Goal: Task Accomplishment & Management: Manage account settings

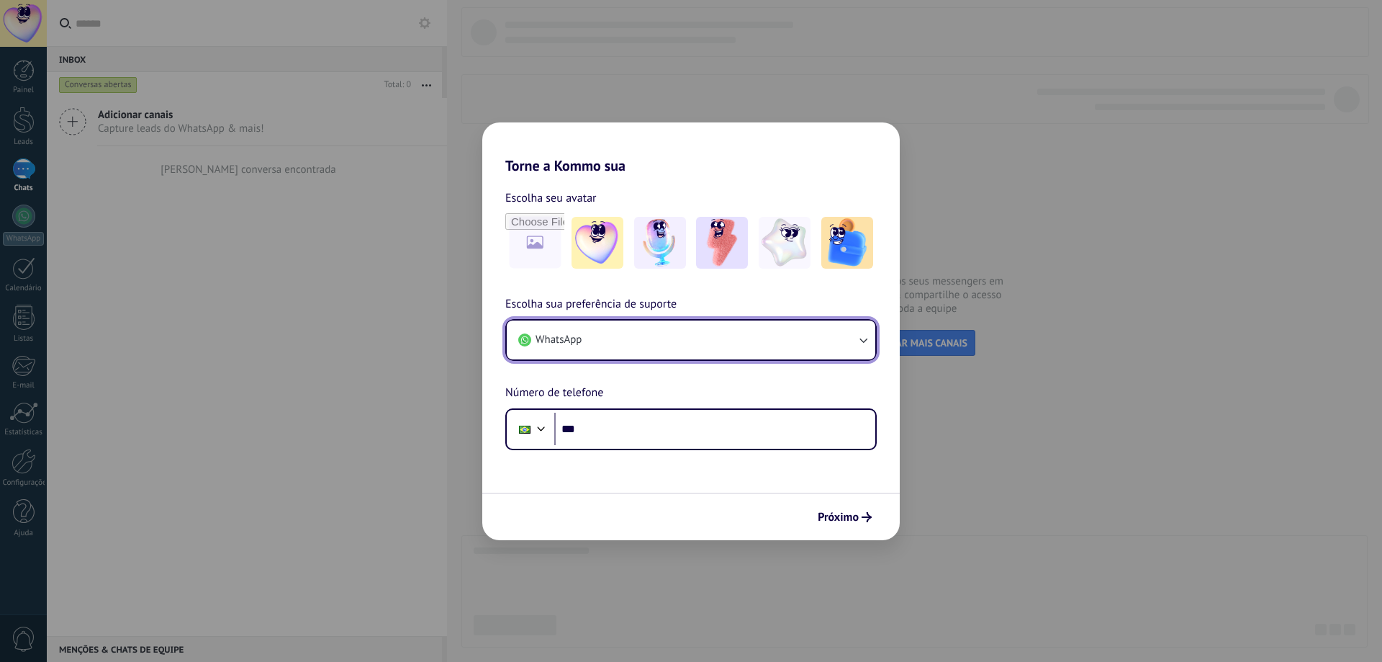
click at [715, 331] on button "WhatsApp" at bounding box center [691, 339] width 369 height 39
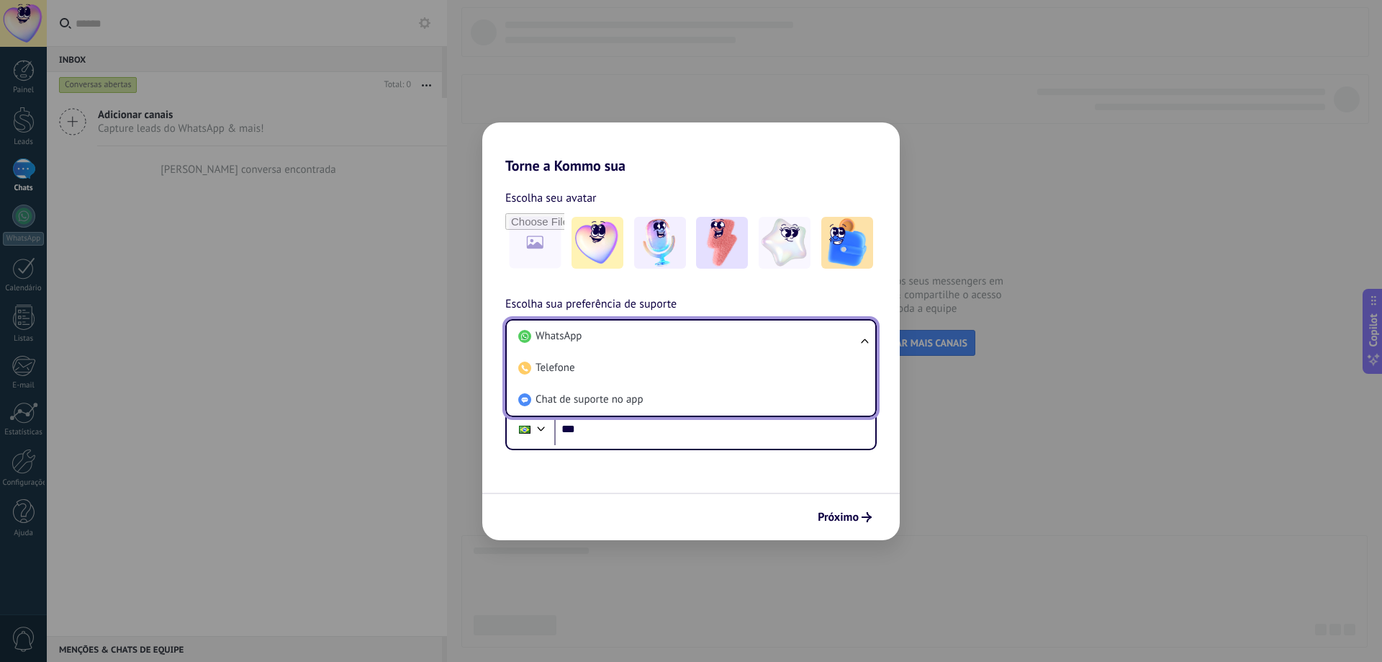
click at [715, 331] on li "WhatsApp" at bounding box center [688, 336] width 351 height 32
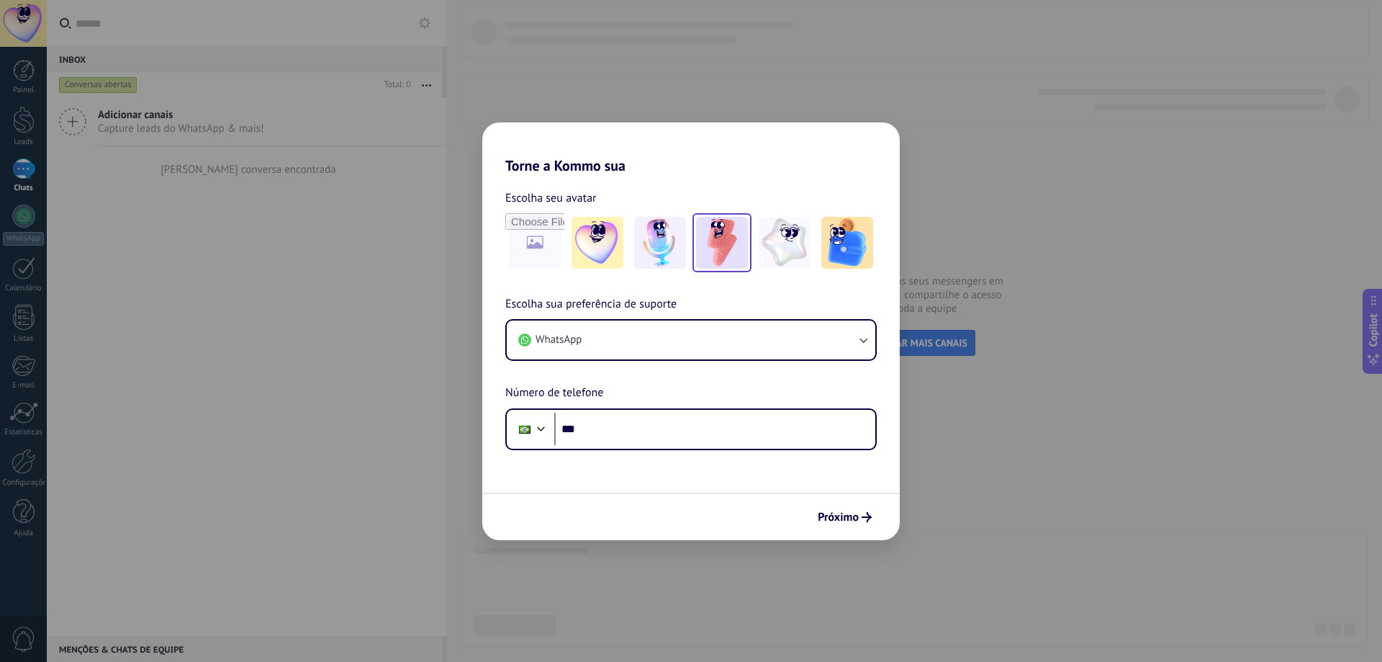
click at [709, 243] on img at bounding box center [722, 243] width 52 height 52
click at [541, 243] on input "file" at bounding box center [535, 243] width 56 height 56
type input "**********"
click at [590, 299] on span "Escolha sua preferência de suporte" at bounding box center [590, 304] width 171 height 19
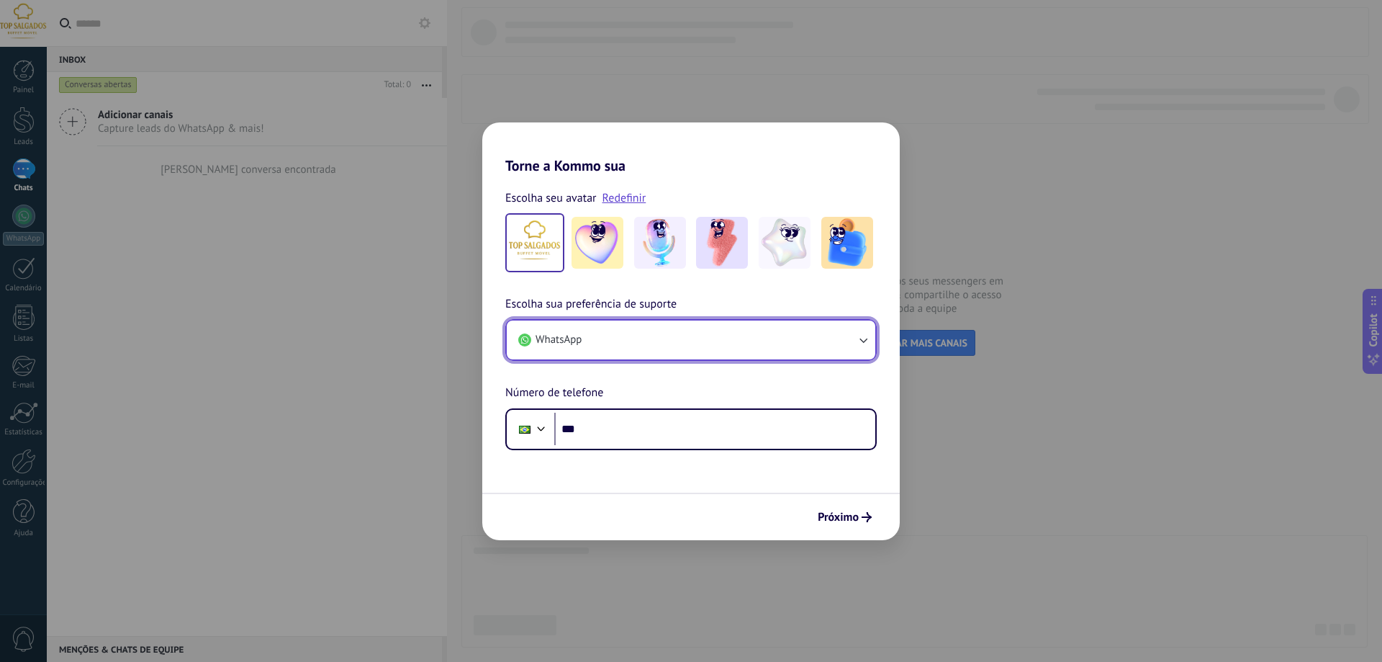
click at [618, 347] on button "WhatsApp" at bounding box center [691, 339] width 369 height 39
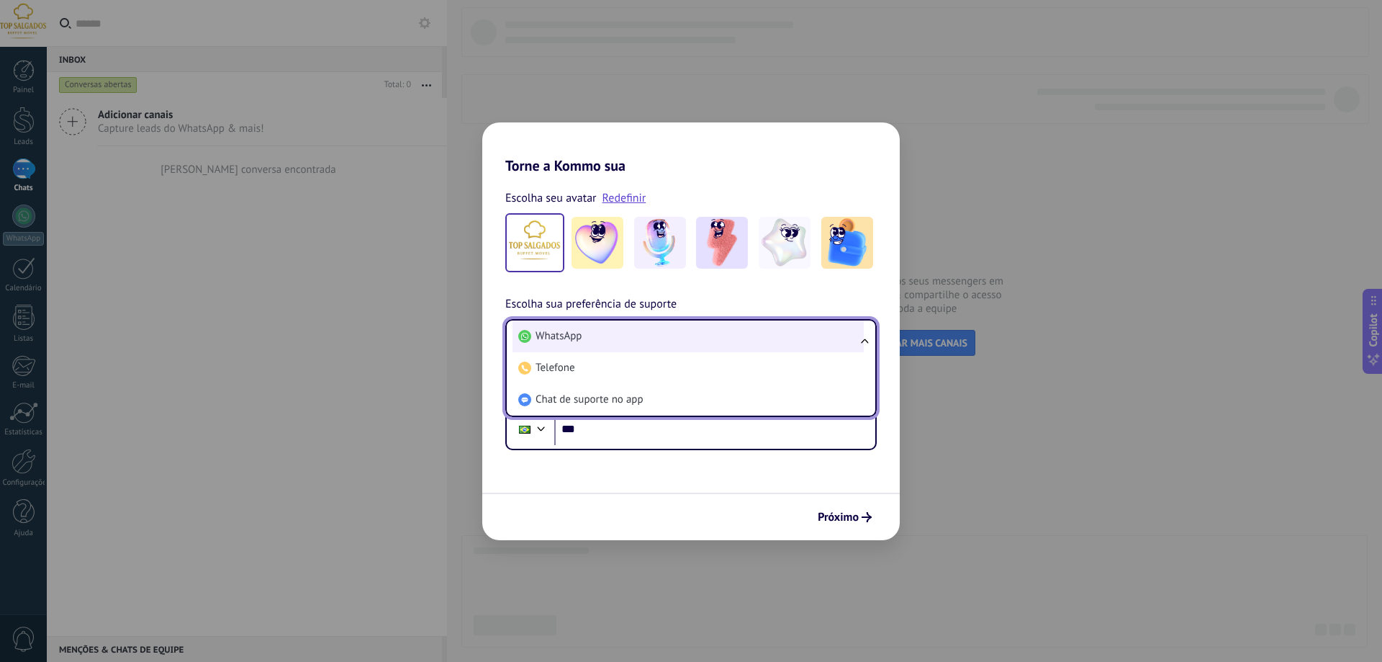
click at [602, 341] on li "WhatsApp" at bounding box center [688, 336] width 351 height 32
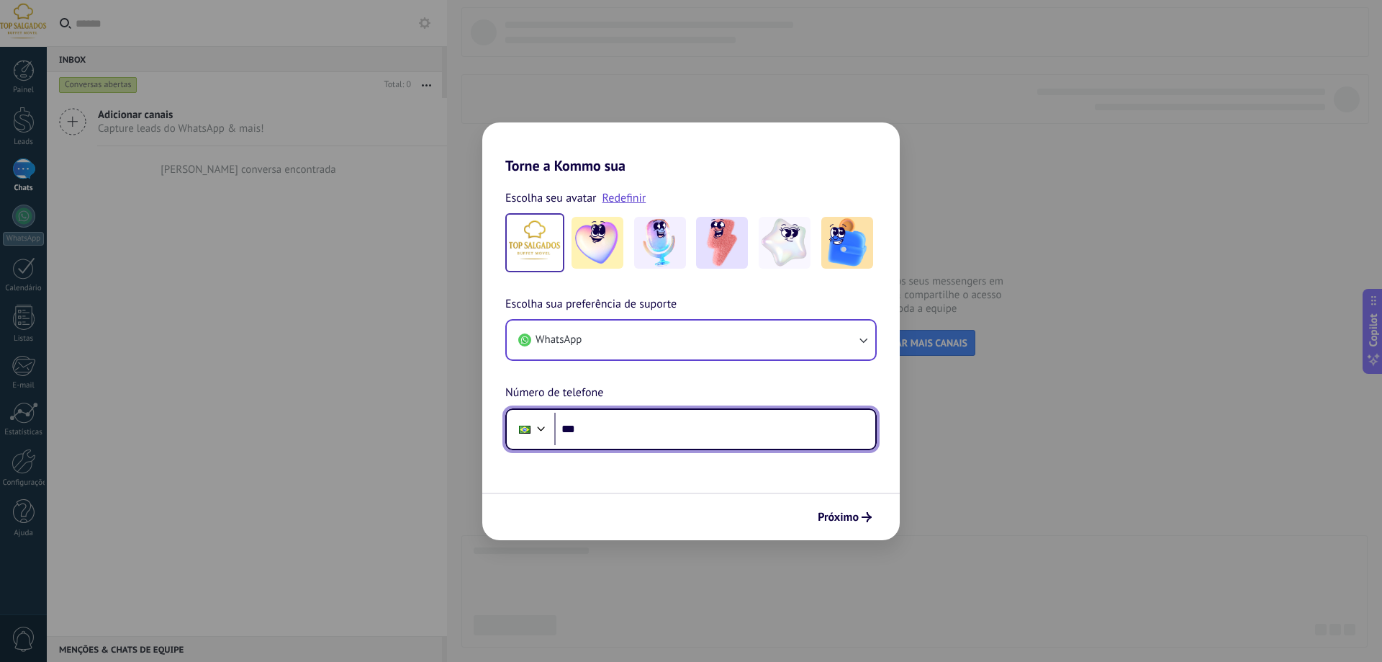
click at [611, 429] on input "***" at bounding box center [714, 429] width 321 height 33
type input "**********"
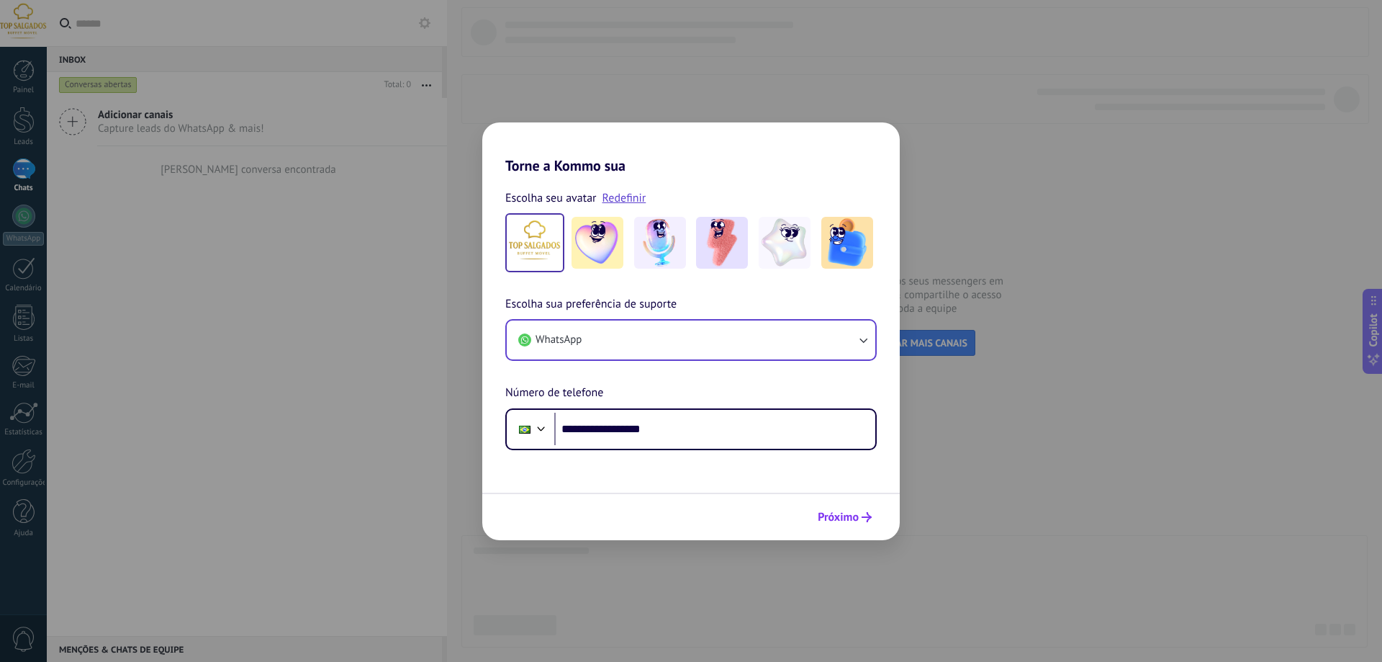
click at [854, 521] on span "Próximo" at bounding box center [838, 517] width 41 height 10
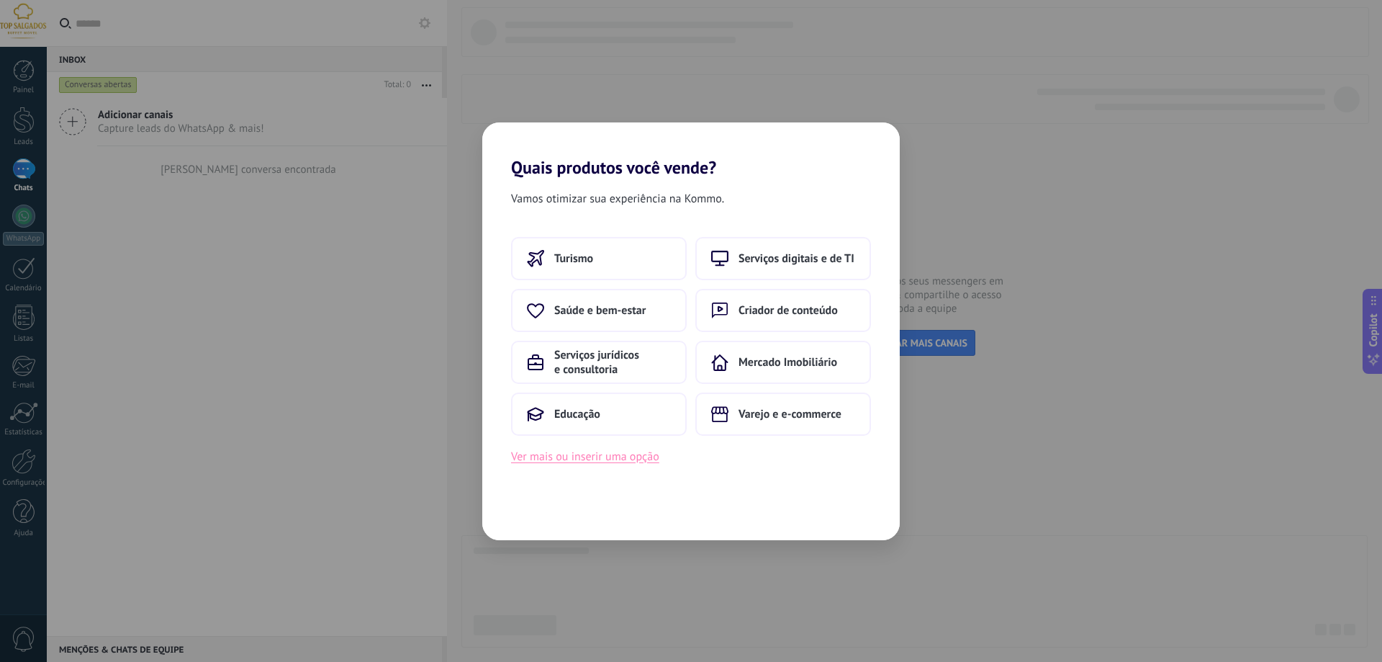
click at [597, 459] on button "Ver mais ou inserir uma opção" at bounding box center [585, 456] width 148 height 19
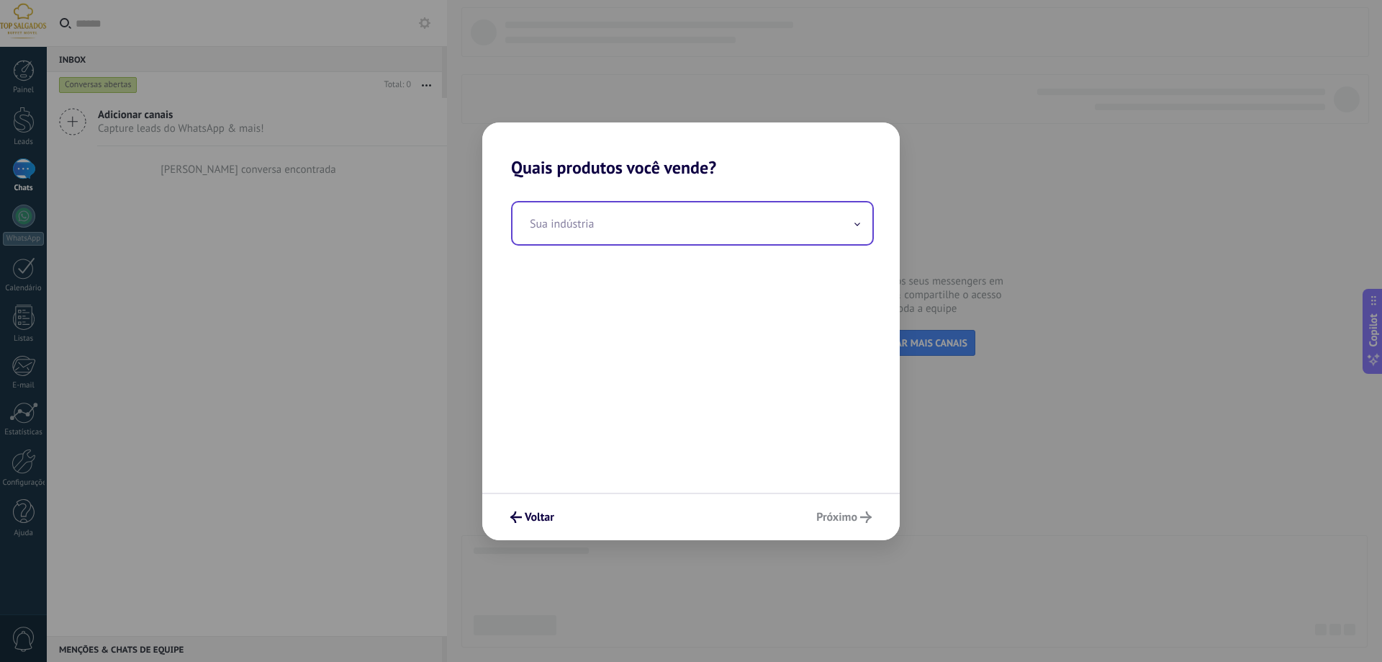
click at [595, 228] on input "text" at bounding box center [693, 223] width 360 height 42
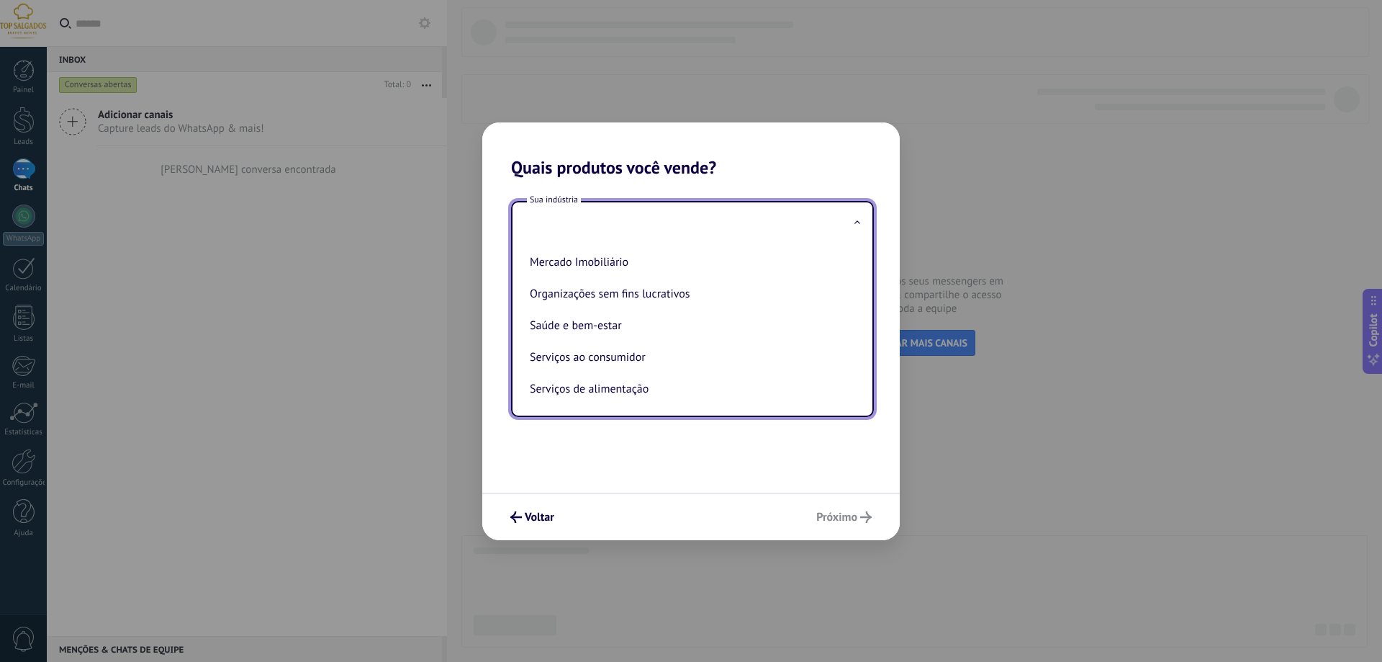
scroll to position [216, 0]
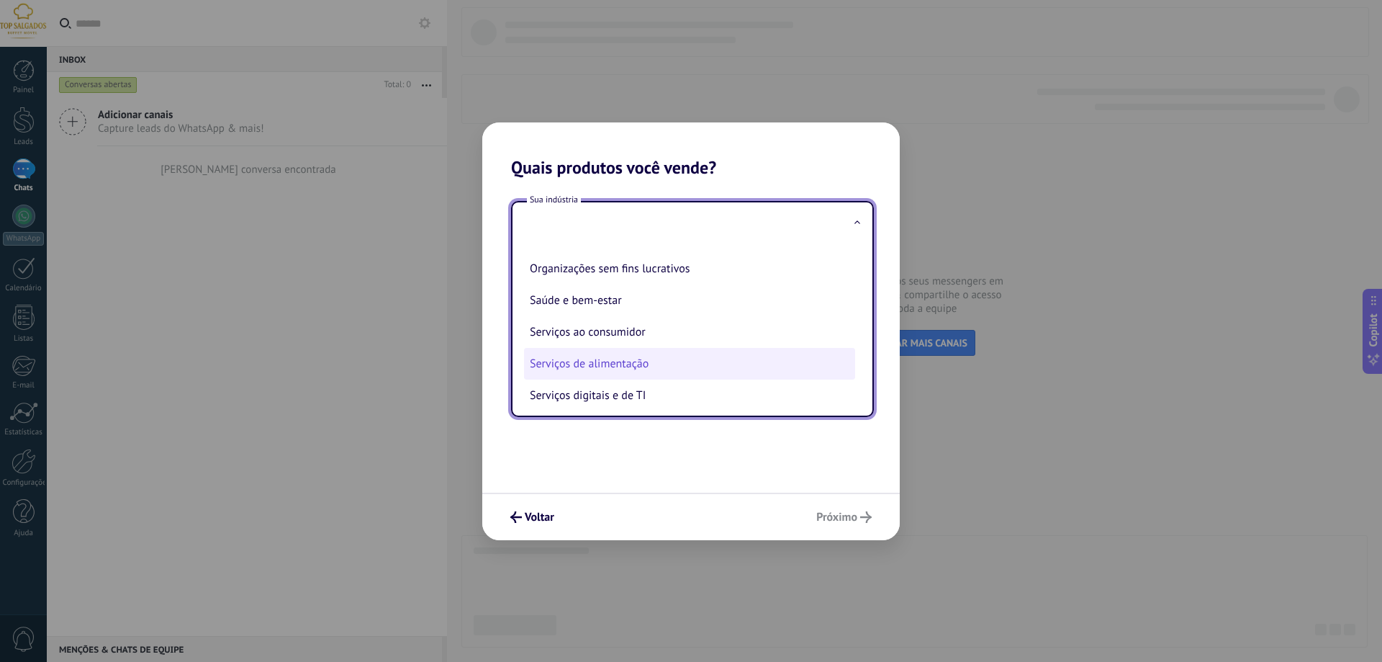
click at [655, 363] on li "Serviços de alimentação" at bounding box center [689, 364] width 331 height 32
type input "**********"
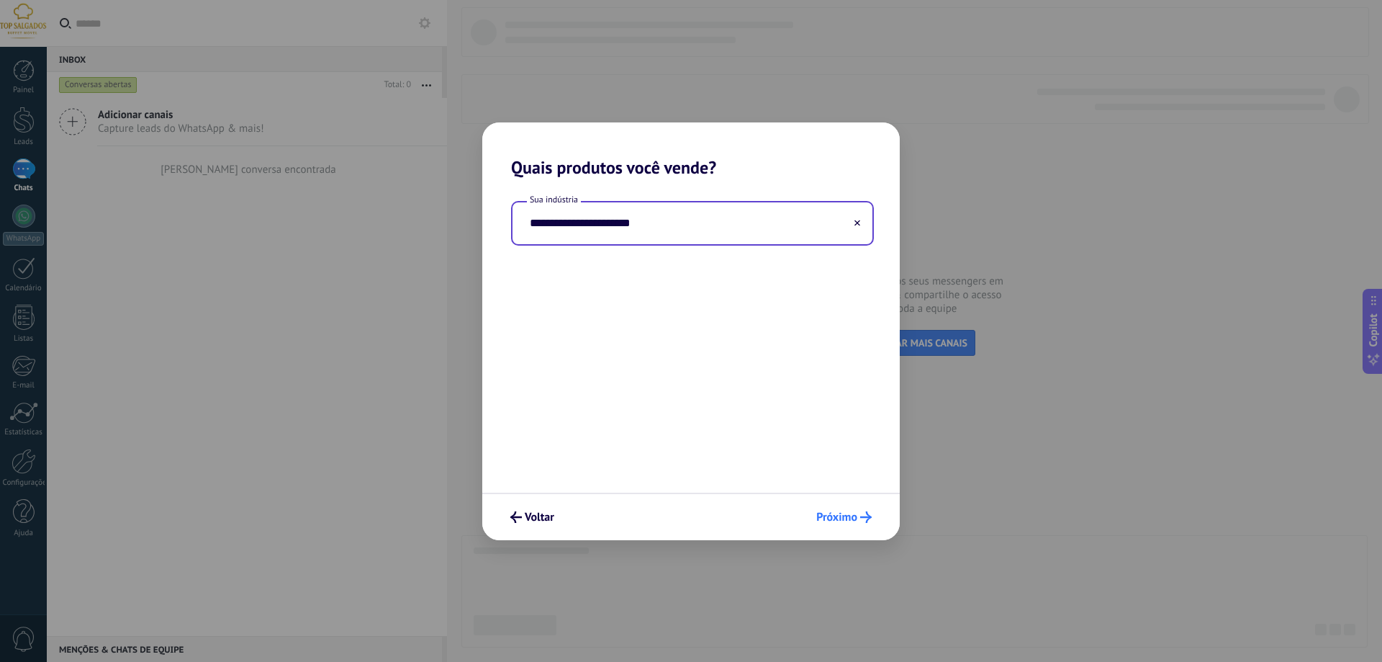
click at [835, 522] on span "Próximo" at bounding box center [837, 517] width 41 height 10
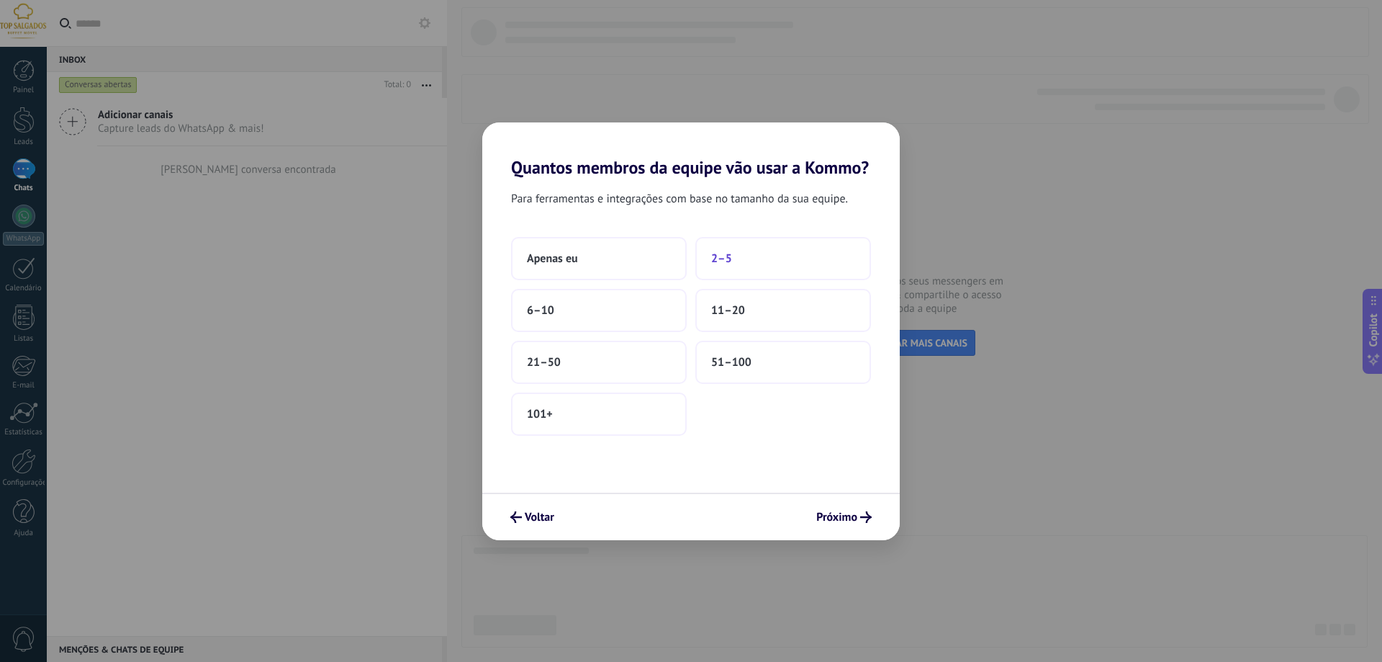
click at [769, 270] on button "2–5" at bounding box center [784, 258] width 176 height 43
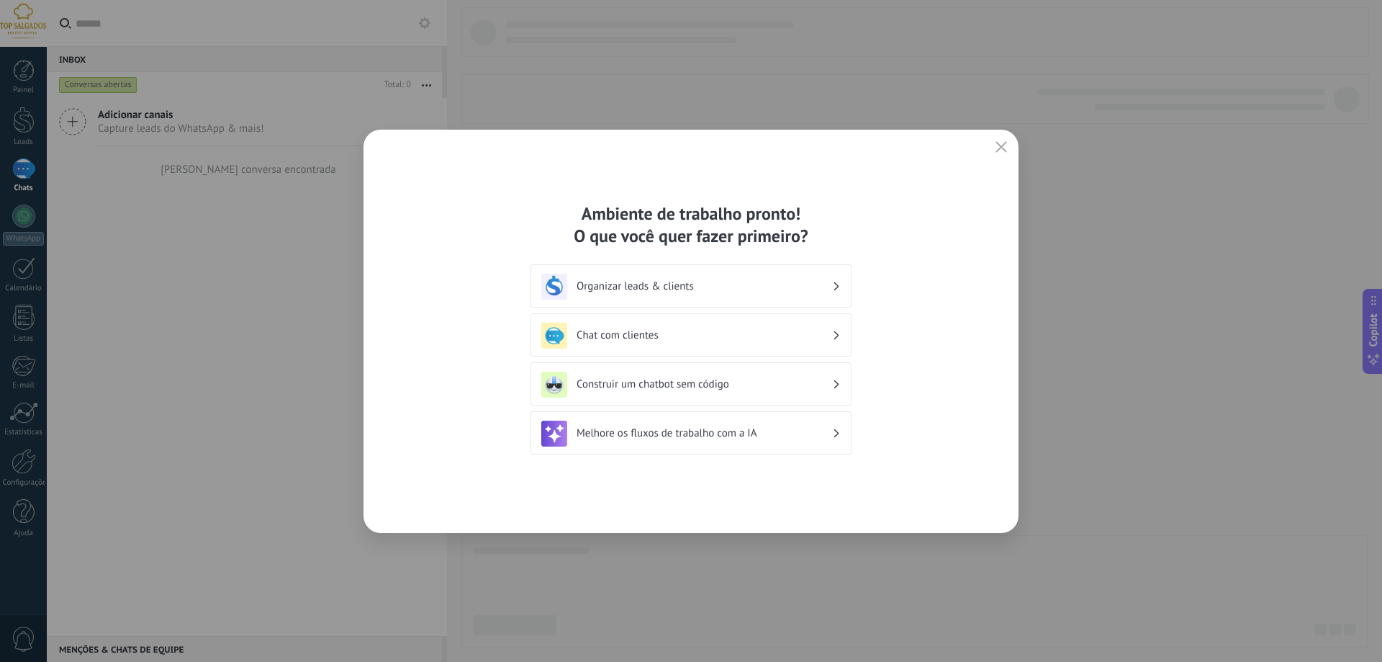
drag, startPoint x: 557, startPoint y: 191, endPoint x: 522, endPoint y: 194, distance: 34.7
drag, startPoint x: 522, startPoint y: 194, endPoint x: 486, endPoint y: 195, distance: 36.0
click at [486, 195] on div "Ambiente de trabalho pronto! O que você quer fazer primeiro? Organizar leads & …" at bounding box center [691, 331] width 655 height 403
drag, startPoint x: 678, startPoint y: 180, endPoint x: 584, endPoint y: 188, distance: 94.7
click at [584, 188] on div "Ambiente de trabalho pronto! O que você quer fazer primeiro? Organizar leads & …" at bounding box center [691, 331] width 655 height 403
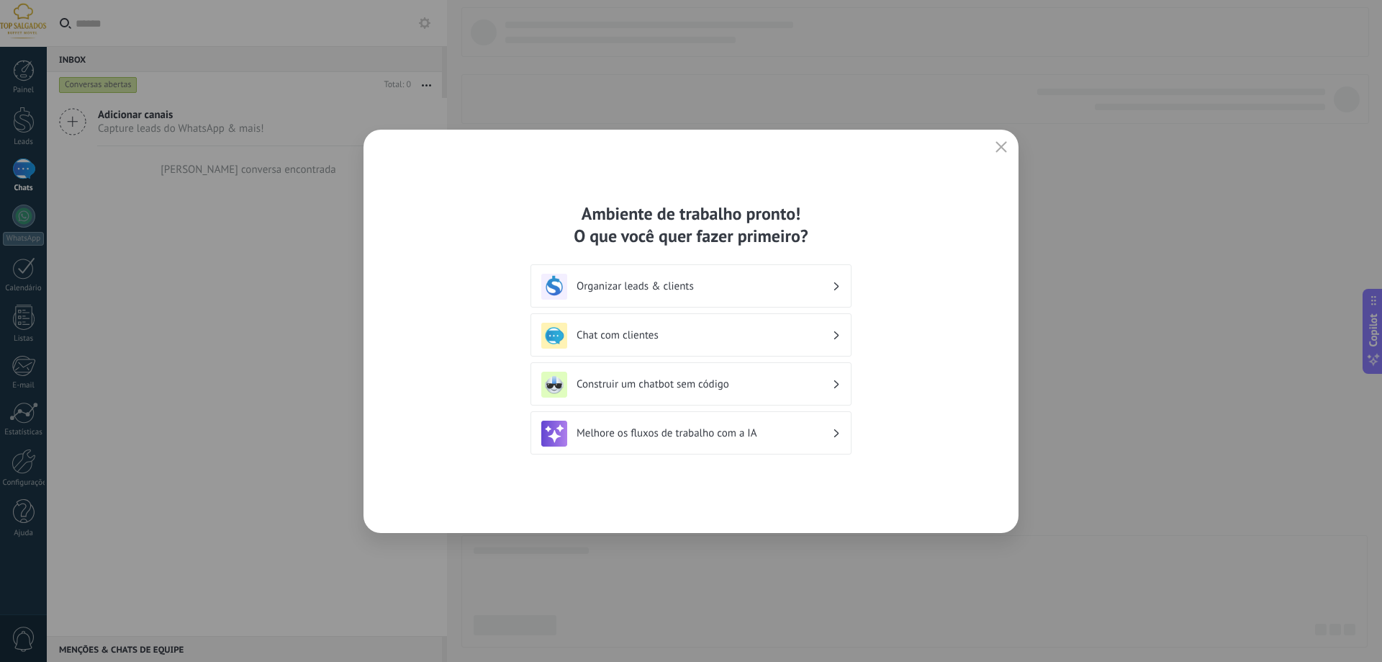
click at [667, 340] on h3 "Chat com clientes" at bounding box center [705, 335] width 256 height 14
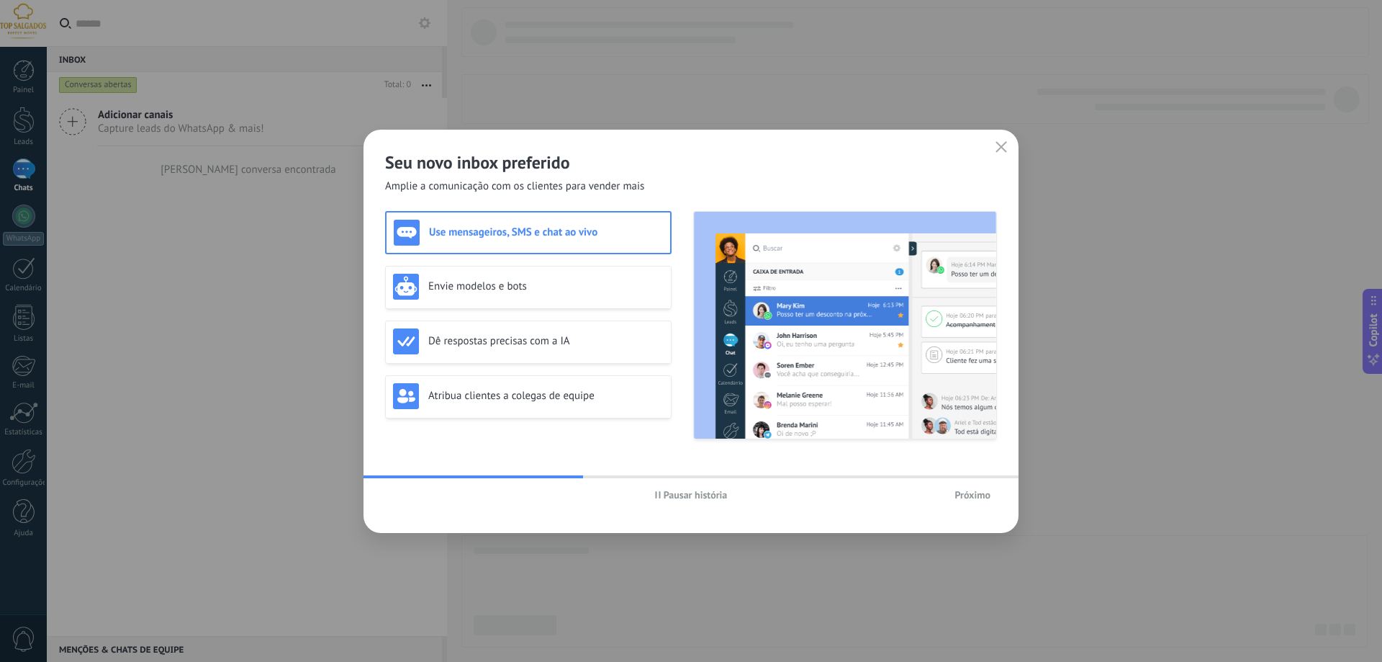
click at [608, 314] on div "Use mensageiros, SMS e chat ao vivo Envie modelos e bots Dê respostas precisas …" at bounding box center [528, 325] width 287 height 228
click at [608, 294] on div "Envie modelos e bots" at bounding box center [528, 287] width 271 height 26
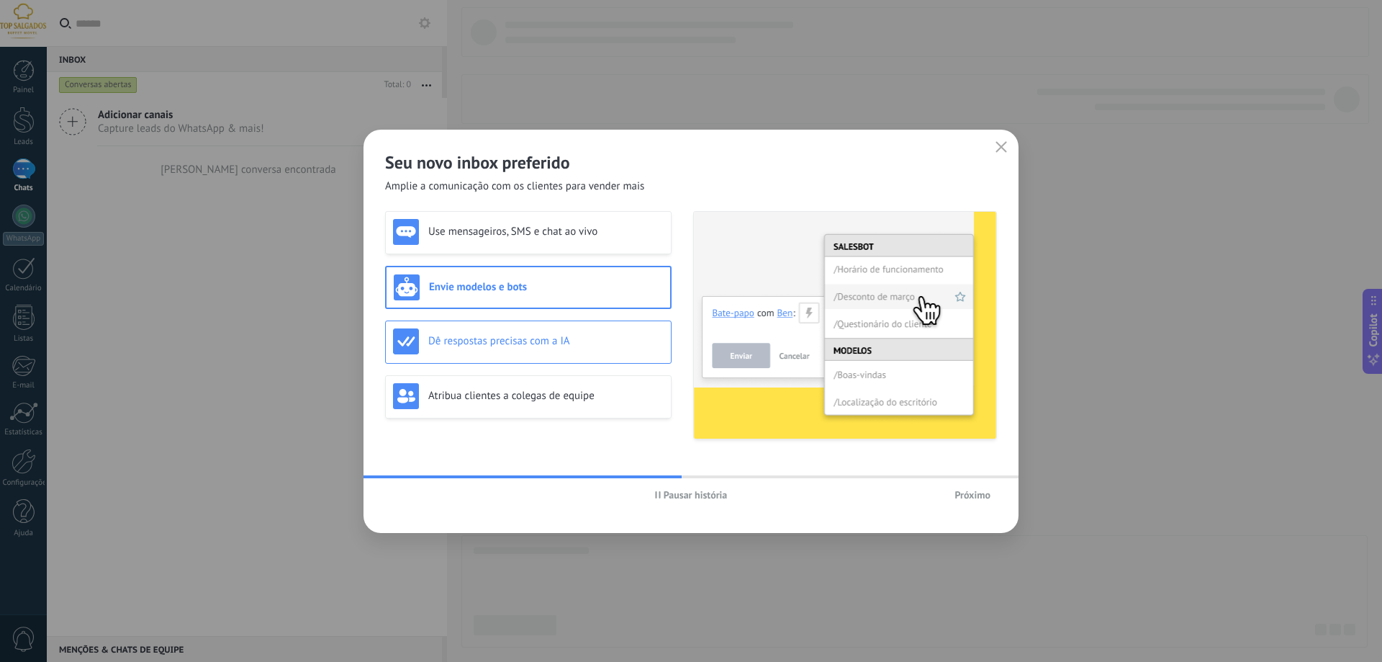
click at [615, 351] on div "Dê respostas precisas com a IA" at bounding box center [528, 341] width 271 height 26
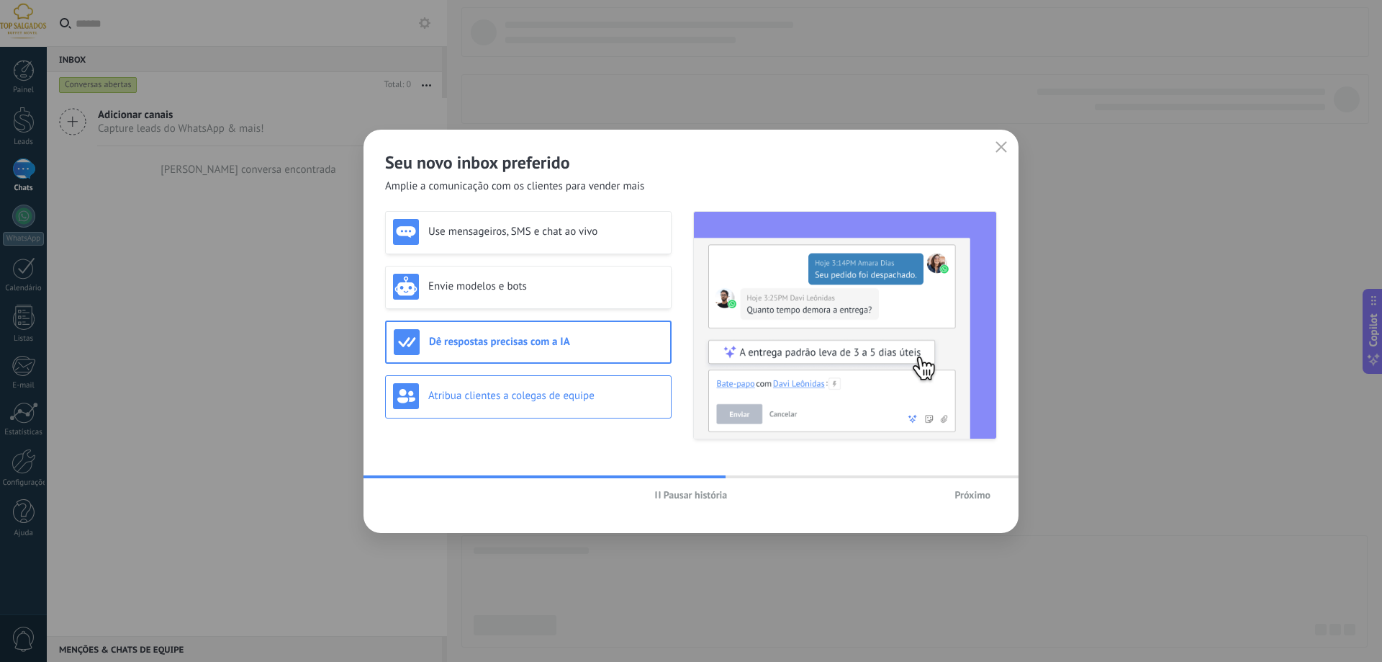
click at [610, 392] on h3 "Atribua clientes a colegas de equipe" at bounding box center [545, 396] width 235 height 14
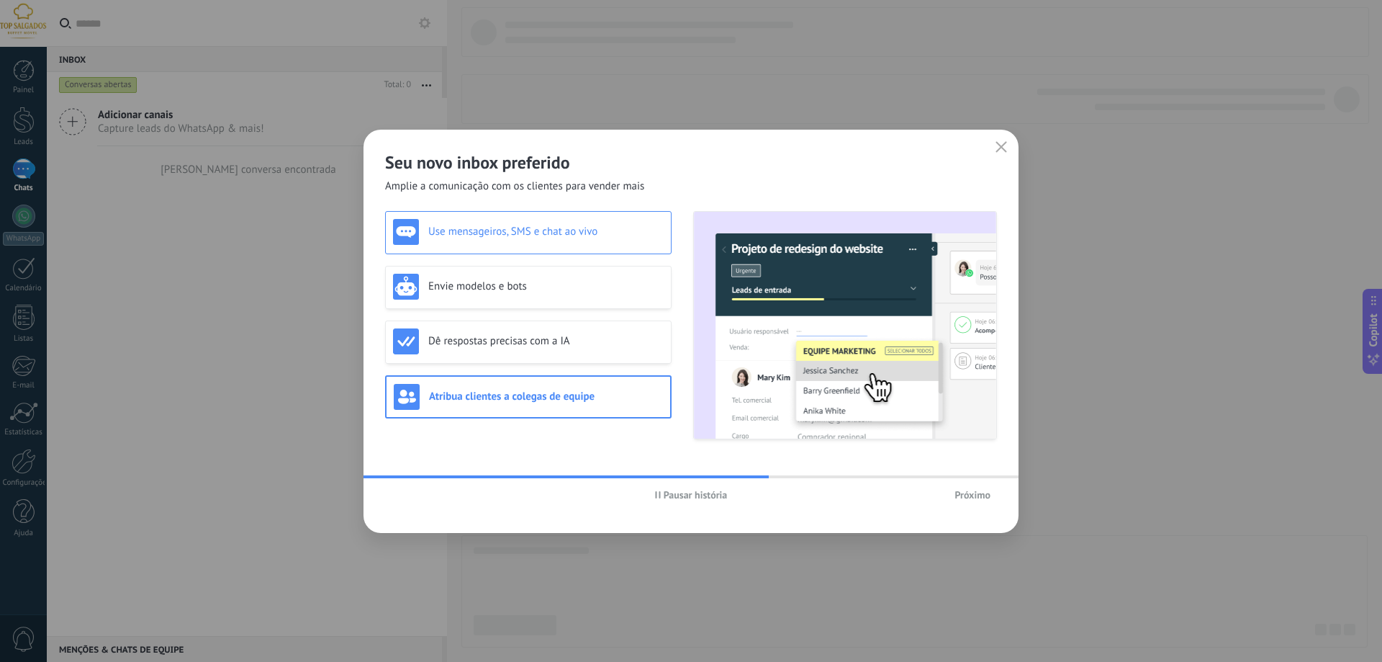
click at [560, 245] on div "Use mensageiros, SMS e chat ao vivo" at bounding box center [528, 232] width 287 height 43
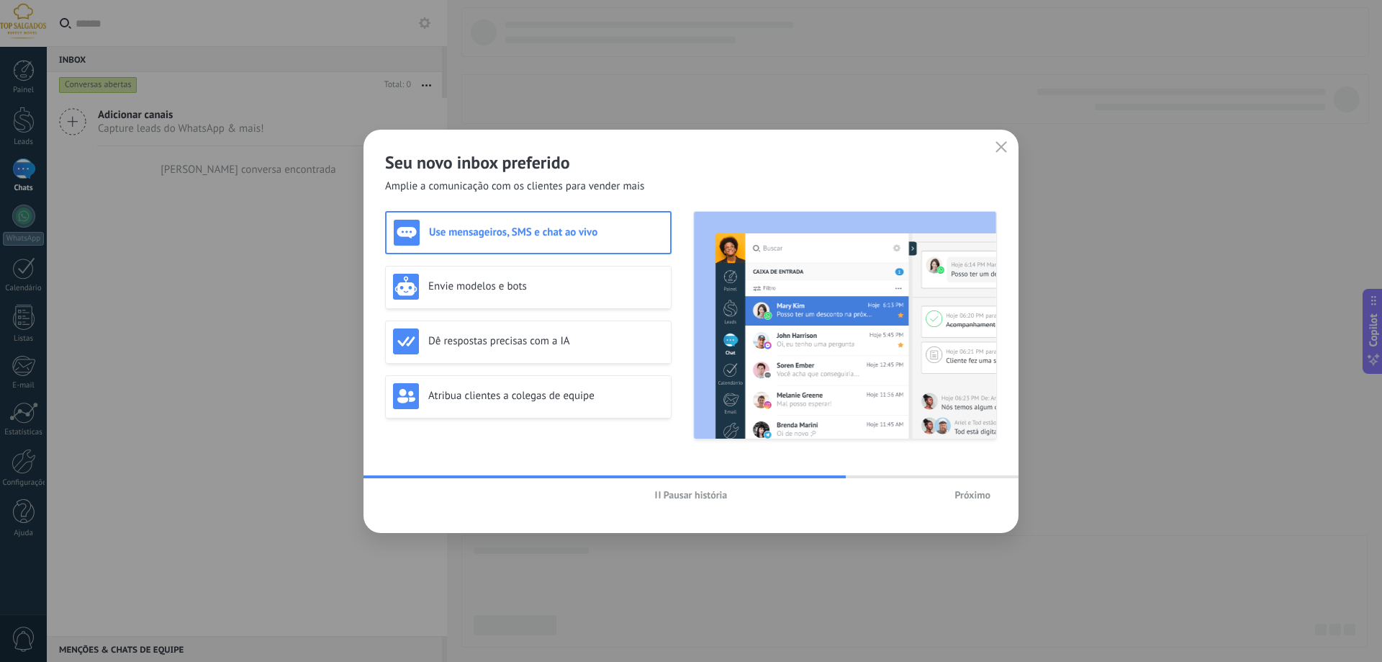
click at [974, 497] on span "Próximo" at bounding box center [973, 495] width 36 height 10
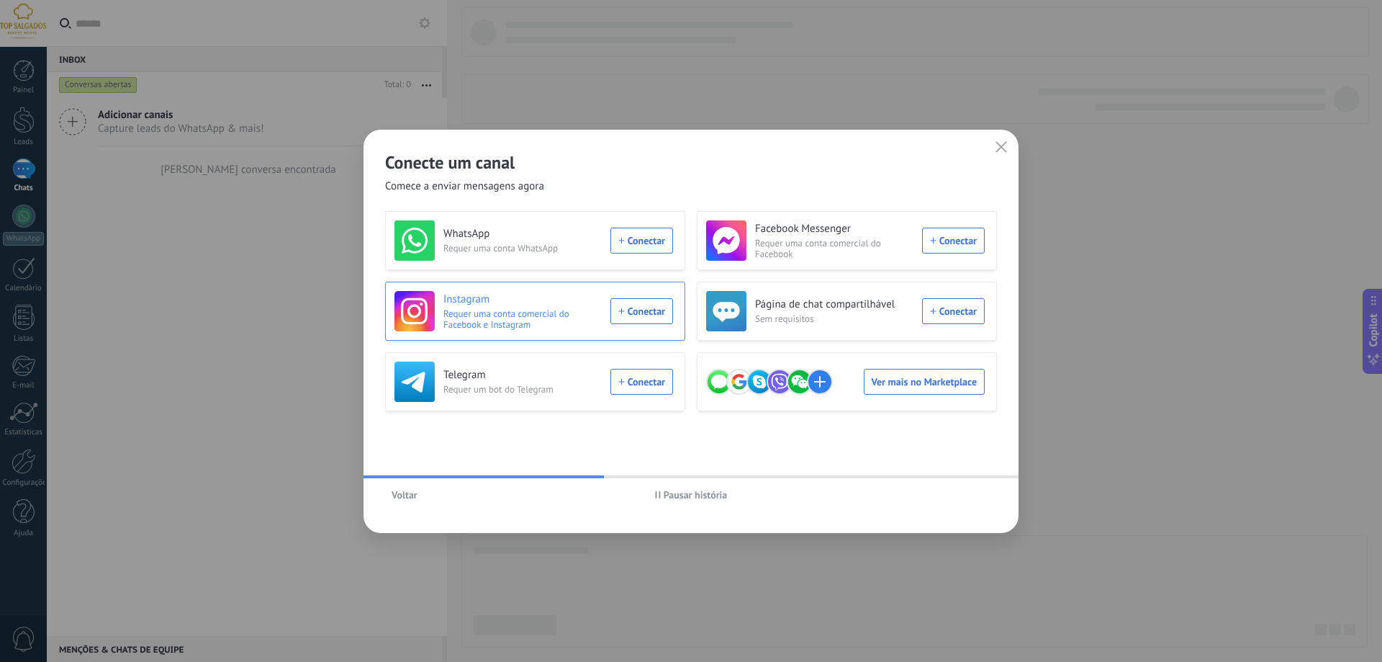
click at [637, 305] on div "Instagram Requer uma conta comercial do Facebook e Instagram Conectar" at bounding box center [534, 311] width 279 height 40
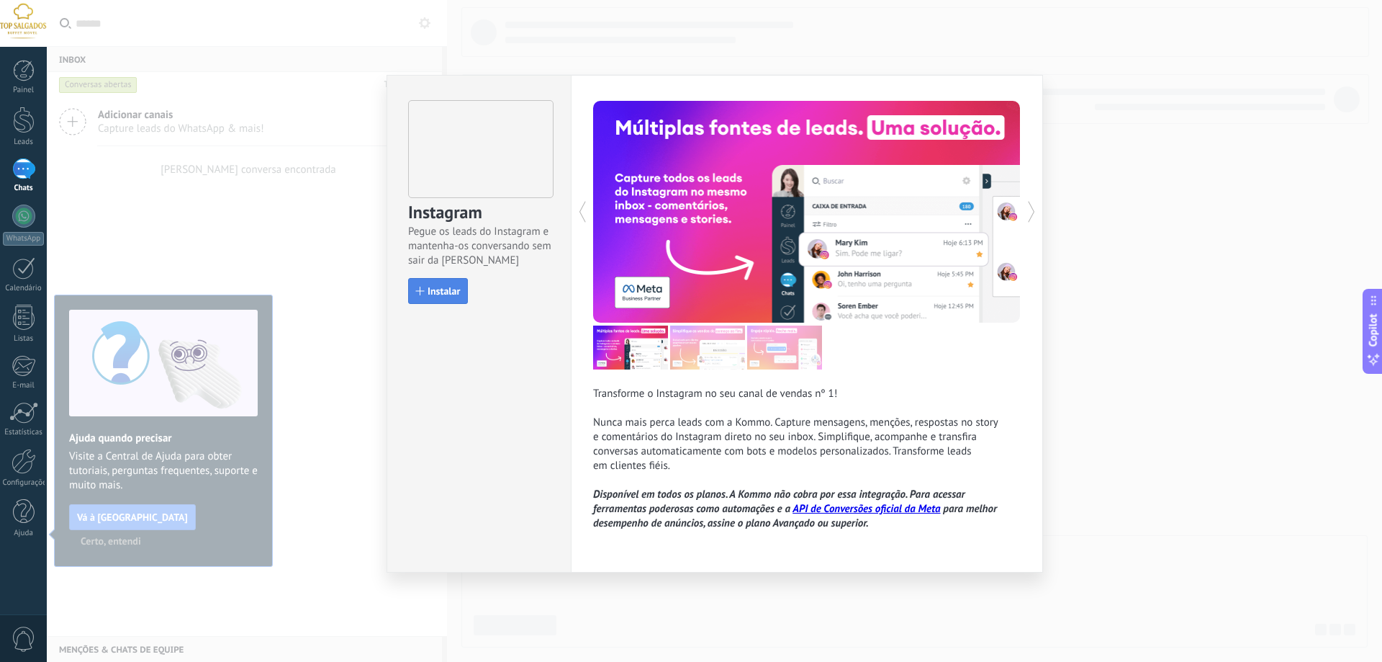
click at [430, 287] on span "Instalar" at bounding box center [444, 291] width 32 height 10
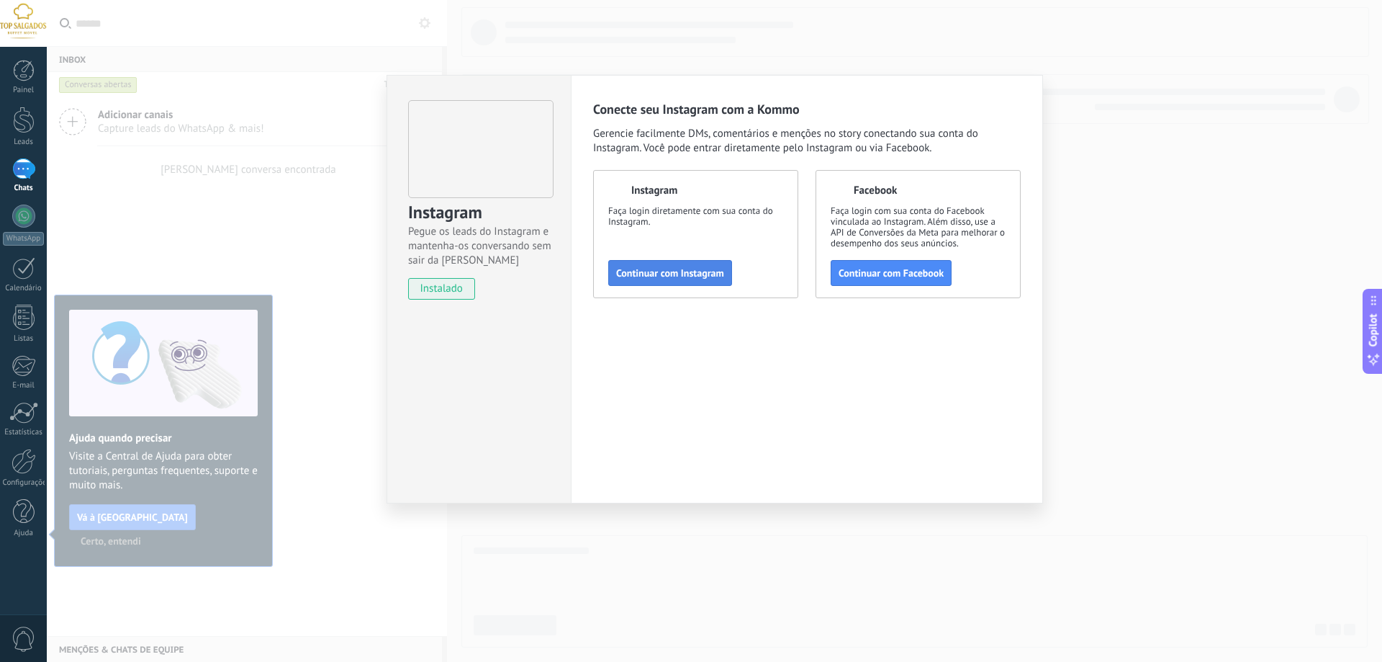
click at [690, 275] on span "Continuar com Instagram" at bounding box center [670, 273] width 108 height 10
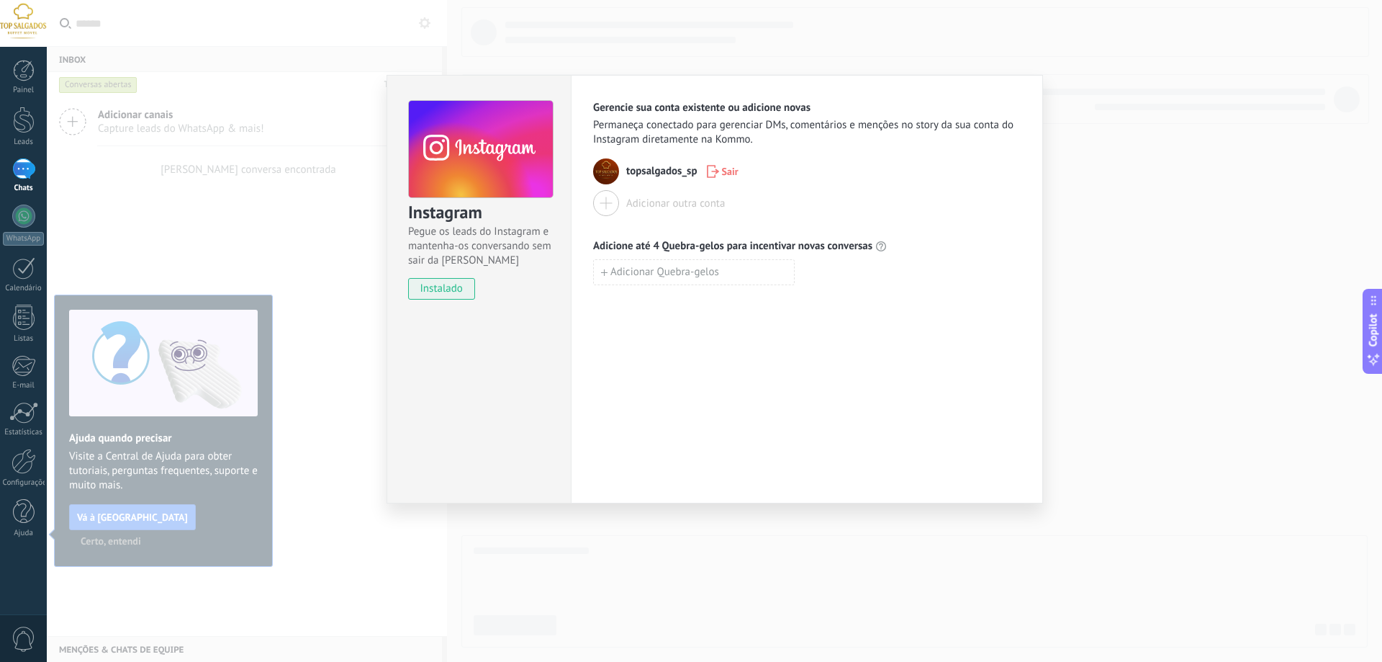
click at [643, 351] on div "Gerencie sua conta existente ou adicione novas Permaneça conectado para gerenci…" at bounding box center [807, 289] width 472 height 428
drag, startPoint x: 595, startPoint y: 247, endPoint x: 592, endPoint y: 220, distance: 26.9
drag, startPoint x: 592, startPoint y: 220, endPoint x: 864, endPoint y: 192, distance: 273.6
drag, startPoint x: 864, startPoint y: 192, endPoint x: 889, endPoint y: 284, distance: 95.4
click at [697, 334] on div "Gerencie sua conta existente ou adicione novas Permaneça conectado para gerenci…" at bounding box center [807, 289] width 472 height 428
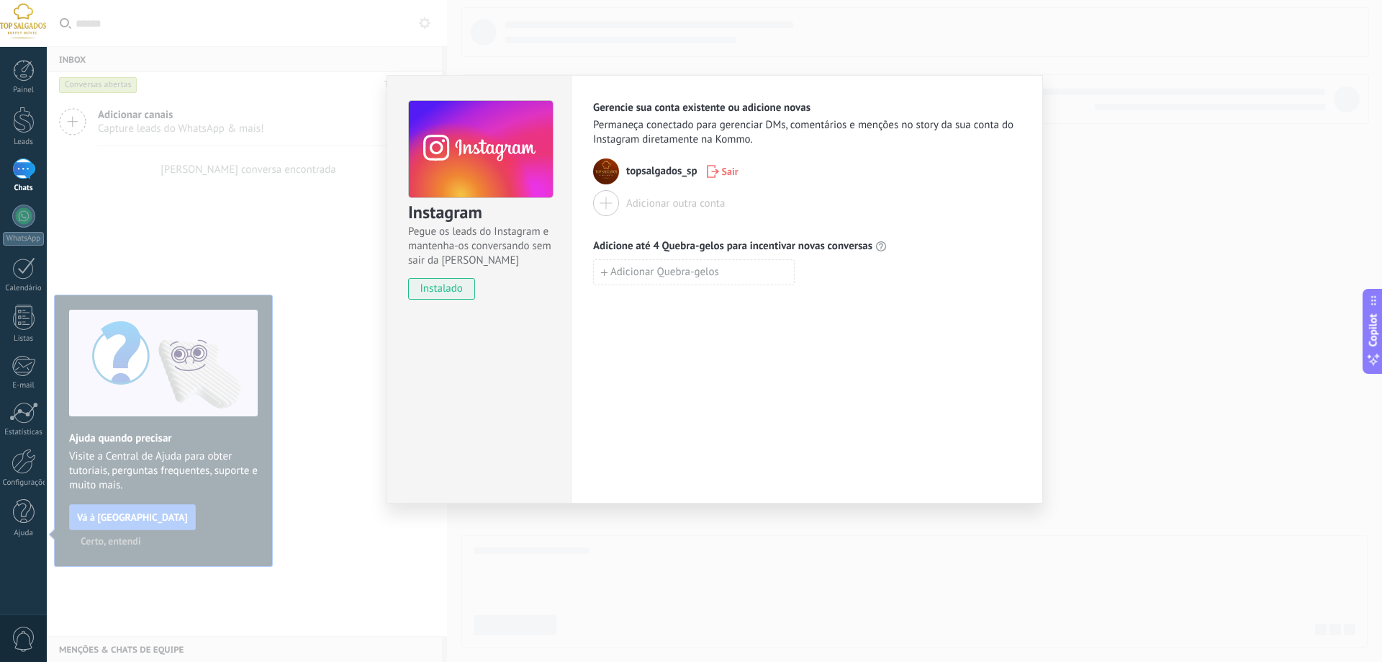
click at [1146, 277] on div "Instagram Pegue os leads do Instagram e mantenha-os conversando sem sair da Kom…" at bounding box center [715, 331] width 1336 height 662
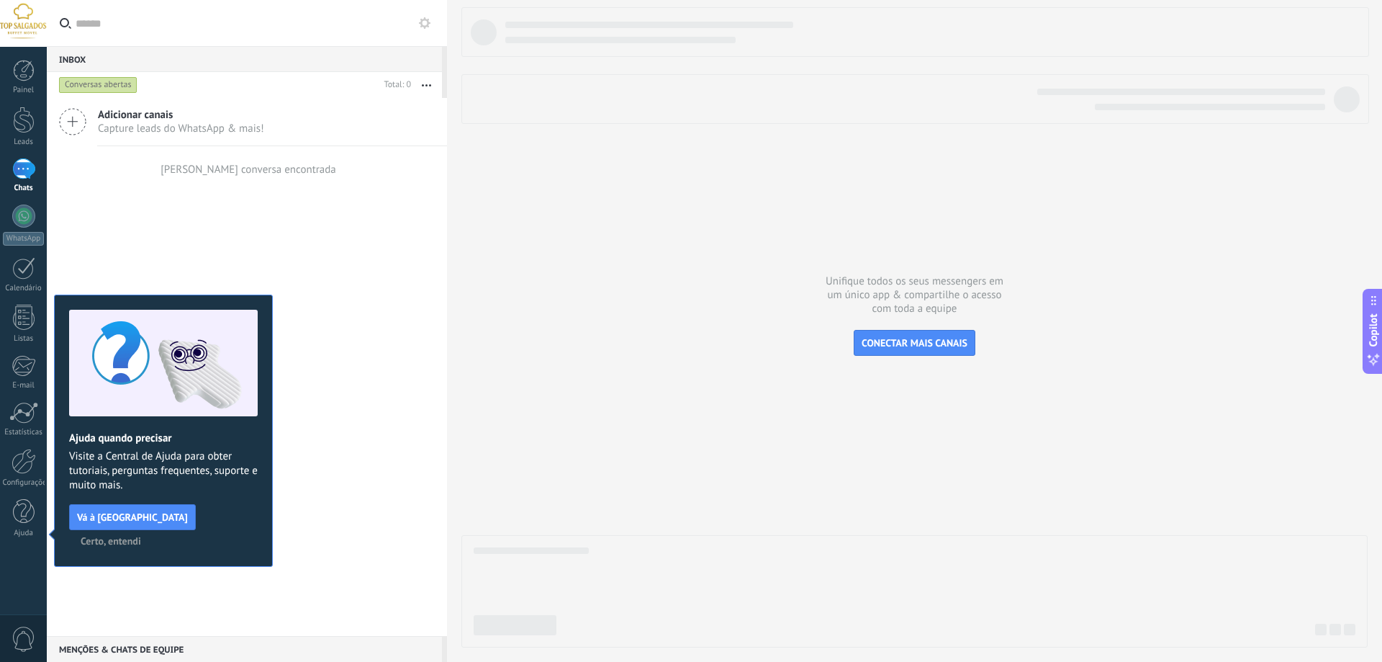
click at [129, 121] on span "Adicionar canais" at bounding box center [181, 115] width 166 height 14
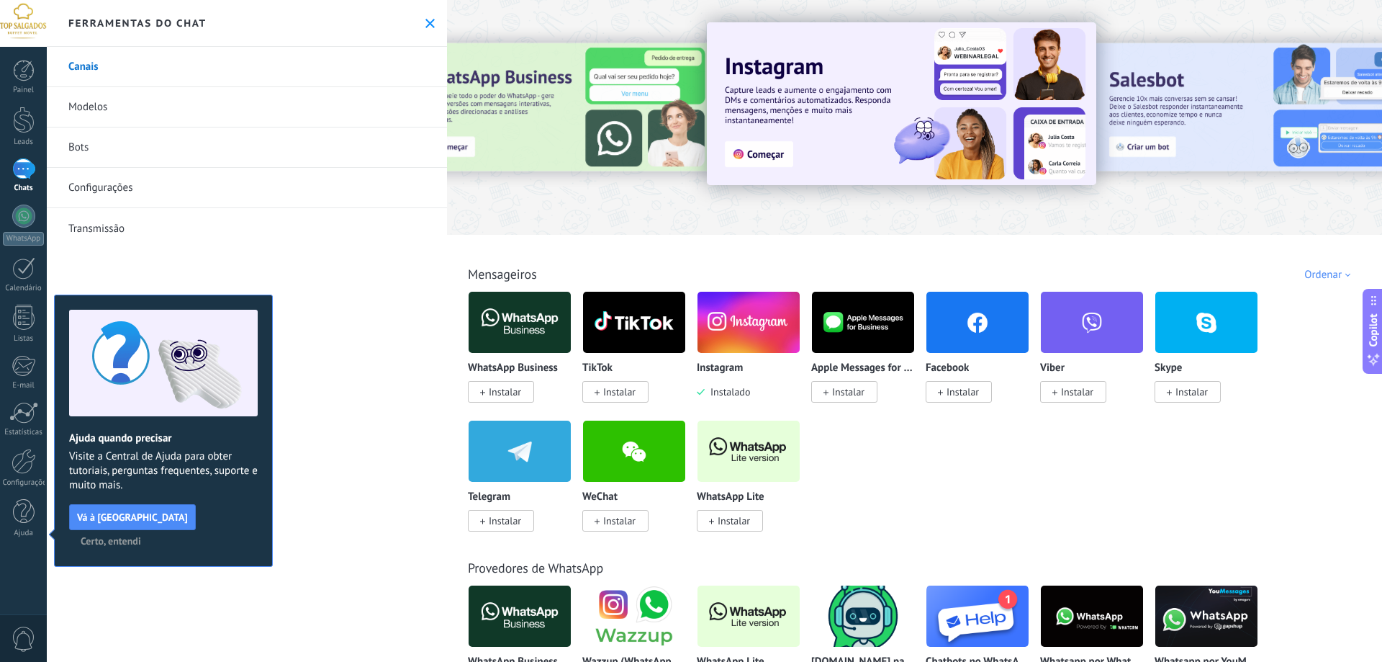
click at [603, 389] on span "Instalar" at bounding box center [619, 391] width 32 height 13
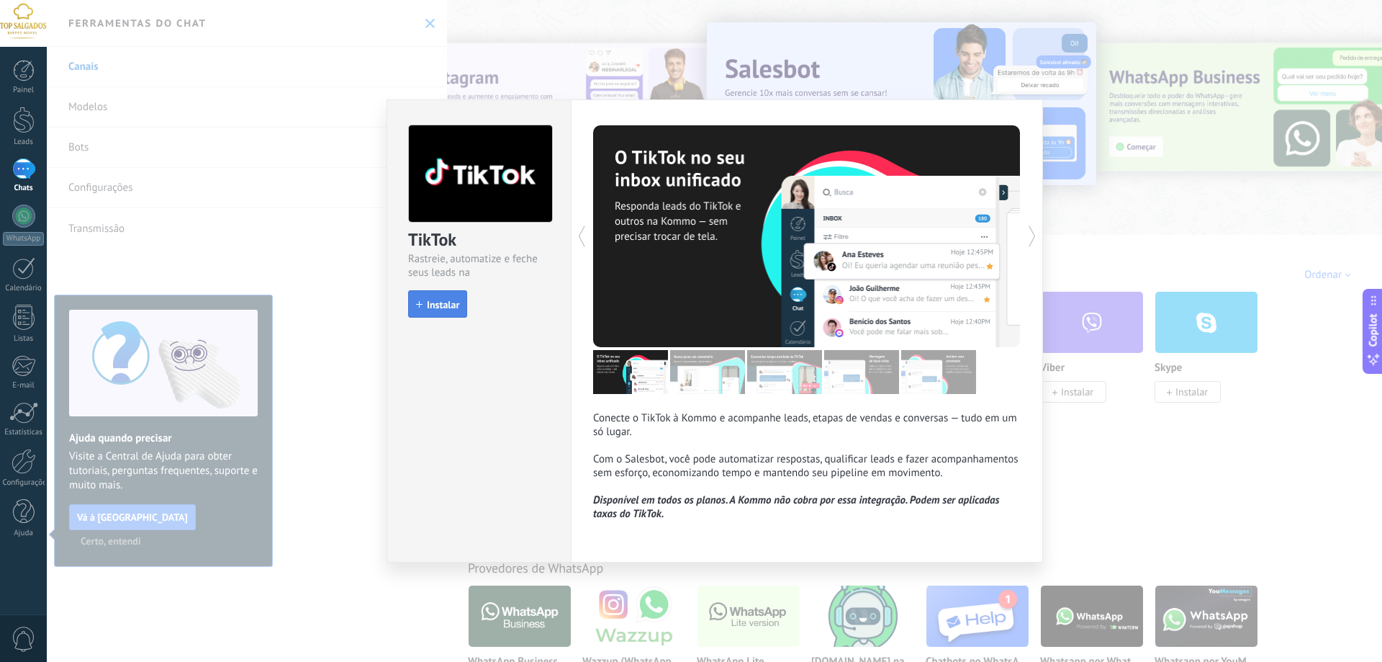
click at [449, 297] on button "Instalar" at bounding box center [437, 303] width 59 height 27
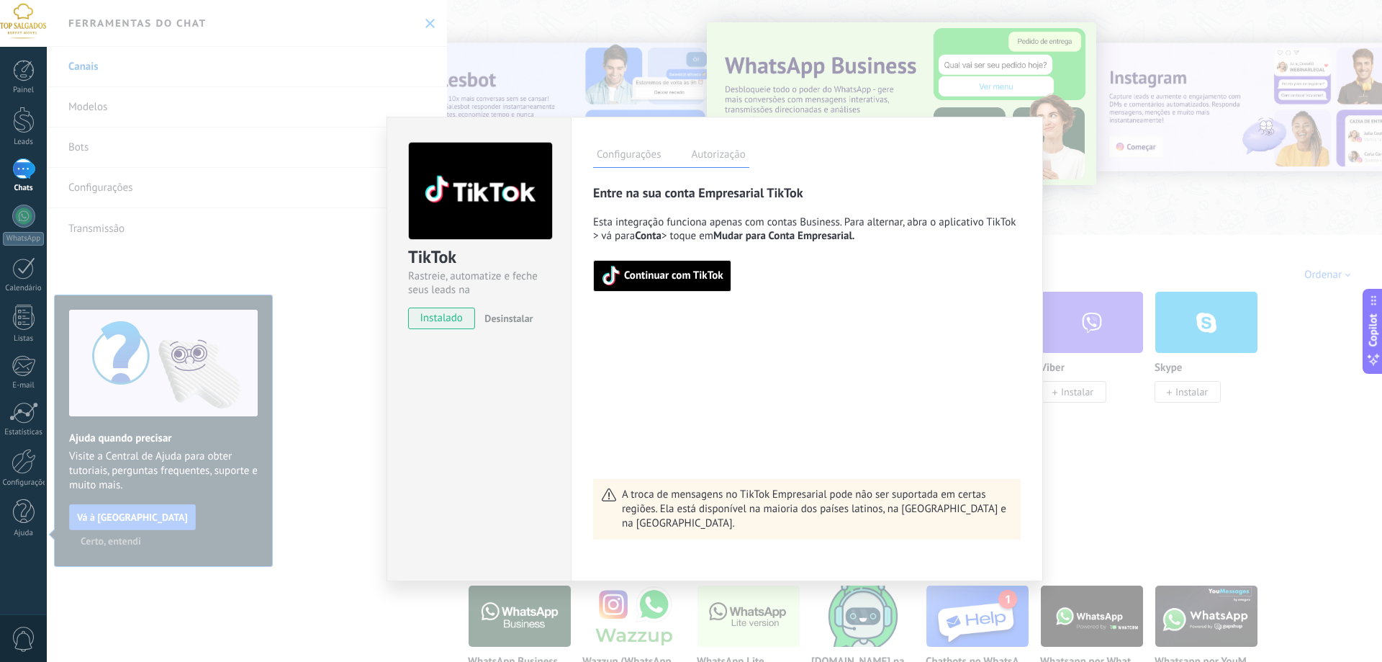
click at [640, 271] on span "Continuar com TikTok" at bounding box center [673, 276] width 99 height 10
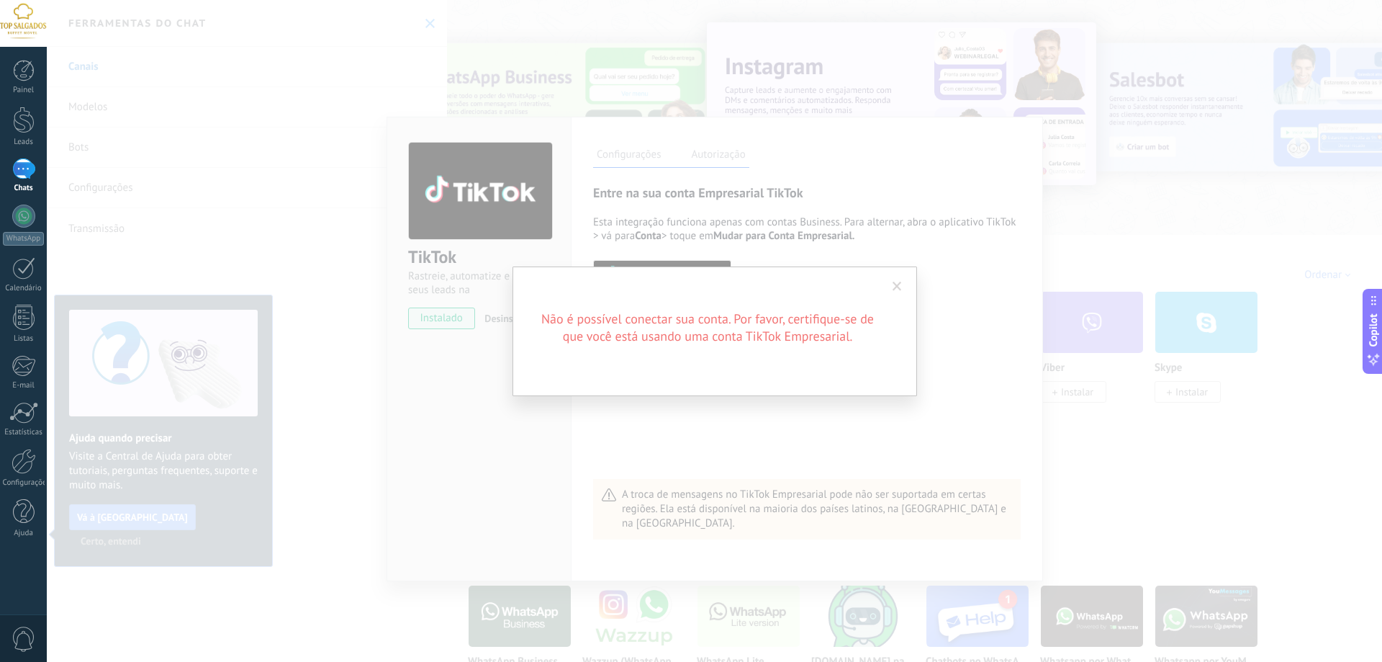
click at [750, 350] on div "Não é possível conectar sua conta. Por favor, certifique-se de que você está us…" at bounding box center [715, 331] width 405 height 130
click at [903, 288] on span at bounding box center [898, 286] width 24 height 24
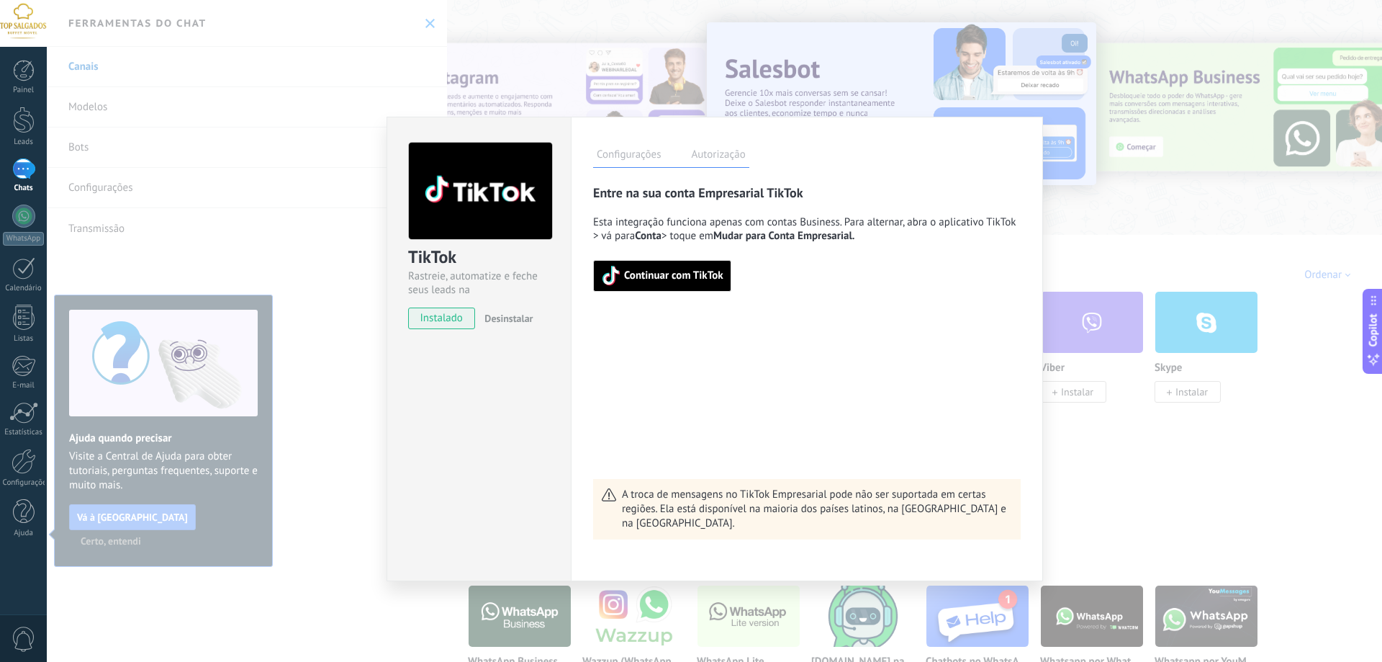
click at [678, 277] on span "Continuar com TikTok" at bounding box center [673, 276] width 99 height 10
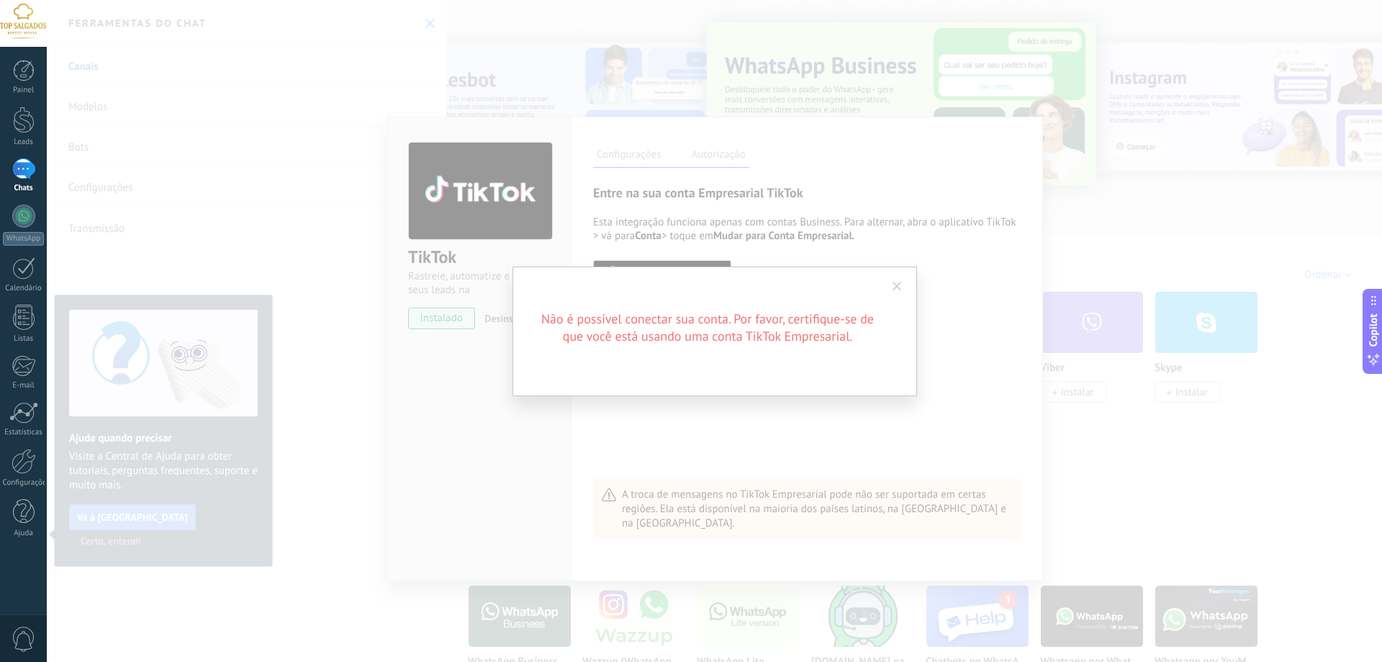
click at [892, 283] on span at bounding box center [898, 286] width 24 height 24
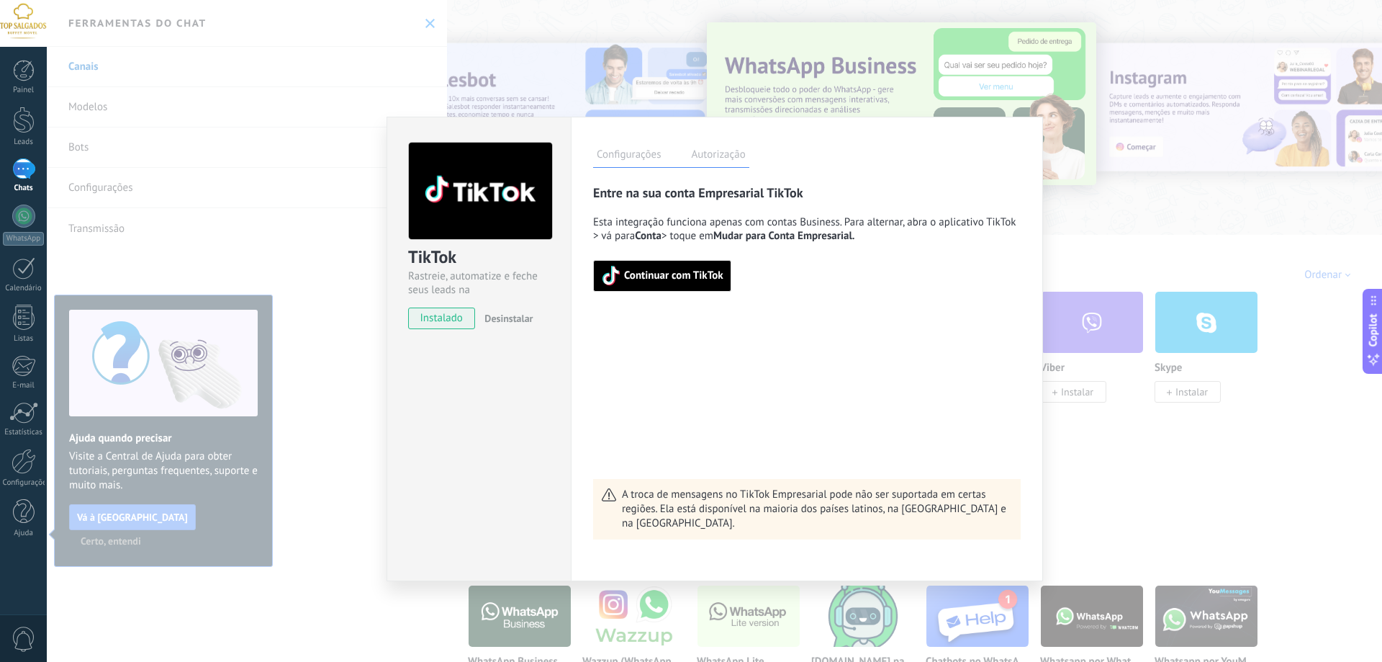
click at [1082, 291] on div "TikTok Rastreie, automatize e feche seus leads na Kommo instalado Desinstalar C…" at bounding box center [715, 331] width 1336 height 662
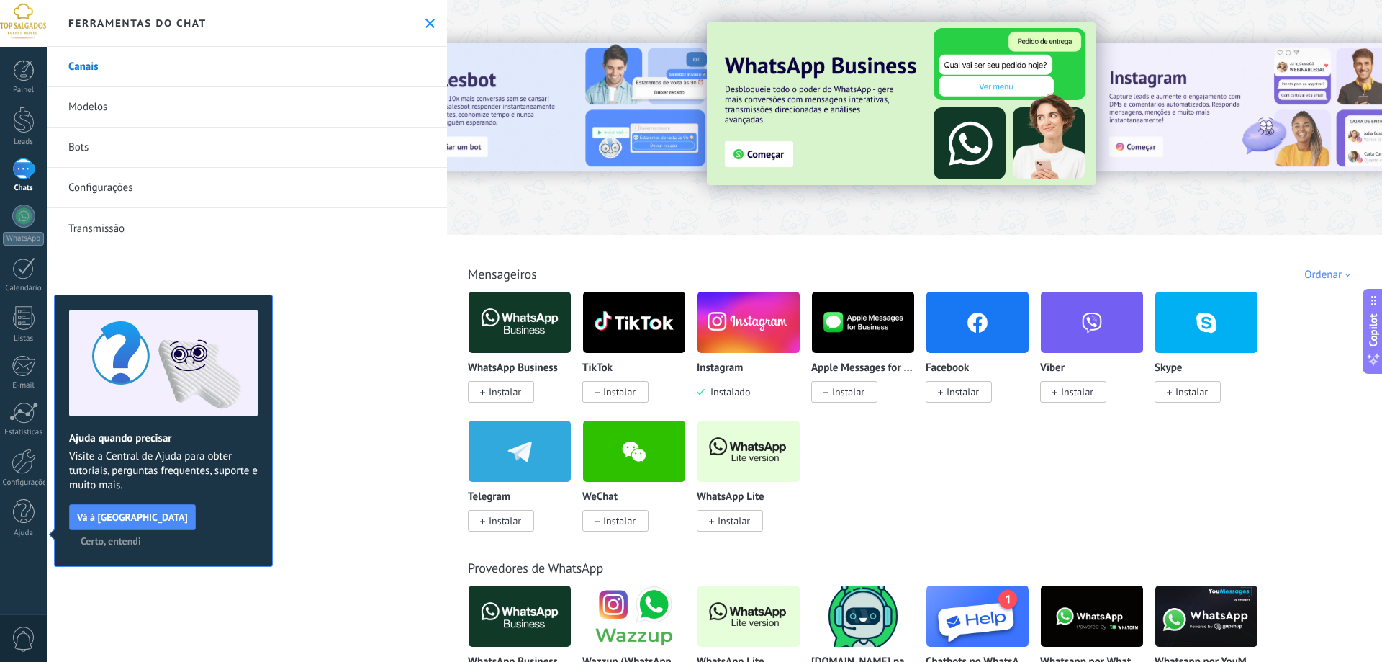
click at [966, 390] on span "Instalar" at bounding box center [963, 391] width 32 height 13
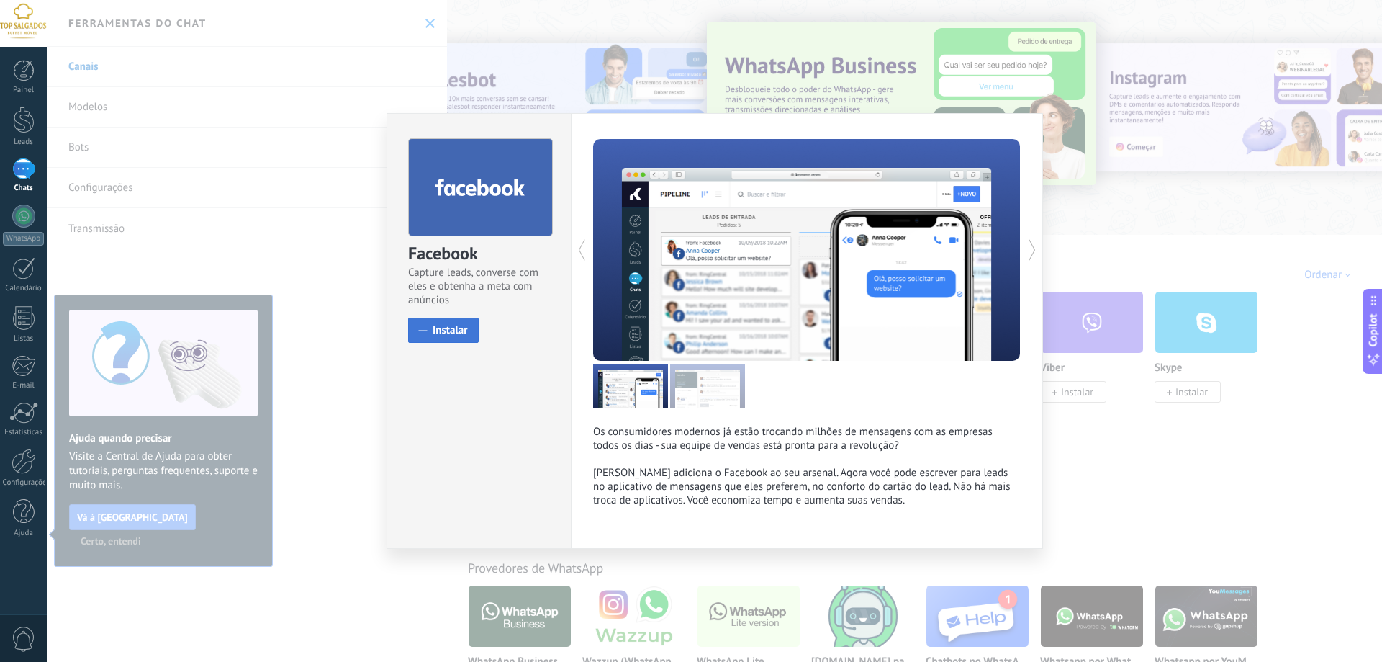
click at [457, 332] on span "Instalar" at bounding box center [450, 330] width 35 height 11
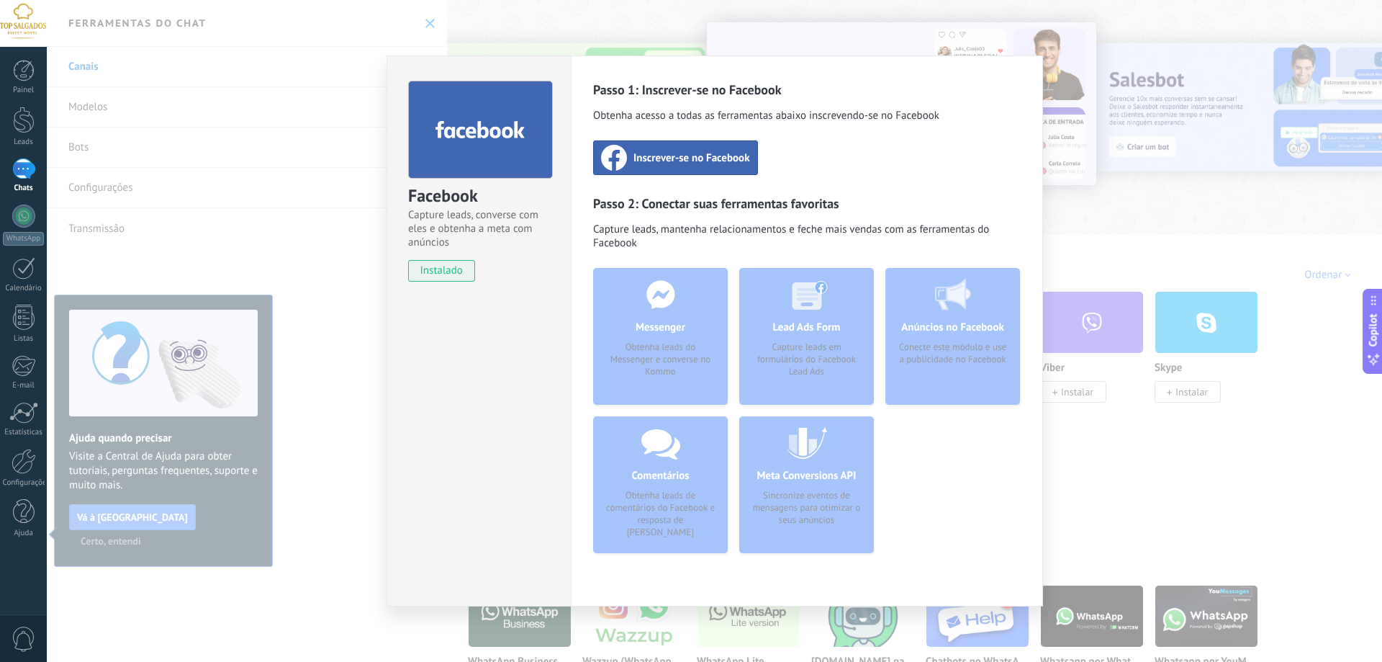
click at [658, 316] on div "Messenger Obtenha leads do Messenger e converse no Kommo" at bounding box center [660, 336] width 135 height 137
click at [713, 159] on span "Inscrever-se no Facebook" at bounding box center [692, 157] width 117 height 14
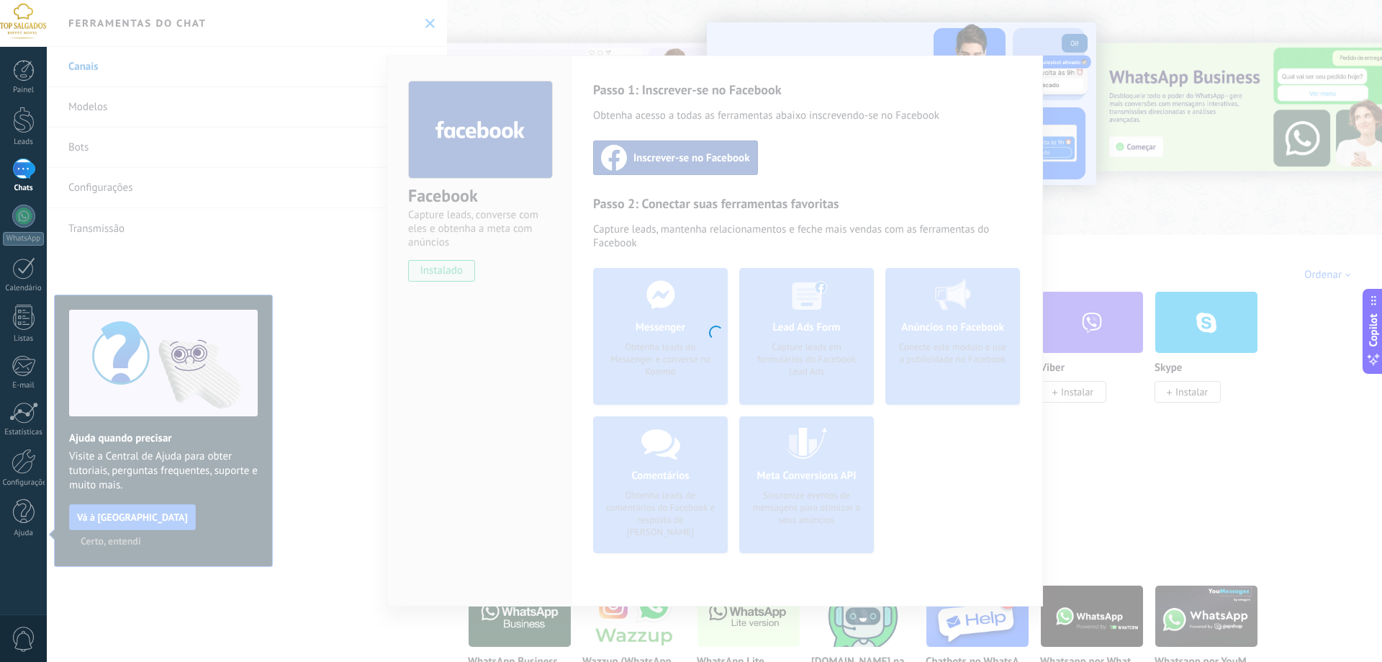
click at [1040, 372] on div at bounding box center [715, 331] width 1336 height 662
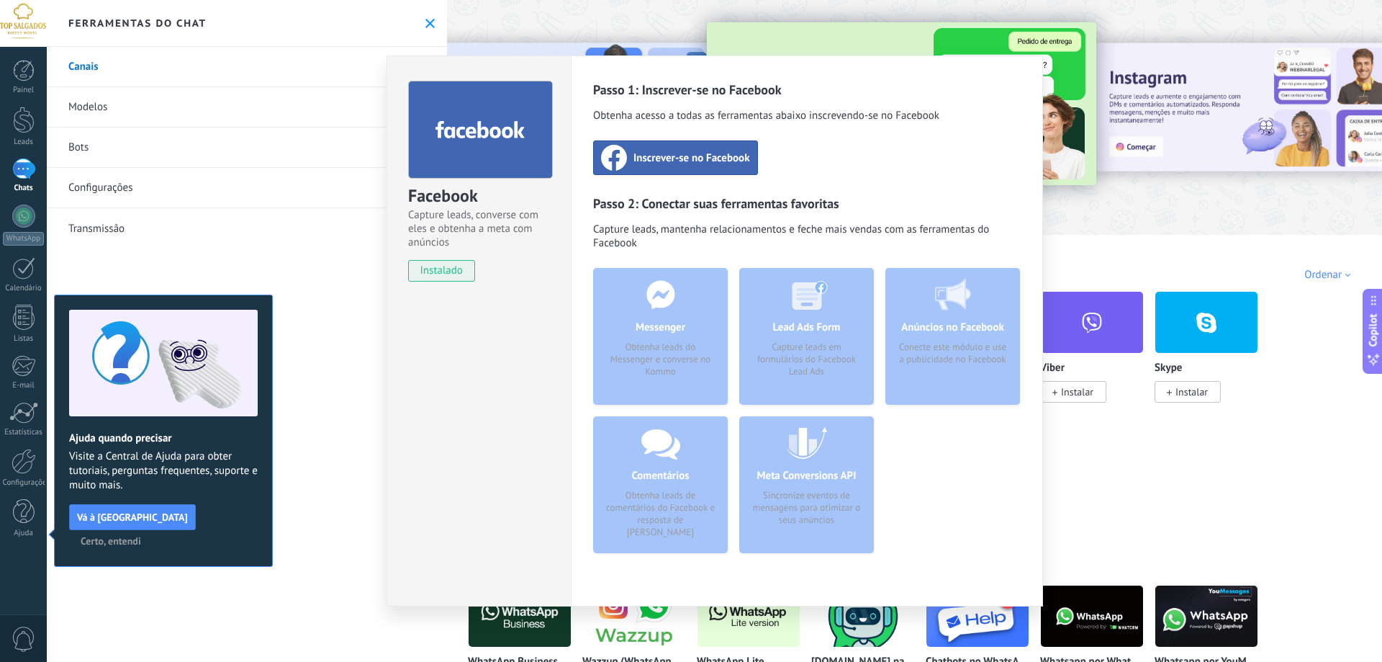
click at [1120, 169] on div "Facebook Capture leads, converse com eles e obtenha a meta com anúncios instala…" at bounding box center [715, 331] width 1336 height 662
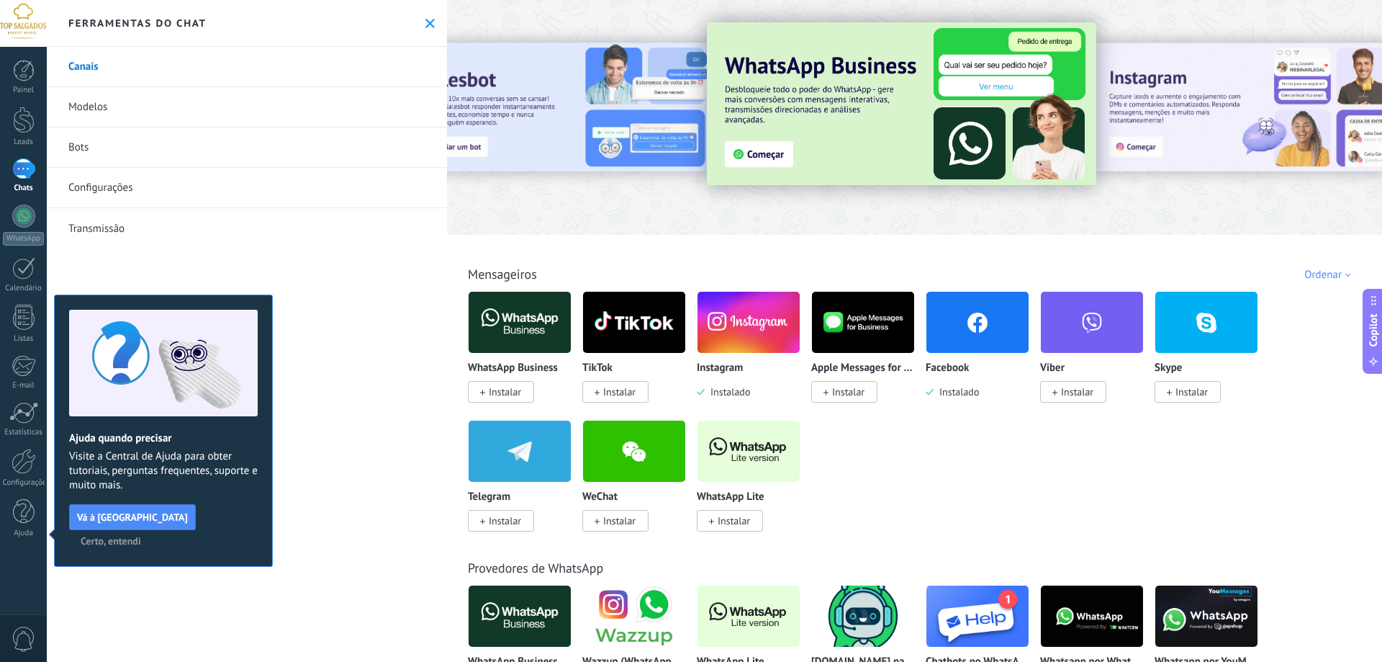
click at [958, 319] on img at bounding box center [978, 322] width 102 height 70
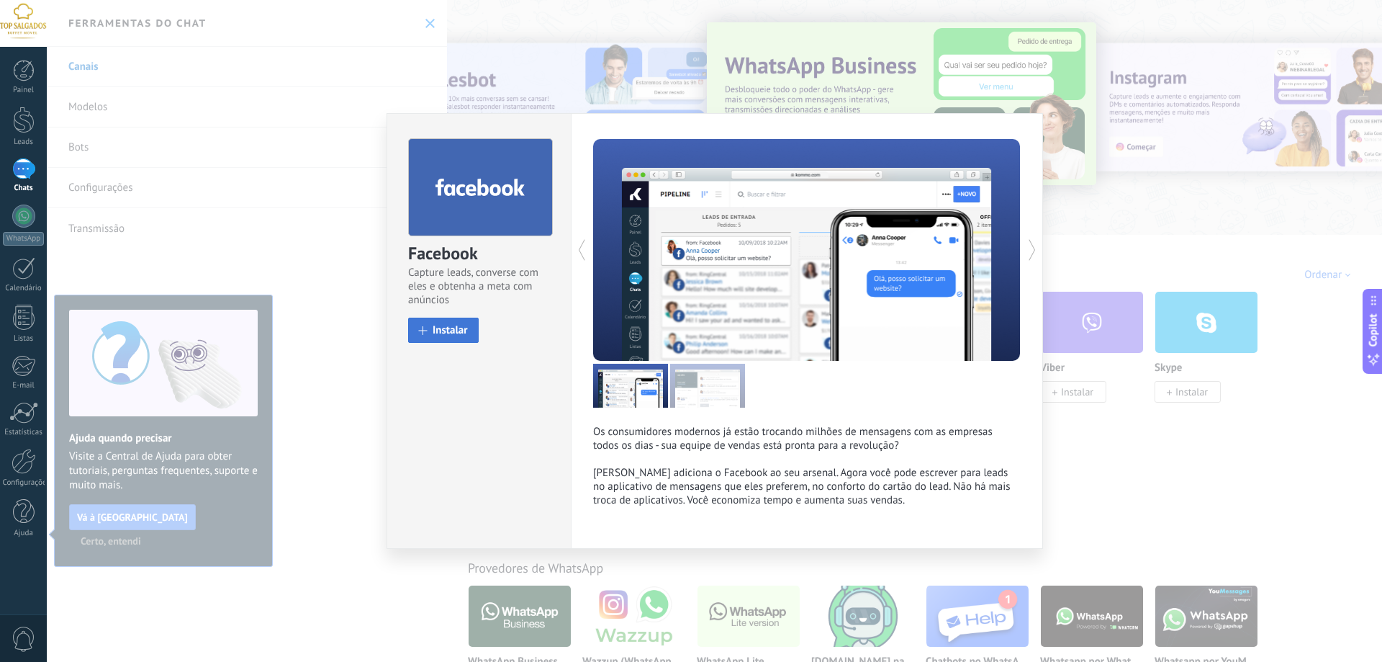
click at [436, 333] on span "Instalar" at bounding box center [450, 330] width 35 height 11
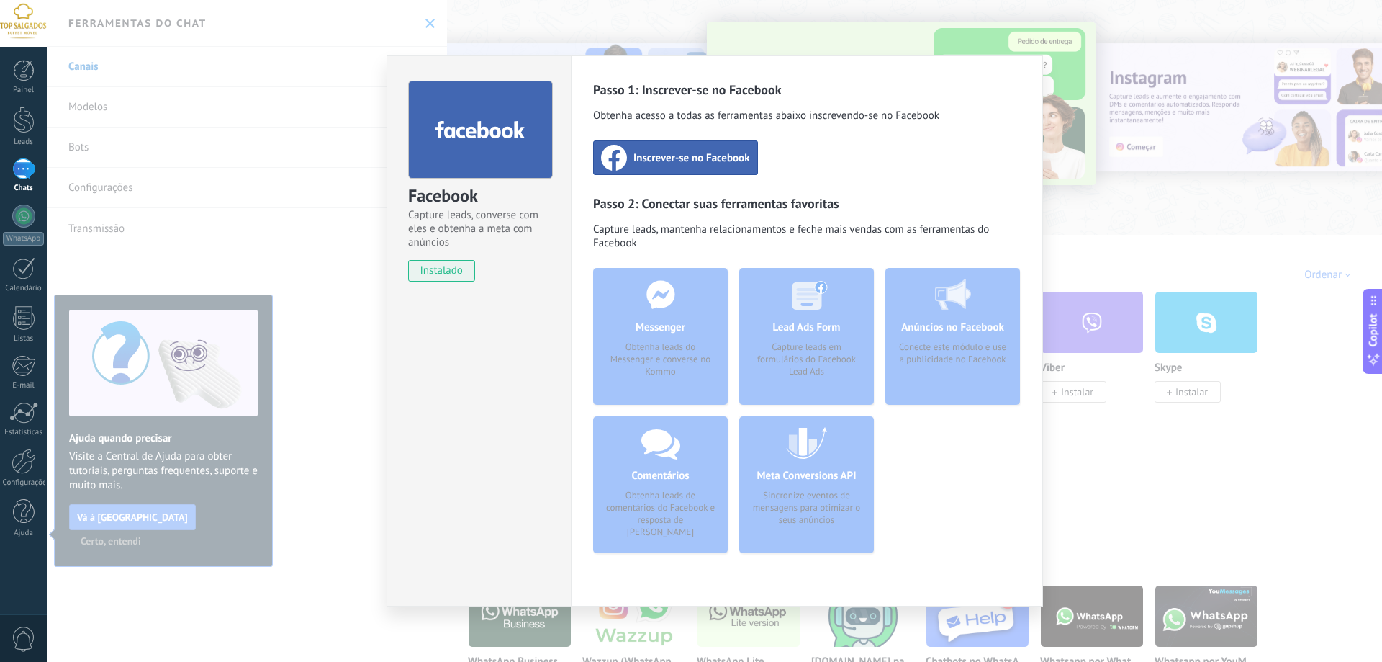
click at [663, 325] on div "Messenger Obtenha leads do Messenger e converse no Kommo" at bounding box center [660, 336] width 135 height 137
click at [812, 324] on div "Lead Ads Form Capture leads em formulários do Facebook Lead Ads" at bounding box center [806, 336] width 135 height 137
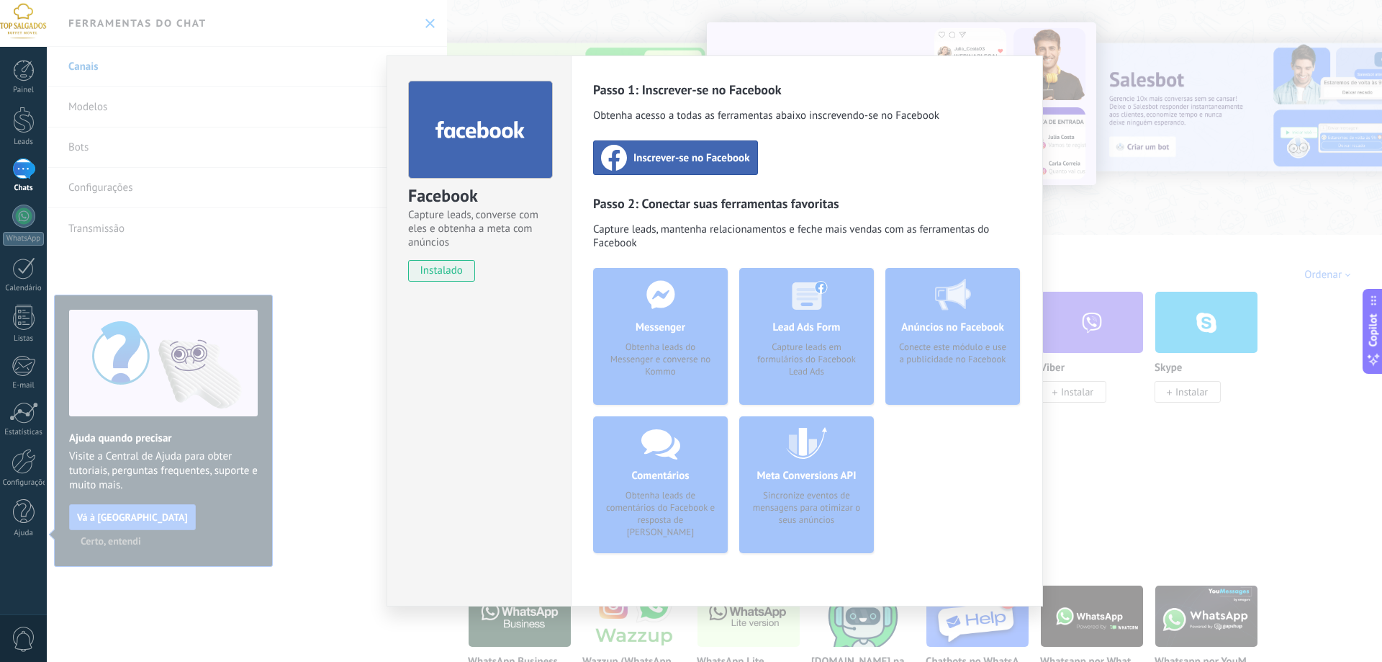
click at [958, 343] on div "Anúncios no Facebook Conecte este módulo e use a publicidade no Facebook" at bounding box center [953, 336] width 135 height 137
click at [796, 493] on div "Meta Conversions API Sincronize eventos de mensagens para otimizar o seus anúnc…" at bounding box center [806, 484] width 135 height 137
click at [675, 500] on div "Comentários Obtenha leads de comentários do Facebook e resposta de Kommo" at bounding box center [660, 484] width 135 height 137
click at [689, 167] on div "Inscrever-se no Facebook" at bounding box center [675, 157] width 165 height 35
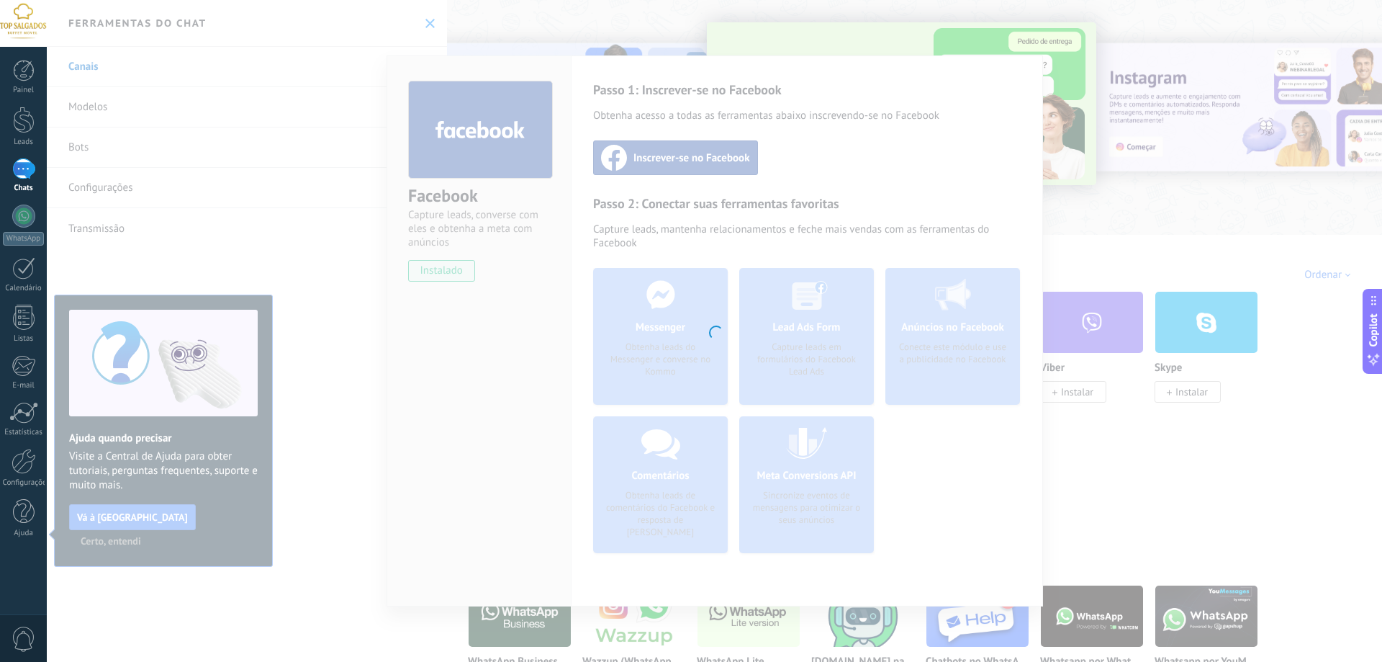
drag, startPoint x: 733, startPoint y: 171, endPoint x: 744, endPoint y: 169, distance: 10.9
click at [733, 170] on div at bounding box center [715, 331] width 1336 height 662
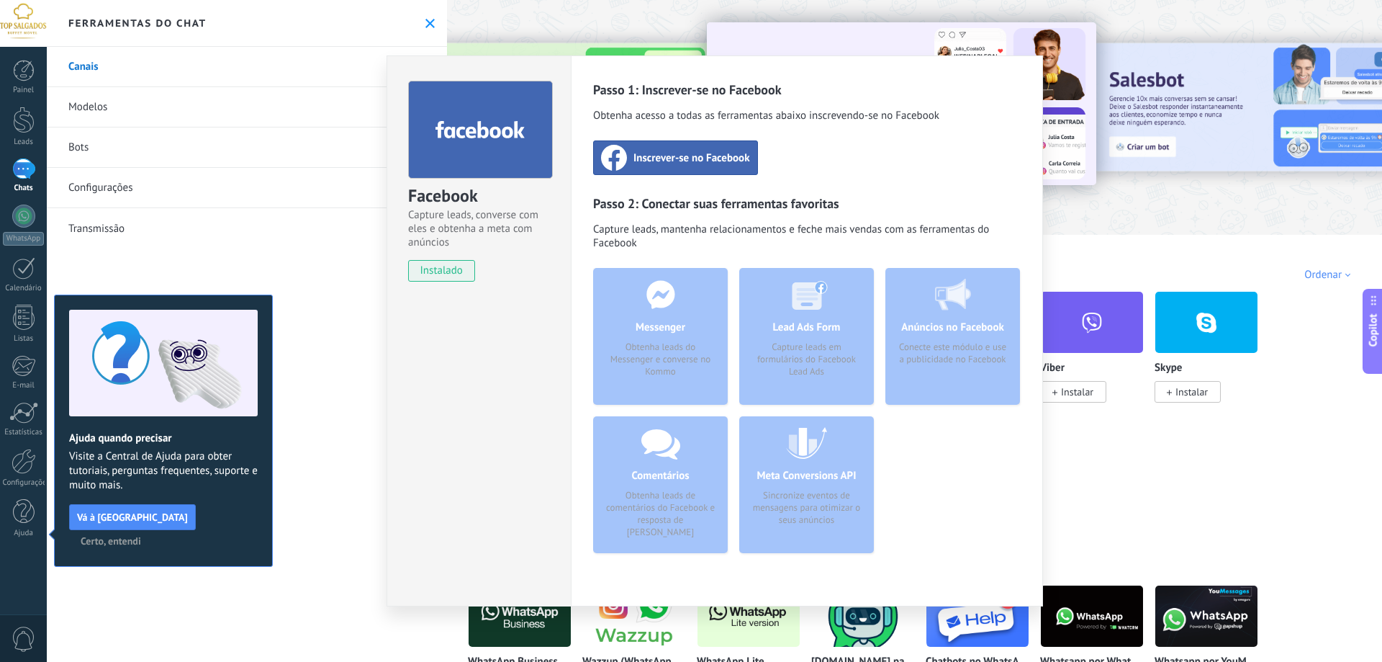
click at [729, 150] on div "Inscrever-se no Facebook" at bounding box center [675, 157] width 165 height 35
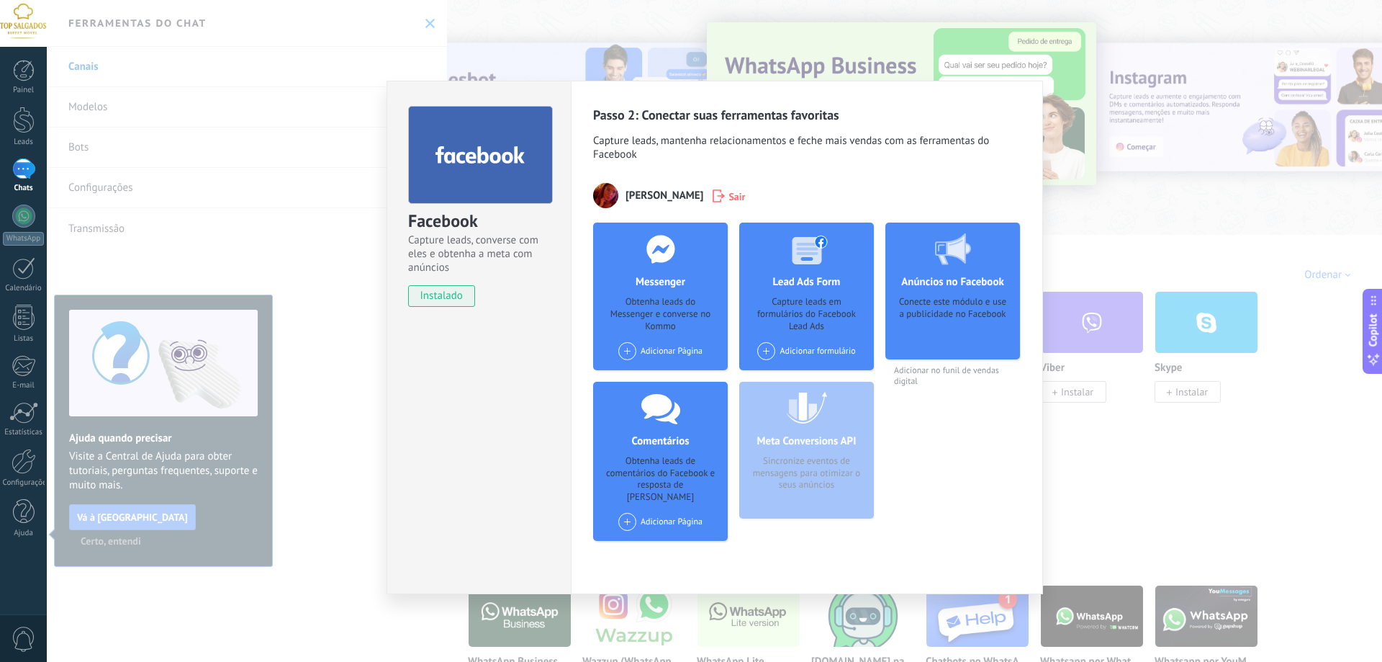
click at [803, 451] on div "Meta Conversions API Sincronize eventos de mensagens para otimizar o seus anúnc…" at bounding box center [806, 450] width 135 height 137
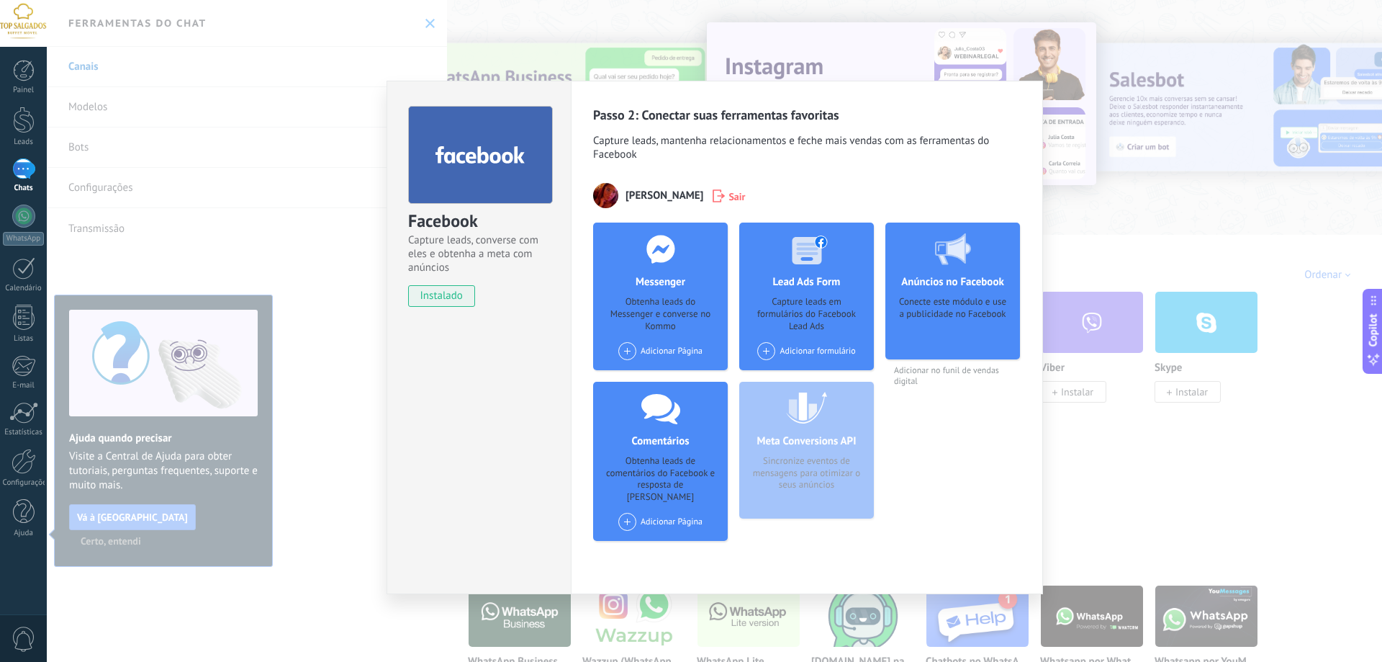
click at [829, 479] on div "Meta Conversions API Sincronize eventos de mensagens para otimizar o seus anúnc…" at bounding box center [806, 450] width 135 height 137
click at [760, 505] on div "Meta Conversions API Sincronize eventos de mensagens para otimizar o seus anúnc…" at bounding box center [806, 450] width 135 height 137
click at [935, 312] on div "Conecte este módulo e use a publicidade no Facebook" at bounding box center [953, 323] width 112 height 54
drag, startPoint x: 579, startPoint y: 96, endPoint x: 393, endPoint y: 94, distance: 185.8
drag, startPoint x: 393, startPoint y: 94, endPoint x: 673, endPoint y: 97, distance: 280.1
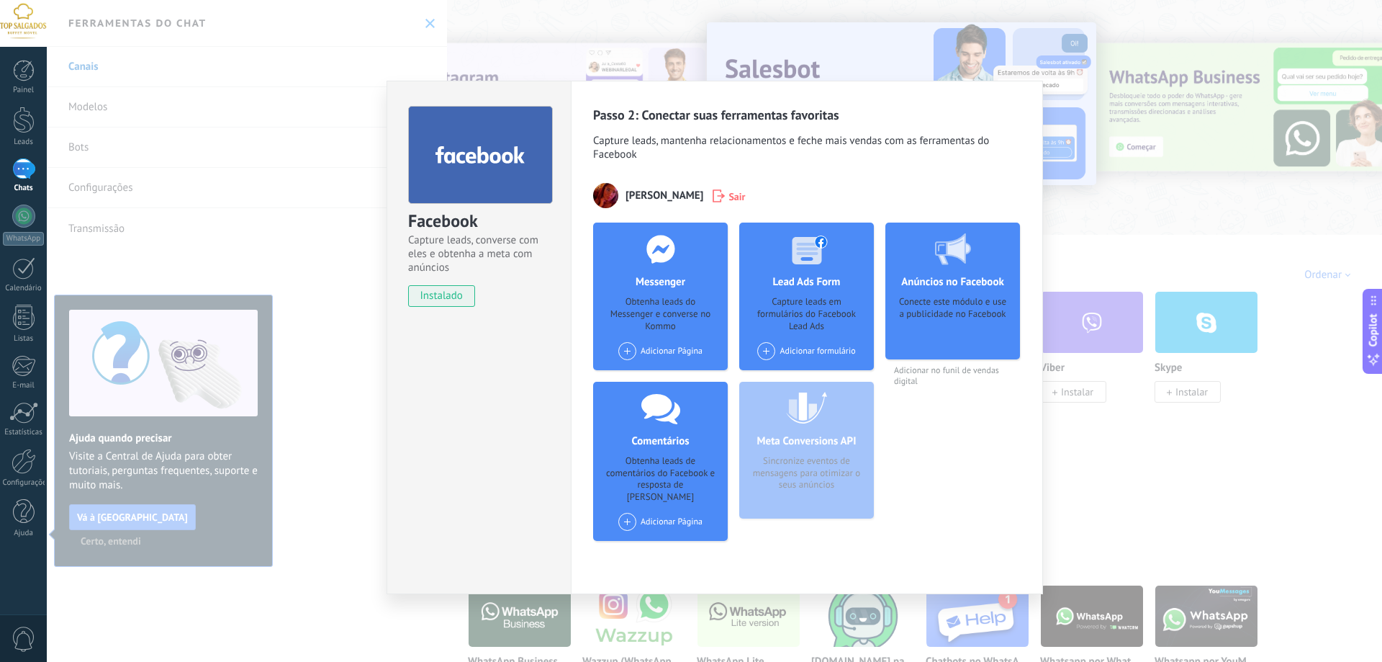
drag, startPoint x: 673, startPoint y: 97, endPoint x: 781, endPoint y: 98, distance: 107.3
drag, startPoint x: 781, startPoint y: 98, endPoint x: 581, endPoint y: 107, distance: 199.6
drag, startPoint x: 581, startPoint y: 107, endPoint x: 792, endPoint y: 108, distance: 211.0
drag, startPoint x: 792, startPoint y: 108, endPoint x: 695, endPoint y: 120, distance: 97.9
click at [695, 120] on h3 "Passo 2: Conectar suas ferramentas favoritas" at bounding box center [807, 115] width 428 height 17
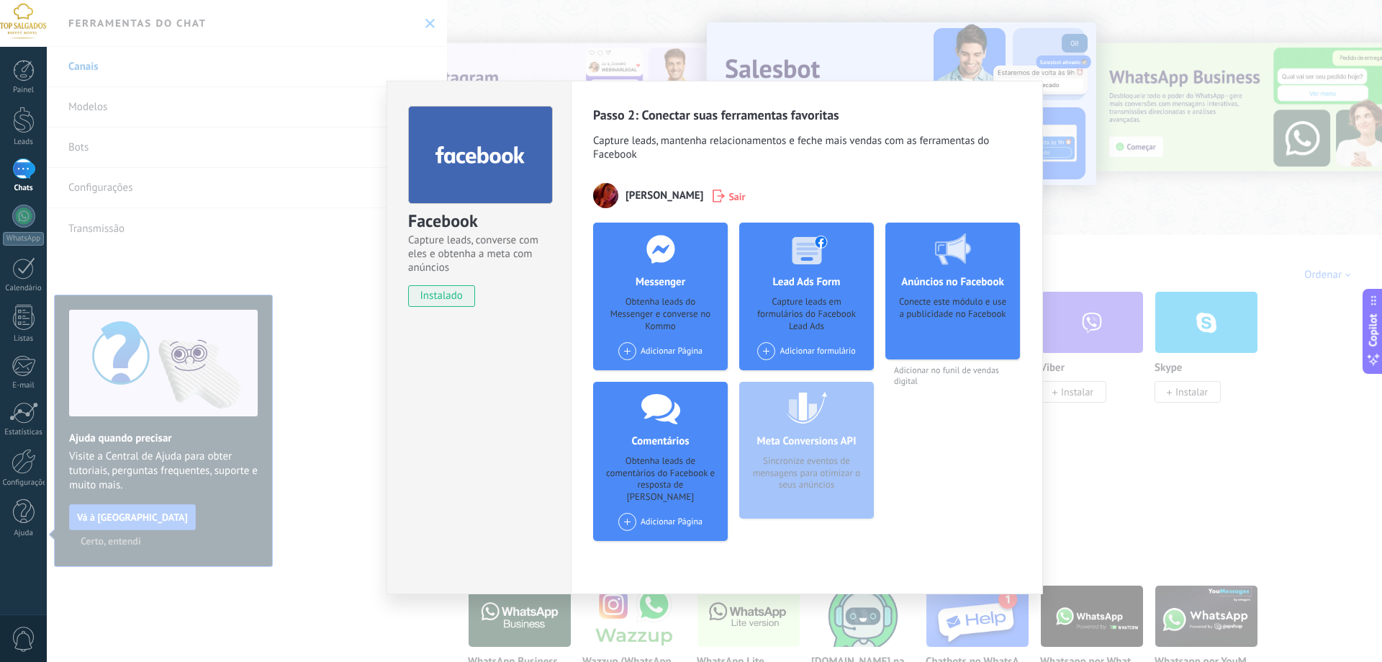
drag, startPoint x: 769, startPoint y: 274, endPoint x: 804, endPoint y: 285, distance: 36.2
click at [769, 275] on div "Lead Ads Form Capture leads em formulários do Facebook Lead Ads Adicionar formu…" at bounding box center [806, 296] width 135 height 148
click at [932, 300] on div "Conecte este módulo e use a publicidade no Facebook" at bounding box center [953, 323] width 112 height 54
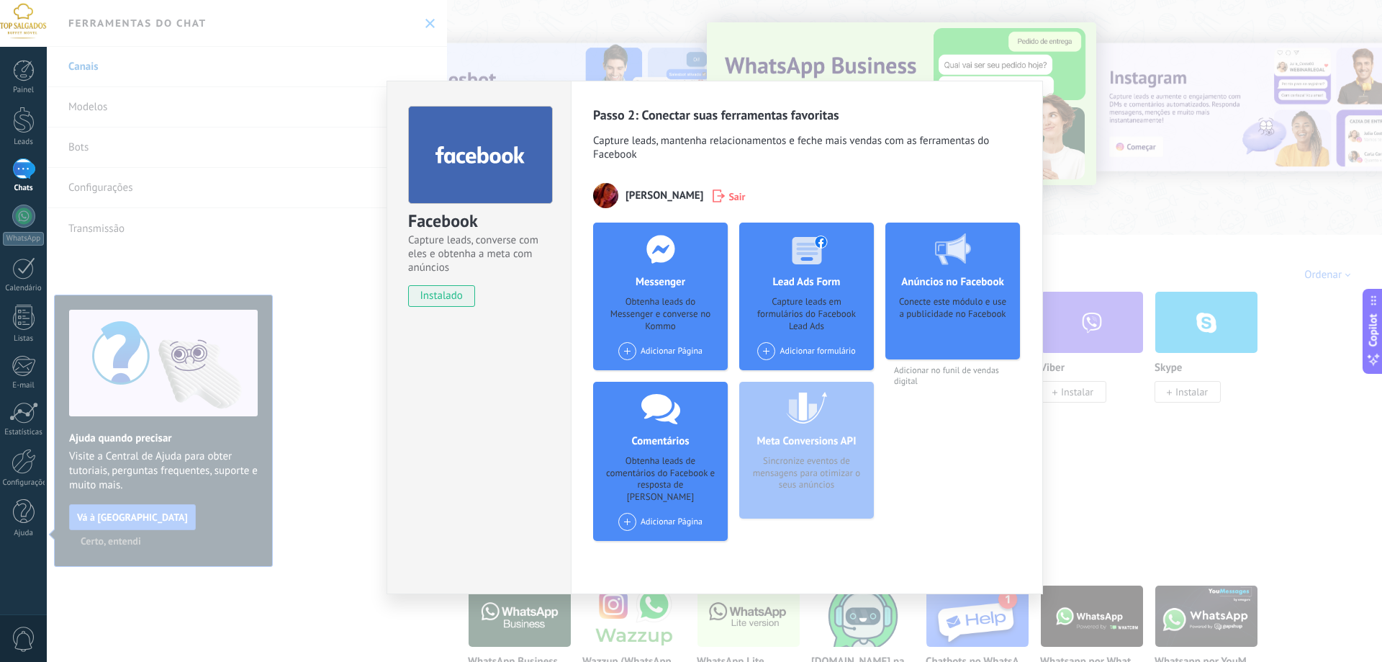
click at [950, 371] on span "Adicionar no funil de vendas digital" at bounding box center [953, 376] width 135 height 22
click at [1168, 262] on div "Facebook Capture leads, converse com eles e obtenha a meta com anúncios instala…" at bounding box center [715, 331] width 1336 height 662
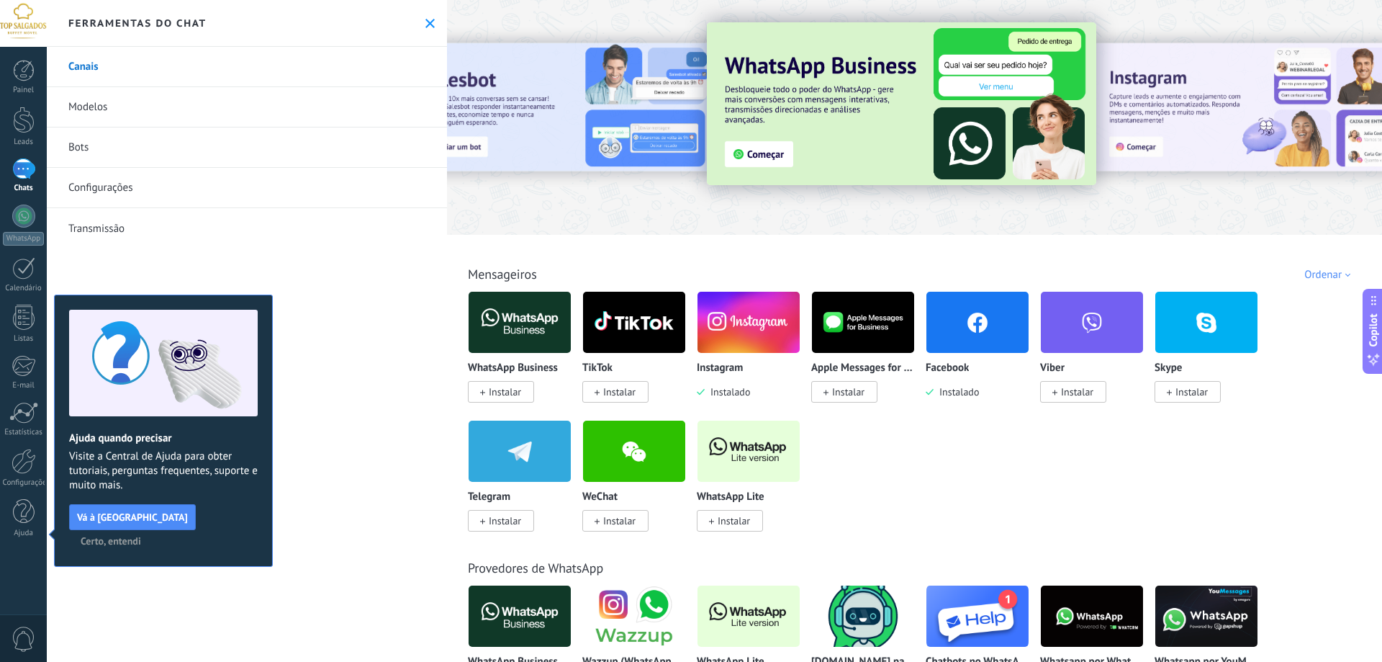
click at [457, 539] on div "Provedores de WhatsApp WhatsApp Business Instalar Wazzup (WhatsApp & Instagram)…" at bounding box center [914, 613] width 927 height 165
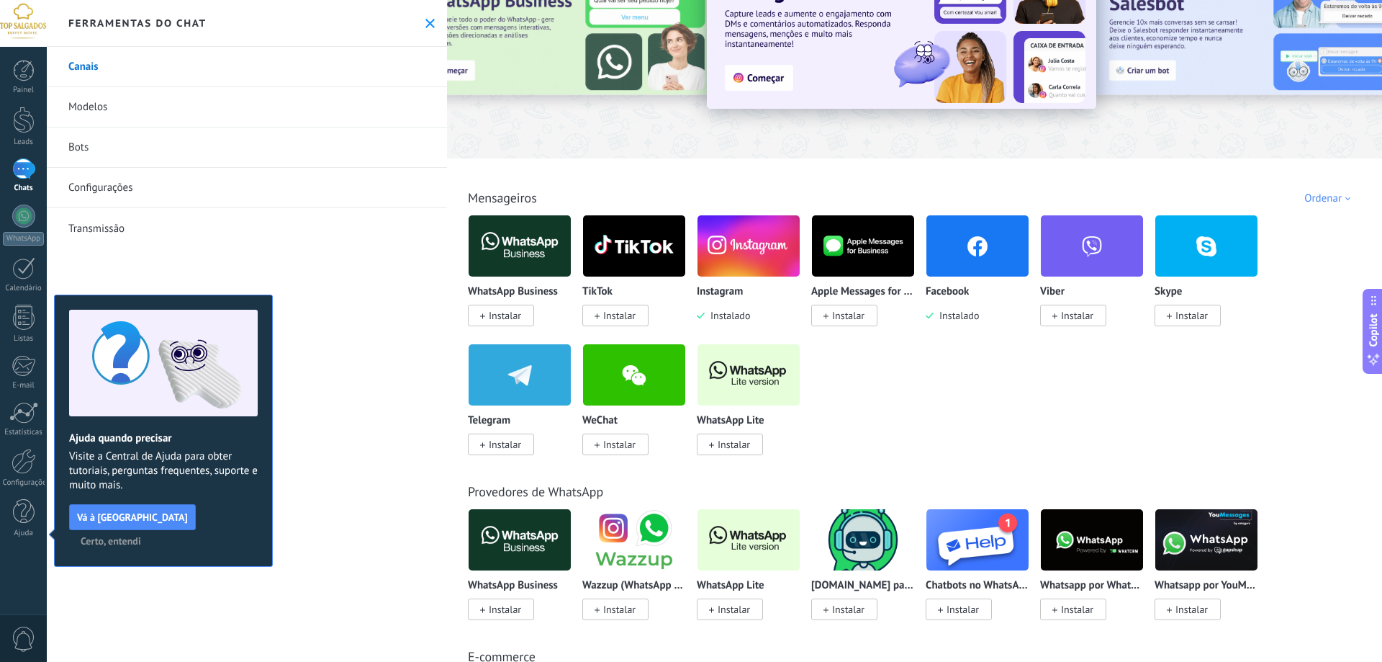
scroll to position [144, 0]
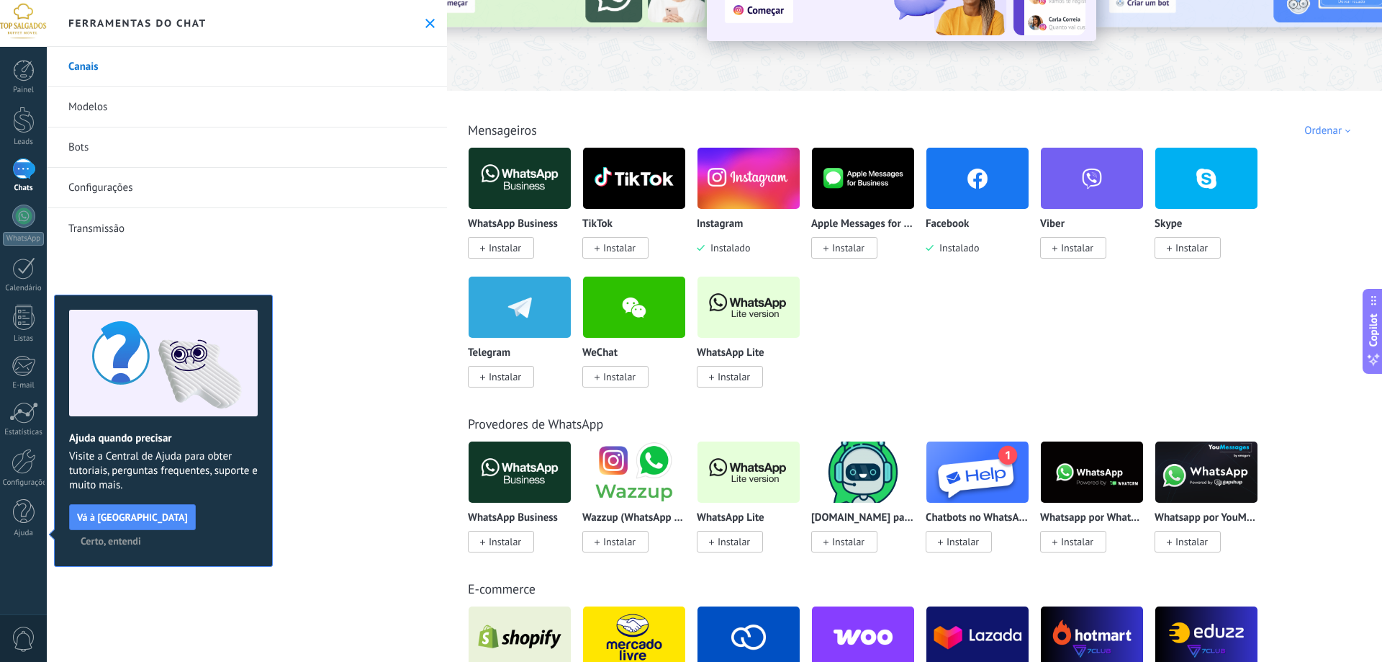
drag, startPoint x: 773, startPoint y: 397, endPoint x: 609, endPoint y: 420, distance: 165.0
drag, startPoint x: 609, startPoint y: 420, endPoint x: 1002, endPoint y: 390, distance: 393.5
drag, startPoint x: 1002, startPoint y: 390, endPoint x: 879, endPoint y: 402, distance: 122.9
click at [879, 402] on div "Provedores de WhatsApp WhatsApp Business Instalar Wazzup (WhatsApp & Instagram)…" at bounding box center [914, 469] width 927 height 165
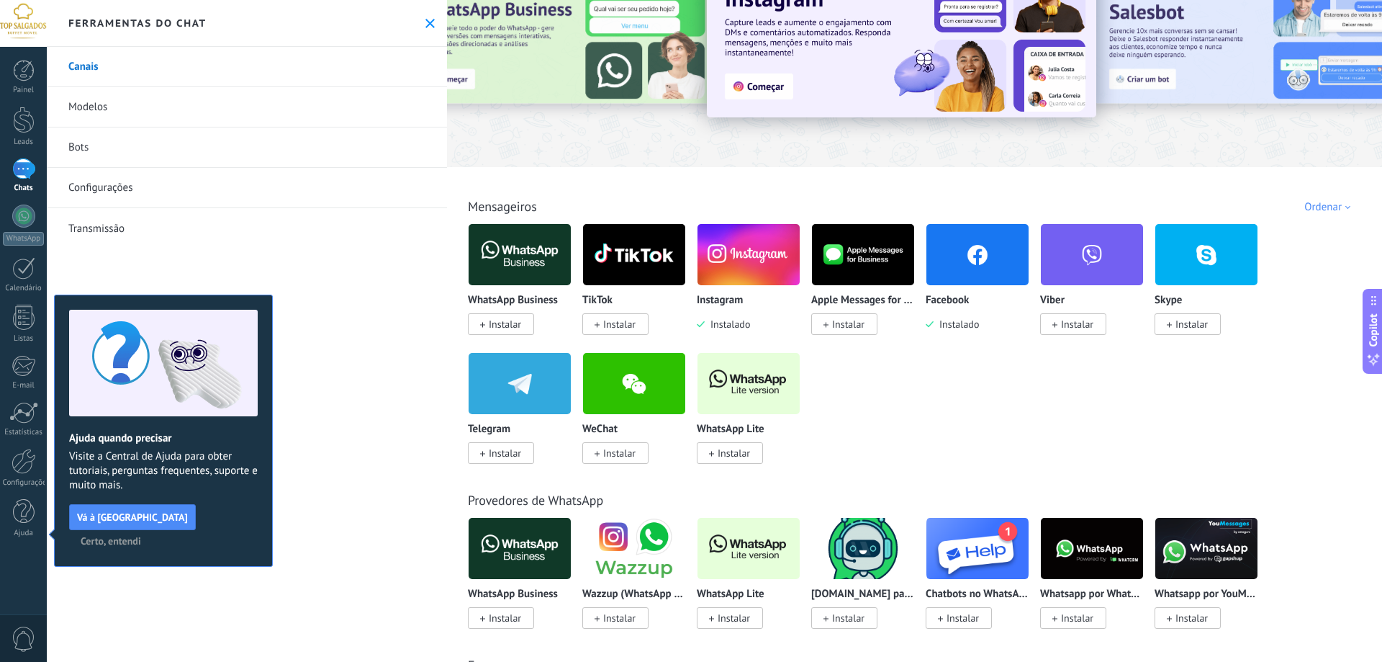
scroll to position [0, 0]
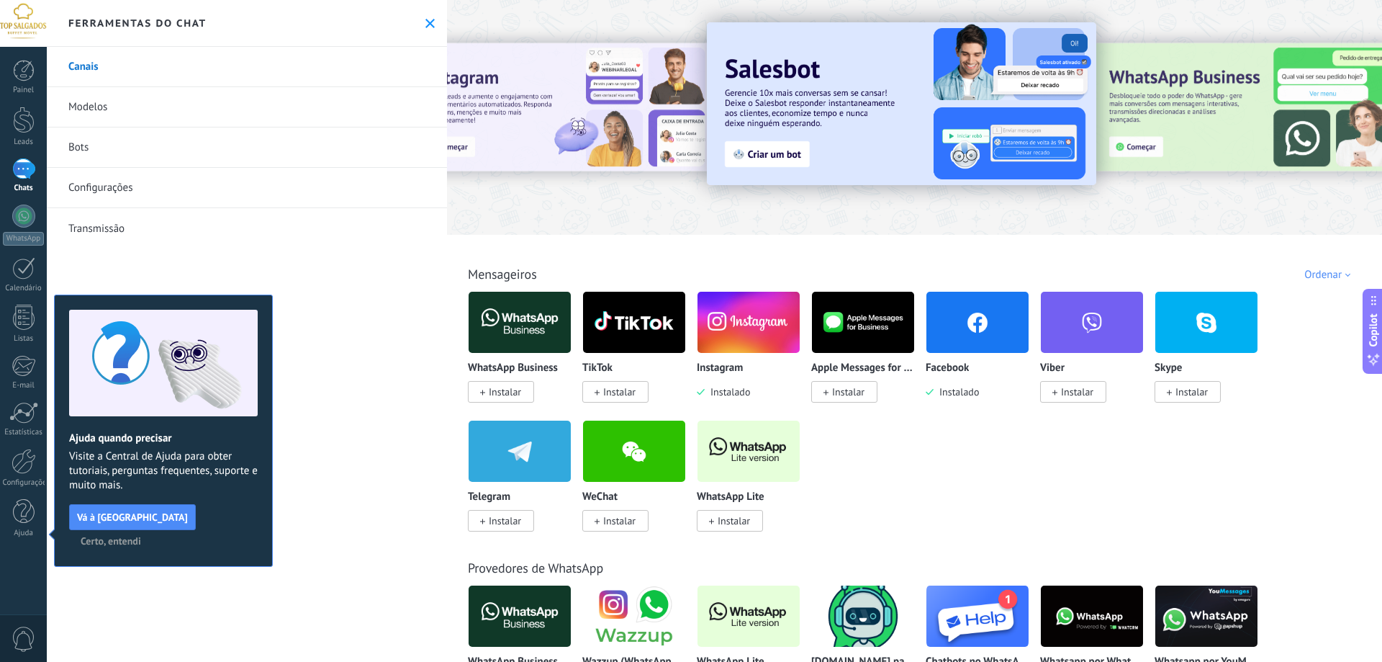
drag, startPoint x: 933, startPoint y: 450, endPoint x: 850, endPoint y: 480, distance: 88.8
drag, startPoint x: 849, startPoint y: 480, endPoint x: 832, endPoint y: 495, distance: 21.9
click at [832, 495] on div "WhatsApp Business Instalar TikTok Instalar Instagram Instalado Apple Messages f…" at bounding box center [922, 420] width 909 height 258
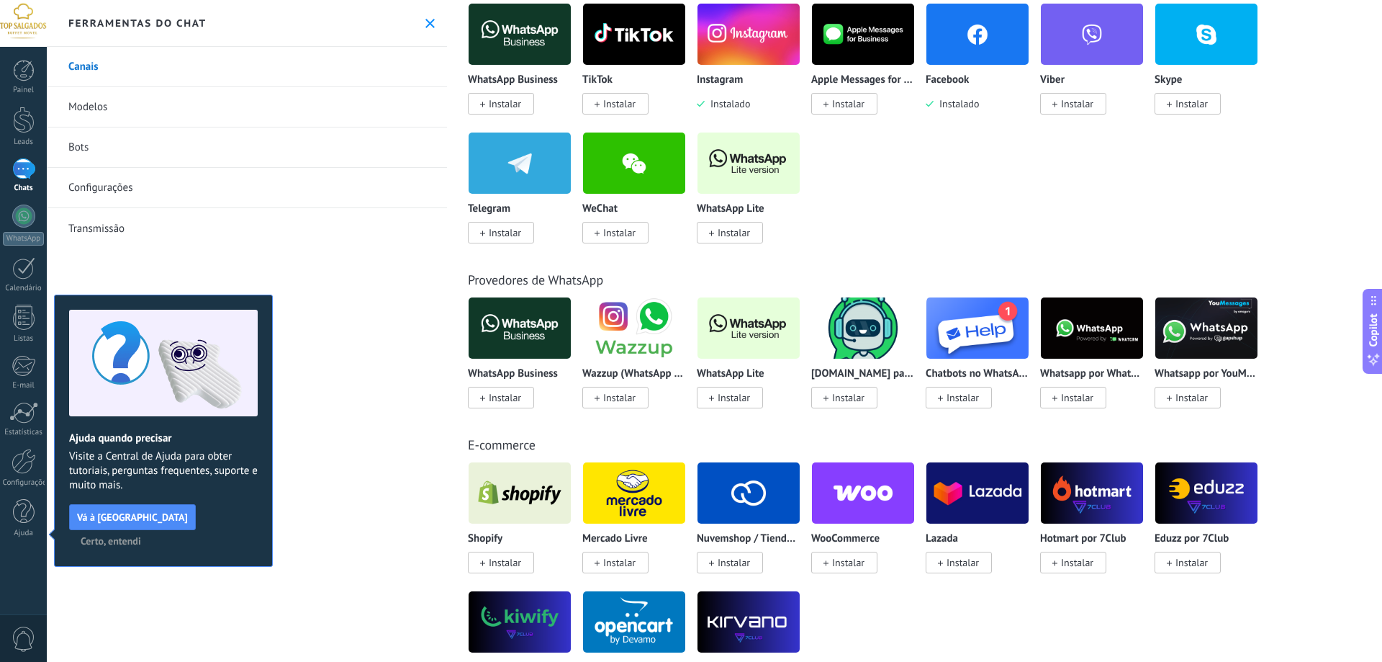
scroll to position [504, 0]
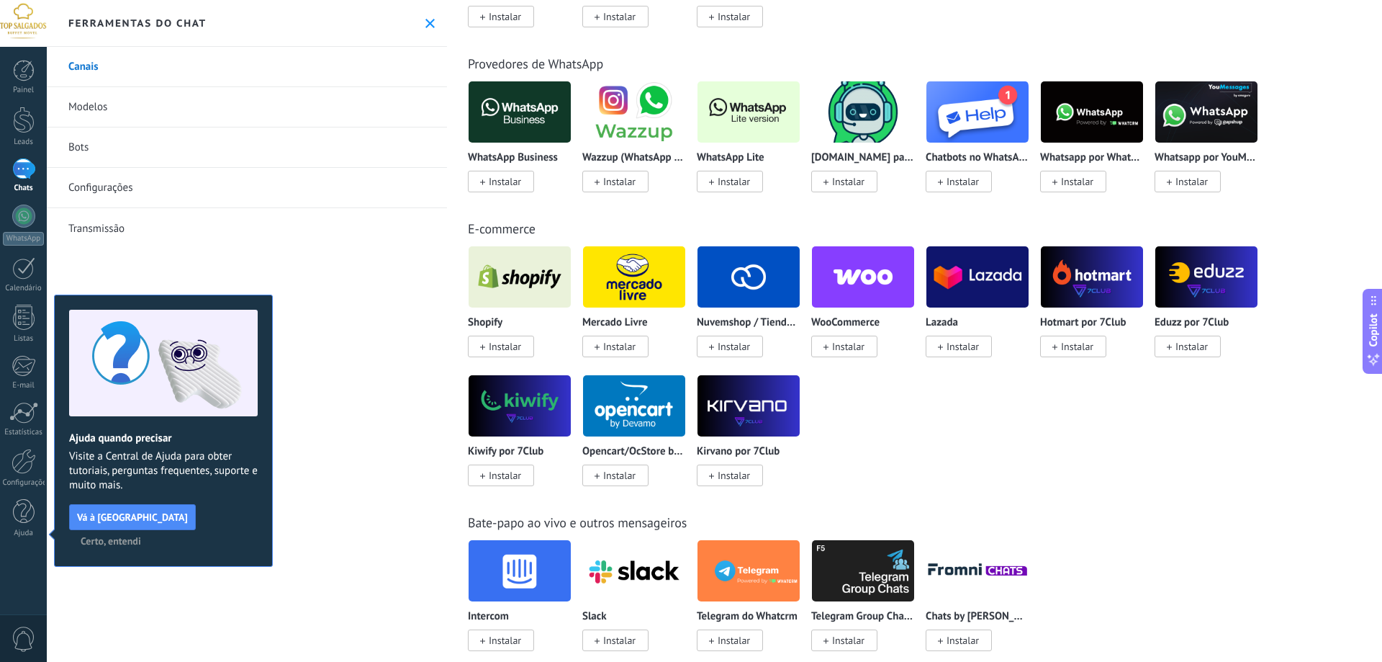
drag, startPoint x: 965, startPoint y: 409, endPoint x: 899, endPoint y: 425, distance: 68.1
drag, startPoint x: 899, startPoint y: 425, endPoint x: 1107, endPoint y: 421, distance: 208.1
drag, startPoint x: 1107, startPoint y: 421, endPoint x: 932, endPoint y: 444, distance: 176.6
click at [932, 444] on div "Shopify Instalar Mercado Livre Instalar Nuvemshop / Tiendanube Instalar WooComm…" at bounding box center [922, 375] width 909 height 258
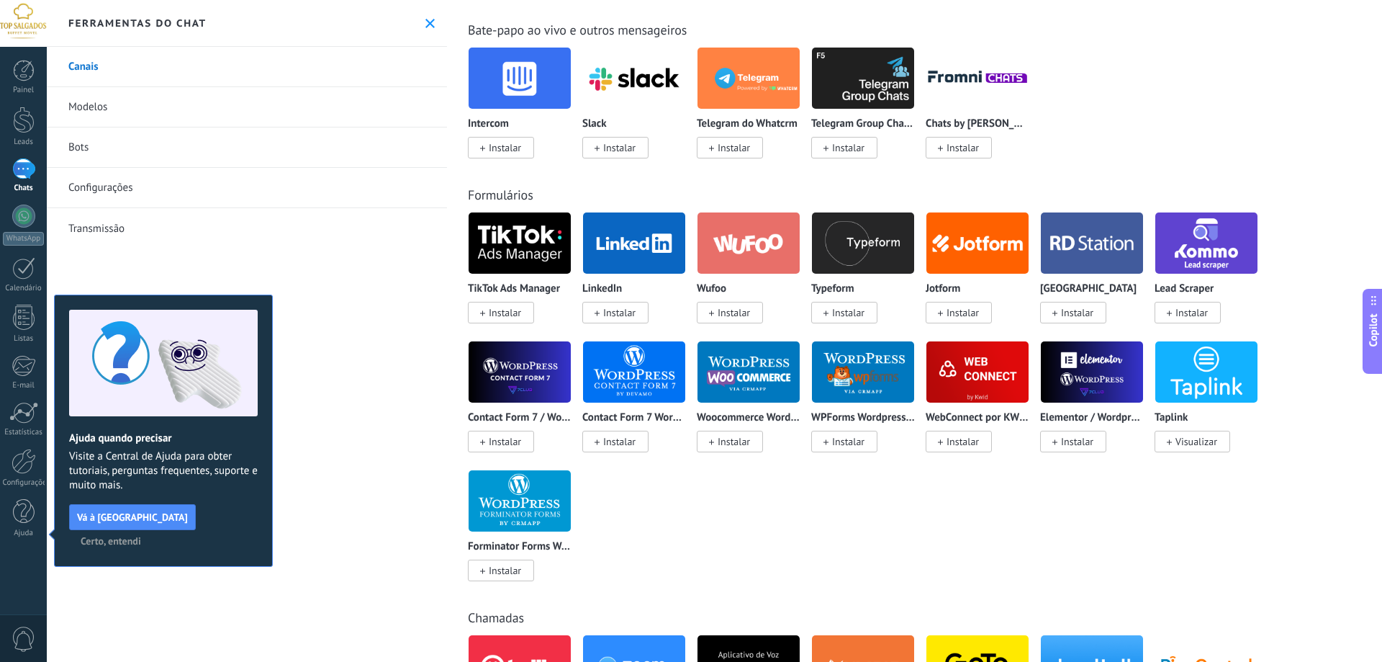
scroll to position [1008, 0]
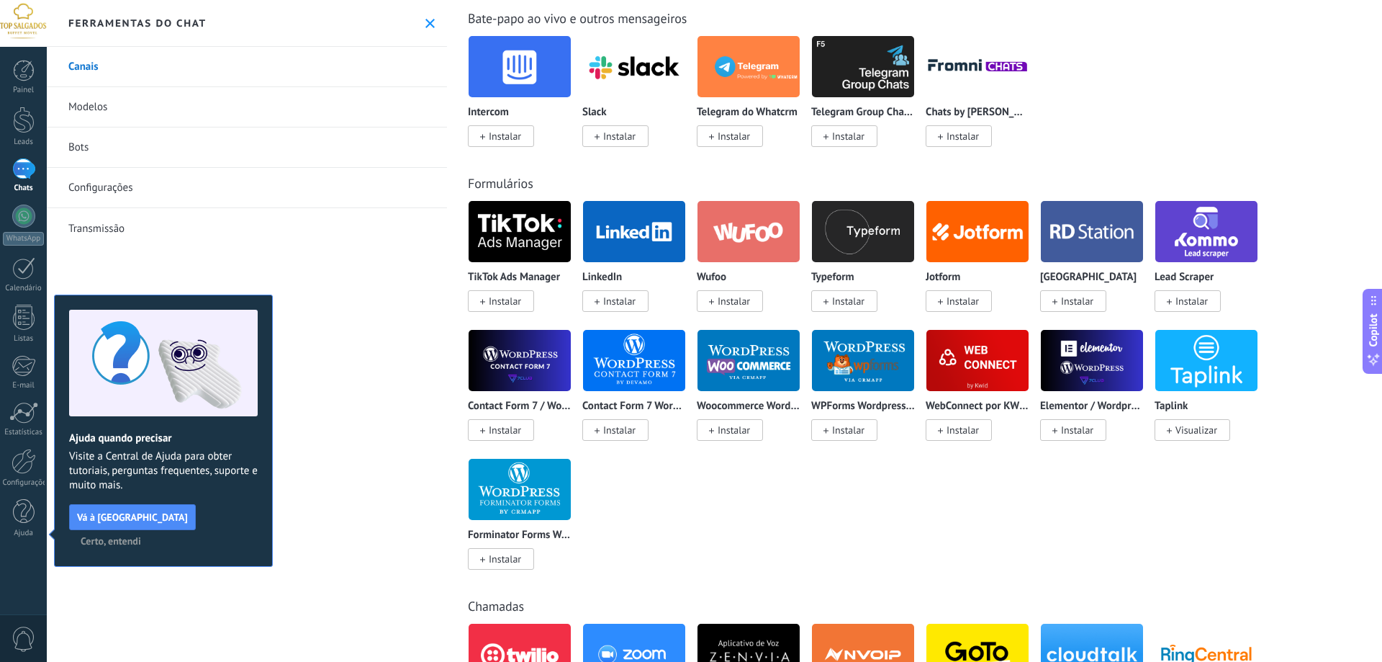
drag, startPoint x: 469, startPoint y: 170, endPoint x: 793, endPoint y: 175, distance: 324.8
drag, startPoint x: 793, startPoint y: 175, endPoint x: 1029, endPoint y: 161, distance: 235.9
drag, startPoint x: 1029, startPoint y: 161, endPoint x: 853, endPoint y: 192, distance: 179.2
click at [853, 192] on div "Formulários TikTok Ads Manager Instalar LinkedIn Instalar Wufoo Instalar Typefo…" at bounding box center [914, 357] width 927 height 423
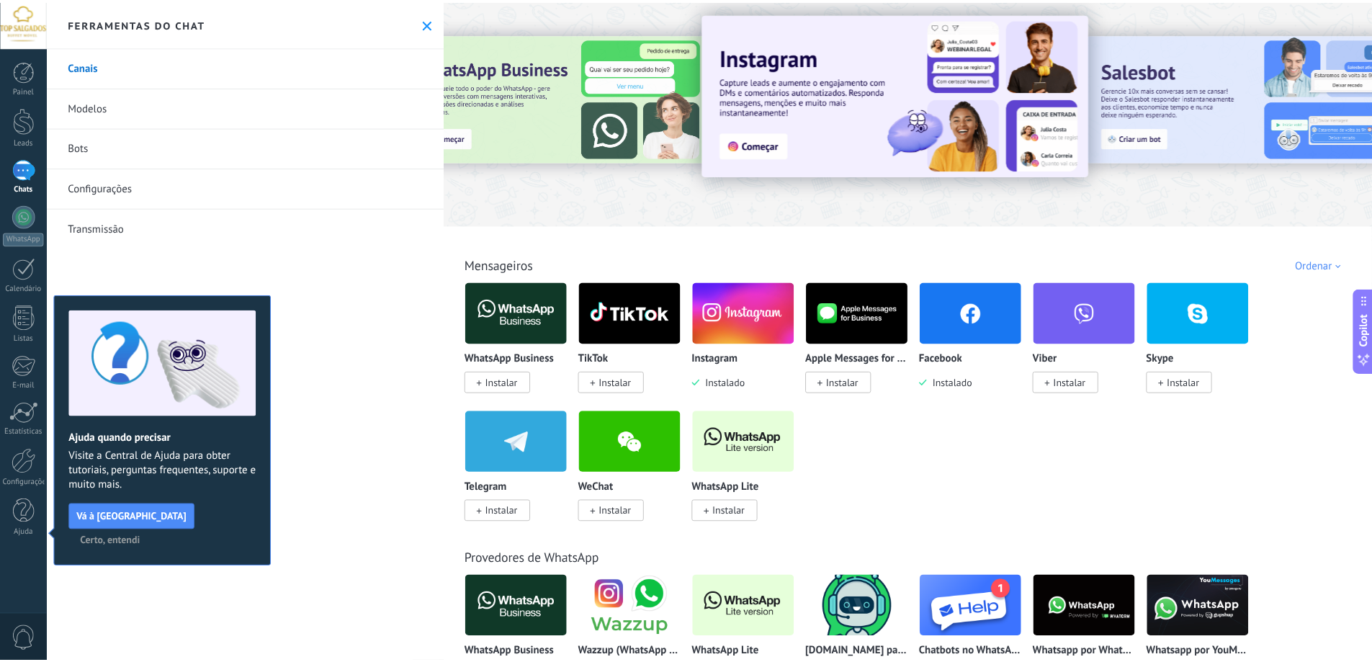
scroll to position [0, 0]
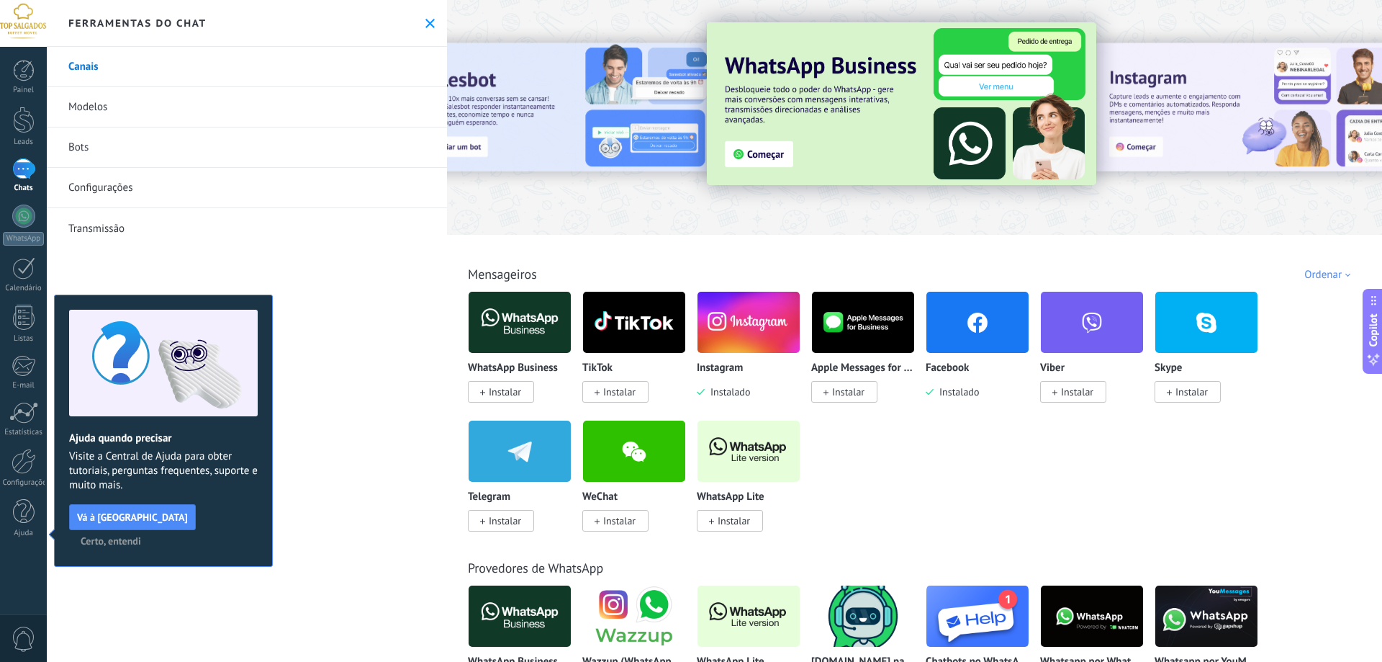
click at [621, 397] on span "Instalar" at bounding box center [619, 391] width 32 height 13
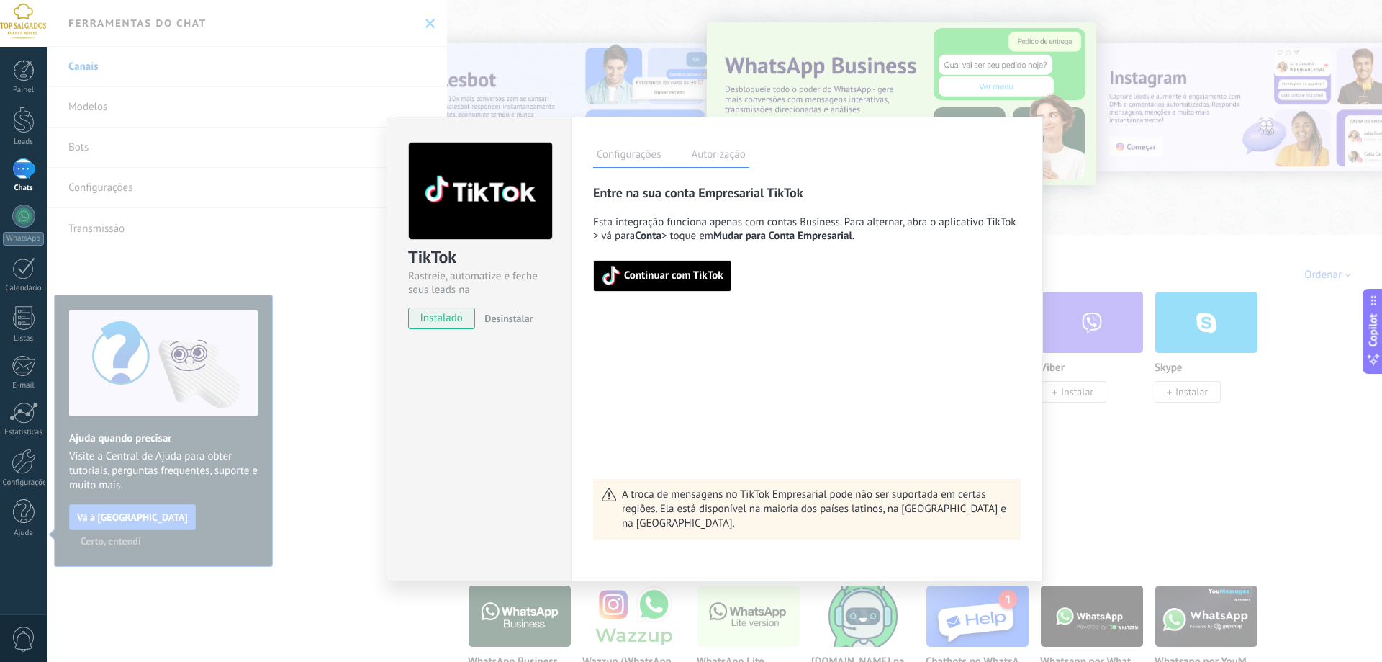
click at [657, 279] on span "Continuar com TikTok" at bounding box center [673, 276] width 99 height 10
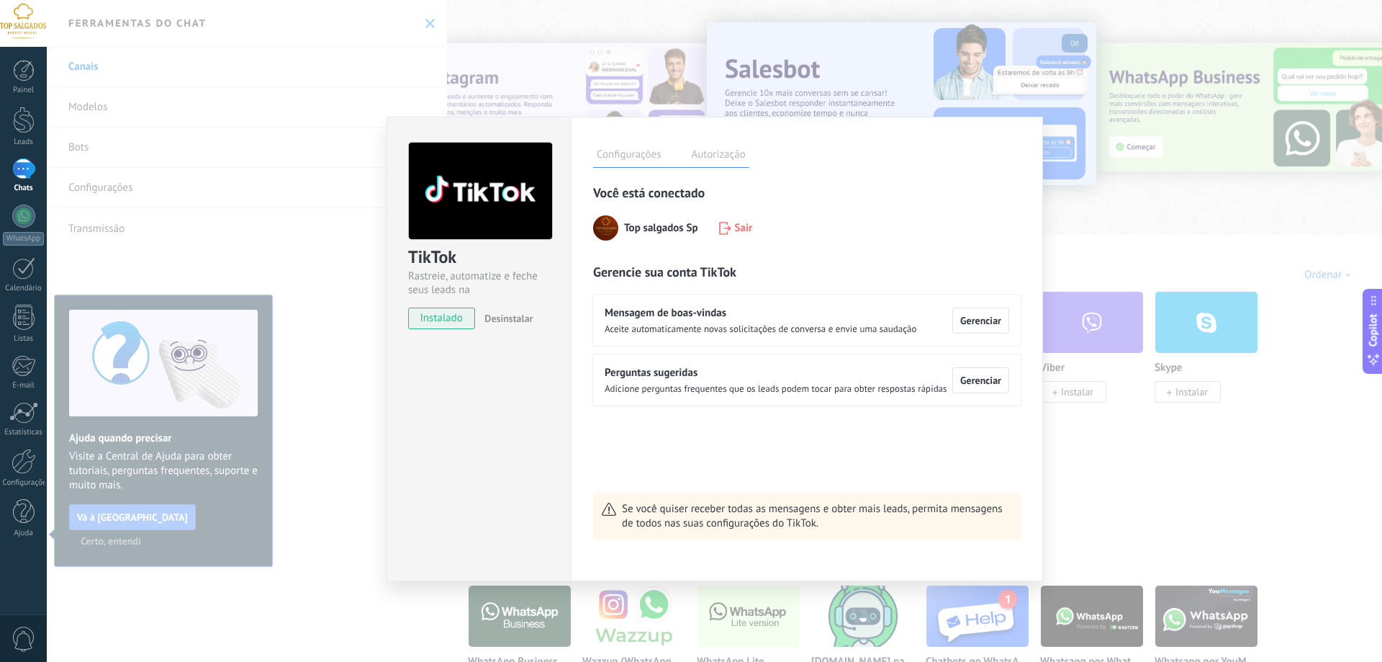
click at [683, 521] on span "Se você quiser receber todas as mensagens e obter mais leads, permita mensagens…" at bounding box center [817, 516] width 390 height 29
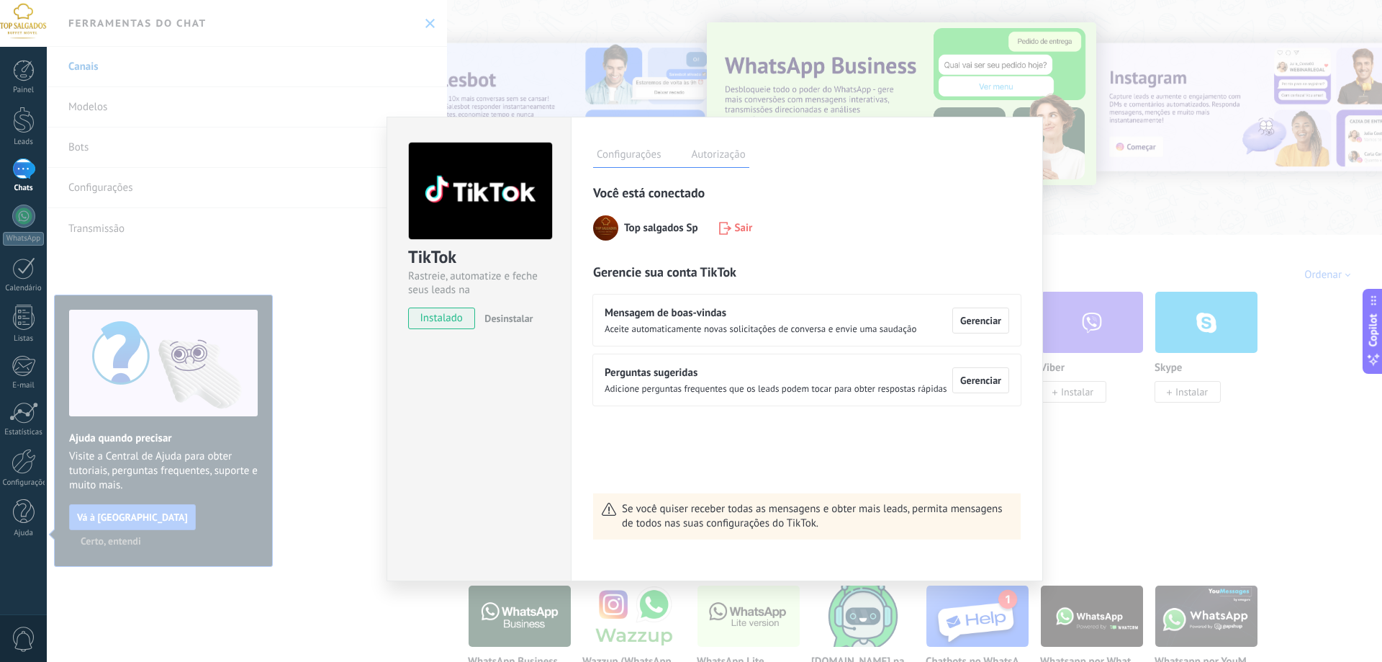
click at [1086, 229] on div "TikTok Rastreie, automatize e feche seus leads na Kommo instalado Desinstalar C…" at bounding box center [715, 331] width 1336 height 662
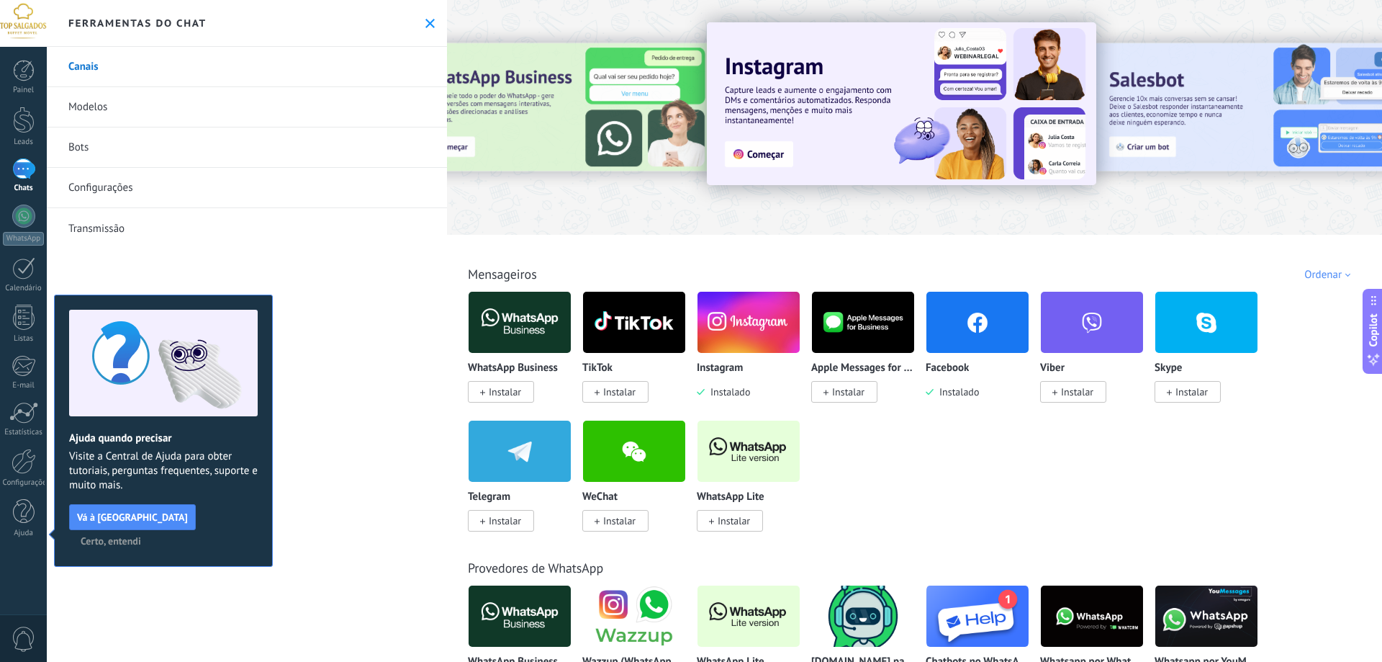
click at [490, 385] on span "Instalar" at bounding box center [501, 392] width 66 height 22
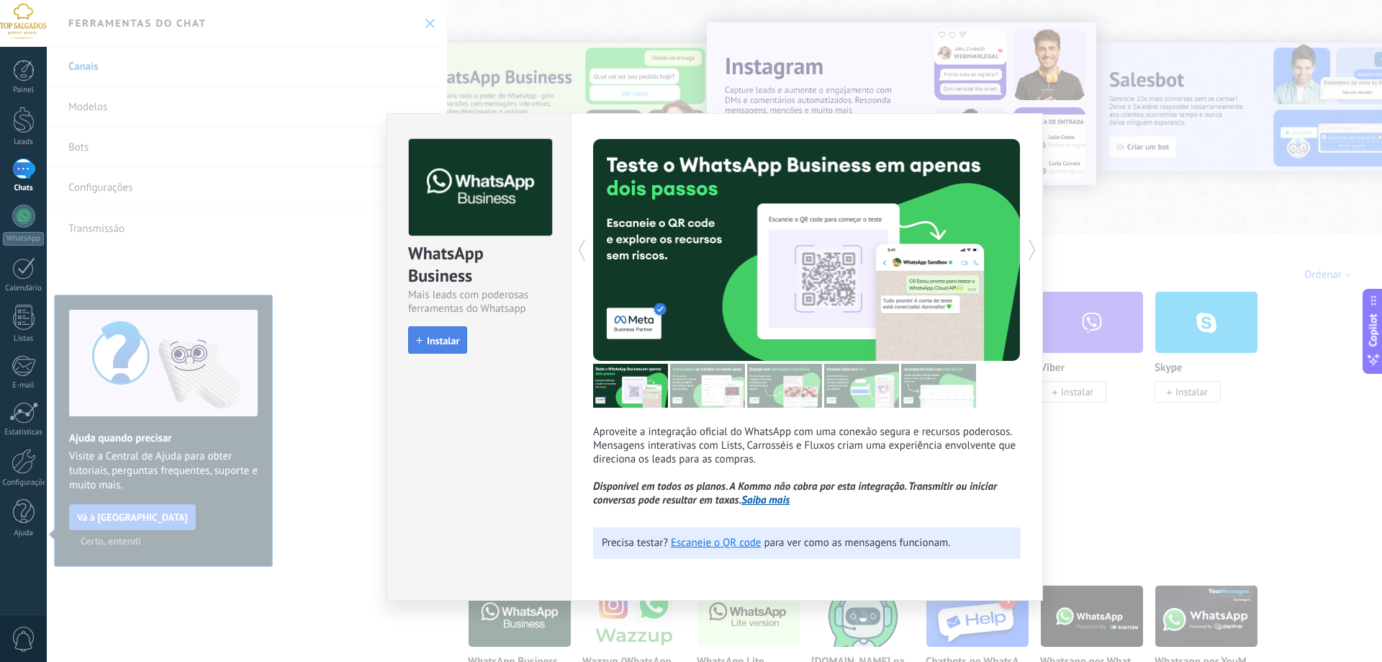
click at [446, 343] on span "Instalar" at bounding box center [443, 341] width 32 height 10
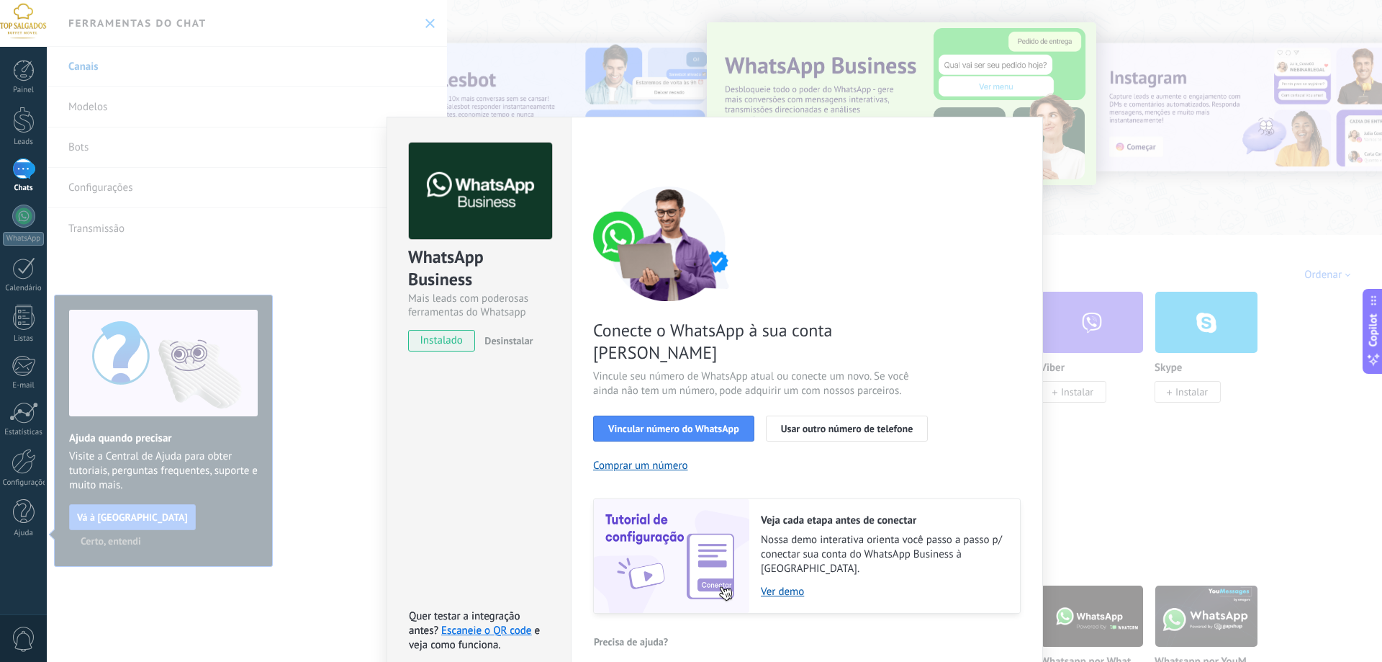
drag, startPoint x: 588, startPoint y: 454, endPoint x: 756, endPoint y: 463, distance: 168.7
drag, startPoint x: 756, startPoint y: 463, endPoint x: 583, endPoint y: 458, distance: 173.6
drag, startPoint x: 583, startPoint y: 458, endPoint x: 579, endPoint y: 554, distance: 96.6
drag, startPoint x: 579, startPoint y: 554, endPoint x: 575, endPoint y: 562, distance: 9.0
click at [575, 562] on div "Configurações Autorização Esta aba registra os usuários que permitiram acesso à…" at bounding box center [807, 398] width 472 height 562
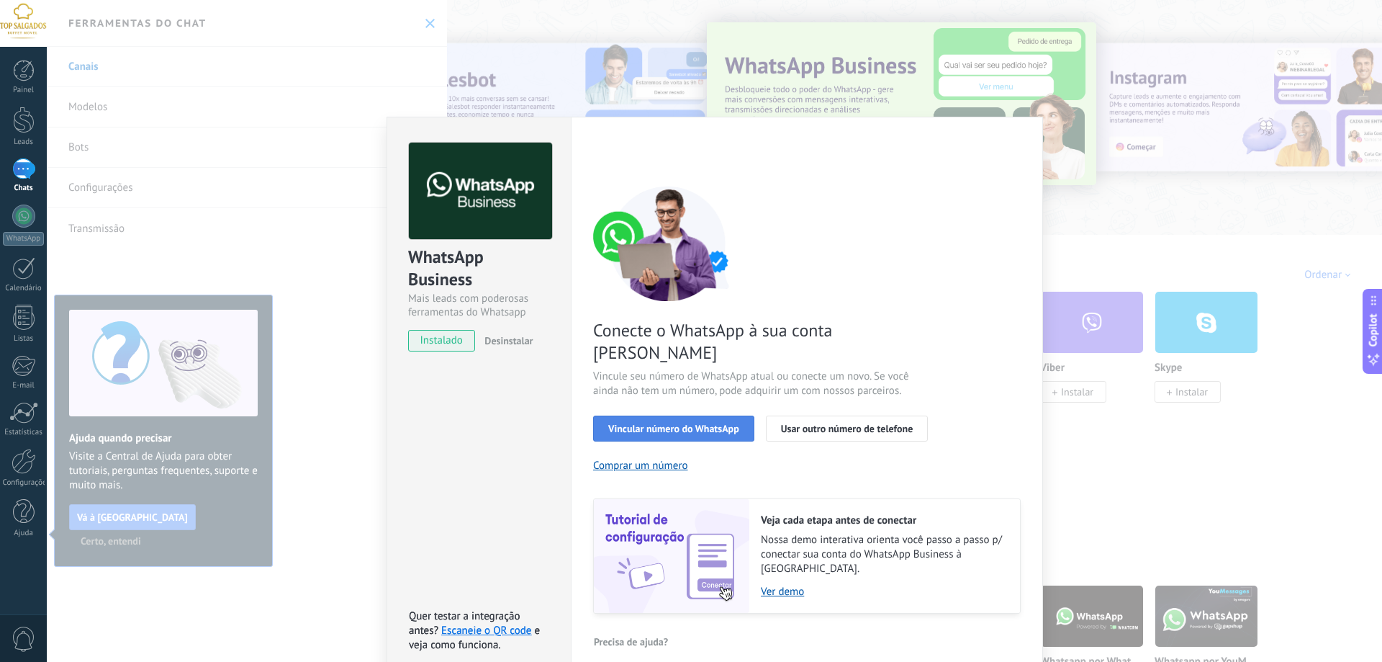
click at [698, 415] on button "Vincular número do WhatsApp" at bounding box center [673, 428] width 161 height 26
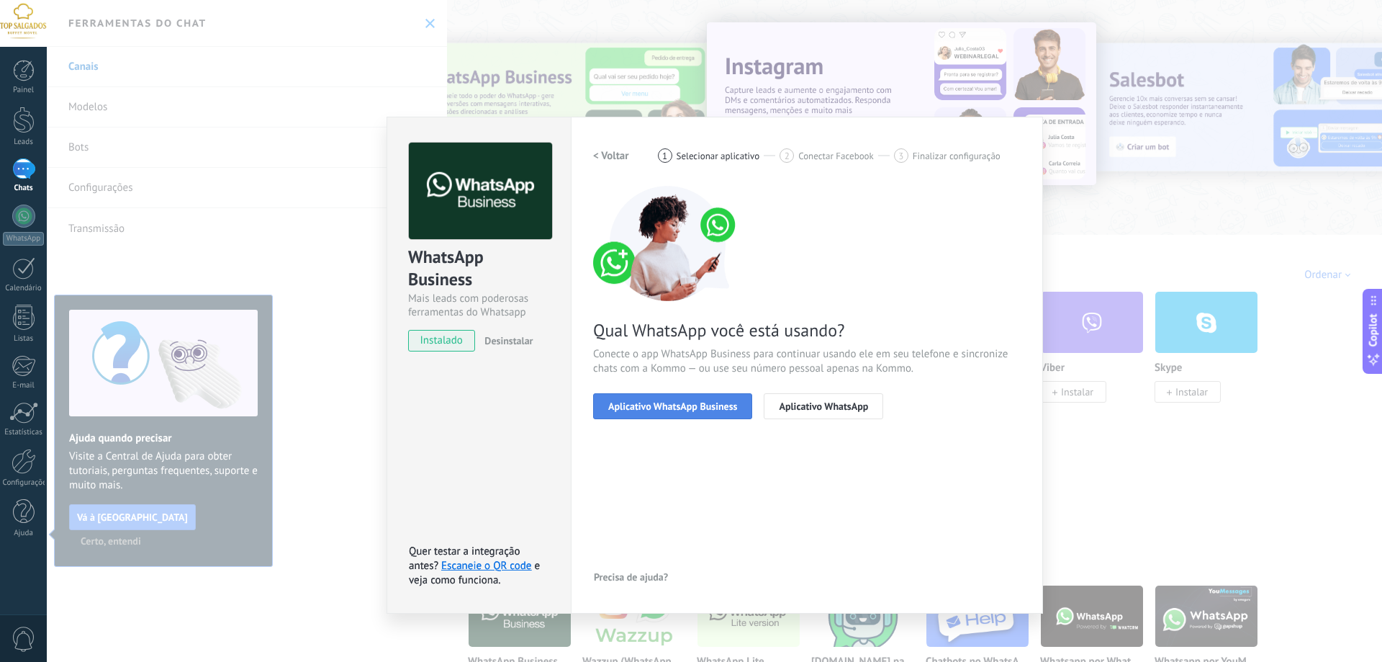
click at [660, 399] on button "Aplicativo WhatsApp Business" at bounding box center [672, 406] width 159 height 26
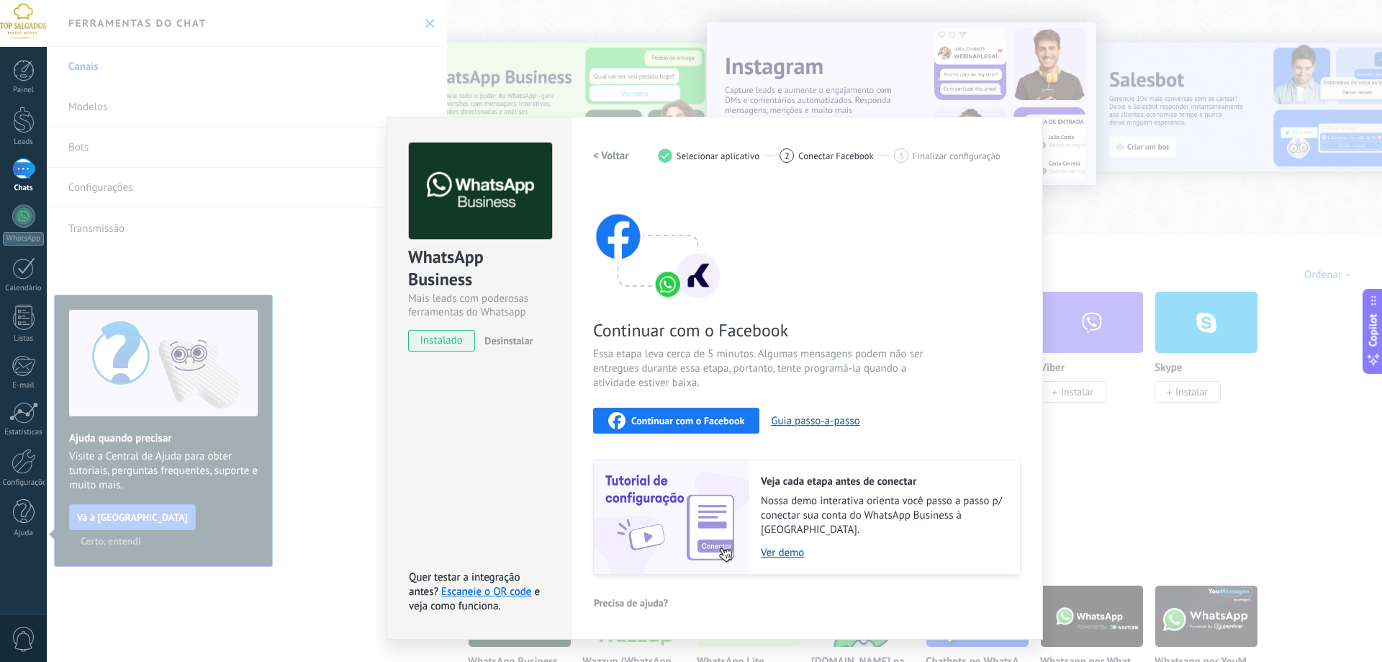
click at [671, 415] on span "Continuar com o Facebook" at bounding box center [687, 420] width 113 height 10
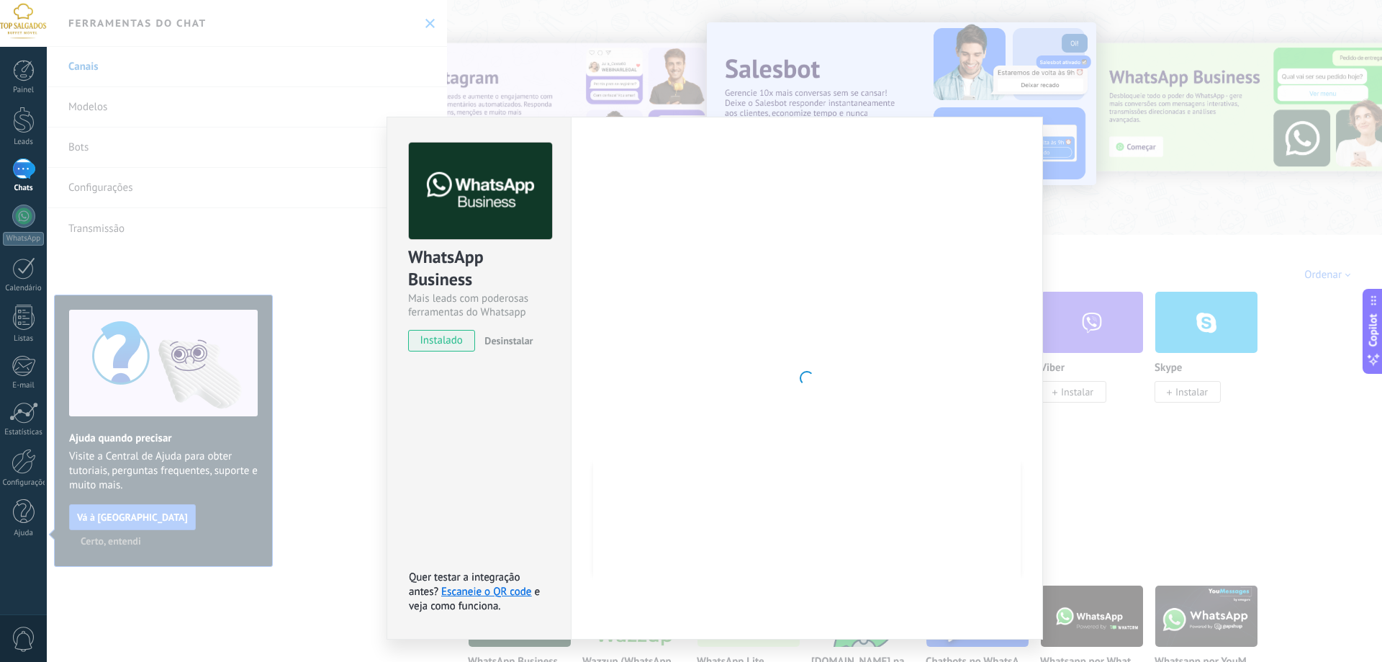
click at [637, 349] on div at bounding box center [807, 378] width 428 height 471
click at [603, 431] on div at bounding box center [807, 378] width 428 height 471
click at [505, 403] on div "WhatsApp Business Mais leads com poderosas ferramentas do Whatsapp instalado De…" at bounding box center [479, 378] width 184 height 523
drag, startPoint x: 723, startPoint y: 307, endPoint x: 630, endPoint y: 239, distance: 114.9
drag, startPoint x: 626, startPoint y: 240, endPoint x: 642, endPoint y: 222, distance: 24.0
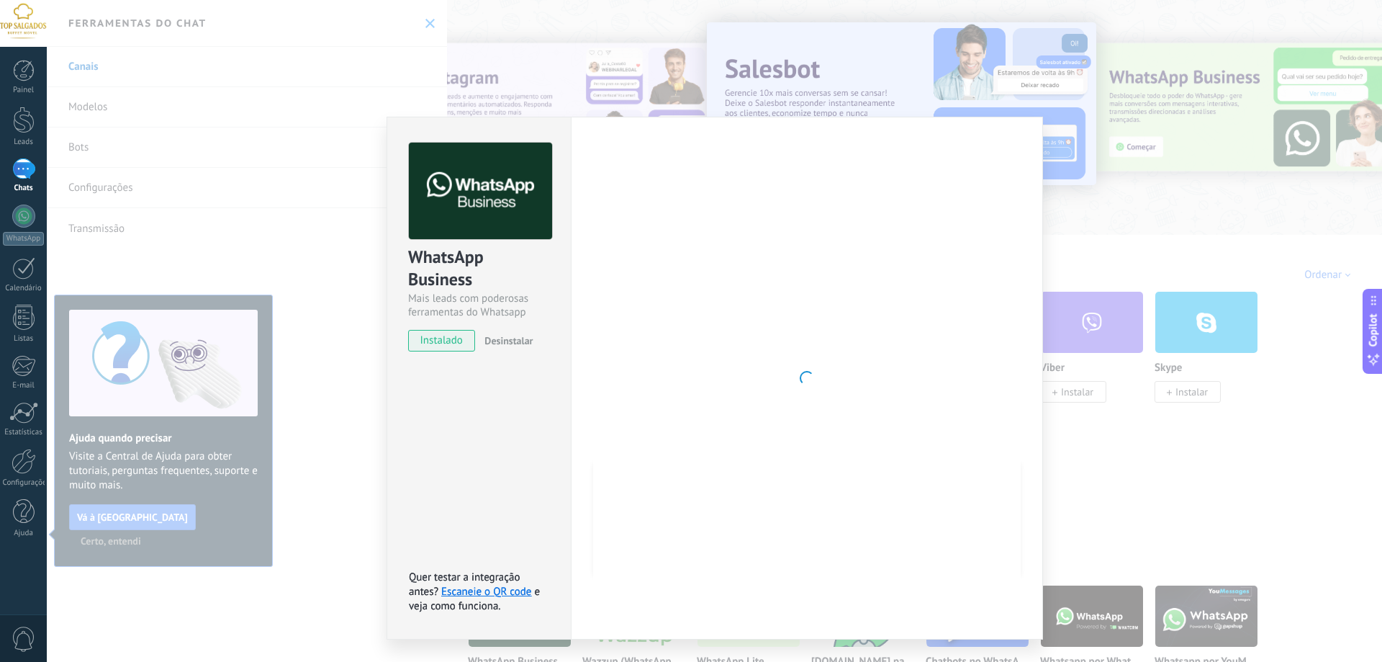
drag, startPoint x: 642, startPoint y: 222, endPoint x: 613, endPoint y: 206, distance: 32.9
click at [613, 206] on div at bounding box center [807, 378] width 428 height 471
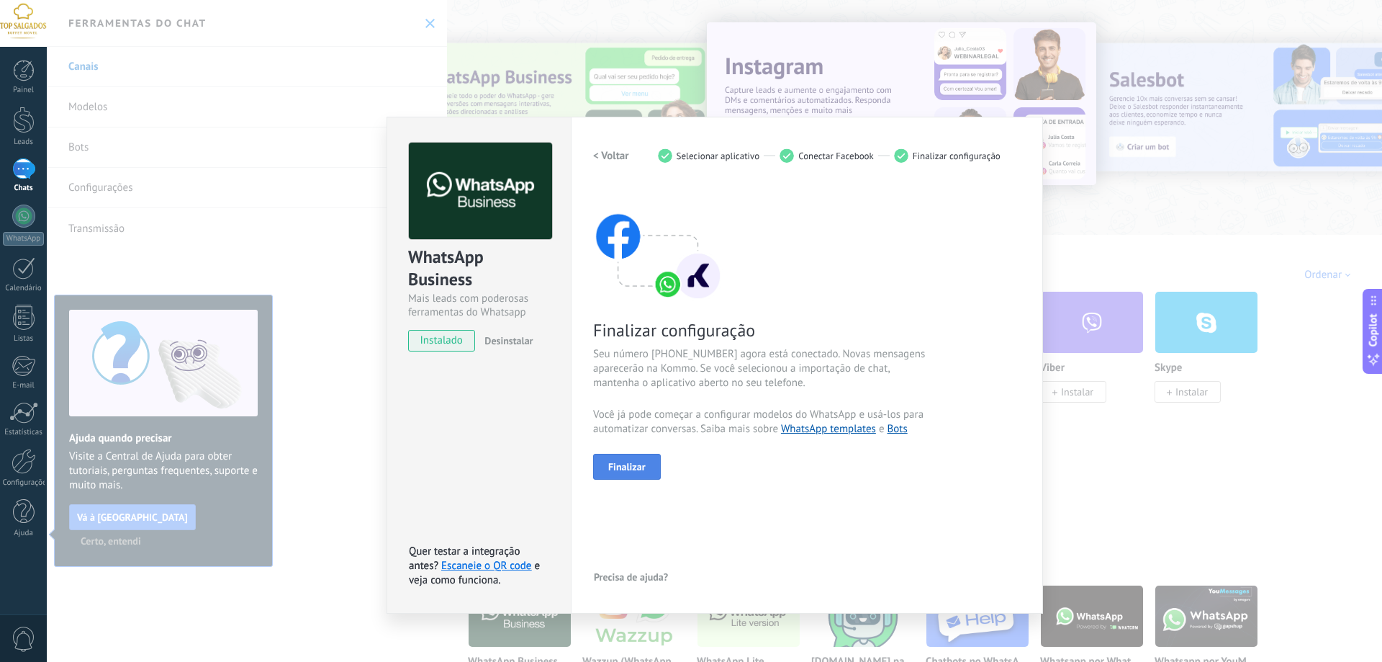
click at [633, 463] on span "Finalizar" at bounding box center [626, 467] width 37 height 10
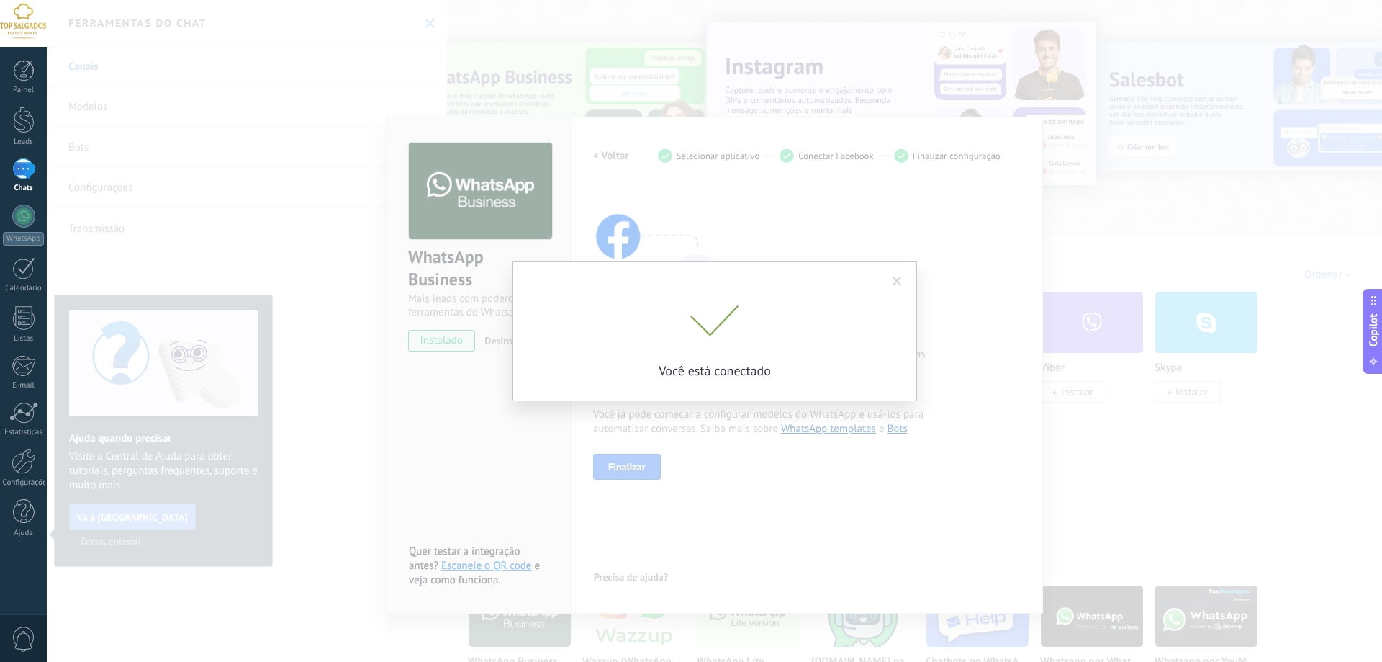
drag, startPoint x: 629, startPoint y: 420, endPoint x: 621, endPoint y: 421, distance: 8.1
click at [621, 421] on div "Você está conectado" at bounding box center [715, 331] width 1336 height 662
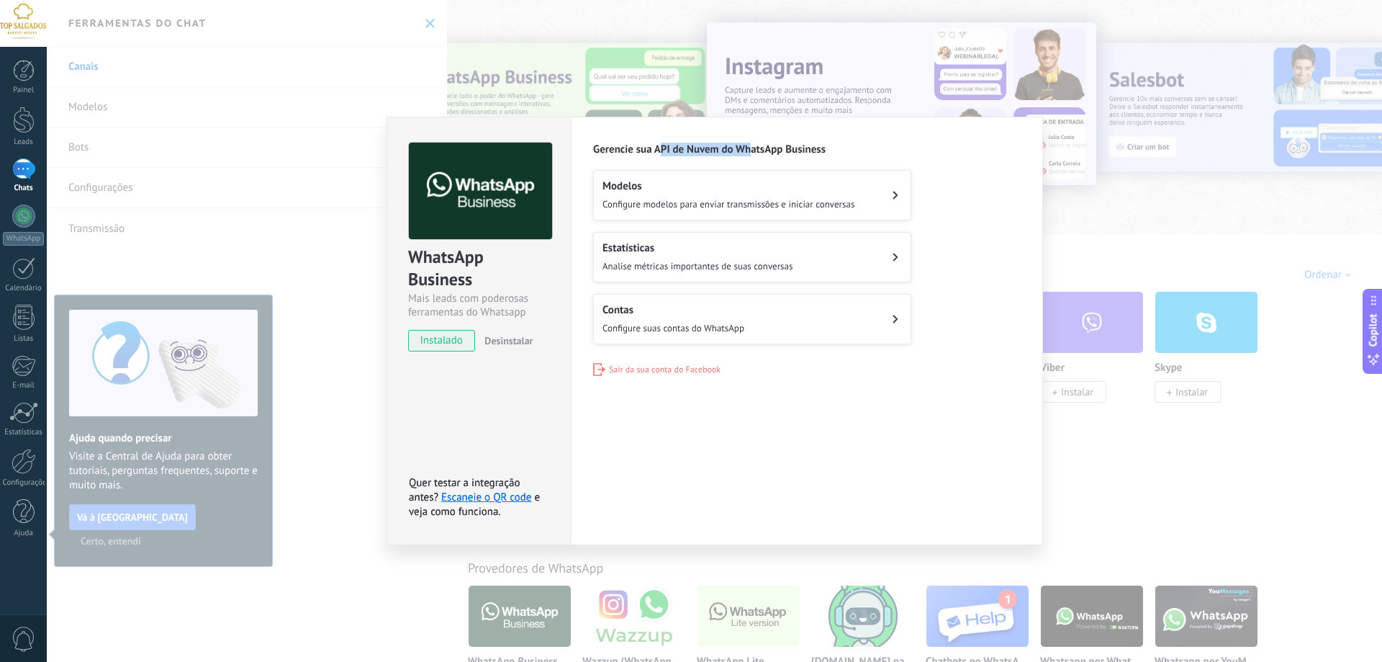
drag, startPoint x: 661, startPoint y: 153, endPoint x: 752, endPoint y: 149, distance: 90.8
click at [752, 149] on h2 "Gerencie sua API de Nuvem do WhatsApp Business" at bounding box center [807, 150] width 428 height 14
click at [786, 149] on h2 "Gerencie sua API de Nuvem do WhatsApp Business" at bounding box center [807, 150] width 428 height 14
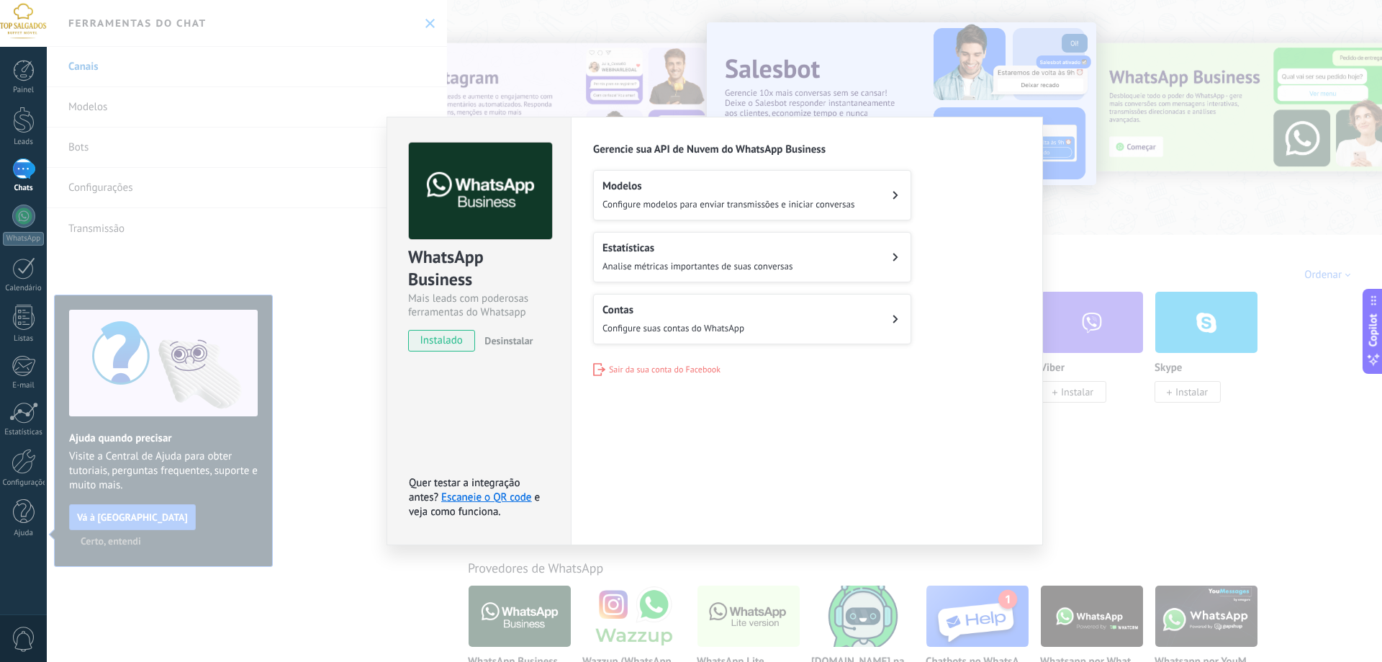
click at [779, 254] on div "Estatísticas Analise métricas importantes de suas conversas" at bounding box center [698, 257] width 190 height 32
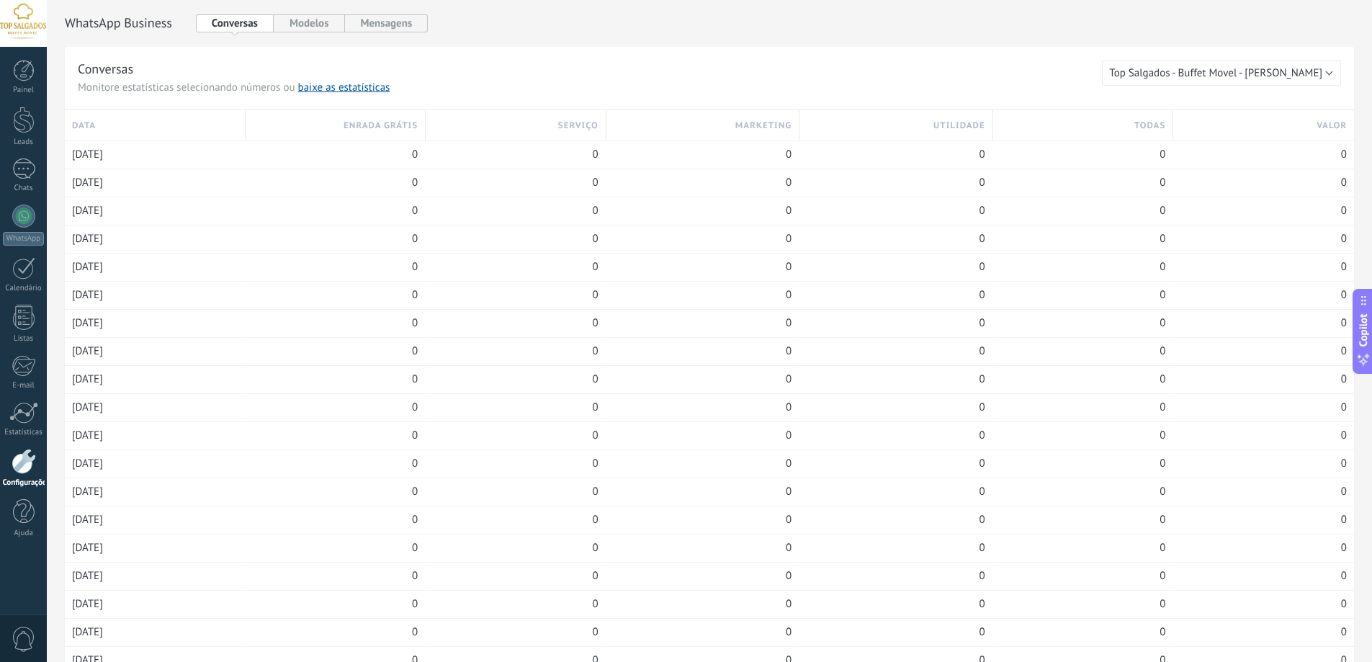
drag, startPoint x: 562, startPoint y: 50, endPoint x: 481, endPoint y: 60, distance: 81.9
click at [508, 57] on div "Conversas Monitore estatísticas selecionando números ou baixe as estatísticas T…" at bounding box center [709, 546] width 1289 height 999
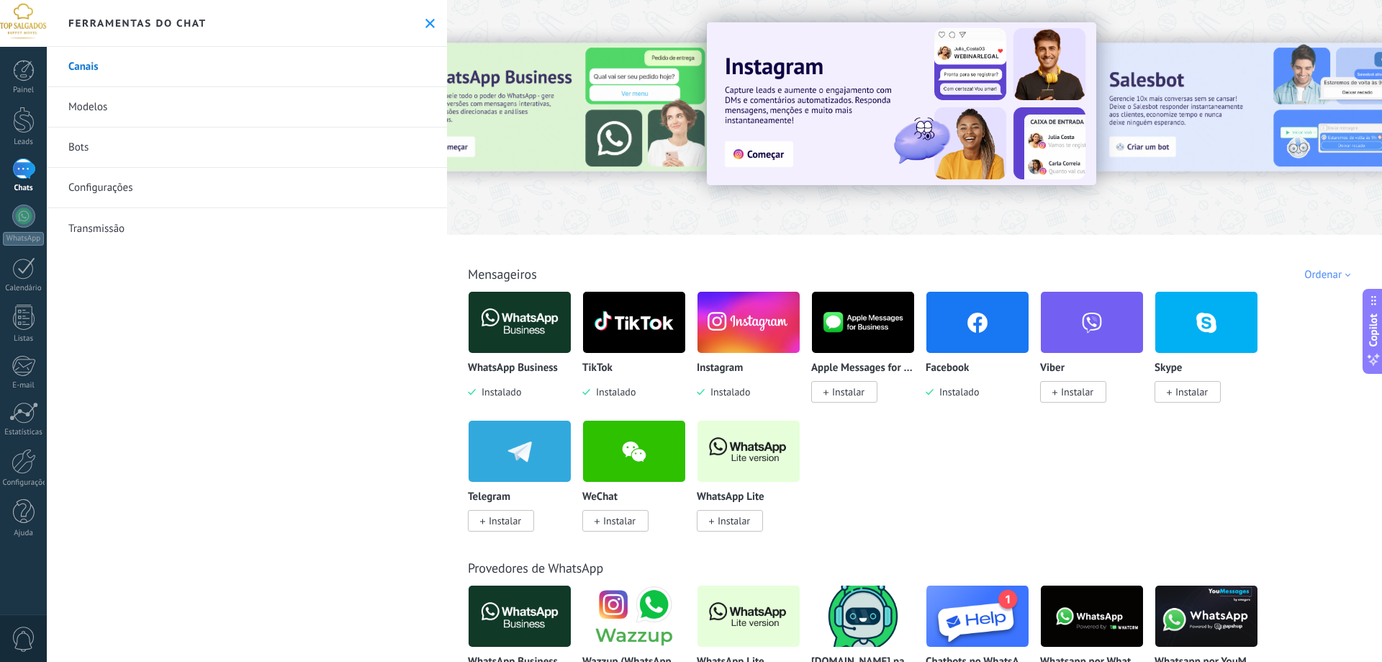
drag, startPoint x: 968, startPoint y: 448, endPoint x: 913, endPoint y: 487, distance: 68.1
click at [913, 487] on div "WhatsApp Business Instalado TikTok Instalado Instagram Instalado Apple Messages…" at bounding box center [922, 420] width 909 height 258
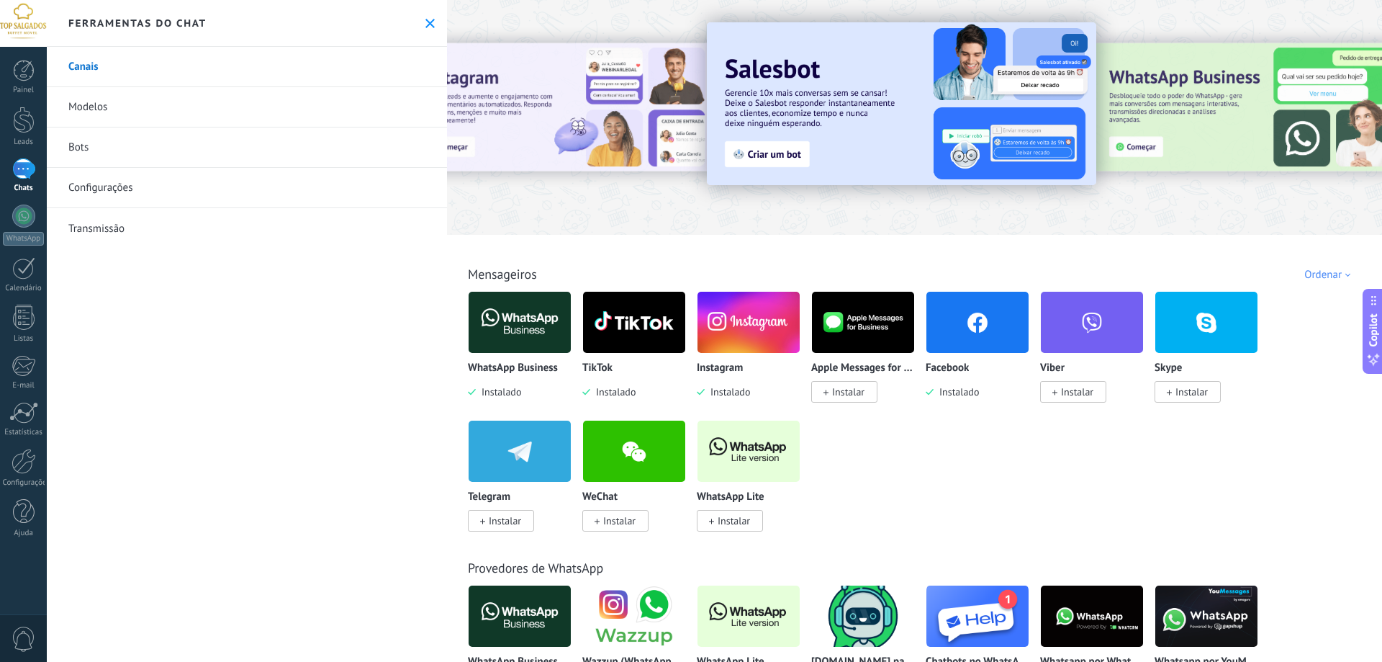
click at [99, 73] on link "Canais" at bounding box center [247, 67] width 400 height 40
click at [93, 110] on link "Modelos" at bounding box center [247, 107] width 400 height 40
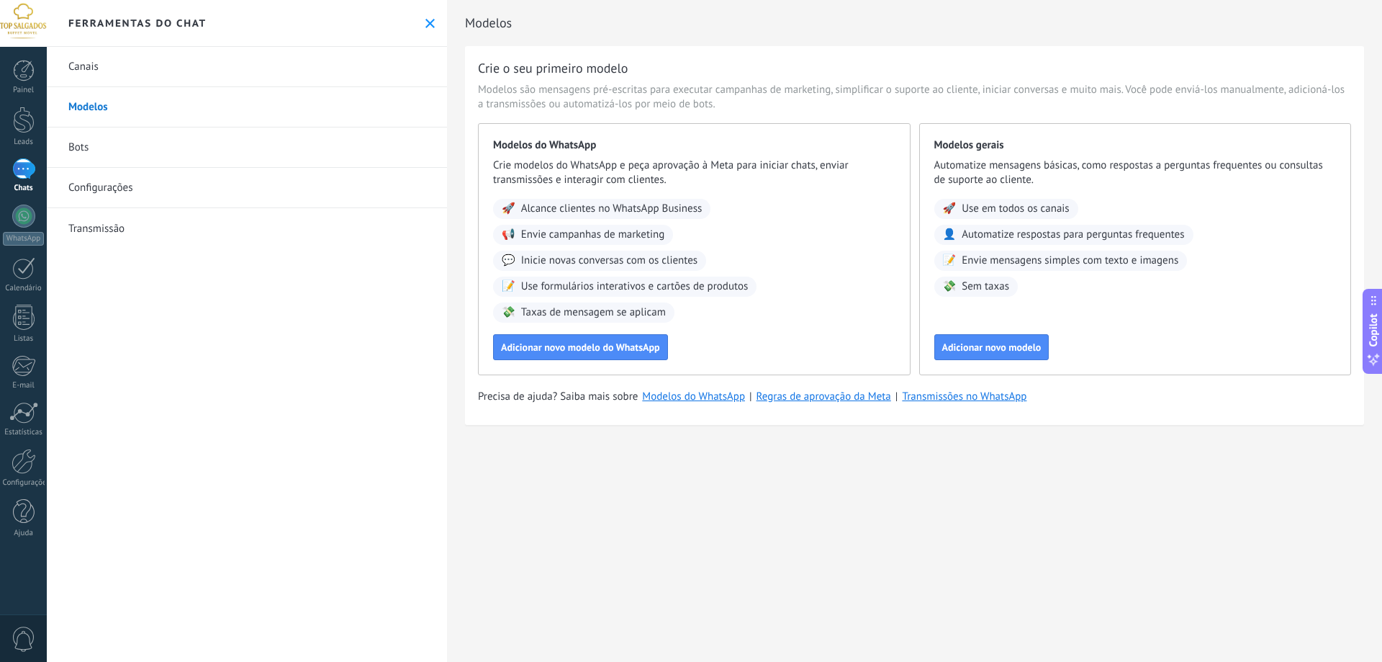
drag, startPoint x: 499, startPoint y: 59, endPoint x: 472, endPoint y: 59, distance: 27.4
click at [472, 59] on div "Crie o seu primeiro modelo Modelos são mensagens pré-escritas para executar cam…" at bounding box center [914, 235] width 899 height 379
drag, startPoint x: 919, startPoint y: 359, endPoint x: 858, endPoint y: 359, distance: 61.9
click at [858, 359] on div "Adicionar novo modelo do WhatsApp" at bounding box center [694, 347] width 403 height 26
click at [80, 149] on link "Bots" at bounding box center [247, 147] width 400 height 40
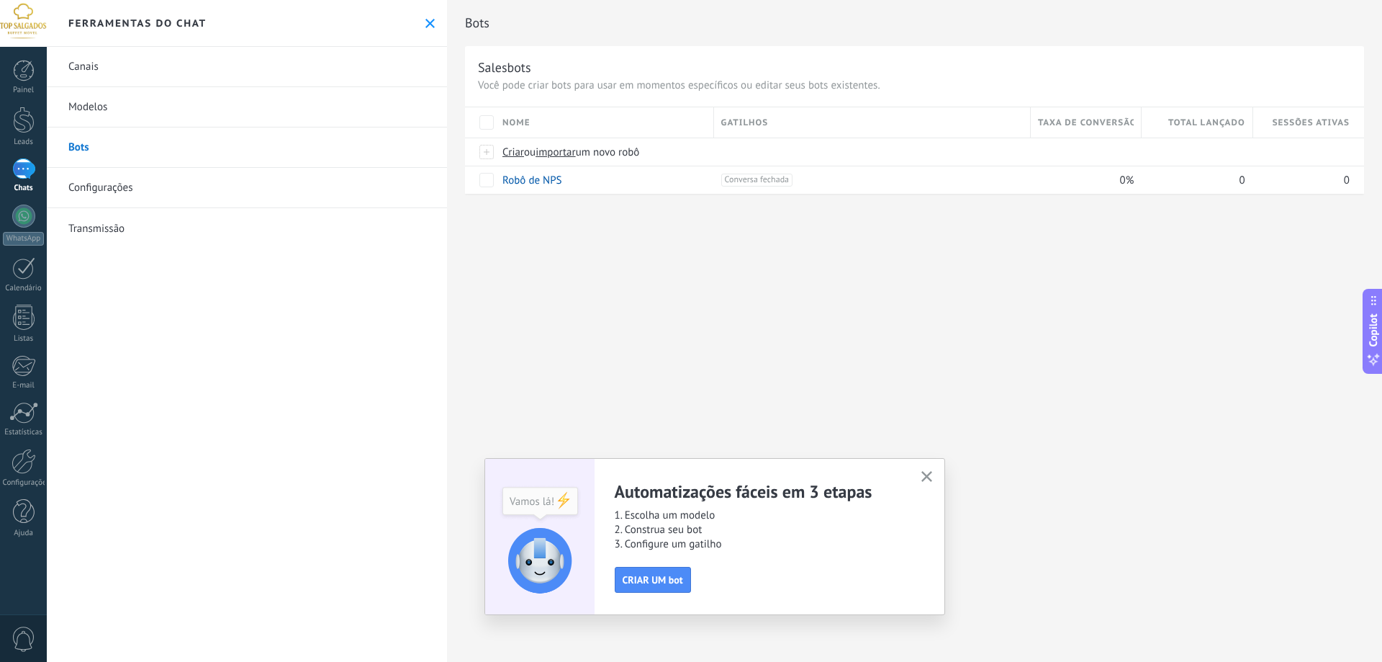
drag, startPoint x: 507, startPoint y: 55, endPoint x: 941, endPoint y: 40, distance: 434.5
drag, startPoint x: 941, startPoint y: 40, endPoint x: 844, endPoint y: 41, distance: 97.2
click at [845, 40] on div "Bots" at bounding box center [914, 23] width 899 height 46
click at [929, 480] on icon "button" at bounding box center [927, 476] width 11 height 11
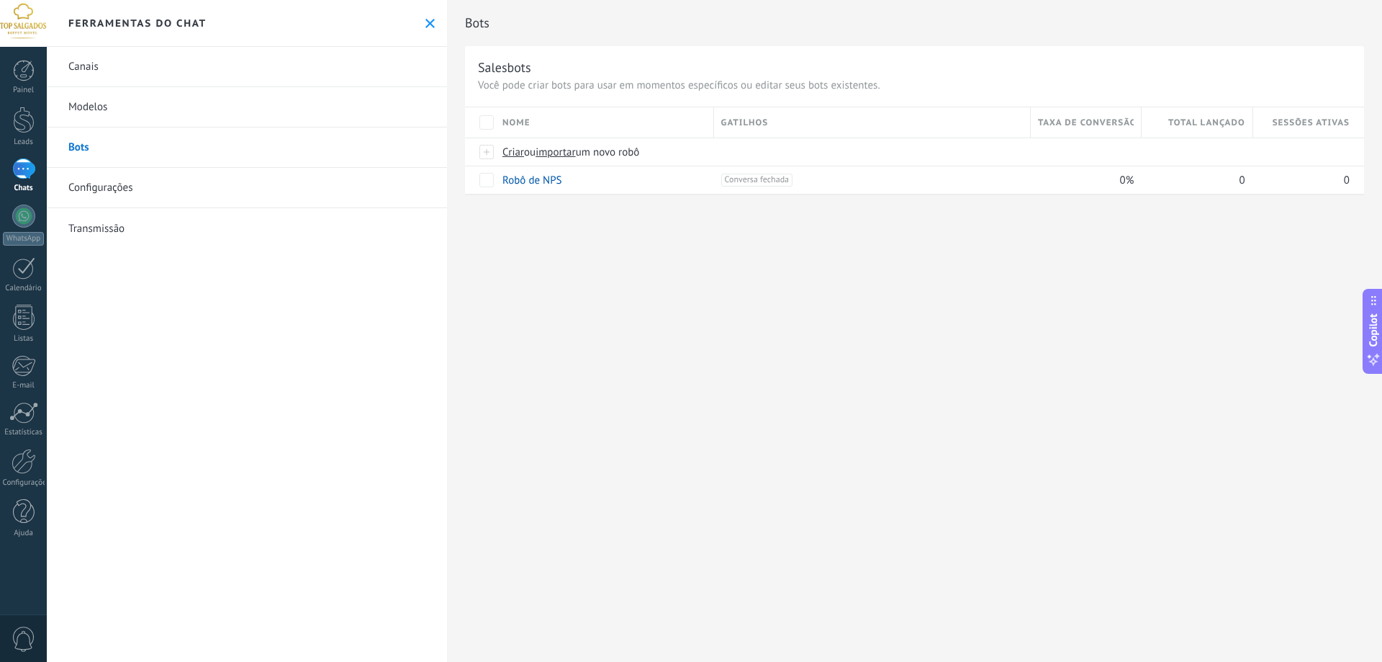
click at [89, 190] on link "Configurações" at bounding box center [247, 188] width 400 height 40
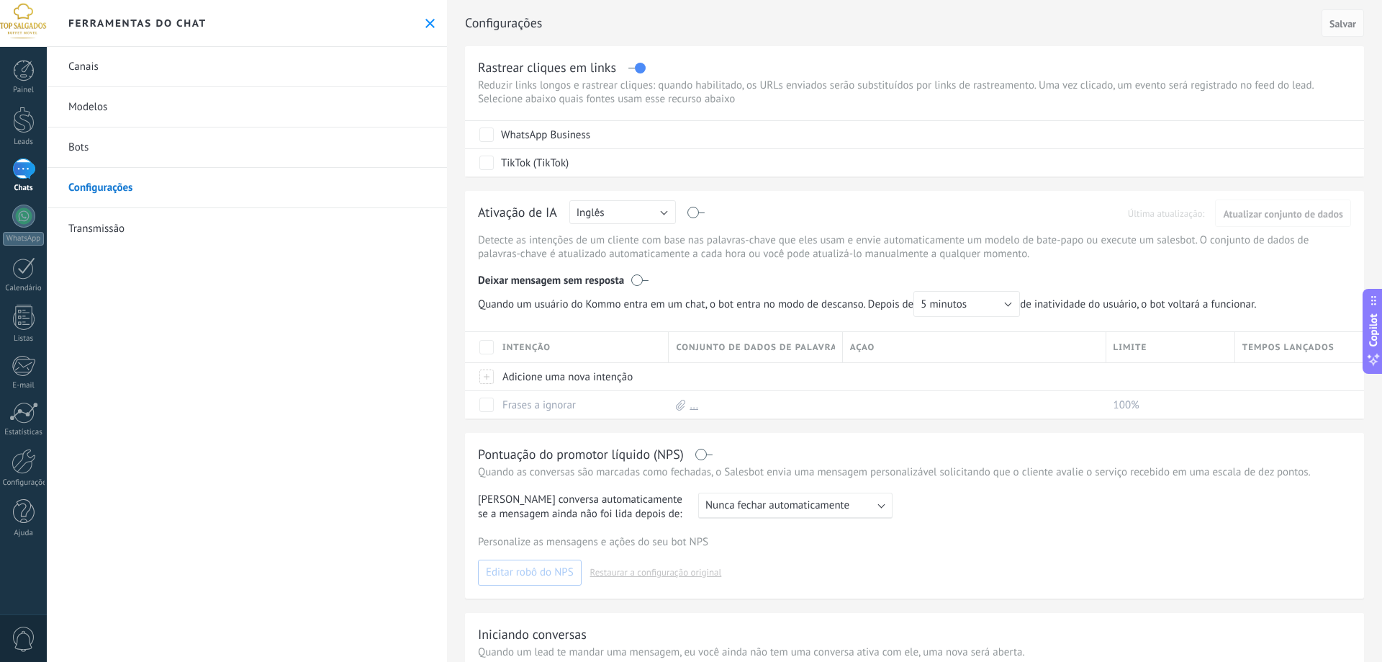
drag, startPoint x: 466, startPoint y: 269, endPoint x: 464, endPoint y: 219, distance: 50.4
drag, startPoint x: 464, startPoint y: 219, endPoint x: 453, endPoint y: 212, distance: 13.0
click at [453, 212] on div "Configurações Cancelar Salvar Rastrear cliques em links Reduzir links longos e …" at bounding box center [914, 415] width 935 height 831
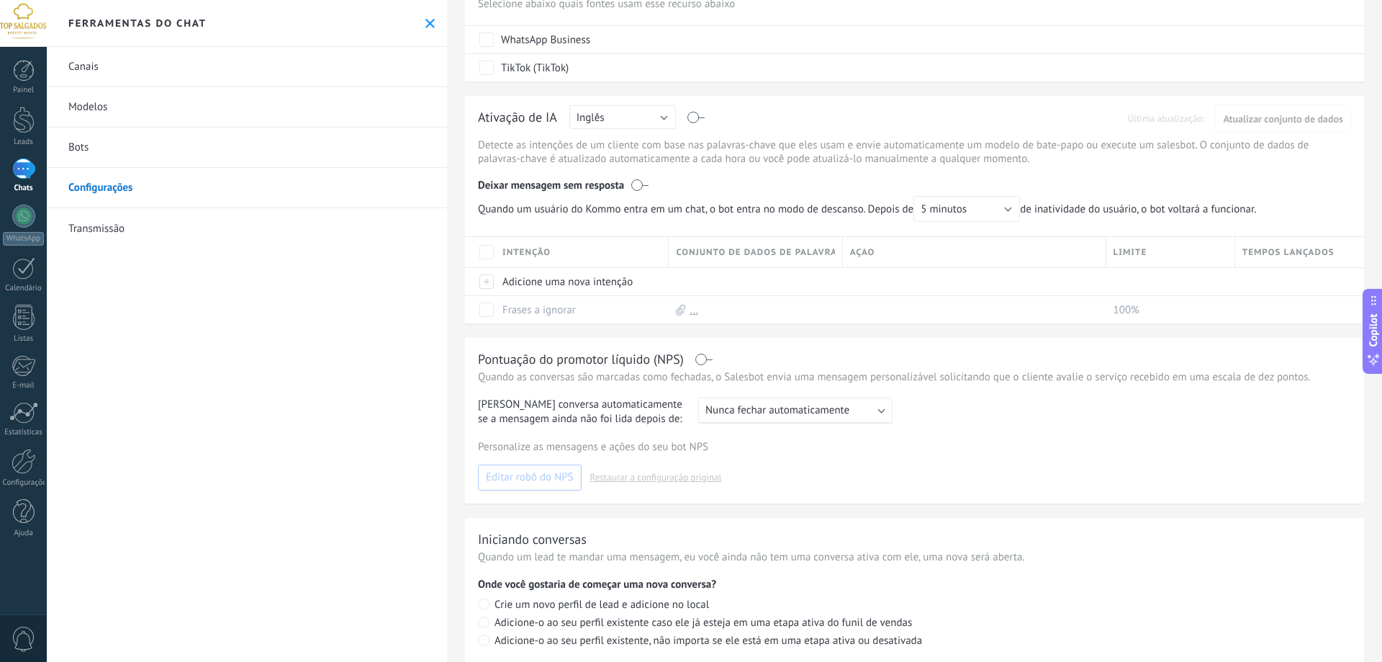
scroll to position [170, 0]
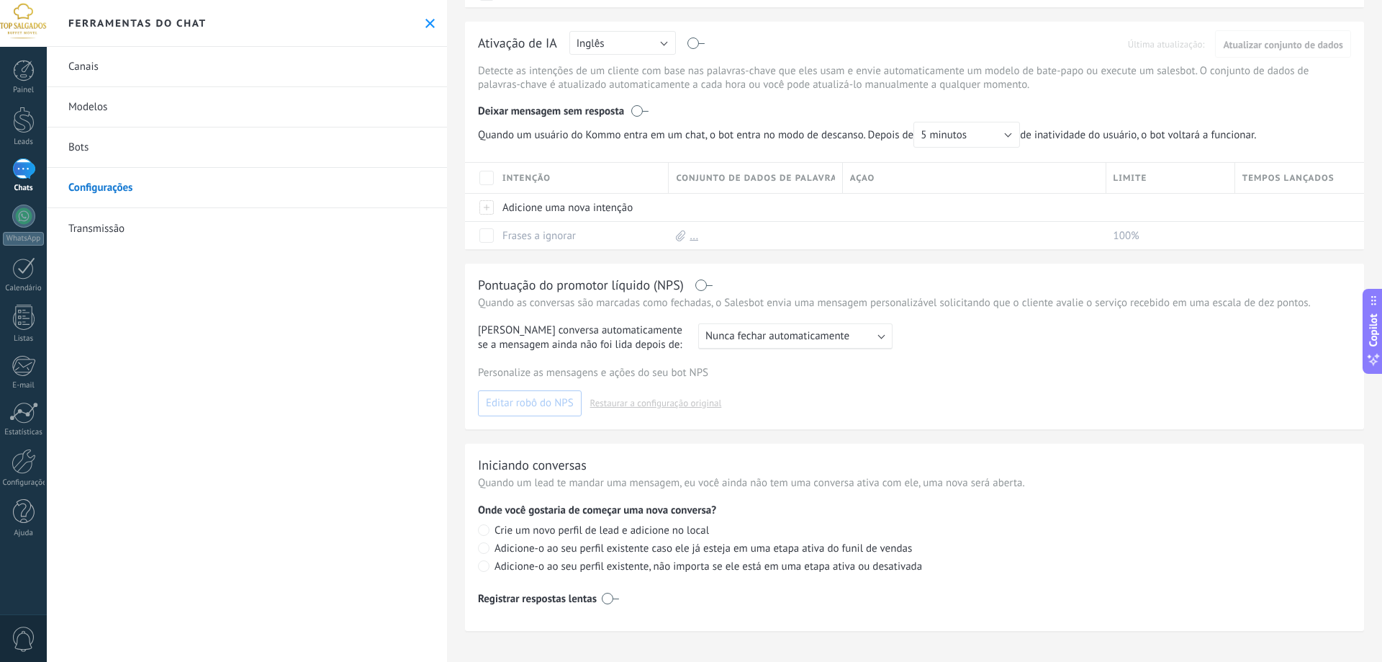
click at [102, 221] on link "Transmissão" at bounding box center [247, 228] width 400 height 40
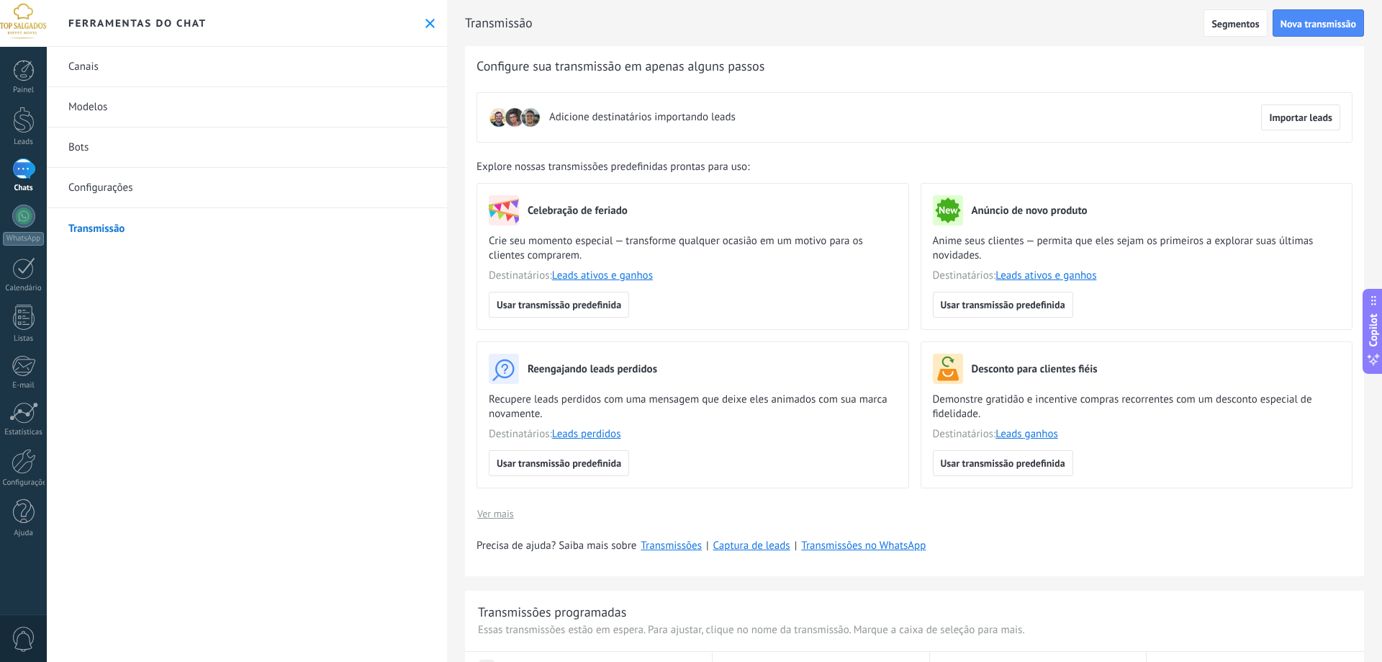
drag, startPoint x: 994, startPoint y: 56, endPoint x: 832, endPoint y: 39, distance: 162.9
drag, startPoint x: 832, startPoint y: 39, endPoint x: 786, endPoint y: 42, distance: 46.2
click at [786, 42] on div "Transmissão Segmentos Nova transmissão Voltar" at bounding box center [914, 23] width 899 height 46
drag, startPoint x: 747, startPoint y: 58, endPoint x: 618, endPoint y: 58, distance: 128.9
drag, startPoint x: 618, startPoint y: 58, endPoint x: 1082, endPoint y: 27, distance: 465.4
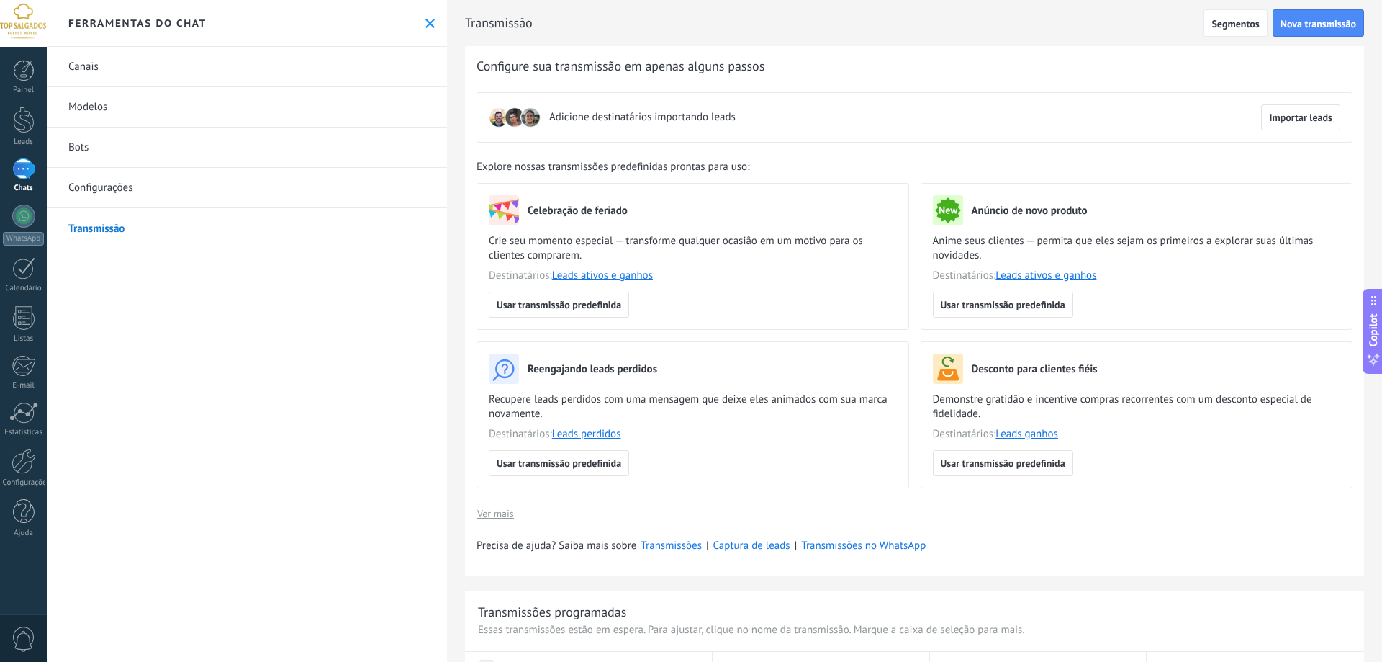
drag, startPoint x: 1082, startPoint y: 27, endPoint x: 930, endPoint y: 32, distance: 152.0
drag, startPoint x: 930, startPoint y: 32, endPoint x: 814, endPoint y: 43, distance: 116.4
drag, startPoint x: 814, startPoint y: 43, endPoint x: 756, endPoint y: 61, distance: 61.0
drag, startPoint x: 756, startPoint y: 61, endPoint x: 698, endPoint y: 65, distance: 57.7
drag, startPoint x: 698, startPoint y: 65, endPoint x: 661, endPoint y: 66, distance: 37.4
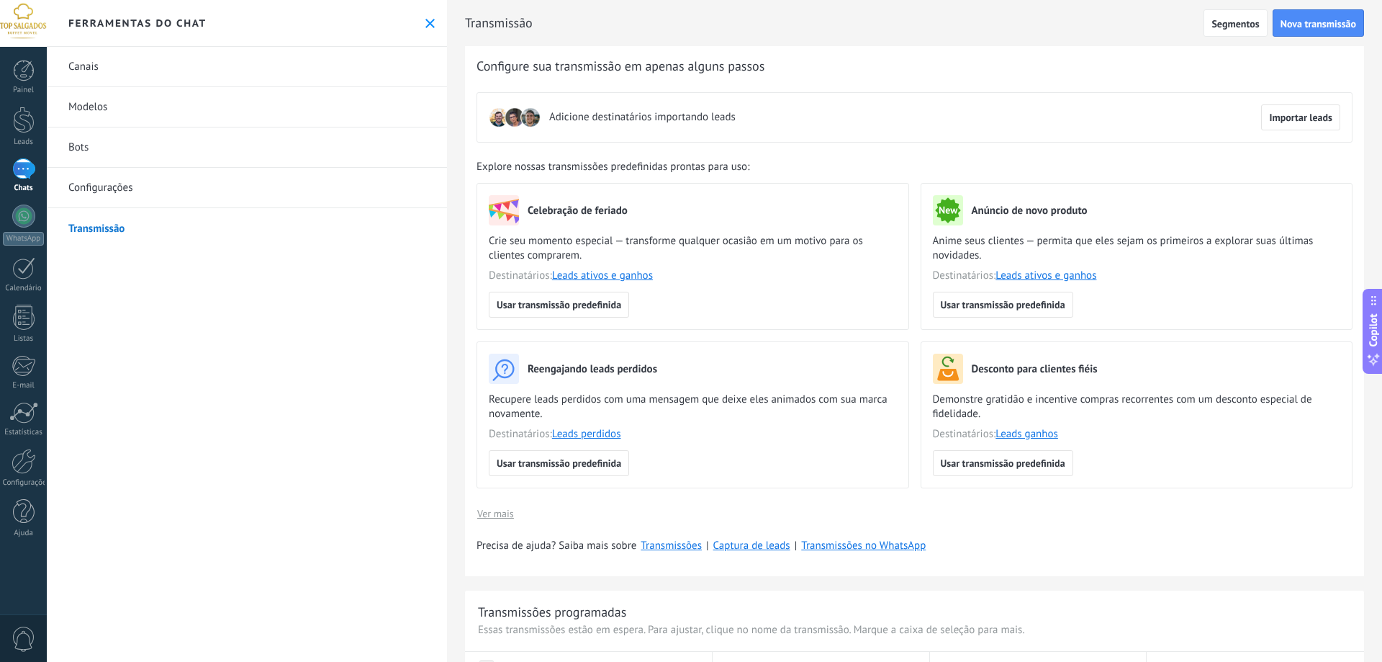
drag, startPoint x: 661, startPoint y: 66, endPoint x: 773, endPoint y: 80, distance: 113.2
click at [623, 63] on span "Configure sua transmissão em apenas alguns passos" at bounding box center [621, 66] width 288 height 17
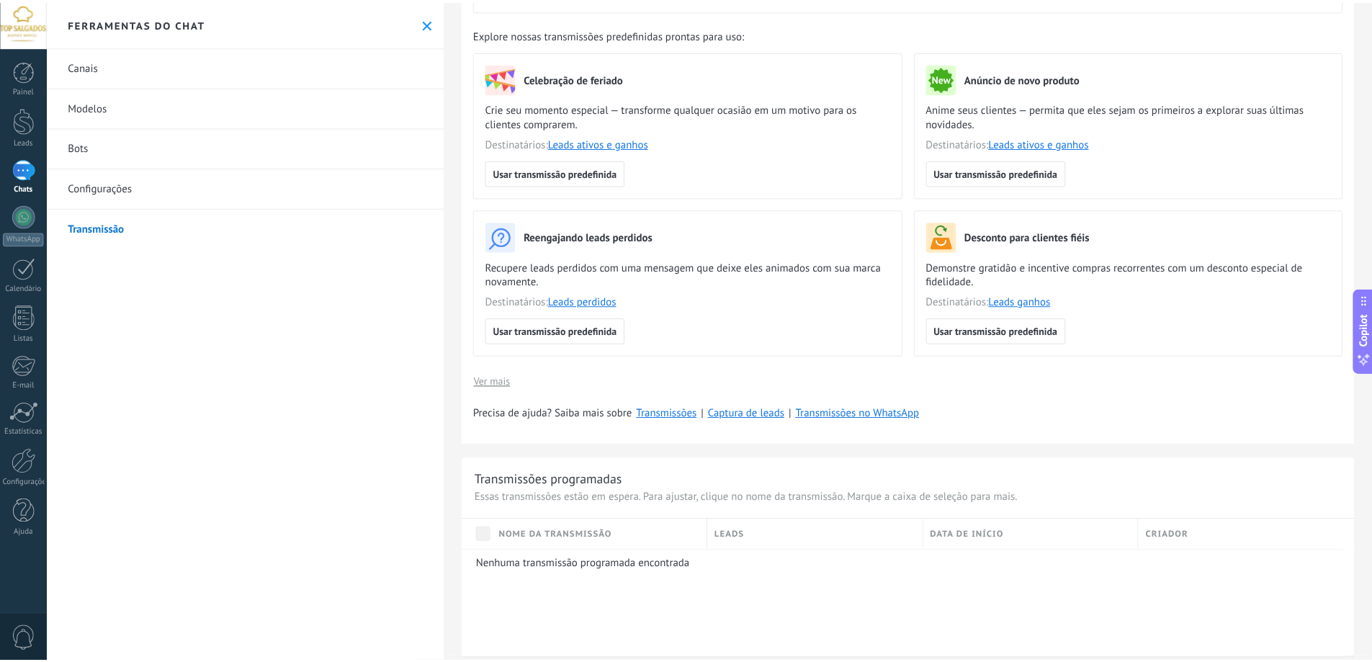
scroll to position [288, 0]
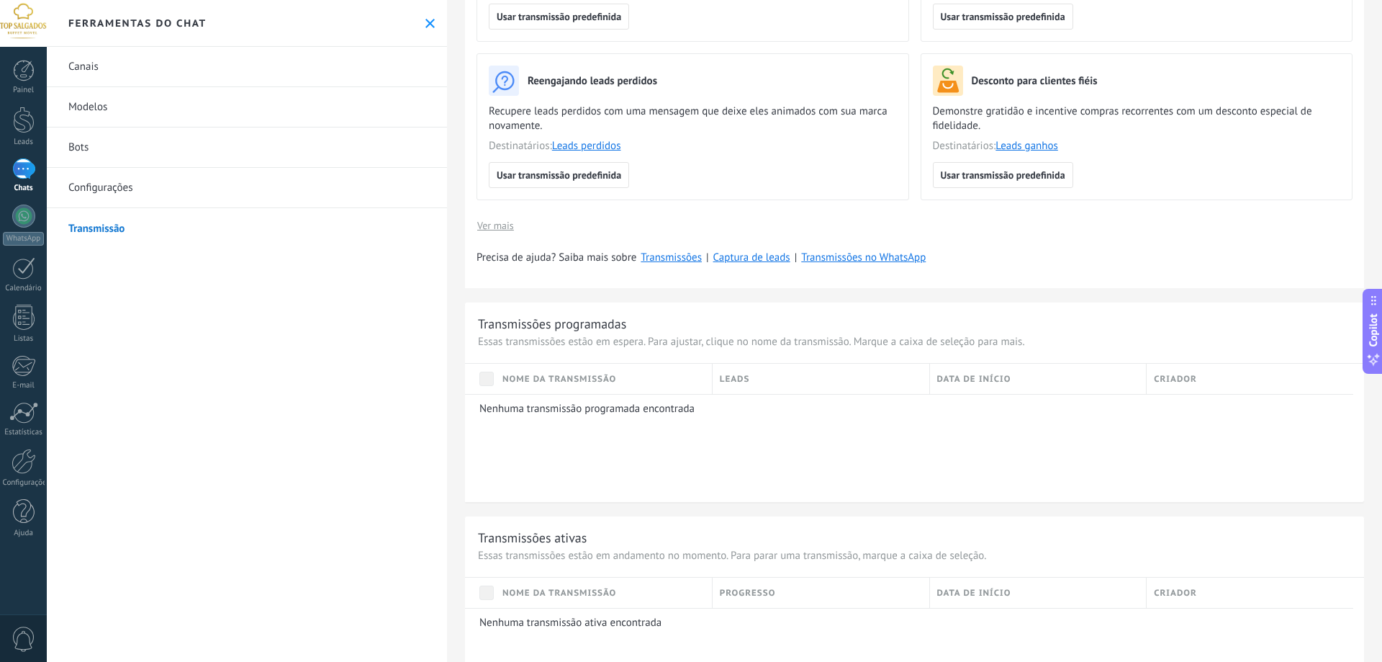
click at [27, 175] on div at bounding box center [23, 168] width 23 height 21
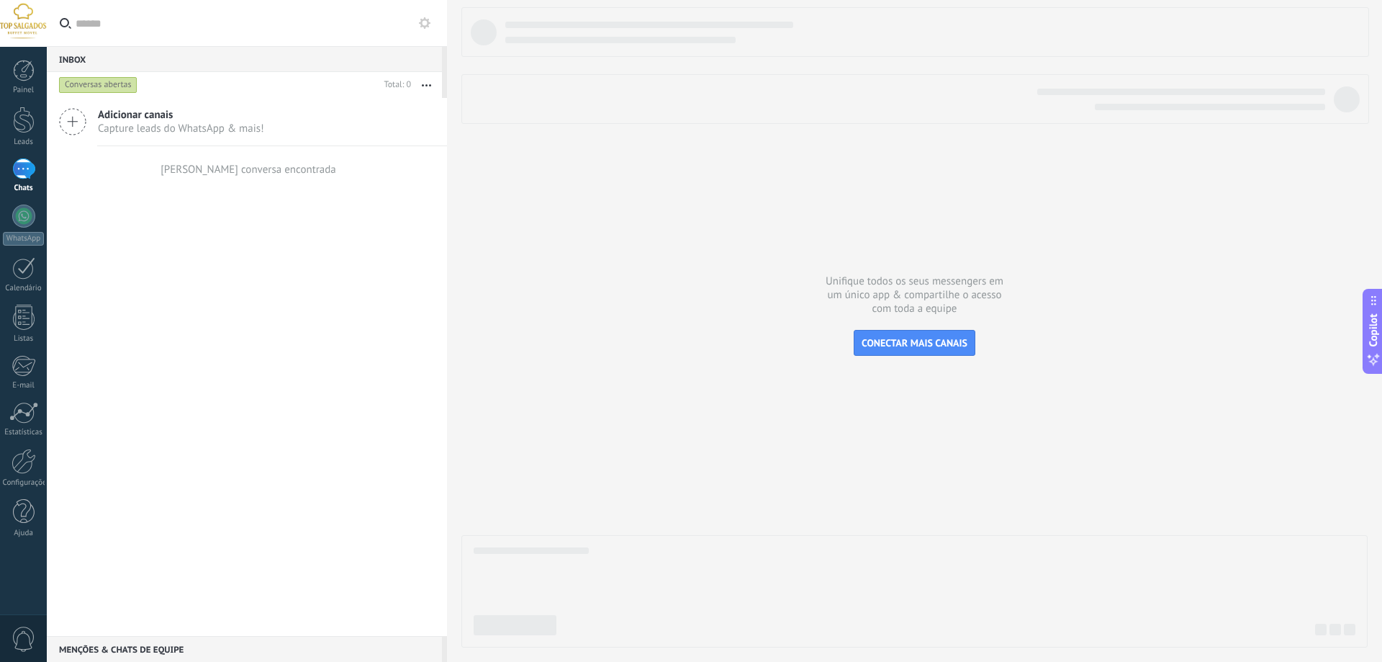
click at [16, 166] on div at bounding box center [23, 168] width 23 height 21
click at [910, 340] on span "CONECTAR MAIS CANAIS" at bounding box center [915, 342] width 106 height 13
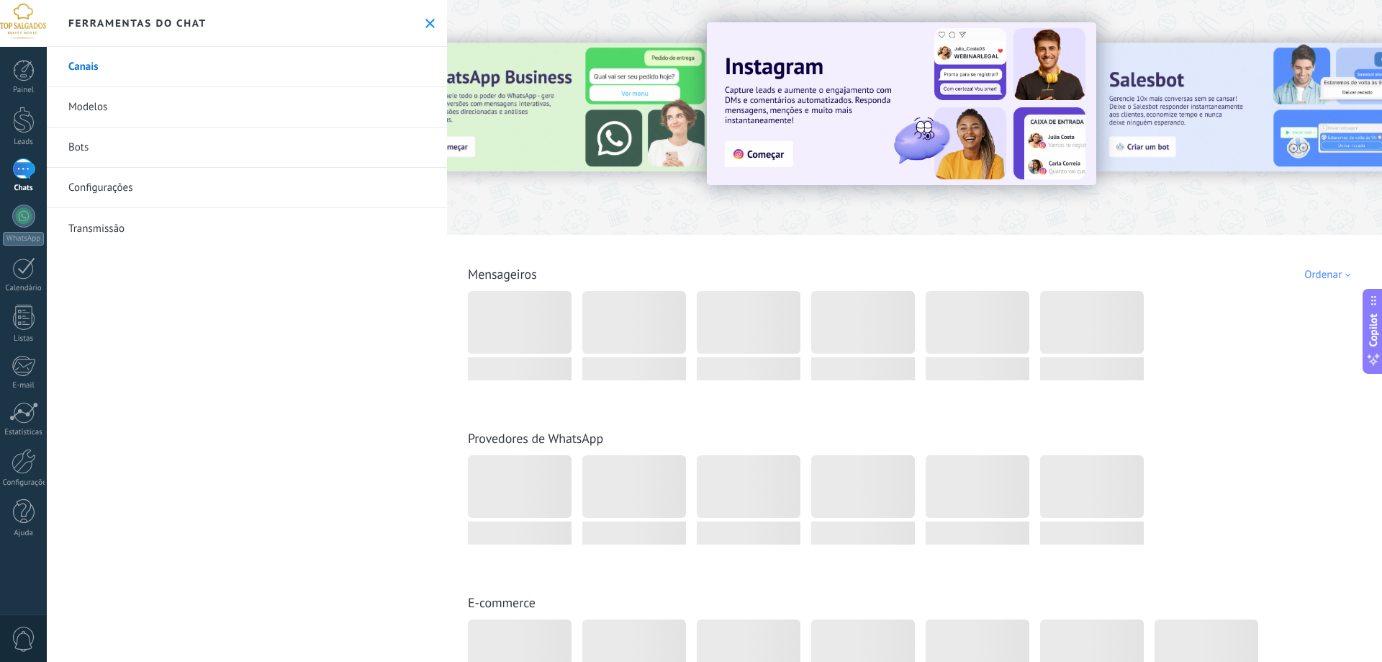
click at [424, 20] on button at bounding box center [430, 23] width 12 height 12
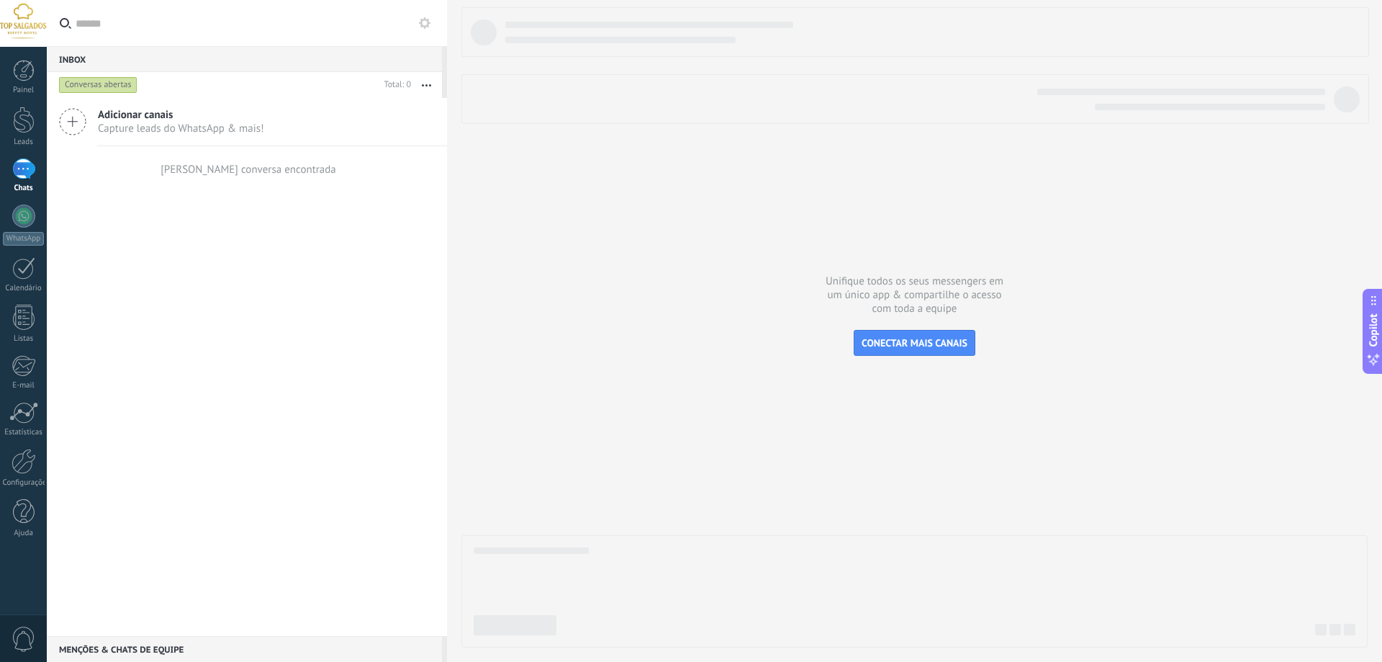
click at [149, 204] on div "Adicionar canais Capture leads do WhatsApp & mais! Nenhuma conversa encontrada" at bounding box center [247, 367] width 400 height 538
click at [117, 653] on div "Menções & Chats de equipe 0" at bounding box center [244, 649] width 395 height 26
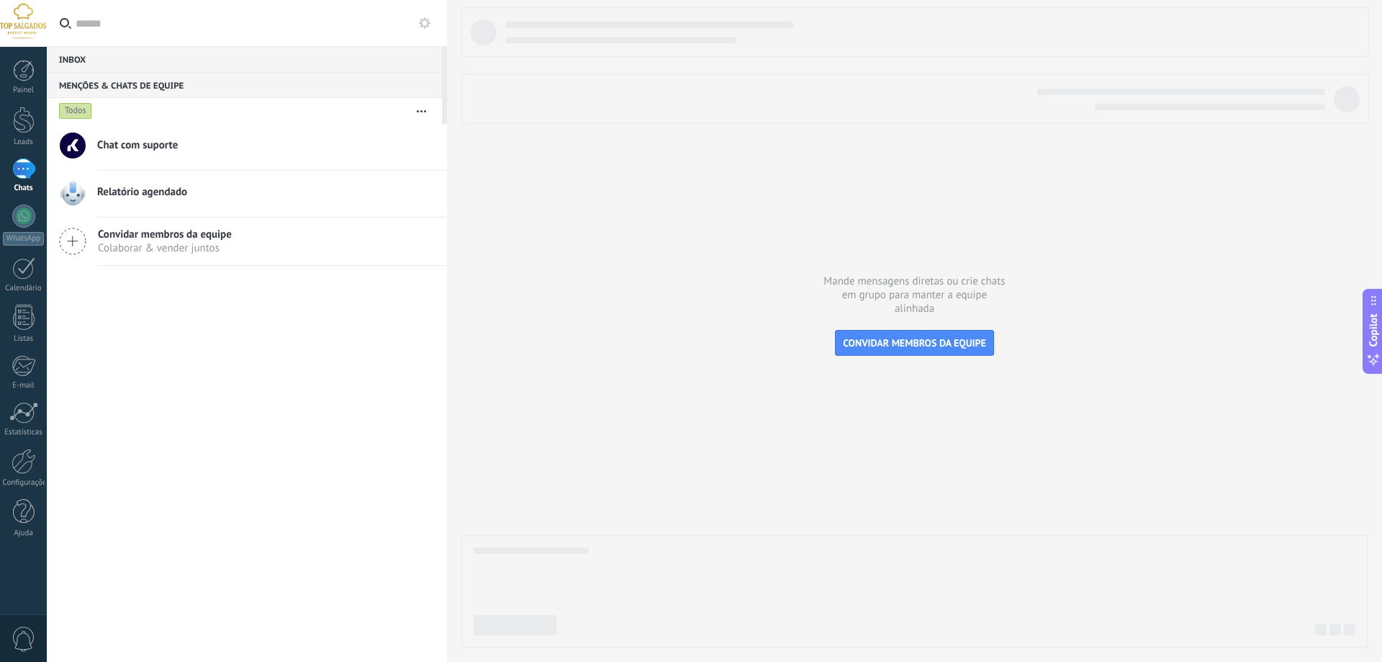
click at [73, 61] on div "Inbox 0" at bounding box center [244, 59] width 395 height 26
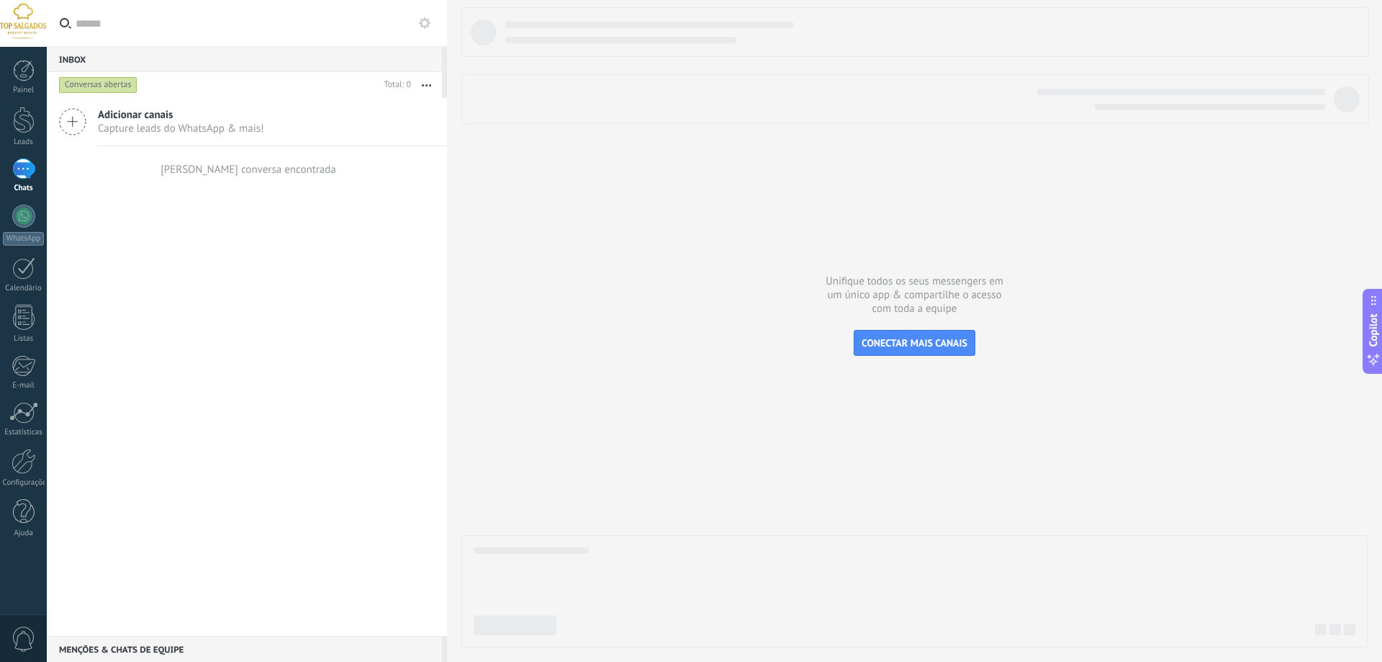
click at [78, 84] on div "Conversas abertas" at bounding box center [98, 84] width 78 height 17
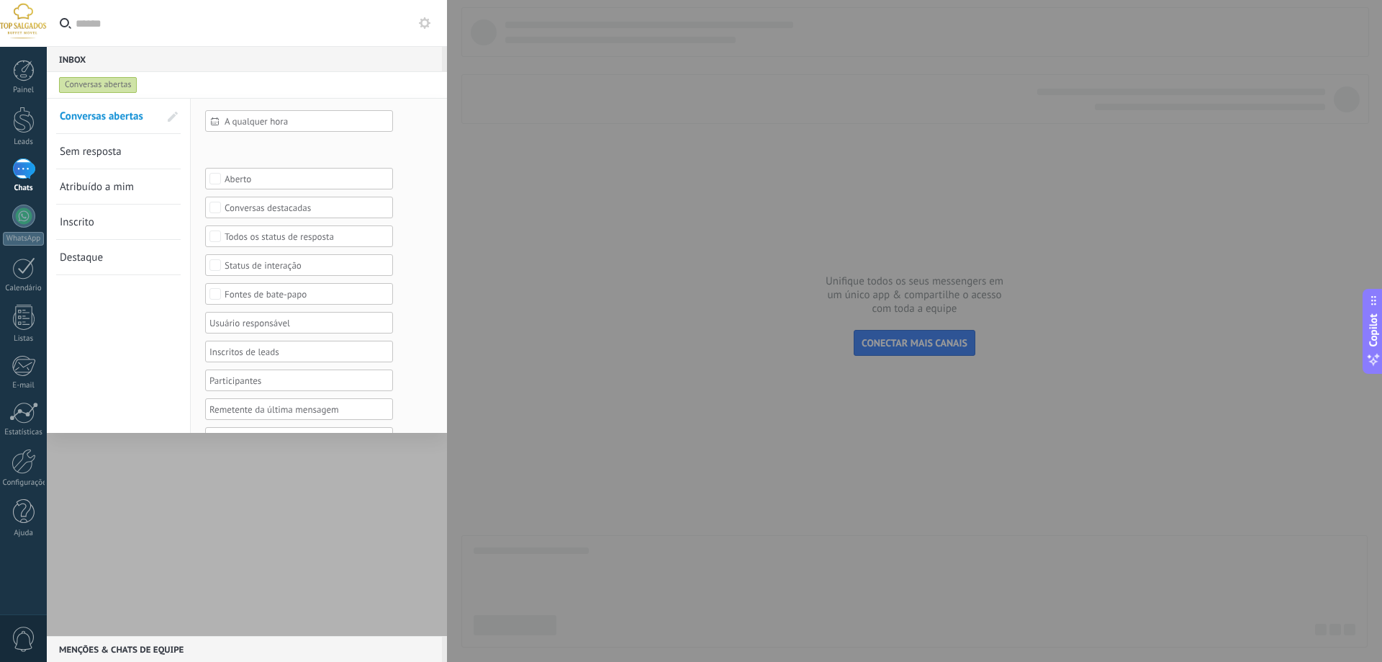
click at [124, 519] on div at bounding box center [247, 367] width 400 height 538
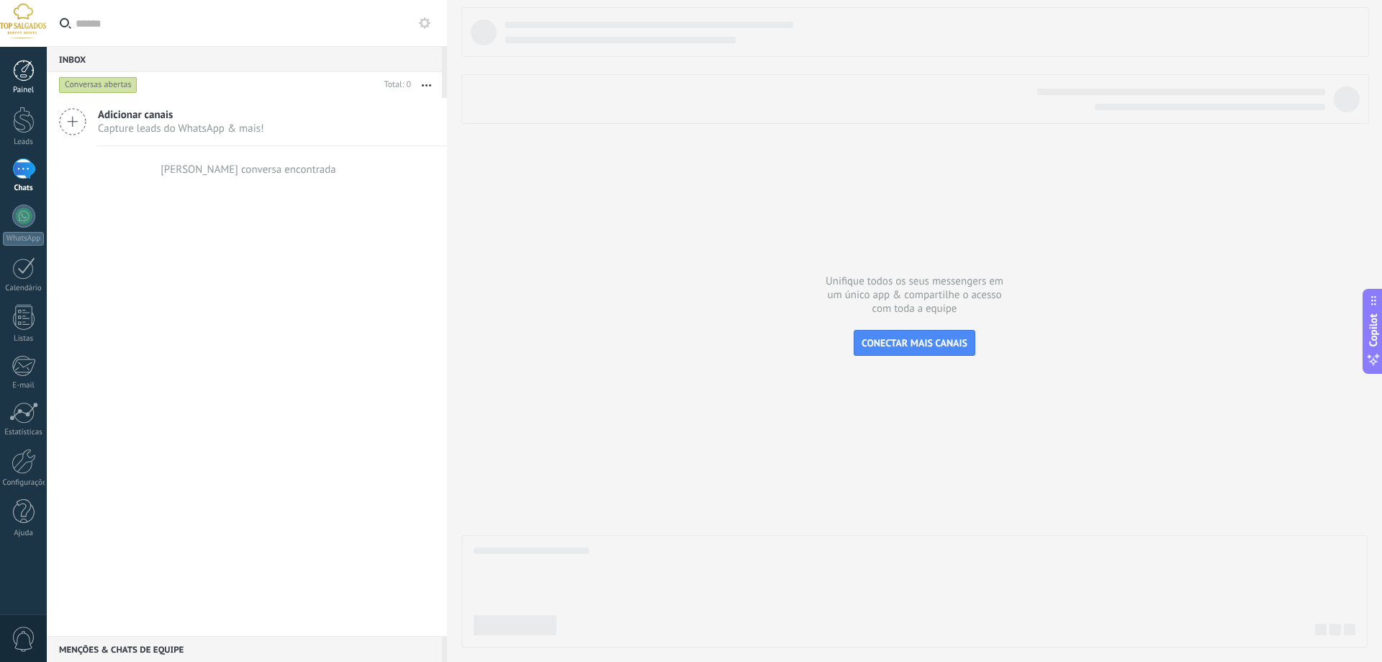
click at [19, 71] on div at bounding box center [24, 71] width 22 height 22
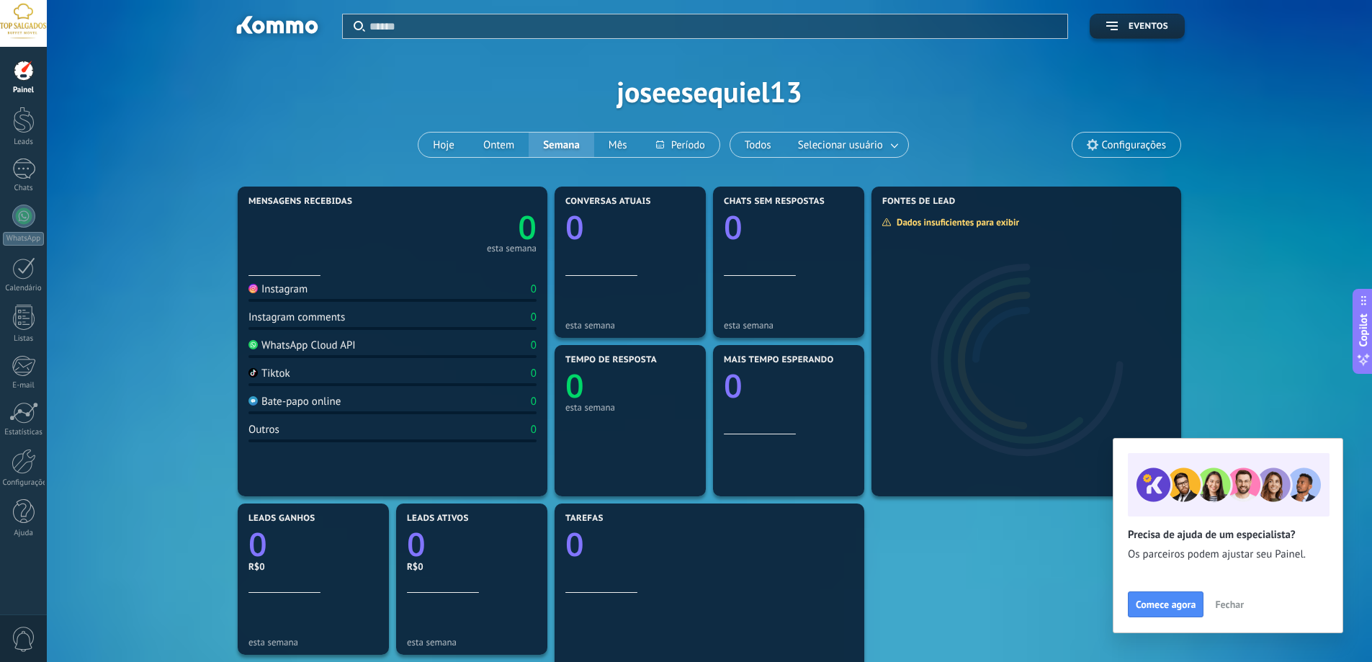
click at [243, 145] on div "Aplicar Eventos joseesequiel13 Hoje Ontem Semana Mês Todos Selecionar usuário C…" at bounding box center [709, 91] width 1282 height 183
click at [448, 145] on button "Hoje" at bounding box center [443, 144] width 50 height 24
click at [1234, 606] on span "Fechar" at bounding box center [1229, 604] width 29 height 10
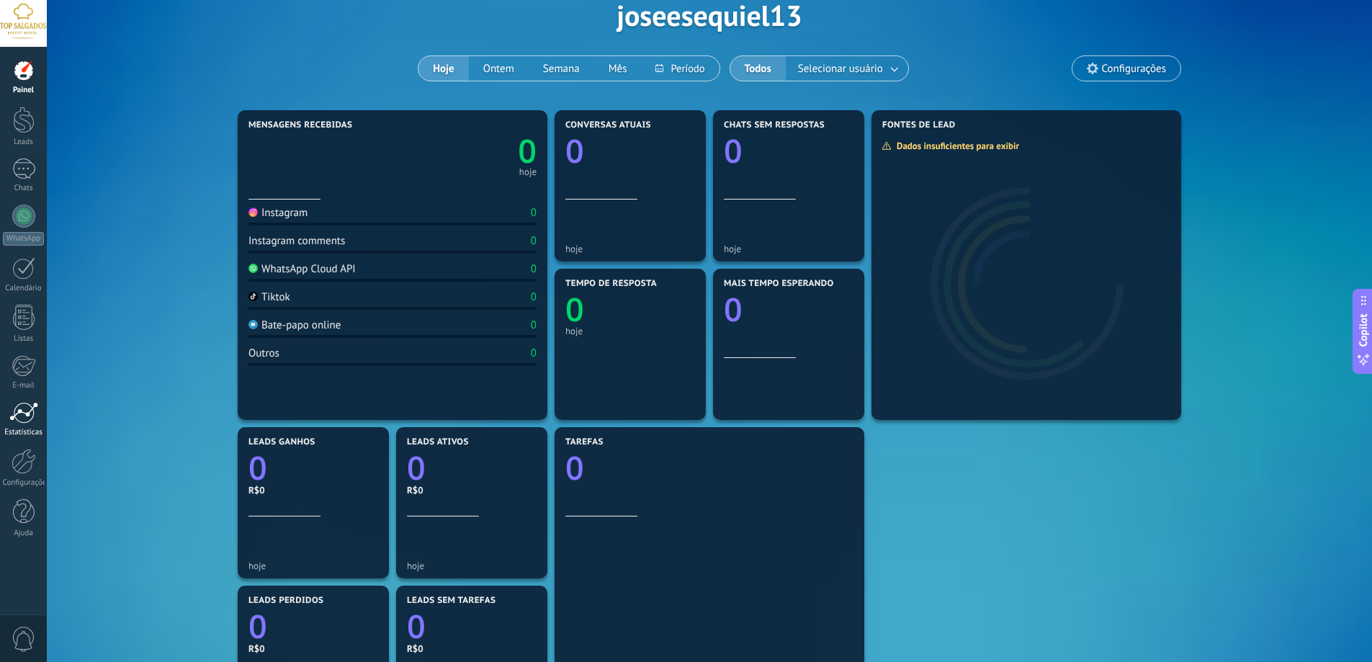
scroll to position [72, 0]
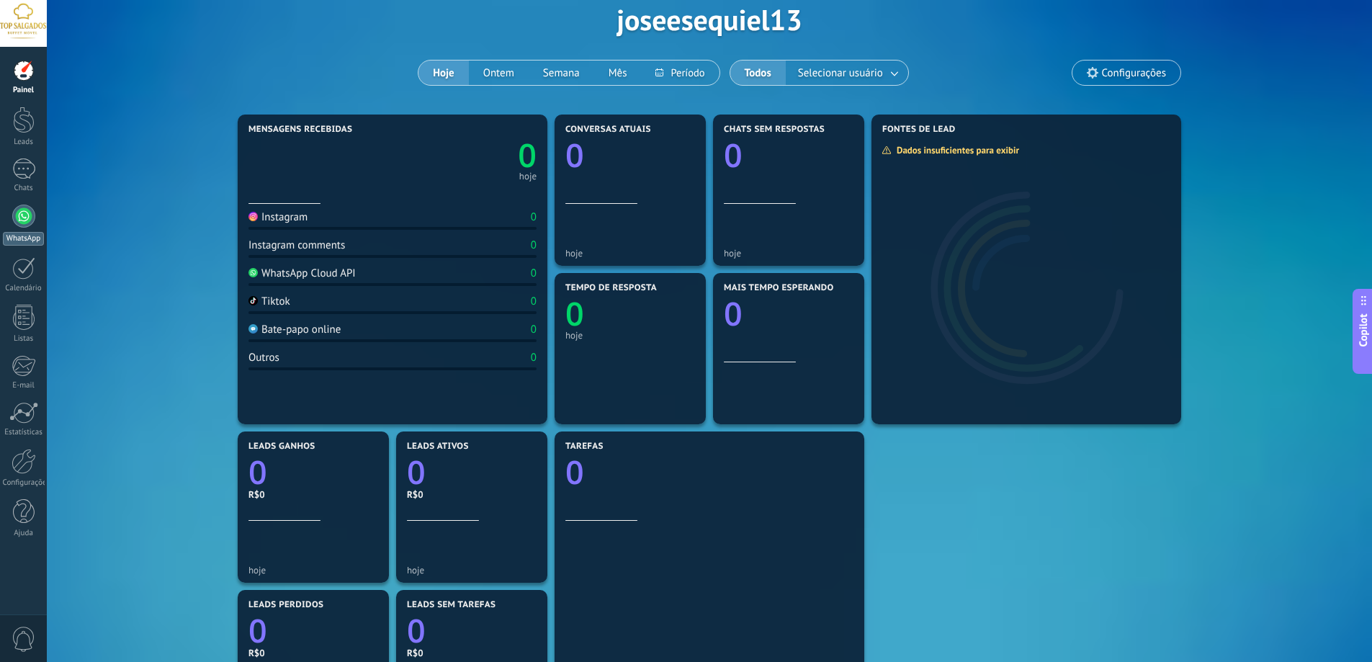
click at [19, 229] on link "WhatsApp" at bounding box center [23, 224] width 47 height 41
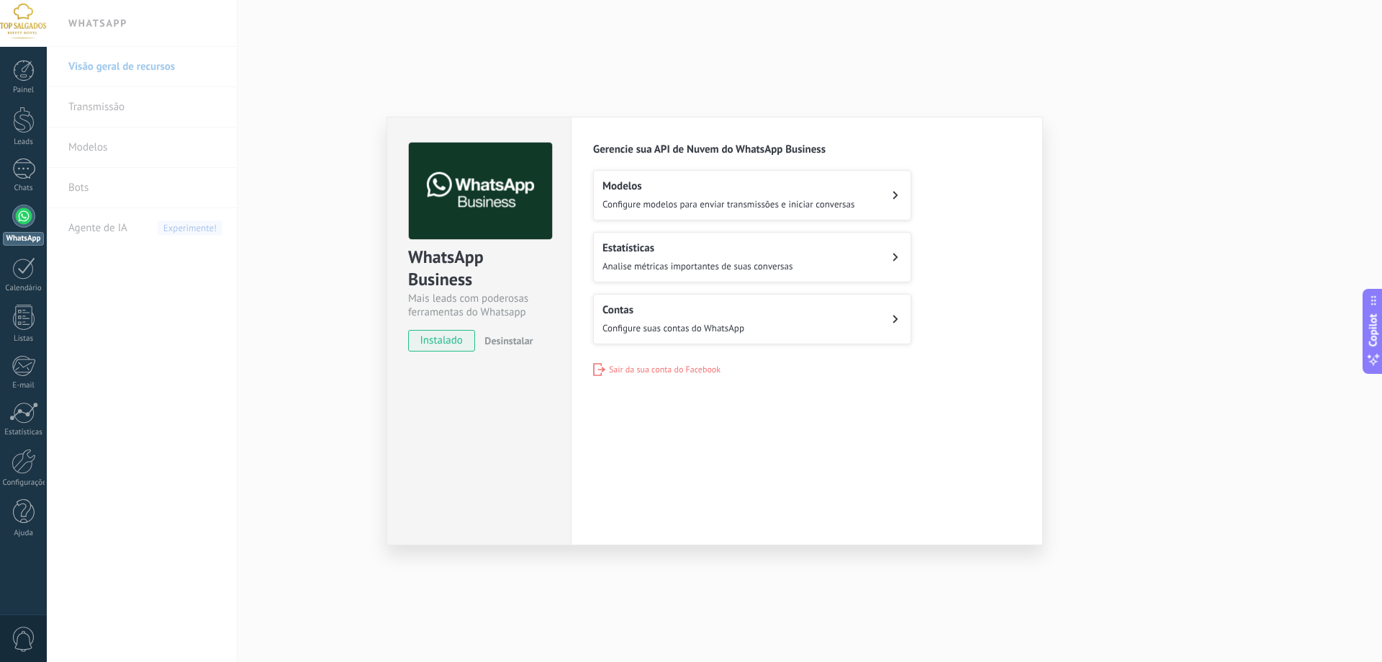
click at [746, 320] on button "Contas Configure suas contas do WhatsApp" at bounding box center [752, 319] width 318 height 50
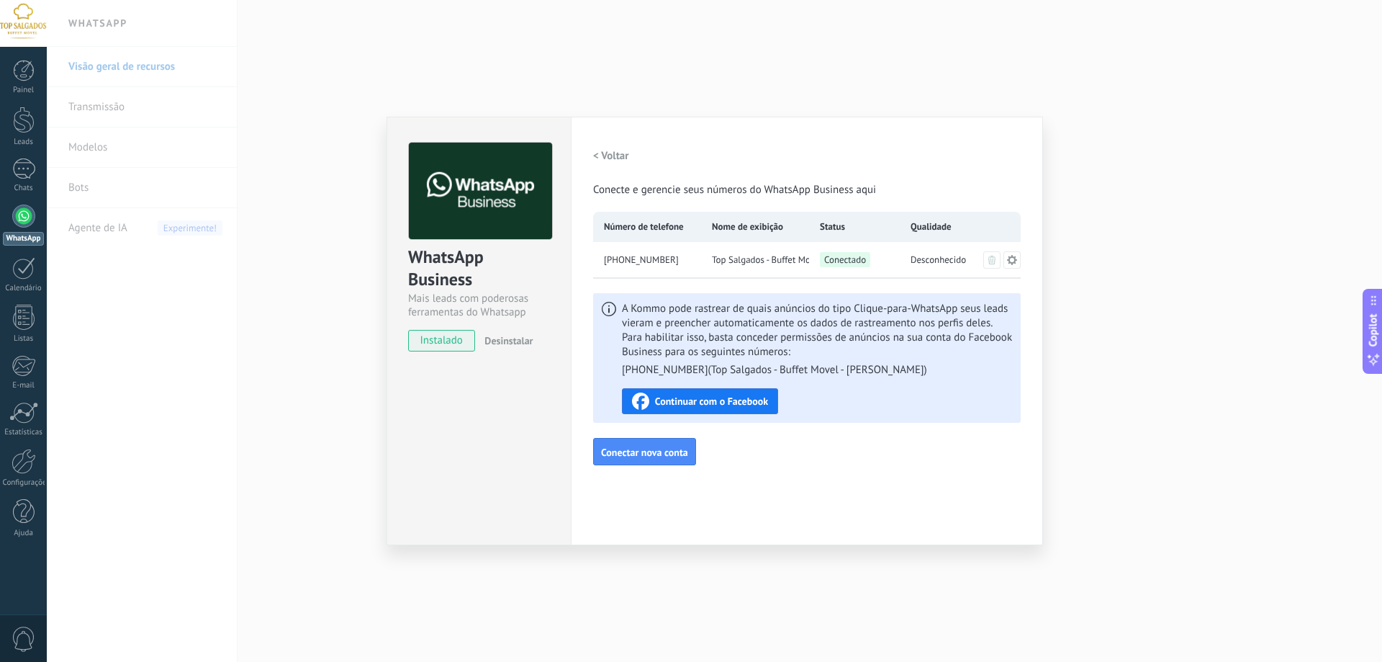
click at [698, 397] on span "Continuar com o Facebook" at bounding box center [711, 401] width 113 height 10
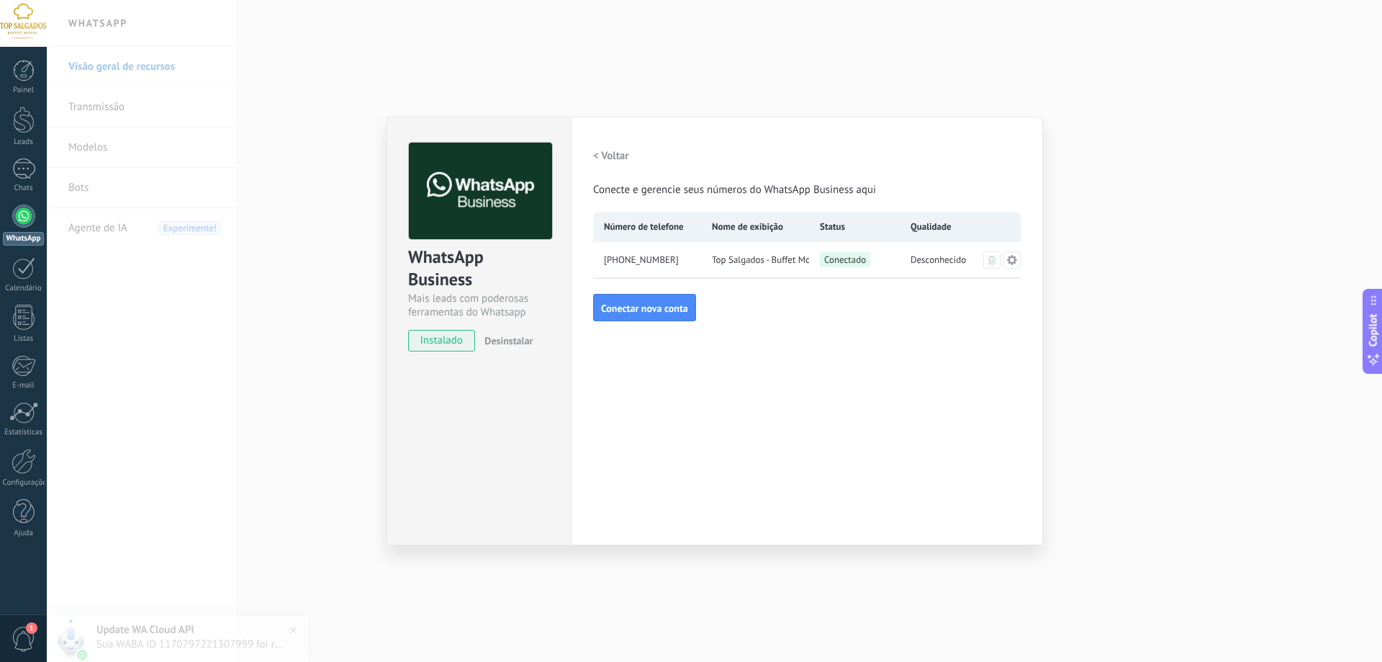
click at [801, 261] on span "Top Salgados - Buffet Movel - [PERSON_NAME]" at bounding box center [760, 260] width 97 height 14
click at [875, 271] on div "Conectado" at bounding box center [854, 260] width 91 height 36
click at [667, 258] on span "+55 11 99319-9150" at bounding box center [641, 260] width 75 height 14
click at [1101, 222] on div "WhatsApp Business Mais leads com poderosas ferramentas do Whatsapp instalado De…" at bounding box center [715, 331] width 1336 height 662
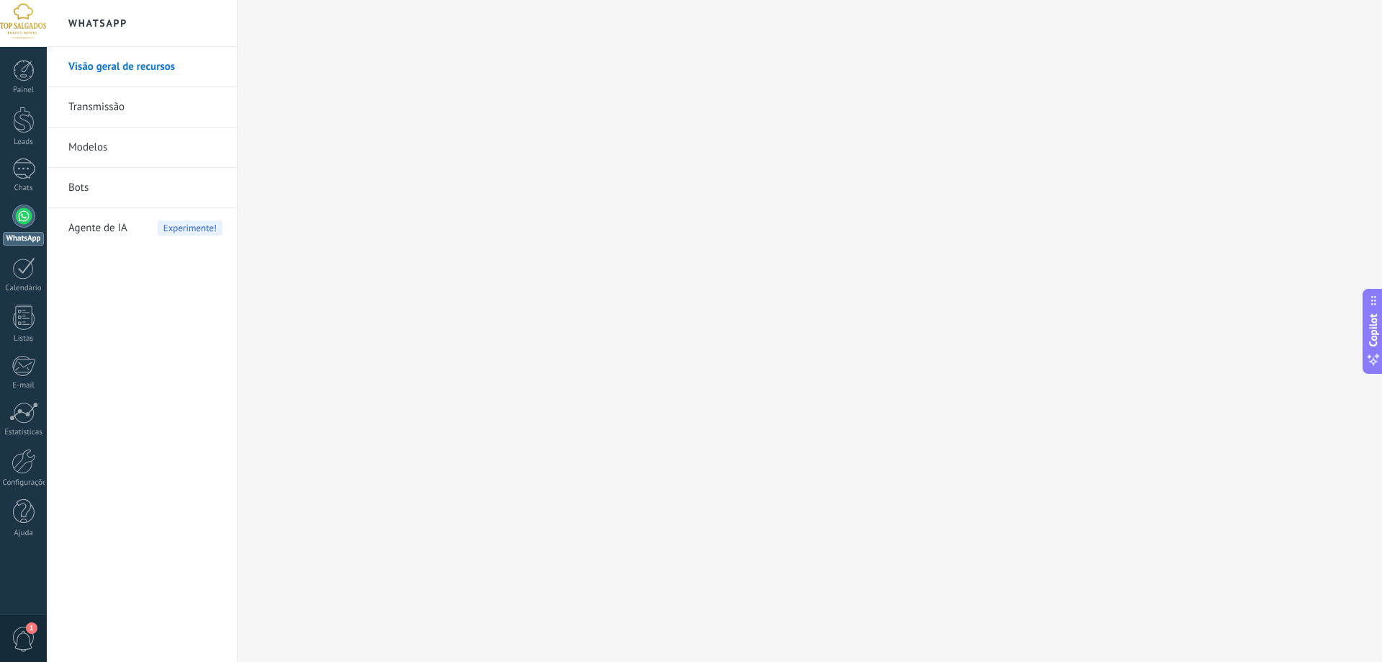
click at [22, 221] on div at bounding box center [23, 215] width 23 height 23
click at [124, 69] on link "Visão geral de recursos" at bounding box center [145, 67] width 154 height 40
click at [19, 169] on div at bounding box center [23, 168] width 23 height 21
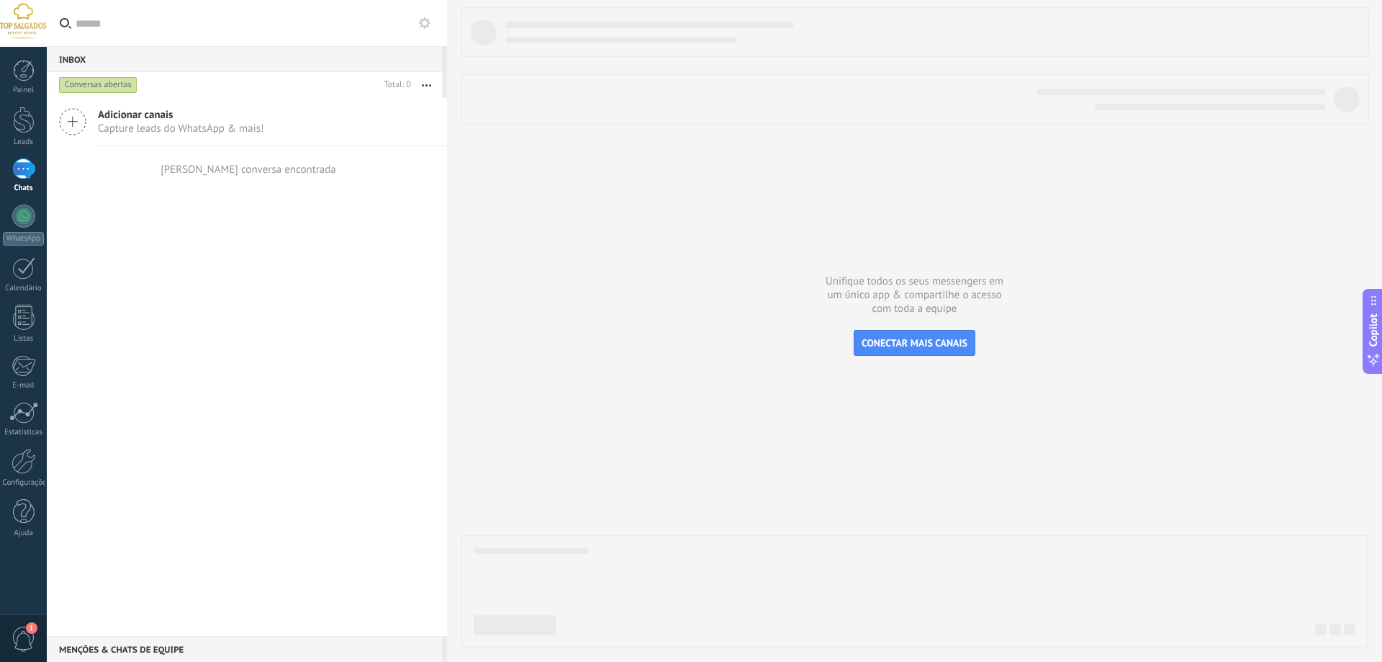
click at [109, 81] on div "Conversas abertas" at bounding box center [98, 84] width 78 height 17
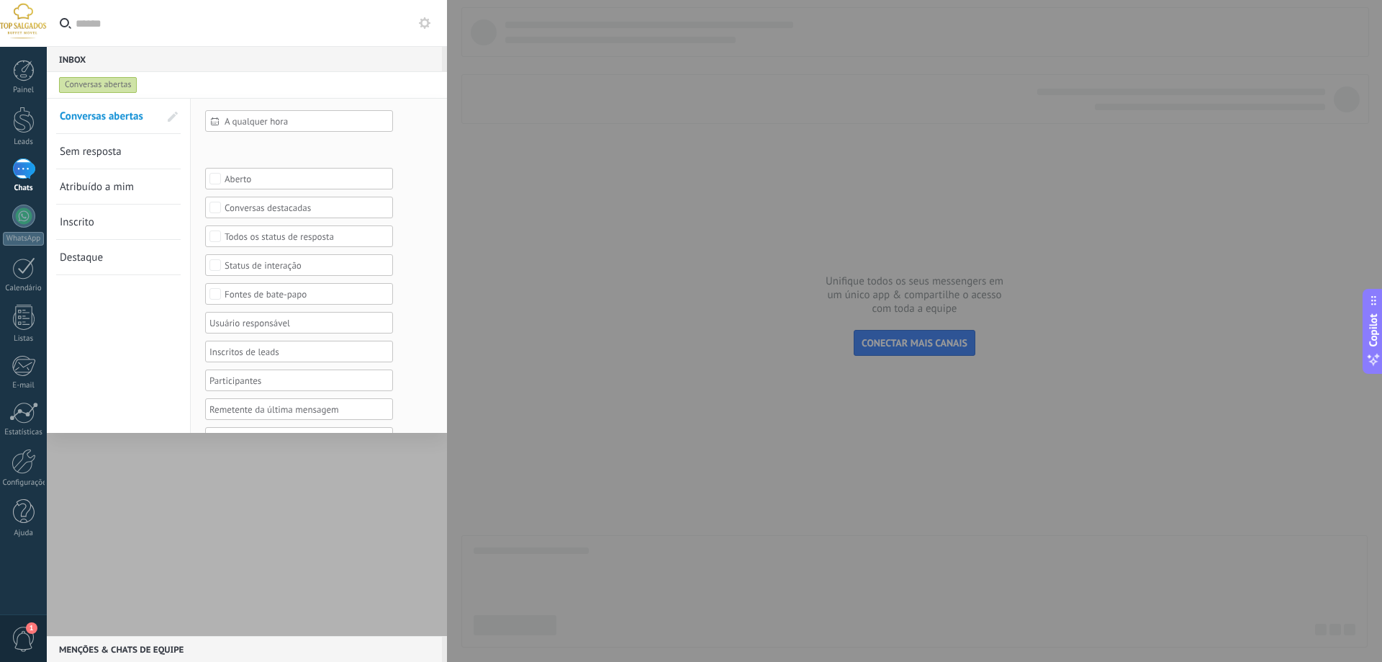
click at [318, 610] on div at bounding box center [247, 367] width 400 height 538
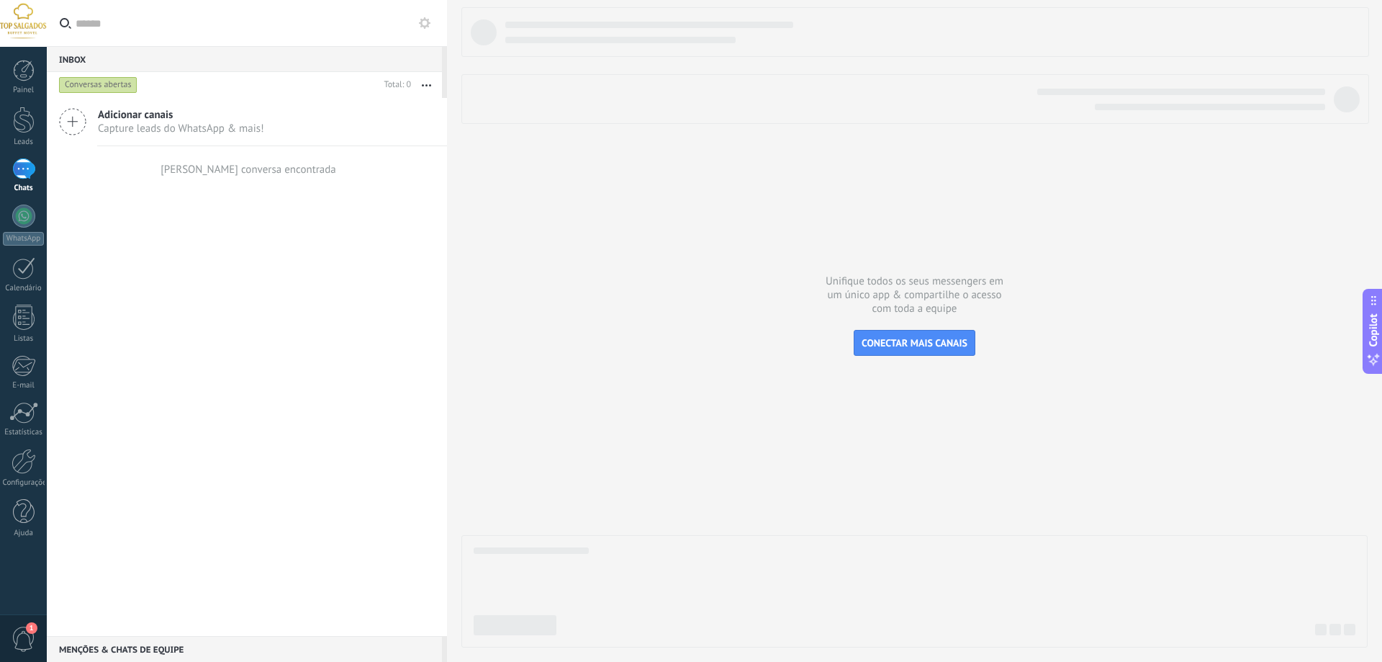
click at [249, 175] on div "[PERSON_NAME] conversa encontrada" at bounding box center [249, 170] width 176 height 14
click at [149, 639] on div "Menções & Chats de equipe 0" at bounding box center [244, 649] width 395 height 26
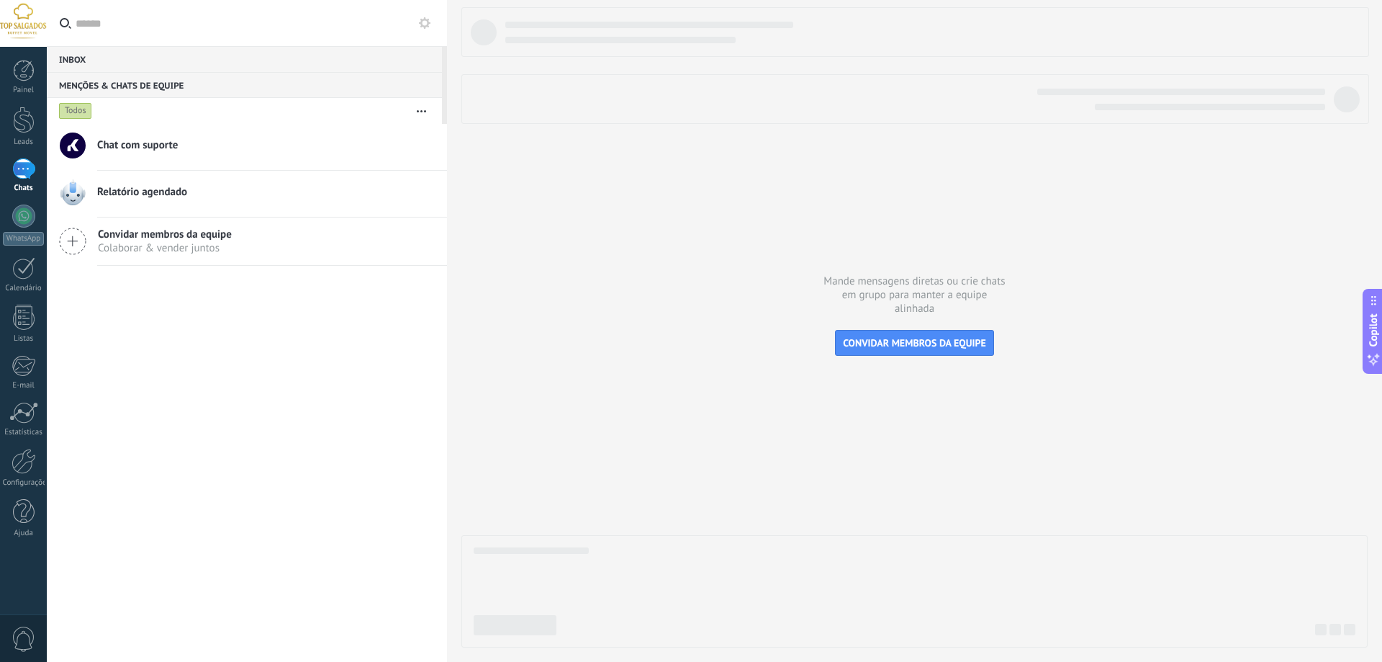
click at [423, 109] on button "button" at bounding box center [421, 111] width 31 height 26
click at [73, 108] on div "Todos" at bounding box center [75, 110] width 33 height 17
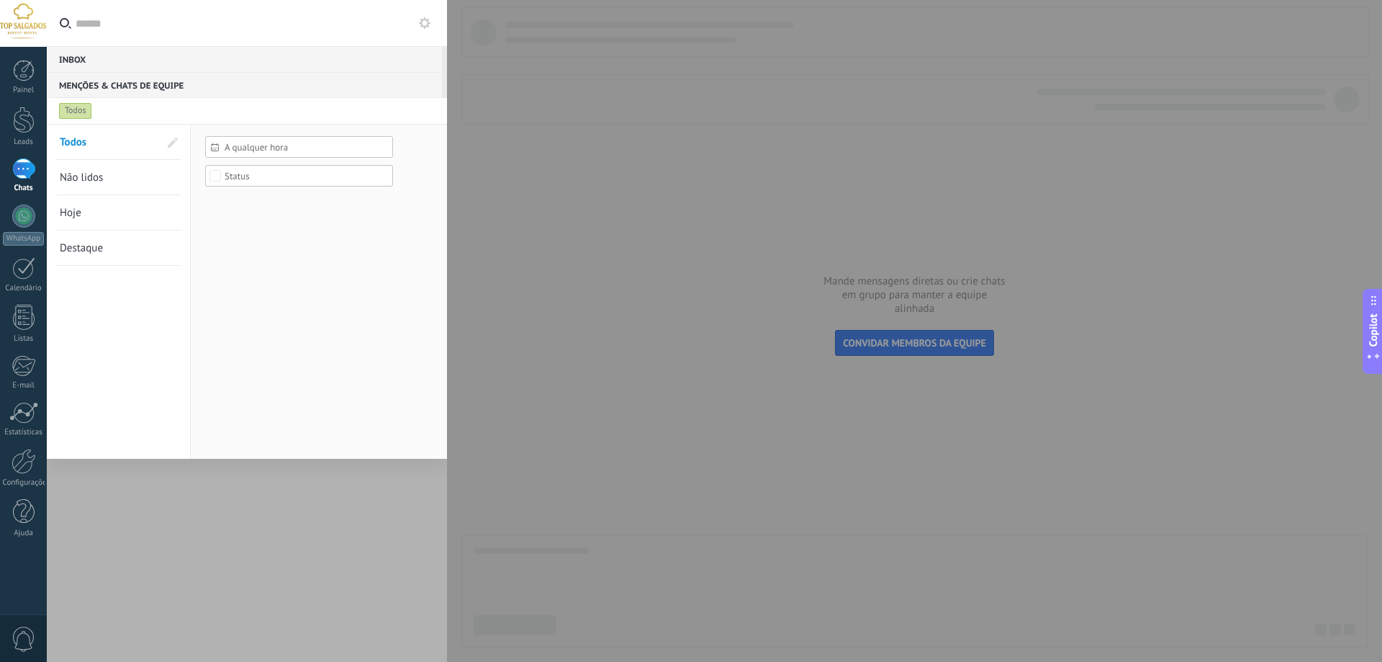
click at [159, 494] on div at bounding box center [247, 393] width 400 height 538
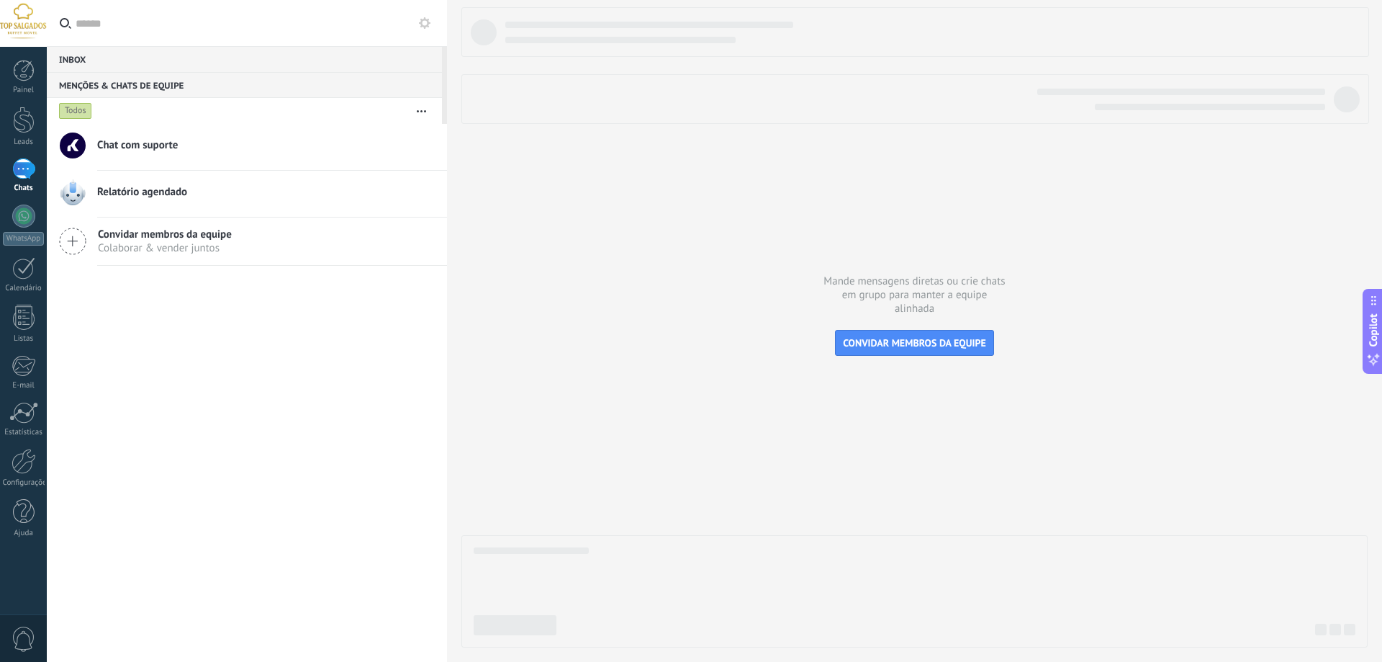
click at [78, 60] on div "Inbox 0" at bounding box center [244, 59] width 395 height 26
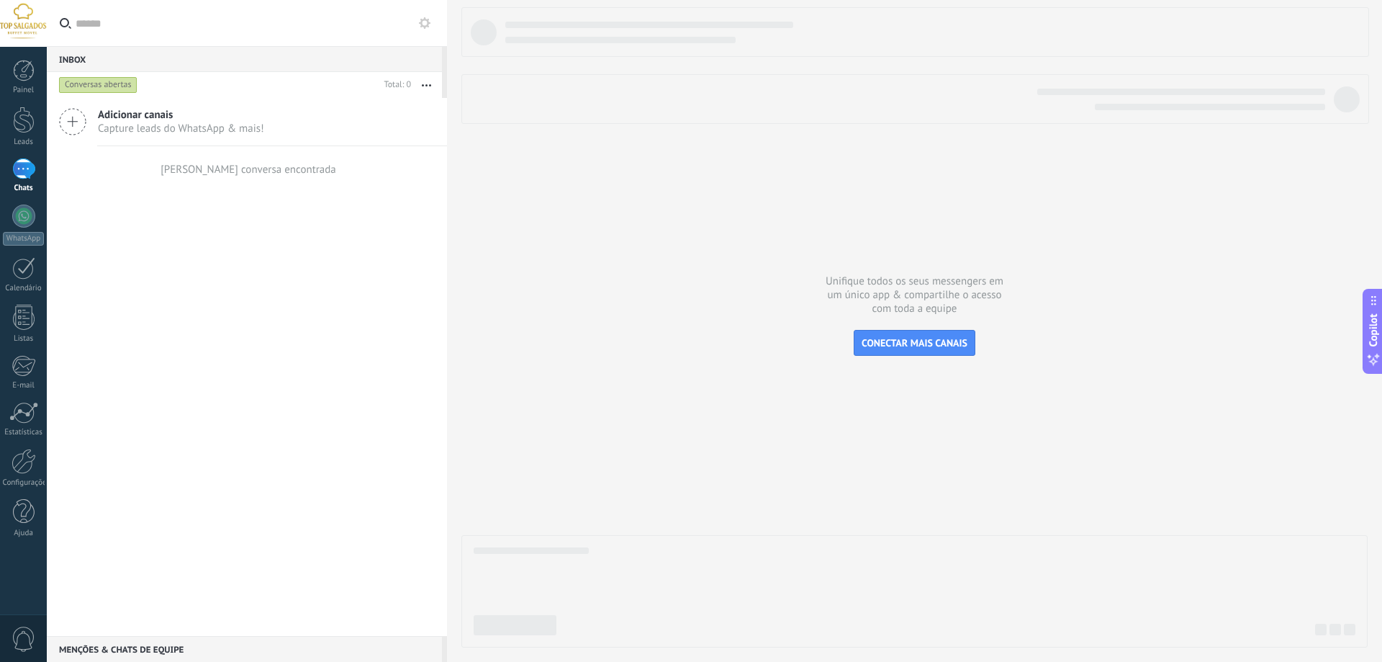
click at [158, 55] on div "Inbox 0" at bounding box center [244, 59] width 395 height 26
click at [937, 341] on span "CONECTAR MAIS CANAIS" at bounding box center [915, 342] width 106 height 13
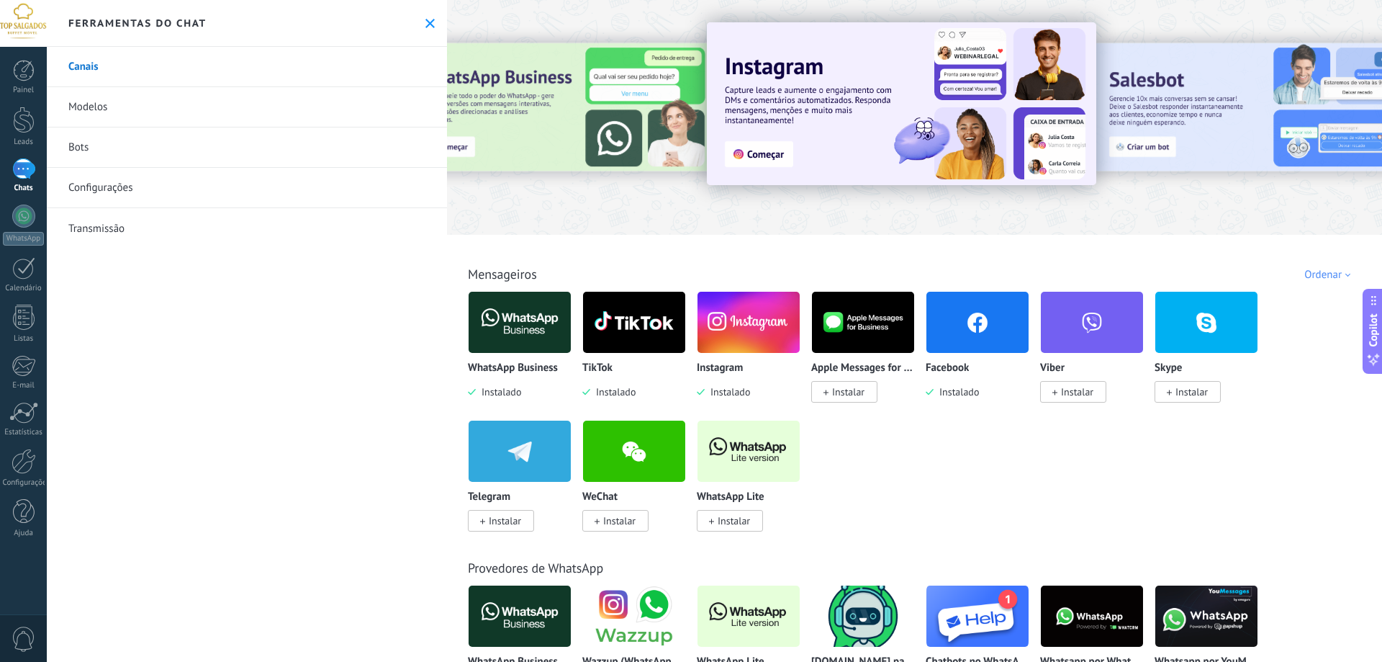
click at [531, 136] on div at bounding box center [562, 117] width 315 height 130
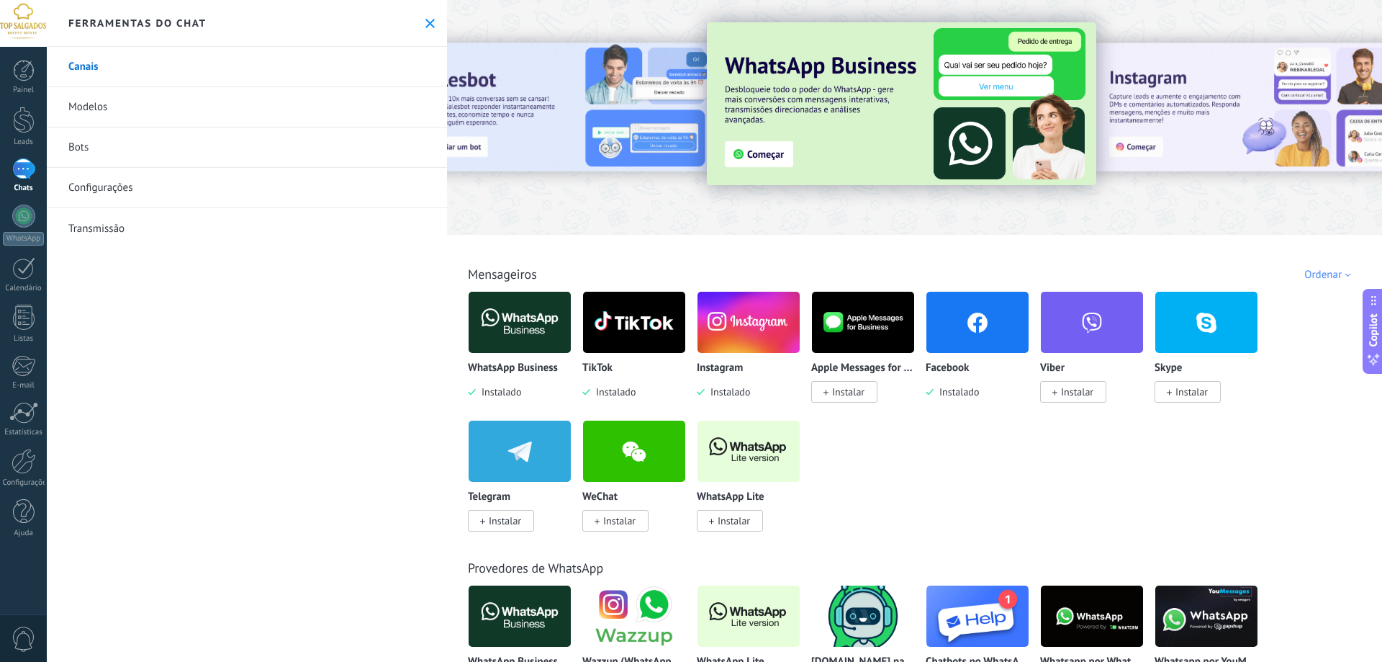
click at [753, 157] on img at bounding box center [902, 103] width 390 height 163
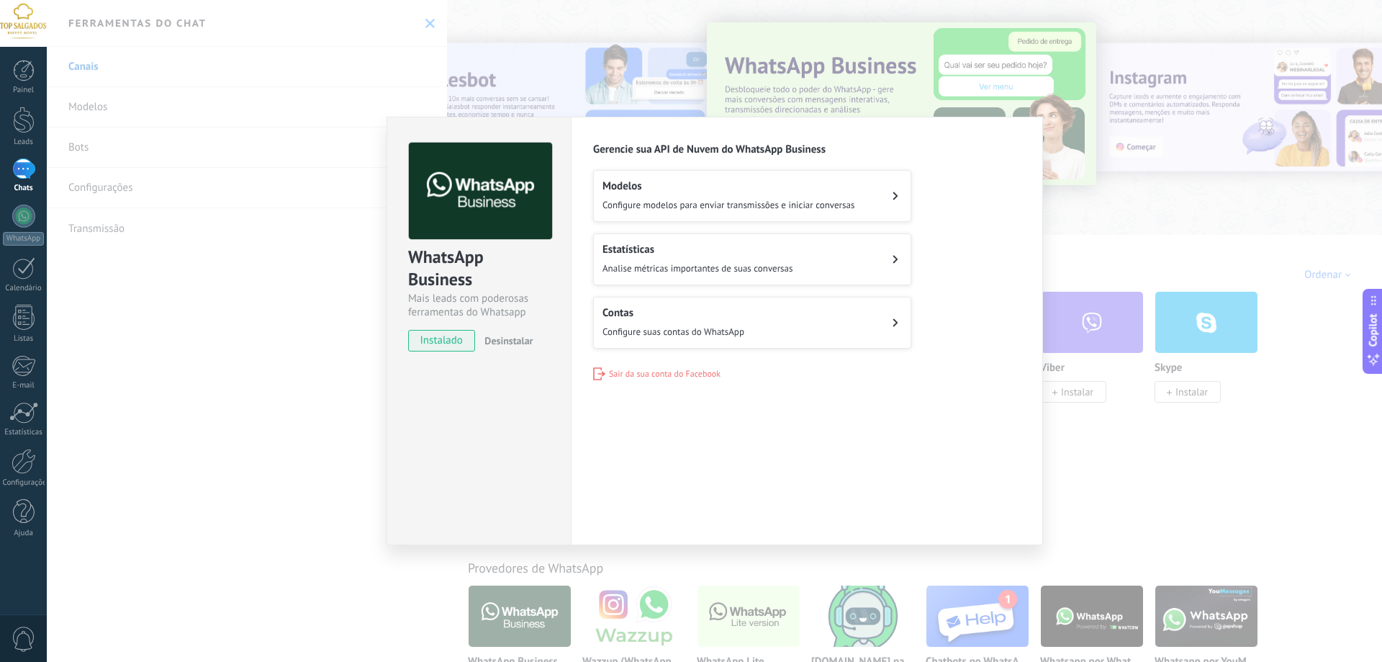
click at [727, 264] on span "Analise métricas importantes de suas conversas" at bounding box center [698, 268] width 190 height 14
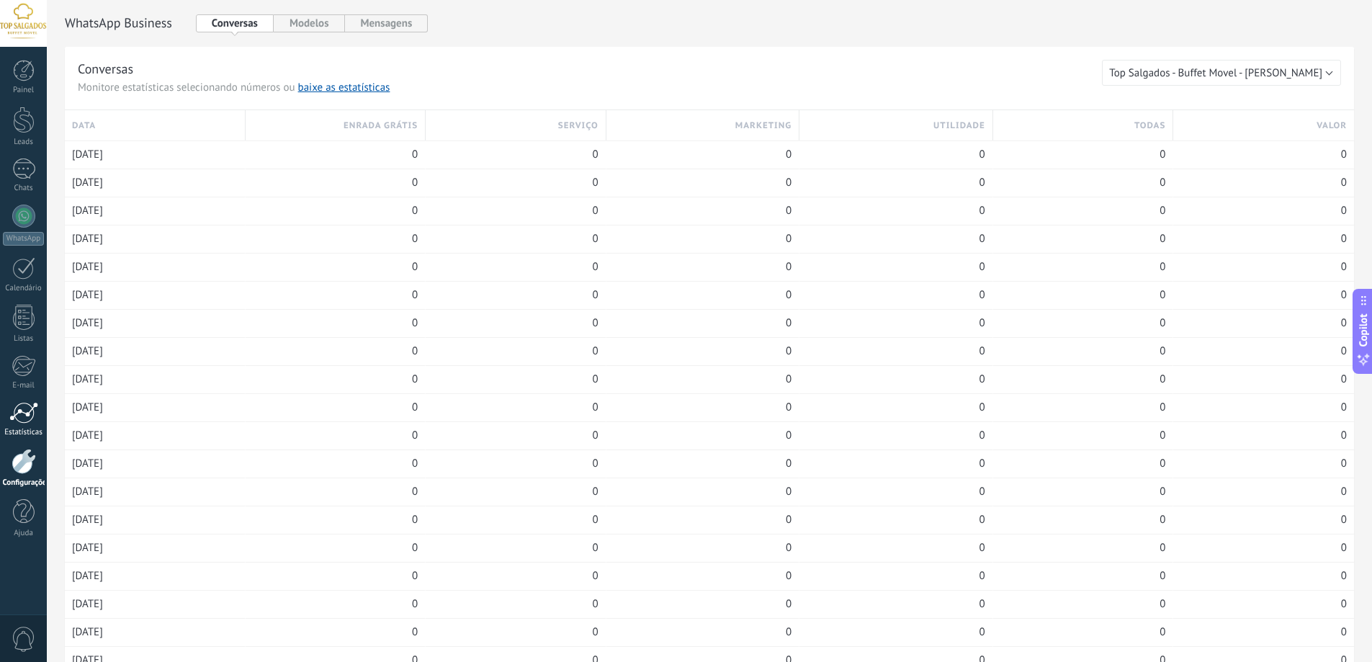
click at [26, 418] on div at bounding box center [23, 413] width 29 height 22
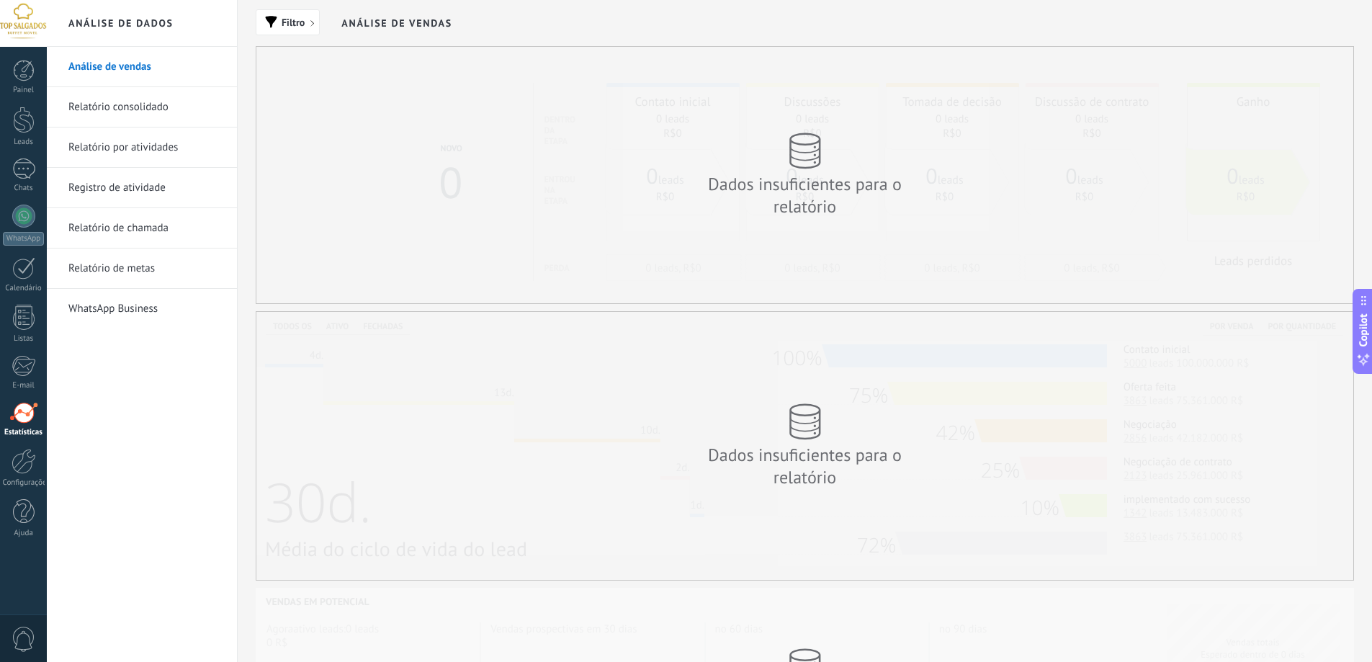
click at [595, 333] on div "Dados insuficientes para o relatório" at bounding box center [804, 446] width 1097 height 268
click at [112, 309] on link "WhatsApp Business" at bounding box center [145, 309] width 154 height 40
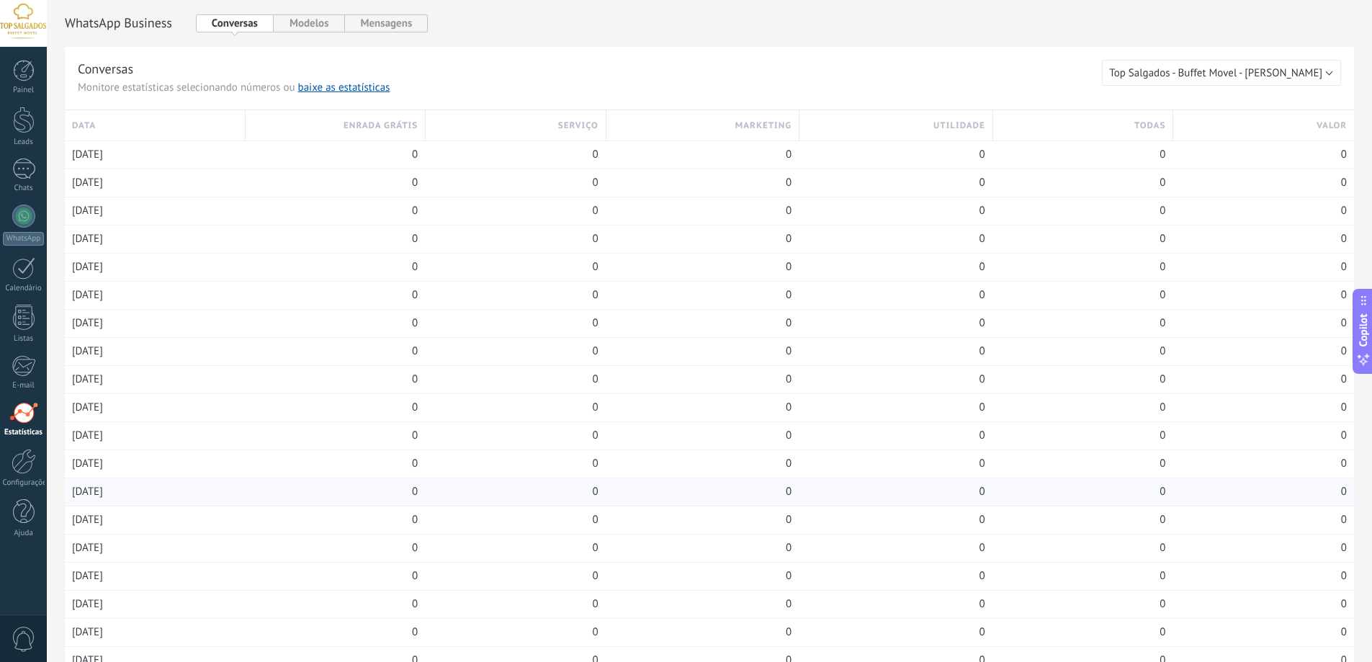
drag, startPoint x: 341, startPoint y: 347, endPoint x: 1161, endPoint y: 478, distance: 831.2
click at [1327, 473] on div "DATA ENRADA GRÁTIS serviço marketing utilidade todas VALOR 29/09/2025 0 0 0 0 0…" at bounding box center [709, 560] width 1289 height 901
drag, startPoint x: 801, startPoint y: 460, endPoint x: 682, endPoint y: 425, distance: 124.6
click at [800, 460] on div "0" at bounding box center [896, 463] width 194 height 28
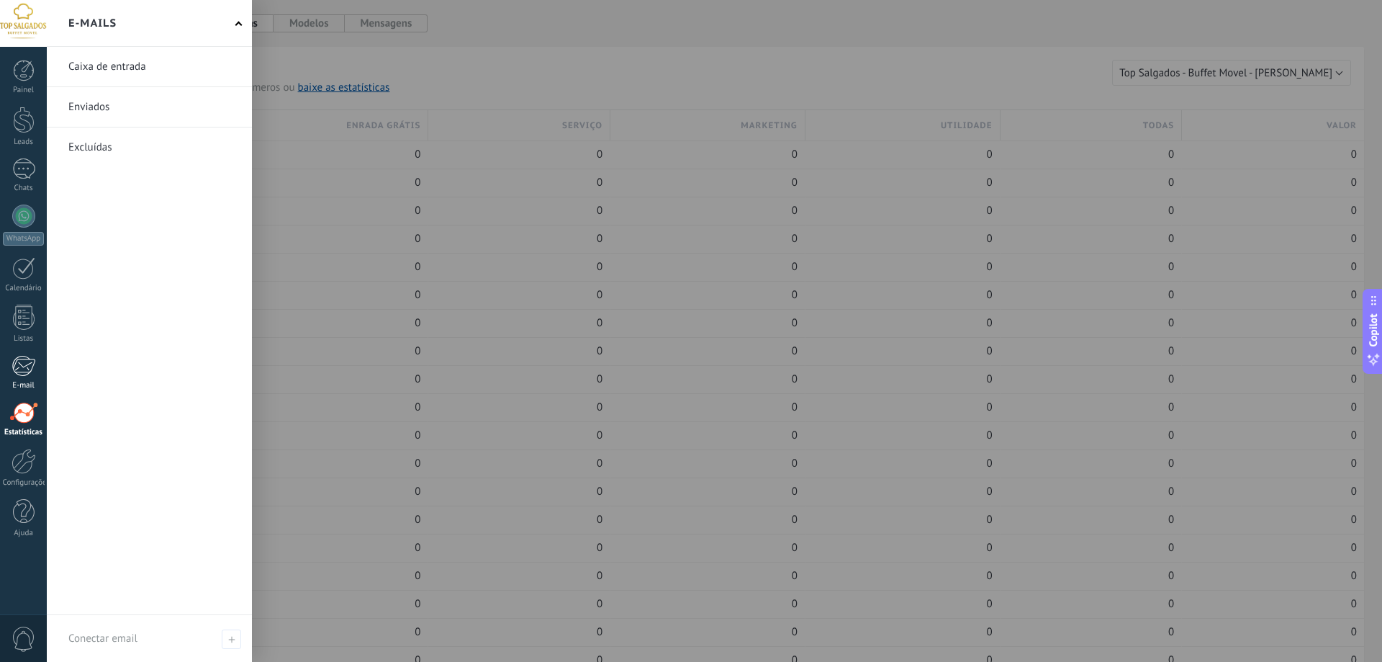
click at [30, 374] on div at bounding box center [24, 366] width 24 height 22
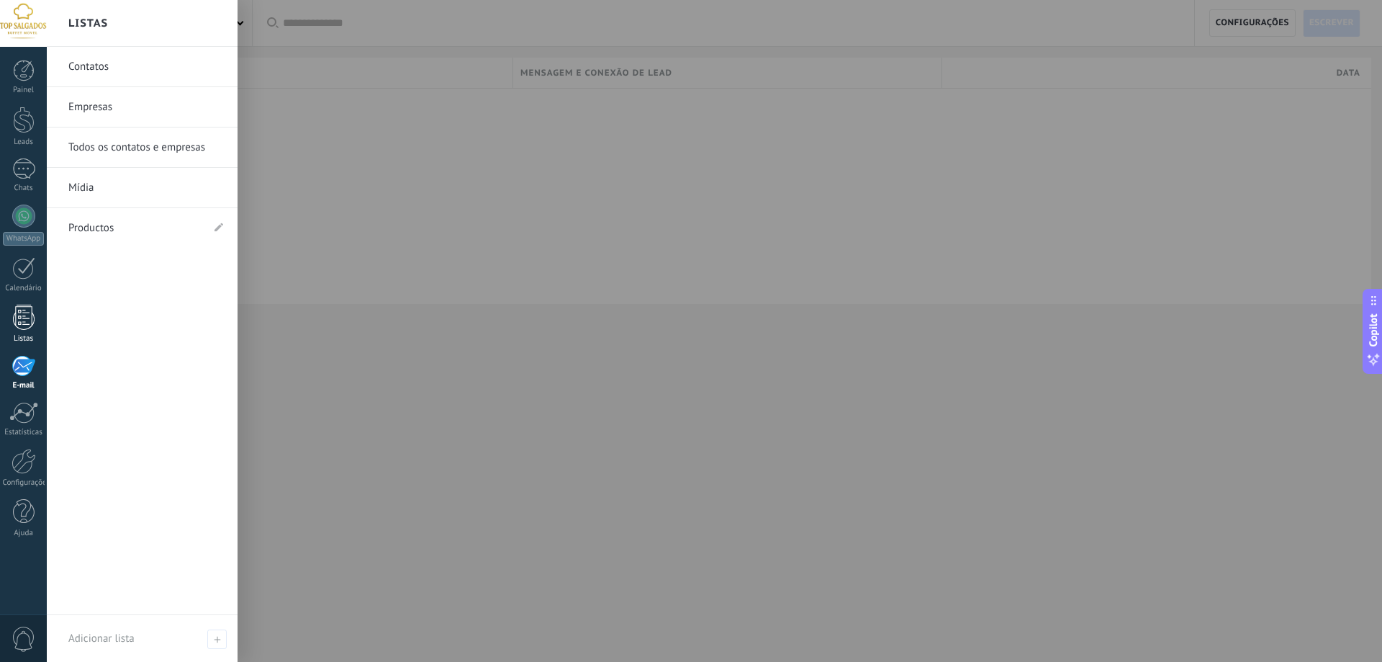
click at [17, 312] on div at bounding box center [24, 317] width 22 height 25
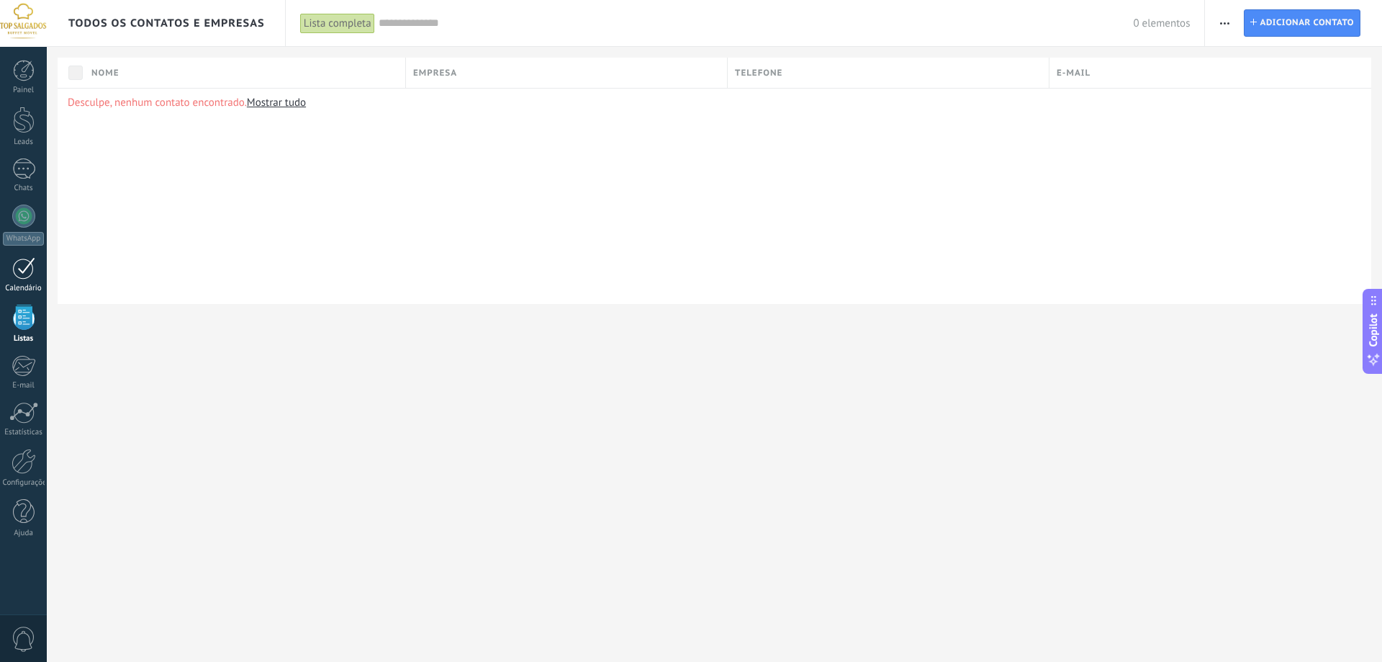
click at [16, 274] on div at bounding box center [23, 268] width 23 height 22
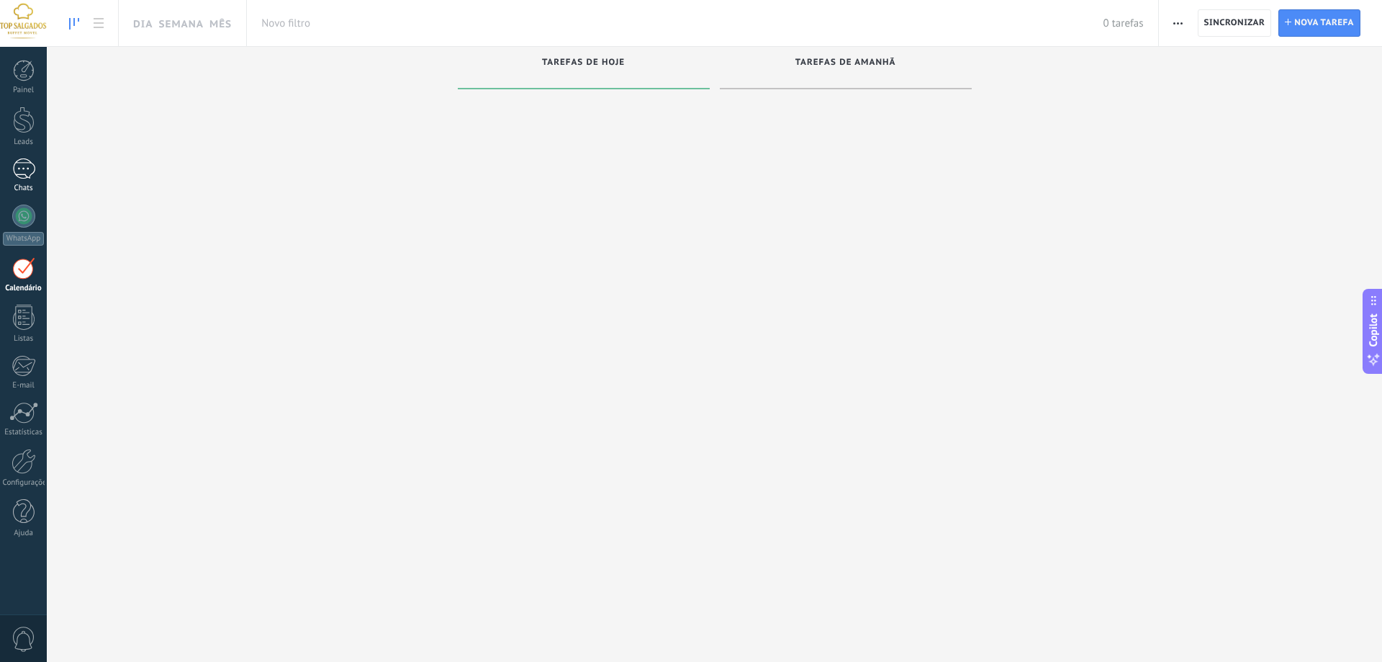
click at [16, 176] on div at bounding box center [23, 168] width 23 height 21
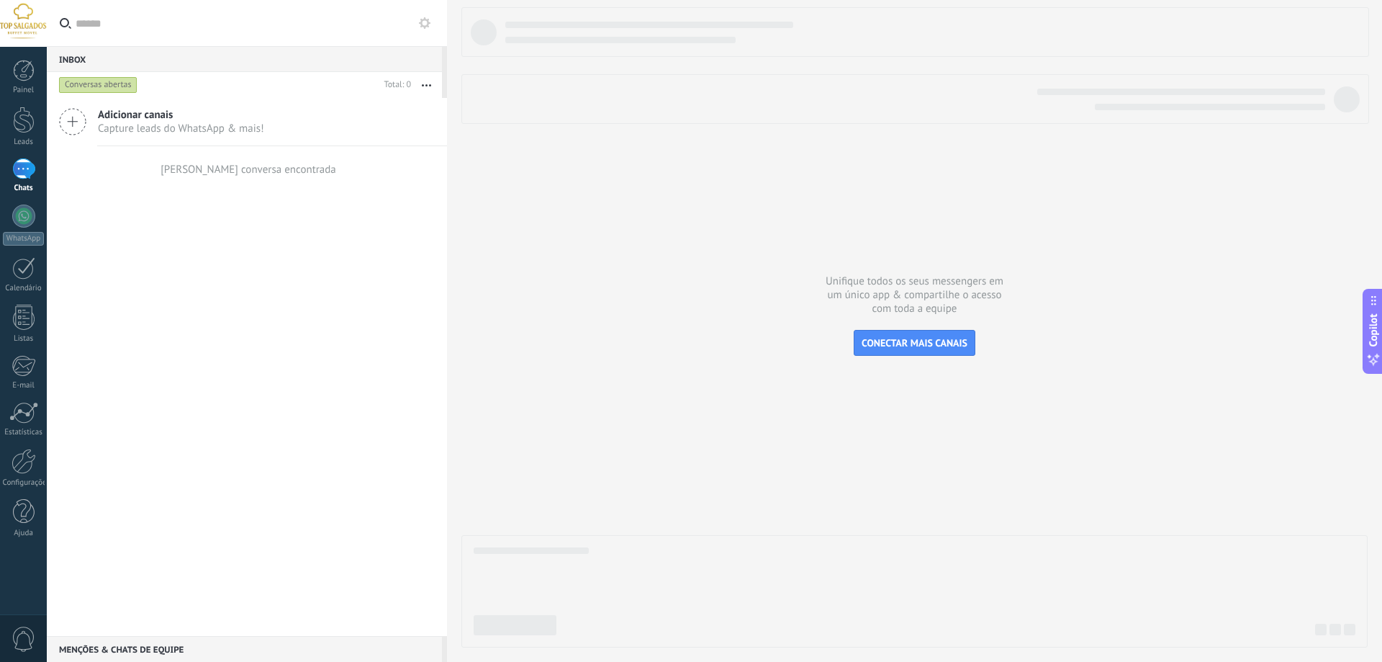
click at [768, 383] on div at bounding box center [915, 327] width 907 height 640
click at [200, 113] on span "Adicionar canais" at bounding box center [181, 115] width 166 height 14
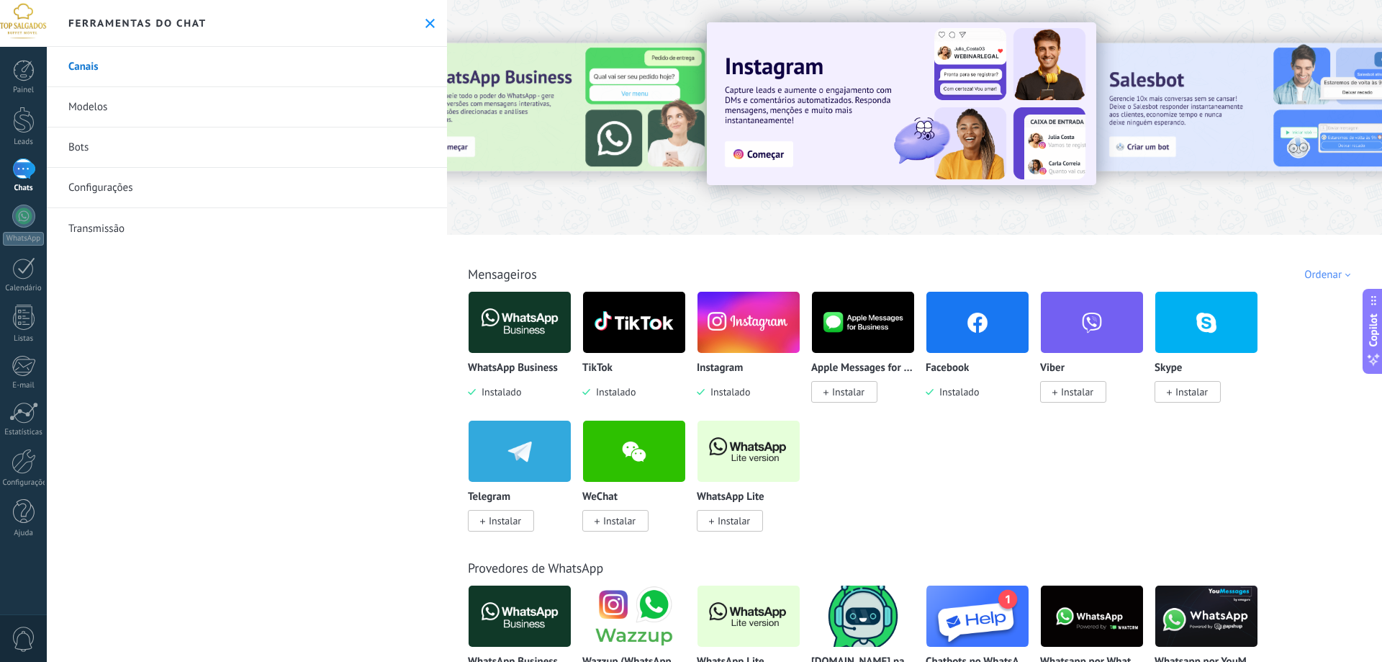
click at [931, 501] on div "WhatsApp Business Instalado TikTok Instalado Instagram Instalado Apple Messages…" at bounding box center [922, 420] width 909 height 258
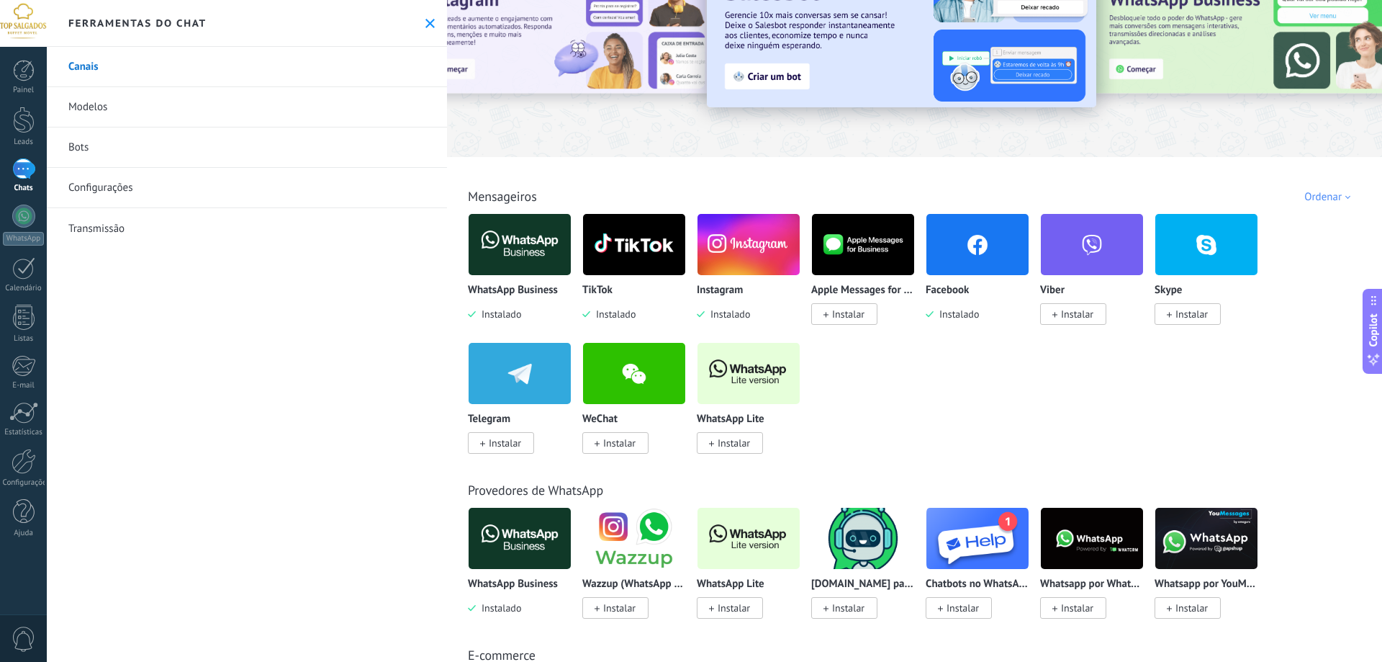
scroll to position [72, 0]
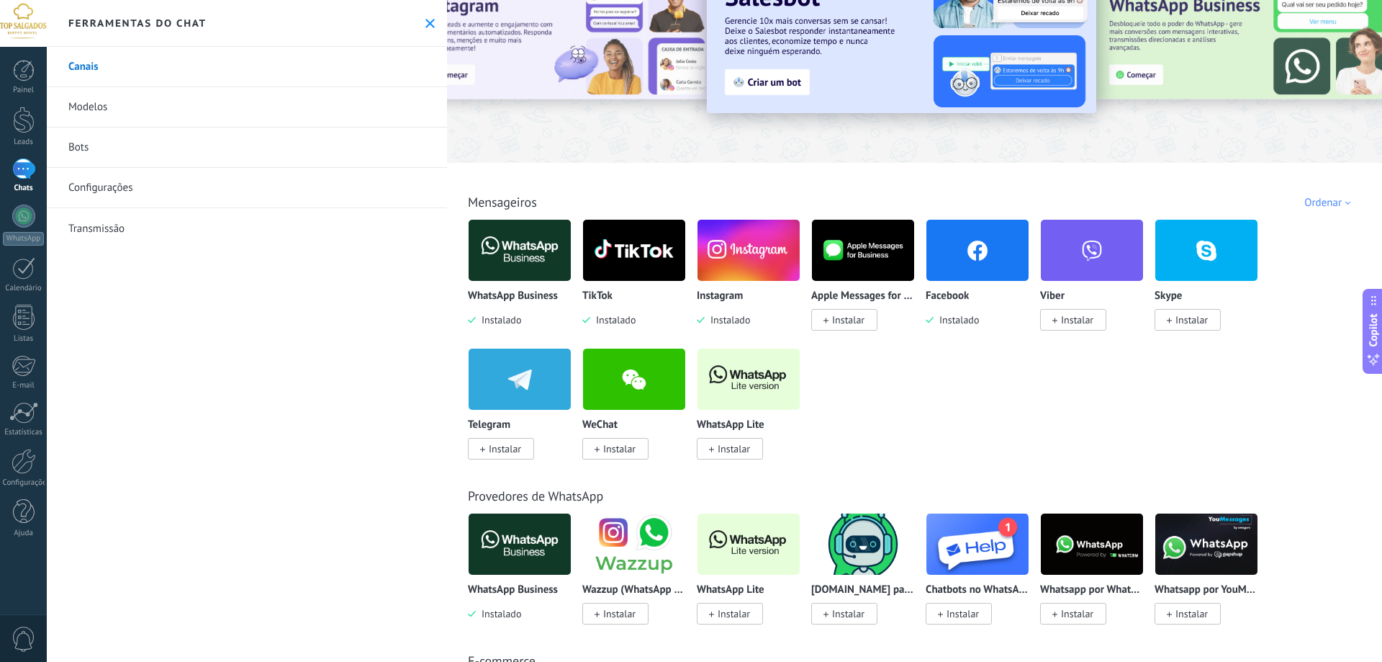
click at [518, 259] on img at bounding box center [520, 250] width 102 height 70
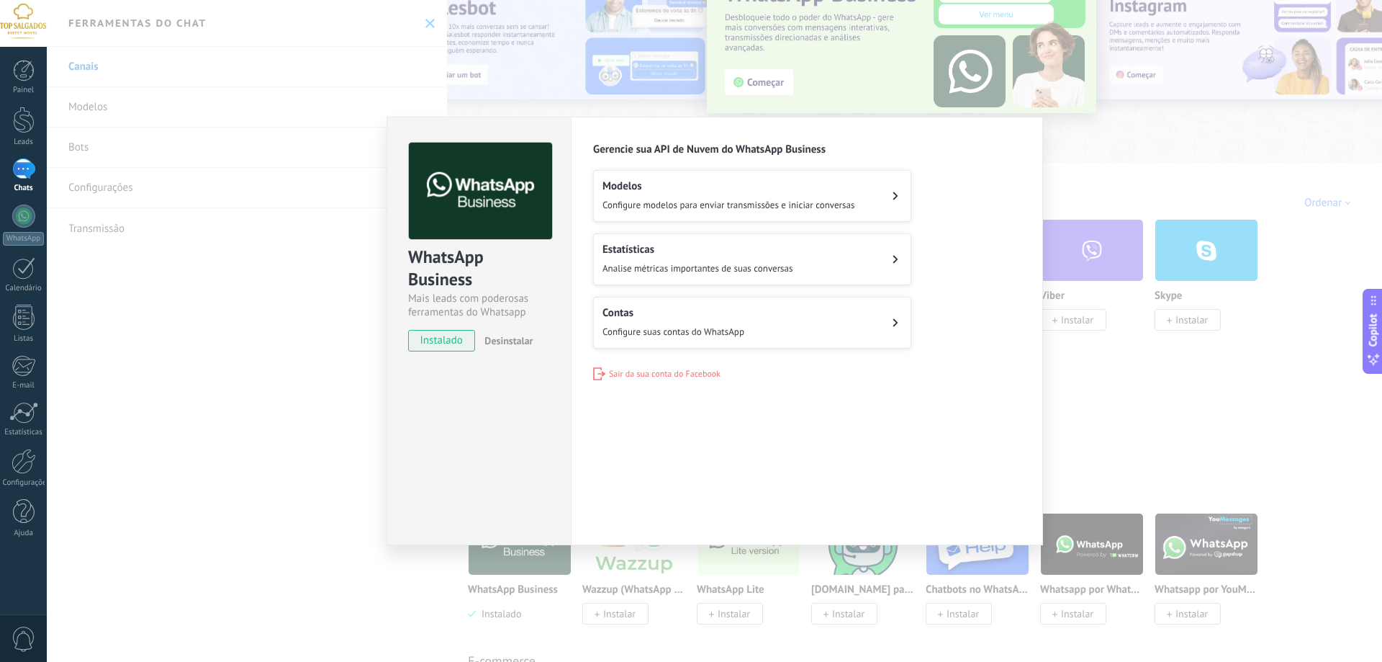
click at [680, 323] on div "Contas Configure suas contas do WhatsApp" at bounding box center [674, 322] width 142 height 33
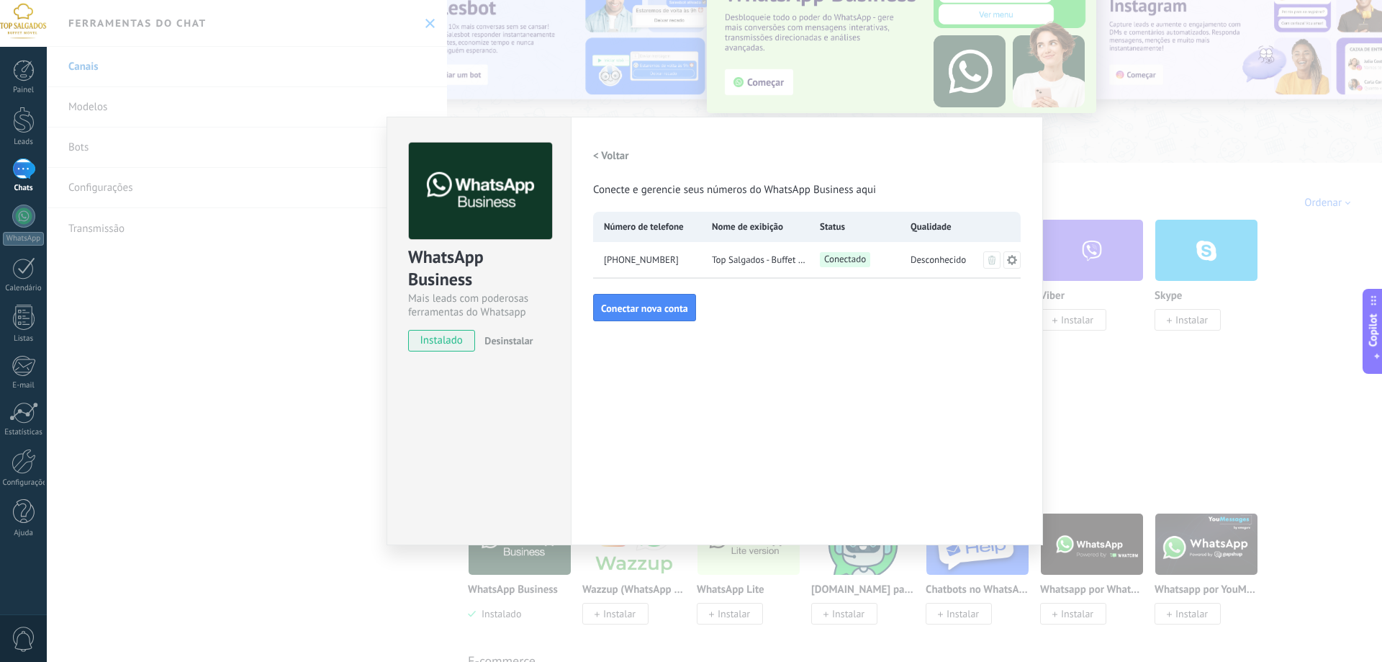
click at [696, 255] on div "+55 11 99319-9150" at bounding box center [647, 260] width 108 height 36
click at [837, 266] on span "Conectado" at bounding box center [845, 259] width 50 height 15
click at [939, 259] on span "Desconhecido" at bounding box center [938, 260] width 55 height 14
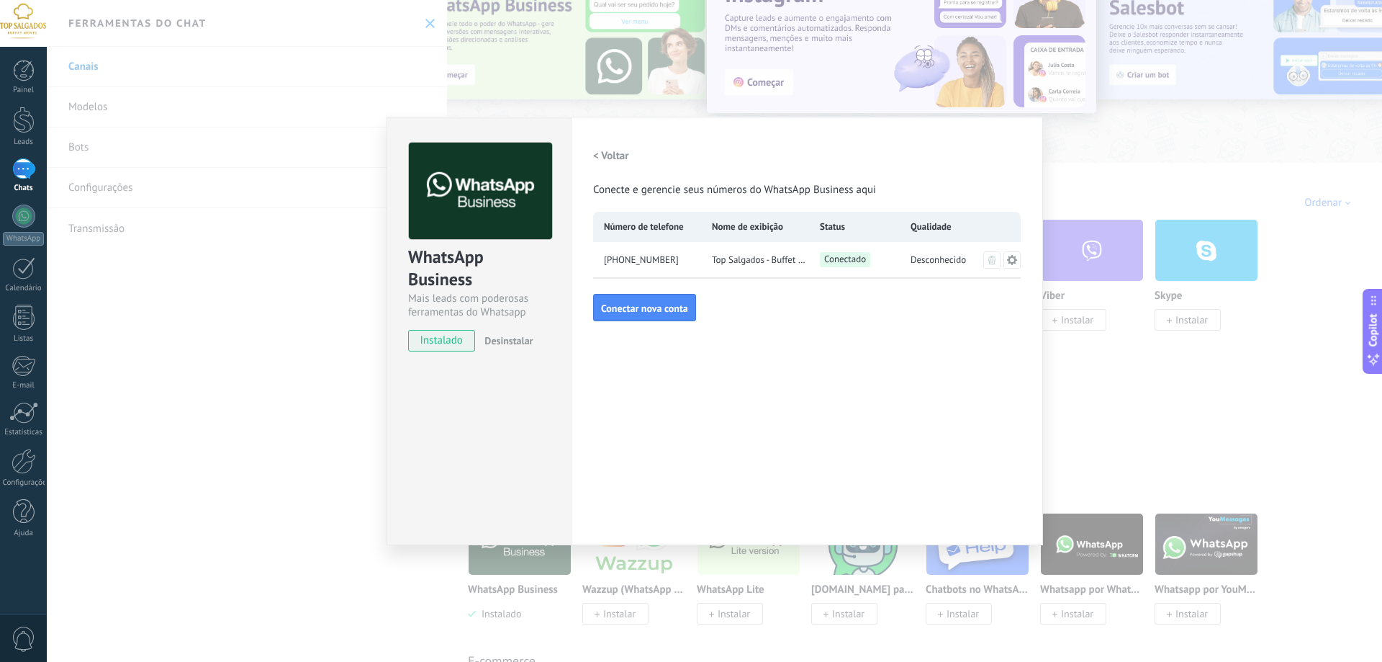
click at [1010, 260] on icon at bounding box center [1012, 259] width 10 height 10
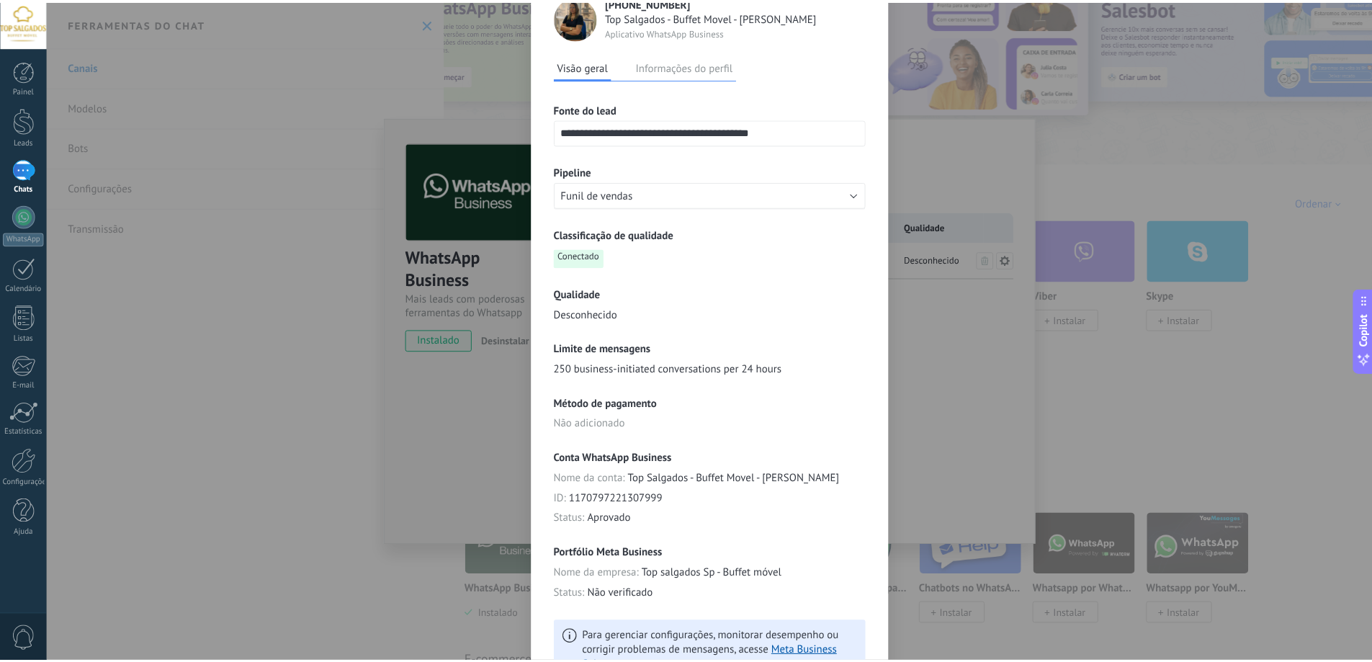
scroll to position [0, 0]
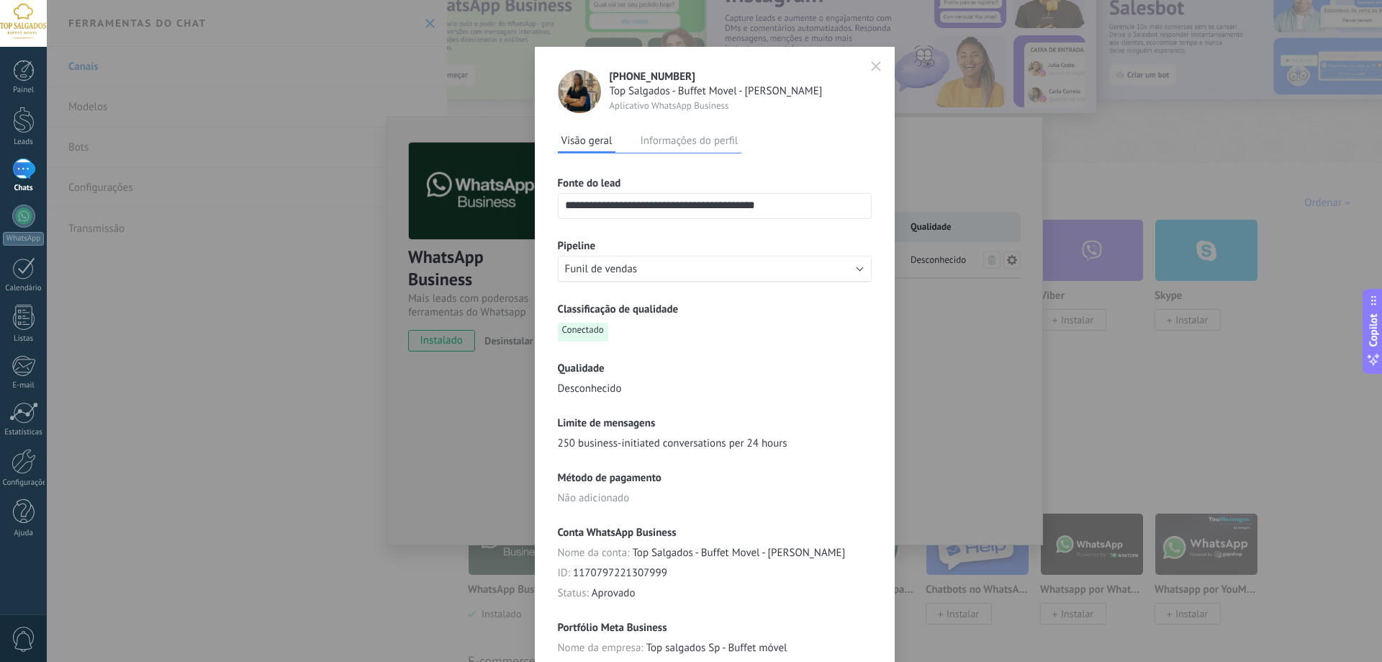
click at [875, 64] on icon "button" at bounding box center [876, 66] width 10 height 10
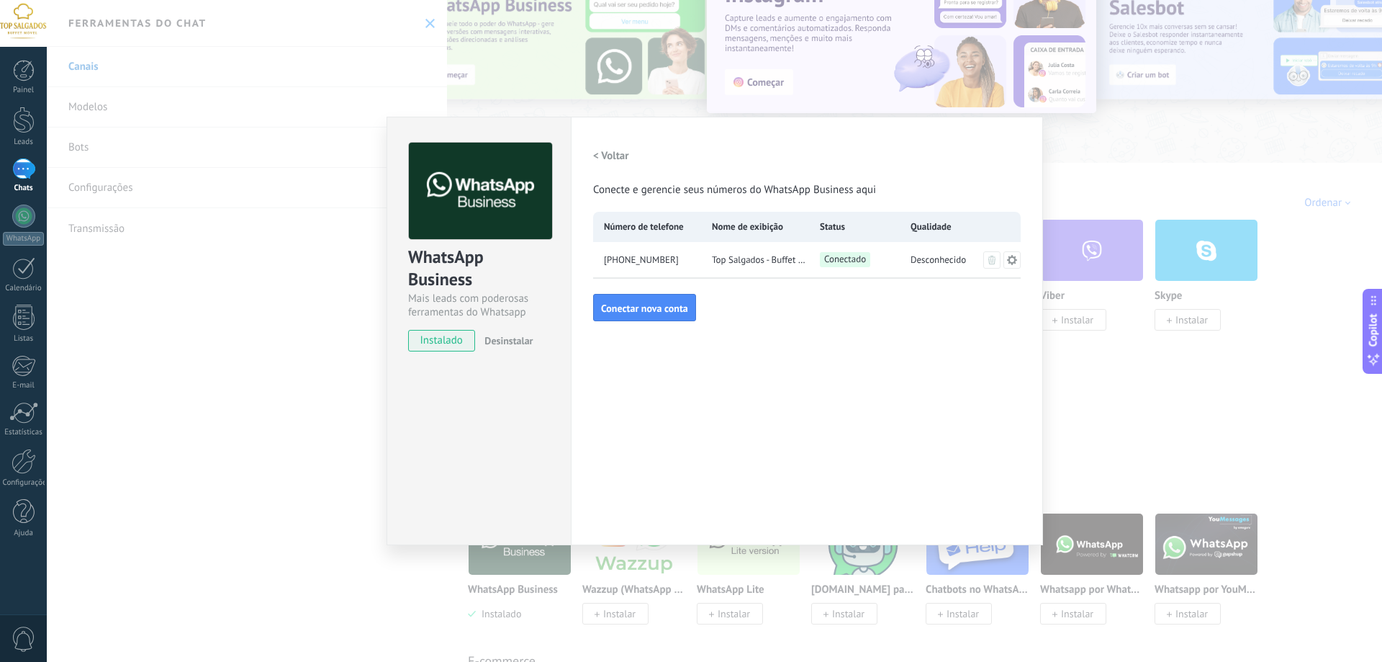
click at [387, 125] on div "WhatsApp Business Mais leads com poderosas ferramentas do Whatsapp instalado De…" at bounding box center [479, 331] width 184 height 428
drag, startPoint x: 224, startPoint y: 343, endPoint x: 212, endPoint y: 313, distance: 32.4
click at [222, 343] on div "WhatsApp Business Mais leads com poderosas ferramentas do Whatsapp instalado De…" at bounding box center [715, 331] width 1336 height 662
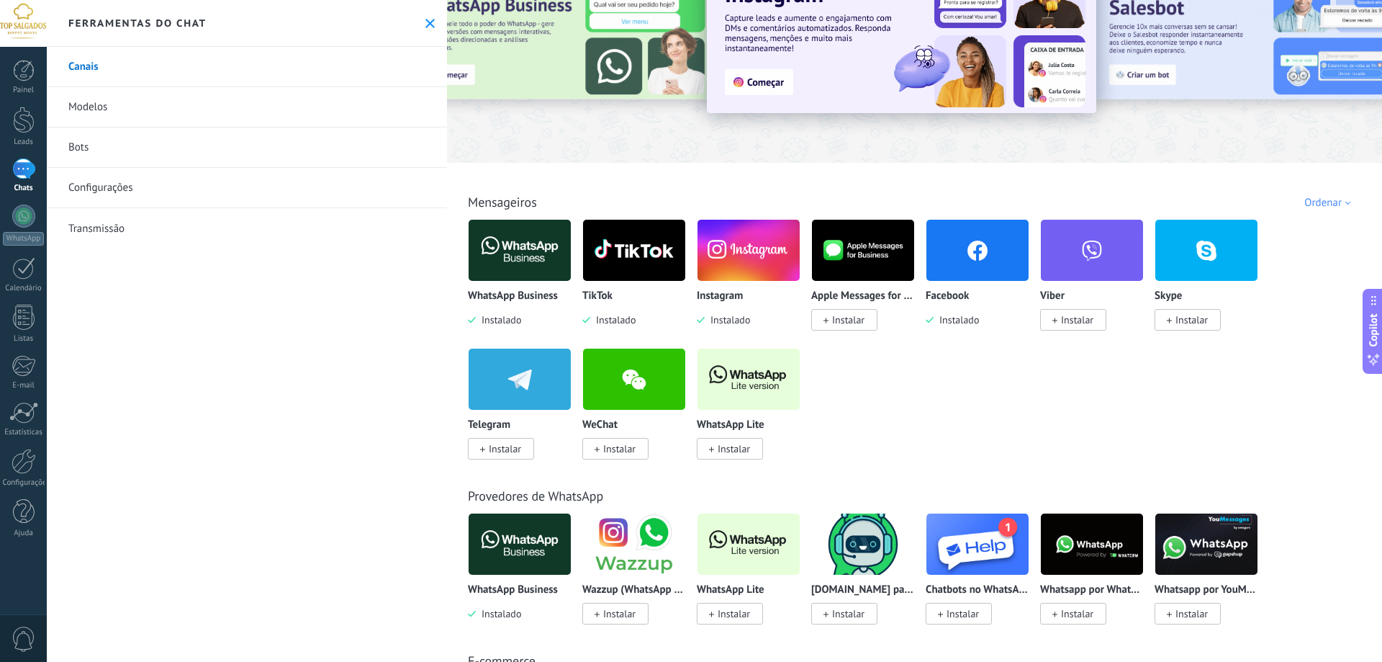
click at [431, 24] on div "Ferramentas do chat" at bounding box center [247, 23] width 400 height 47
click at [426, 24] on icon at bounding box center [430, 23] width 9 height 9
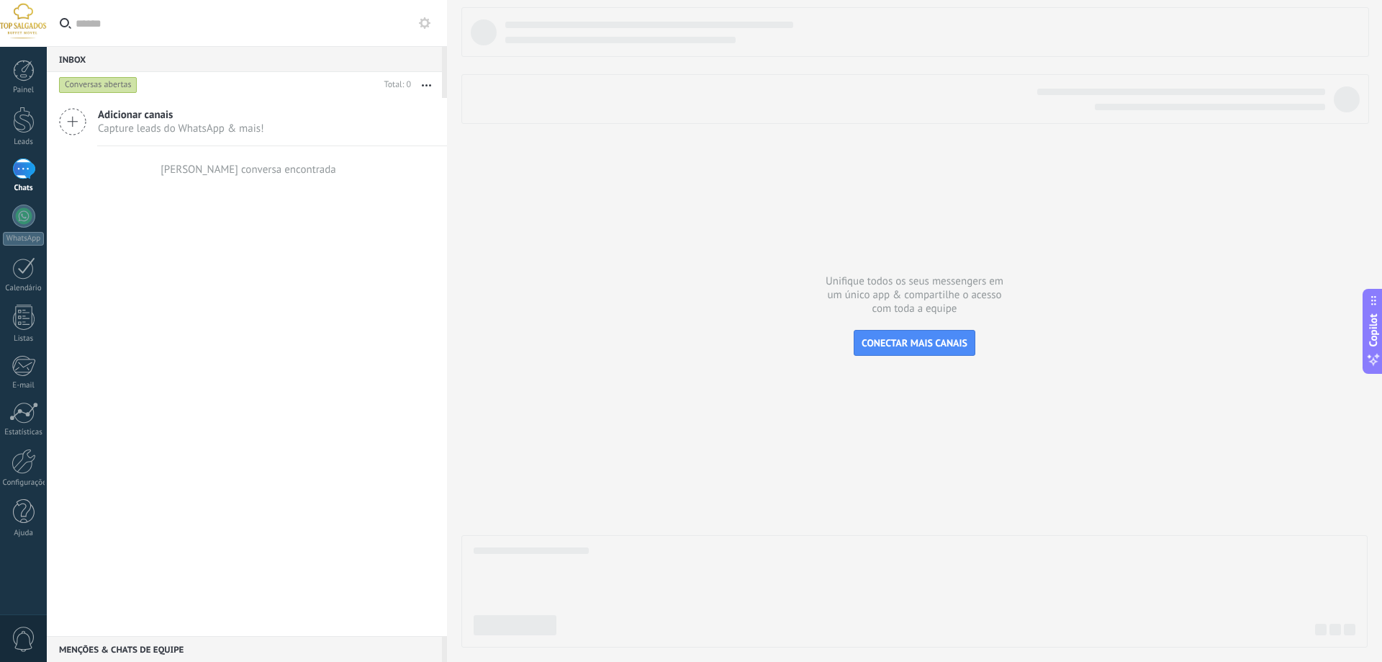
click at [30, 29] on div at bounding box center [23, 23] width 47 height 47
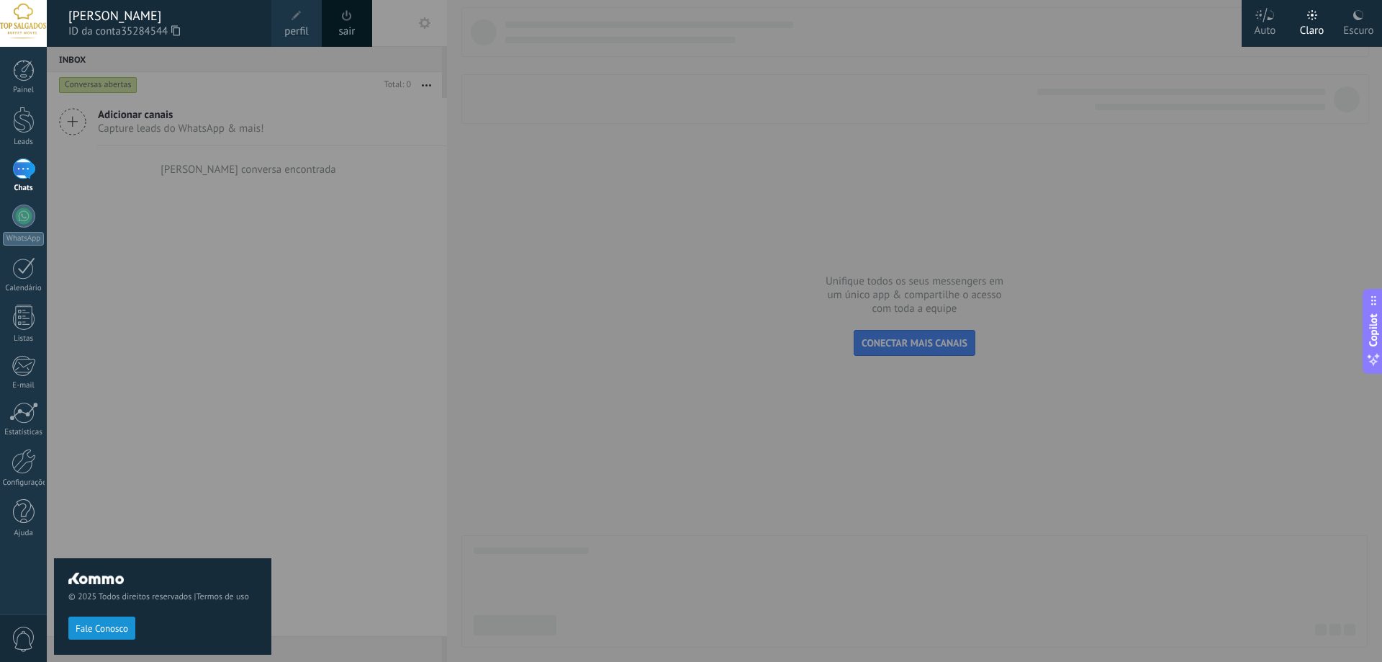
click at [161, 403] on div "© 2025 Todos direitos reservados | Termos de uso Fale Conosco" at bounding box center [162, 354] width 217 height 615
click at [33, 601] on div "Painel Leads Chats WhatsApp Clientes" at bounding box center [47, 331] width 94 height 568
click at [17, 511] on div at bounding box center [24, 511] width 22 height 25
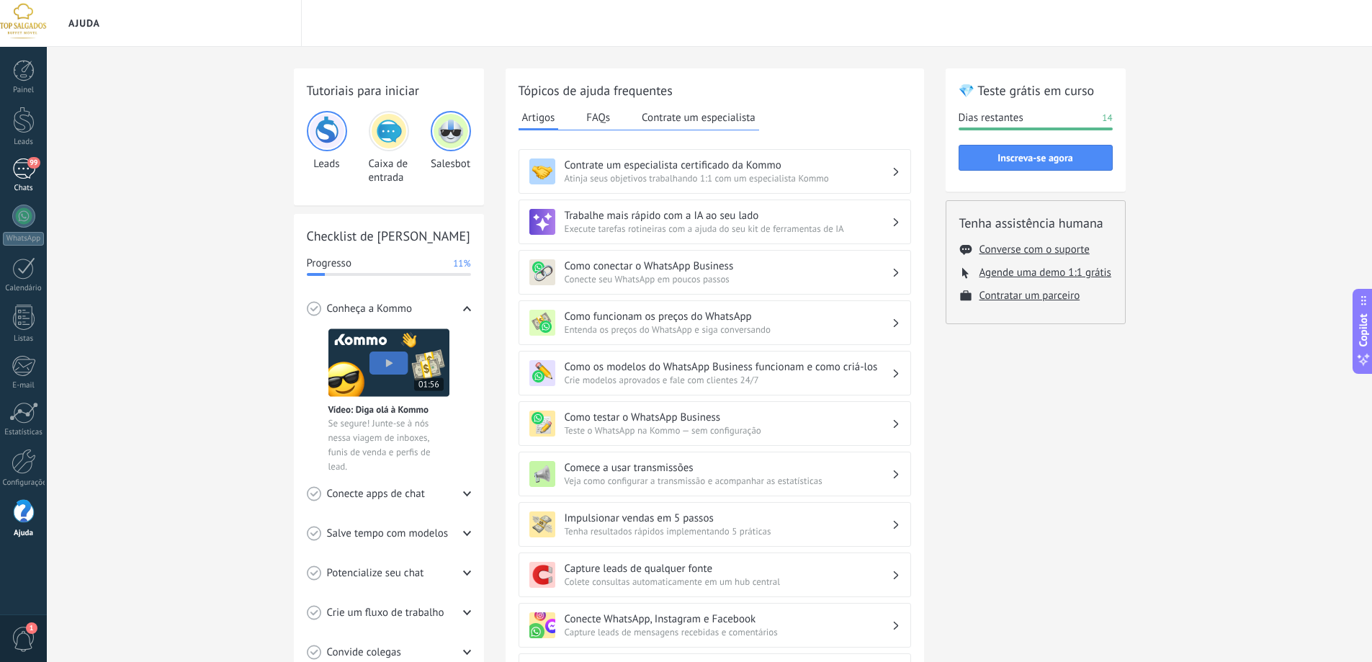
click at [27, 168] on div "99" at bounding box center [23, 168] width 23 height 21
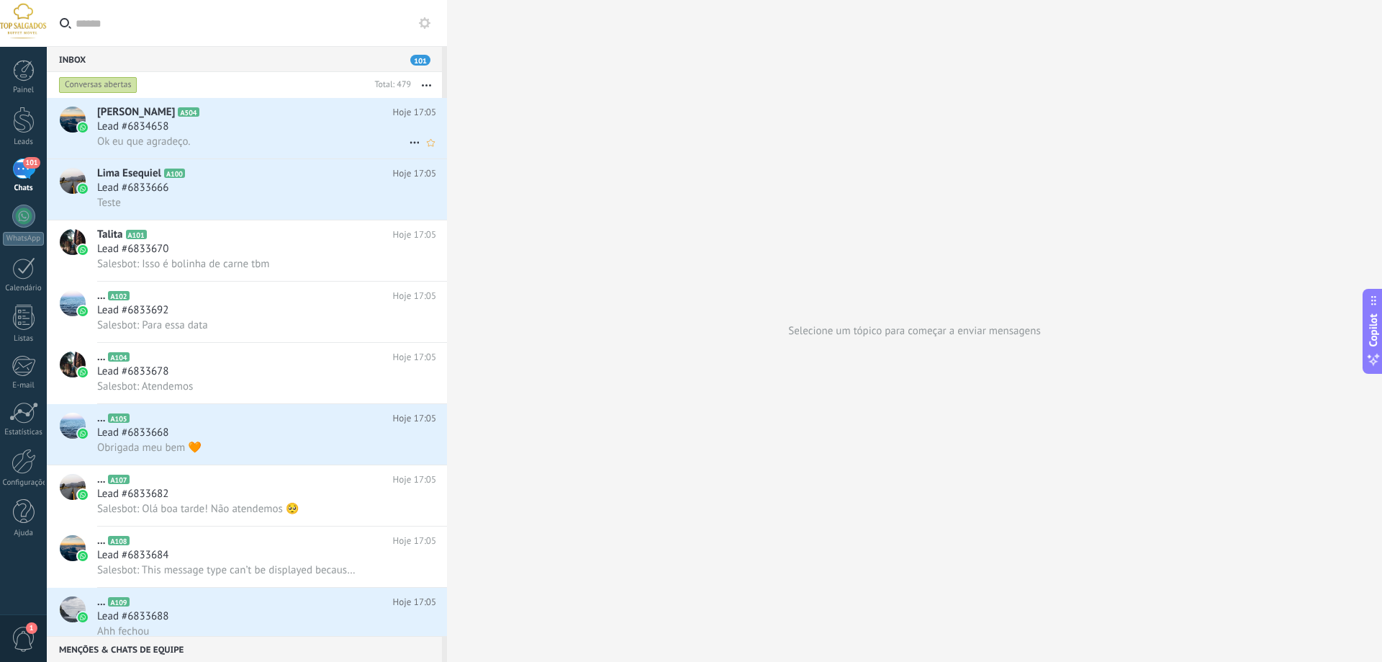
click at [250, 125] on div "Lead #6834658" at bounding box center [266, 127] width 339 height 14
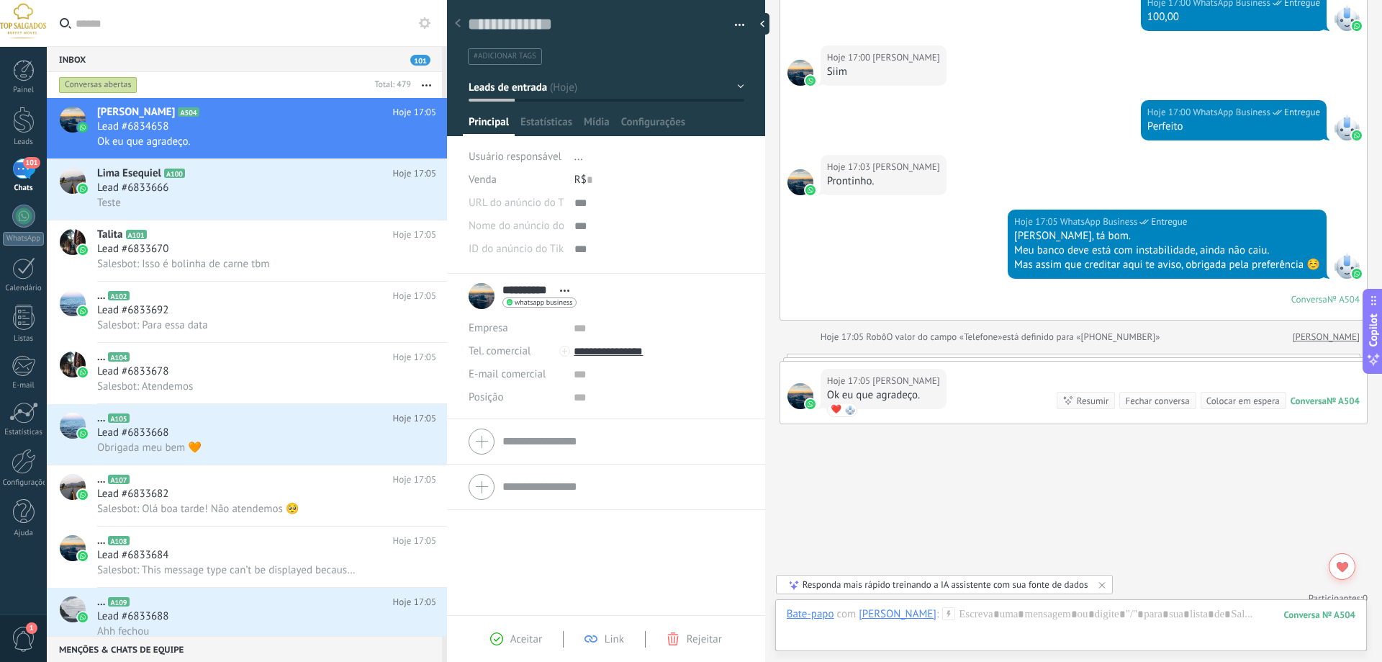
scroll to position [545, 0]
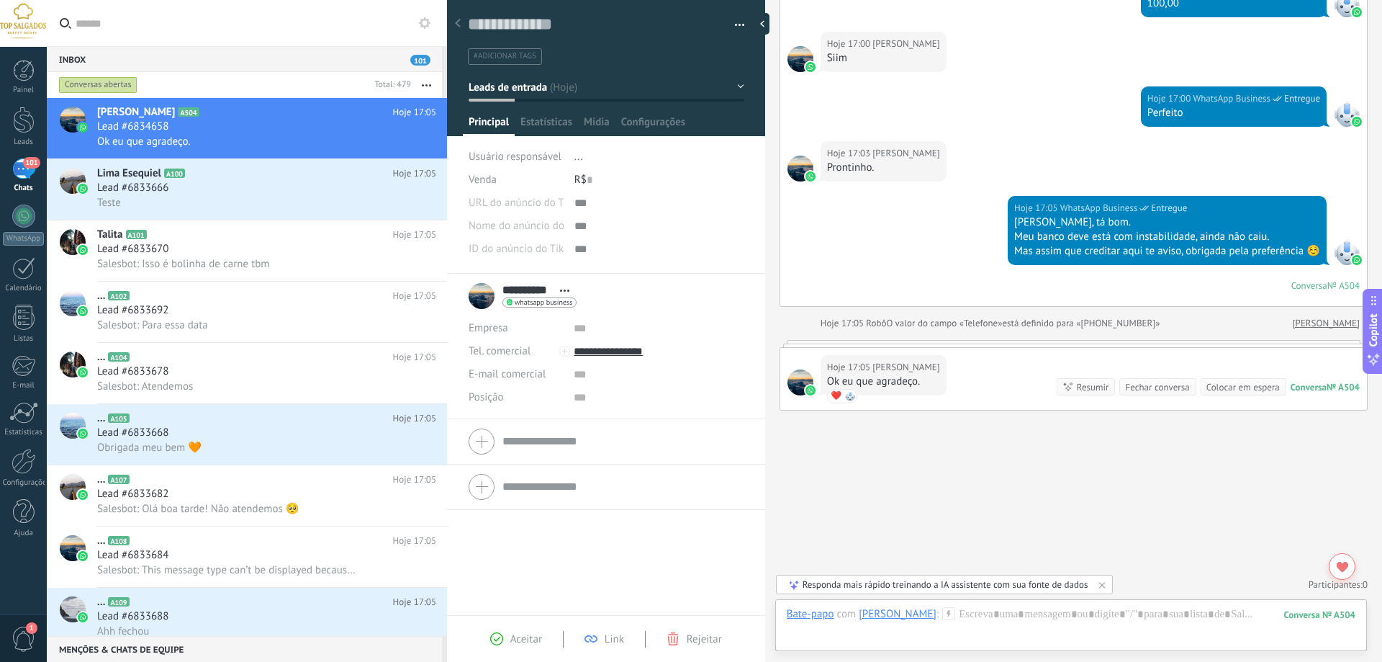
click at [955, 241] on div "Hoje 17:05 WhatsApp Business Entregue Oi Alex, tá bom. Meu banco deve está com …" at bounding box center [1074, 251] width 587 height 110
click at [969, 379] on div "Hoje 17:05 Alex Alves Ok eu que agradeço. ❤️ WhatsApp Business Conversa № A504 …" at bounding box center [1074, 379] width 587 height 62
click at [1007, 390] on div "Hoje 17:05 Alex Alves Ok eu que agradeço. ❤️ WhatsApp Business Conversa № A504 …" at bounding box center [1074, 379] width 587 height 62
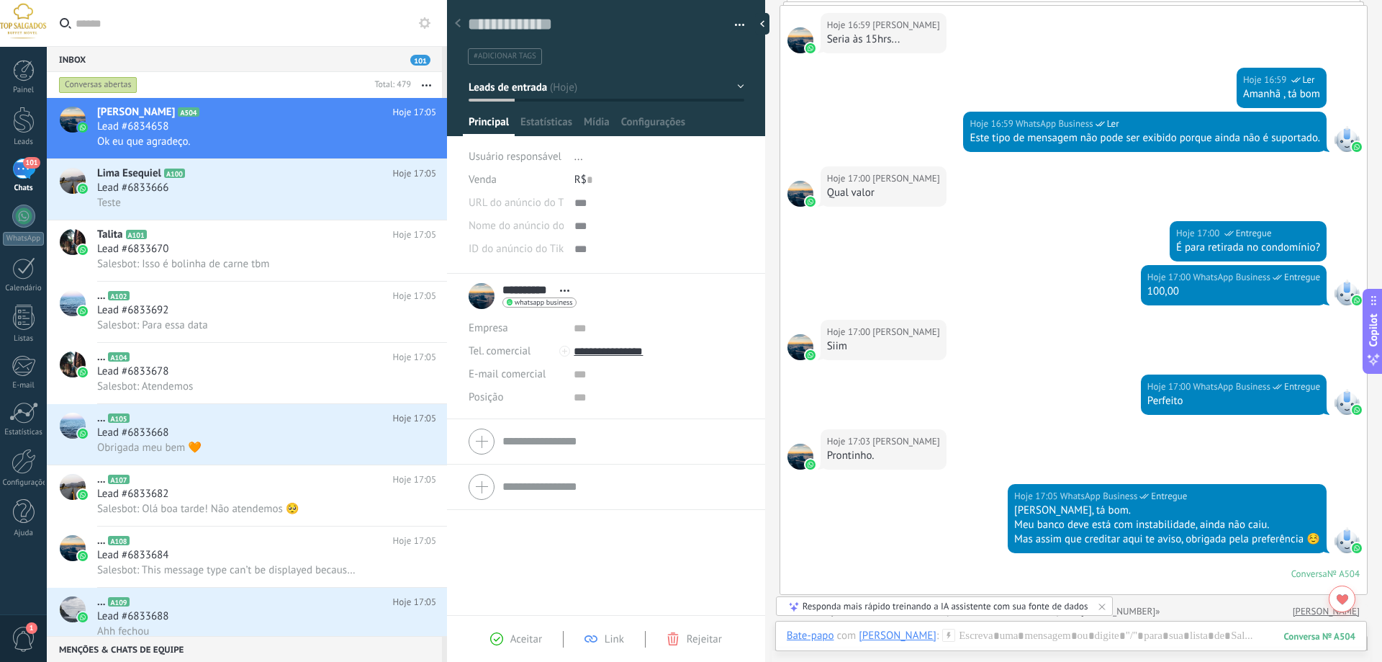
scroll to position [0, 0]
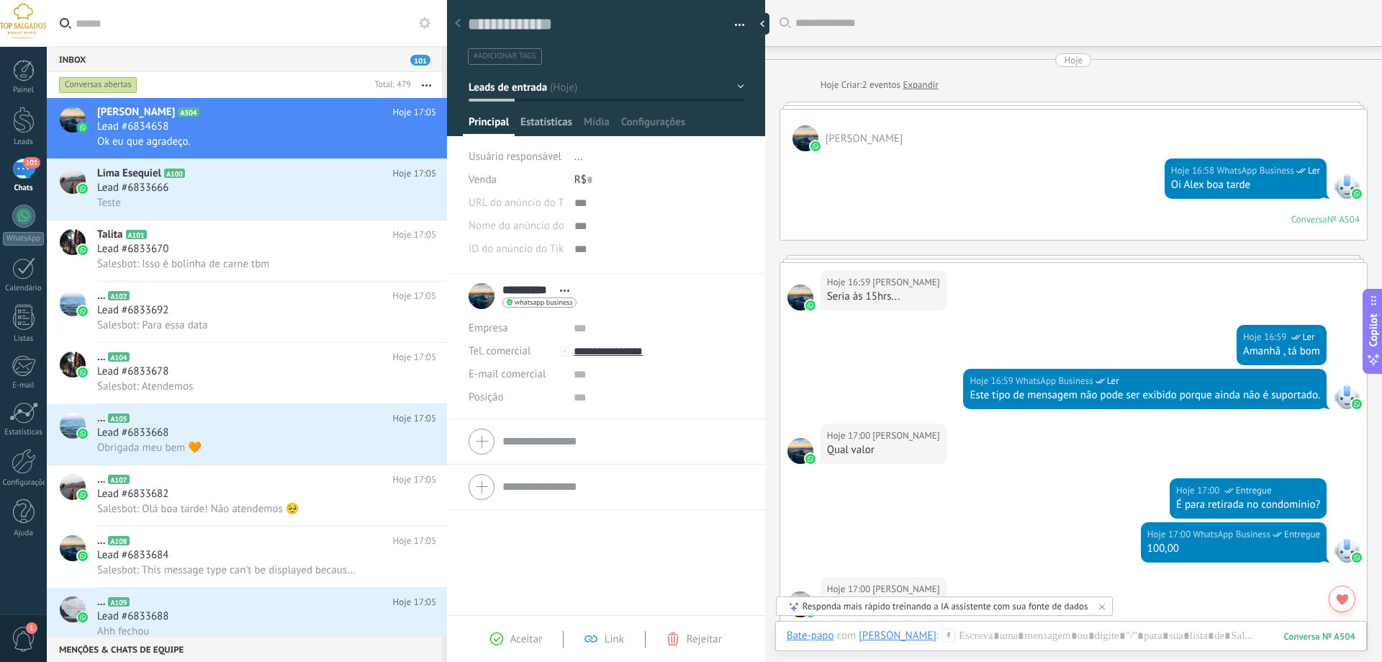
click at [533, 119] on span "Estatísticas" at bounding box center [547, 125] width 52 height 21
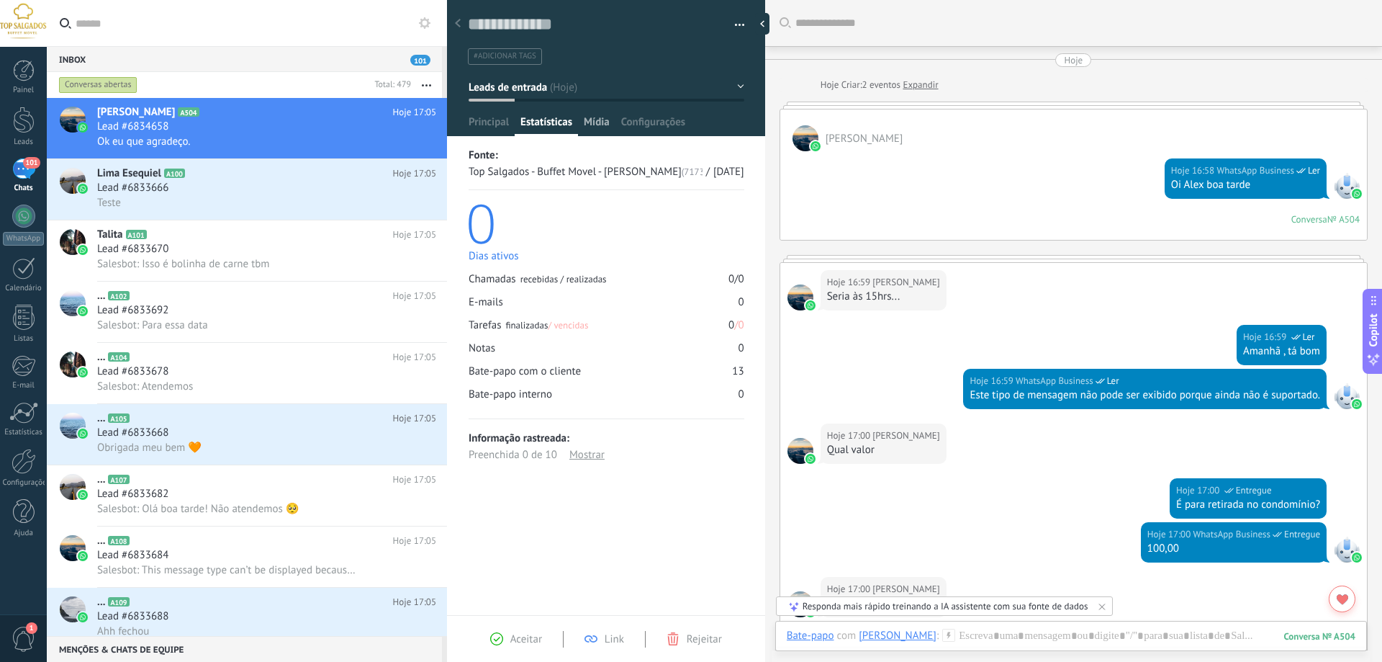
click at [595, 128] on span "Mídia" at bounding box center [597, 125] width 26 height 21
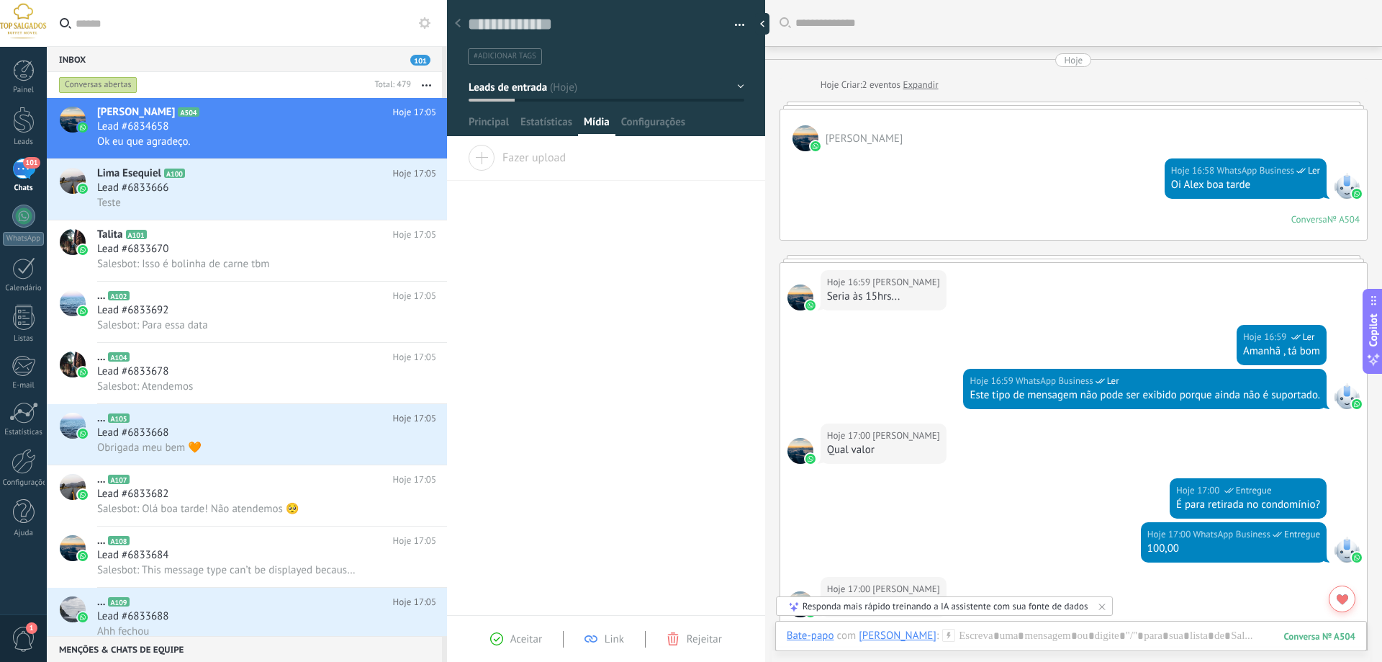
click at [732, 89] on button "Leads de entrada" at bounding box center [607, 87] width 276 height 26
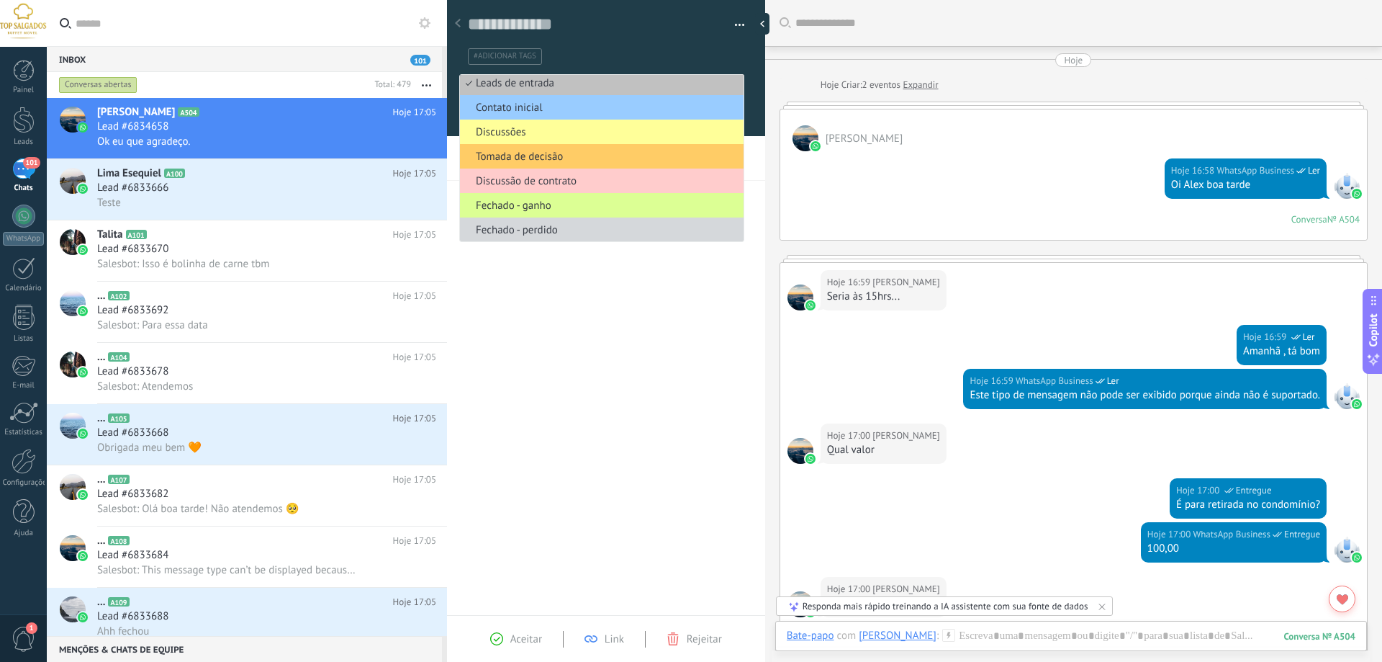
scroll to position [5, 0]
click at [570, 310] on div "Arraste e solte os arquivos aqui para anexá-los Solte o botão do mouse para ane…" at bounding box center [606, 380] width 318 height 470
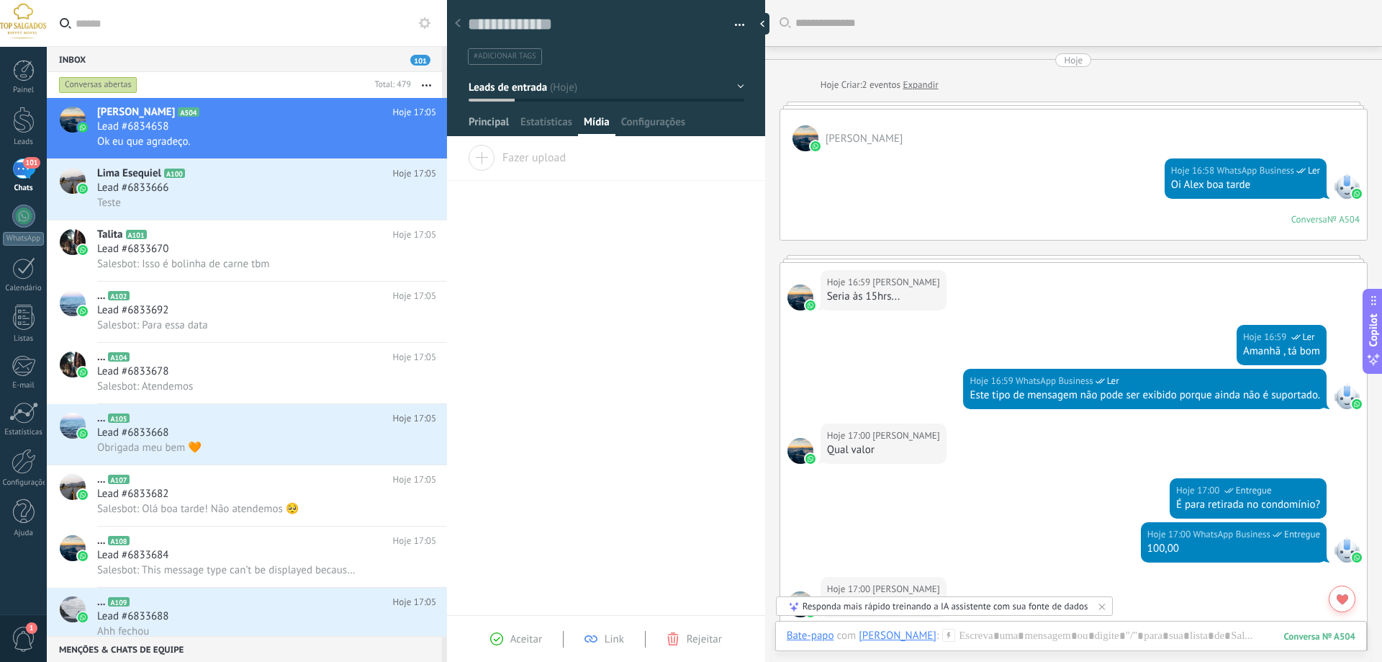
click at [493, 127] on span "Principal" at bounding box center [489, 125] width 40 height 21
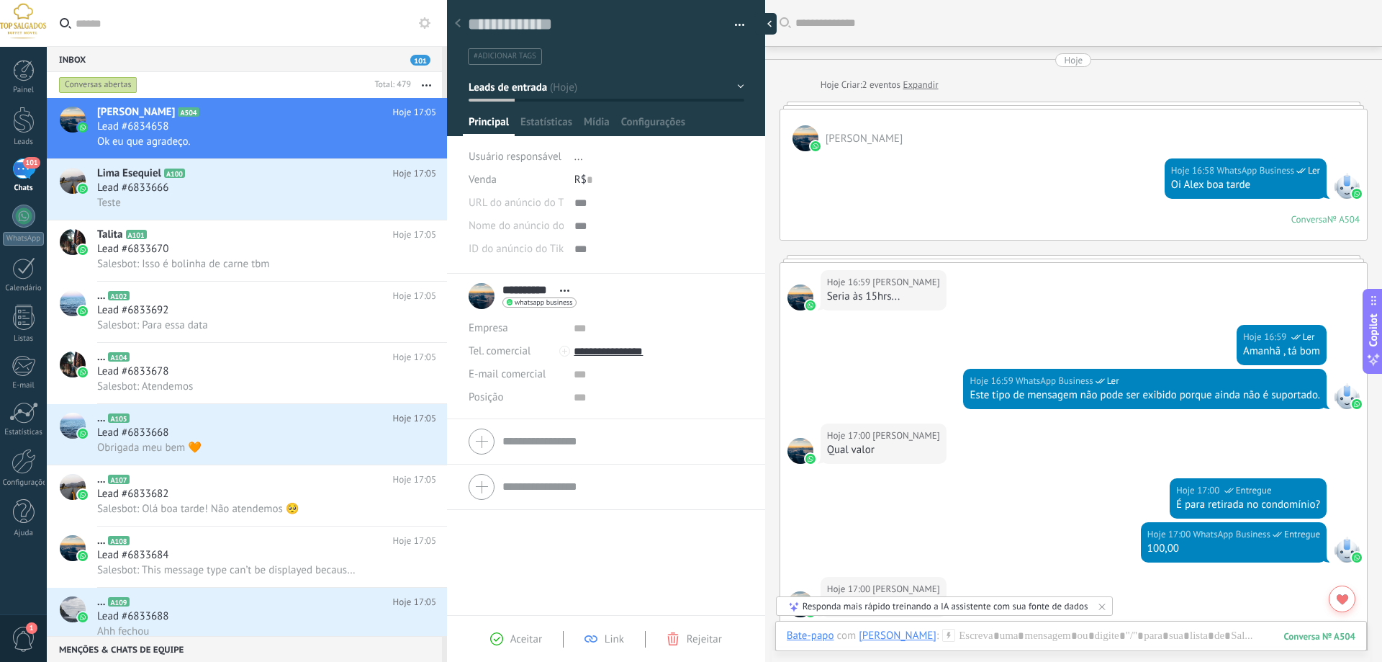
click at [759, 26] on div at bounding box center [766, 24] width 22 height 22
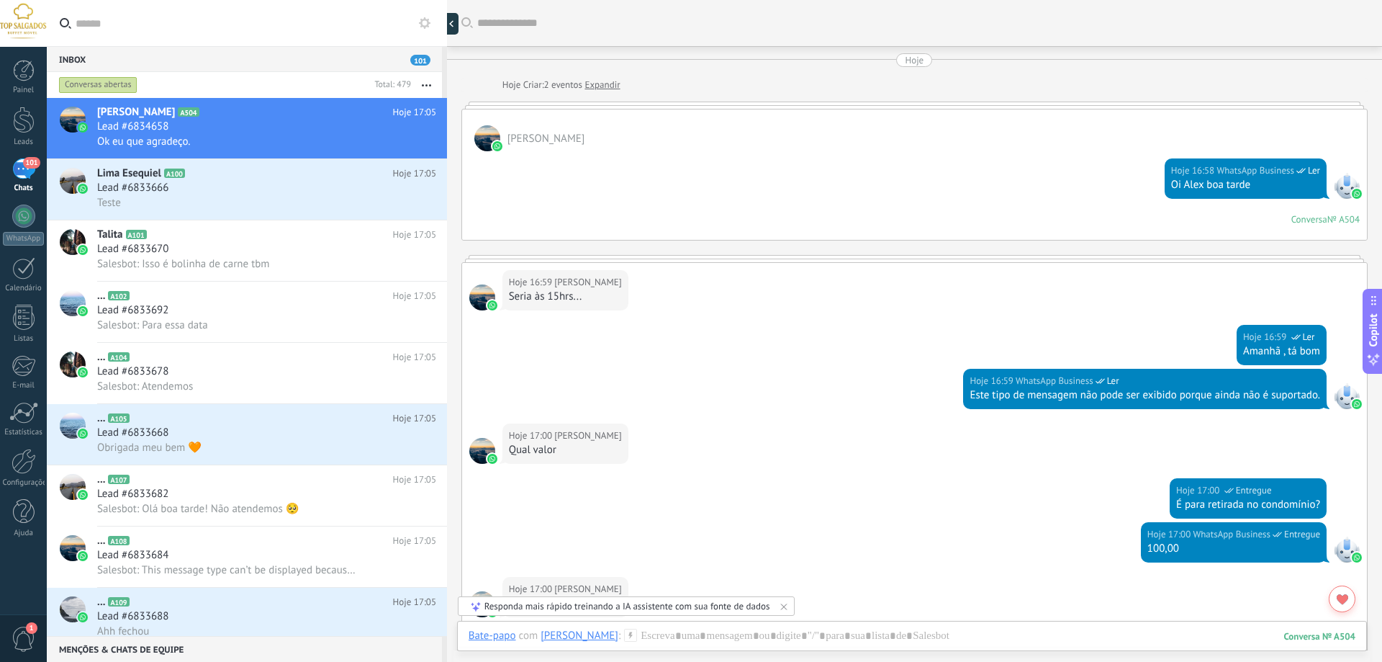
type textarea "**********"
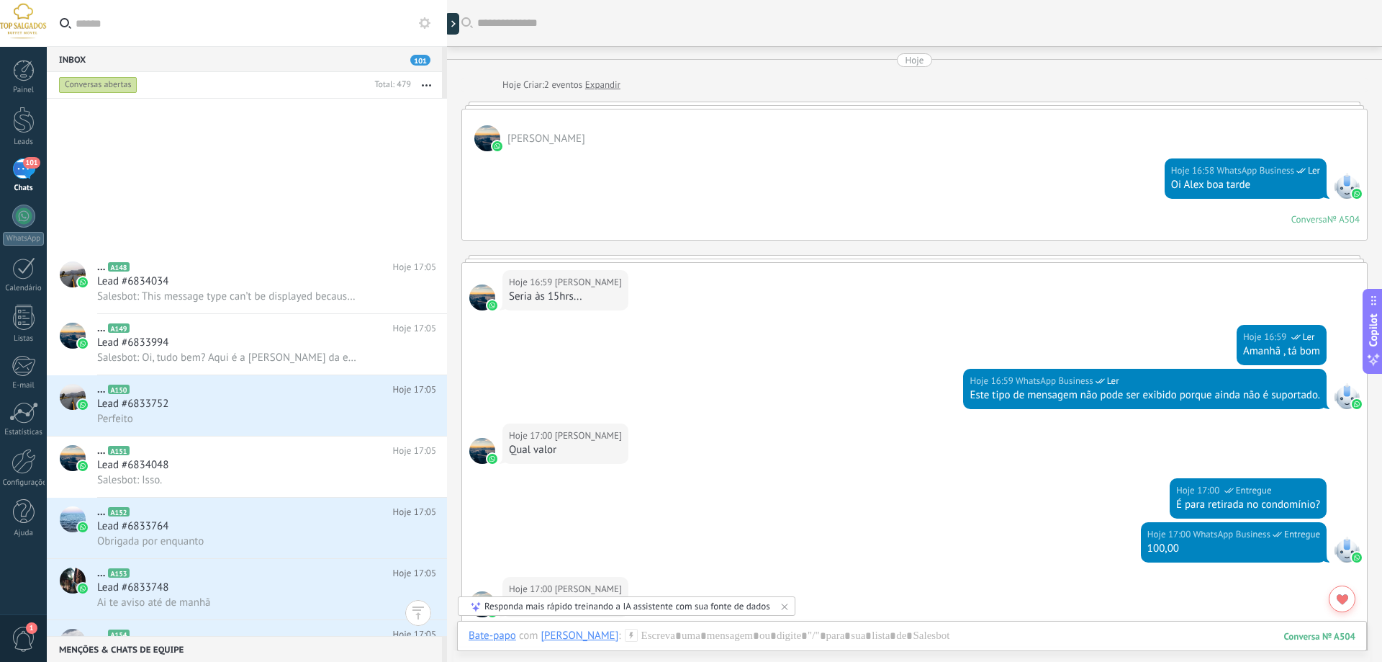
scroll to position [2665, 0]
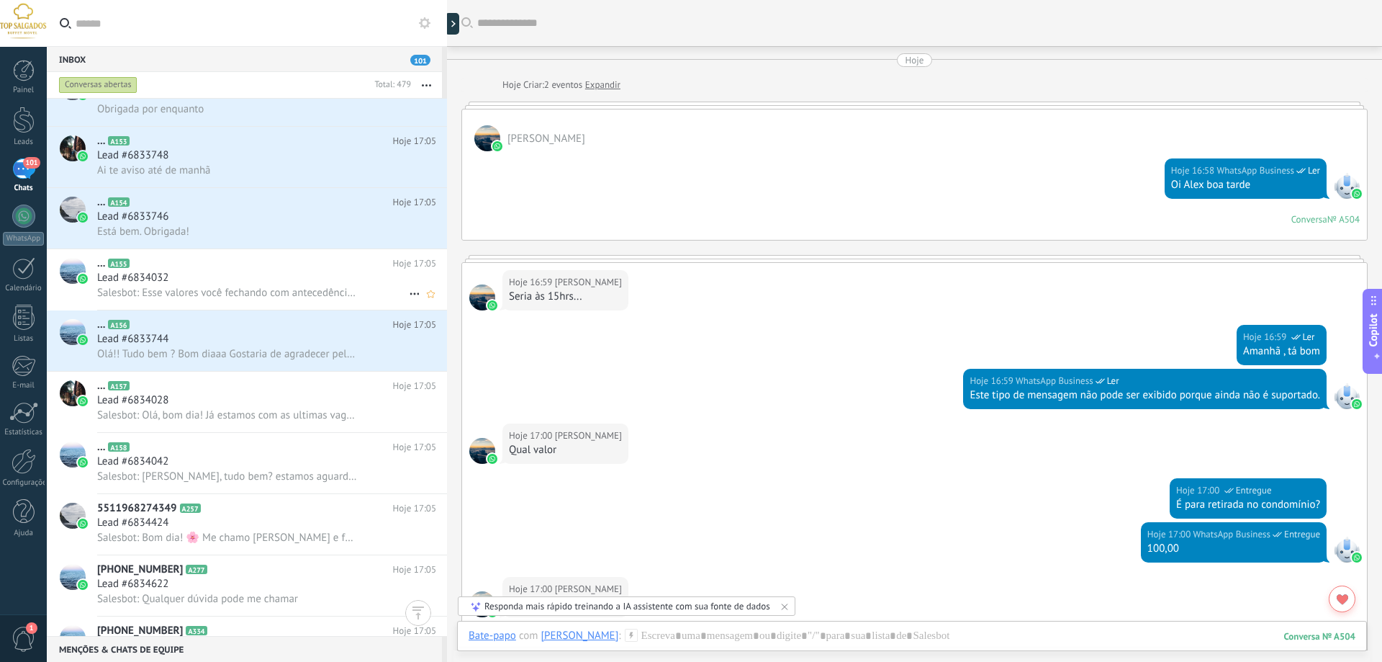
click at [197, 273] on div "Lead #6834032" at bounding box center [266, 278] width 339 height 14
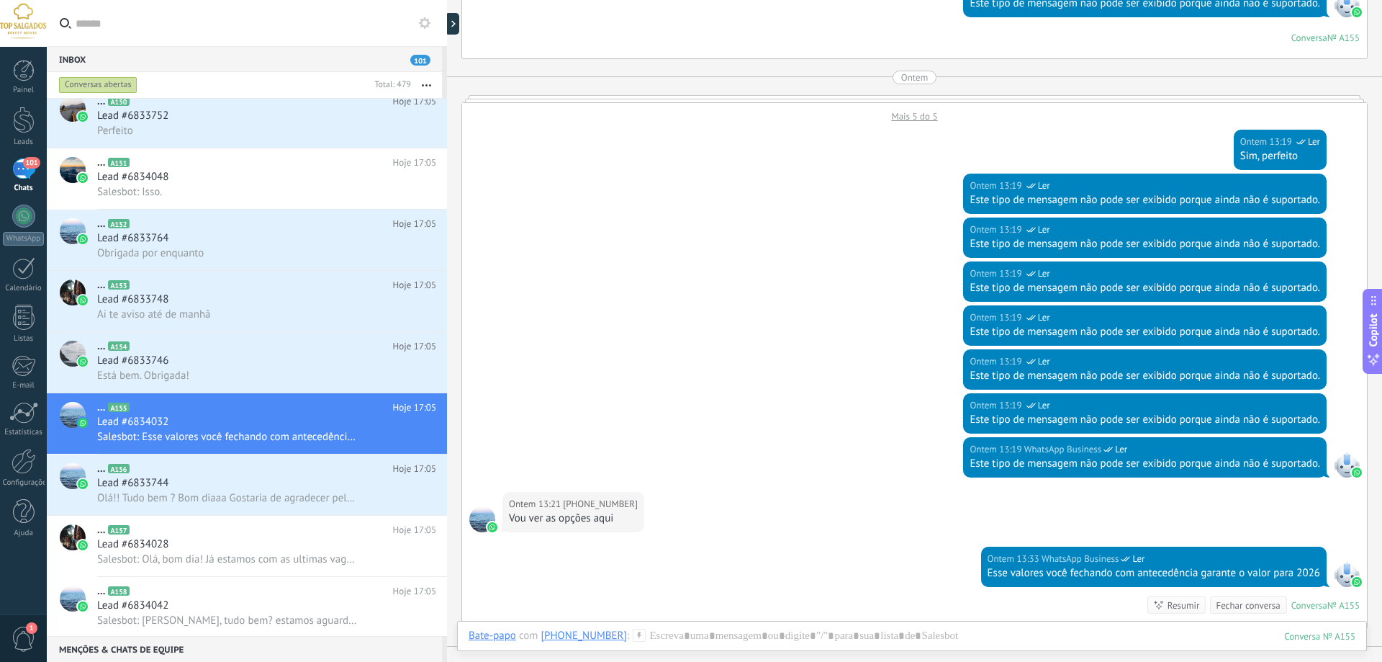
scroll to position [1002, 0]
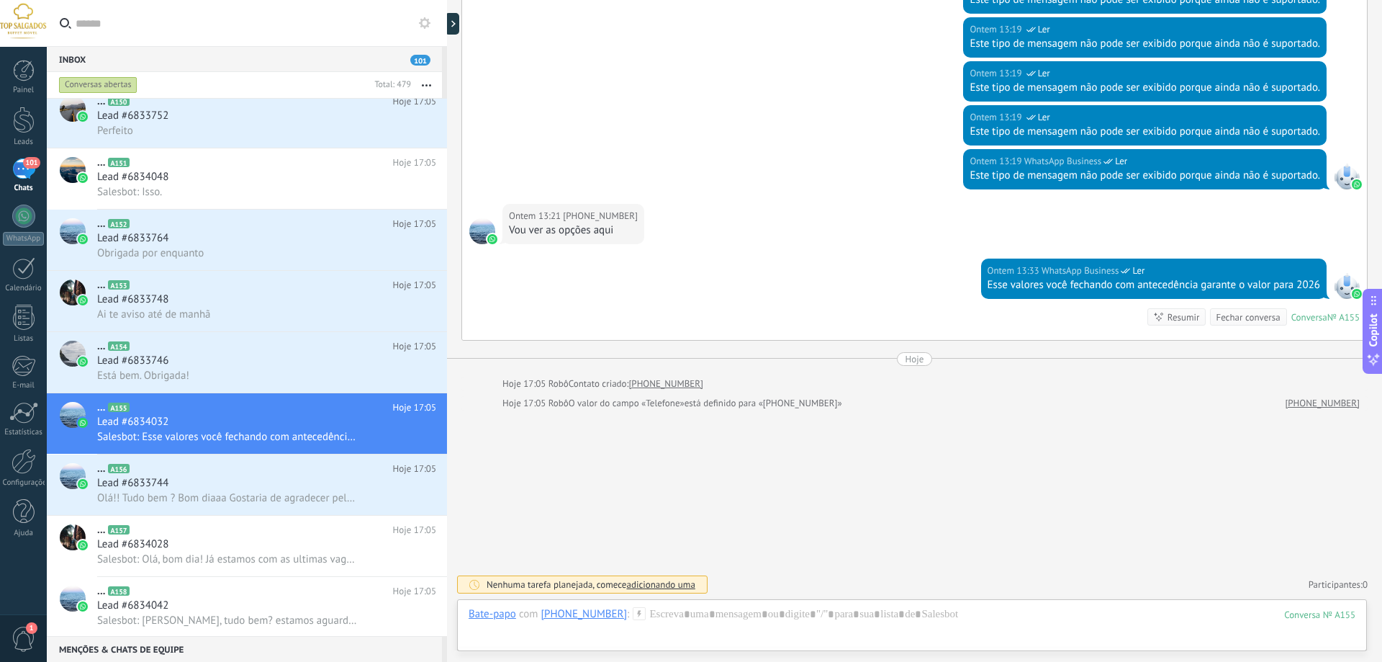
click at [1282, 179] on div "Este tipo de mensagem não pode ser exibido porque ainda não é suportado." at bounding box center [1145, 175] width 351 height 14
click at [1350, 171] on div at bounding box center [1347, 176] width 26 height 26
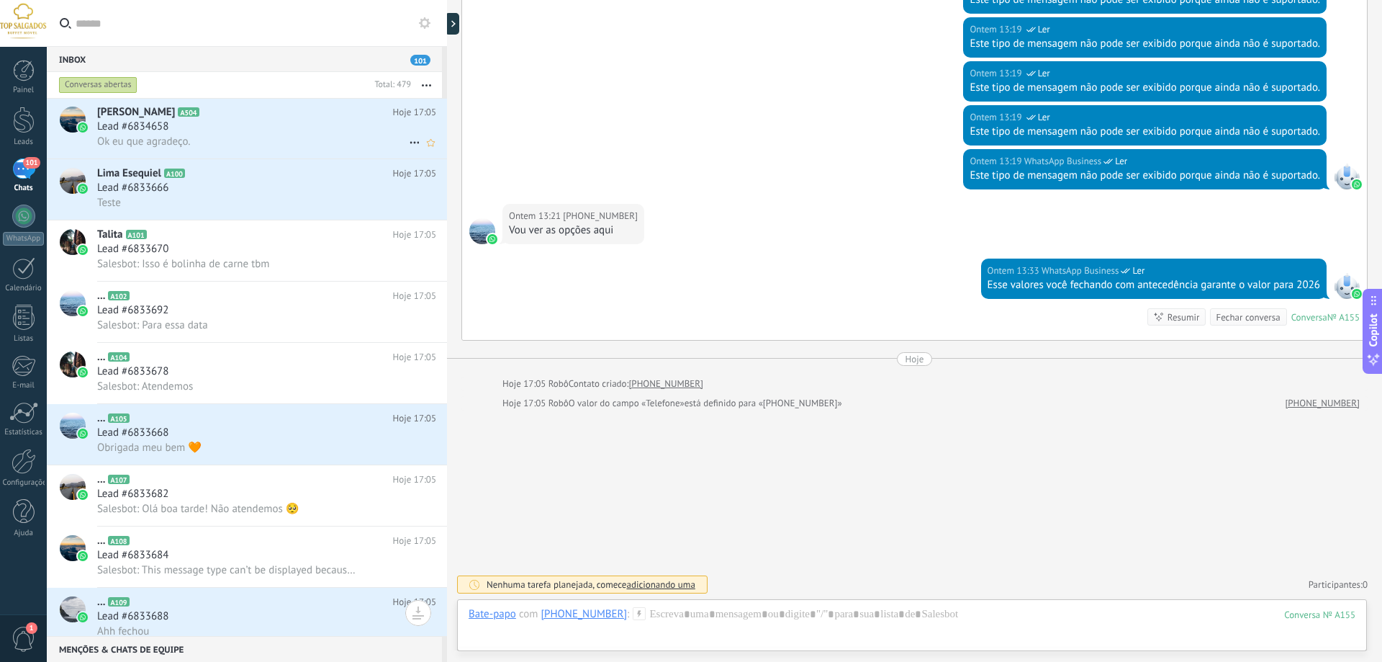
scroll to position [0, 0]
click at [298, 64] on div "Inbox 101" at bounding box center [244, 59] width 395 height 26
click at [253, 52] on div "Inbox 101" at bounding box center [244, 59] width 395 height 26
click at [164, 653] on div "Menções & Chats de equipe 0" at bounding box center [244, 649] width 395 height 26
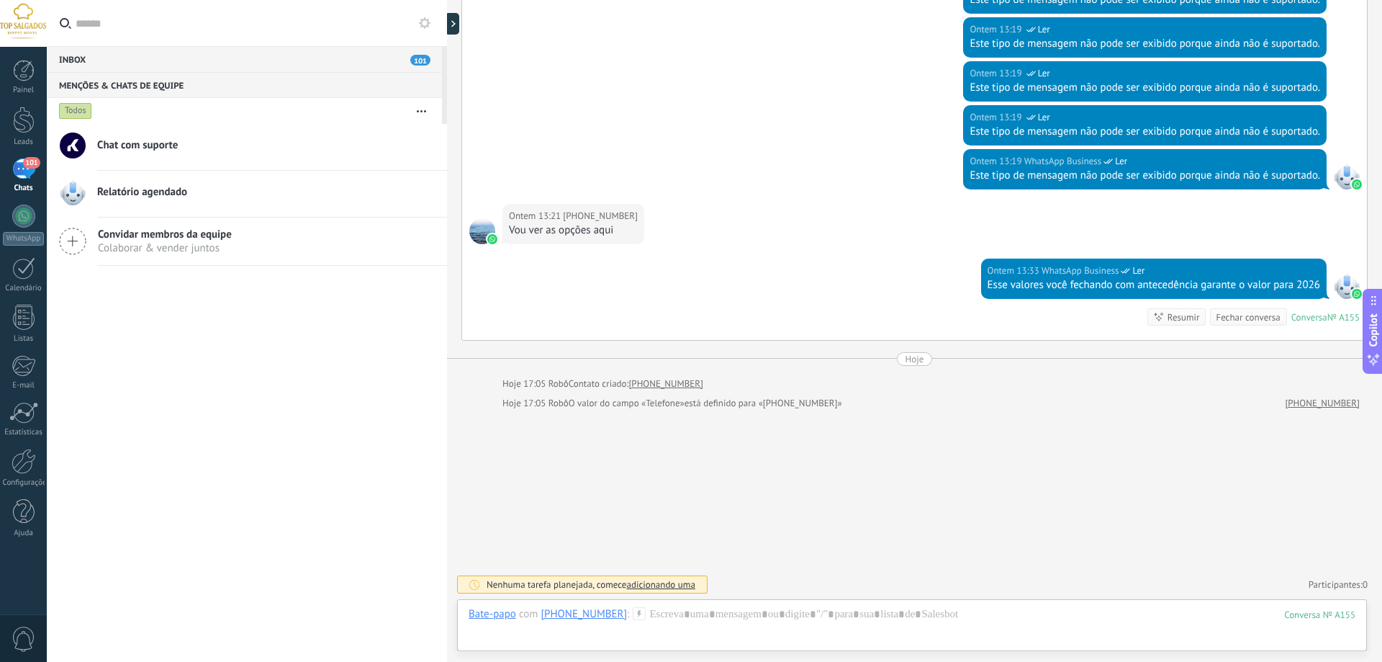
click at [143, 61] on div "Inbox 101" at bounding box center [244, 59] width 395 height 26
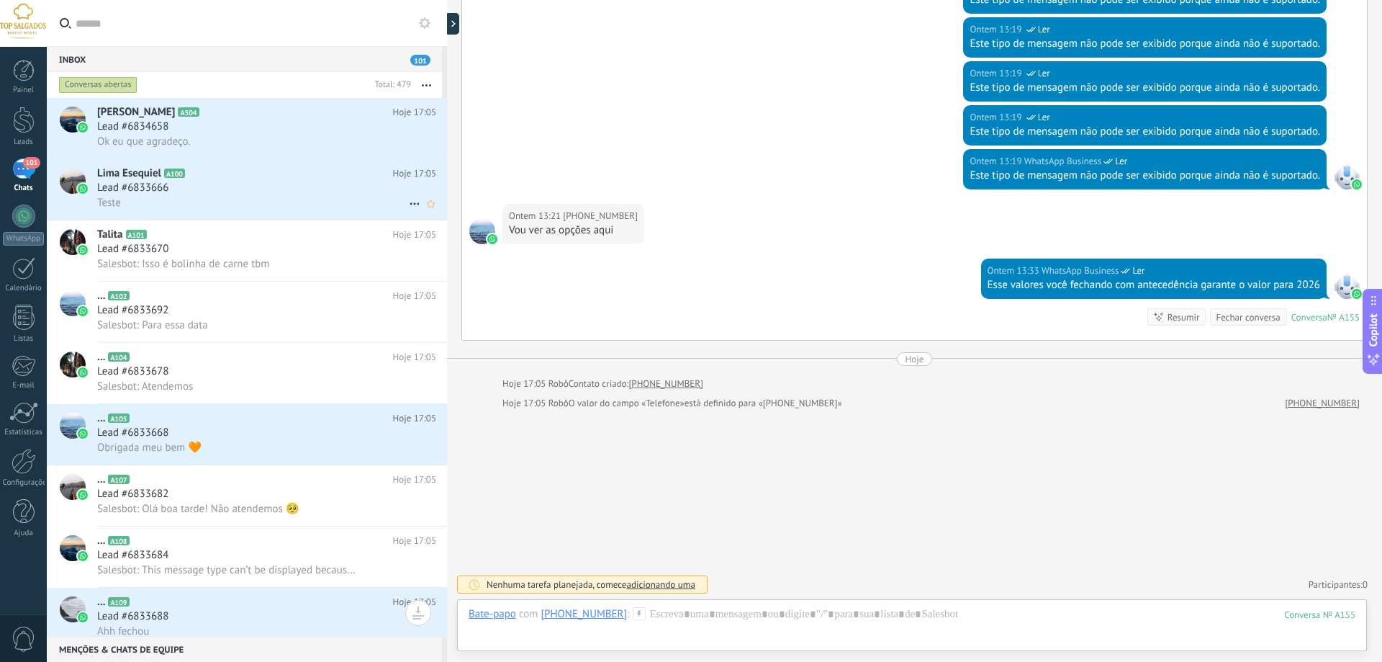
click at [246, 186] on div "Lead #6833666" at bounding box center [266, 188] width 339 height 14
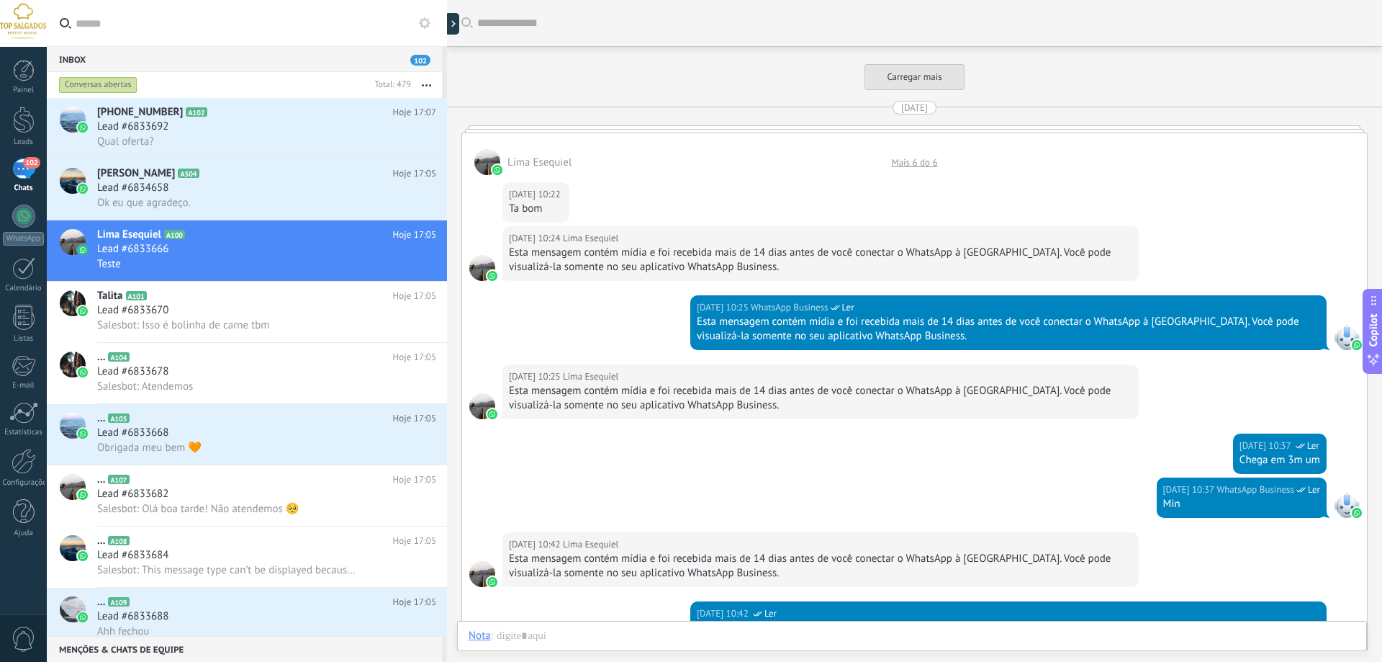
scroll to position [1984, 0]
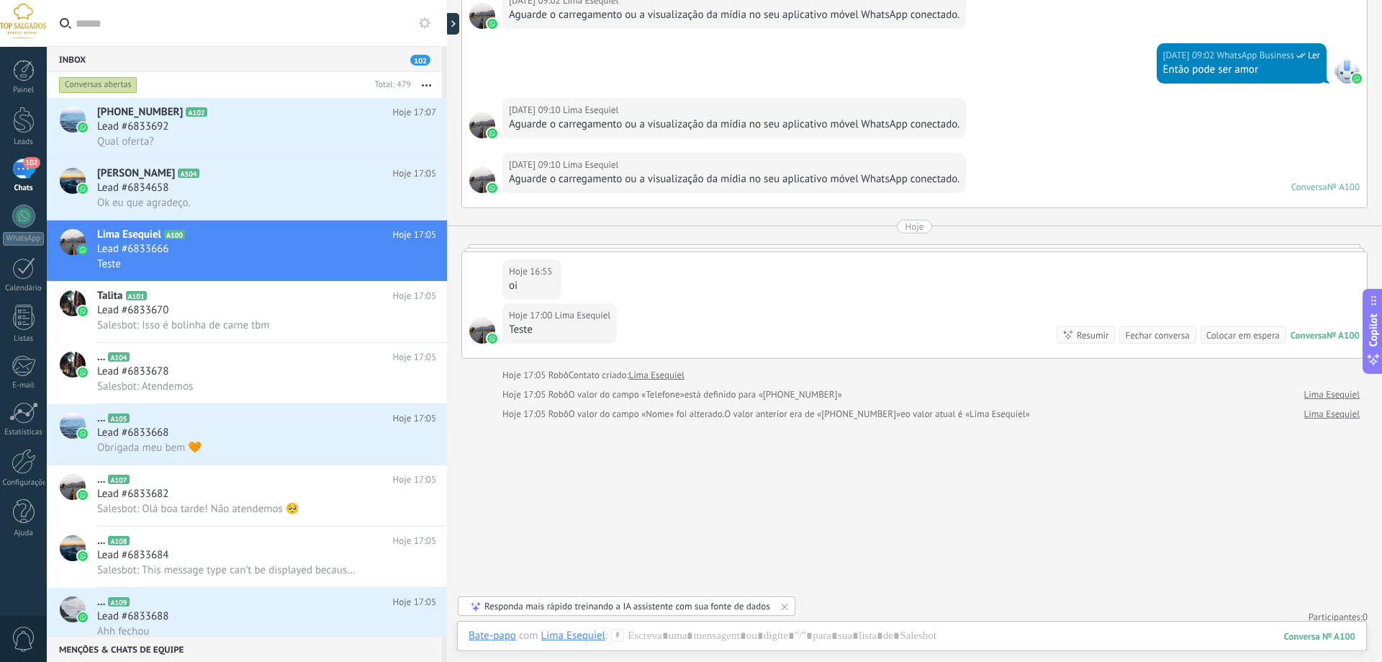
drag, startPoint x: 494, startPoint y: 343, endPoint x: 1008, endPoint y: 364, distance: 514.5
drag, startPoint x: 1008, startPoint y: 364, endPoint x: 922, endPoint y: 391, distance: 89.9
click at [926, 377] on div "Hoje 17:05 Robô Contato criado: Lima Esequiel" at bounding box center [932, 375] width 858 height 14
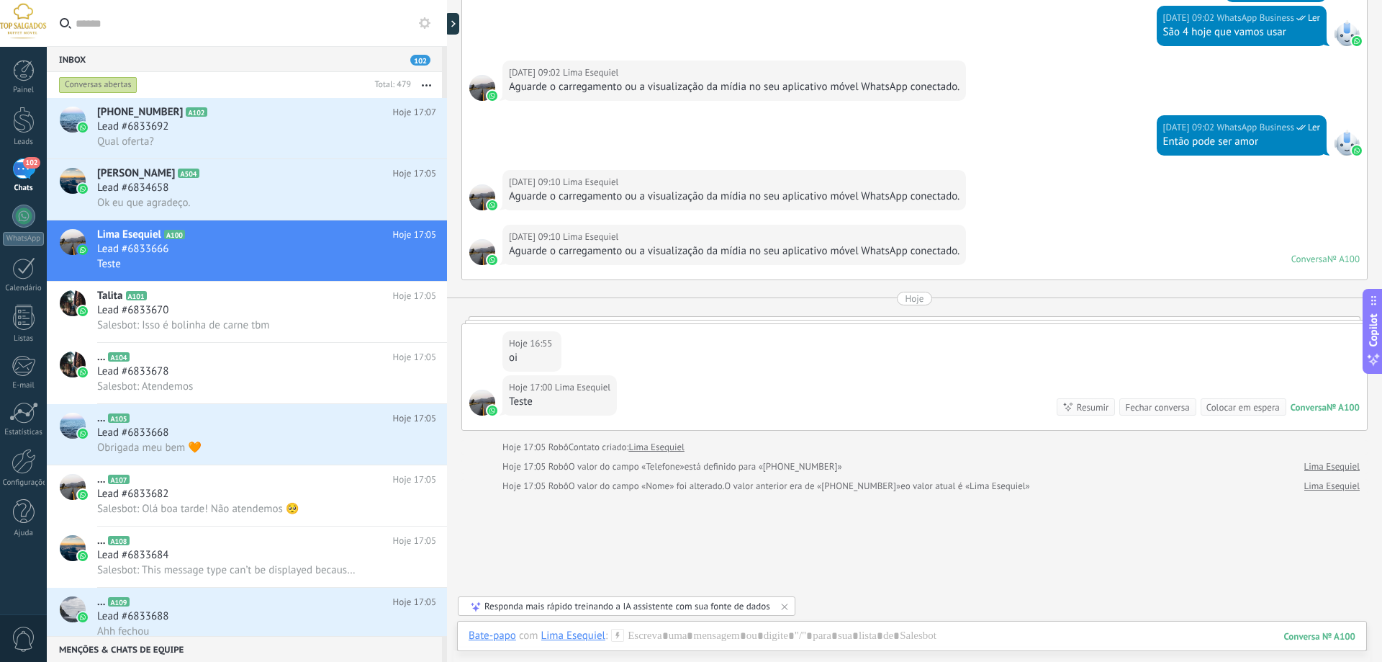
click at [483, 403] on div at bounding box center [482, 403] width 26 height 26
click at [485, 397] on div at bounding box center [482, 403] width 26 height 26
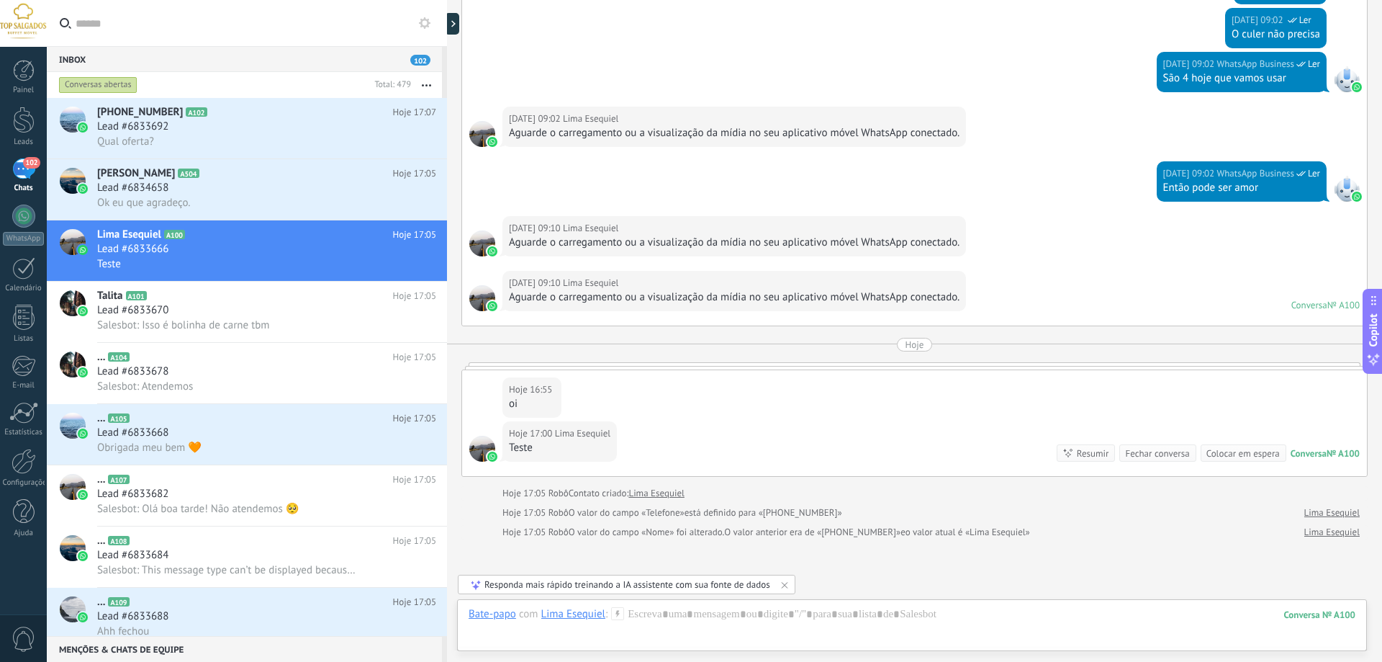
scroll to position [1995, 0]
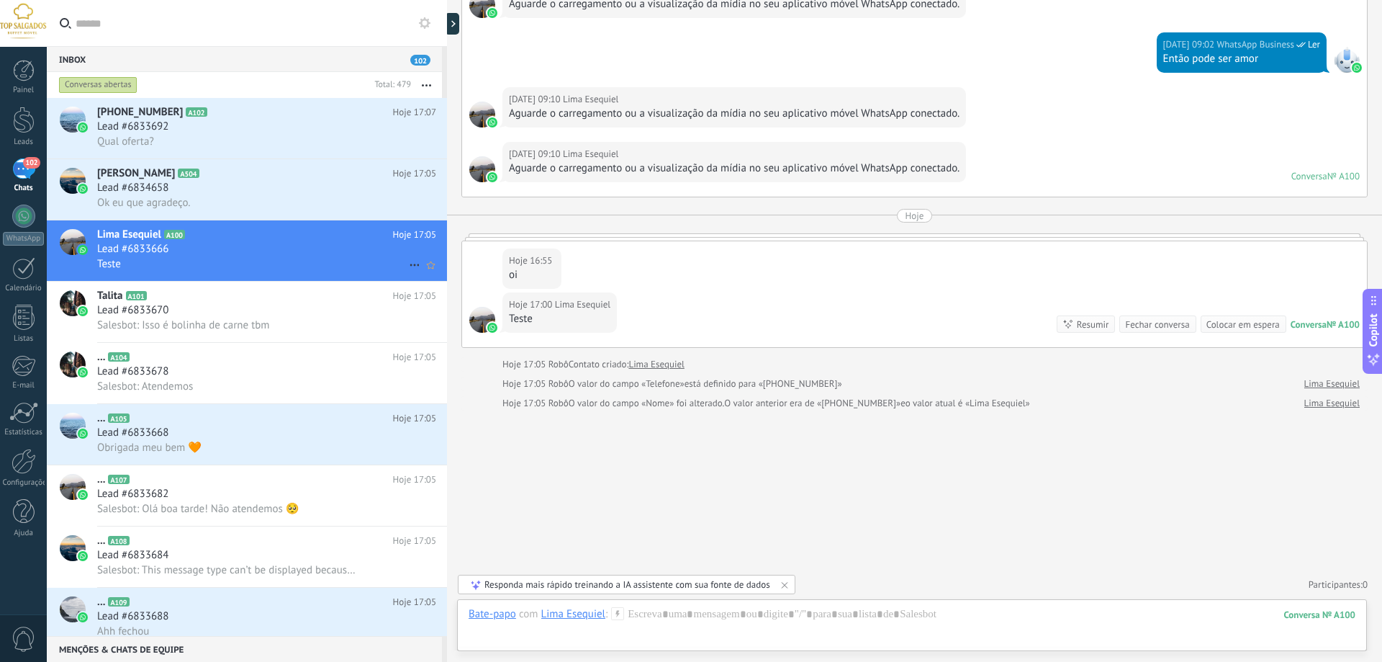
click at [408, 262] on icon at bounding box center [414, 264] width 17 height 17
click at [766, 455] on div at bounding box center [691, 331] width 1382 height 662
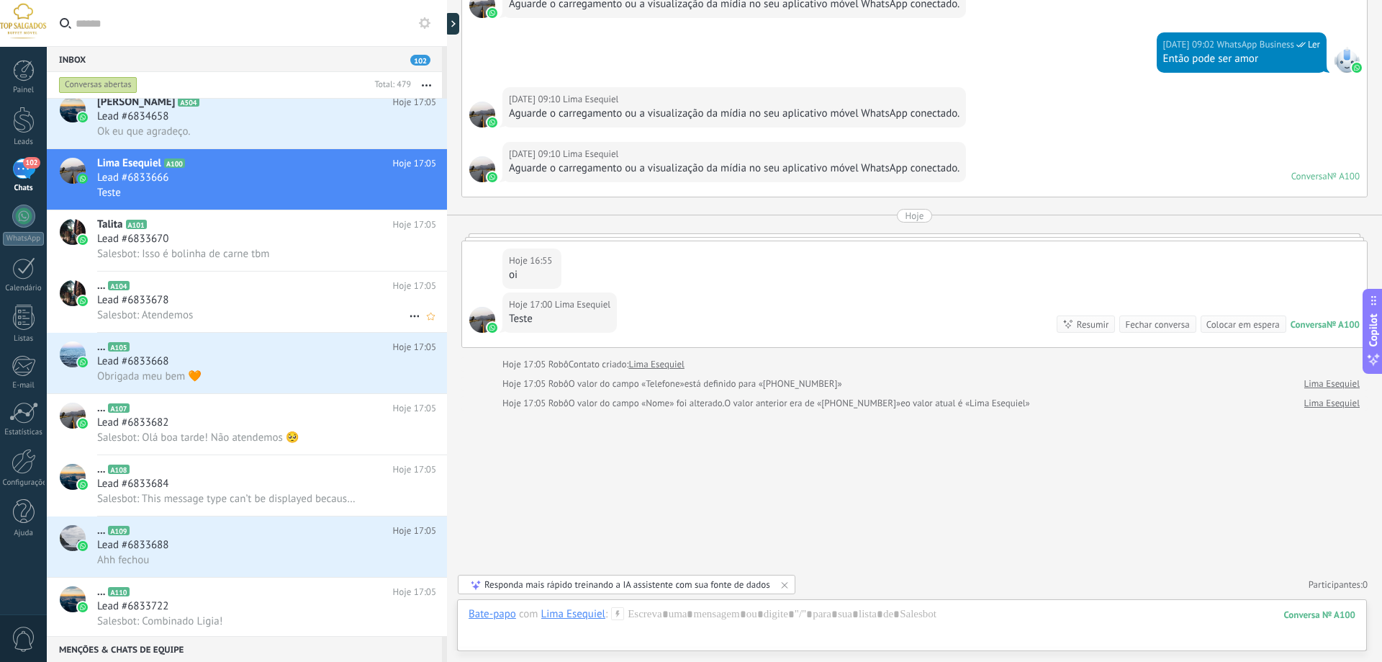
scroll to position [1, 0]
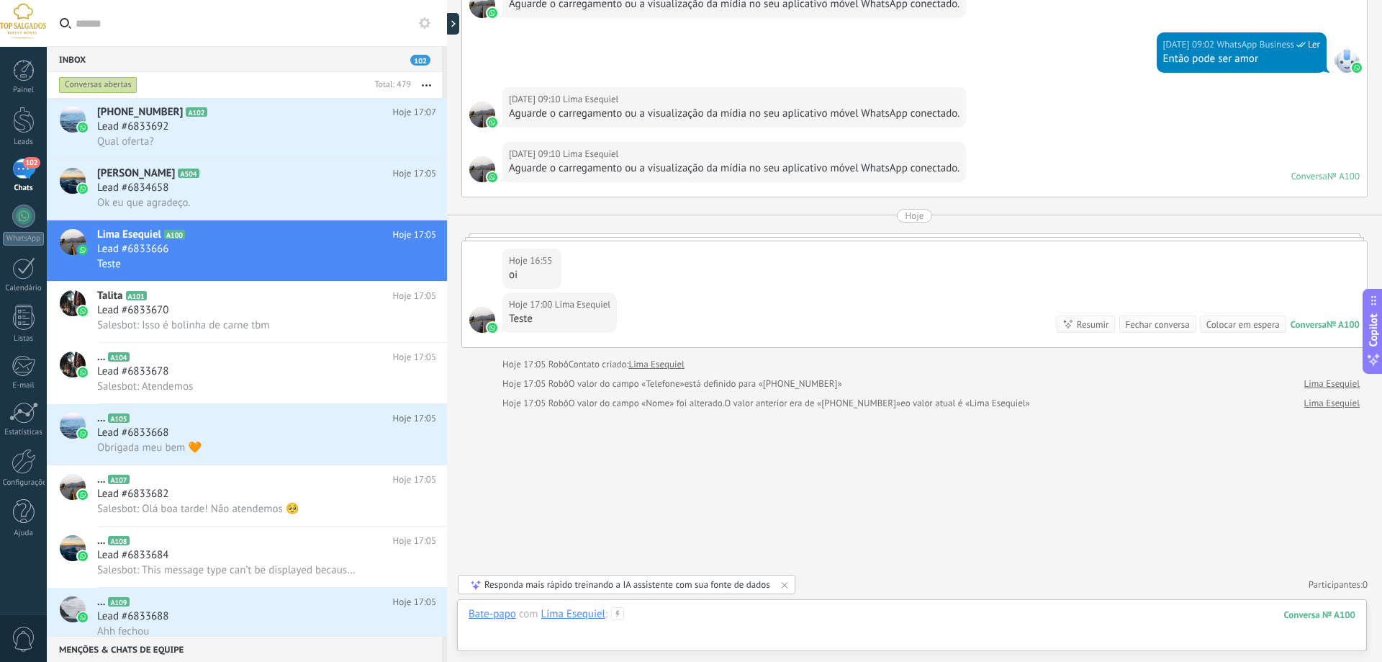
click at [752, 625] on div at bounding box center [912, 628] width 887 height 43
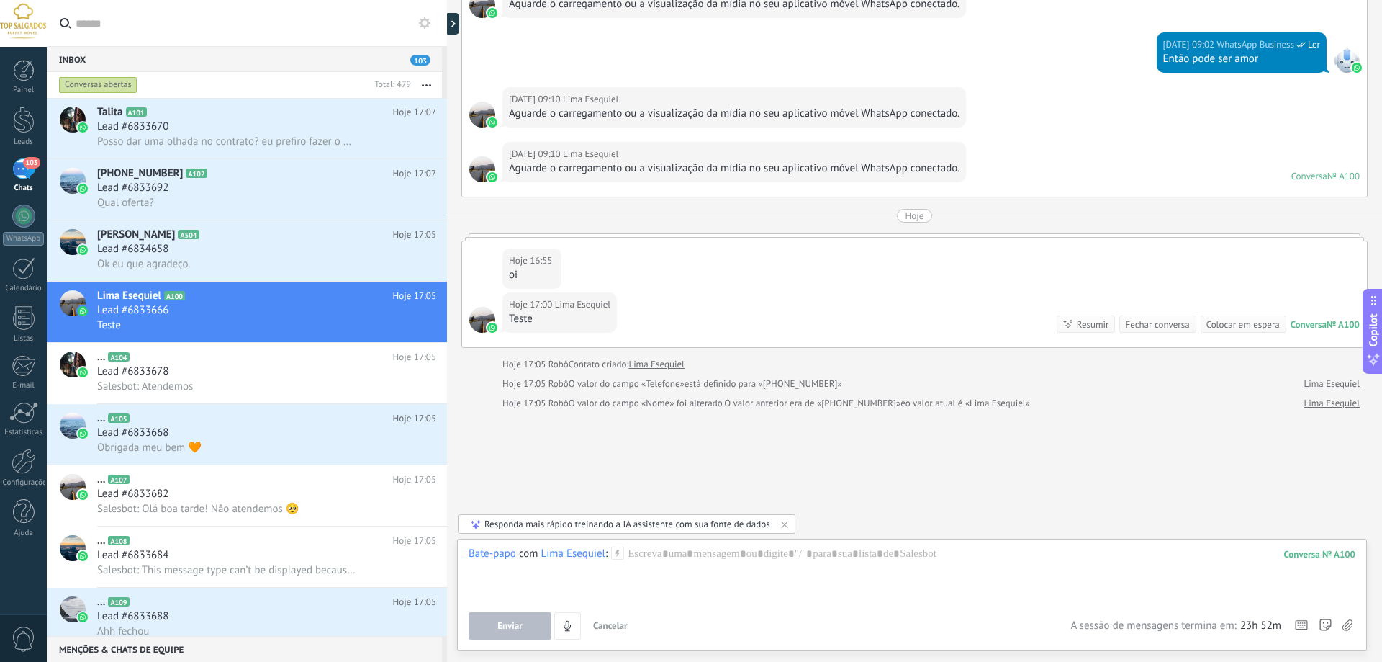
drag, startPoint x: 950, startPoint y: 499, endPoint x: 934, endPoint y: 498, distance: 16.6
drag, startPoint x: 934, startPoint y: 498, endPoint x: 465, endPoint y: 463, distance: 470.0
drag, startPoint x: 465, startPoint y: 463, endPoint x: 816, endPoint y: 457, distance: 350.7
drag, startPoint x: 816, startPoint y: 457, endPoint x: 687, endPoint y: 474, distance: 130.0
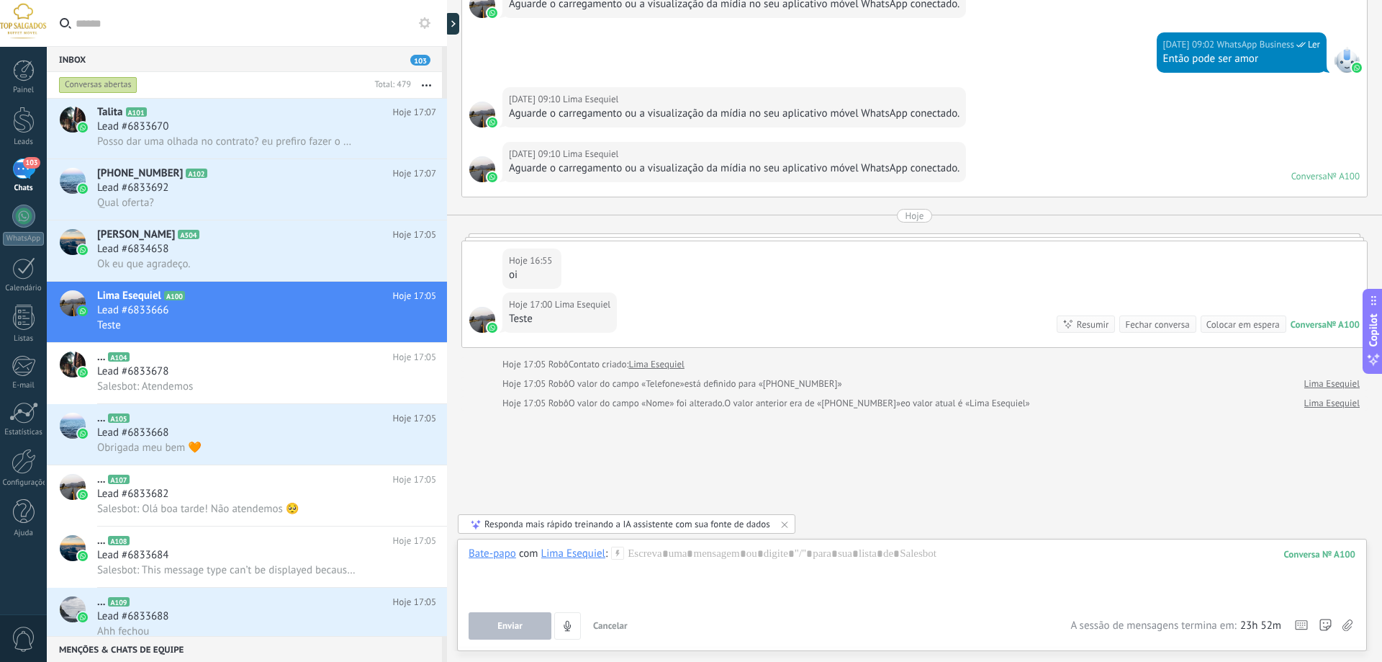
drag, startPoint x: 687, startPoint y: 474, endPoint x: 661, endPoint y: 469, distance: 26.3
drag, startPoint x: 1015, startPoint y: 465, endPoint x: 800, endPoint y: 475, distance: 214.8
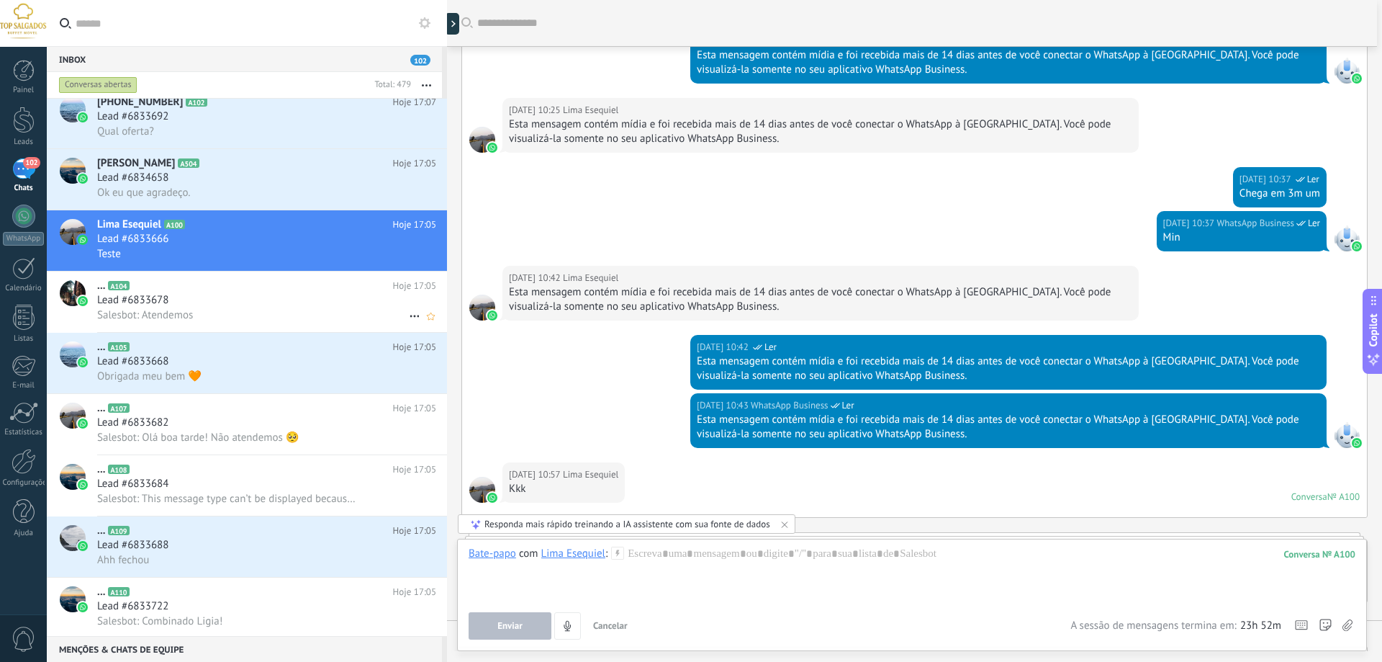
scroll to position [73, 0]
click at [25, 169] on div "102" at bounding box center [23, 168] width 23 height 21
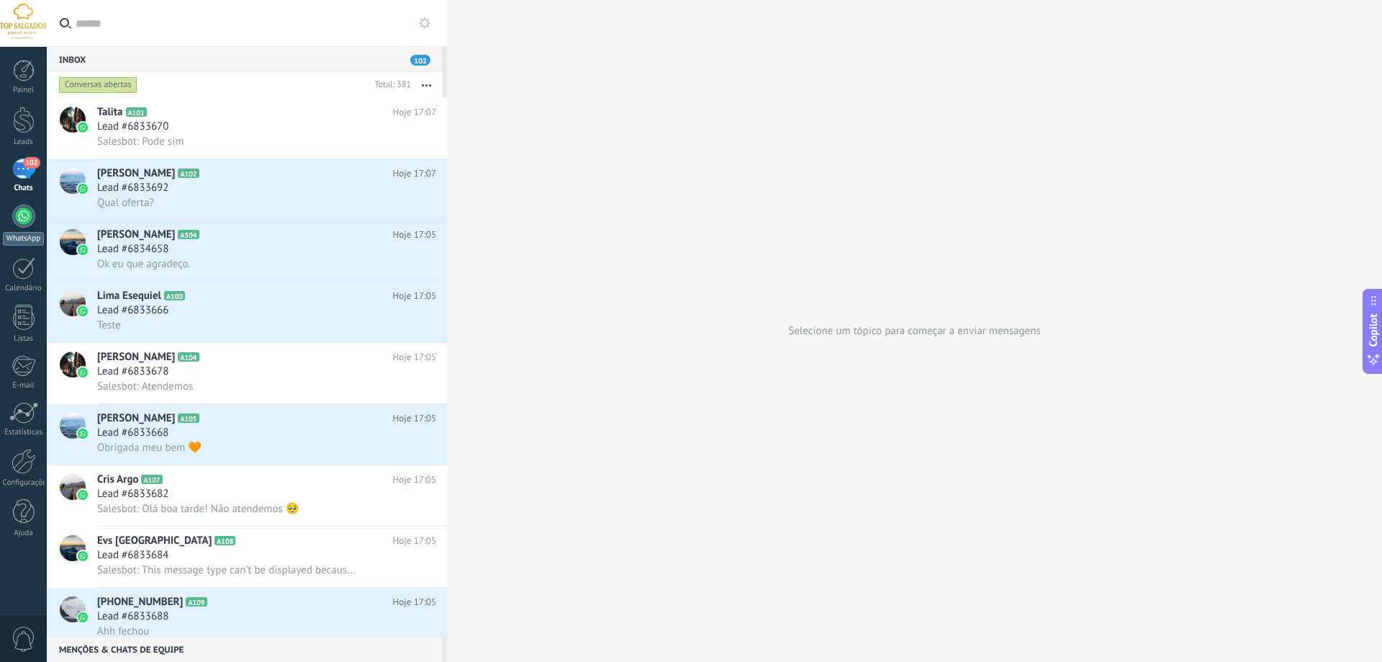
click at [23, 216] on div at bounding box center [23, 215] width 23 height 23
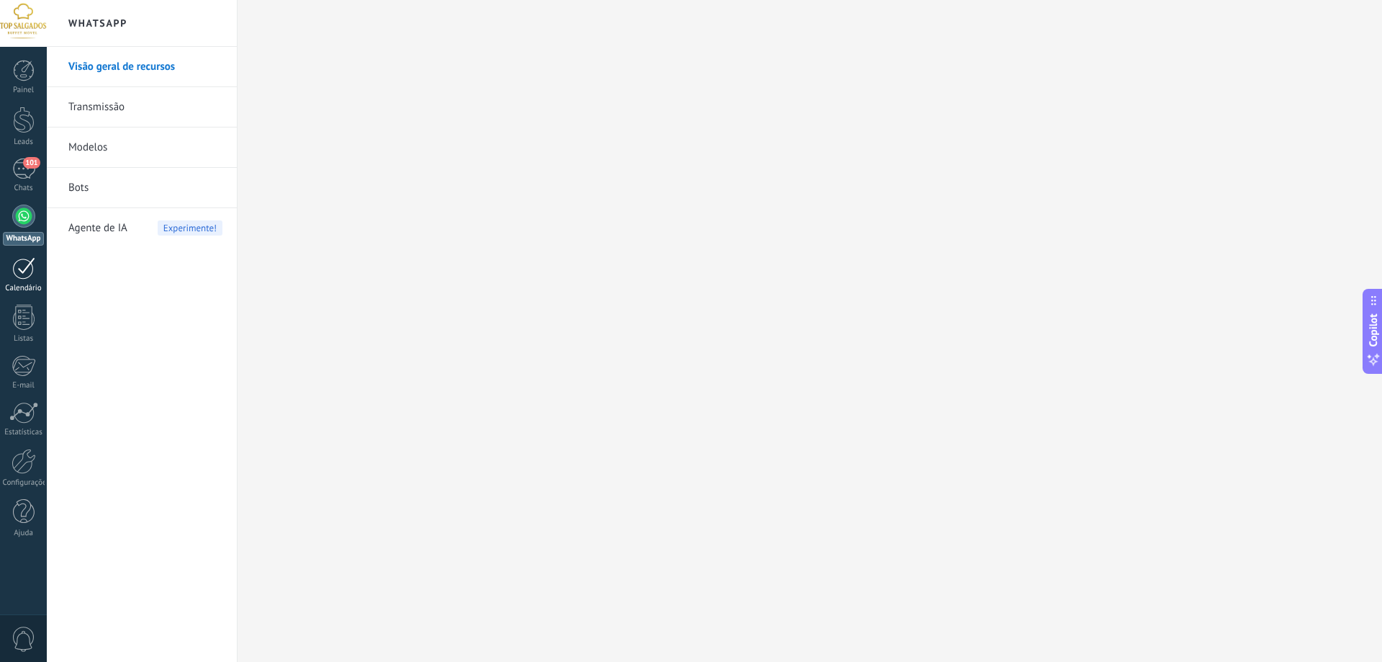
click at [35, 278] on link "Calendário" at bounding box center [23, 275] width 47 height 36
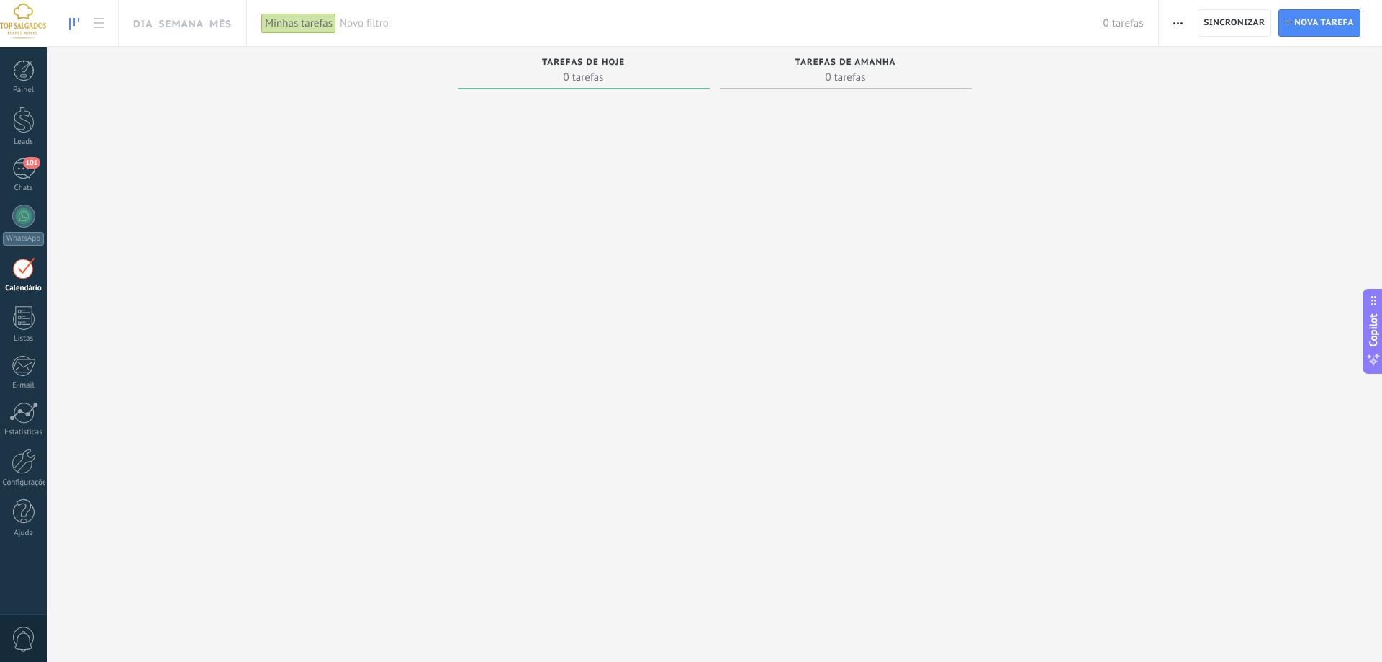
drag, startPoint x: 376, startPoint y: 90, endPoint x: 426, endPoint y: 44, distance: 67.8
drag, startPoint x: 426, startPoint y: 44, endPoint x: 719, endPoint y: 39, distance: 293.8
drag, startPoint x: 719, startPoint y: 39, endPoint x: 74, endPoint y: 294, distance: 694.0
click at [326, 134] on div "Tarefas concluídas 0 tarefas Tarefas atrasadas 0 tarefas Tarefas de hoje 0 tare…" at bounding box center [715, 308] width 1336 height 522
click at [16, 320] on div at bounding box center [24, 317] width 22 height 25
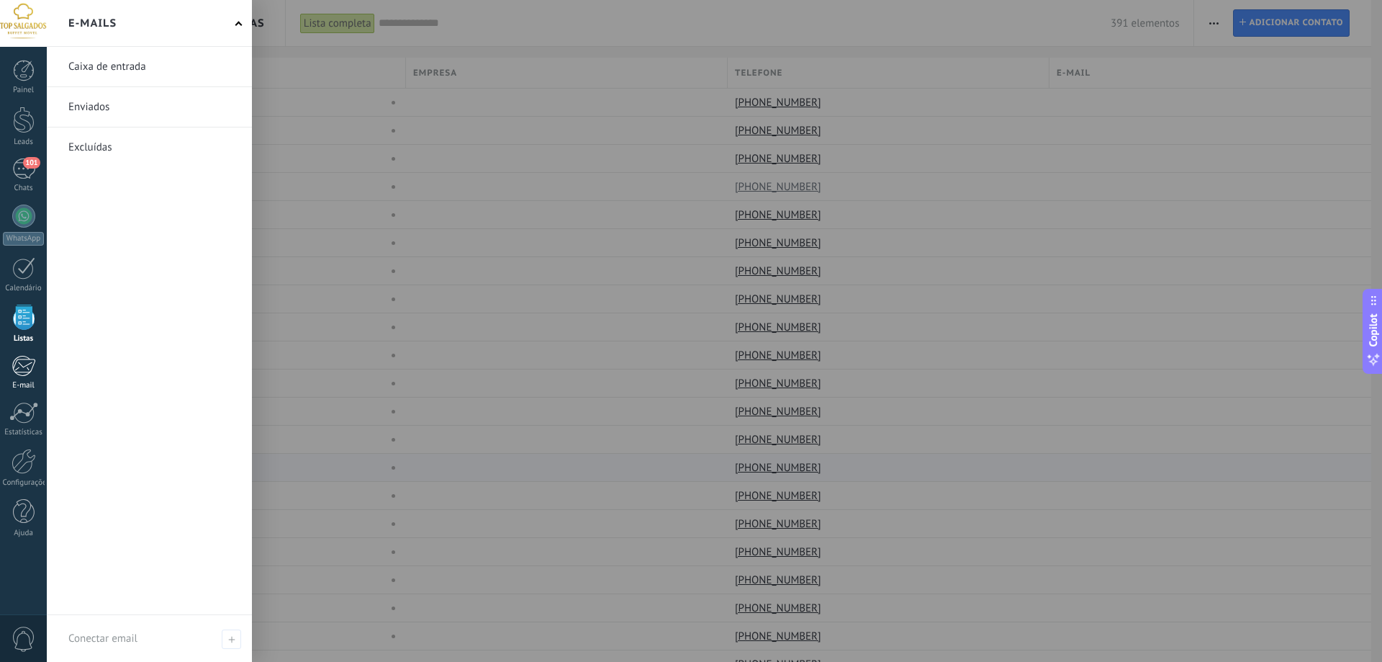
click at [19, 369] on div at bounding box center [24, 366] width 24 height 22
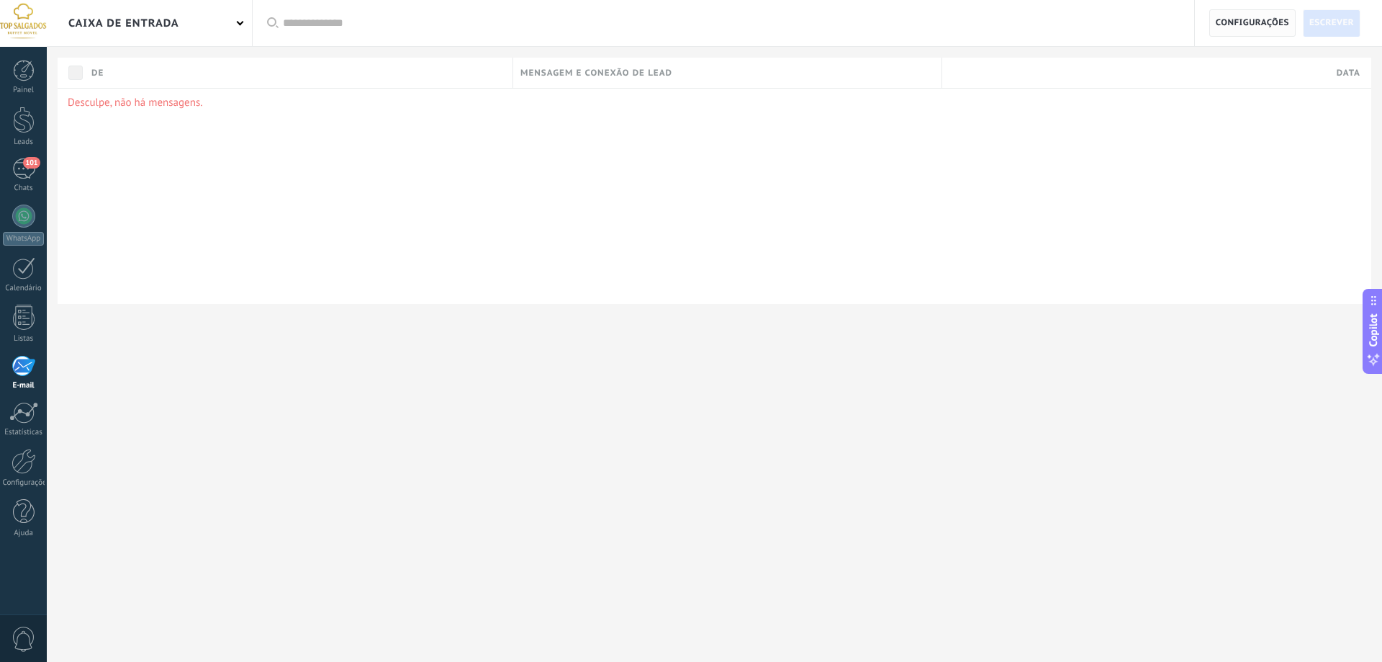
click at [1225, 27] on span "Configurações" at bounding box center [1252, 23] width 73 height 26
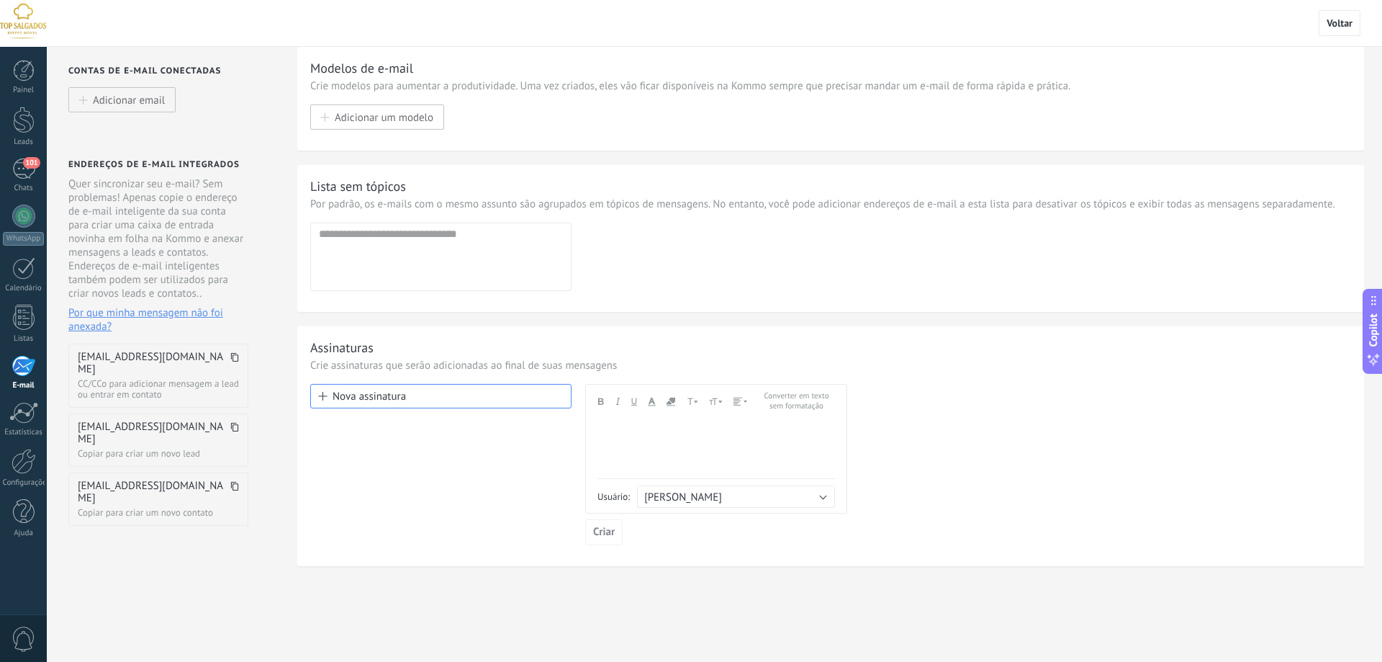
drag, startPoint x: 287, startPoint y: 231, endPoint x: 273, endPoint y: 129, distance: 103.2
drag, startPoint x: 273, startPoint y: 129, endPoint x: 243, endPoint y: 220, distance: 95.6
click at [273, 115] on div "Contas de e-mail conectadas Adicionar email Endereços de e-mail integrados Quer…" at bounding box center [163, 330] width 233 height 566
click at [96, 216] on div "Quer sincronizar seu e-mail? Sem problemas! Apenas copie o endereço de e-mail i…" at bounding box center [158, 255] width 180 height 156
drag, startPoint x: 156, startPoint y: 28, endPoint x: 86, endPoint y: 123, distance: 117.5
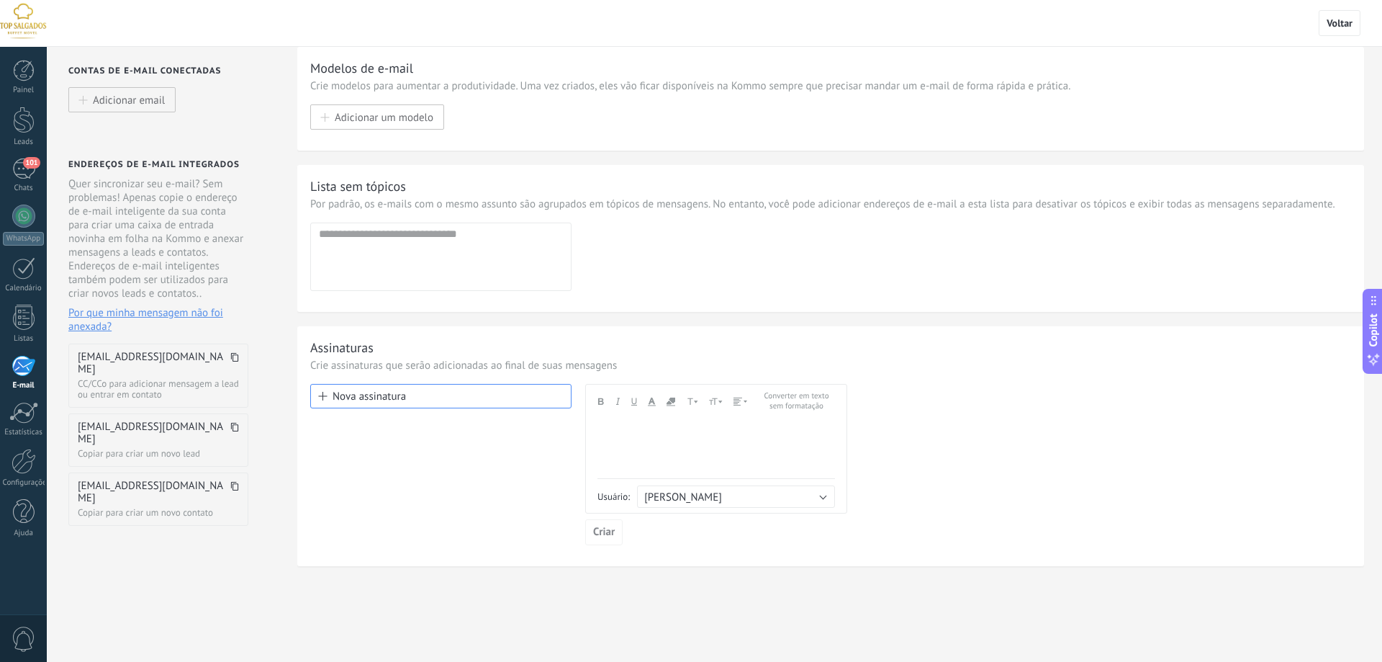
click at [103, 31] on div "Voltar" at bounding box center [715, 23] width 1336 height 47
click at [17, 413] on div at bounding box center [23, 413] width 29 height 22
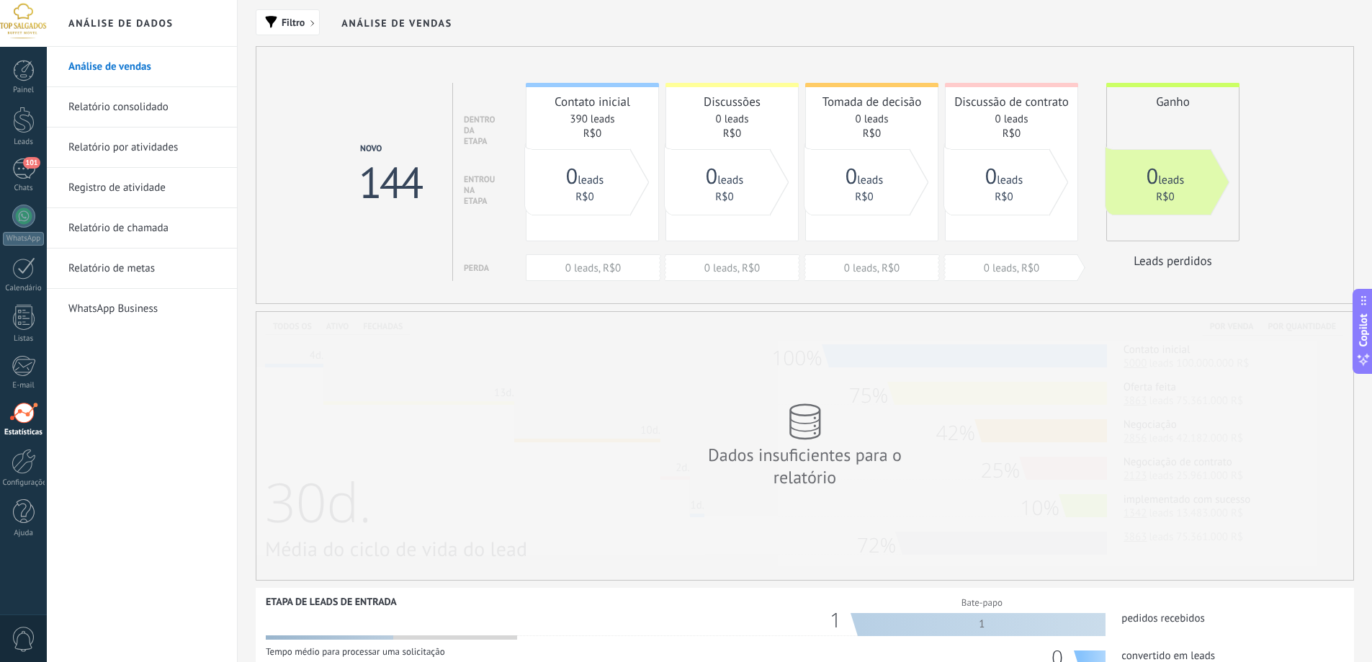
drag, startPoint x: 469, startPoint y: 77, endPoint x: 573, endPoint y: 122, distance: 113.8
click at [547, 32] on div "Filtro Análise de vendas" at bounding box center [805, 23] width 1098 height 46
click at [700, 107] on div "Discussões" at bounding box center [731, 102] width 117 height 16
click at [1011, 199] on span "R$0" at bounding box center [1003, 197] width 18 height 14
drag, startPoint x: 542, startPoint y: 20, endPoint x: 388, endPoint y: 68, distance: 161.3
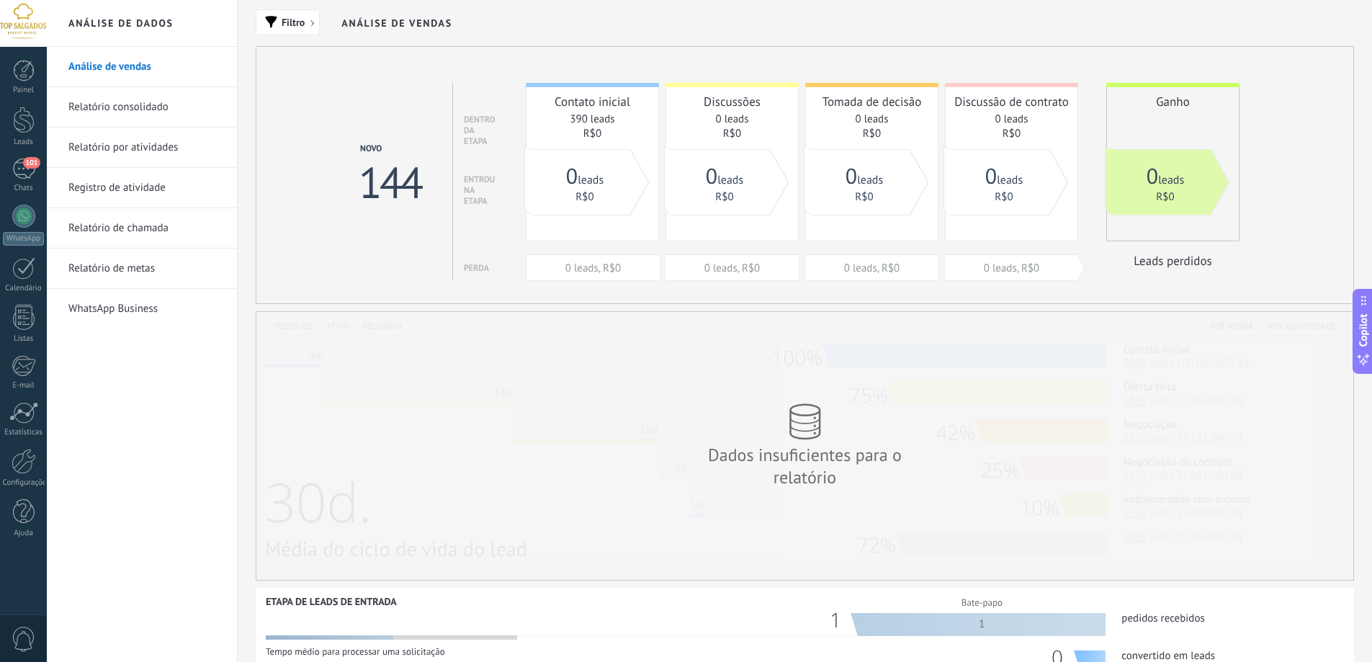
click at [374, 75] on div "Novo 144 dentro da etapa entrou na etapa Perda Contato inicial 390 leads R$0 0 …" at bounding box center [799, 175] width 1066 height 227
click at [108, 111] on link "Relatório consolidado" at bounding box center [145, 107] width 154 height 40
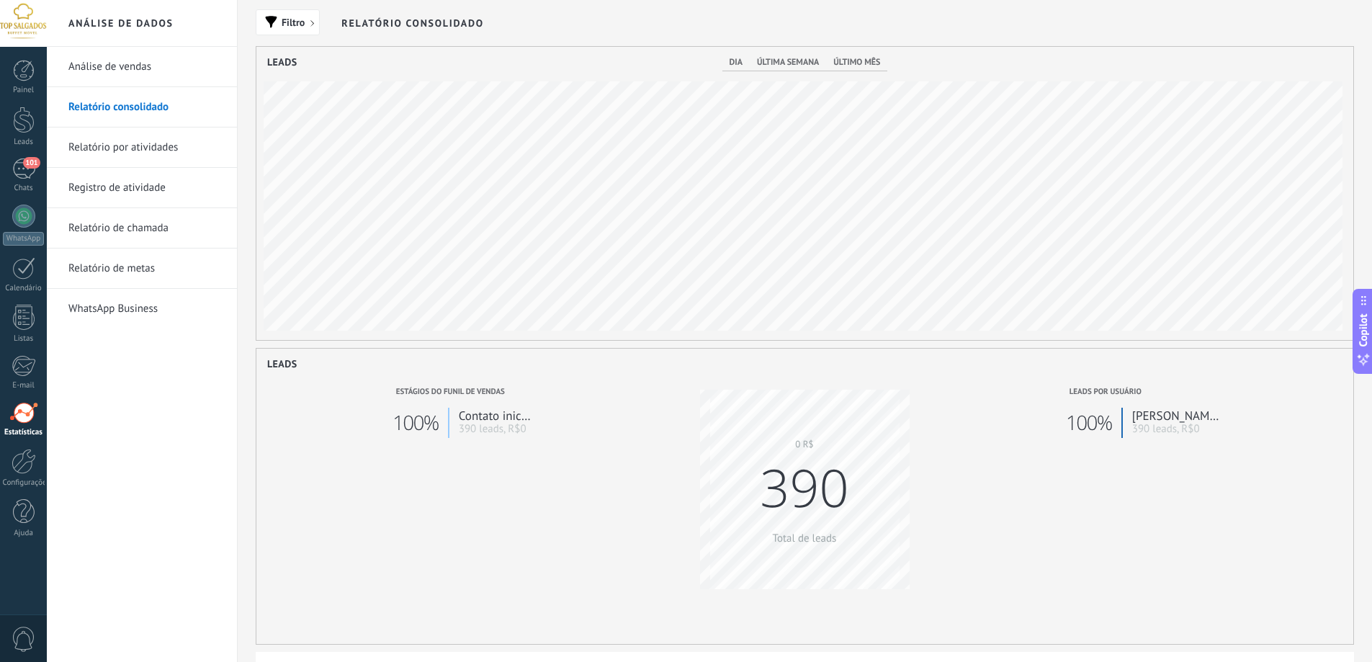
click at [149, 152] on link "Relatório por atividades" at bounding box center [145, 147] width 154 height 40
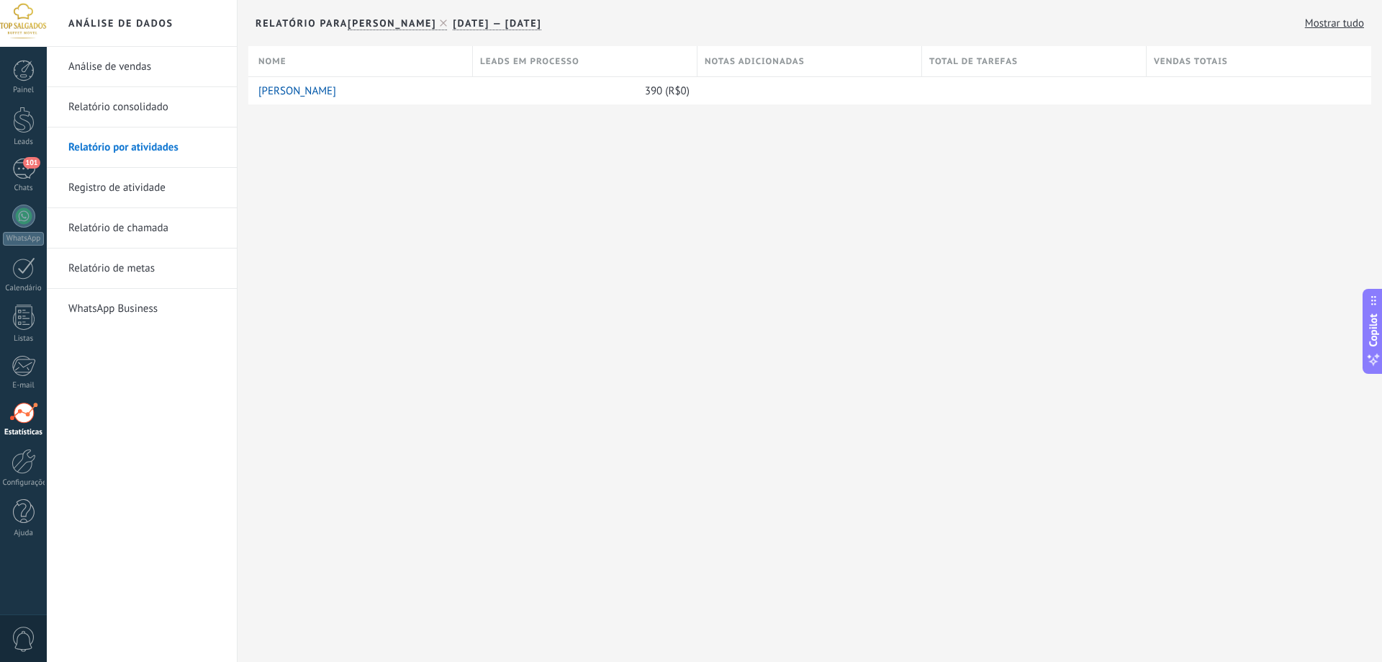
click at [241, 12] on div "**********" at bounding box center [810, 23] width 1145 height 46
click at [24, 113] on div at bounding box center [24, 120] width 22 height 27
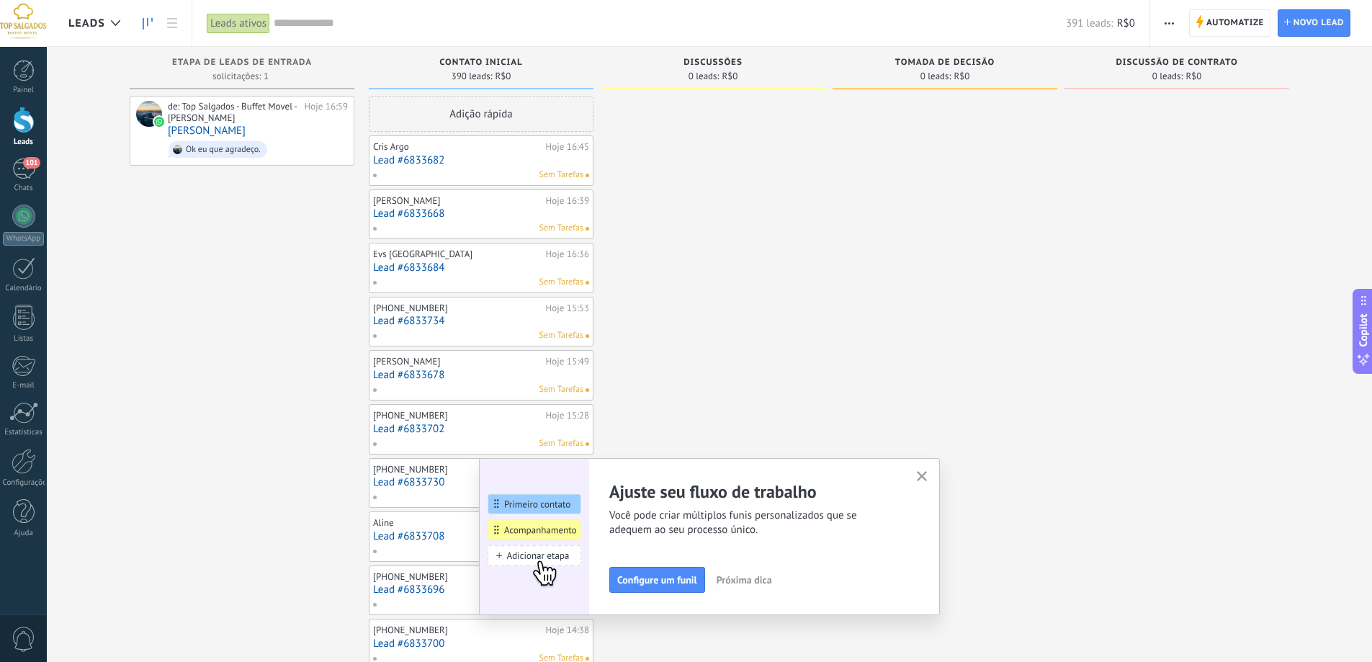
drag, startPoint x: 712, startPoint y: 178, endPoint x: 287, endPoint y: 186, distance: 424.9
click at [702, 172] on div at bounding box center [713, 651] width 225 height 1110
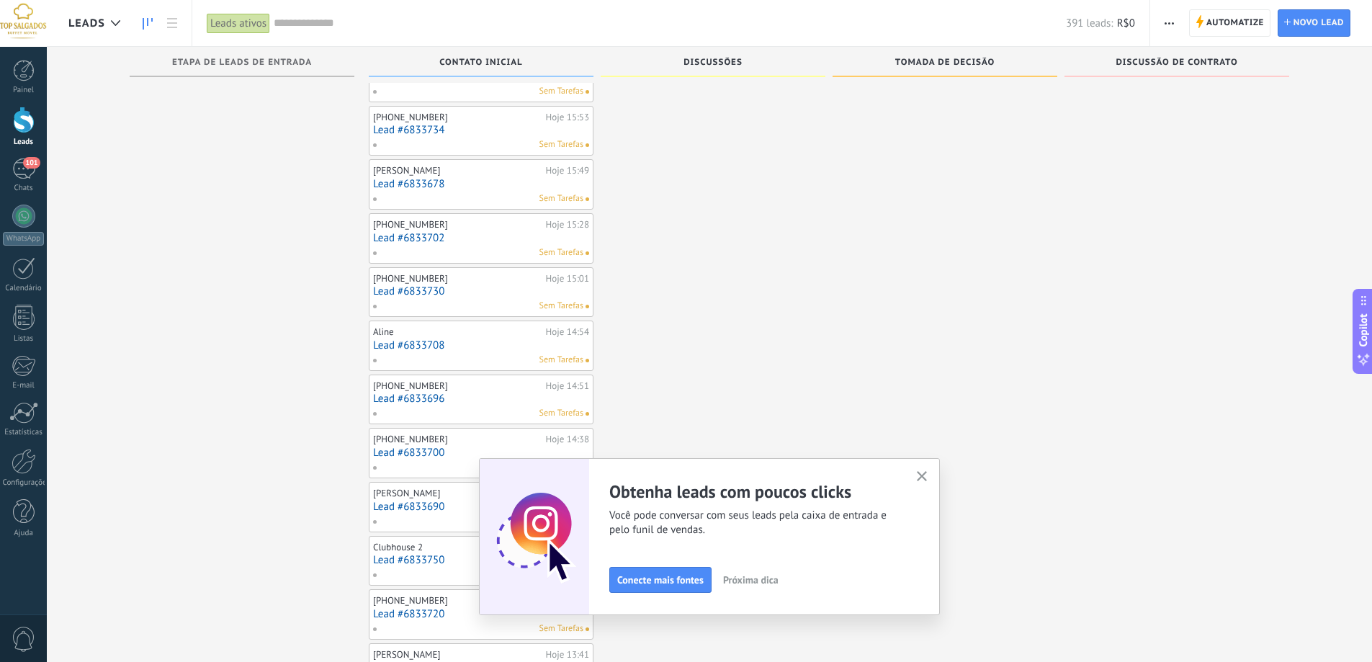
scroll to position [216, 0]
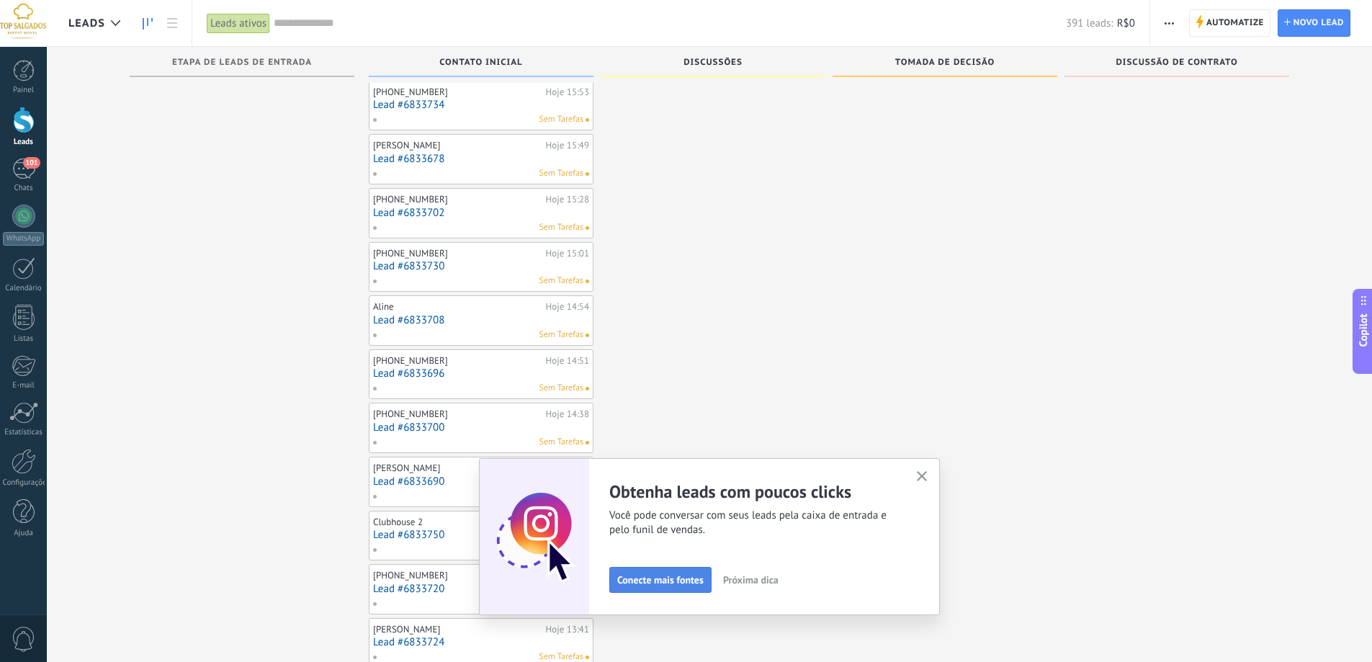
click at [672, 584] on span "Conecte mais fontes" at bounding box center [660, 580] width 86 height 10
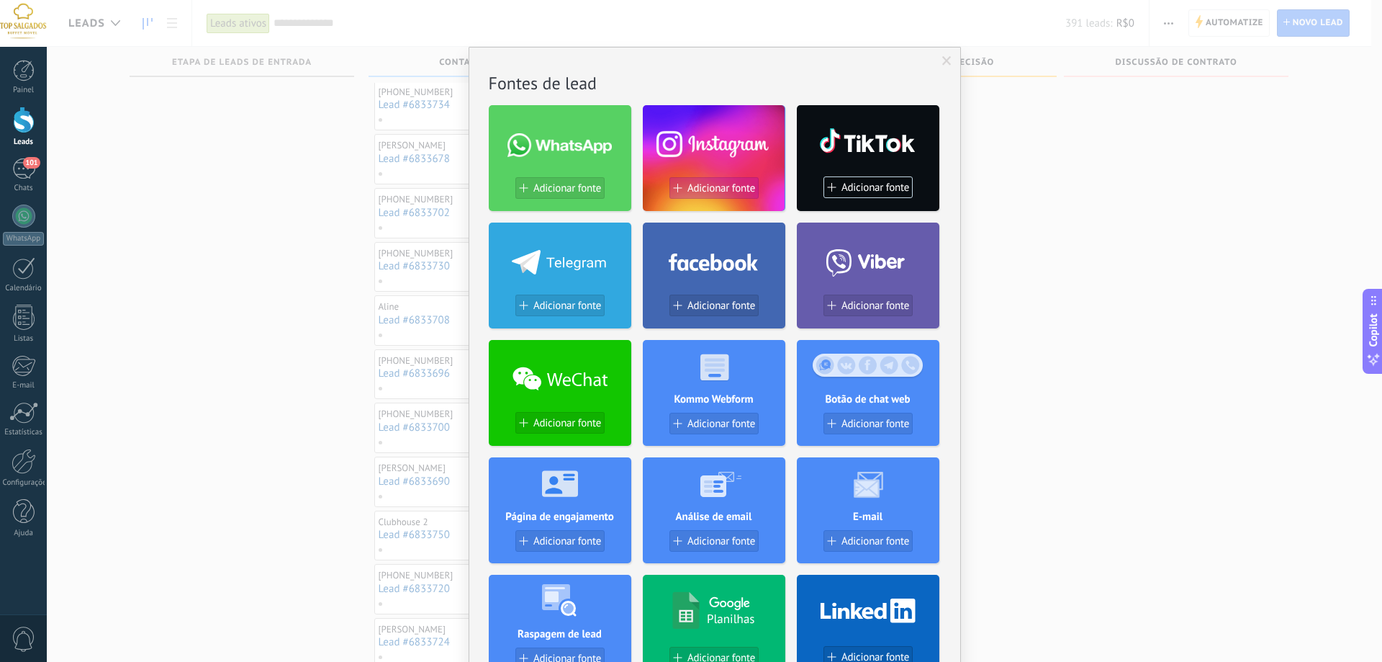
click at [718, 192] on span "Adicionar fonte" at bounding box center [722, 188] width 68 height 12
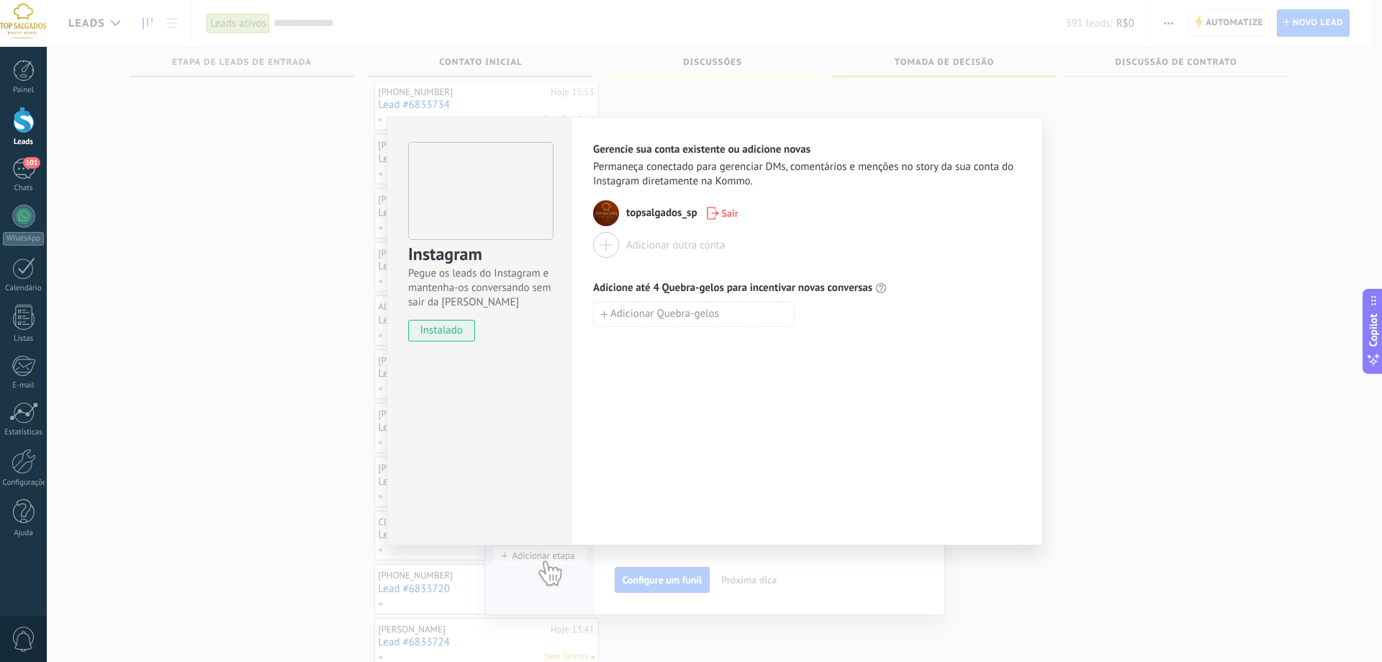
click at [691, 372] on div "Gerencie sua conta existente ou adicione novas Permaneça conectado para gerenci…" at bounding box center [807, 331] width 472 height 428
click at [1123, 176] on div "Instagram Pegue os leads do Instagram e mantenha-os conversando sem sair da Kom…" at bounding box center [715, 331] width 1336 height 662
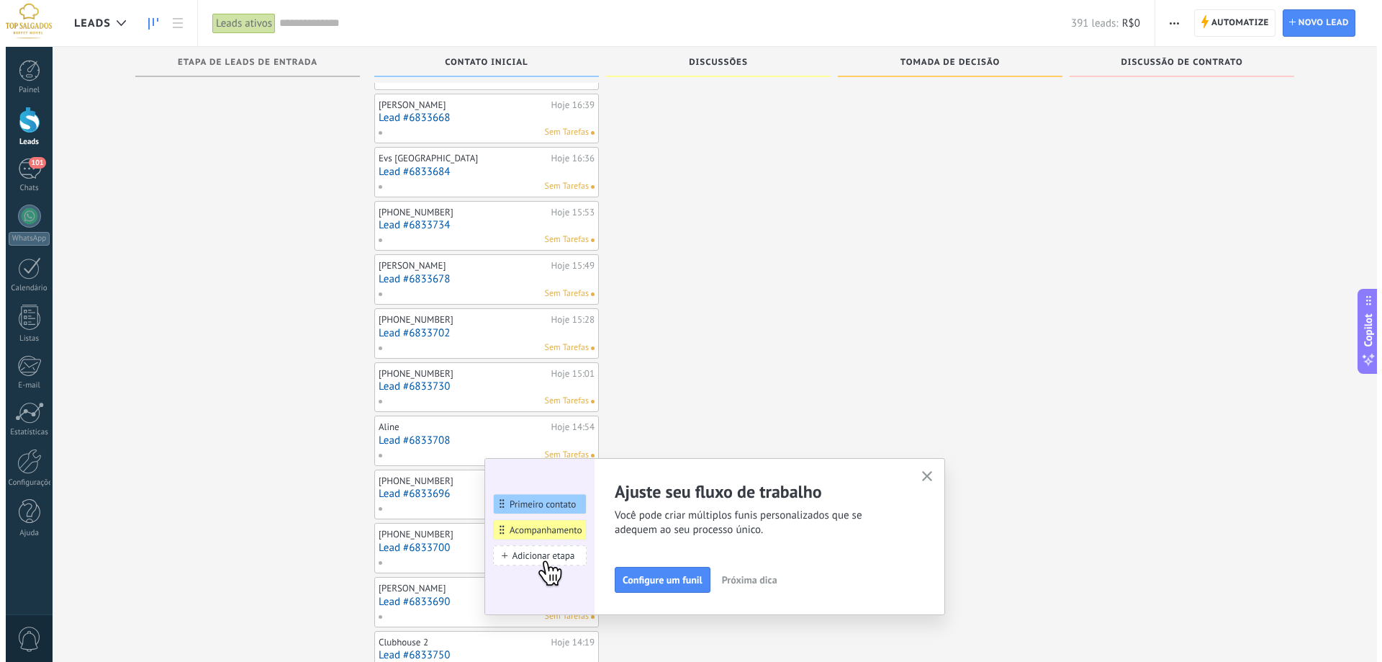
scroll to position [0, 0]
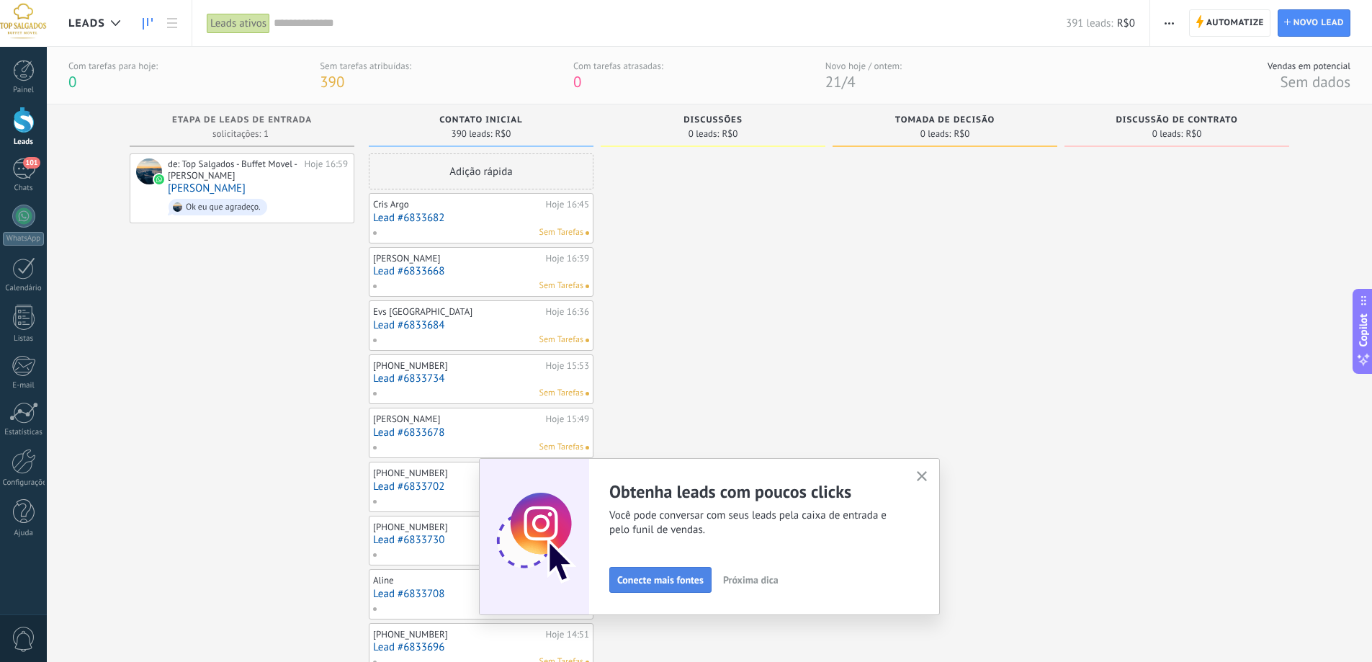
click at [678, 585] on span "Conecte mais fontes" at bounding box center [660, 580] width 86 height 10
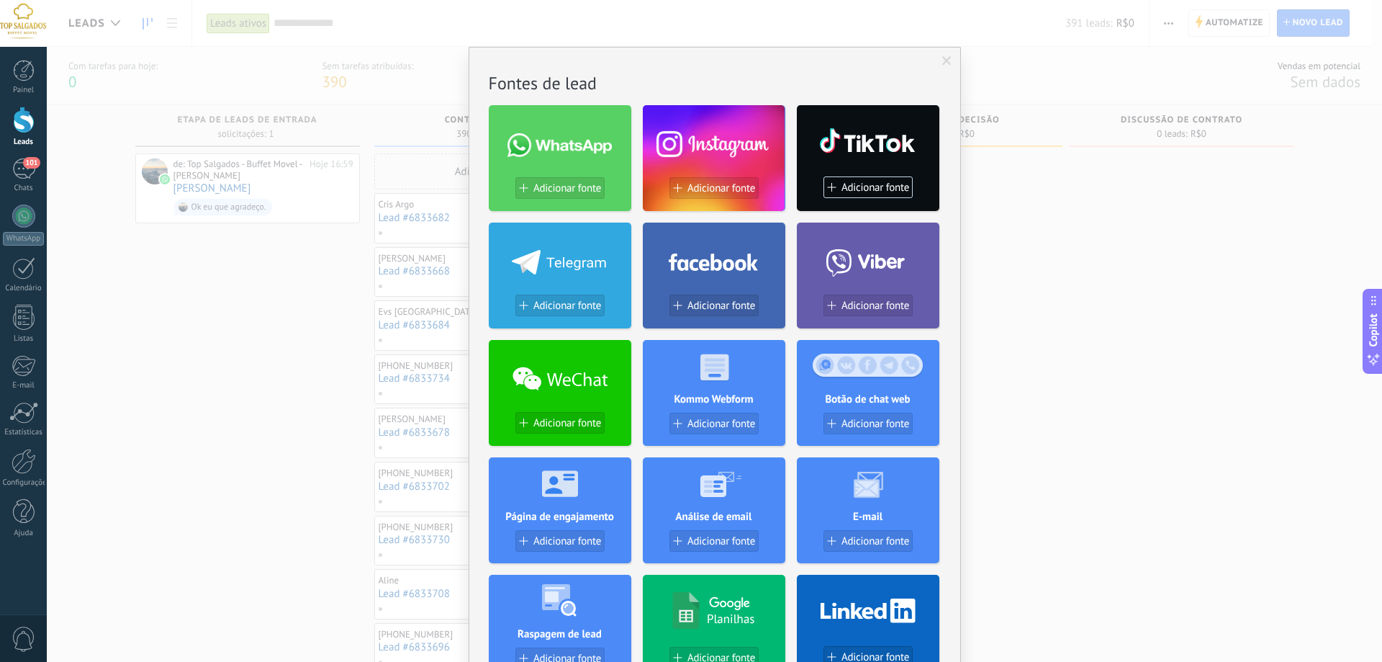
click at [1016, 220] on div "Sem resultados. Fontes de lead Adicionar fonte Adicionar fonte Adicionar fonte …" at bounding box center [715, 331] width 1336 height 662
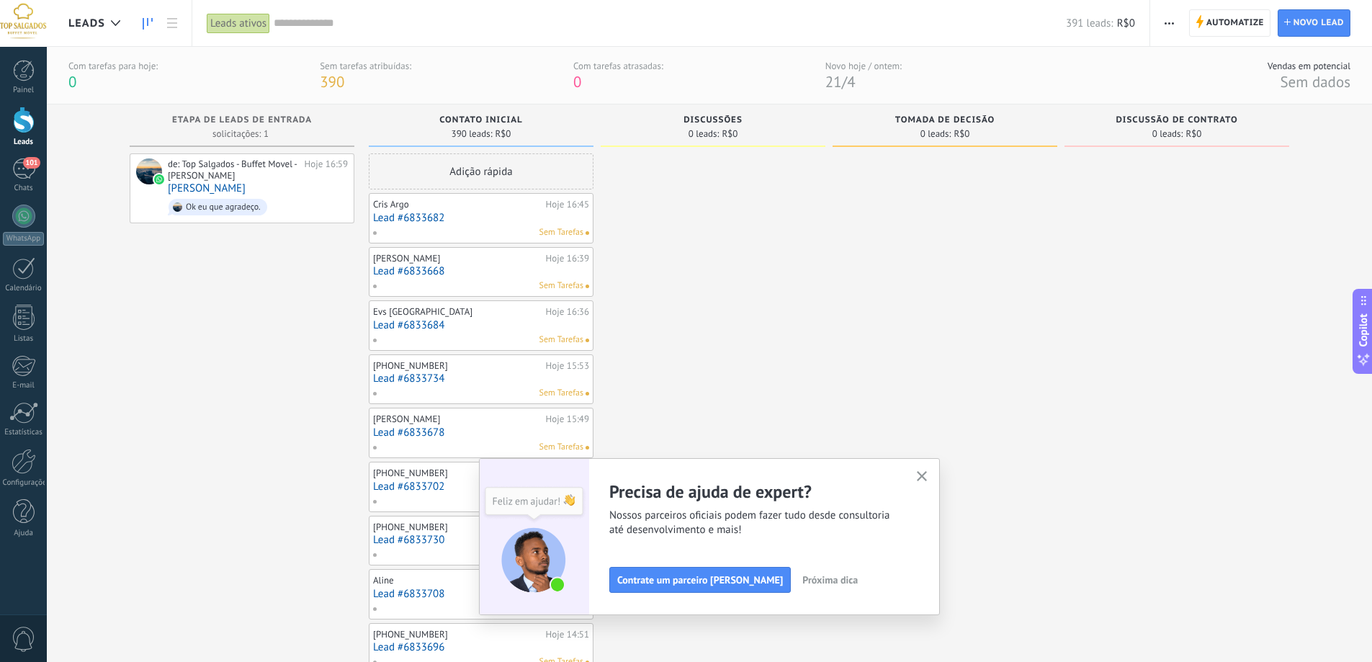
drag, startPoint x: 819, startPoint y: 210, endPoint x: 732, endPoint y: 119, distance: 126.8
click at [714, 127] on div "Discussões" at bounding box center [713, 121] width 210 height 12
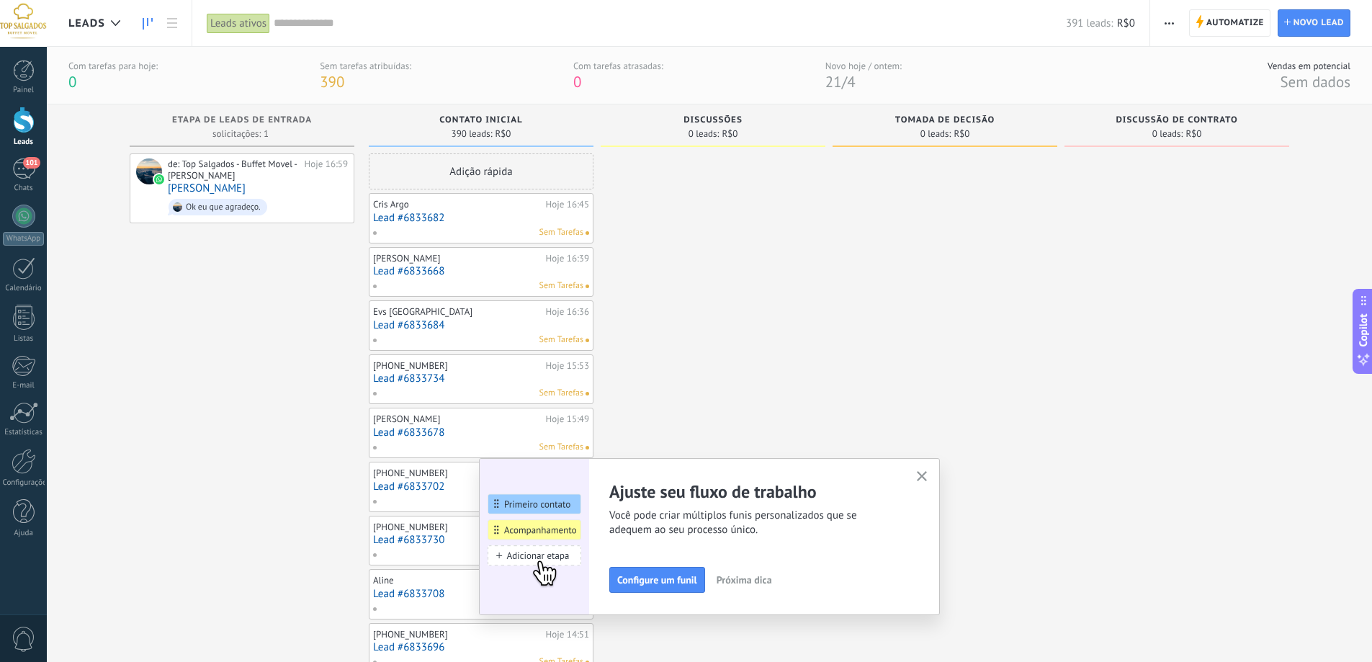
click at [744, 576] on span "Próxima dica" at bounding box center [743, 580] width 55 height 10
click at [747, 580] on span "Próxima dica" at bounding box center [750, 580] width 55 height 10
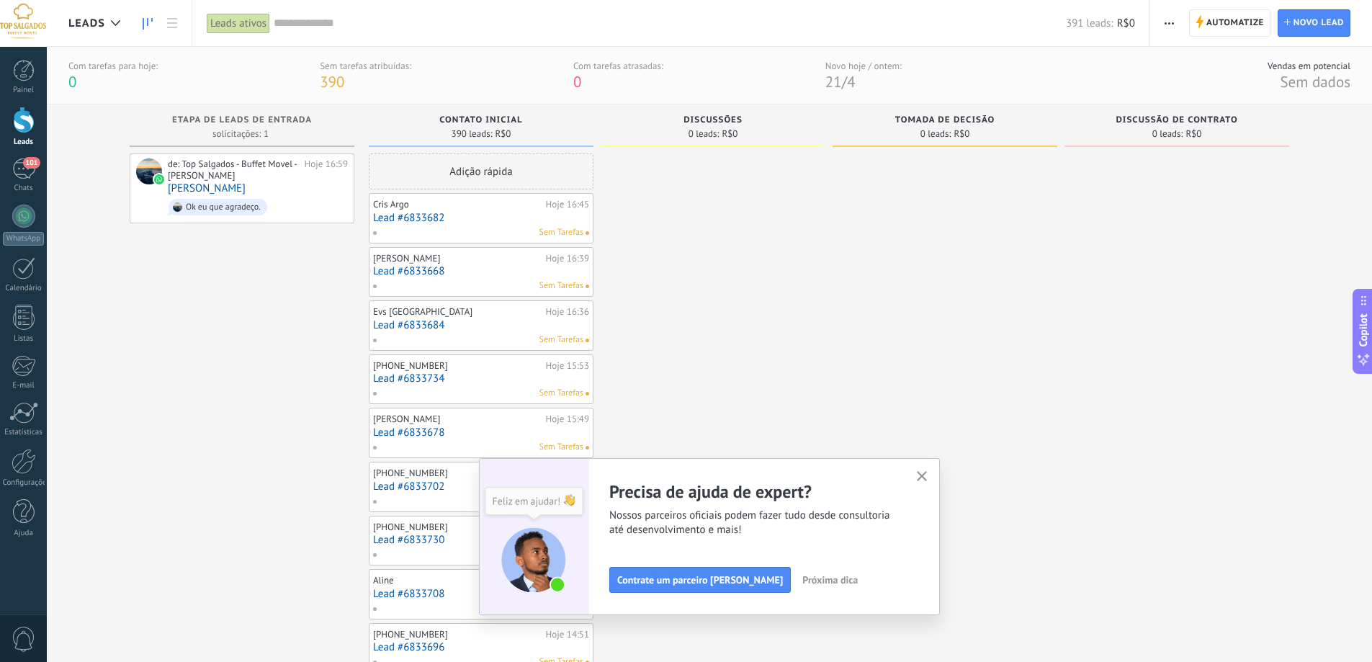
click at [802, 579] on span "Próxima dica" at bounding box center [829, 580] width 55 height 10
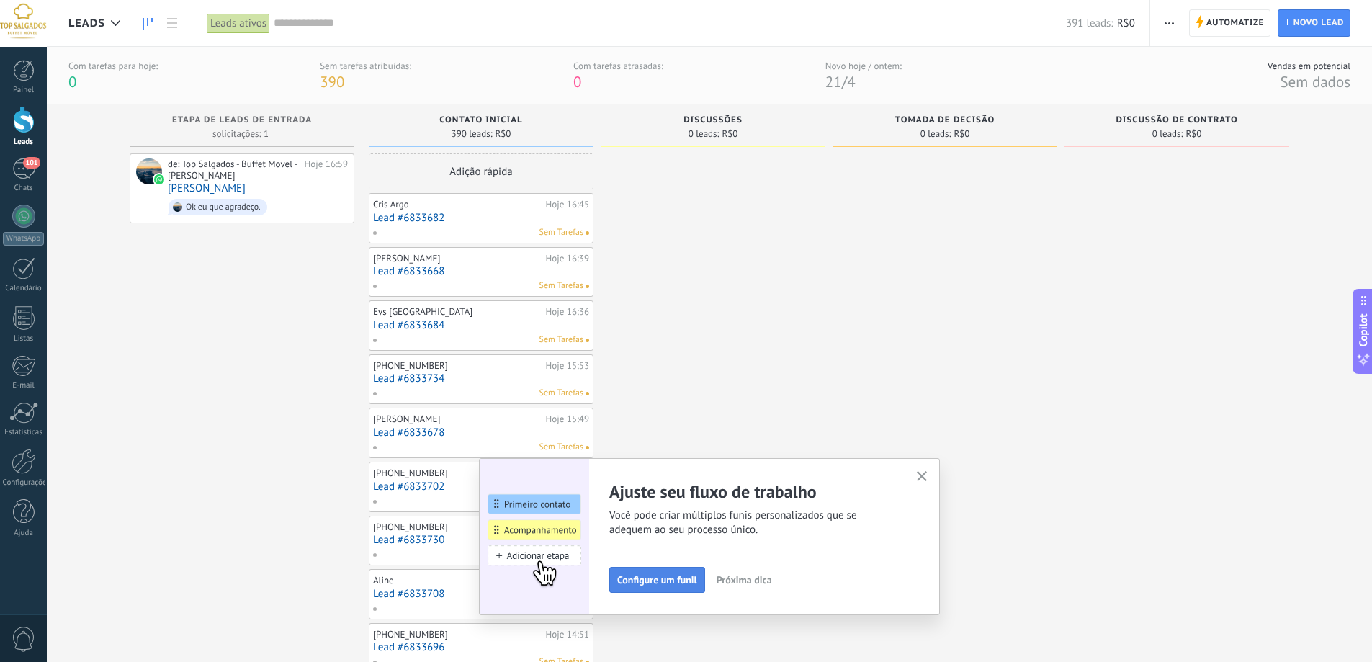
click at [680, 581] on span "Configure um funil" at bounding box center [657, 580] width 80 height 10
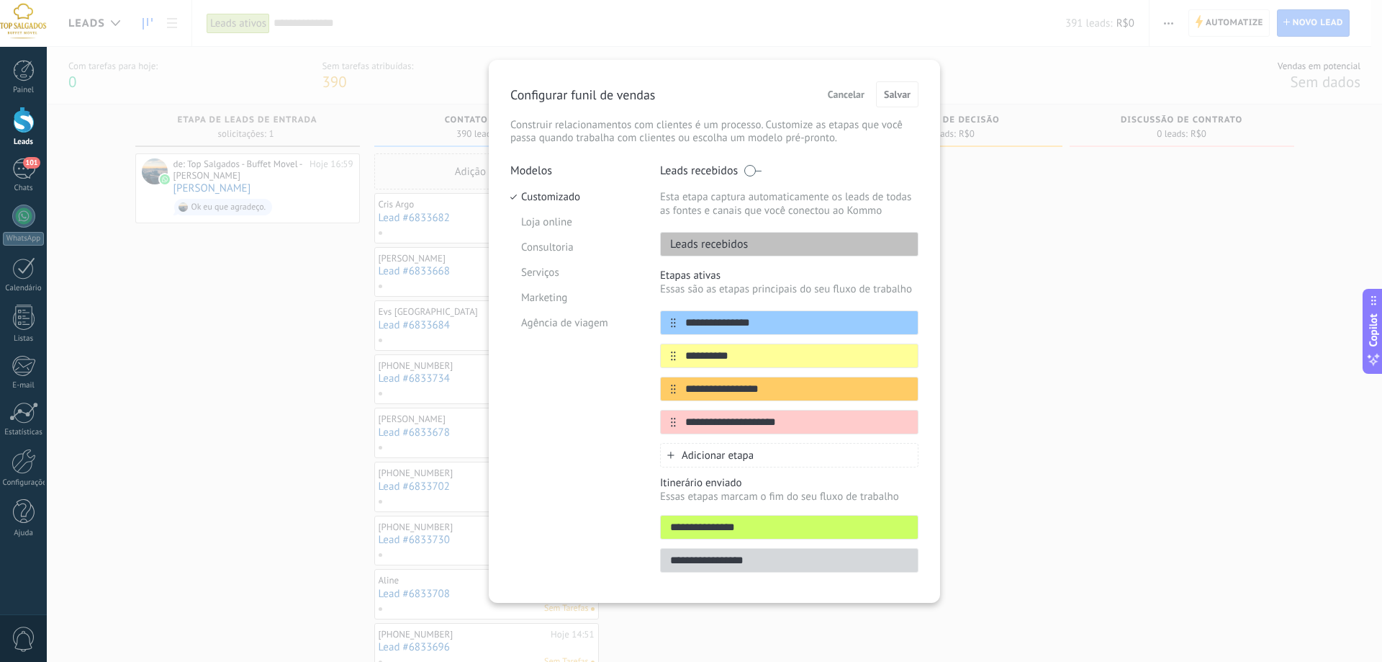
click at [728, 240] on p "Leads recebidos" at bounding box center [704, 244] width 87 height 14
click at [715, 325] on input "**********" at bounding box center [780, 322] width 209 height 15
click at [754, 245] on div "Leads recebidos" at bounding box center [789, 244] width 258 height 24
drag, startPoint x: 755, startPoint y: 241, endPoint x: 755, endPoint y: 302, distance: 61.2
click at [755, 302] on div "**********" at bounding box center [789, 372] width 258 height 418
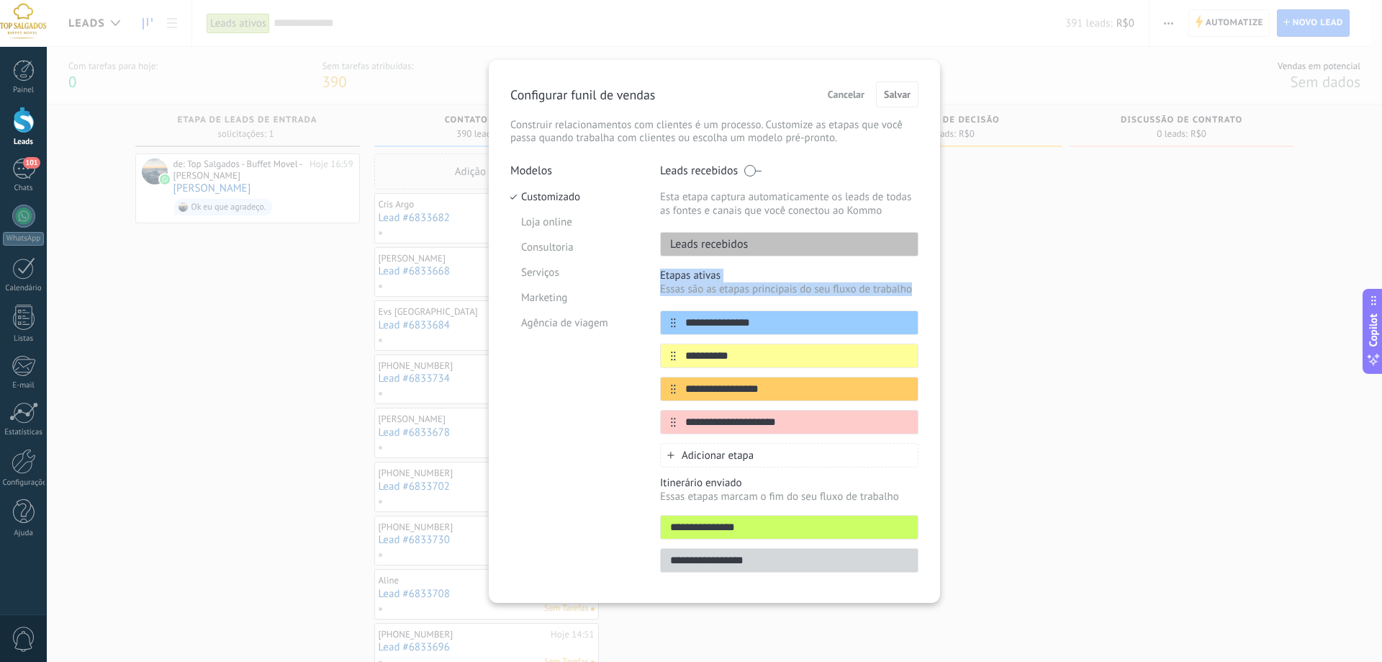
click at [740, 288] on p "Essas são as etapas principais do seu fluxo de trabalho" at bounding box center [789, 289] width 258 height 14
click at [745, 357] on input "**********" at bounding box center [780, 356] width 209 height 15
click at [788, 391] on input "**********" at bounding box center [780, 389] width 209 height 15
click at [788, 423] on input "**********" at bounding box center [780, 422] width 209 height 15
drag, startPoint x: 752, startPoint y: 353, endPoint x: 688, endPoint y: 353, distance: 63.4
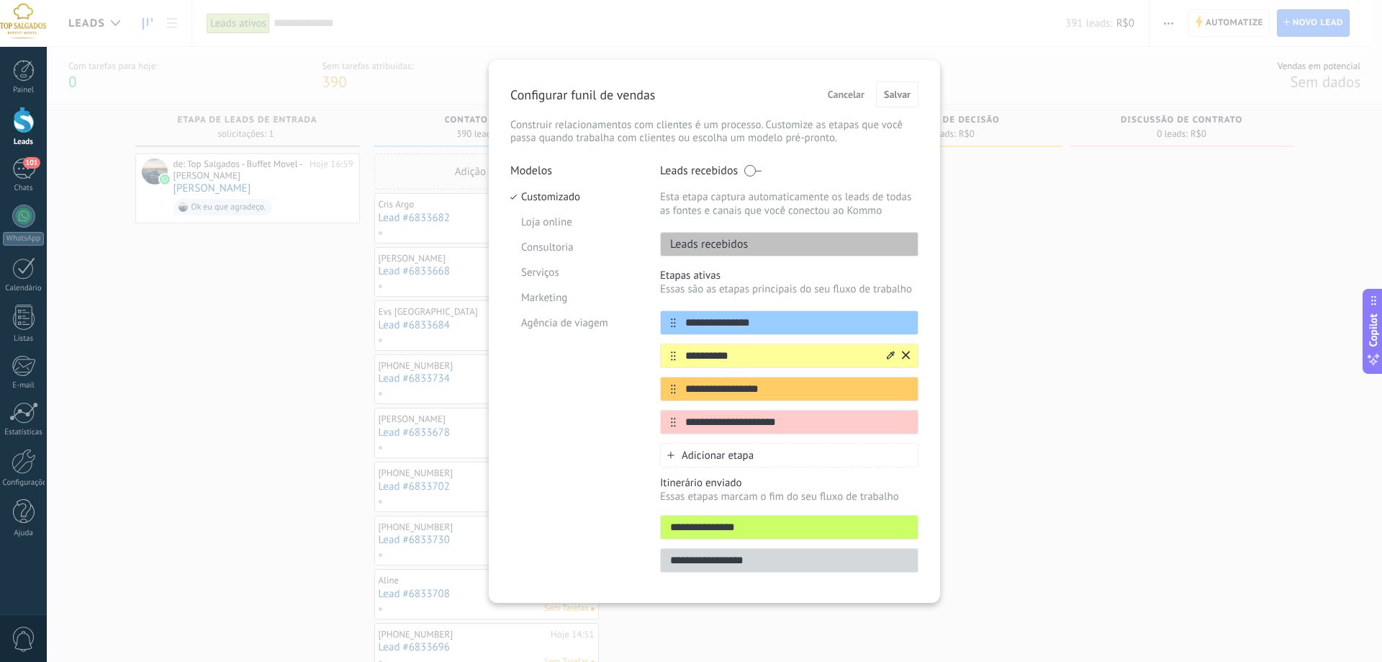
click at [688, 353] on input "**********" at bounding box center [780, 356] width 209 height 15
type input "**********"
click at [779, 388] on input "**********" at bounding box center [780, 389] width 209 height 15
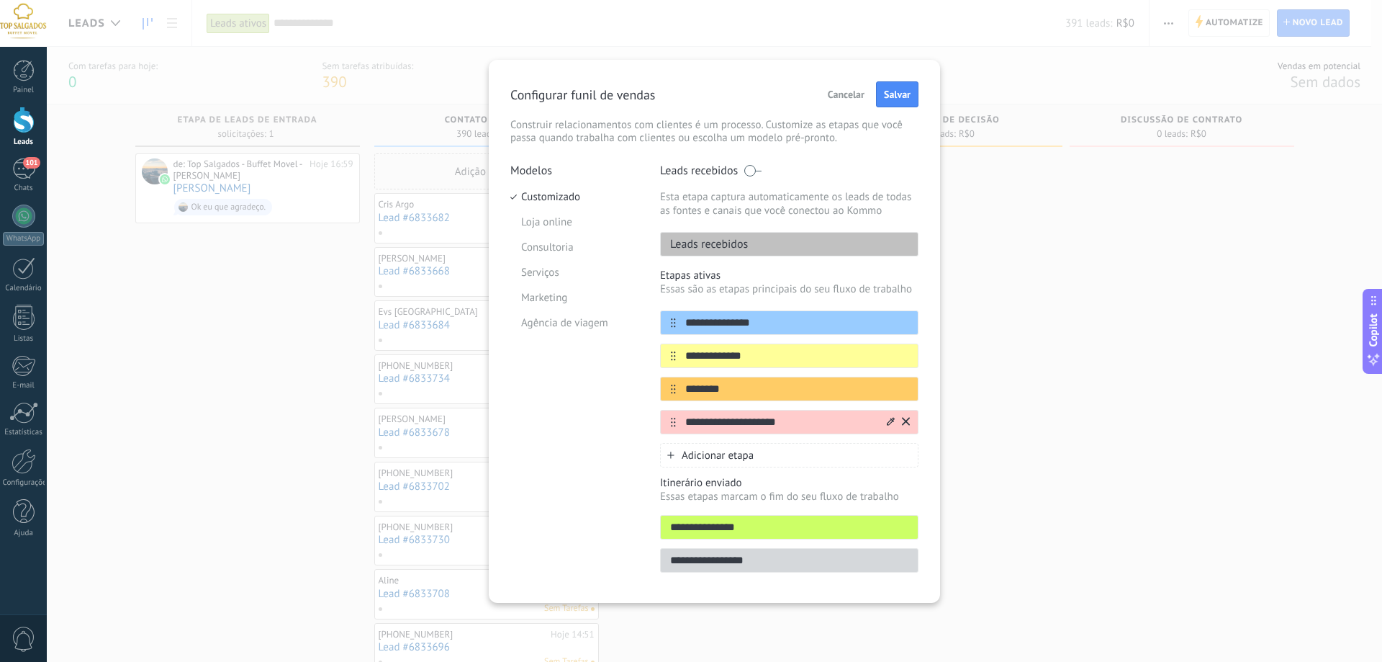
type input "********"
click at [783, 422] on input "**********" at bounding box center [780, 422] width 209 height 15
click at [783, 421] on input "**********" at bounding box center [780, 422] width 209 height 15
type input "**********"
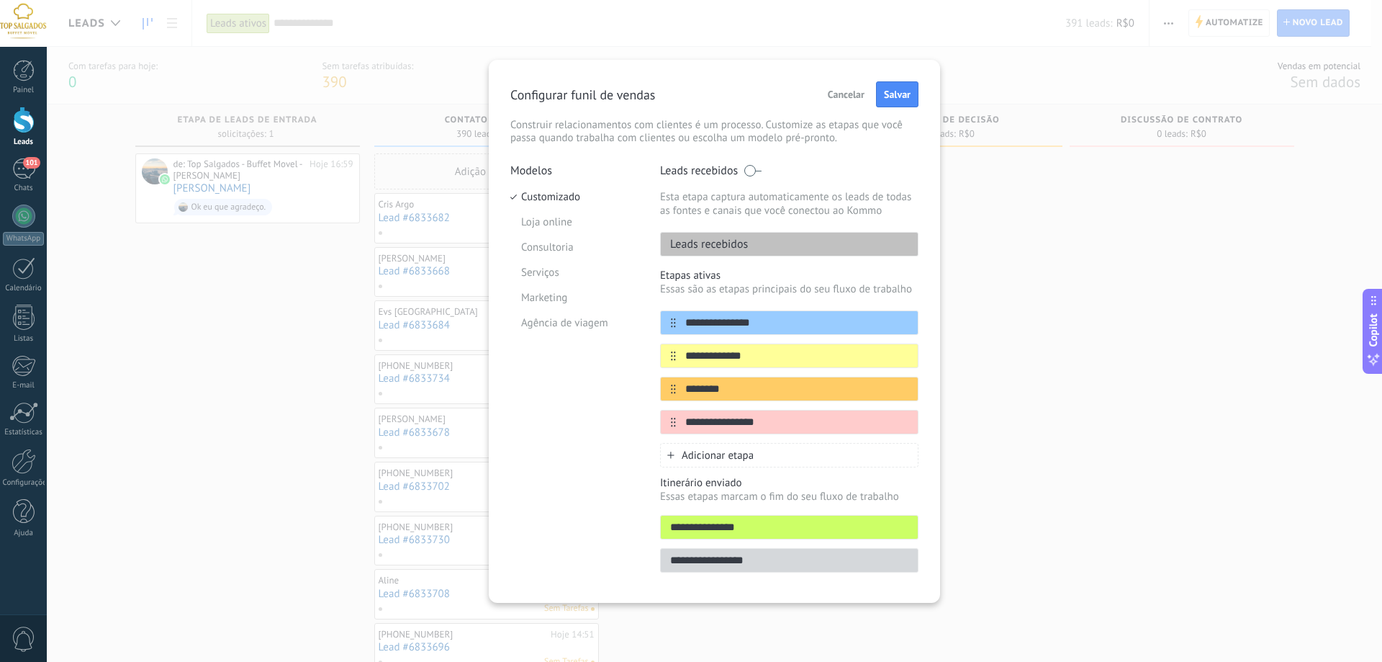
click at [633, 458] on div "Modelos Customizado Loja online Consultoria Serviços Marketing Agência de viagem" at bounding box center [575, 372] width 128 height 418
click at [876, 88] on button "Salvar" at bounding box center [897, 94] width 42 height 26
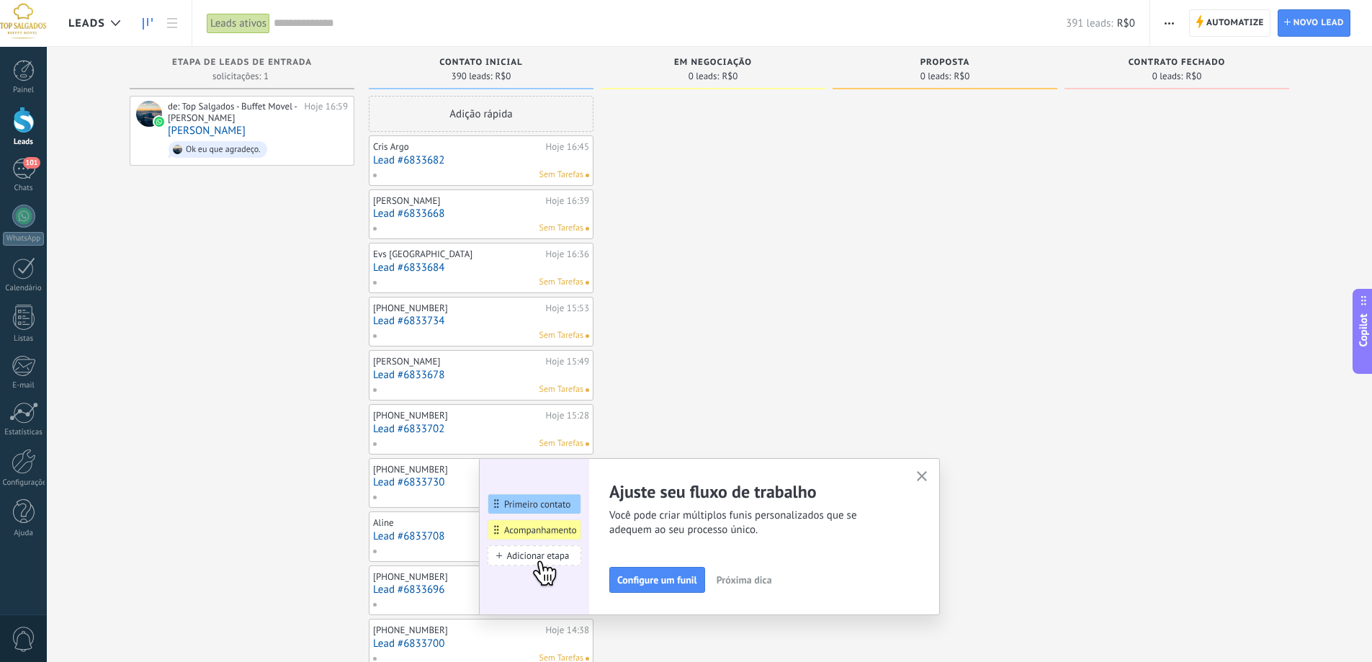
click at [921, 477] on button "button" at bounding box center [922, 476] width 18 height 19
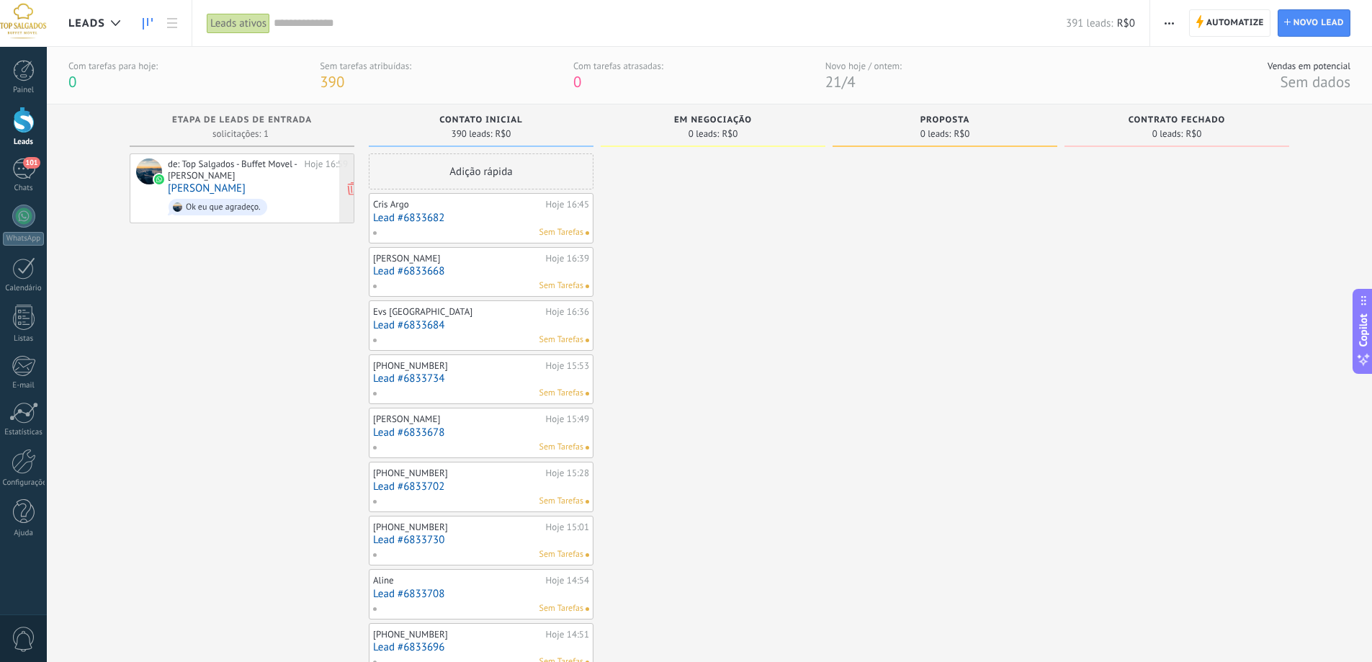
drag, startPoint x: 484, startPoint y: 175, endPoint x: 238, endPoint y: 177, distance: 246.3
click at [507, 217] on link "Lead #6833682" at bounding box center [481, 218] width 216 height 12
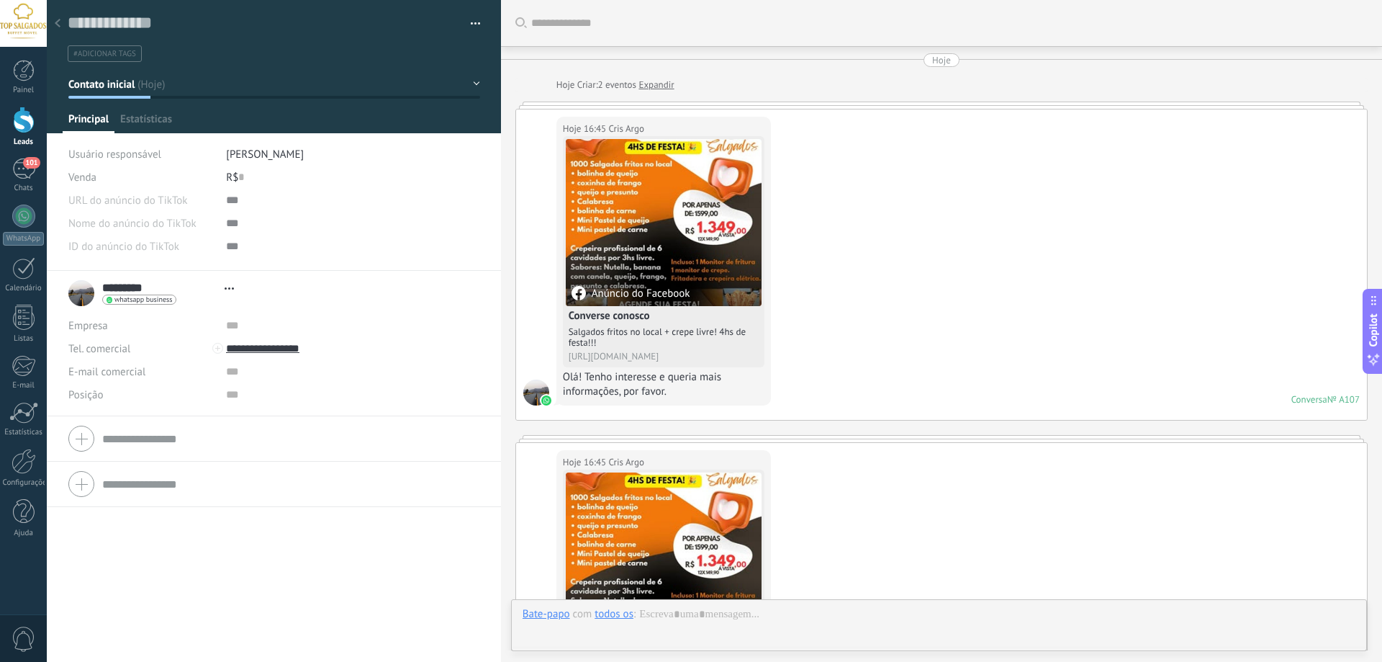
type textarea "**********"
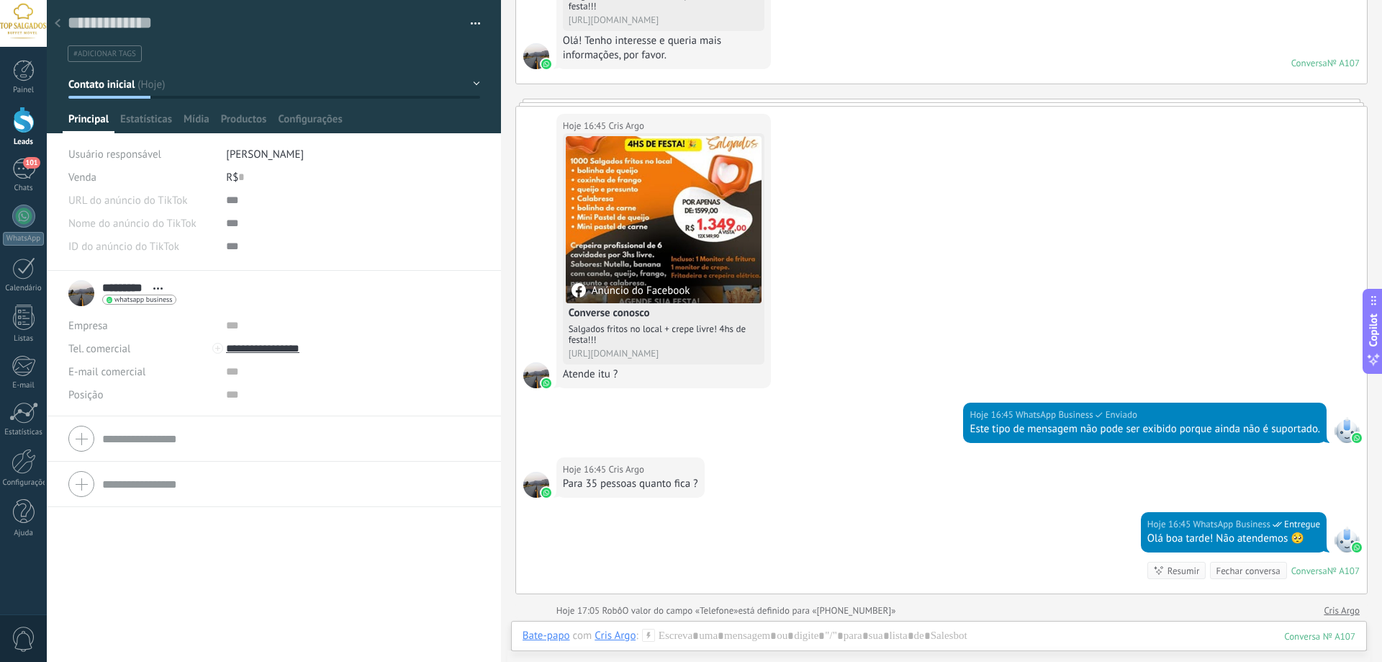
scroll to position [360, 0]
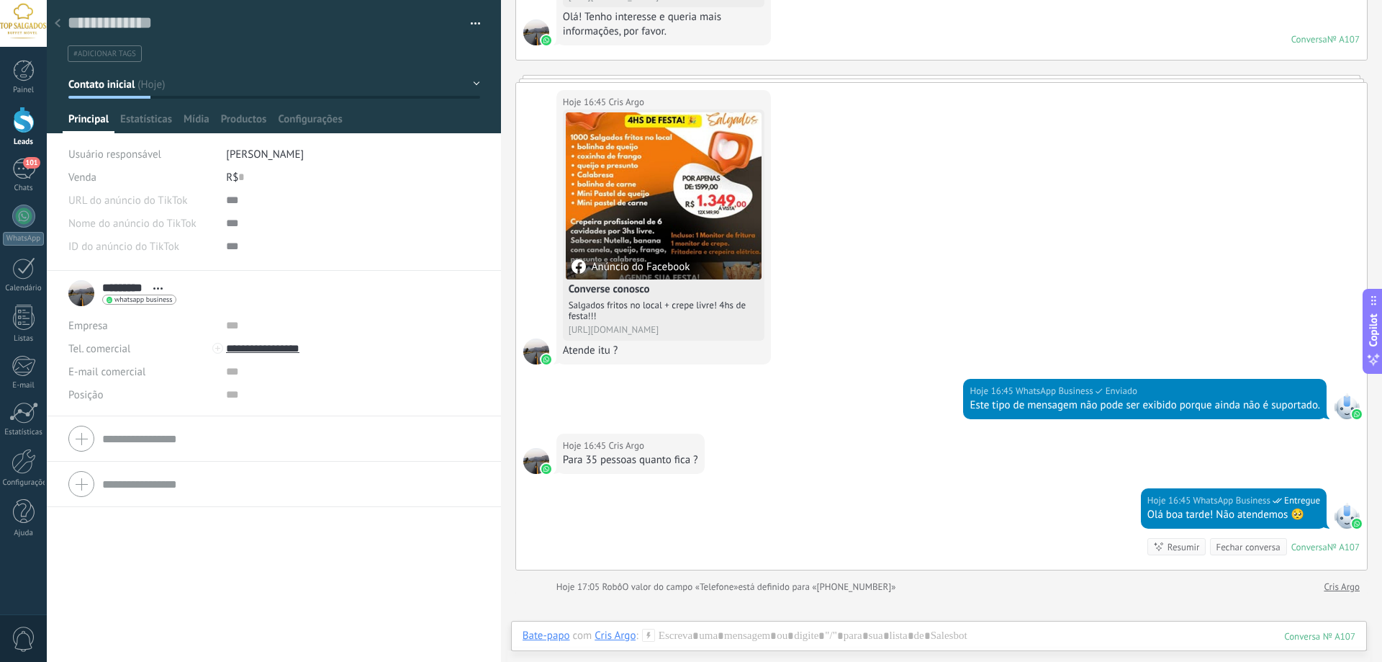
click at [1100, 387] on icon at bounding box center [1100, 390] width 9 height 7
click at [1015, 410] on div "Este tipo de mensagem não pode ser exibido porque ainda não é suportado." at bounding box center [1145, 405] width 351 height 14
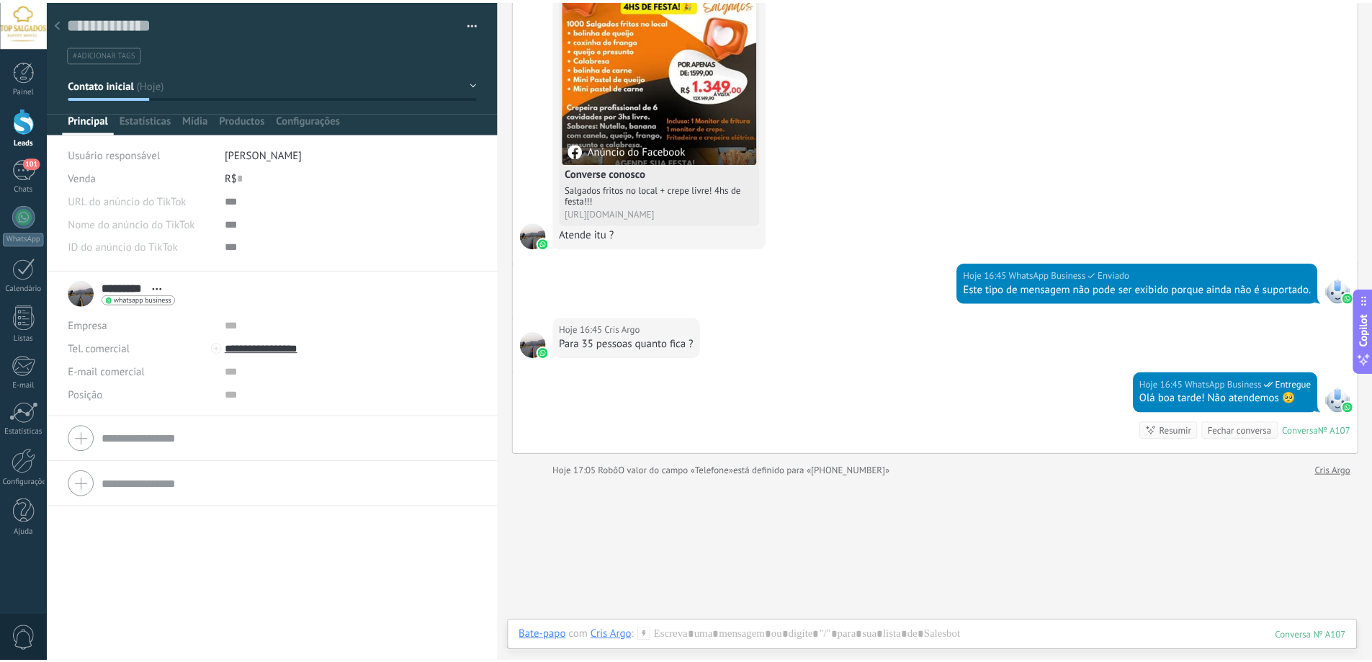
scroll to position [544, 0]
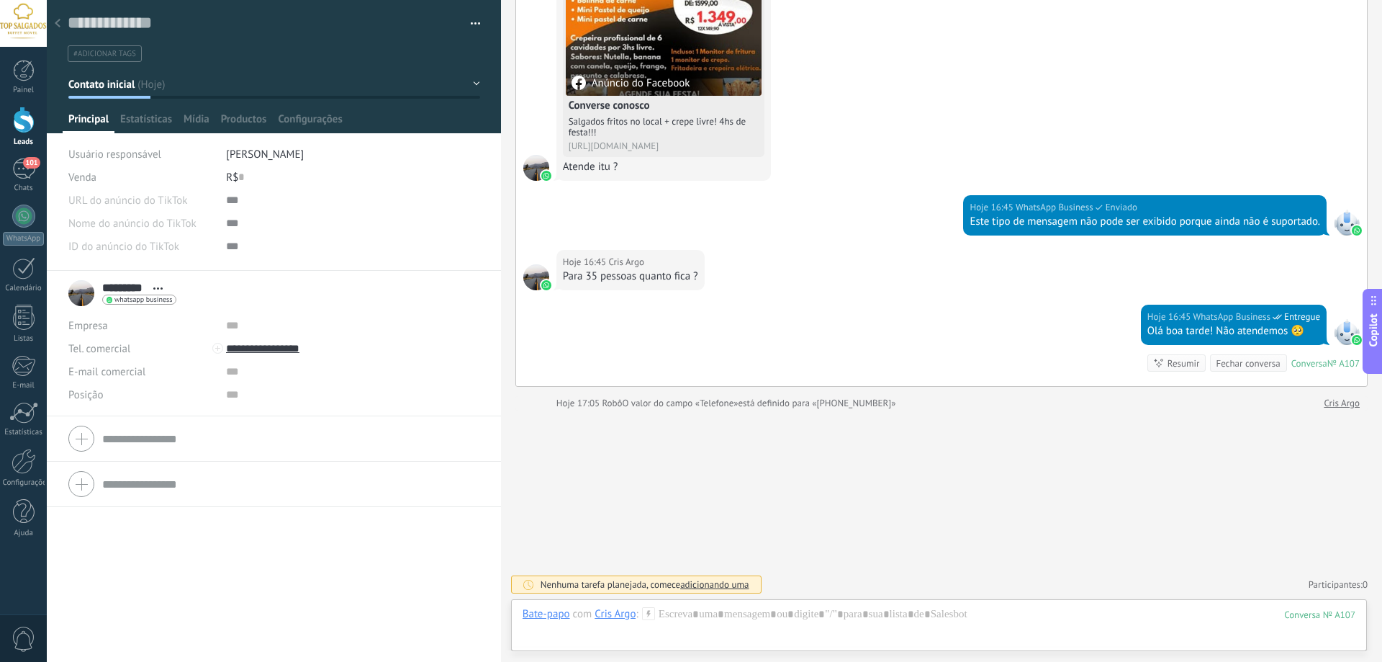
click at [56, 25] on icon at bounding box center [58, 23] width 6 height 9
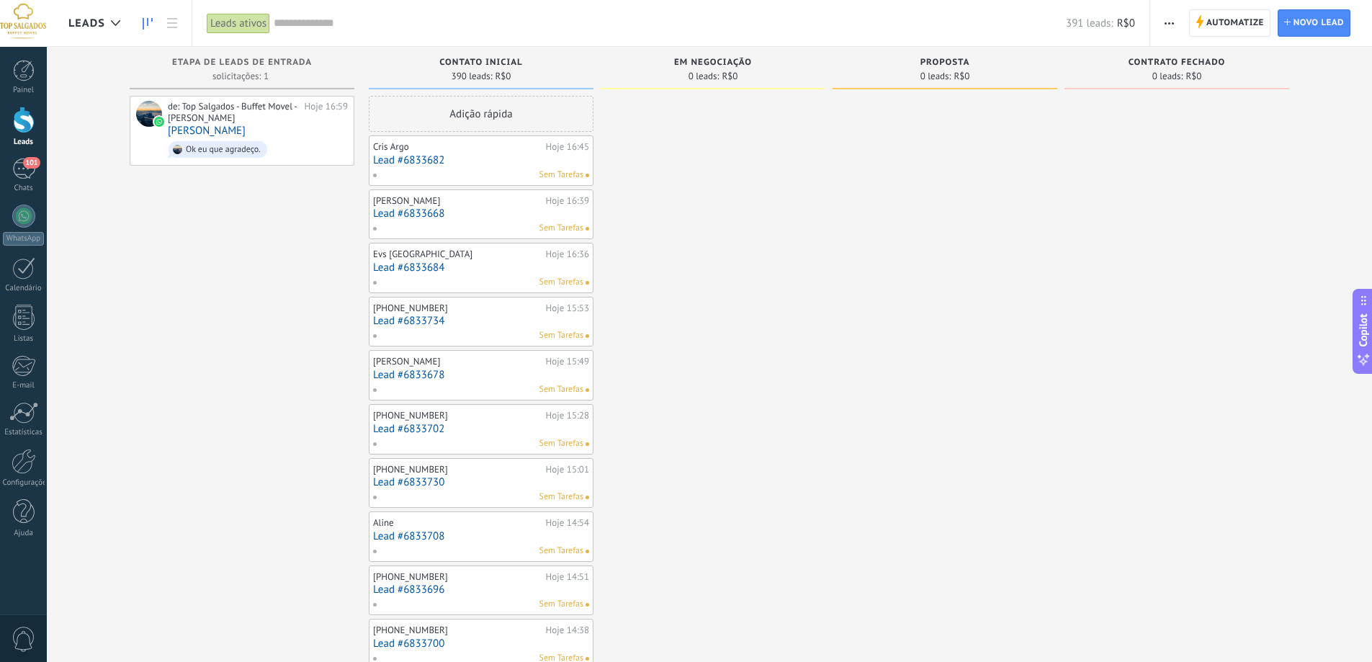
drag, startPoint x: 205, startPoint y: 215, endPoint x: 276, endPoint y: 191, distance: 75.1
drag, startPoint x: 276, startPoint y: 191, endPoint x: 712, endPoint y: 175, distance: 435.9
drag, startPoint x: 712, startPoint y: 175, endPoint x: 614, endPoint y: 146, distance: 102.1
click at [700, 171] on div at bounding box center [713, 651] width 225 height 1110
drag, startPoint x: 500, startPoint y: 78, endPoint x: 521, endPoint y: 78, distance: 20.9
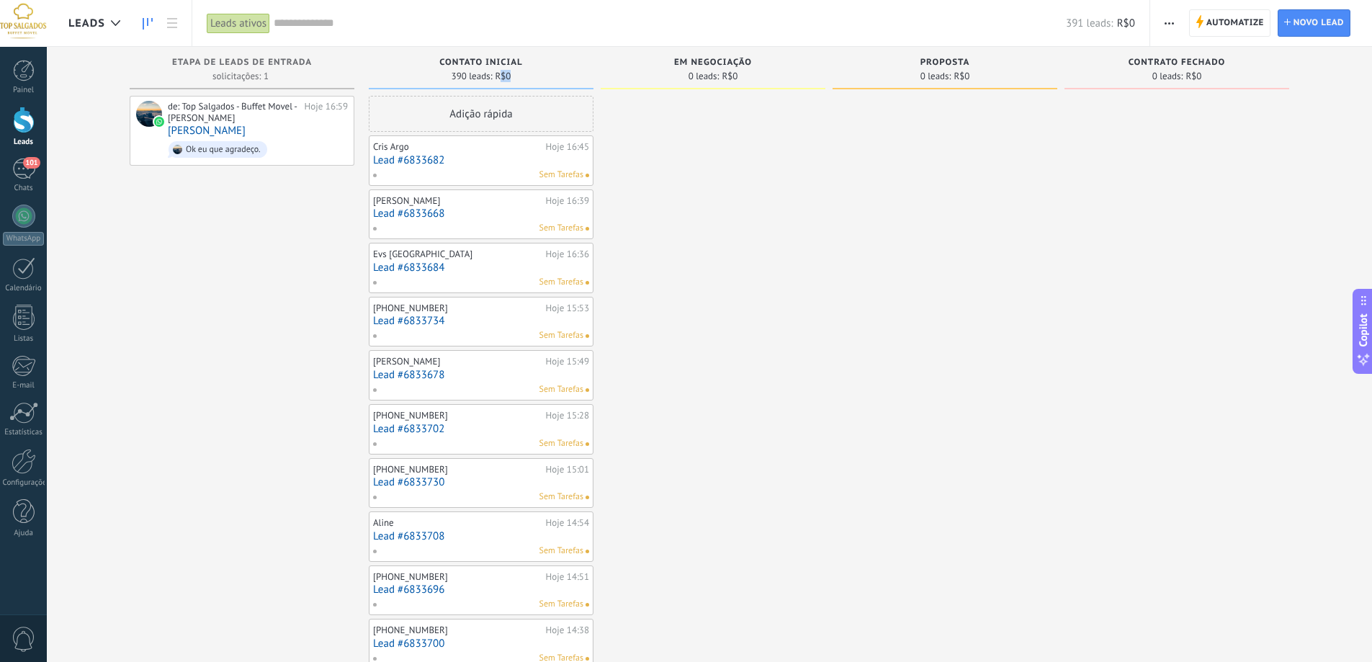
click at [521, 78] on div "390 leads: R$0" at bounding box center [481, 76] width 210 height 12
click at [707, 183] on div at bounding box center [713, 651] width 225 height 1110
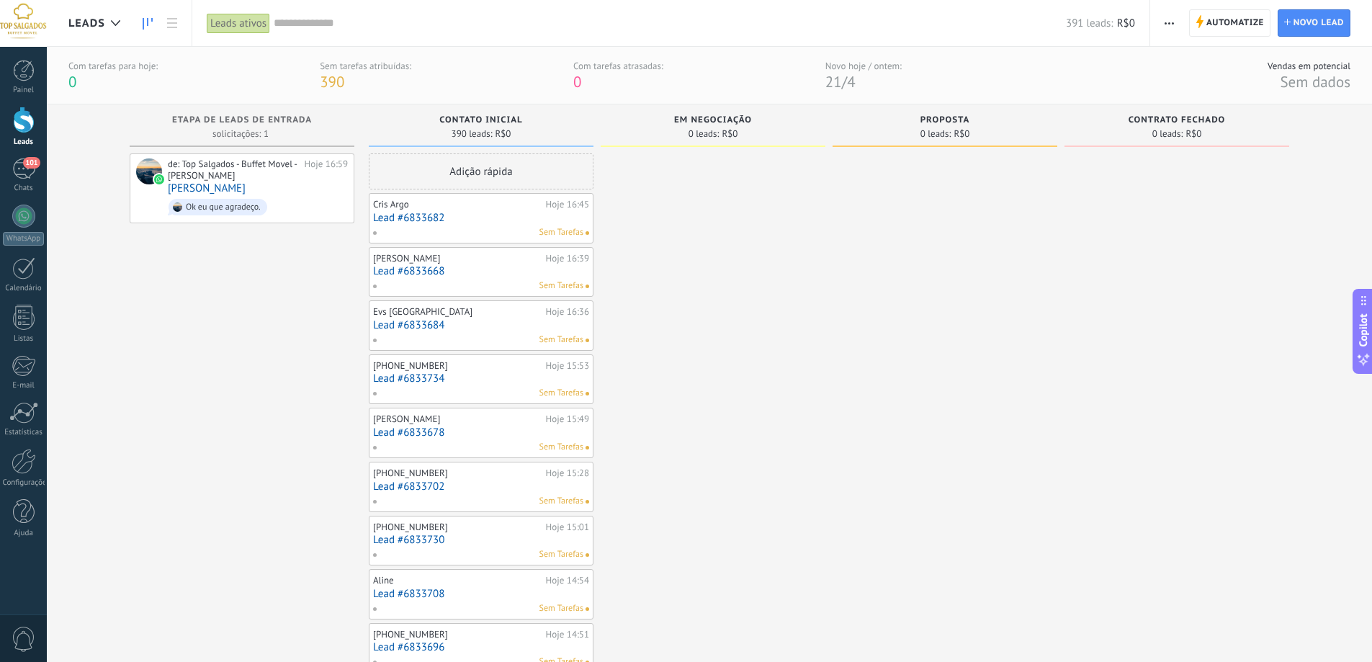
drag, startPoint x: 827, startPoint y: 76, endPoint x: 882, endPoint y: 82, distance: 55.1
click at [882, 82] on div "Novo hoje / ontem: 21 / 4" at bounding box center [863, 76] width 76 height 32
click at [511, 128] on div "390 leads: R$0" at bounding box center [481, 133] width 210 height 12
click at [18, 120] on div at bounding box center [24, 120] width 22 height 27
drag, startPoint x: 529, startPoint y: 53, endPoint x: 487, endPoint y: 59, distance: 42.2
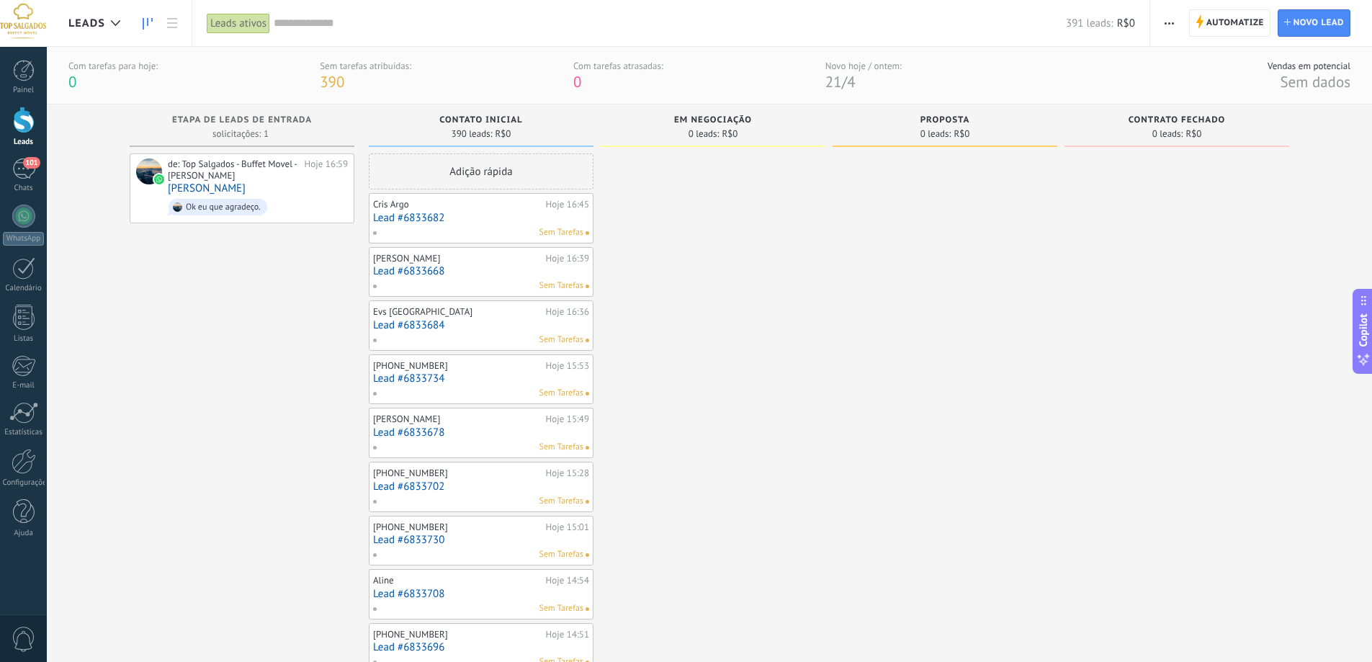
click at [497, 60] on div "Com tarefas para hoje: 0 Sem tarefas atribuídas: 390 Com tarefas atrasadas: 0 N…" at bounding box center [484, 76] width 833 height 32
drag, startPoint x: 743, startPoint y: 52, endPoint x: 702, endPoint y: 51, distance: 41.0
click at [702, 51] on div "Com tarefas para hoje: 0 Sem tarefas atribuídas: 390 Com tarefas atrasadas: 0 N…" at bounding box center [709, 76] width 1325 height 58
click at [24, 179] on div "101" at bounding box center [23, 168] width 23 height 21
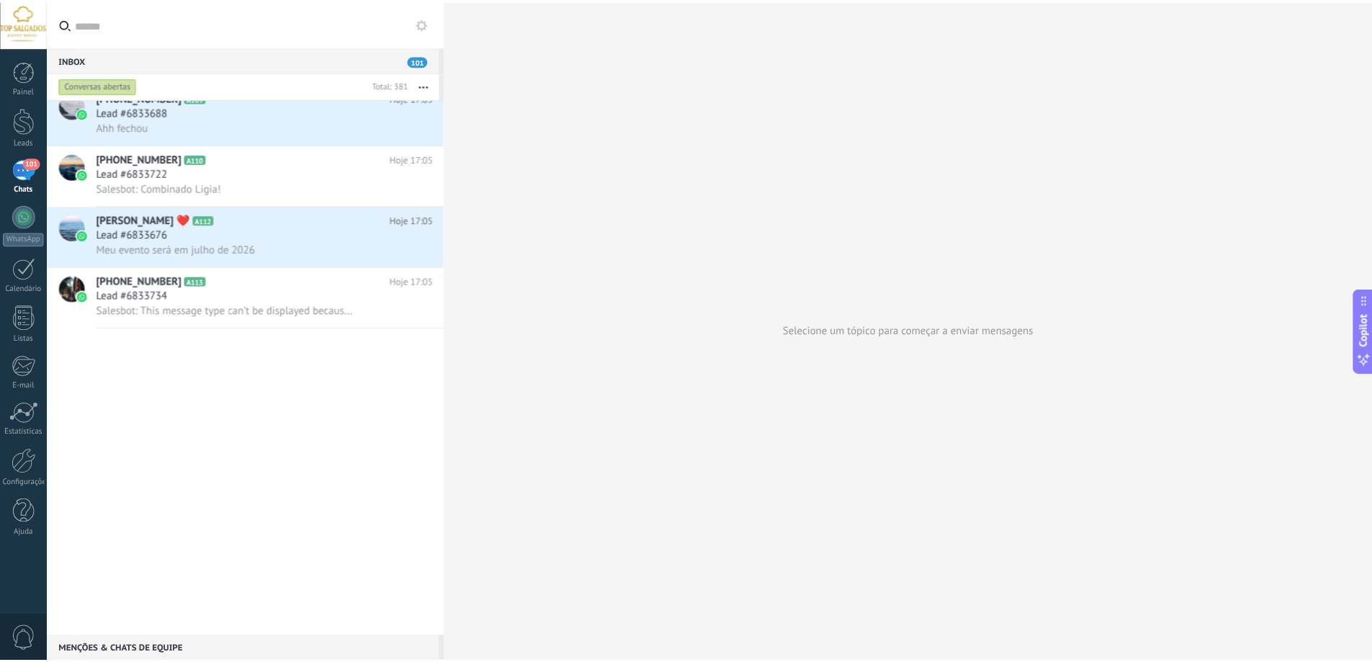
scroll to position [1, 0]
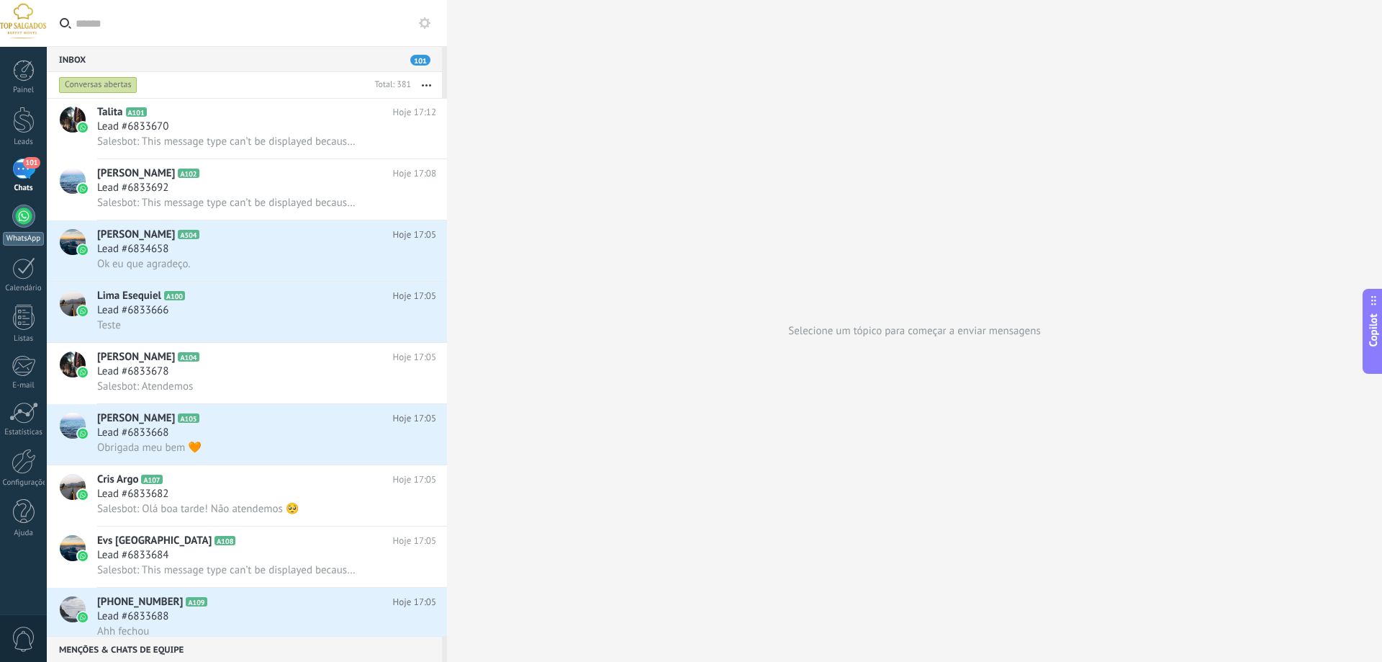
click at [26, 225] on div at bounding box center [23, 215] width 23 height 23
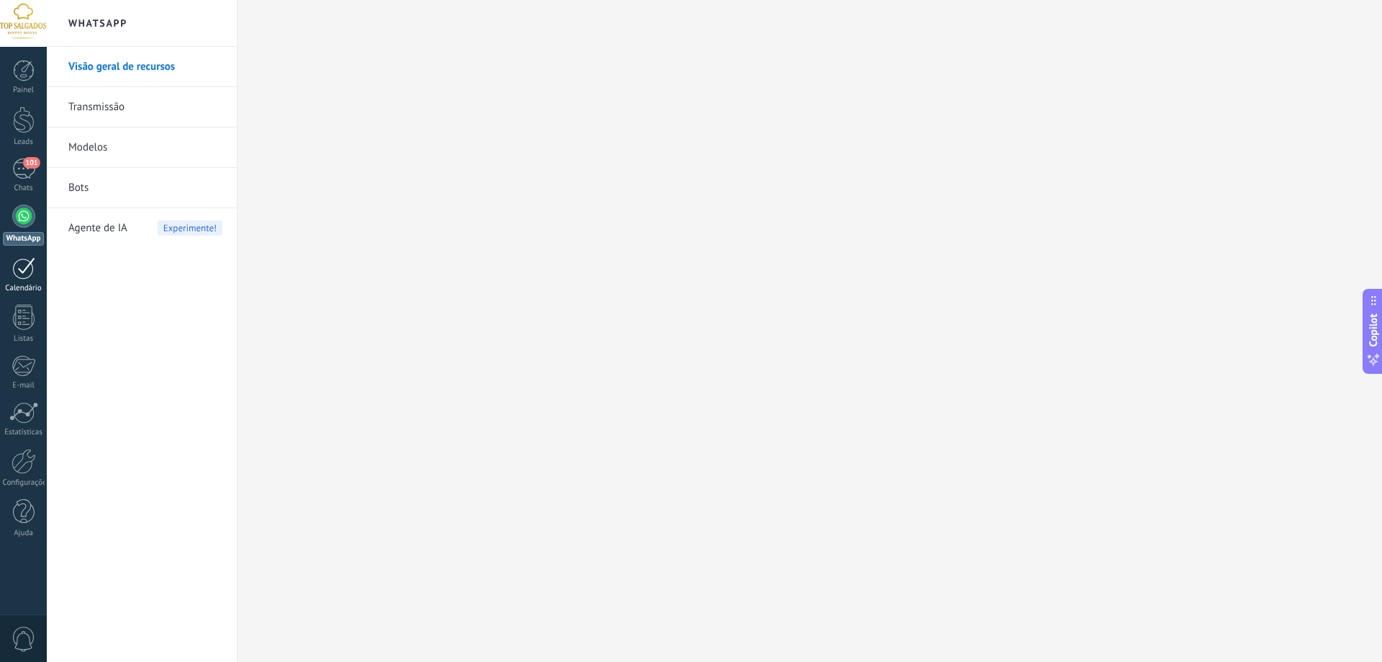
click at [27, 271] on div at bounding box center [23, 268] width 23 height 22
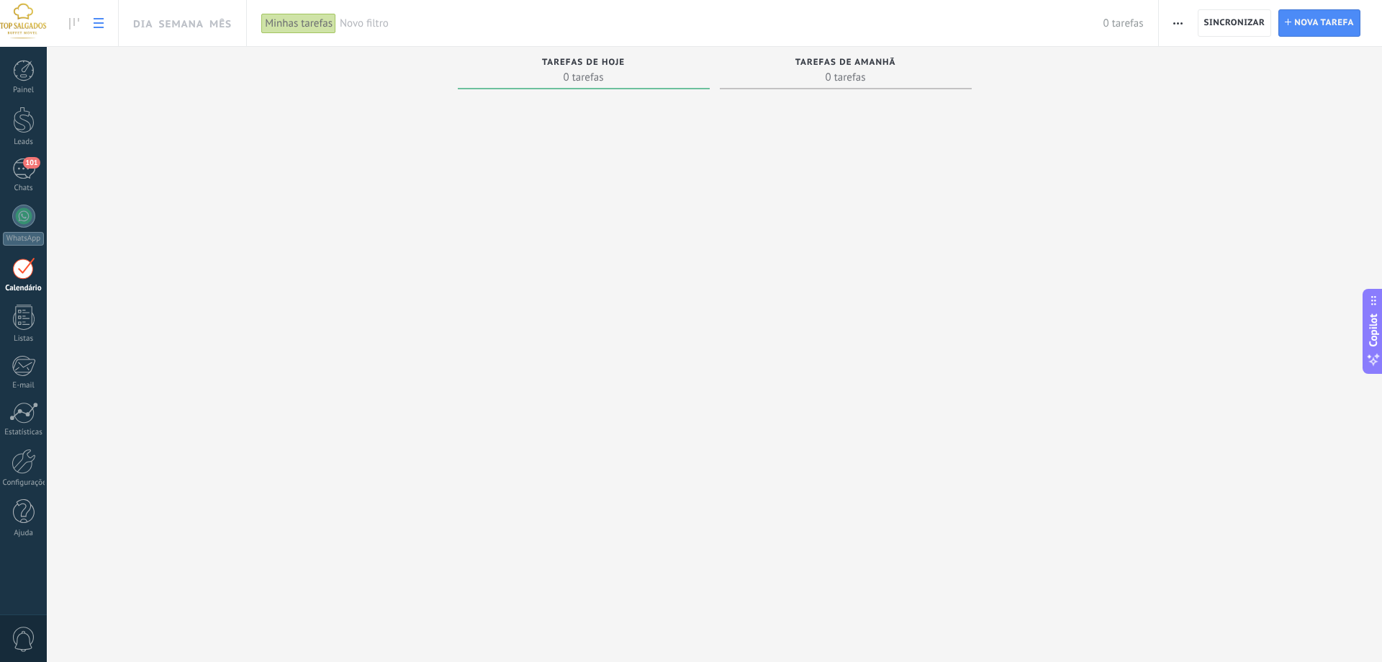
click at [99, 24] on use at bounding box center [99, 23] width 10 height 10
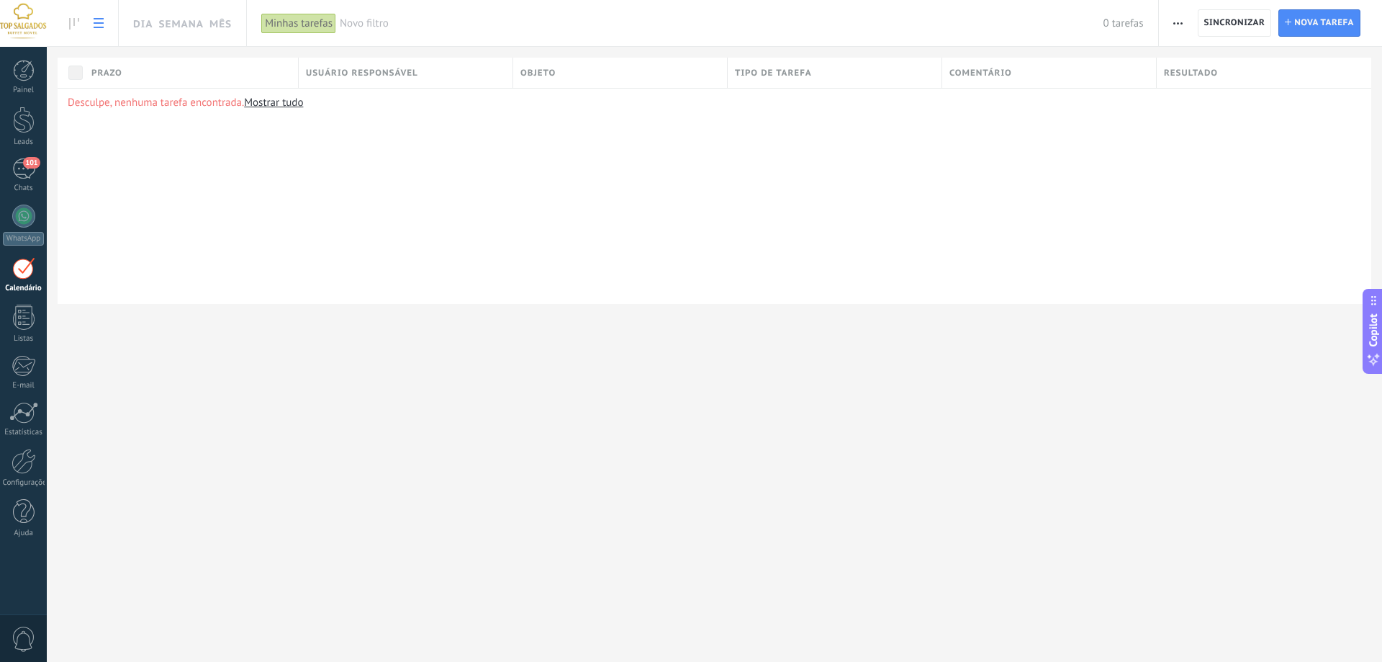
click at [454, 237] on div "Desculpe, nenhuma tarefa encontrada. Mostrar tudo" at bounding box center [715, 196] width 1314 height 216
click at [12, 271] on div at bounding box center [23, 268] width 23 height 22
click at [76, 24] on icon at bounding box center [74, 24] width 10 height 12
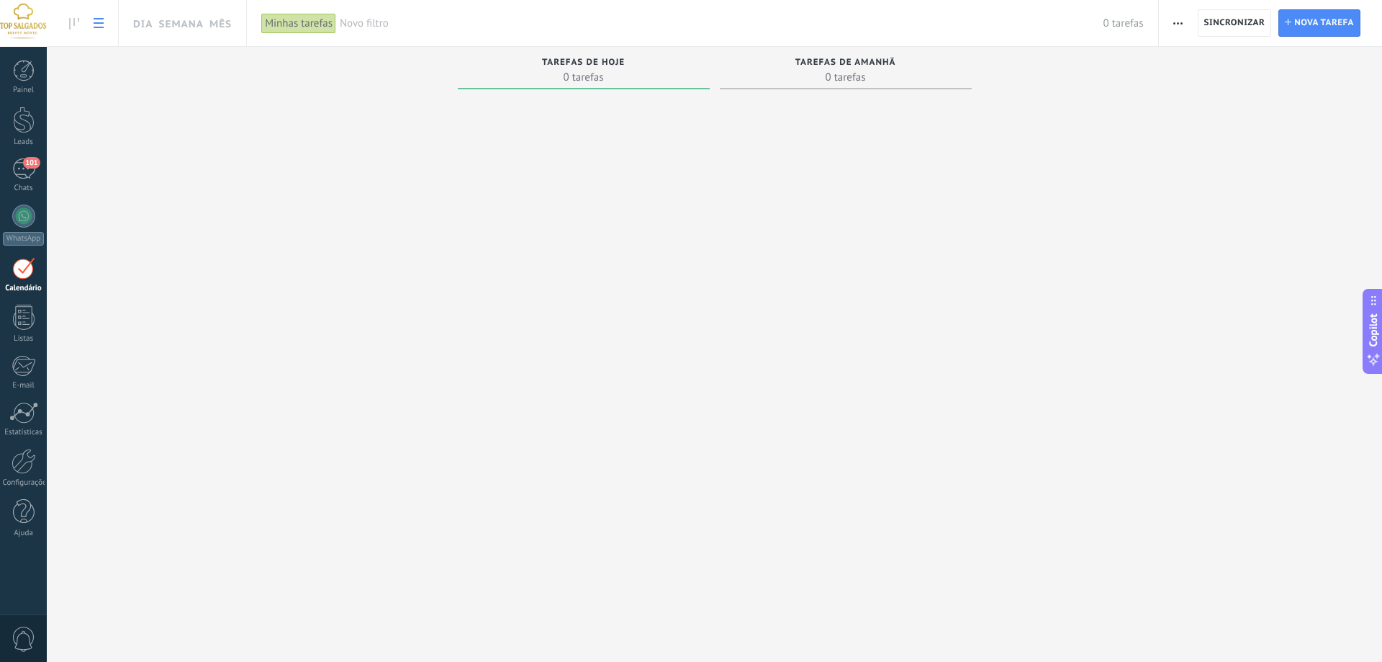
click at [95, 22] on use at bounding box center [99, 23] width 10 height 10
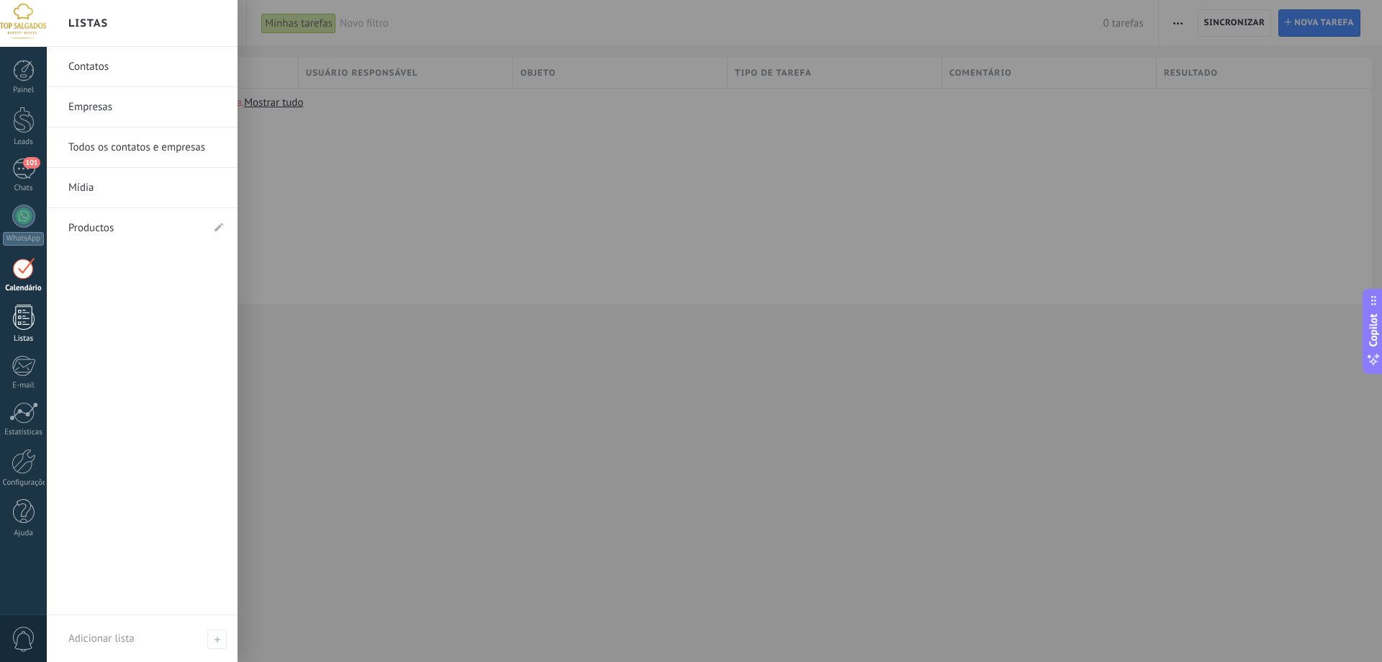
click at [24, 325] on div at bounding box center [24, 317] width 22 height 25
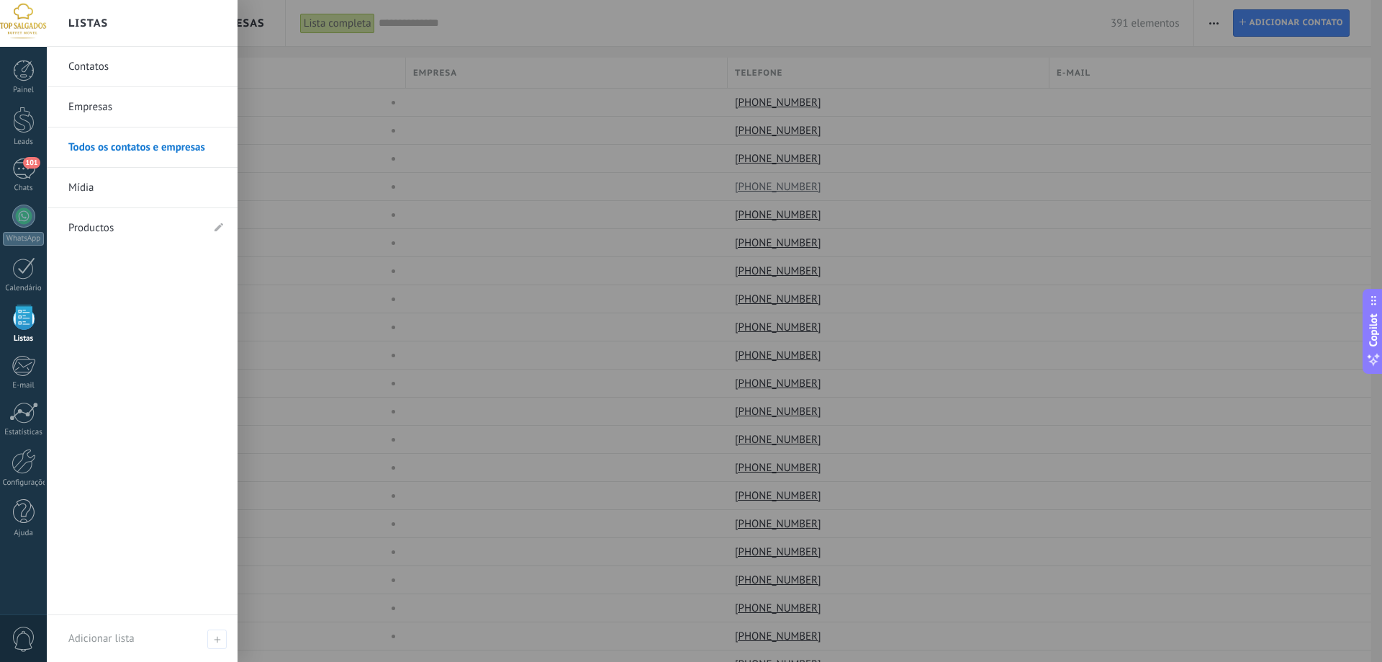
click at [94, 67] on link "Contatos" at bounding box center [145, 67] width 155 height 40
click at [105, 186] on link "Mídia" at bounding box center [145, 188] width 155 height 40
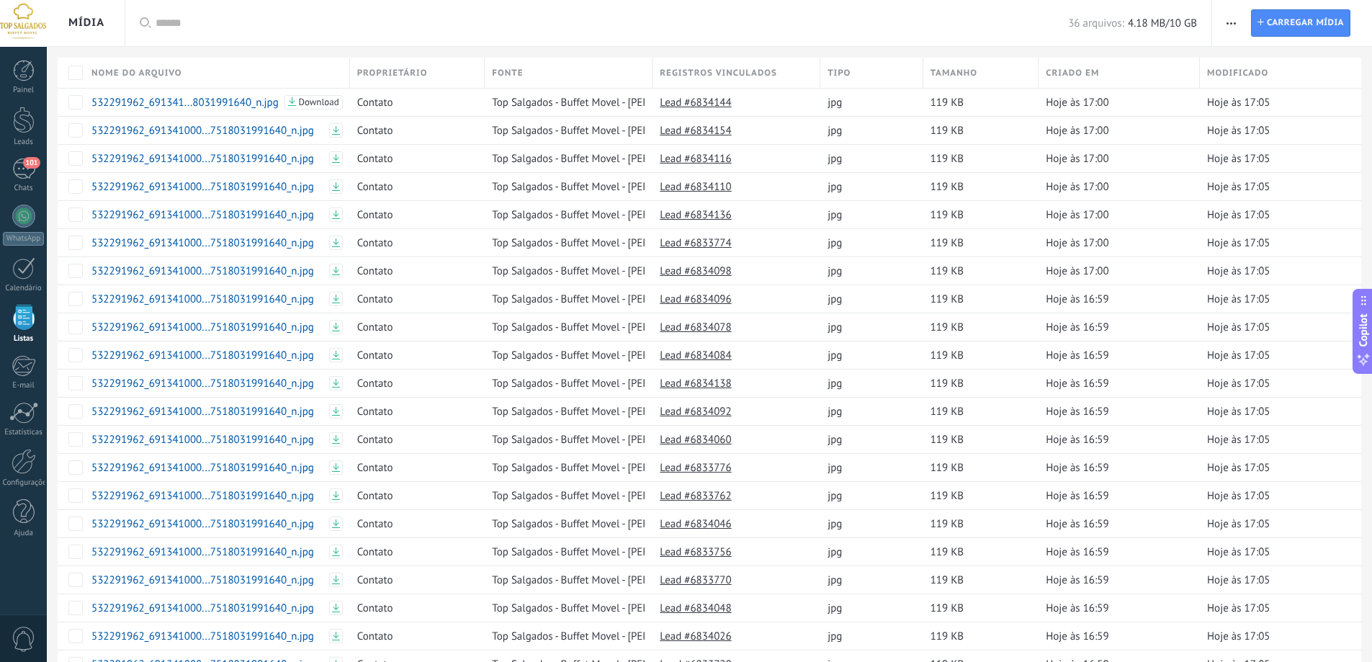
click at [524, 58] on div "Fonte" at bounding box center [568, 73] width 167 height 30
click at [454, 24] on div at bounding box center [686, 23] width 1372 height 47
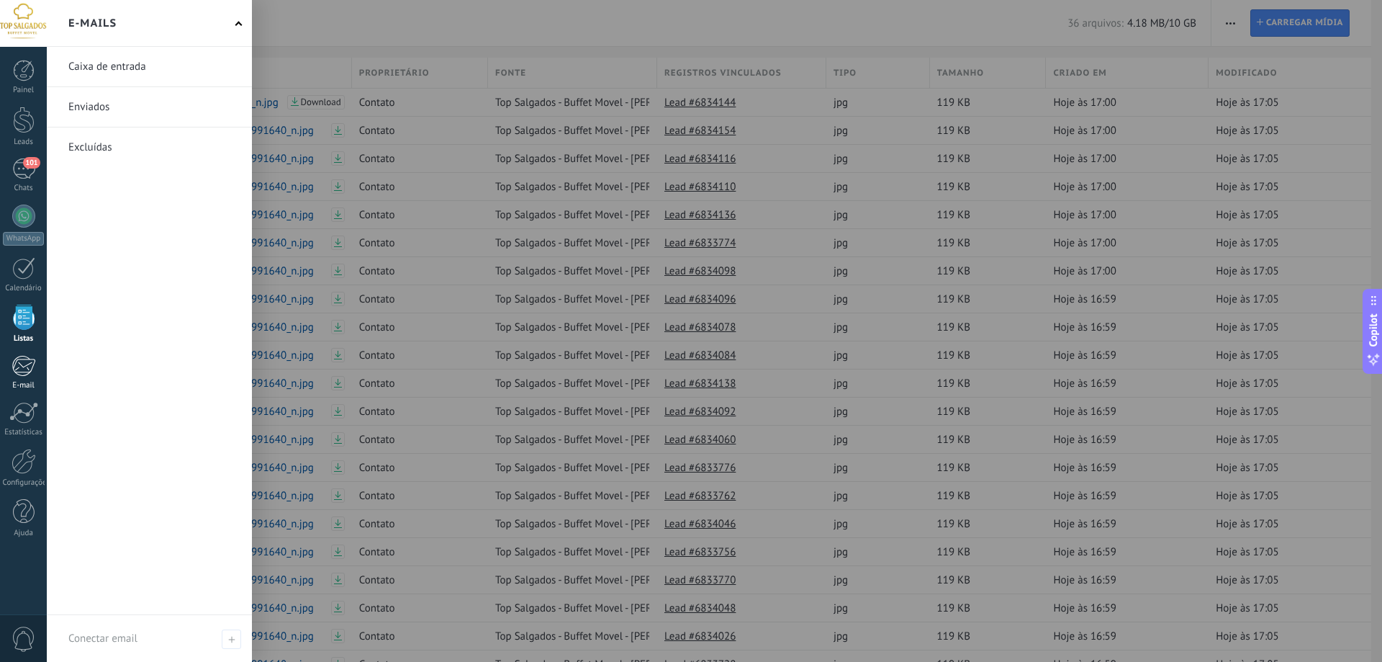
click at [25, 378] on link "E-mail" at bounding box center [23, 372] width 47 height 35
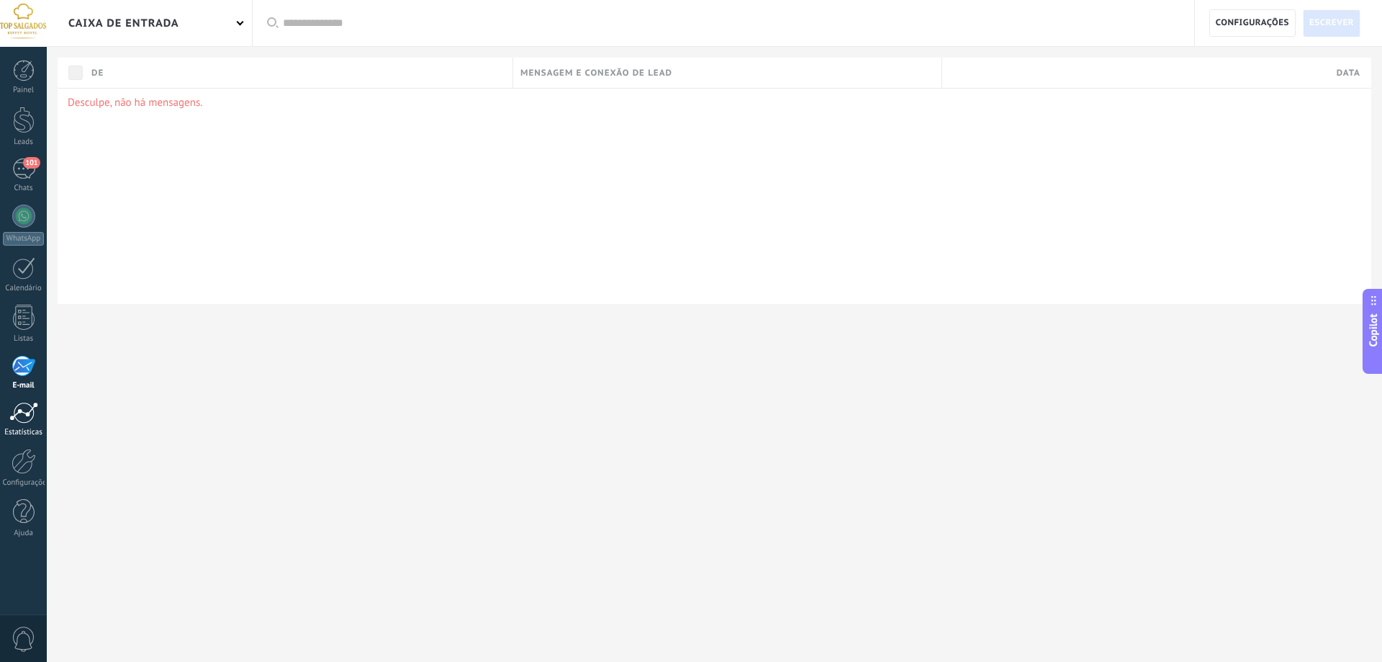
click at [21, 421] on div at bounding box center [23, 413] width 29 height 22
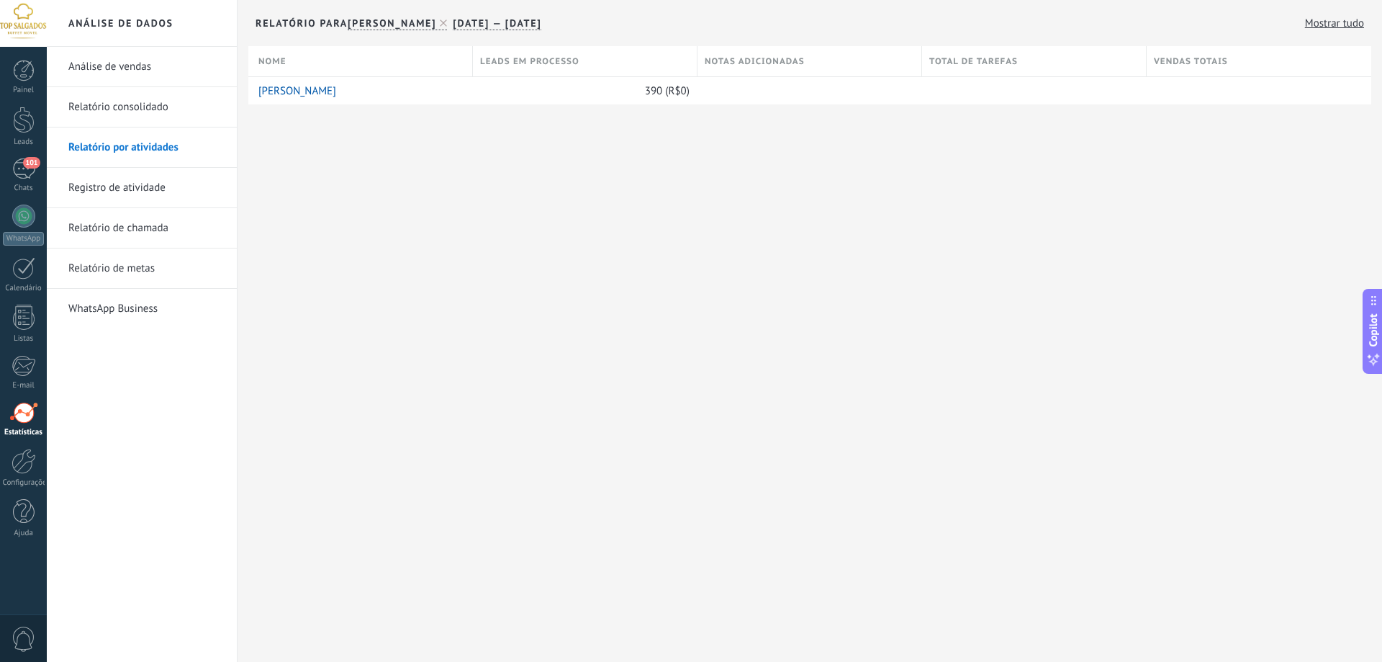
click at [117, 58] on link "Análise de vendas" at bounding box center [145, 67] width 154 height 40
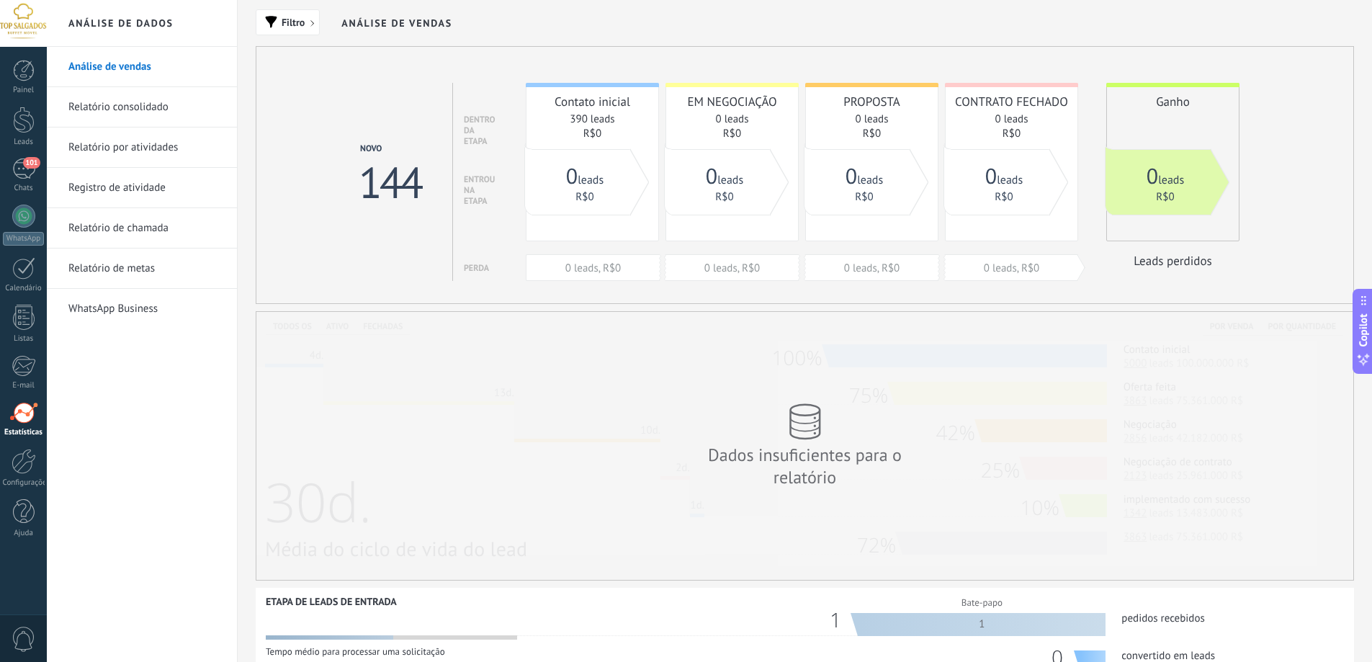
click at [598, 104] on div "Contato inicial" at bounding box center [592, 102] width 117 height 16
drag, startPoint x: 616, startPoint y: 48, endPoint x: 824, endPoint y: 46, distance: 208.8
click at [824, 46] on div "Novo 144 dentro da etapa entrou na etapa Perda Contato inicial 390 leads R$0 0 …" at bounding box center [805, 175] width 1098 height 258
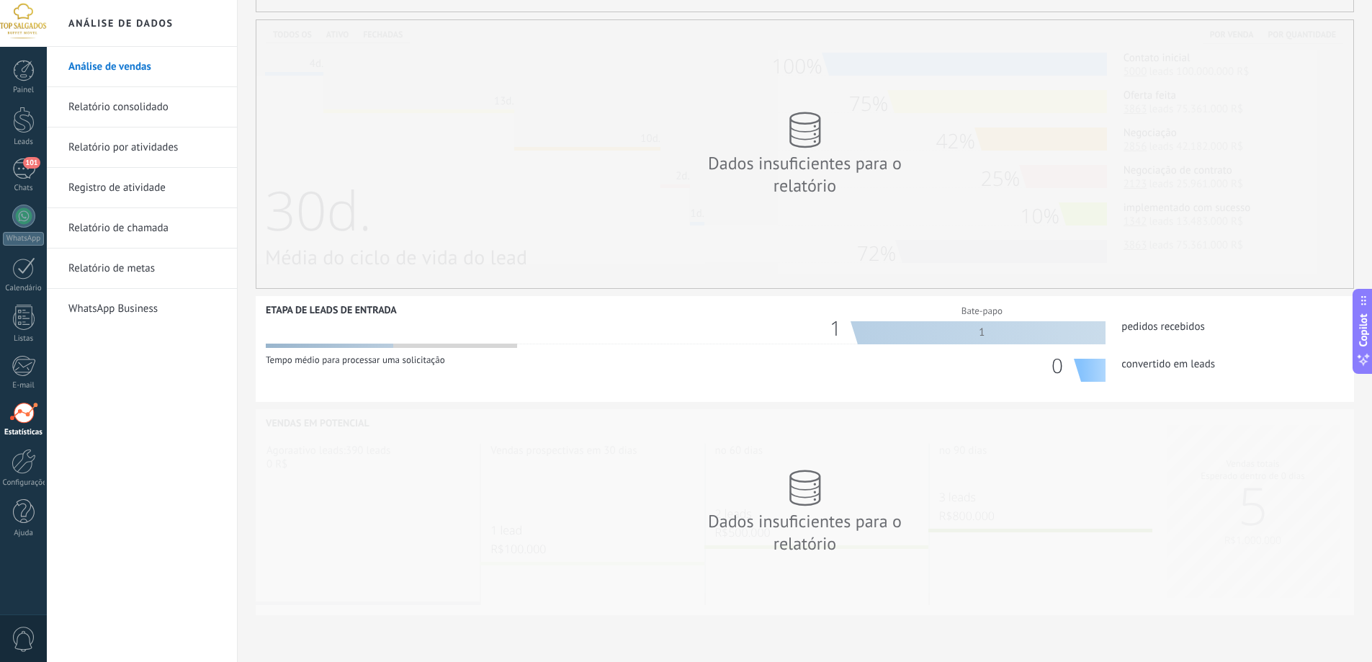
scroll to position [292, 0]
drag, startPoint x: 745, startPoint y: 529, endPoint x: 862, endPoint y: 559, distance: 120.7
click at [862, 559] on div "Dados insuficientes para o relatório" at bounding box center [805, 512] width 288 height 114
drag, startPoint x: 687, startPoint y: 543, endPoint x: 623, endPoint y: 561, distance: 66.6
click at [623, 561] on div "Dados insuficientes para o relatório" at bounding box center [805, 512] width 1098 height 206
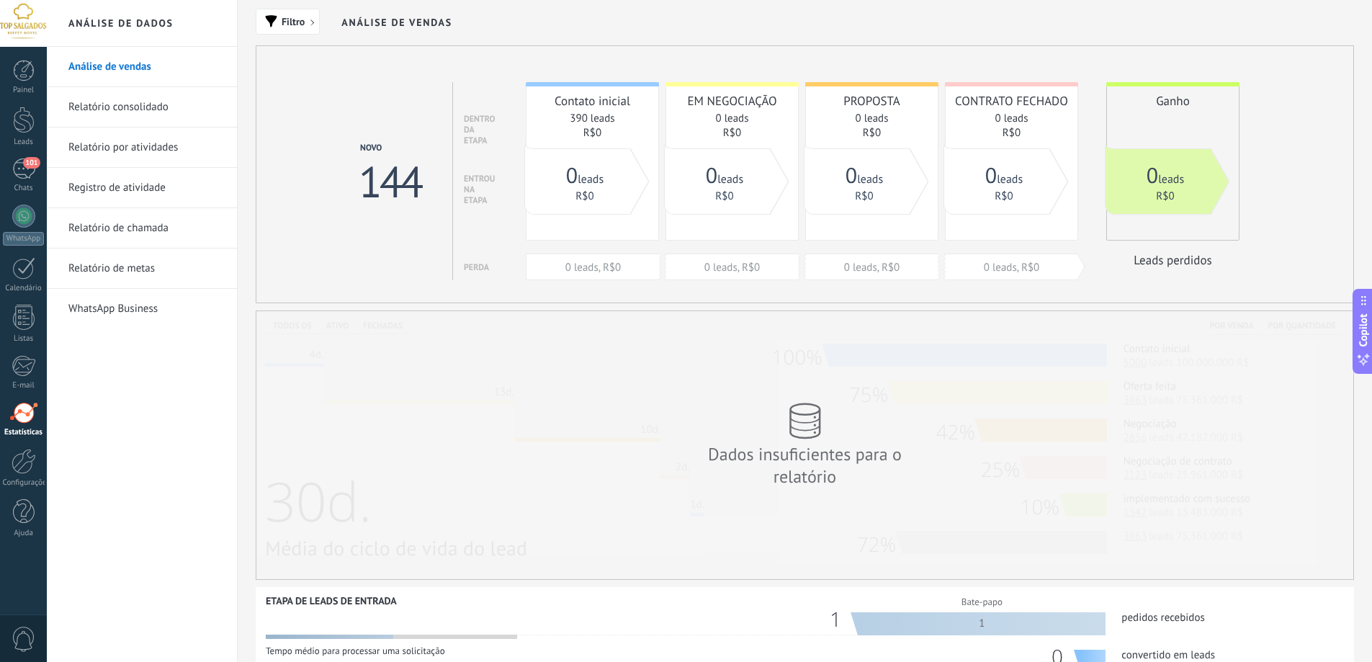
scroll to position [0, 0]
click at [100, 228] on link "Relatório de chamada" at bounding box center [145, 228] width 154 height 40
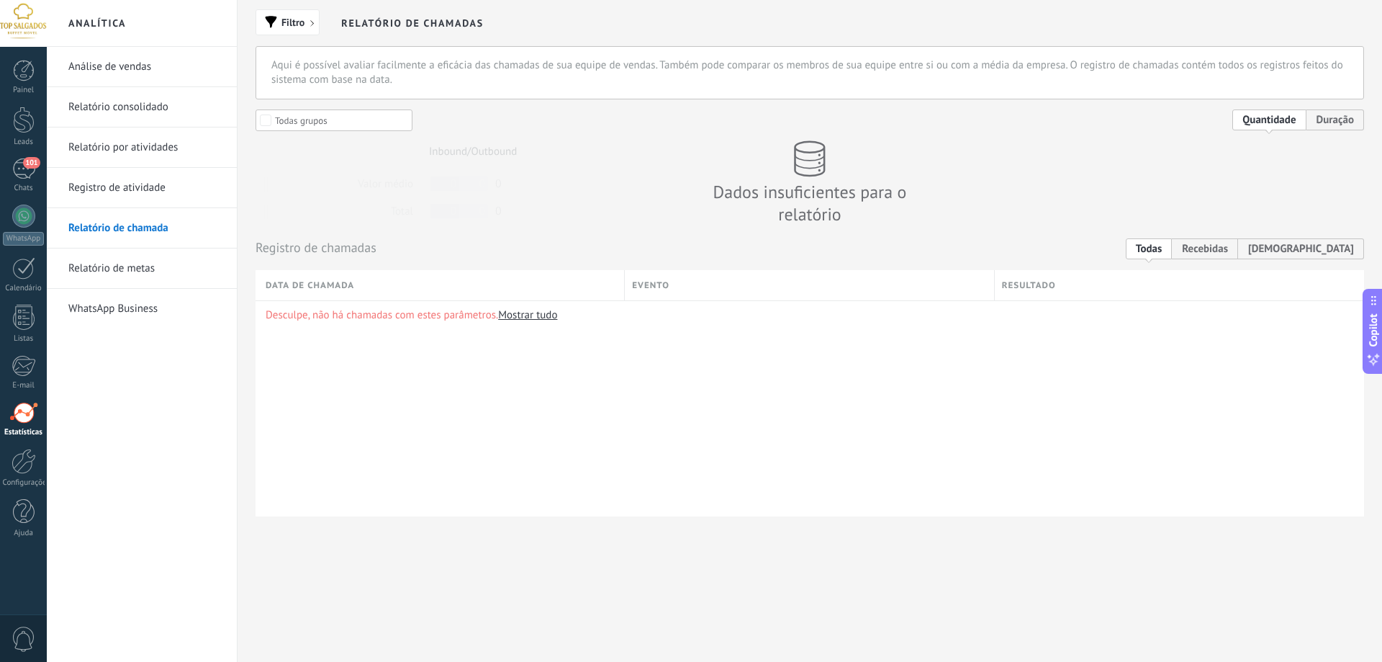
drag, startPoint x: 449, startPoint y: 199, endPoint x: 395, endPoint y: 210, distance: 55.1
click at [395, 210] on div "Dados insuficientes para o relatório" at bounding box center [810, 182] width 1109 height 77
click at [86, 312] on link "WhatsApp Business" at bounding box center [145, 309] width 154 height 40
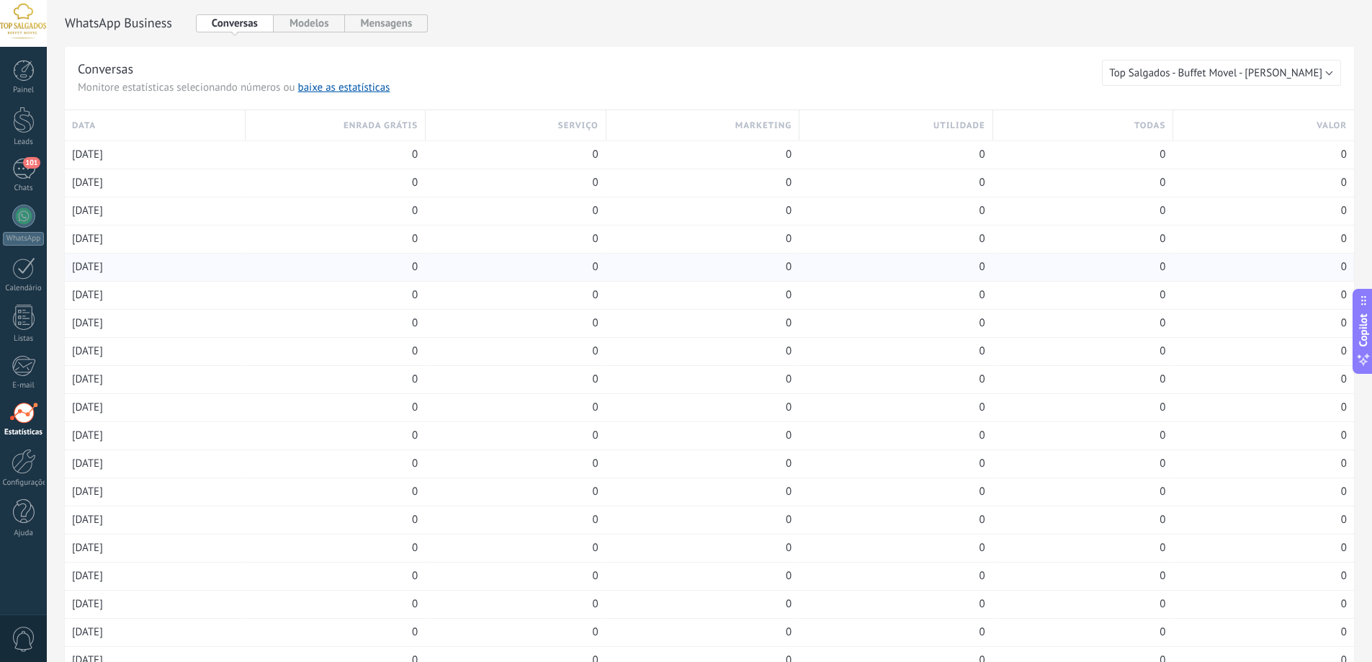
drag, startPoint x: 570, startPoint y: 72, endPoint x: 536, endPoint y: 258, distance: 188.8
click at [539, 73] on h3 "Conversas" at bounding box center [590, 69] width 1024 height 18
click at [410, 24] on button "Mensagens" at bounding box center [387, 23] width 84 height 18
click at [1262, 74] on span "Top Salgados - Buffet Movel - [PERSON_NAME]" at bounding box center [1215, 73] width 213 height 14
click at [1321, 66] on span "Top Salgados - Buffet Movel - [PERSON_NAME]" at bounding box center [1214, 73] width 243 height 14
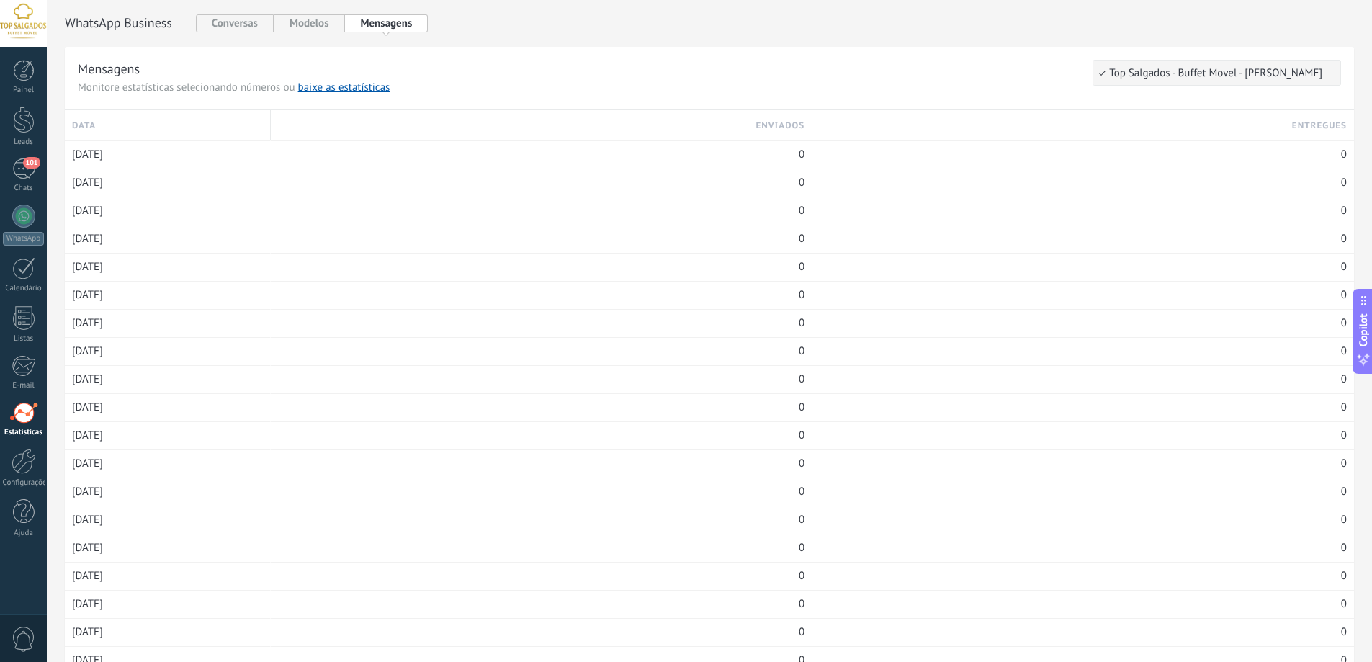
click at [622, 37] on div "WhatsApp Cloud API Conversas Modelos Mensagens Mensagens Monitore estatísticas …" at bounding box center [709, 530] width 1289 height 1032
click at [27, 472] on div at bounding box center [24, 461] width 24 height 25
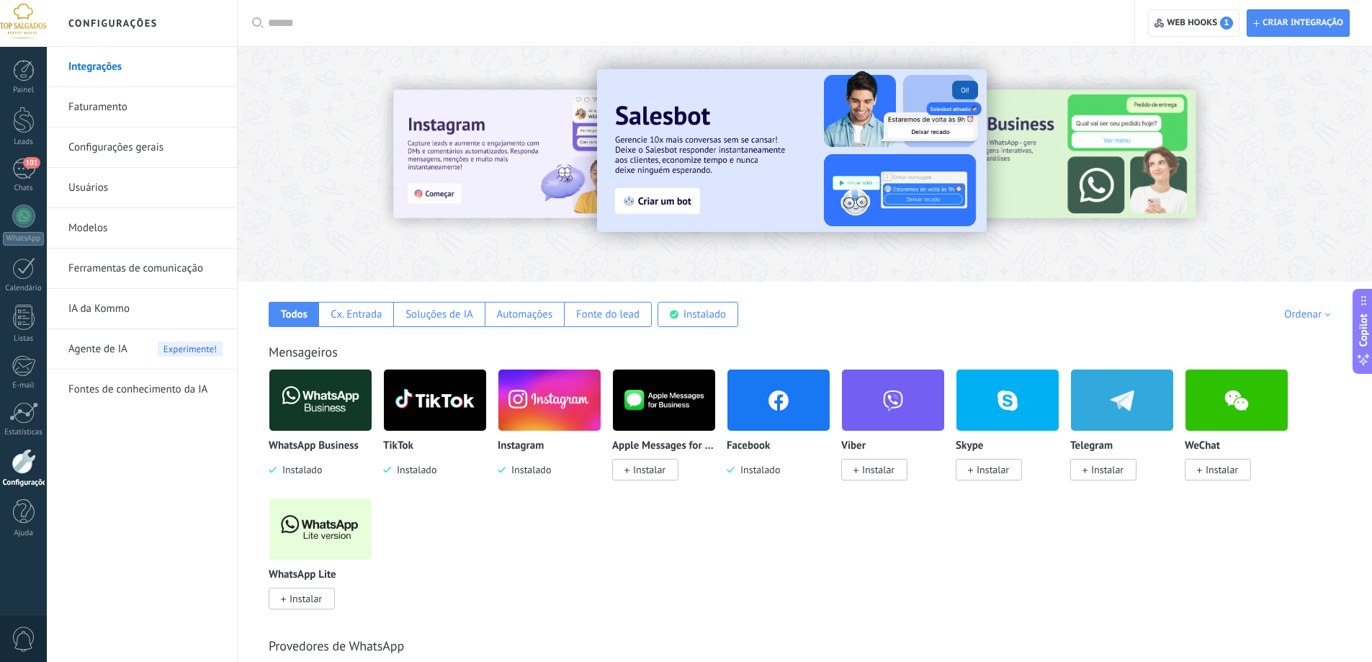
drag, startPoint x: 674, startPoint y: 289, endPoint x: 650, endPoint y: 279, distance: 26.1
click at [613, 287] on div "Todos Cx. Entrada Soluções de IA Automações Fonte do lead Instalado Minhas insc…" at bounding box center [804, 304] width 1105 height 45
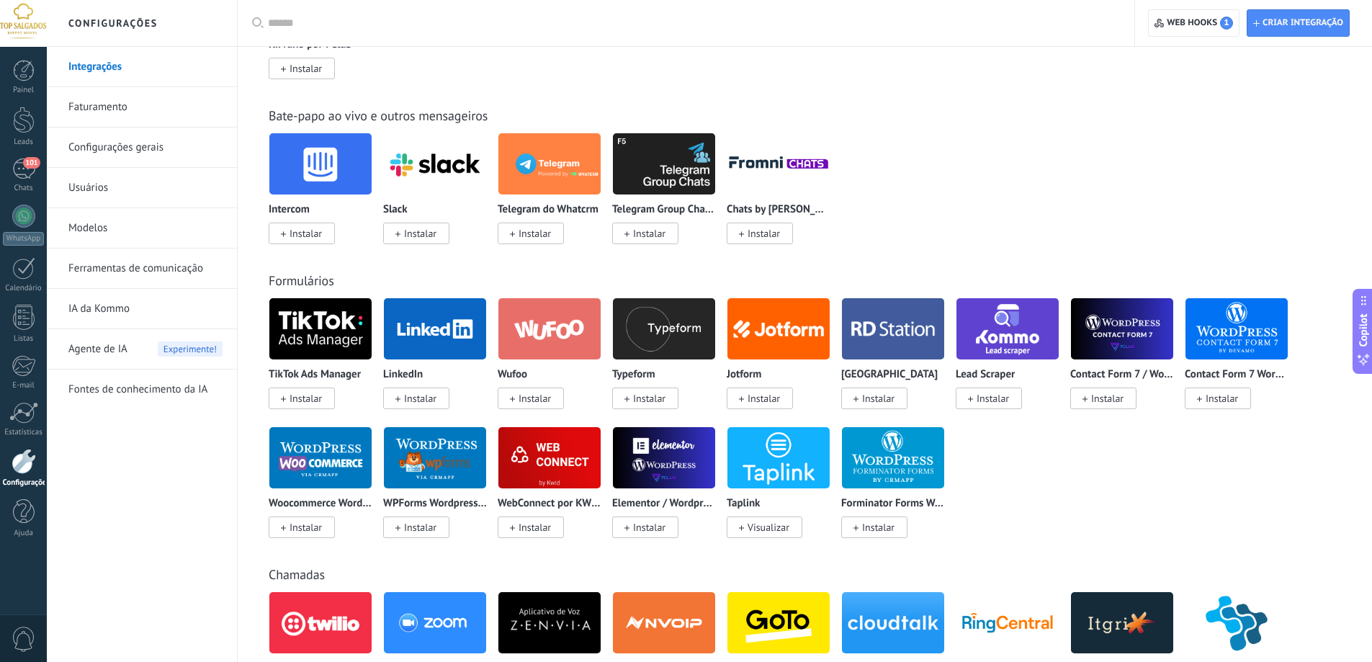
scroll to position [1152, 0]
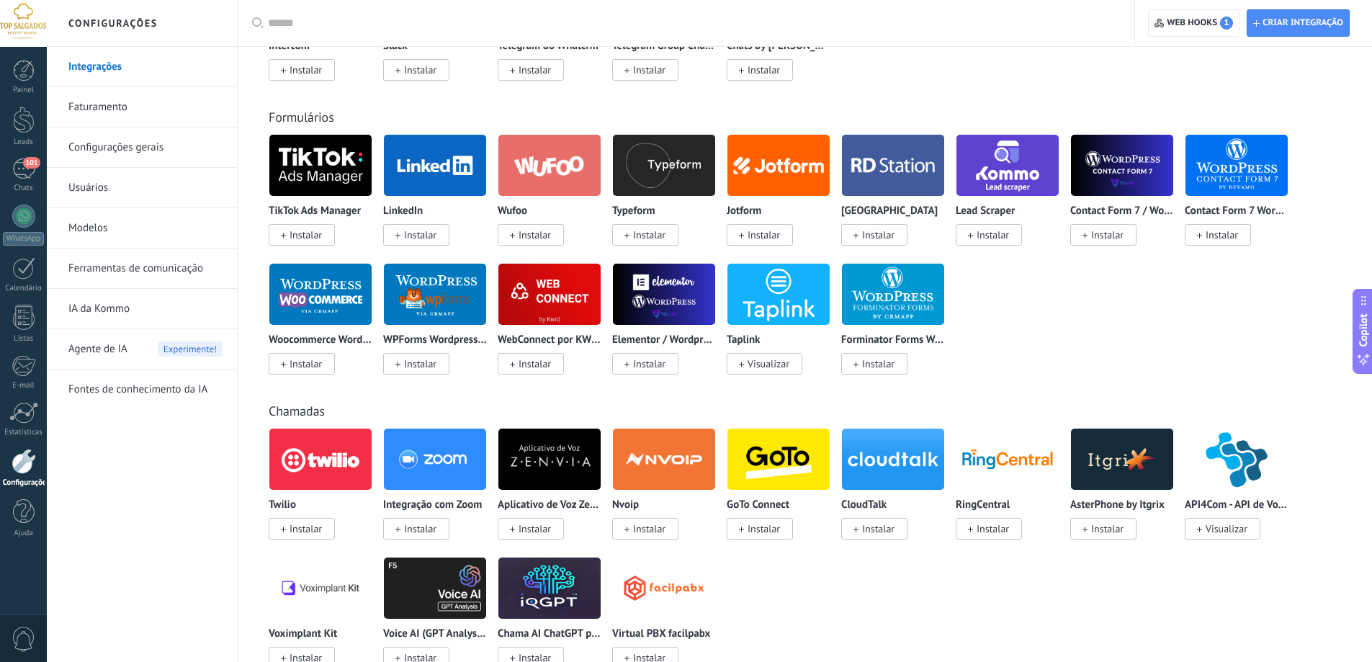
drag, startPoint x: 970, startPoint y: 306, endPoint x: 977, endPoint y: 85, distance: 221.2
drag, startPoint x: 977, startPoint y: 85, endPoint x: 806, endPoint y: 94, distance: 170.9
drag, startPoint x: 806, startPoint y: 94, endPoint x: 499, endPoint y: 115, distance: 308.2
drag, startPoint x: 499, startPoint y: 115, endPoint x: 951, endPoint y: 86, distance: 453.1
drag, startPoint x: 951, startPoint y: 86, endPoint x: 749, endPoint y: 104, distance: 203.1
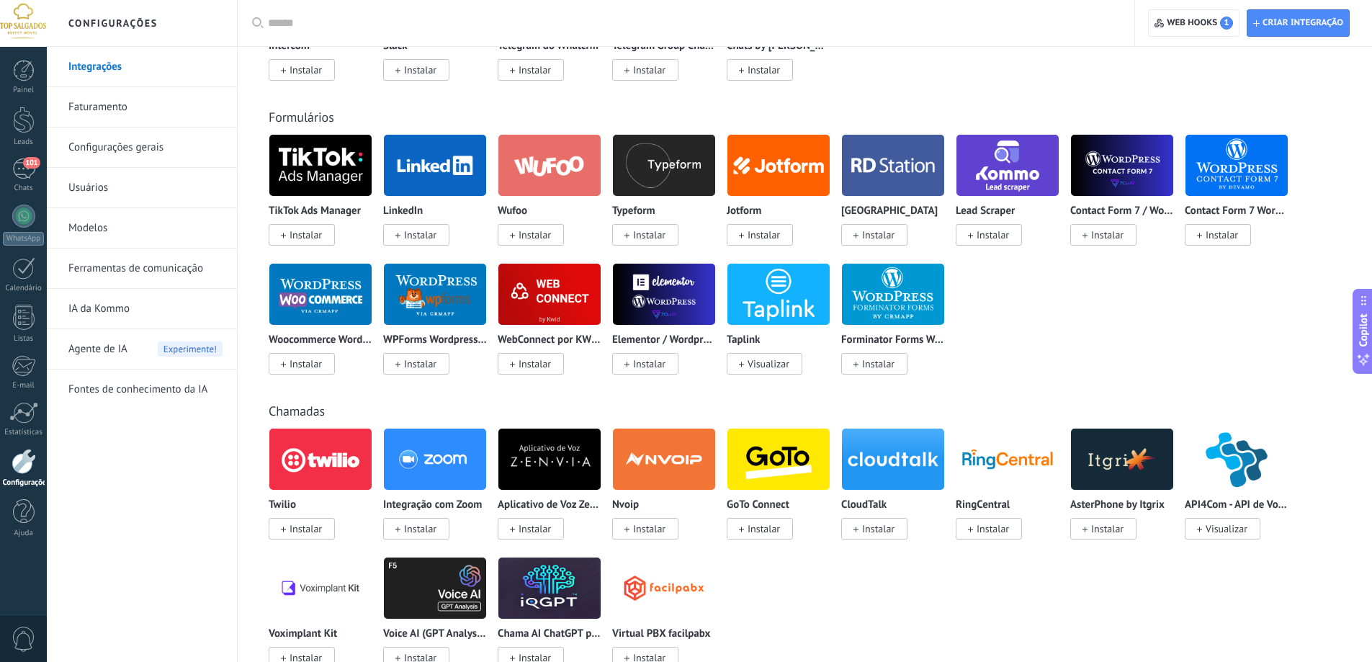
drag, startPoint x: 749, startPoint y: 104, endPoint x: 731, endPoint y: 119, distance: 23.1
click at [706, 104] on div "Formulários TikTok Ads Manager Instalar LinkedIn Instalar Wufoo Instalar Typefo…" at bounding box center [804, 227] width 1105 height 294
drag, startPoint x: 1077, startPoint y: 314, endPoint x: 959, endPoint y: 310, distance: 118.1
drag, startPoint x: 959, startPoint y: 310, endPoint x: 239, endPoint y: 243, distance: 723.2
drag, startPoint x: 239, startPoint y: 243, endPoint x: 267, endPoint y: 110, distance: 135.4
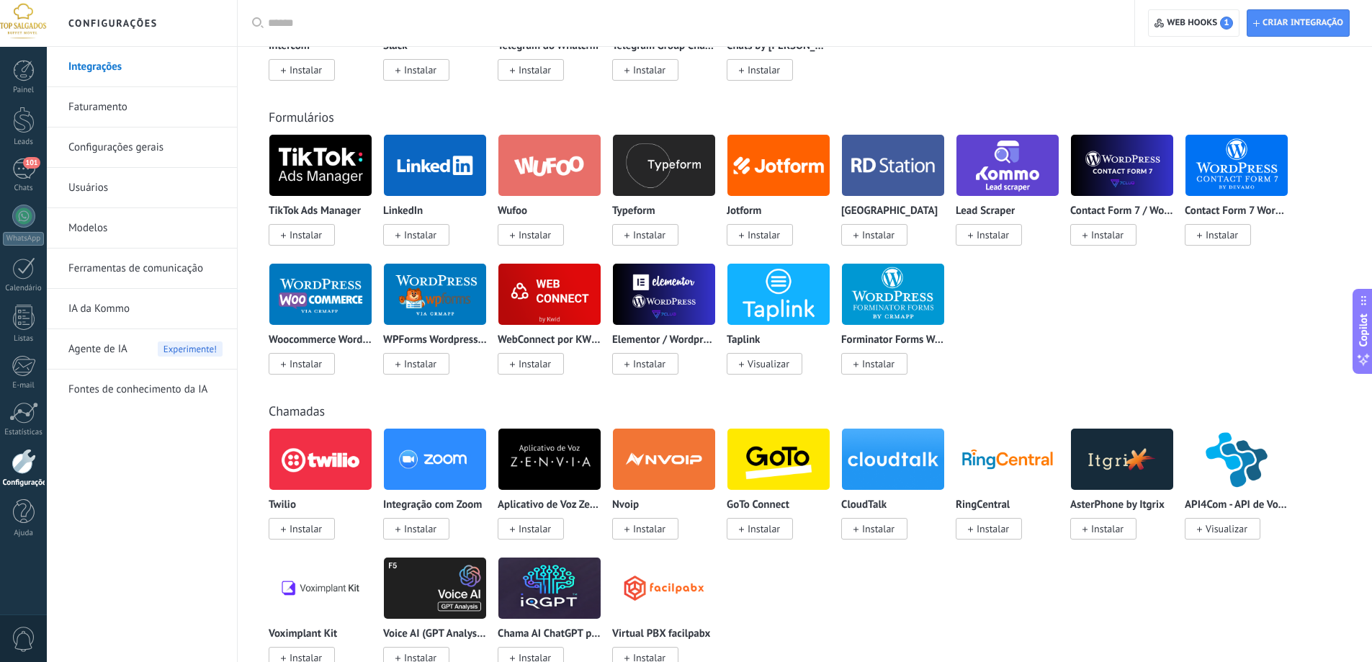
drag, startPoint x: 267, startPoint y: 110, endPoint x: 939, endPoint y: 78, distance: 672.6
drag, startPoint x: 939, startPoint y: 78, endPoint x: 896, endPoint y: 189, distance: 119.0
click at [894, 79] on div "Intercom Instalar Slack Instalar Telegram do Whatcrm Instalar Telegram Group Ch…" at bounding box center [812, 33] width 1087 height 129
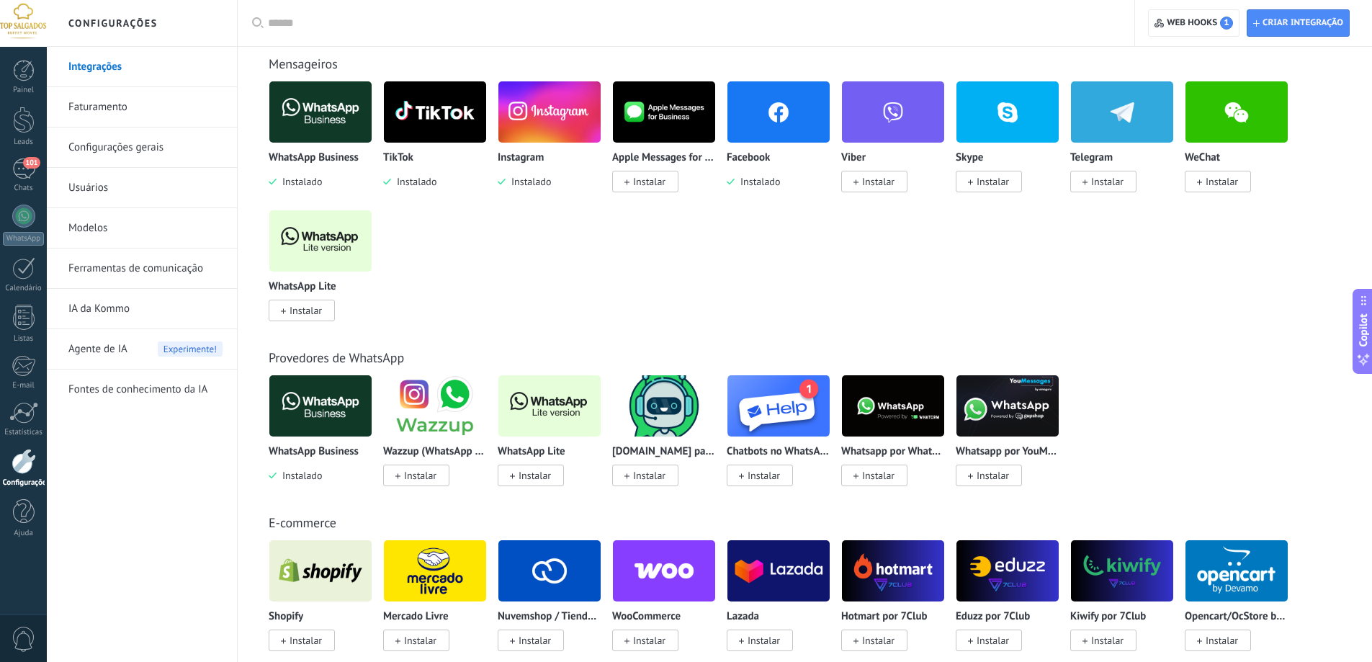
scroll to position [0, 0]
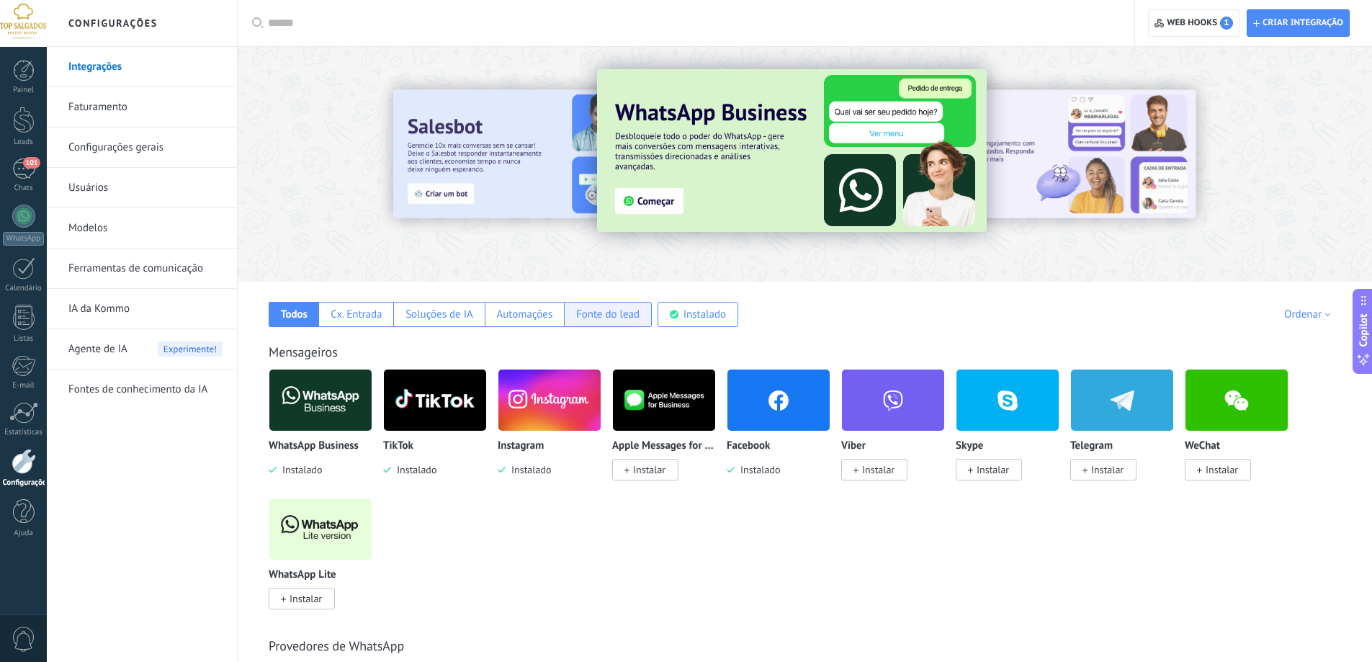
click at [613, 310] on div "Fonte do lead" at bounding box center [607, 314] width 63 height 14
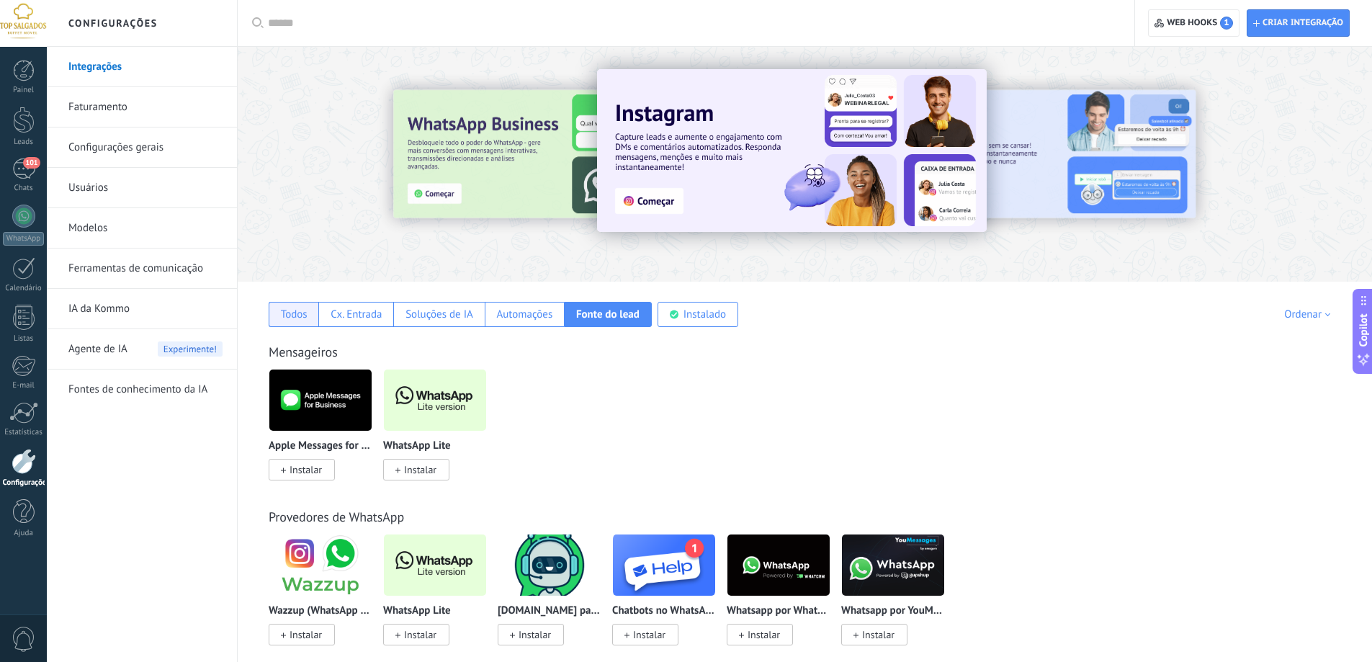
click at [287, 311] on div "Todos" at bounding box center [294, 314] width 27 height 14
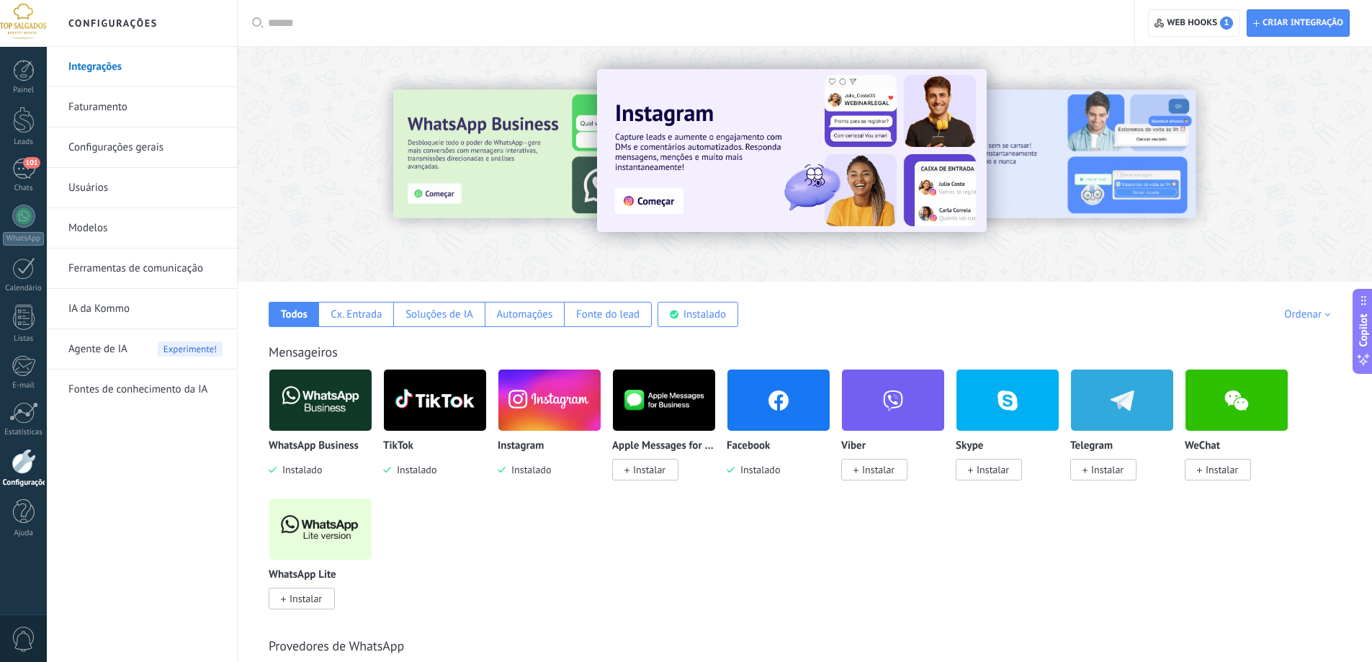
drag, startPoint x: 821, startPoint y: 258, endPoint x: 721, endPoint y: 279, distance: 101.4
click at [728, 314] on div "Instalado" at bounding box center [697, 314] width 81 height 25
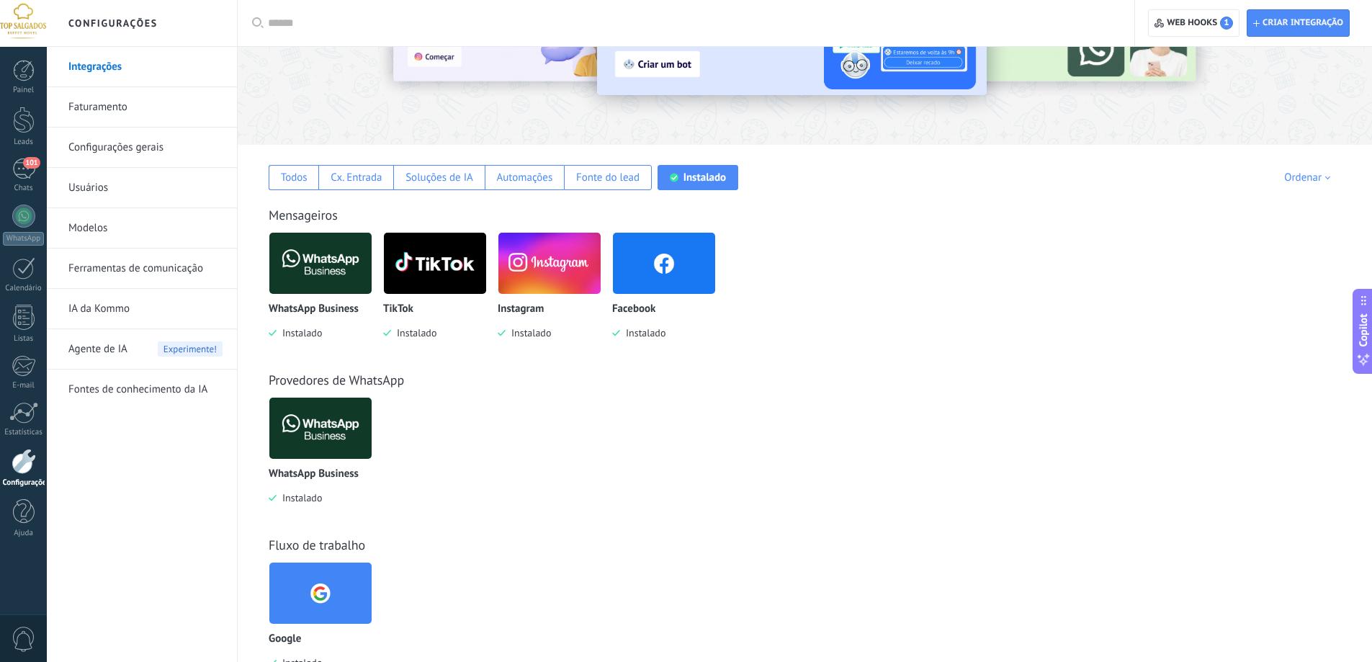
scroll to position [112, 0]
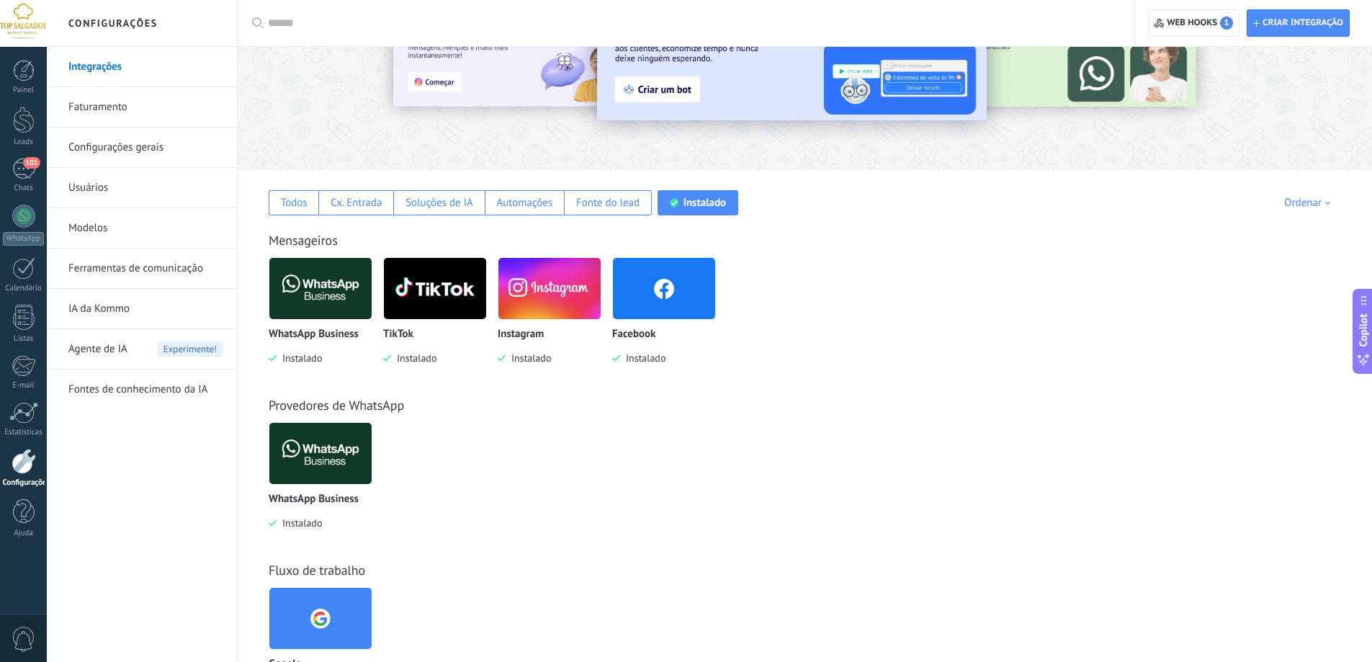
drag, startPoint x: 575, startPoint y: 395, endPoint x: 534, endPoint y: 413, distance: 44.8
drag, startPoint x: 534, startPoint y: 413, endPoint x: 470, endPoint y: 442, distance: 69.9
click at [470, 442] on div "WhatsApp Business Instalado" at bounding box center [812, 486] width 1087 height 129
click at [22, 64] on div at bounding box center [24, 71] width 22 height 22
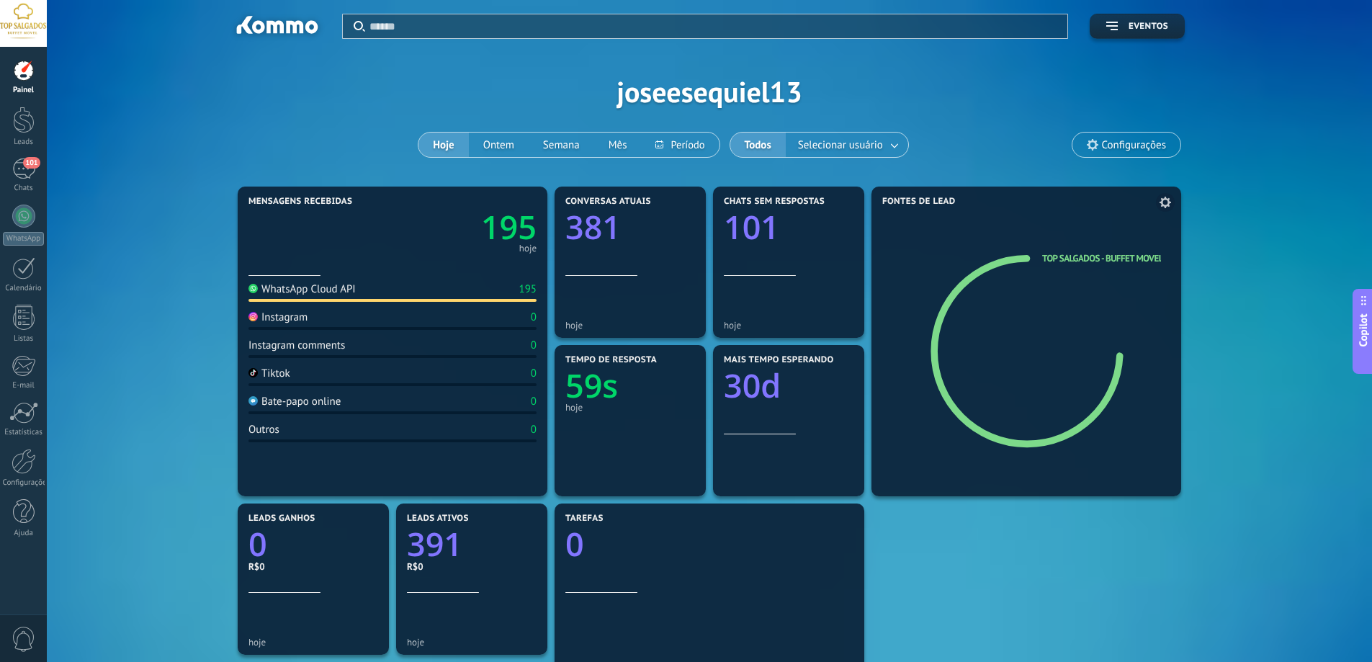
click at [1034, 266] on icon at bounding box center [1026, 352] width 194 height 194
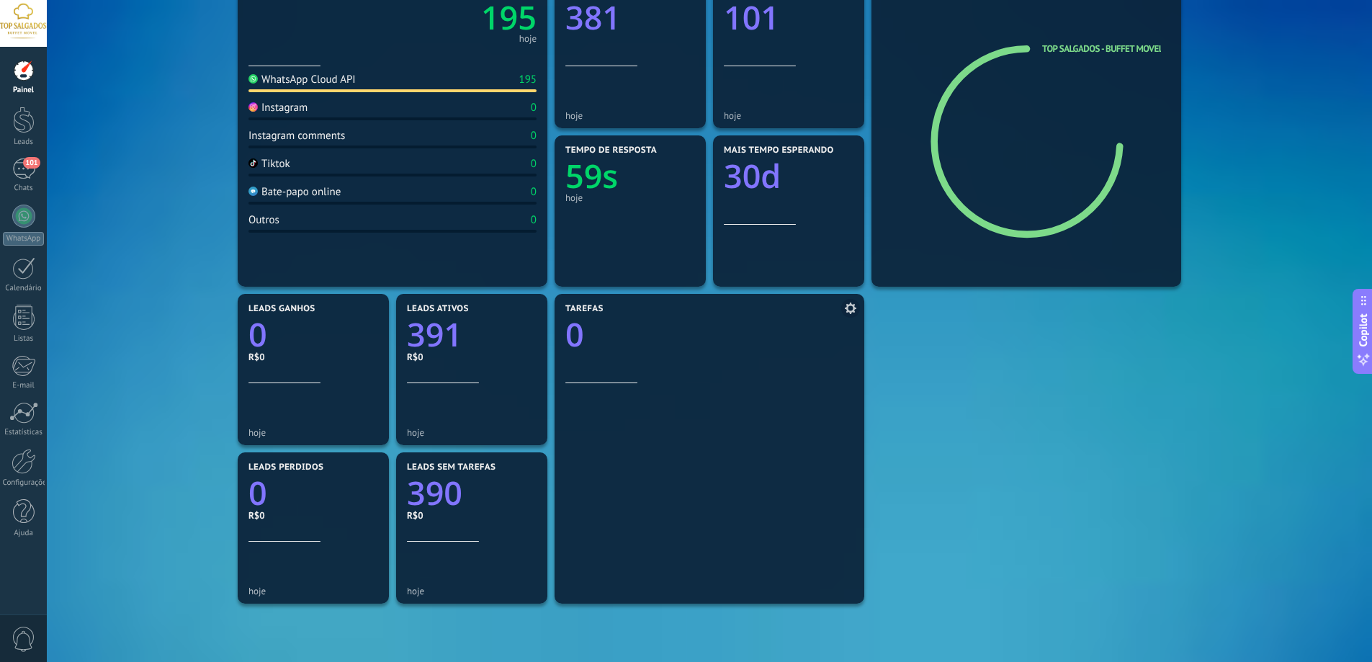
scroll to position [72, 0]
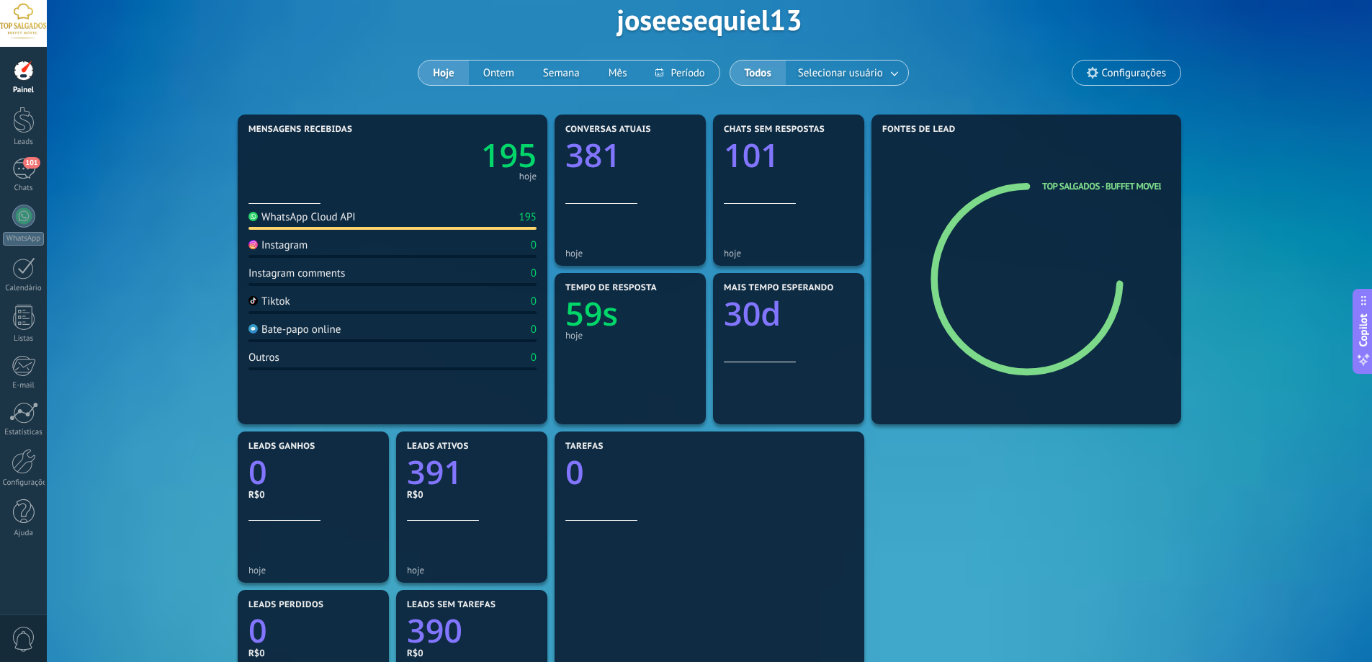
click at [280, 222] on div "WhatsApp Cloud API" at bounding box center [301, 217] width 107 height 14
click at [276, 245] on div "Instagram" at bounding box center [277, 245] width 59 height 14
click at [262, 276] on div "Instagram comments" at bounding box center [296, 273] width 96 height 14
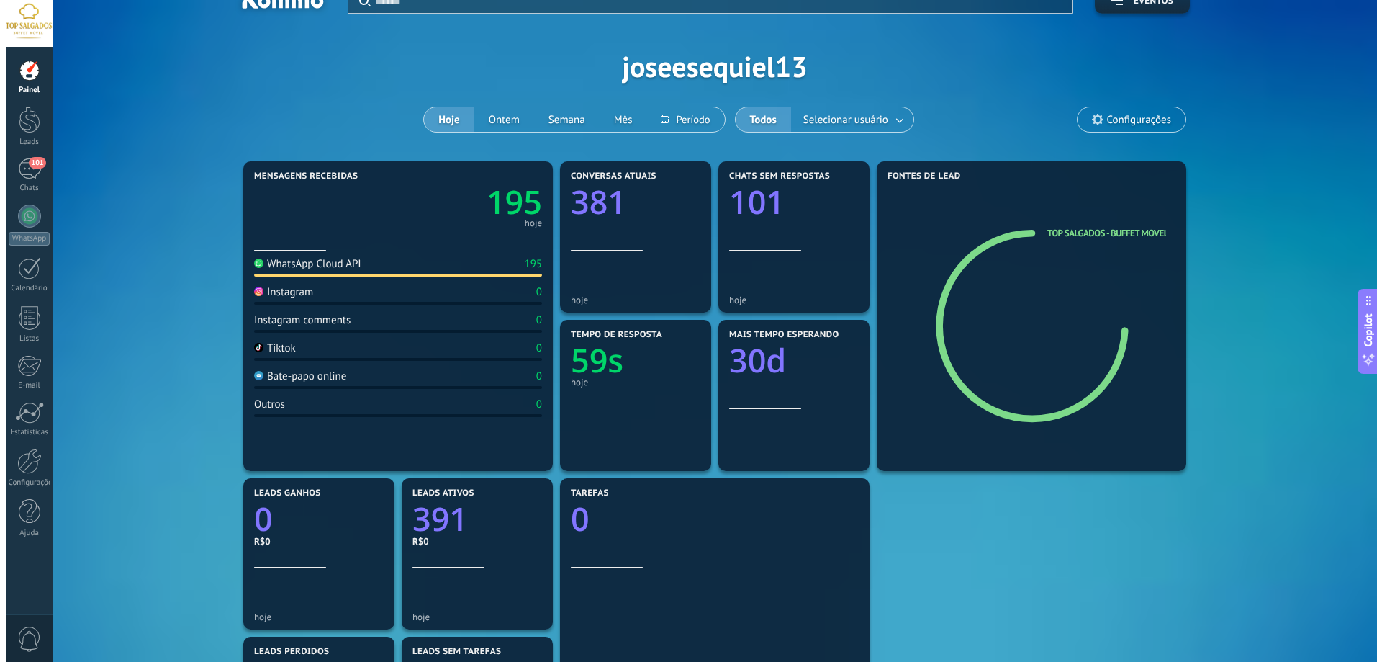
scroll to position [0, 0]
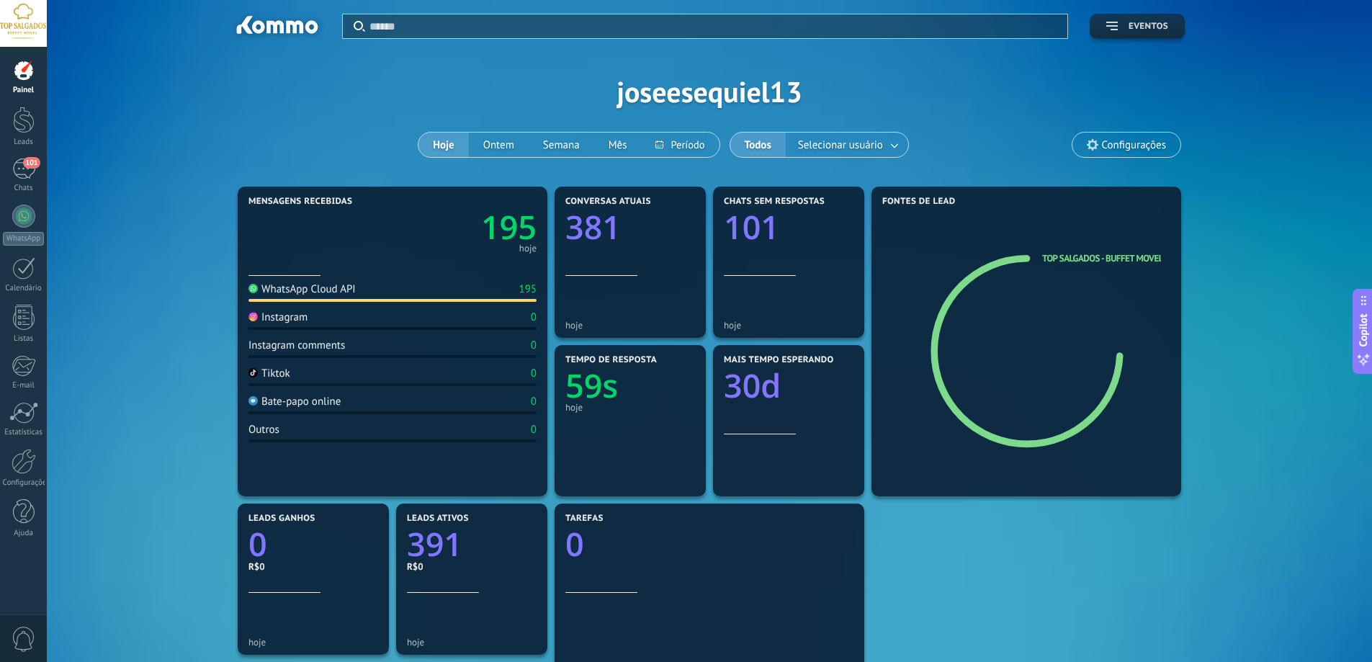
click at [1124, 22] on span "Eventos" at bounding box center [1137, 27] width 62 height 10
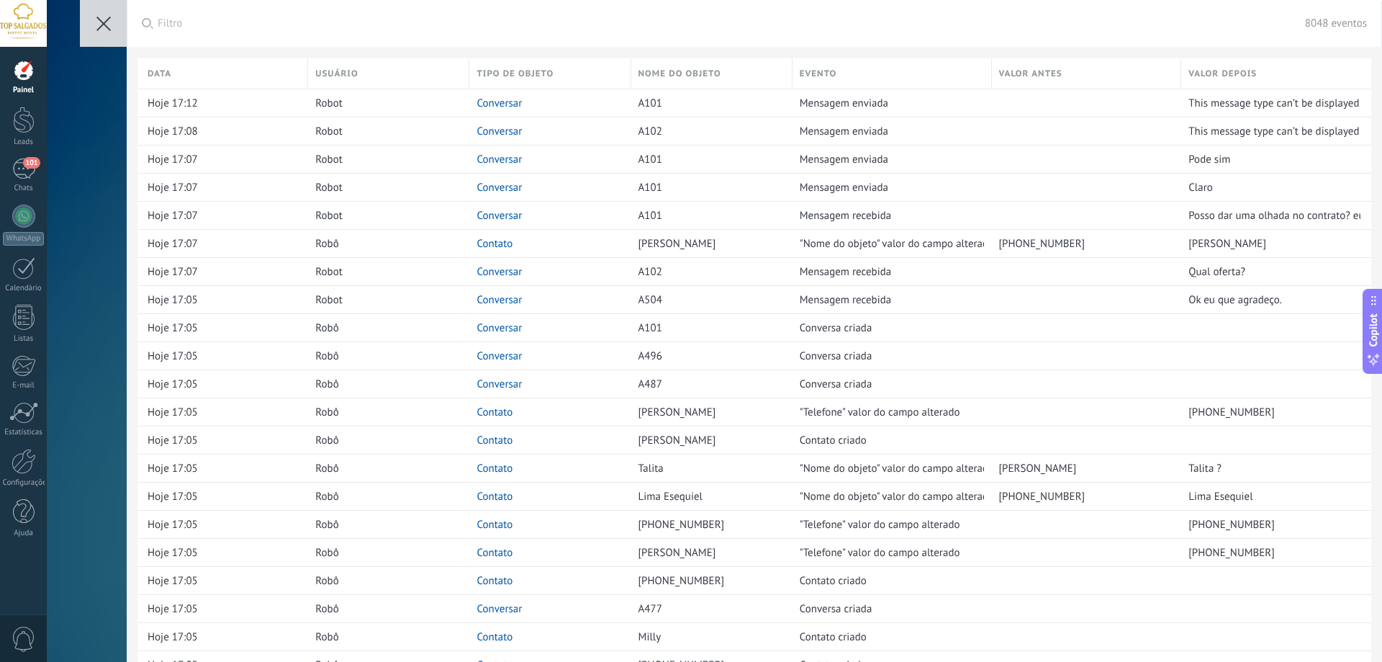
click at [472, 62] on div at bounding box center [470, 74] width 16 height 27
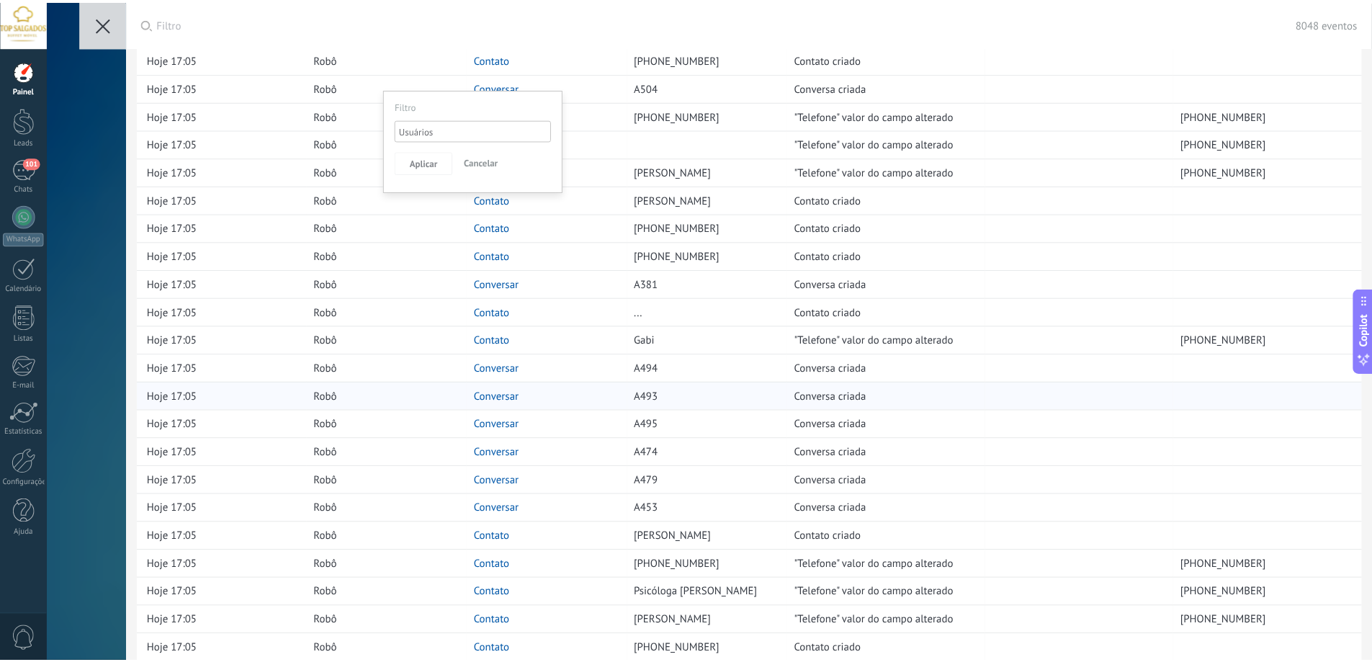
scroll to position [792, 0]
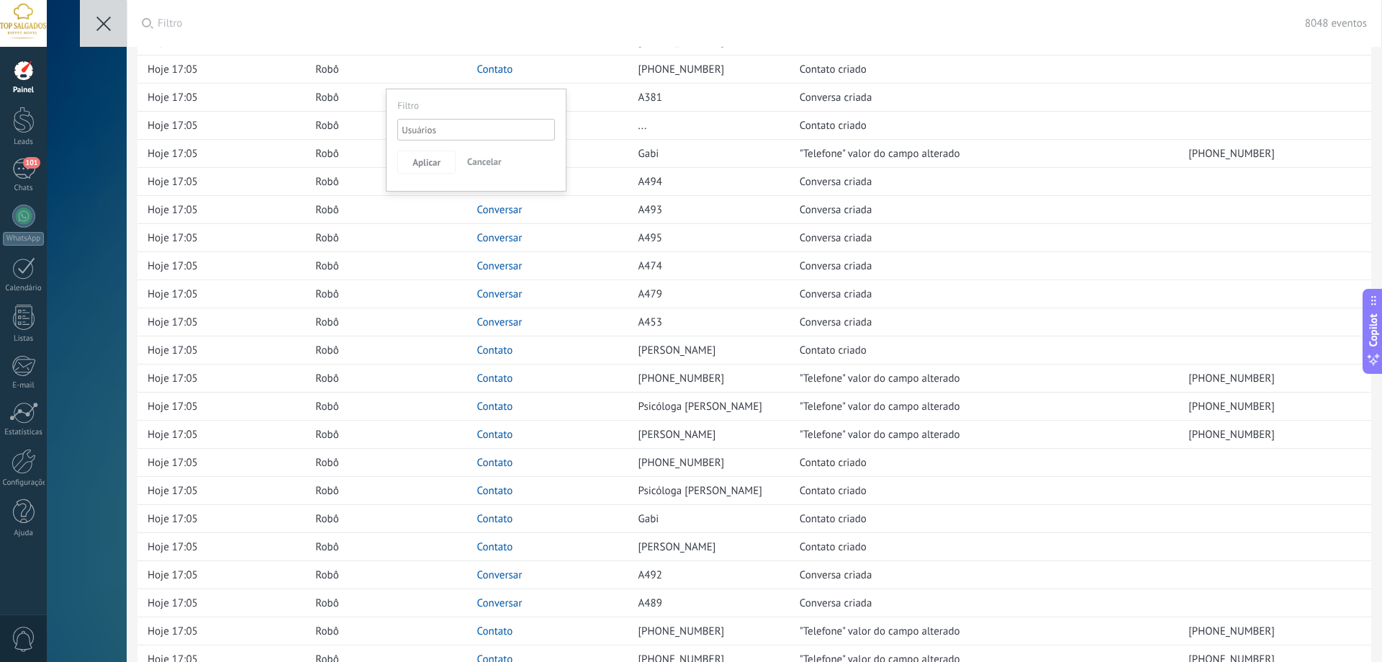
click at [100, 32] on div at bounding box center [691, 44] width 1382 height 88
click at [103, 17] on icon at bounding box center [103, 24] width 14 height 14
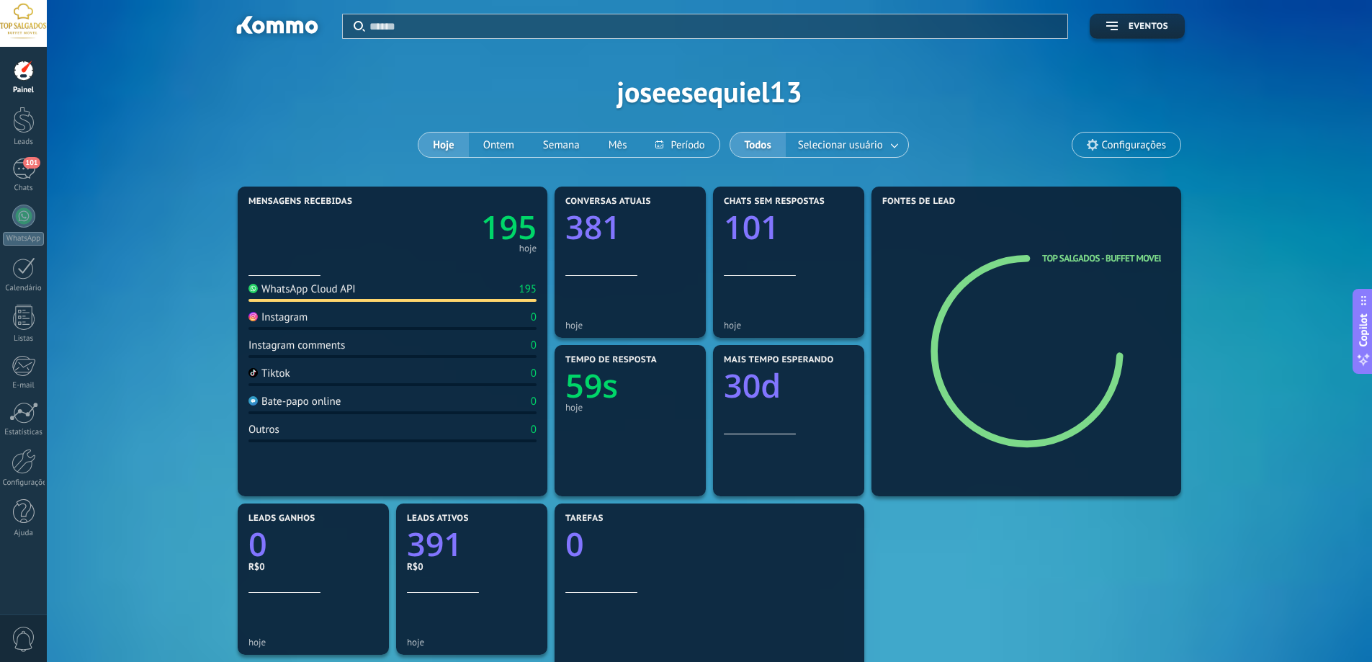
click at [1126, 143] on span "Configurações" at bounding box center [1134, 145] width 64 height 12
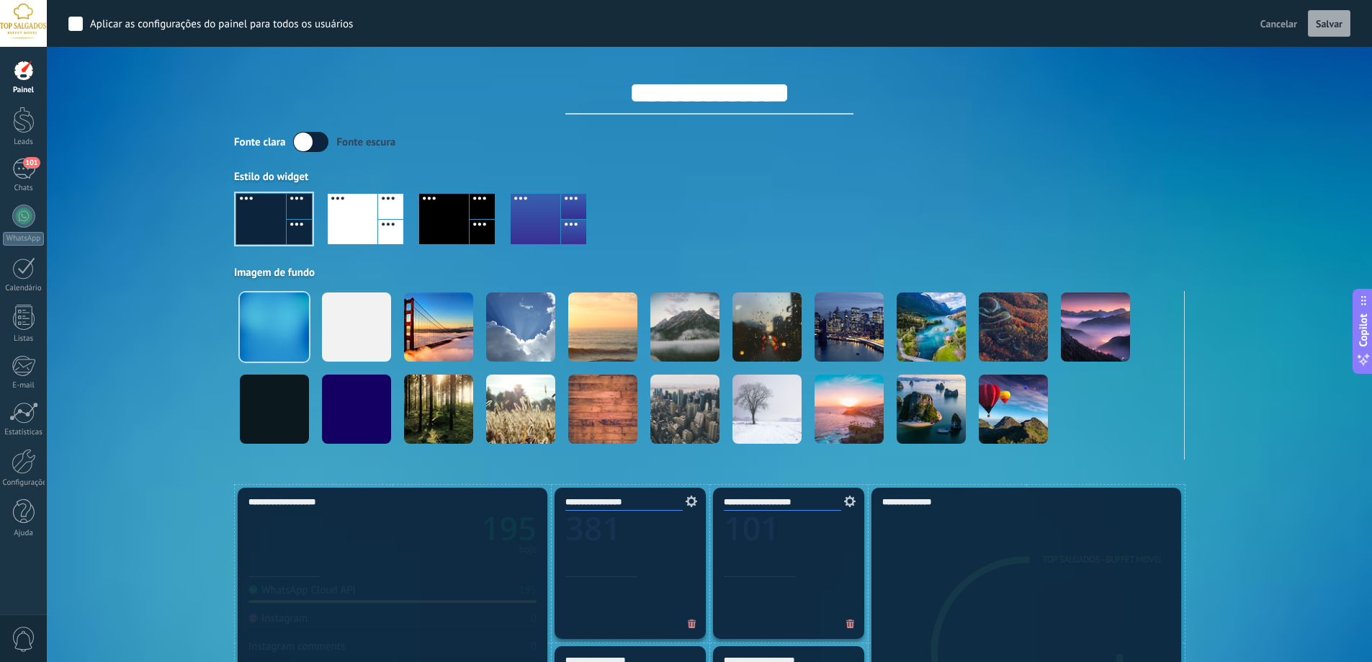
click at [305, 138] on label at bounding box center [310, 142] width 35 height 20
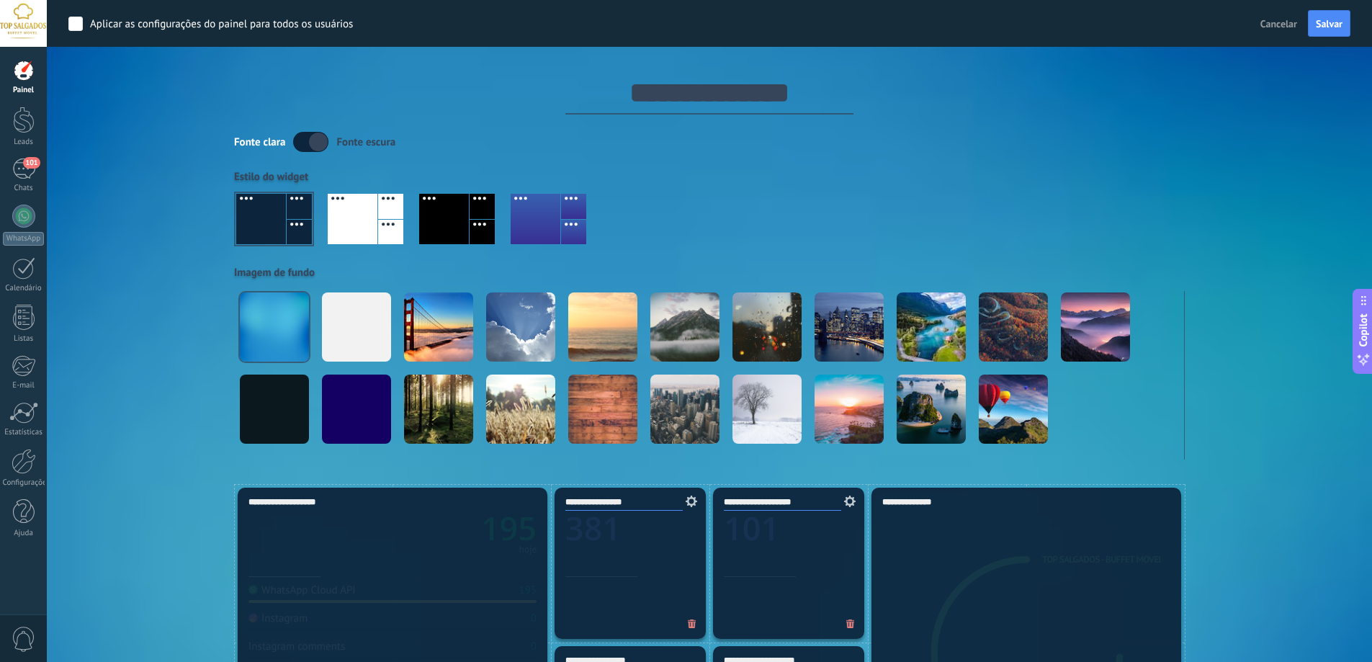
click at [446, 105] on div "**********" at bounding box center [709, 81] width 950 height 68
click at [311, 140] on label at bounding box center [310, 142] width 35 height 20
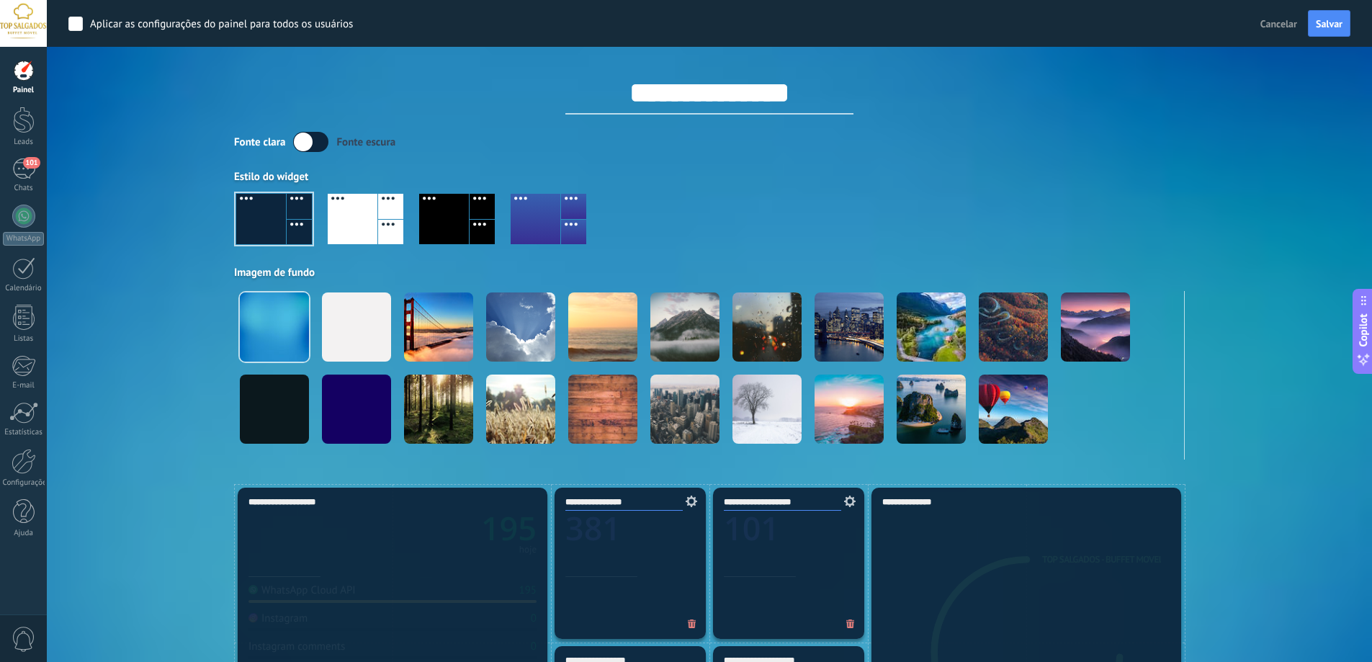
click at [490, 92] on div "**********" at bounding box center [709, 81] width 950 height 68
click at [316, 145] on label at bounding box center [310, 142] width 35 height 20
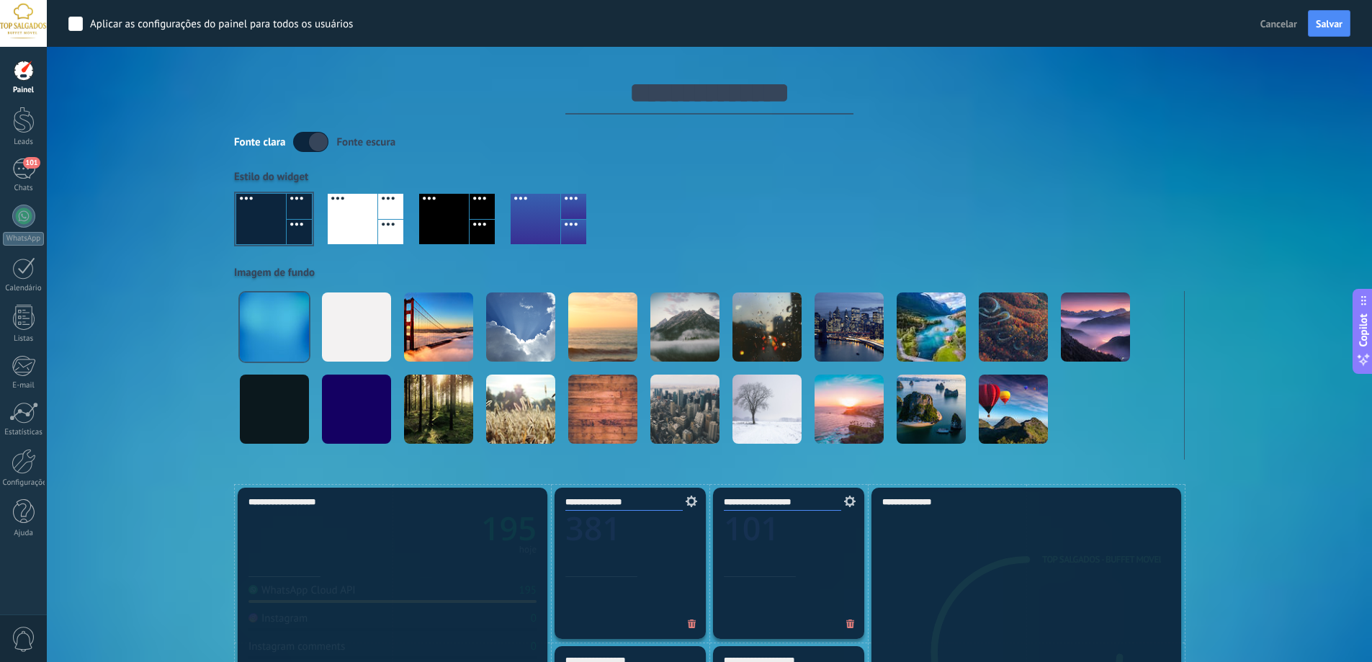
click at [316, 145] on label at bounding box center [310, 142] width 35 height 20
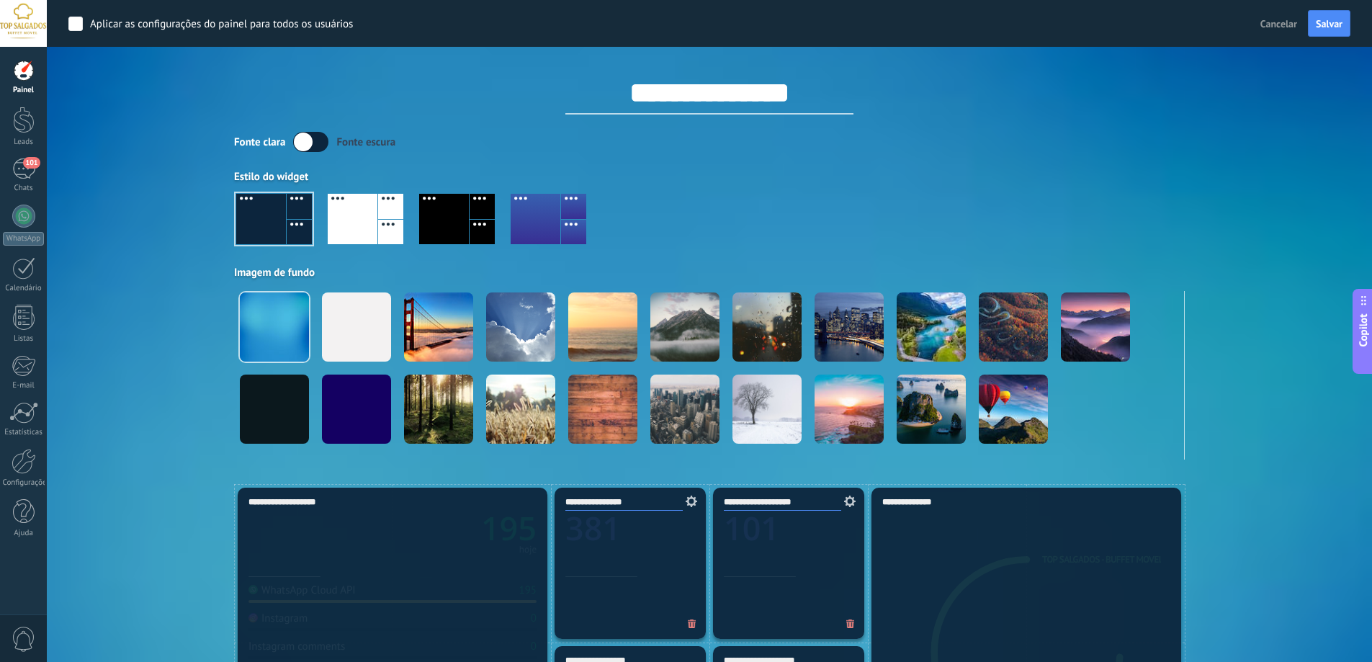
click at [1165, 90] on div "**********" at bounding box center [709, 81] width 950 height 68
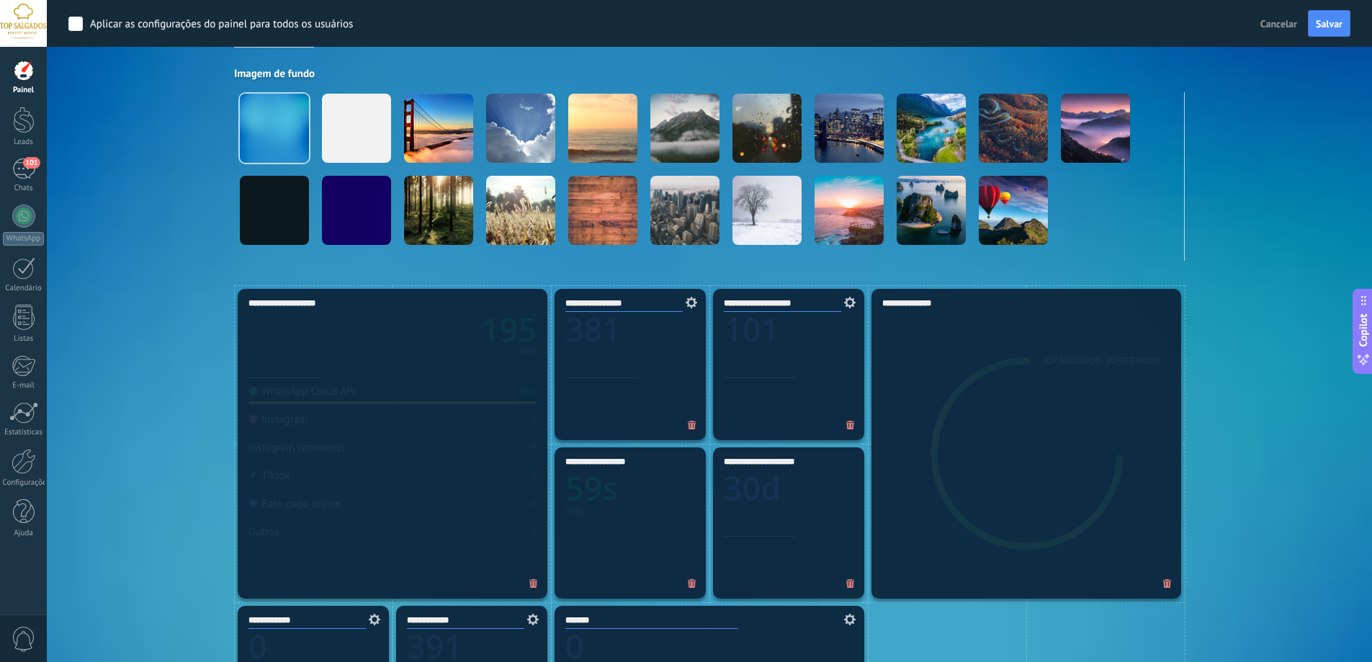
scroll to position [0, 0]
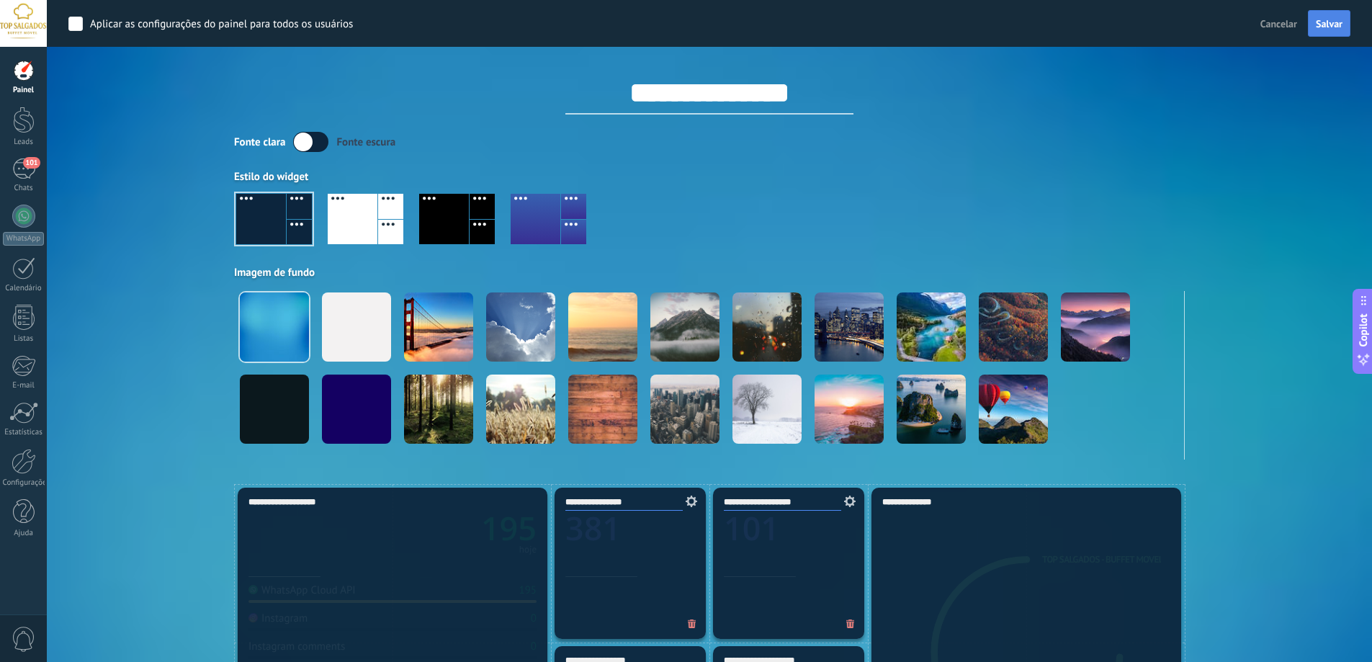
click at [1328, 17] on button "Salvar" at bounding box center [1329, 23] width 42 height 27
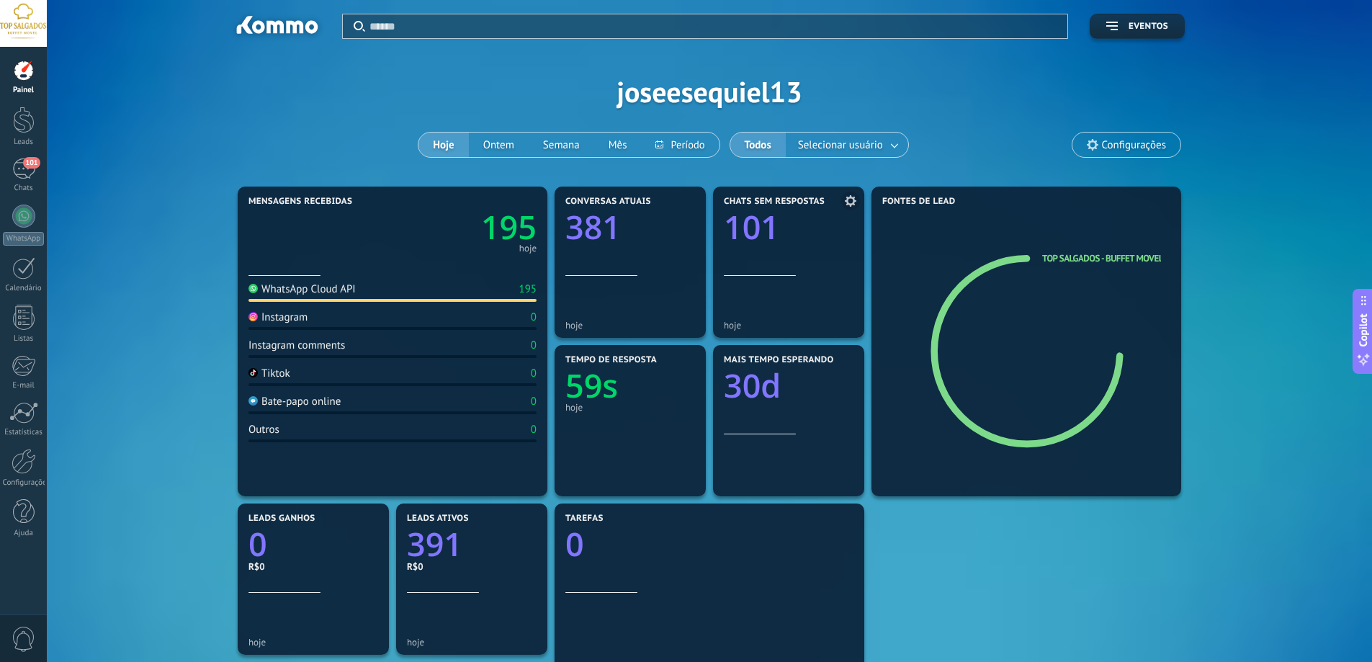
click at [785, 258] on div "Chats sem respostas 101" at bounding box center [789, 236] width 130 height 79
click at [742, 220] on text "101" at bounding box center [751, 227] width 55 height 44
click at [740, 292] on div "hoje" at bounding box center [789, 303] width 130 height 55
click at [750, 243] on text "101" at bounding box center [751, 227] width 55 height 44
click at [855, 199] on icon at bounding box center [851, 201] width 12 height 12
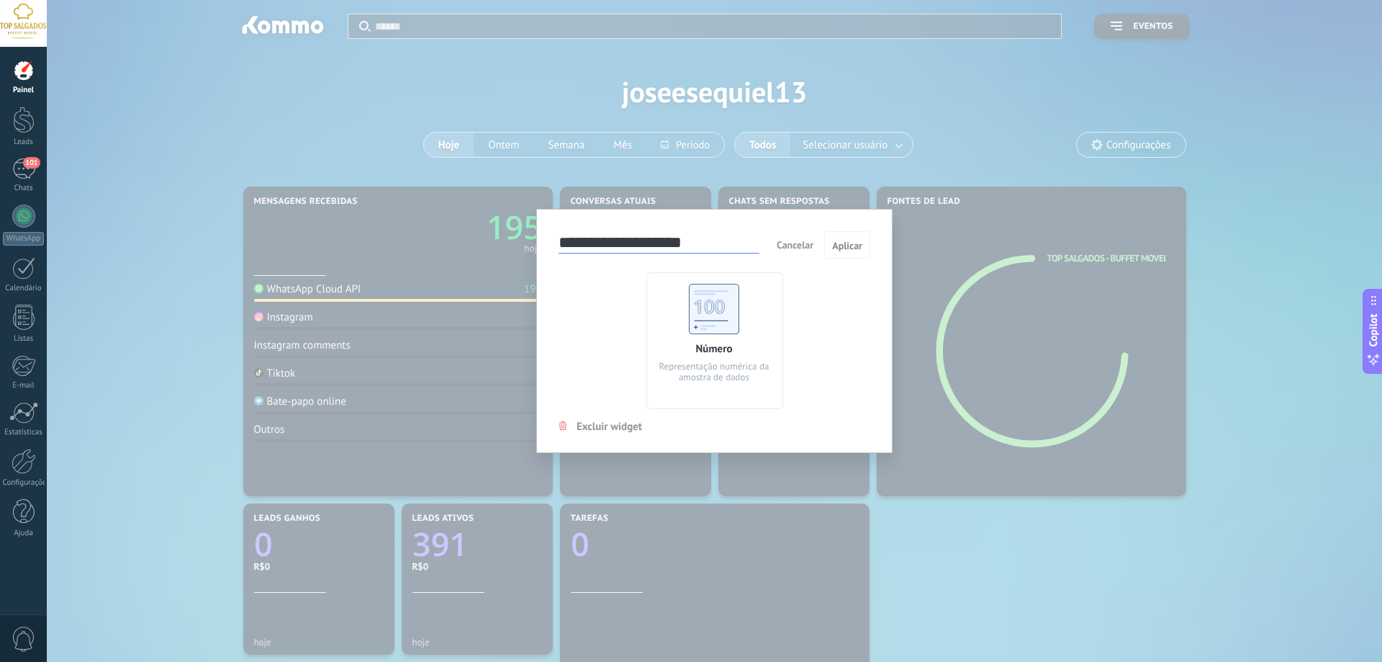
click at [745, 341] on div "Número Representação numérica da amostra de dados" at bounding box center [715, 340] width 137 height 137
click at [791, 246] on span "Cancelar" at bounding box center [795, 244] width 37 height 13
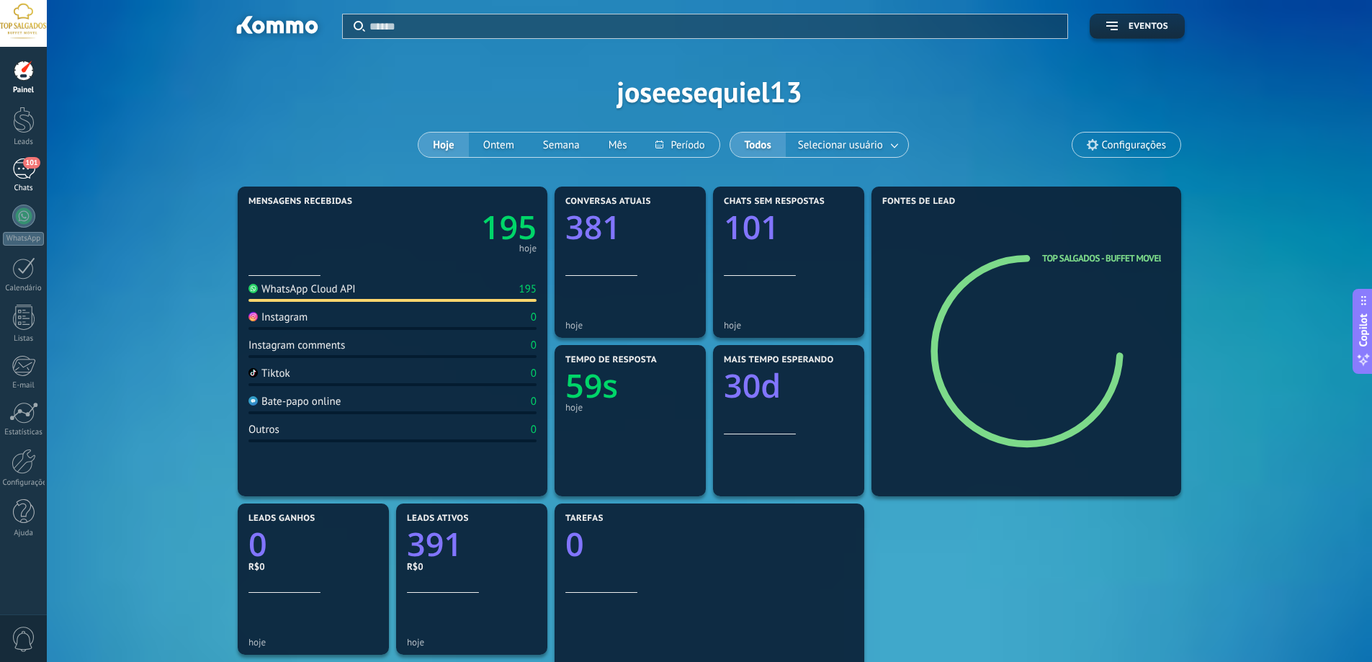
click at [13, 174] on div "101" at bounding box center [23, 168] width 23 height 21
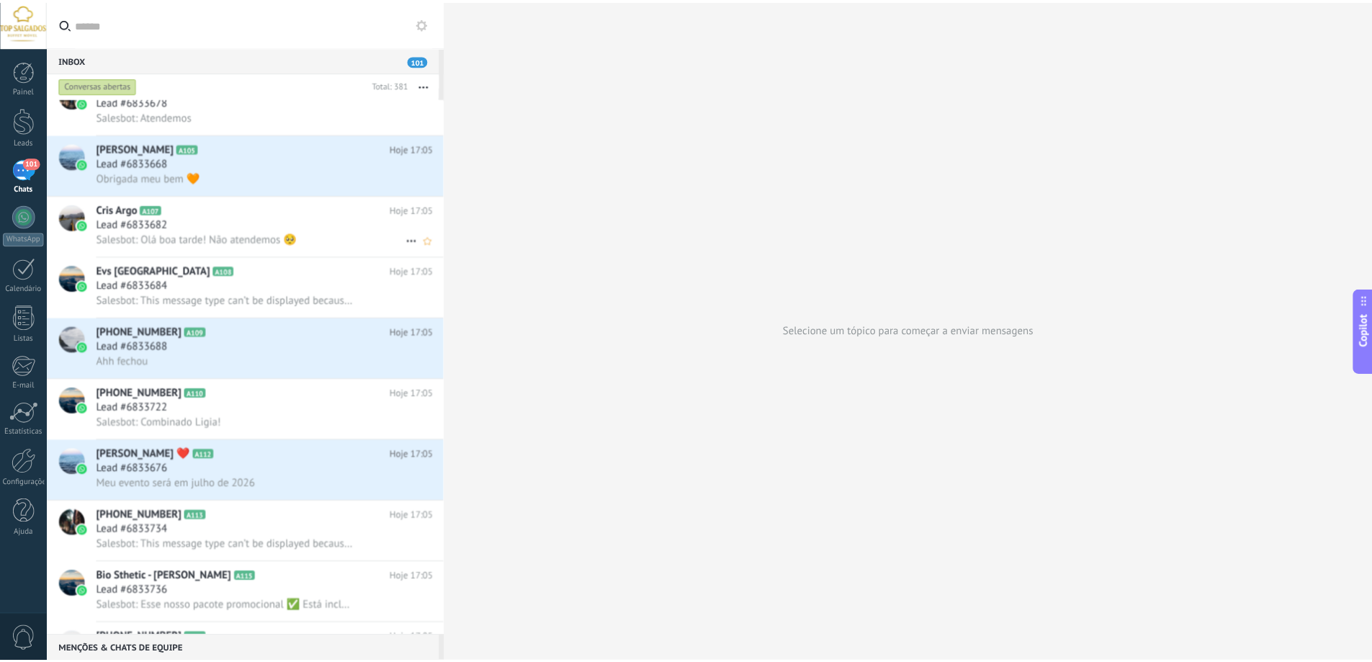
scroll to position [217, 0]
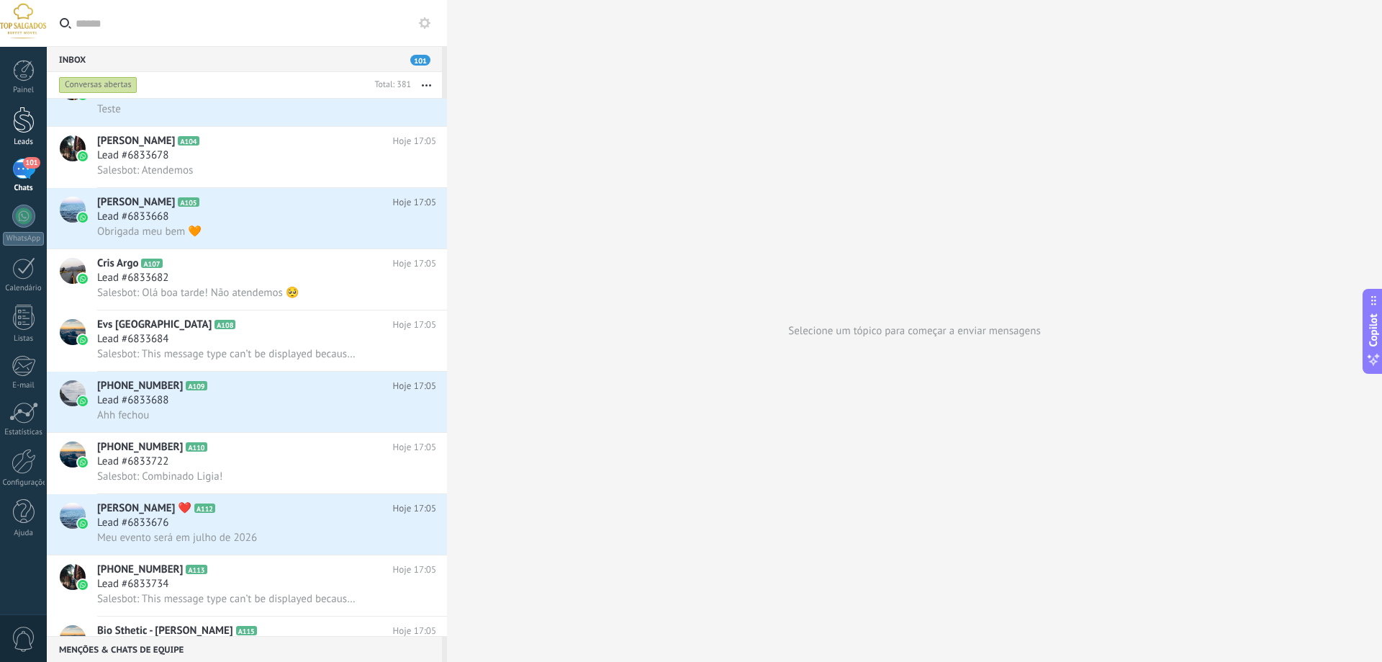
click at [13, 120] on div at bounding box center [24, 120] width 22 height 27
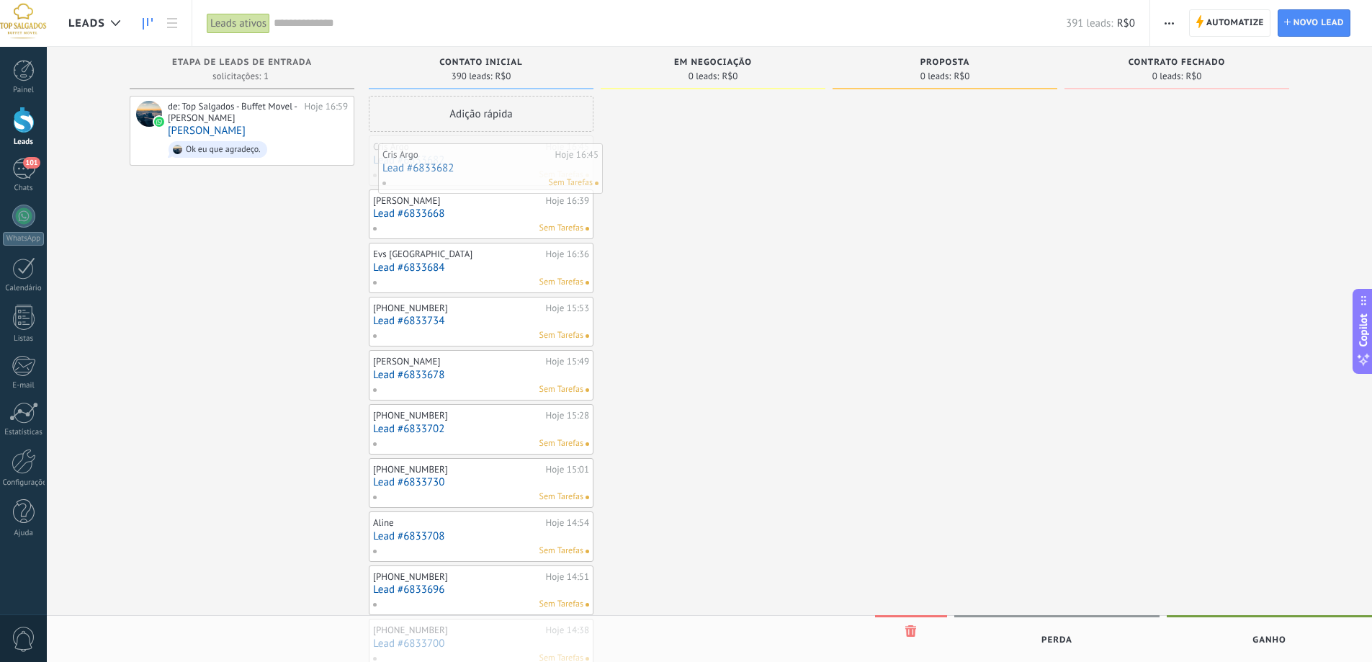
drag, startPoint x: 465, startPoint y: 153, endPoint x: 475, endPoint y: 161, distance: 12.3
click at [89, 60] on div "Etapa de leads de entrada solicitações: 1 0 0 0 1 0 0 0 1 de: Top Salgados - Bu…" at bounding box center [719, 626] width 1303 height 1159
click at [18, 634] on span "0" at bounding box center [24, 638] width 24 height 25
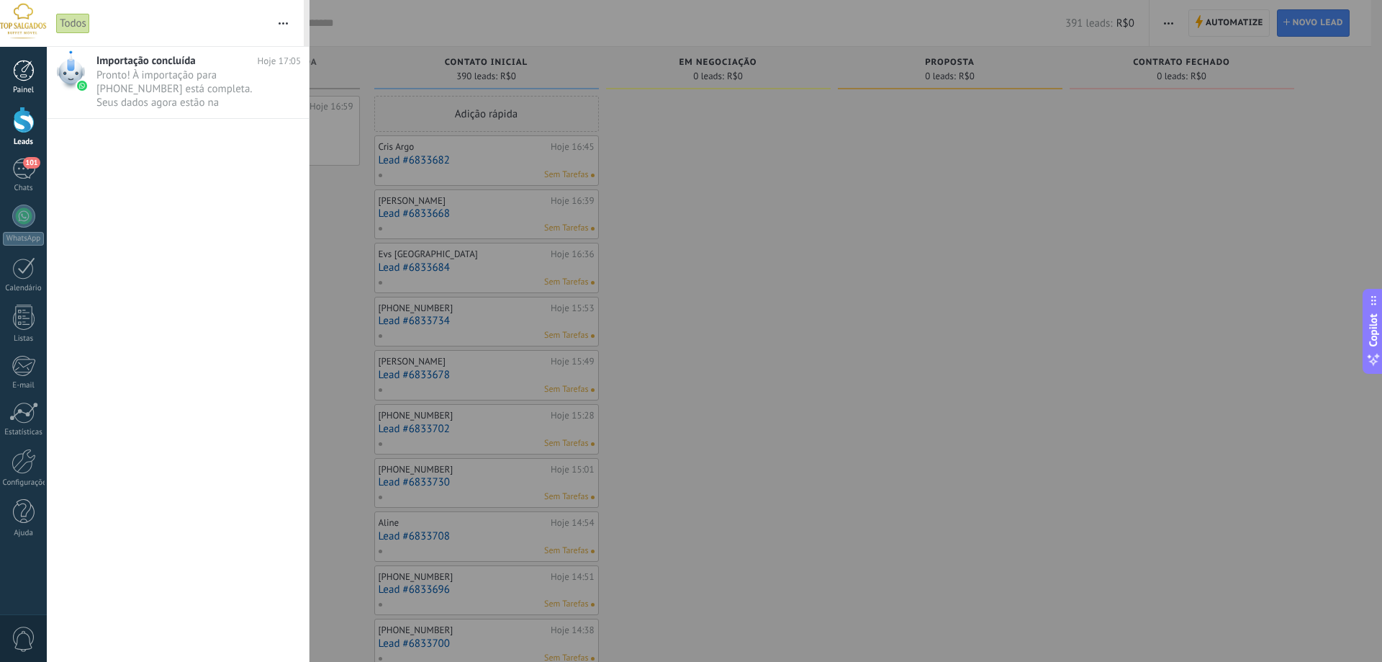
click at [26, 76] on div at bounding box center [24, 71] width 22 height 22
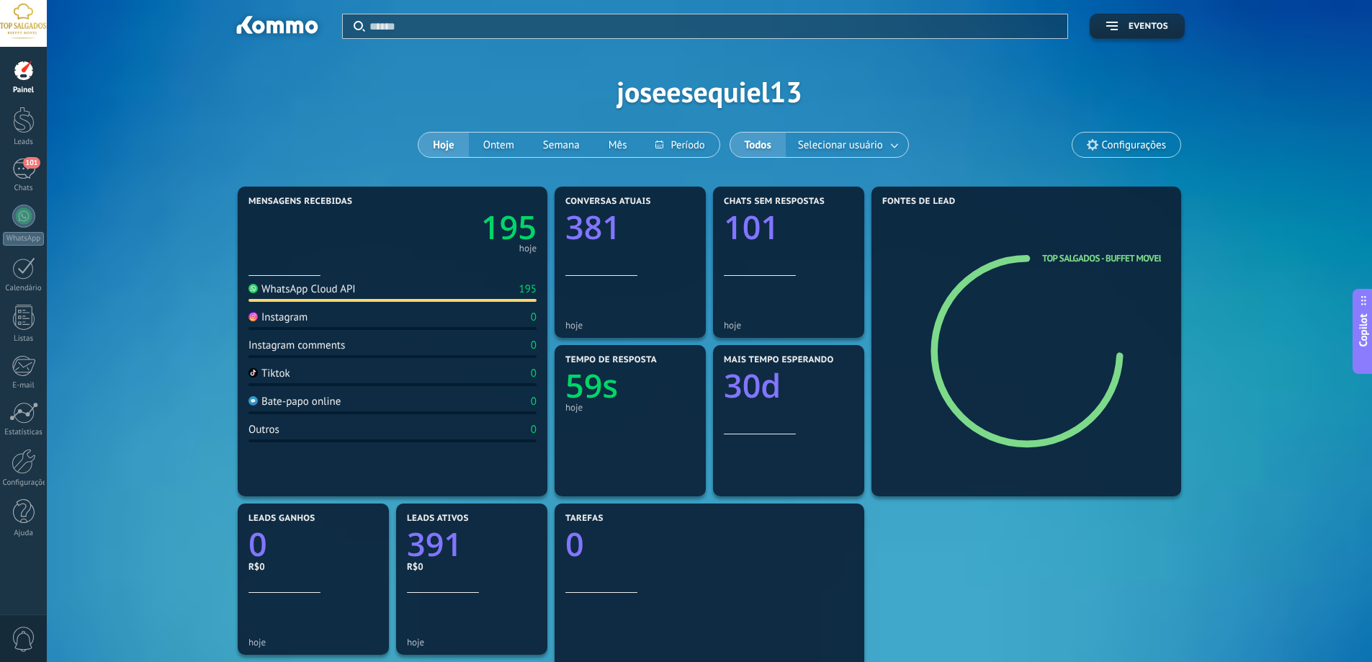
click at [287, 386] on div "WhatsApp Cloud API 195 Instagram 0 Instagram comments 0 Tiktok 0 Bate-papo onli…" at bounding box center [392, 381] width 288 height 211
click at [282, 349] on div "Instagram comments" at bounding box center [296, 345] width 96 height 14
click at [33, 11] on div at bounding box center [23, 23] width 47 height 47
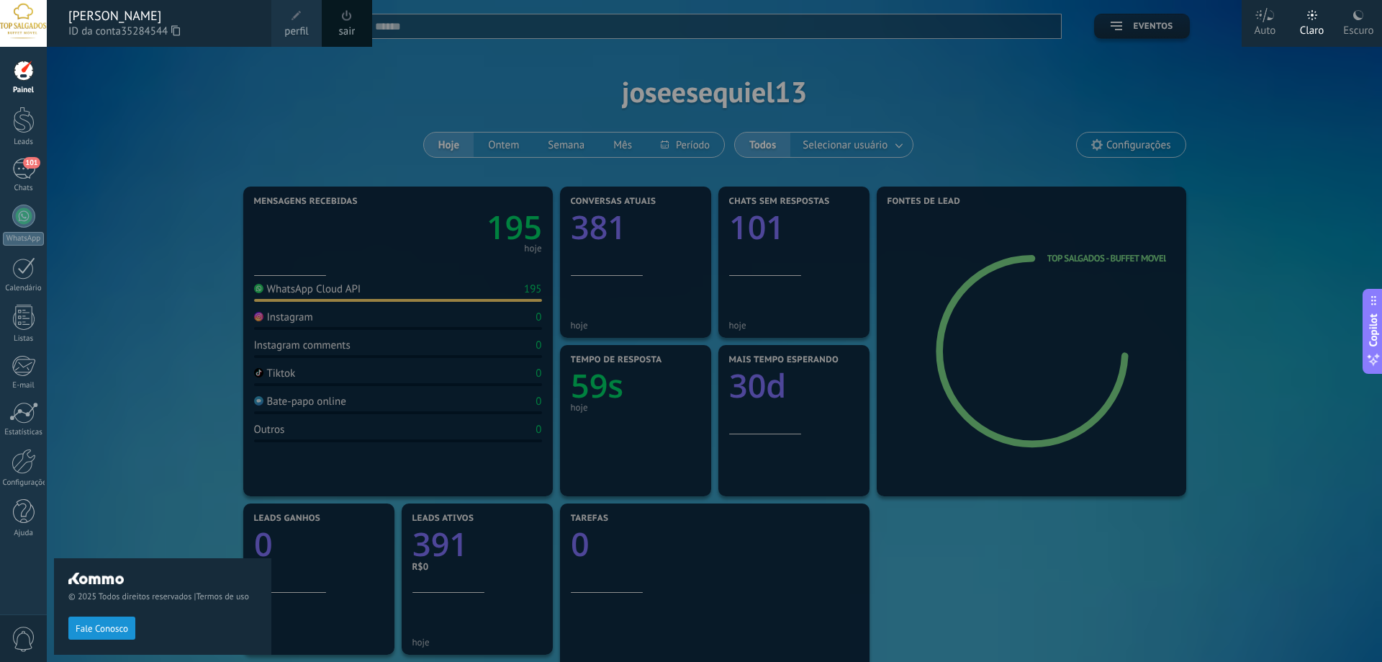
click at [306, 27] on span "perfil" at bounding box center [296, 32] width 24 height 16
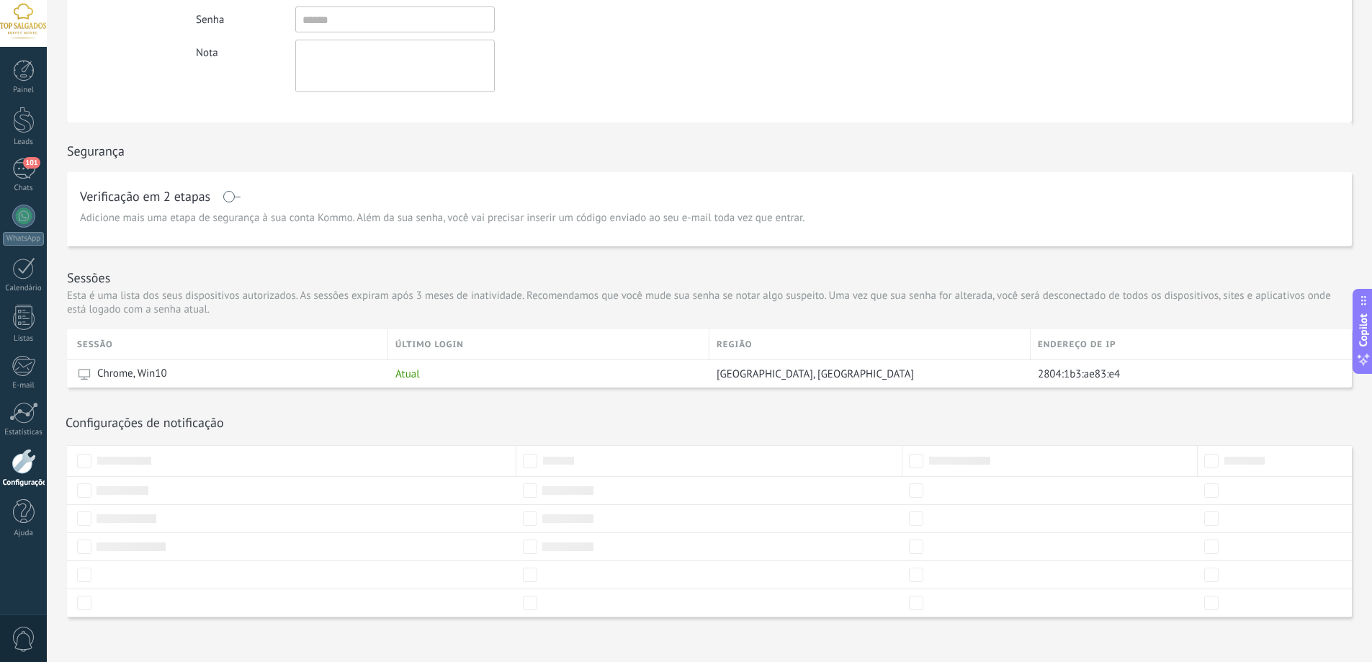
scroll to position [274, 0]
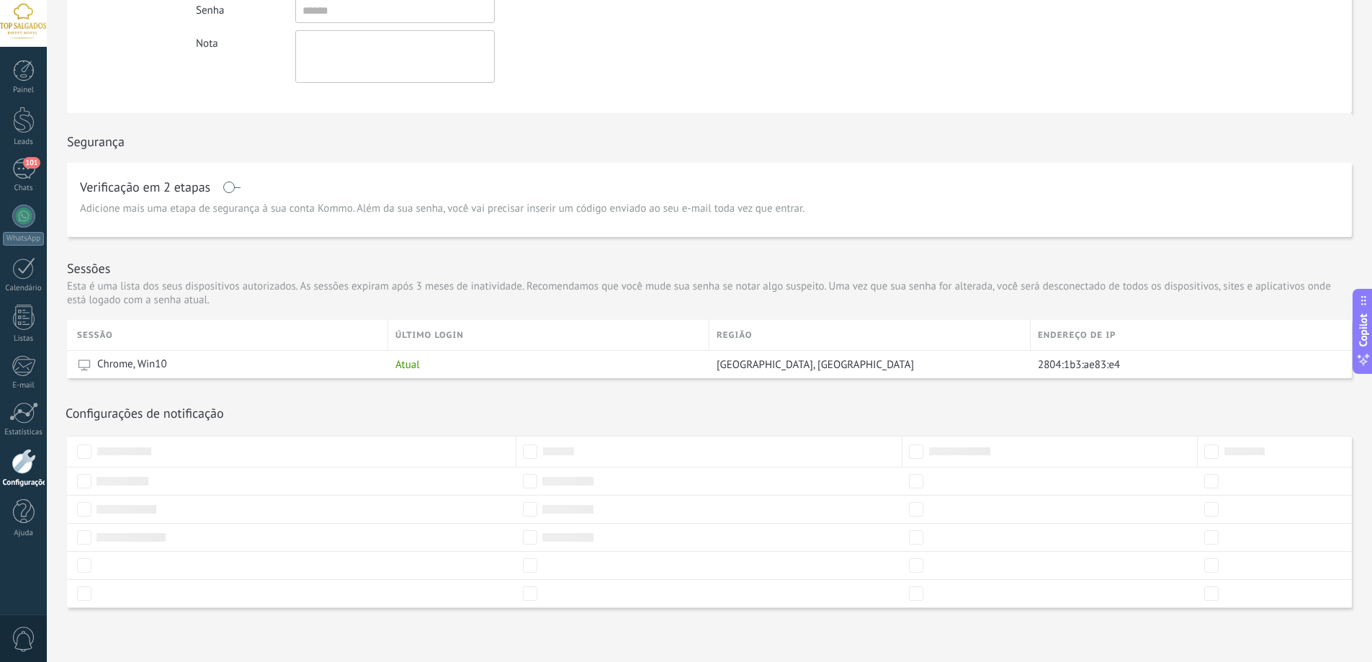
drag, startPoint x: 397, startPoint y: 425, endPoint x: 381, endPoint y: 428, distance: 16.9
click at [381, 428] on div "Configurações de notificação Receber notificações" at bounding box center [709, 407] width 1285 height 58
click at [33, 123] on div at bounding box center [24, 120] width 22 height 27
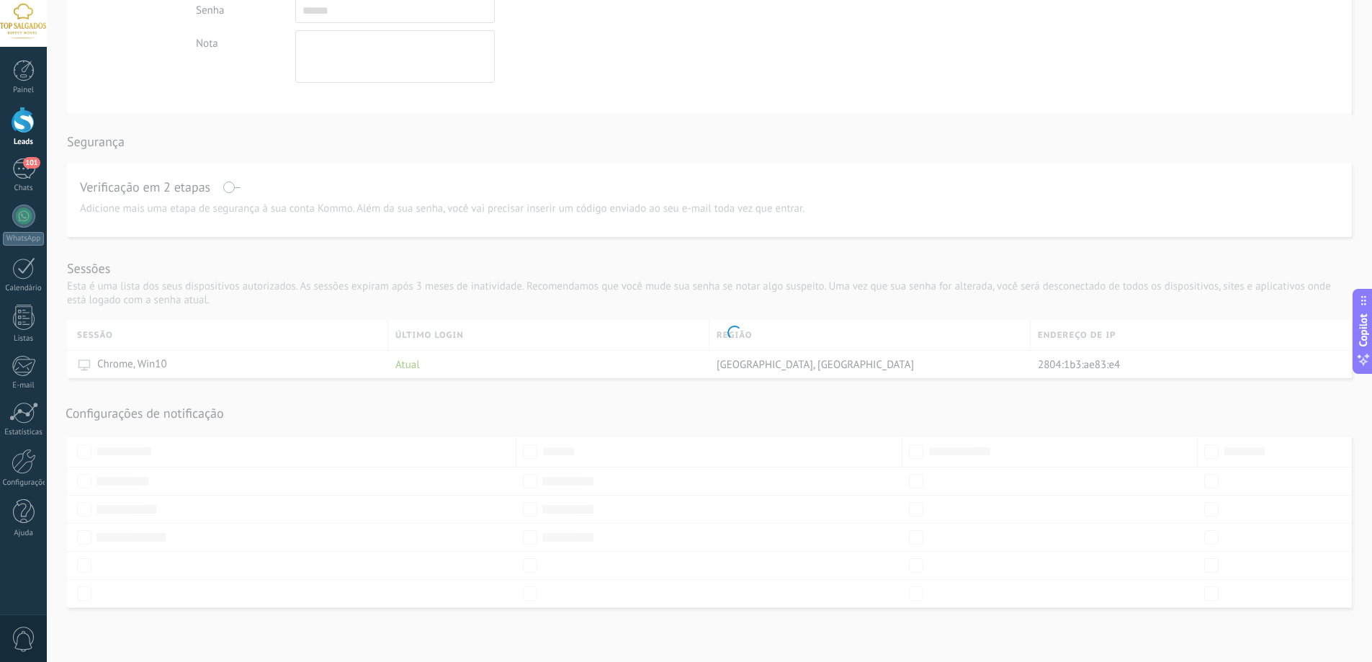
click at [33, 123] on div at bounding box center [24, 120] width 22 height 27
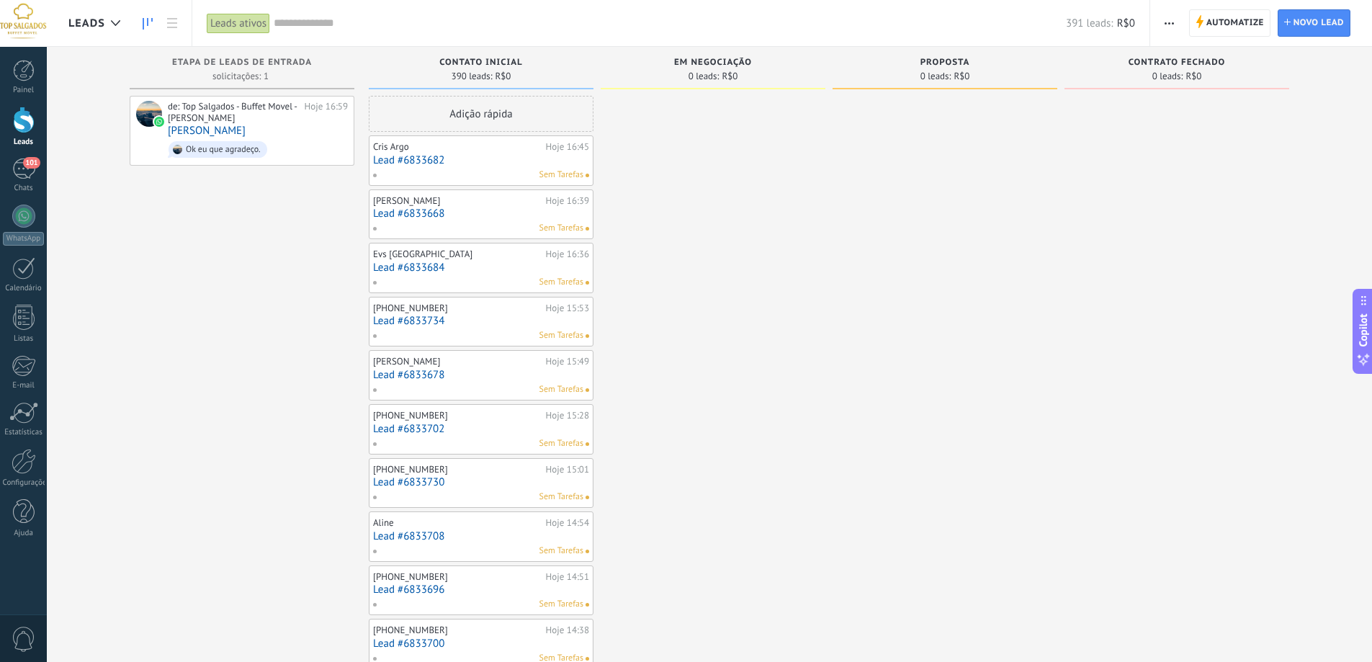
click at [1165, 21] on span "button" at bounding box center [1168, 22] width 9 height 27
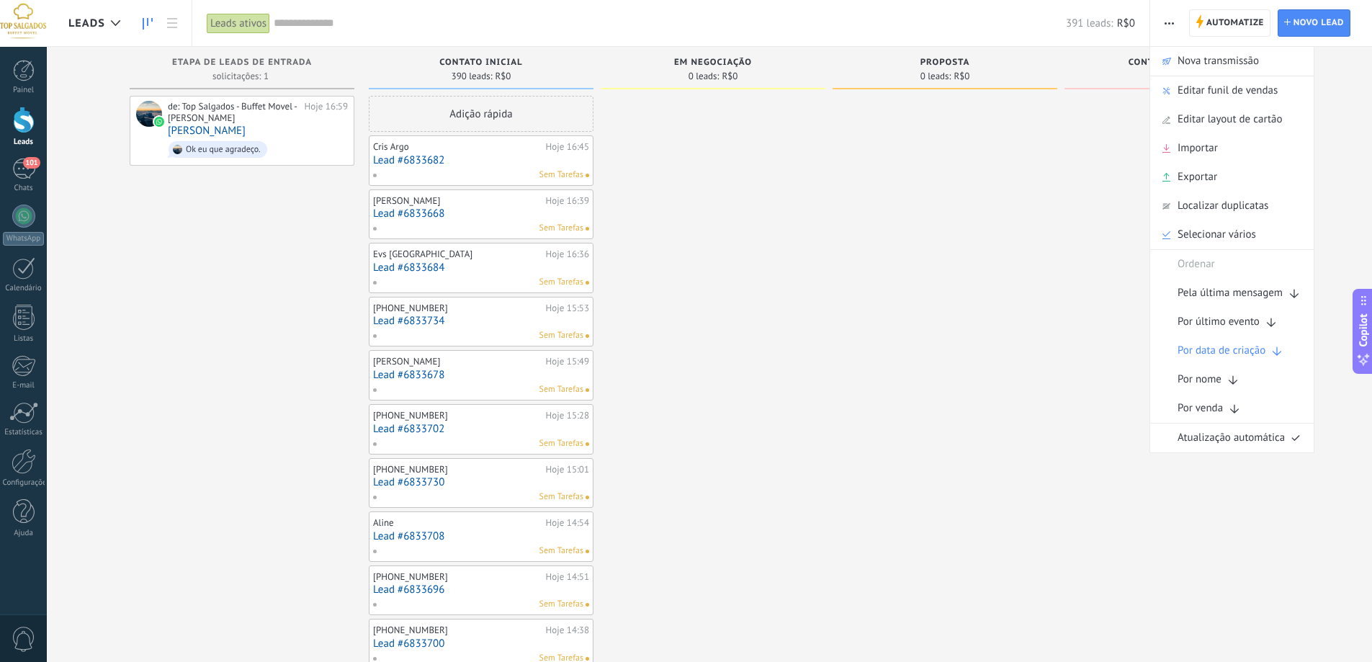
drag, startPoint x: 1114, startPoint y: 258, endPoint x: 1226, endPoint y: 53, distance: 233.9
click at [1113, 256] on div at bounding box center [1176, 651] width 225 height 1110
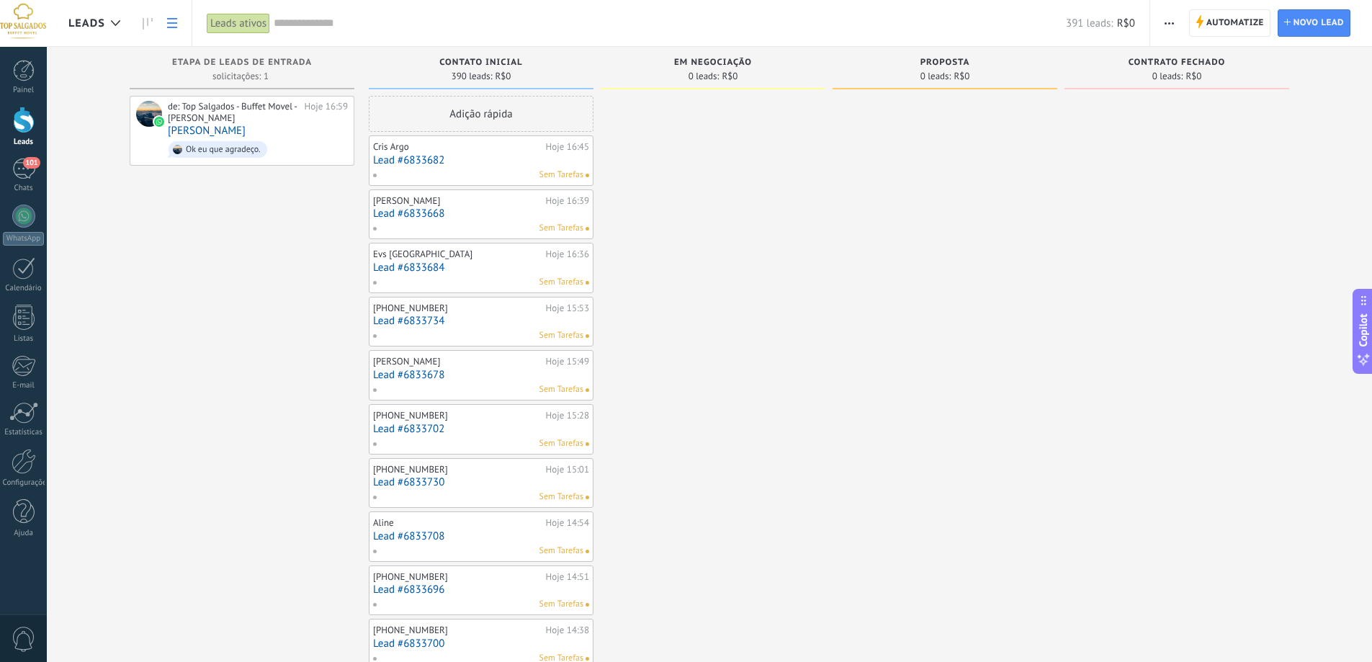
click at [168, 17] on link at bounding box center [172, 23] width 24 height 28
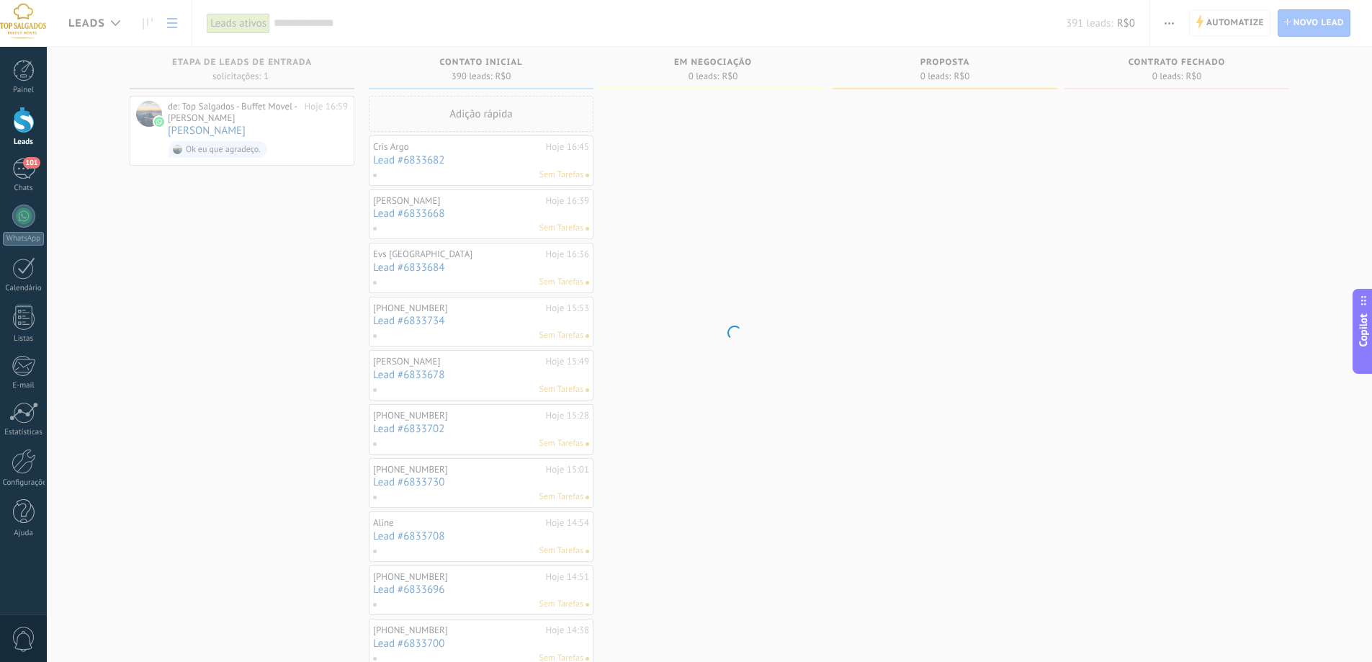
click at [704, 217] on body ".abccls-1,.abccls-2{fill-rule:evenodd}.abccls-2{fill:#fff} .abfcls-1{fill:none}…" at bounding box center [686, 331] width 1372 height 662
click at [202, 343] on body ".abccls-1,.abccls-2{fill-rule:evenodd}.abccls-2{fill:#fff} .abfcls-1{fill:none}…" at bounding box center [686, 331] width 1372 height 662
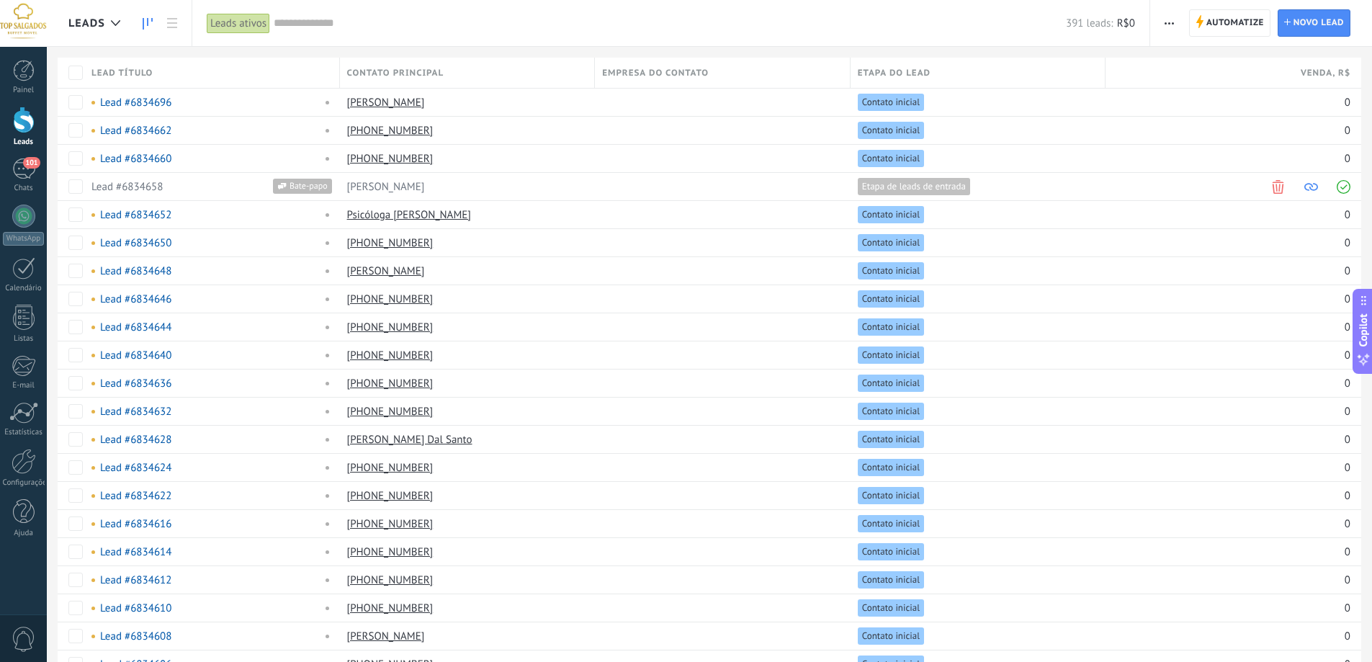
click at [145, 19] on icon at bounding box center [148, 24] width 10 height 12
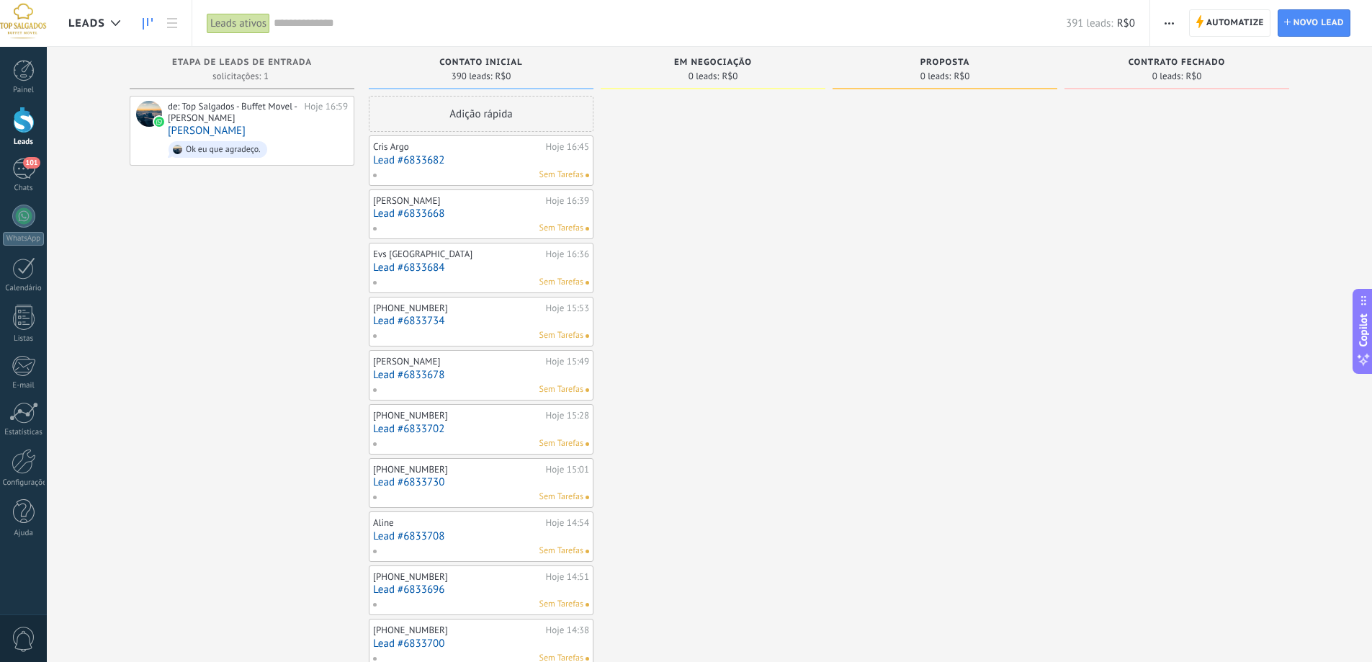
click at [302, 342] on div "de: Top Salgados - Buffet Movel - Raquel Façanha Hoje 16:59 Alex Alves Ok eu qu…" at bounding box center [242, 651] width 225 height 1110
click at [251, 24] on div "Leads ativos" at bounding box center [238, 23] width 63 height 21
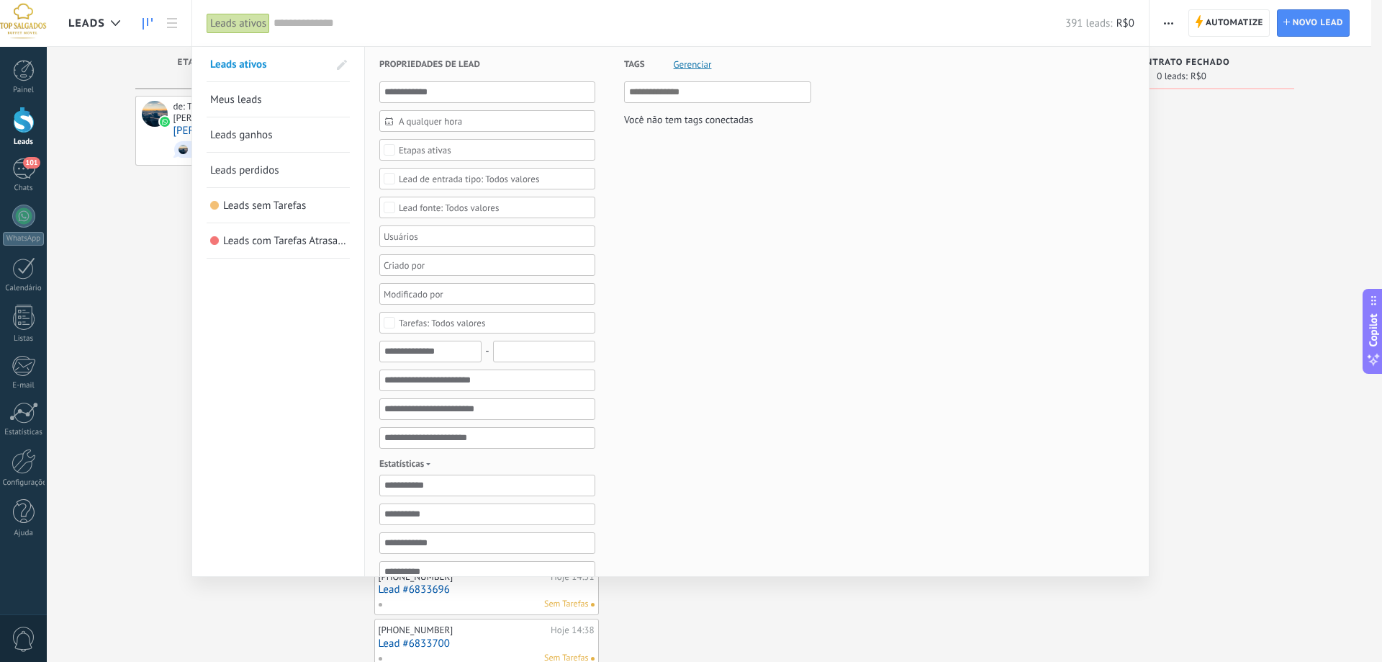
click at [166, 285] on div at bounding box center [691, 331] width 1382 height 662
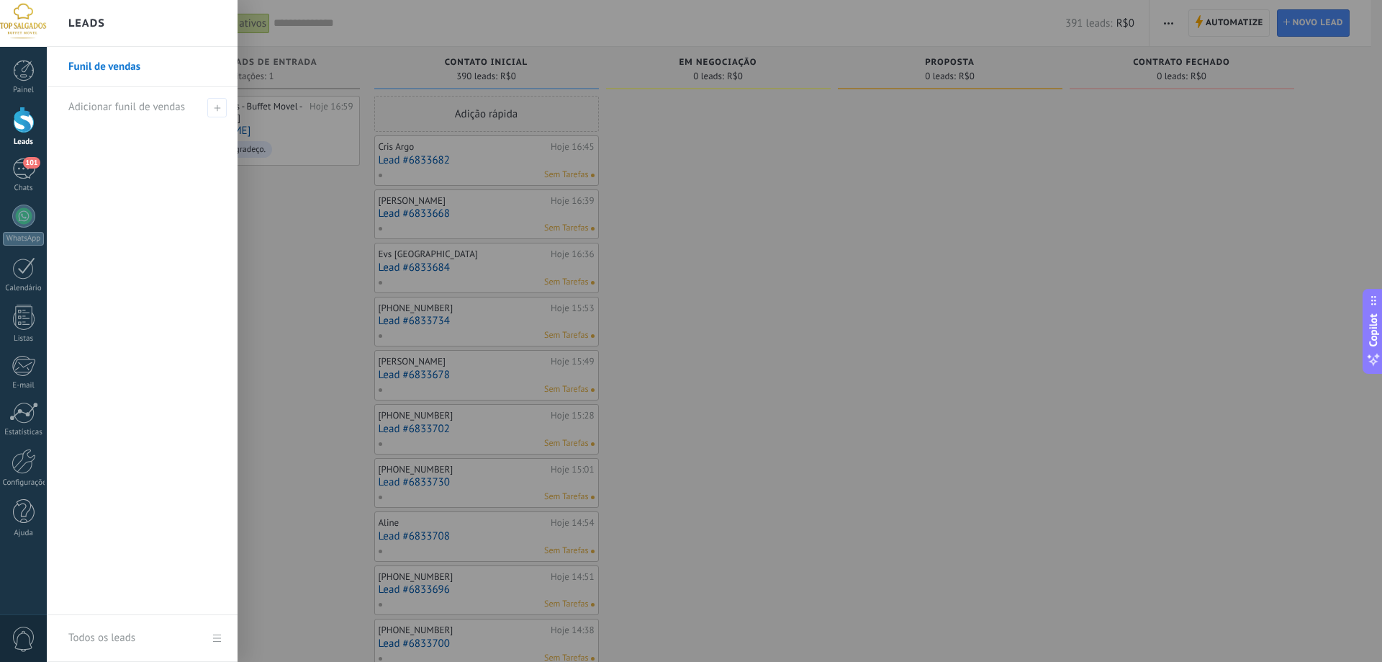
click at [118, 66] on link "Funil de vendas" at bounding box center [145, 67] width 155 height 40
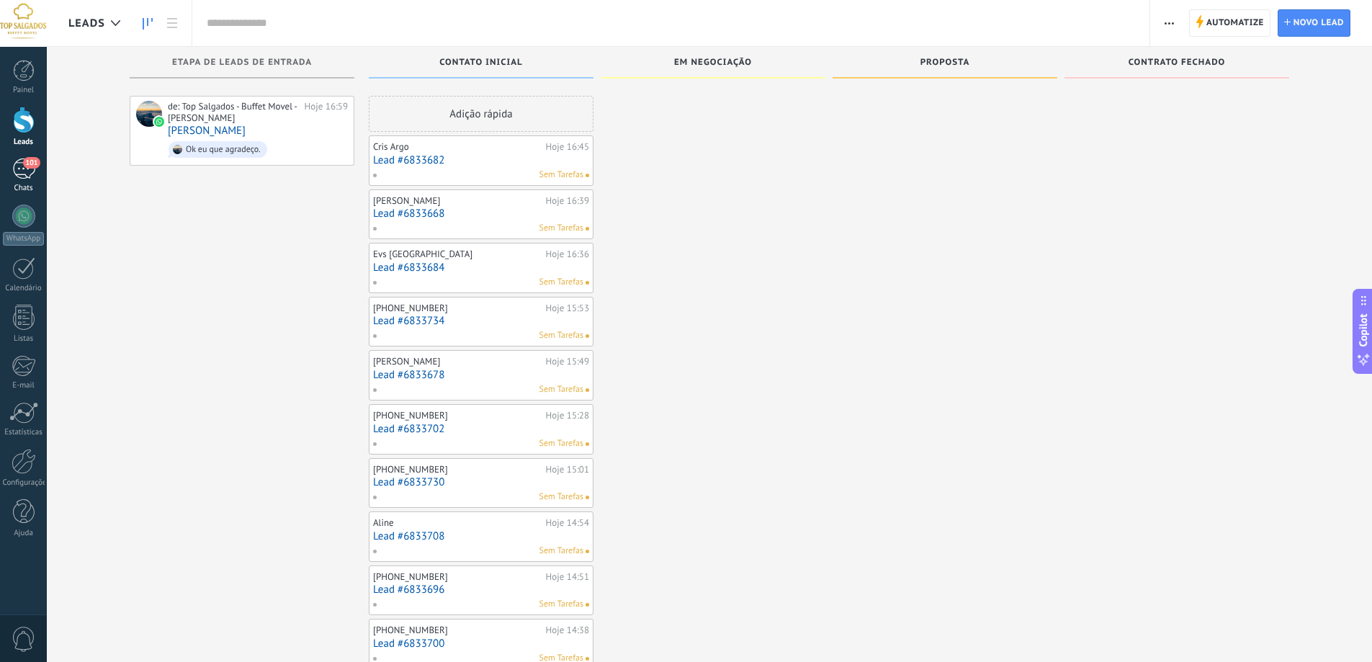
click at [22, 169] on div "101" at bounding box center [23, 168] width 23 height 21
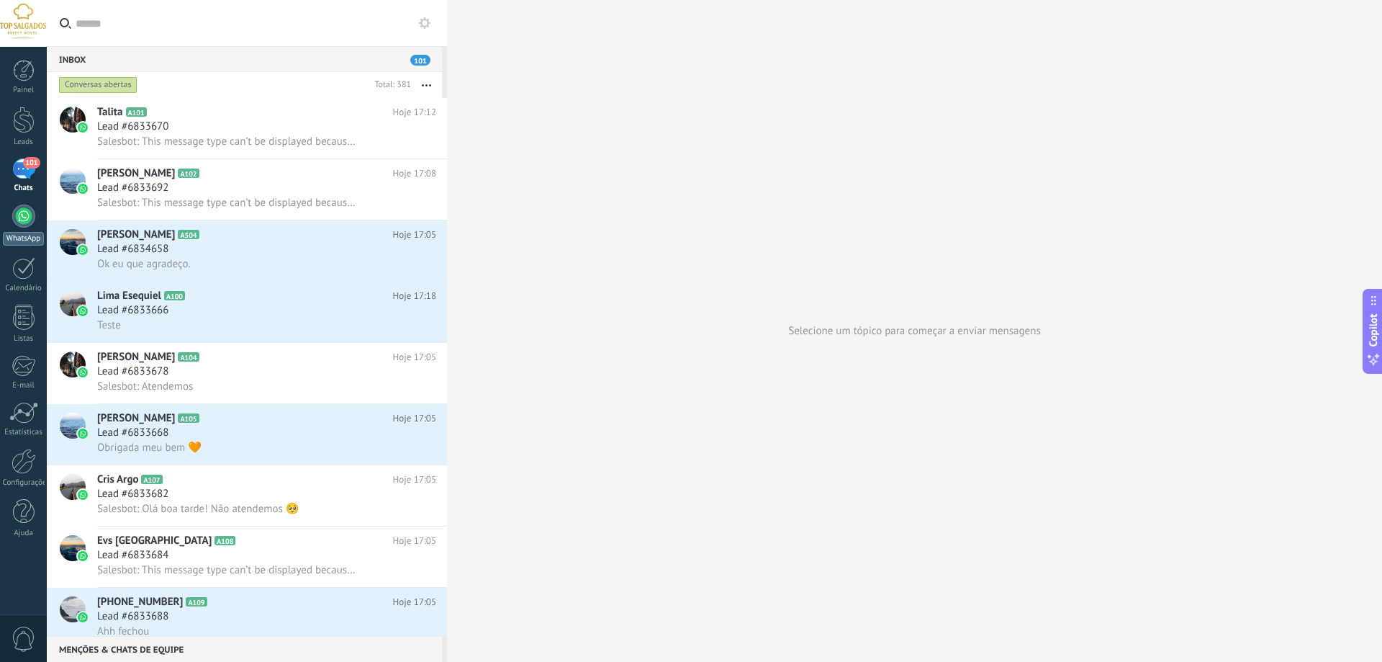
click at [12, 219] on link "WhatsApp" at bounding box center [23, 224] width 47 height 41
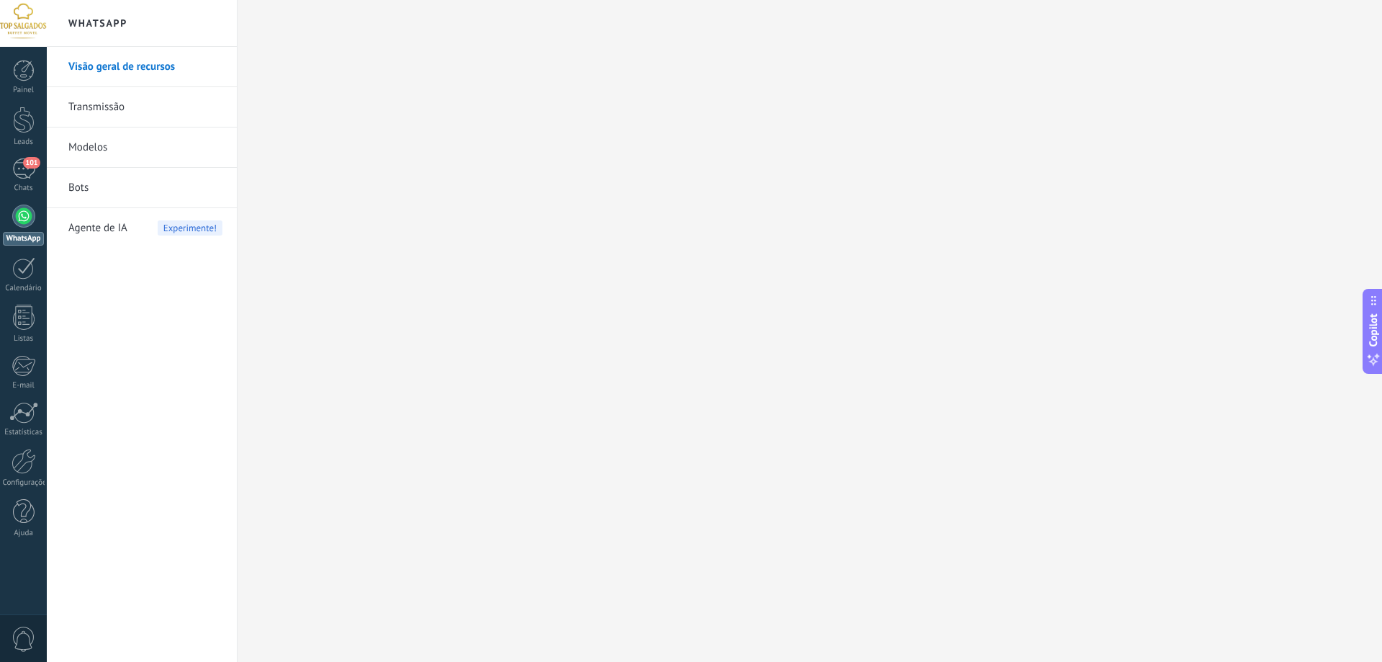
click at [111, 107] on link "Transmissão" at bounding box center [145, 107] width 154 height 40
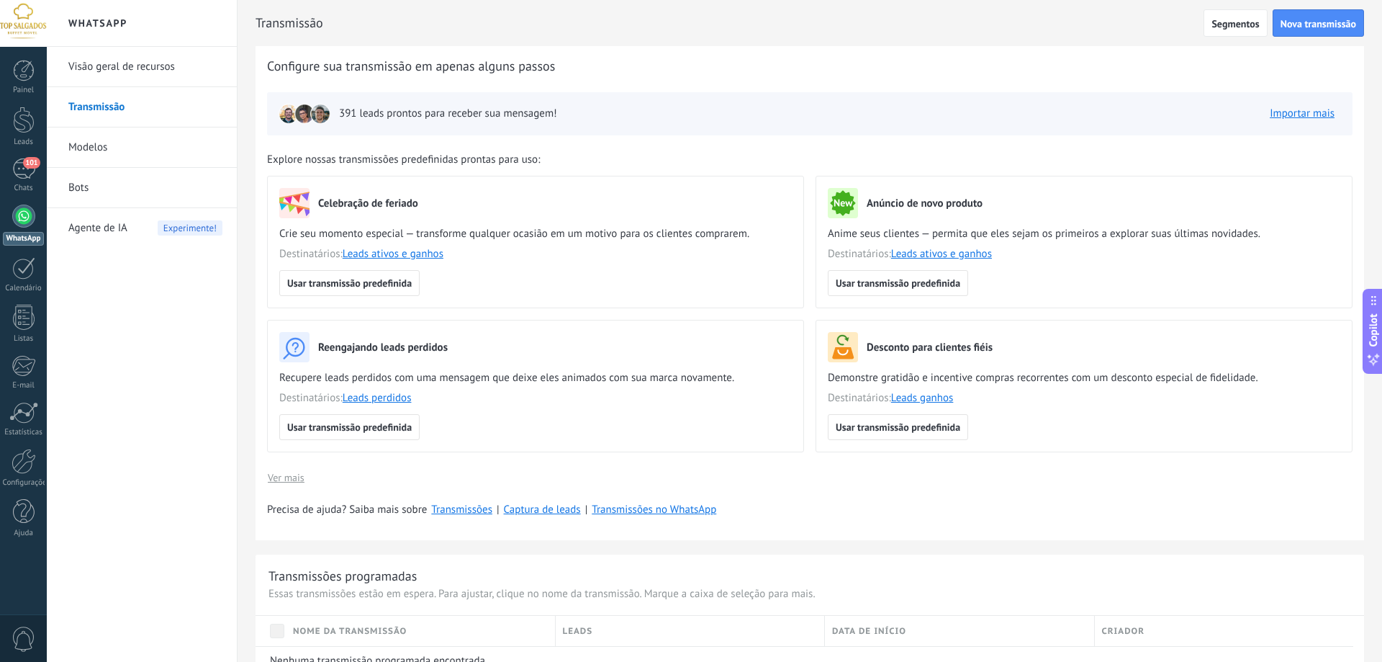
drag, startPoint x: 819, startPoint y: 467, endPoint x: 810, endPoint y: 475, distance: 12.7
click at [809, 476] on div "Explore nossas transmissões predefinidas prontas para uso: Celebração de feriad…" at bounding box center [810, 321] width 1086 height 336
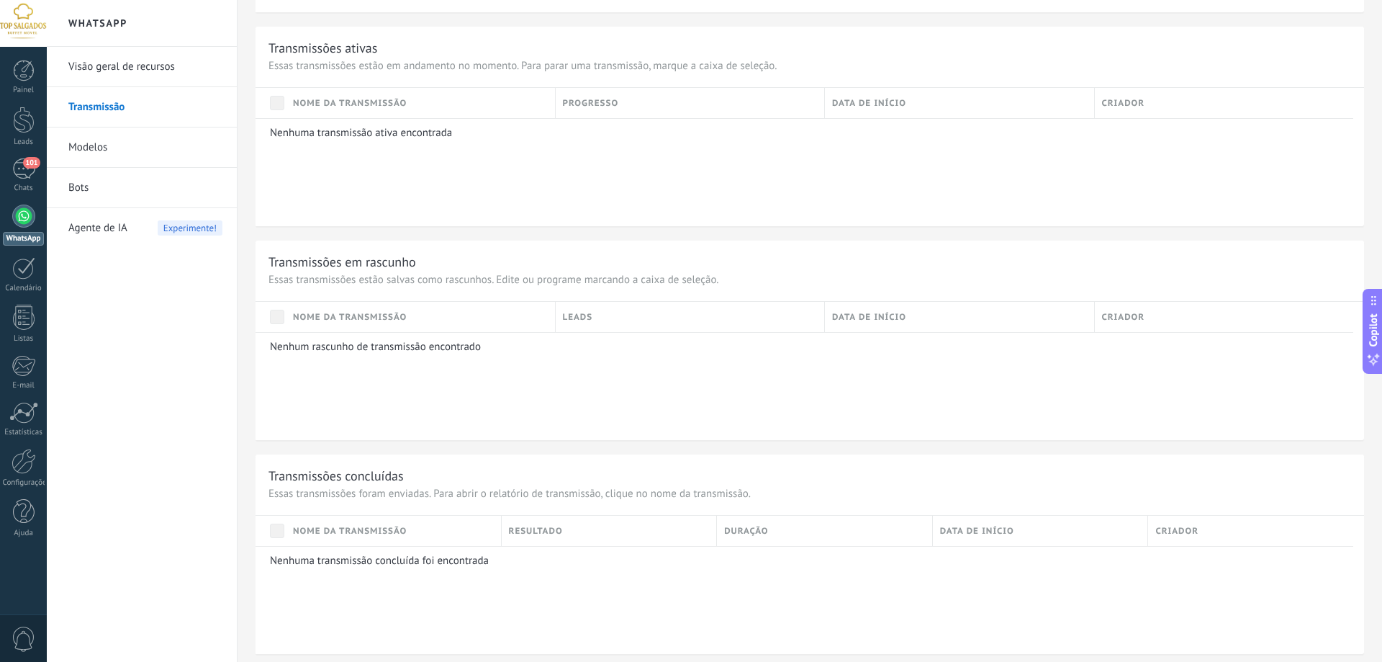
scroll to position [750, 0]
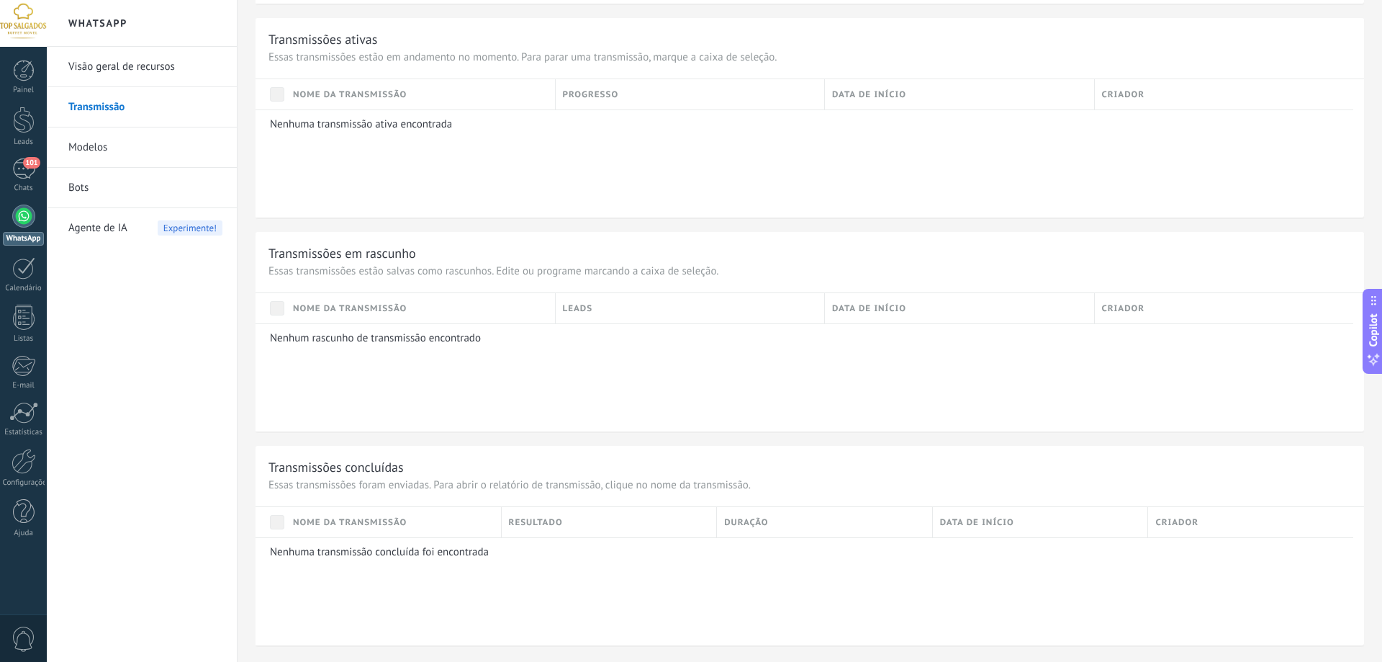
drag, startPoint x: 628, startPoint y: 390, endPoint x: 785, endPoint y: 390, distance: 157.0
drag, startPoint x: 785, startPoint y: 390, endPoint x: 306, endPoint y: 361, distance: 479.7
click at [585, 392] on div "Nenhum rascunho de transmissão encontrado" at bounding box center [805, 377] width 1098 height 108
click at [14, 277] on div at bounding box center [23, 268] width 23 height 22
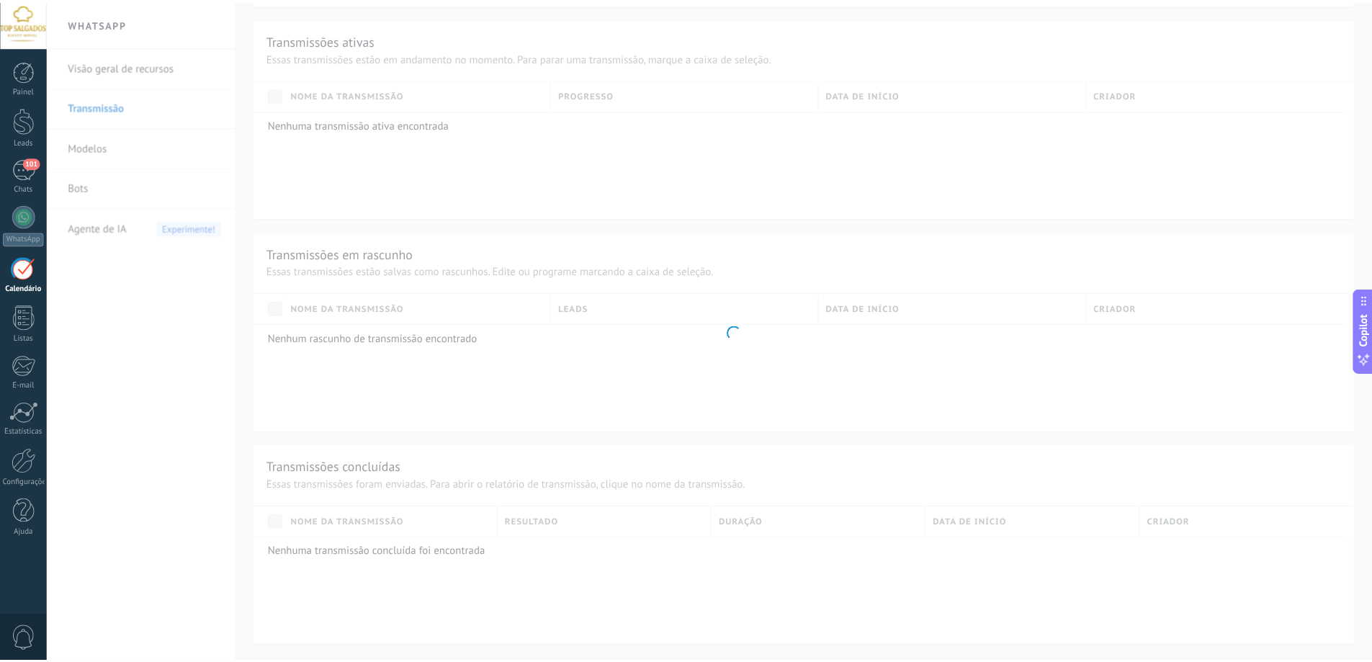
scroll to position [242, 0]
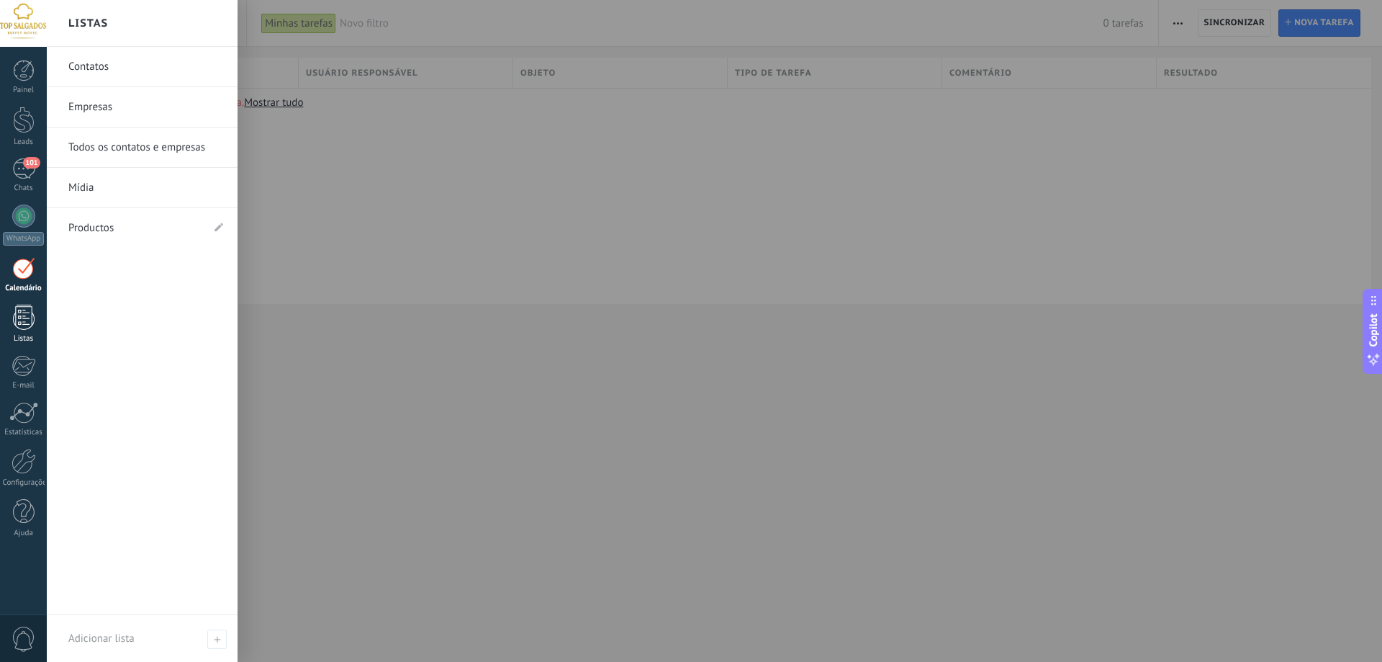
click at [22, 330] on link "Listas" at bounding box center [23, 324] width 47 height 39
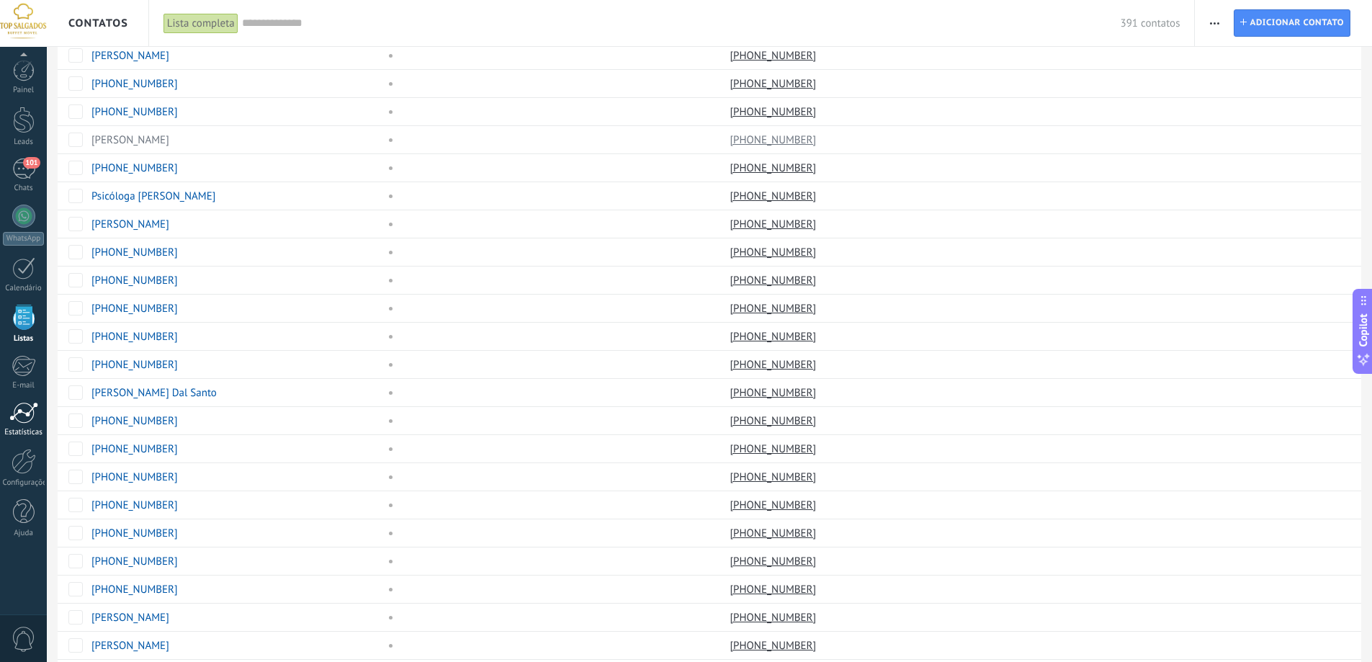
scroll to position [72, 0]
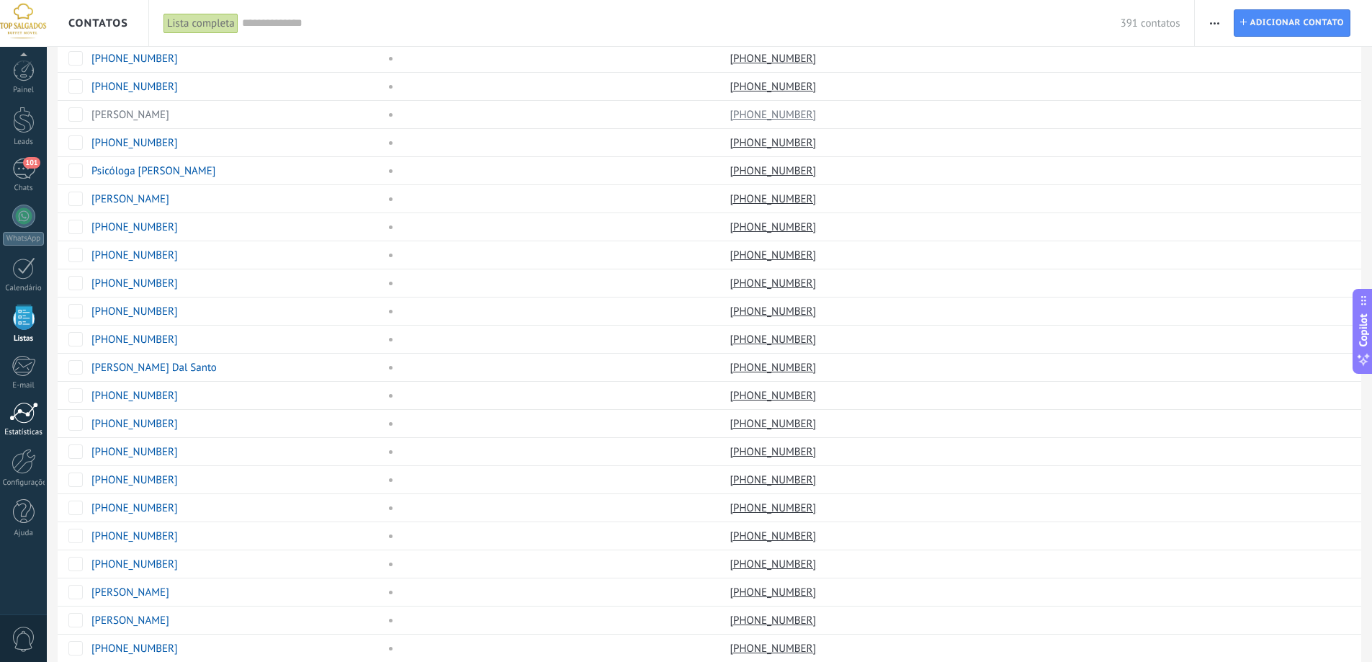
click at [25, 422] on div at bounding box center [23, 413] width 29 height 22
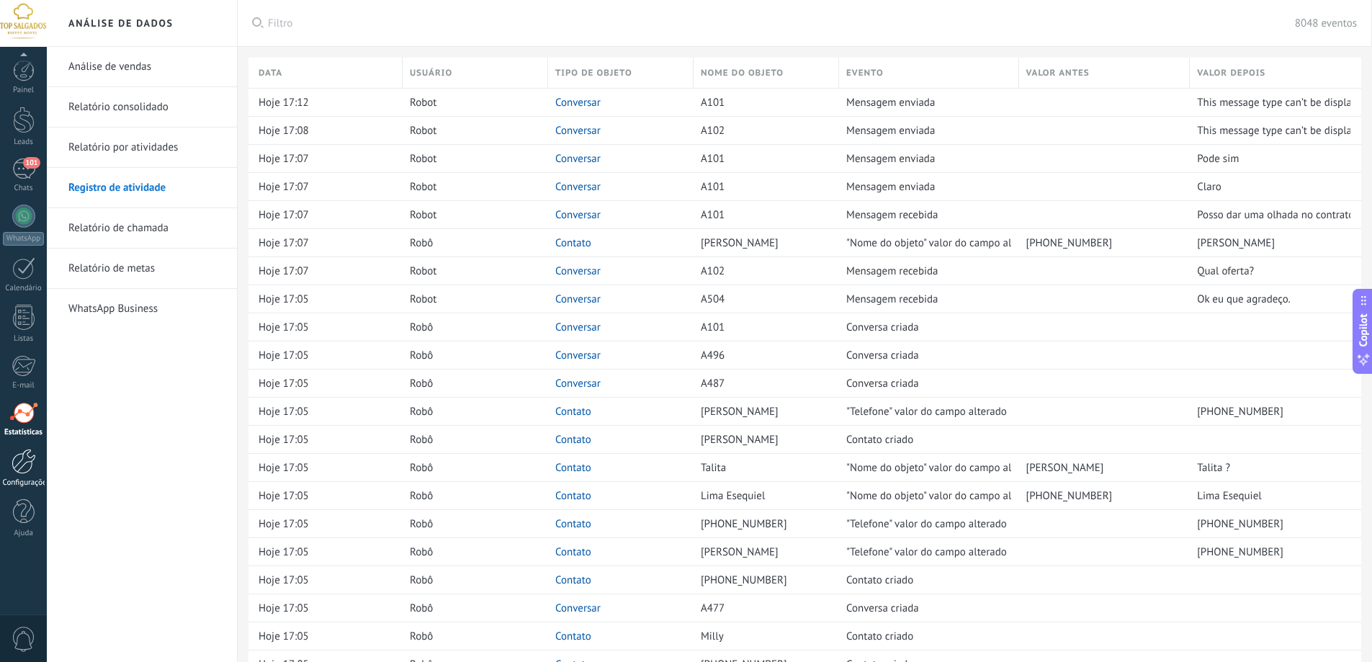
click at [22, 459] on div at bounding box center [24, 461] width 24 height 25
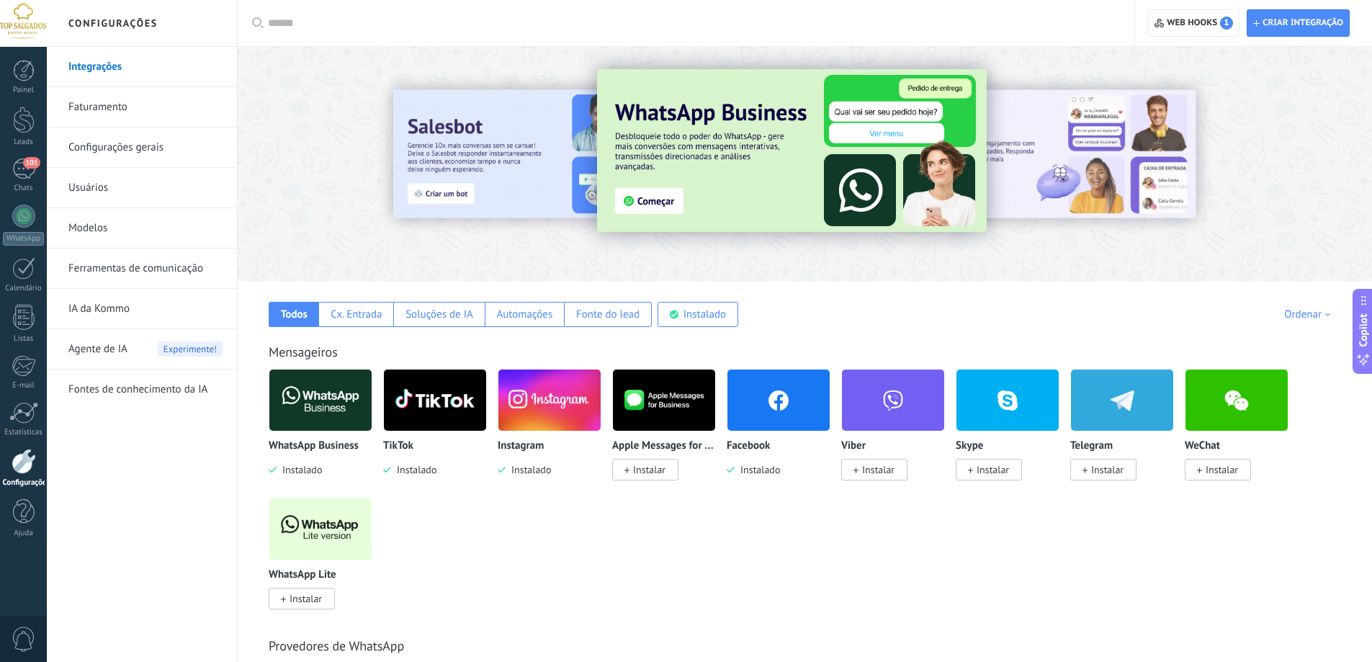
drag, startPoint x: 948, startPoint y: 542, endPoint x: 765, endPoint y: 533, distance: 183.1
click at [765, 534] on div "WhatsApp Business Instalado TikTok Instalado Instagram Instalado Apple Messages…" at bounding box center [812, 498] width 1087 height 258
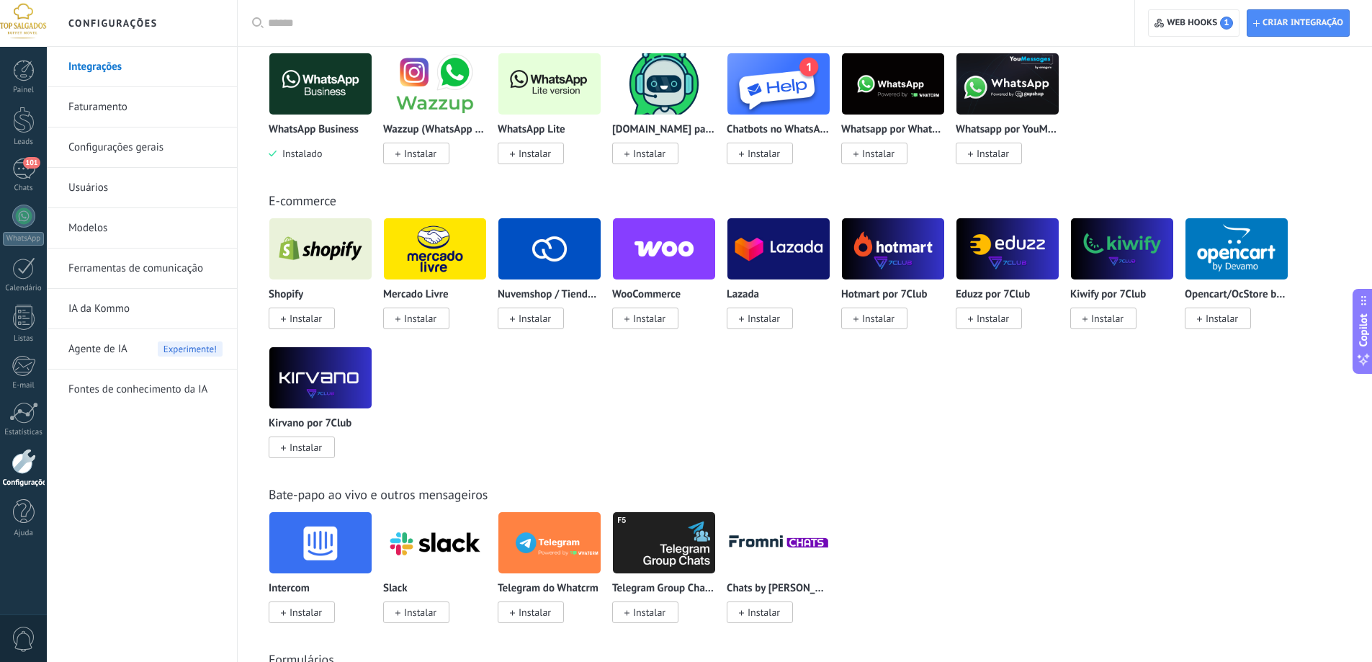
scroll to position [648, 0]
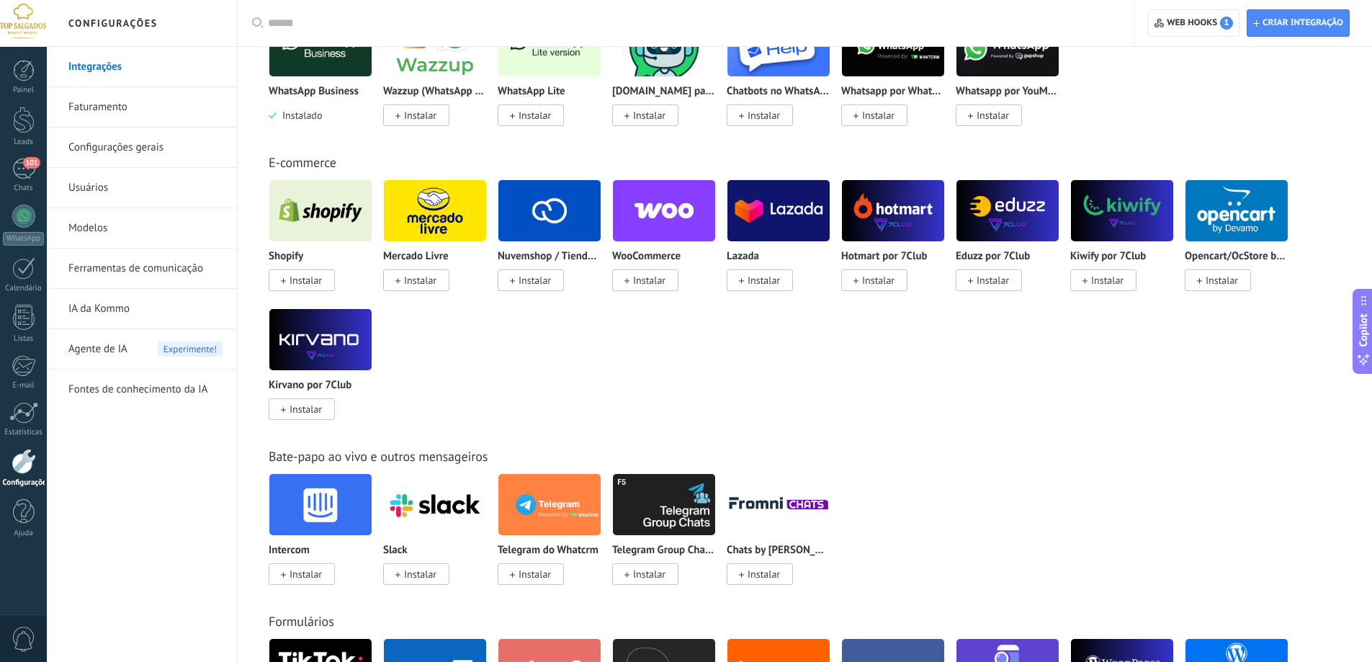
drag, startPoint x: 1058, startPoint y: 374, endPoint x: 742, endPoint y: 374, distance: 316.1
drag, startPoint x: 742, startPoint y: 374, endPoint x: 590, endPoint y: 380, distance: 152.1
drag, startPoint x: 590, startPoint y: 380, endPoint x: 1059, endPoint y: 330, distance: 471.4
drag, startPoint x: 1059, startPoint y: 330, endPoint x: 863, endPoint y: 351, distance: 197.6
drag, startPoint x: 861, startPoint y: 351, endPoint x: 792, endPoint y: 357, distance: 69.4
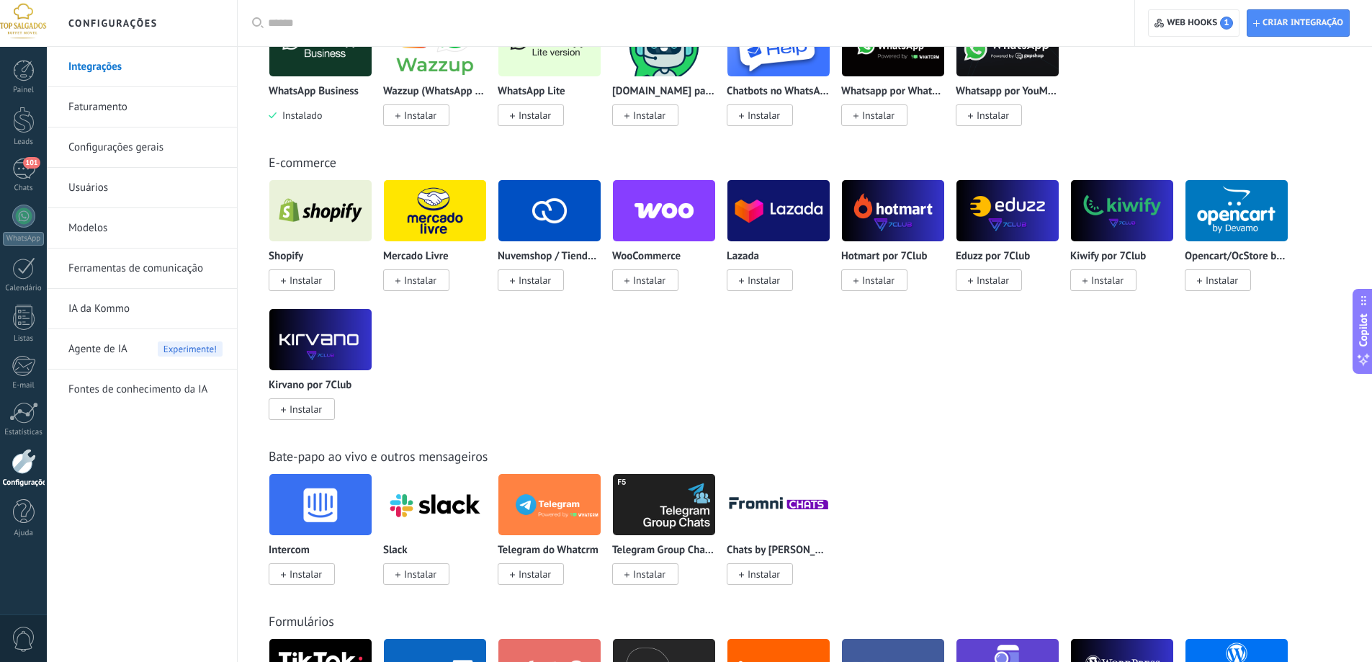
drag, startPoint x: 792, startPoint y: 357, endPoint x: 649, endPoint y: 359, distance: 143.3
drag, startPoint x: 649, startPoint y: 359, endPoint x: 593, endPoint y: 354, distance: 55.7
drag, startPoint x: 593, startPoint y: 354, endPoint x: 1050, endPoint y: 343, distance: 456.6
drag, startPoint x: 1050, startPoint y: 343, endPoint x: 971, endPoint y: 351, distance: 79.6
drag, startPoint x: 971, startPoint y: 351, endPoint x: 709, endPoint y: 354, distance: 262.1
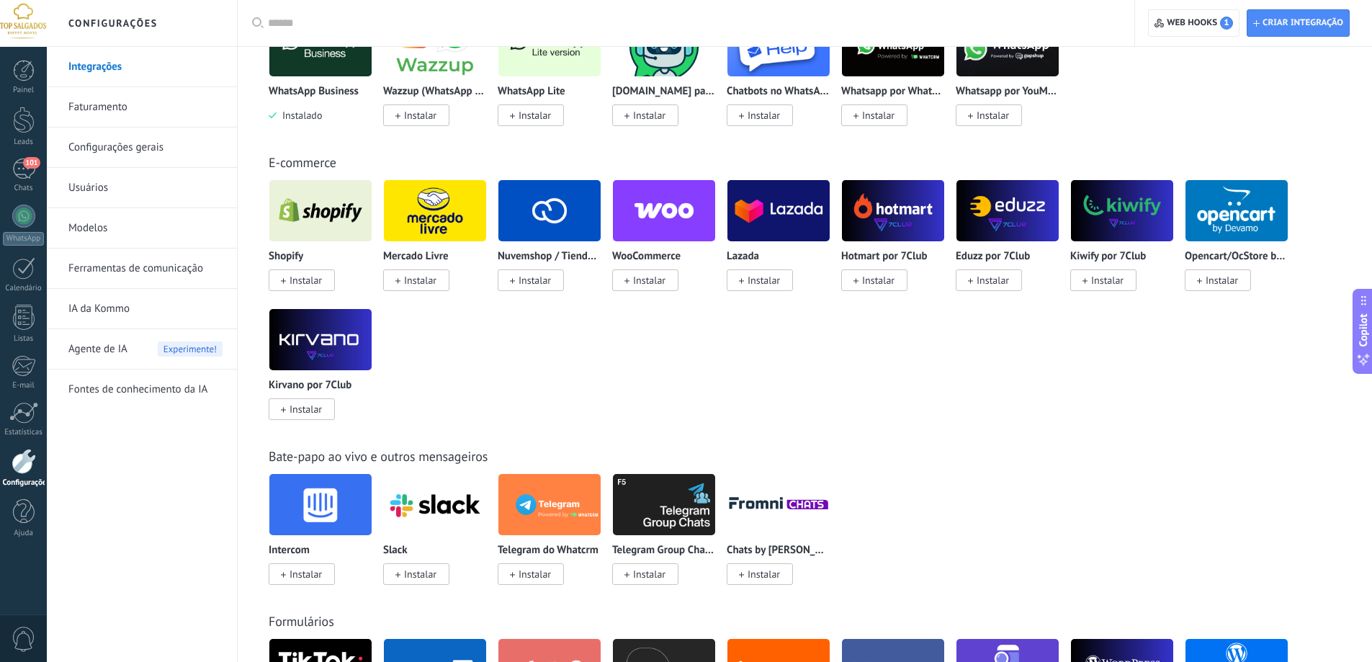
click at [709, 354] on div "Shopify Instalar Mercado Livre Instalar Nuvemshop / Tiendanube Instalar WooComm…" at bounding box center [812, 308] width 1087 height 258
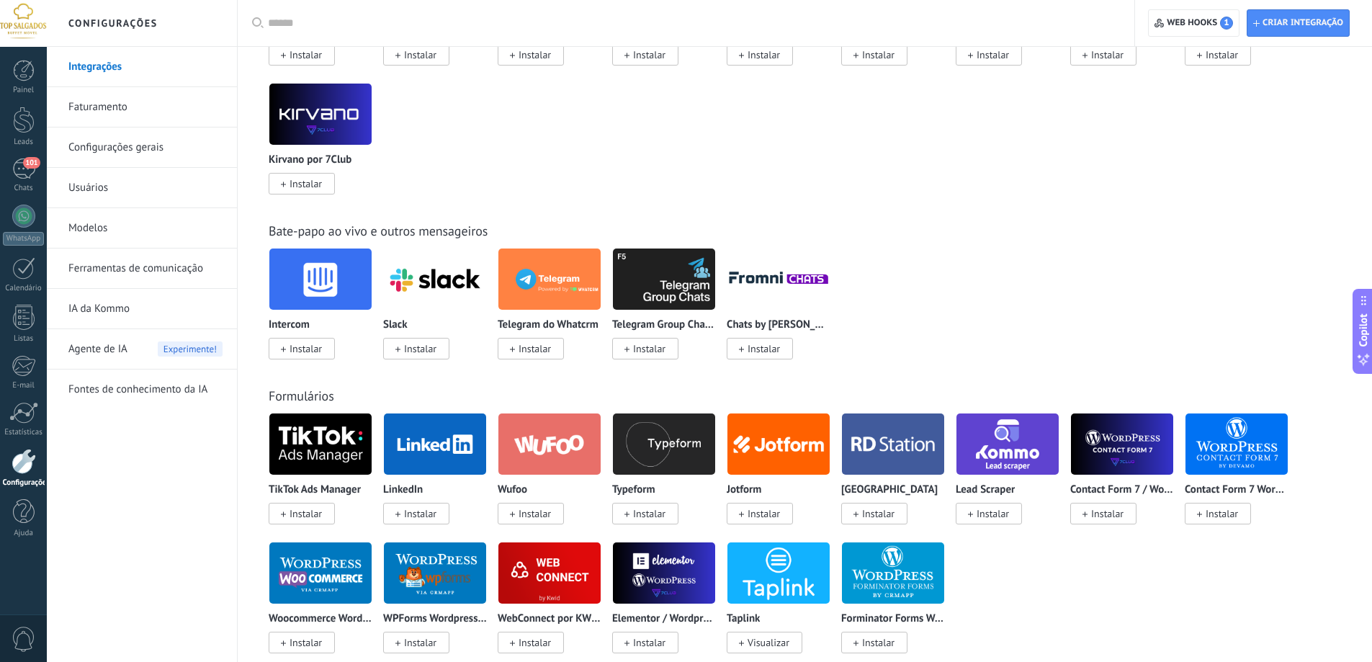
scroll to position [1008, 0]
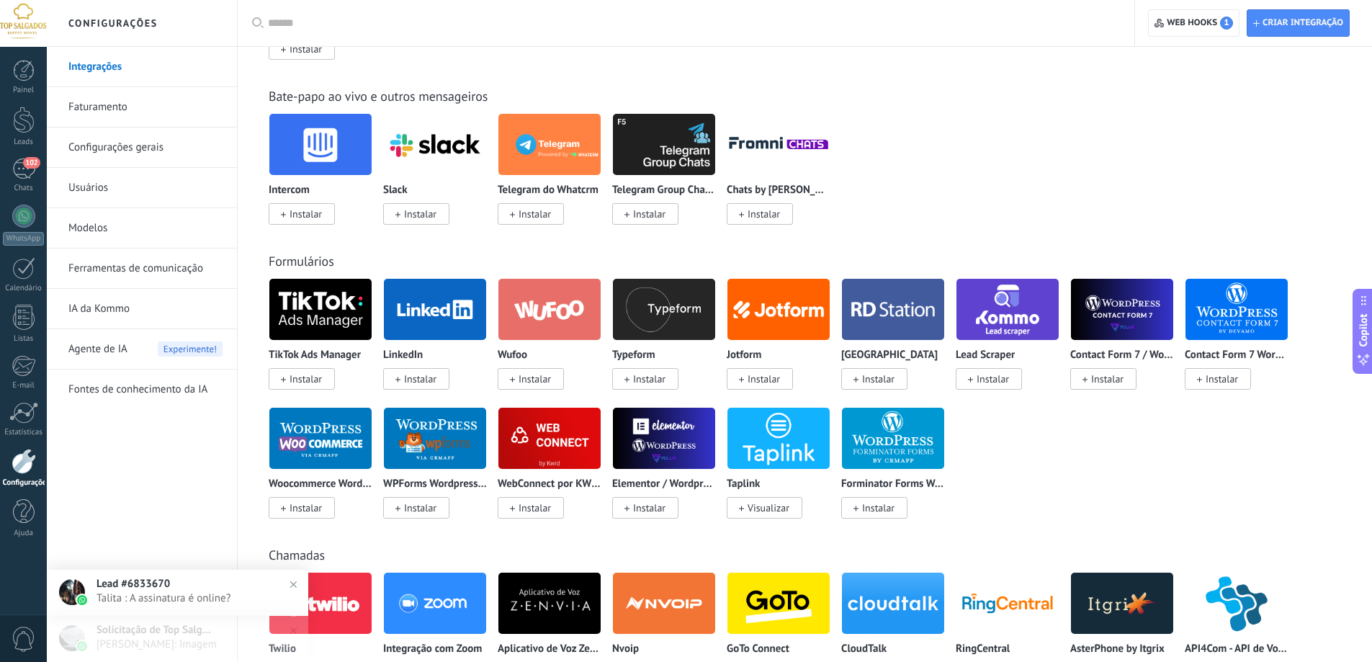
drag, startPoint x: 1018, startPoint y: 428, endPoint x: 960, endPoint y: 474, distance: 74.3
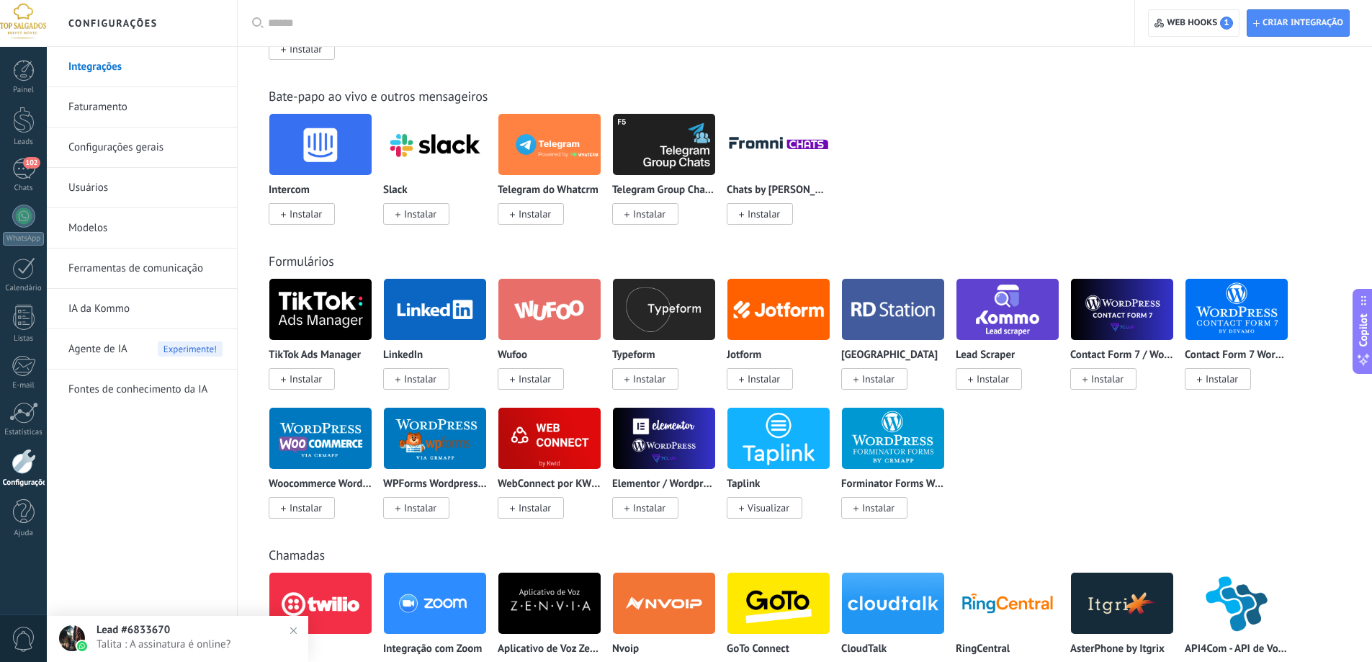
drag, startPoint x: 960, startPoint y: 474, endPoint x: 258, endPoint y: 529, distance: 704.2
drag, startPoint x: 258, startPoint y: 529, endPoint x: 537, endPoint y: 532, distance: 279.4
drag, startPoint x: 537, startPoint y: 532, endPoint x: 850, endPoint y: 551, distance: 313.8
drag, startPoint x: 850, startPoint y: 551, endPoint x: 1170, endPoint y: 537, distance: 320.0
drag, startPoint x: 1170, startPoint y: 537, endPoint x: 1350, endPoint y: 527, distance: 180.3
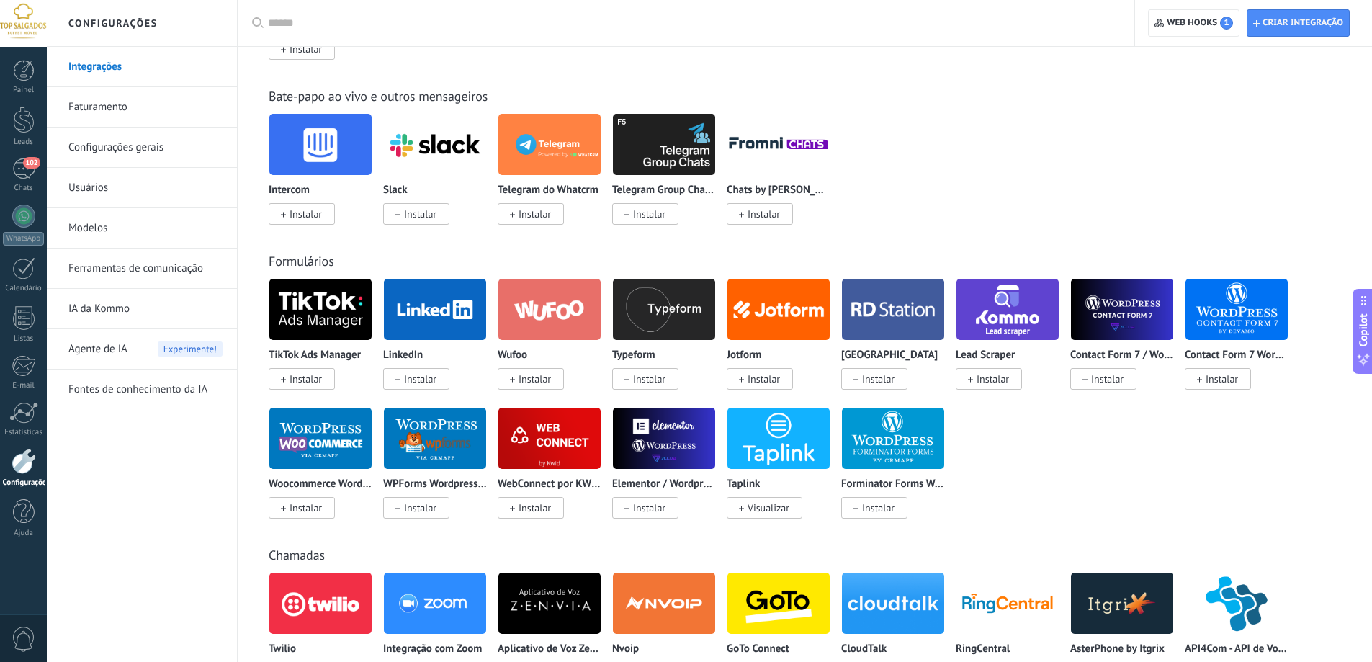
drag, startPoint x: 1350, startPoint y: 527, endPoint x: 1028, endPoint y: 554, distance: 323.0
click at [1028, 554] on div "Chamadas" at bounding box center [805, 555] width 1072 height 17
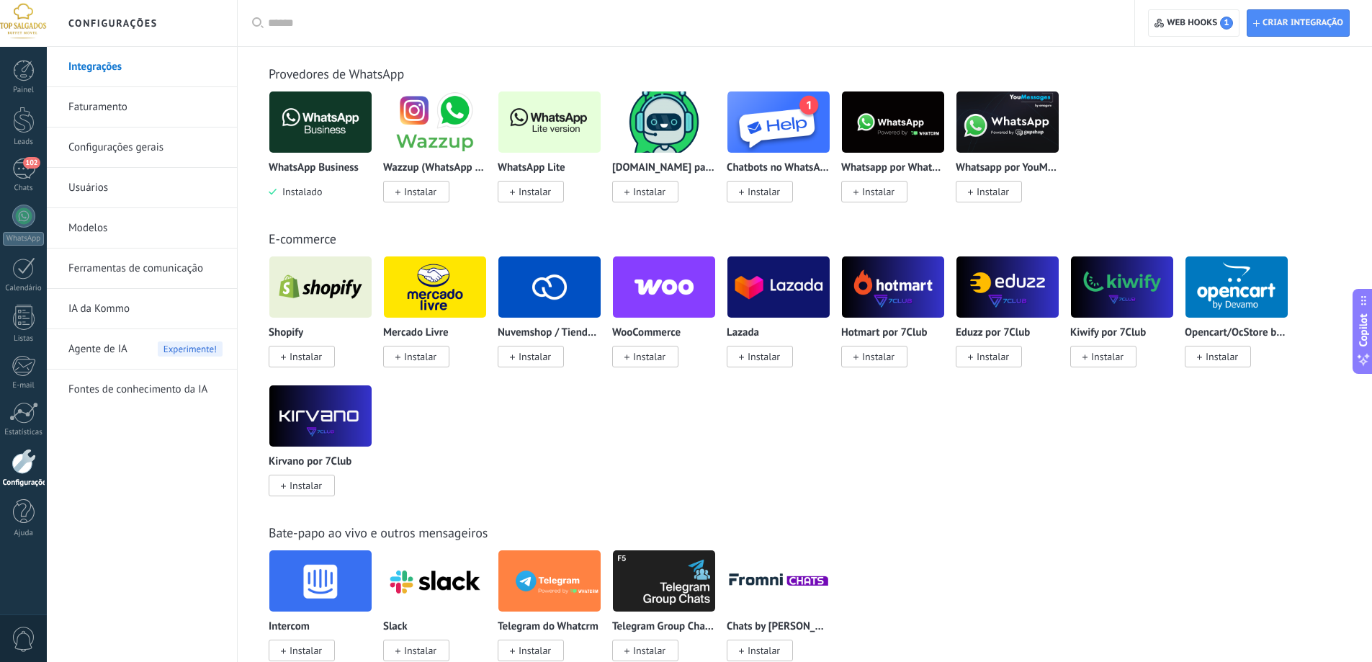
scroll to position [216, 0]
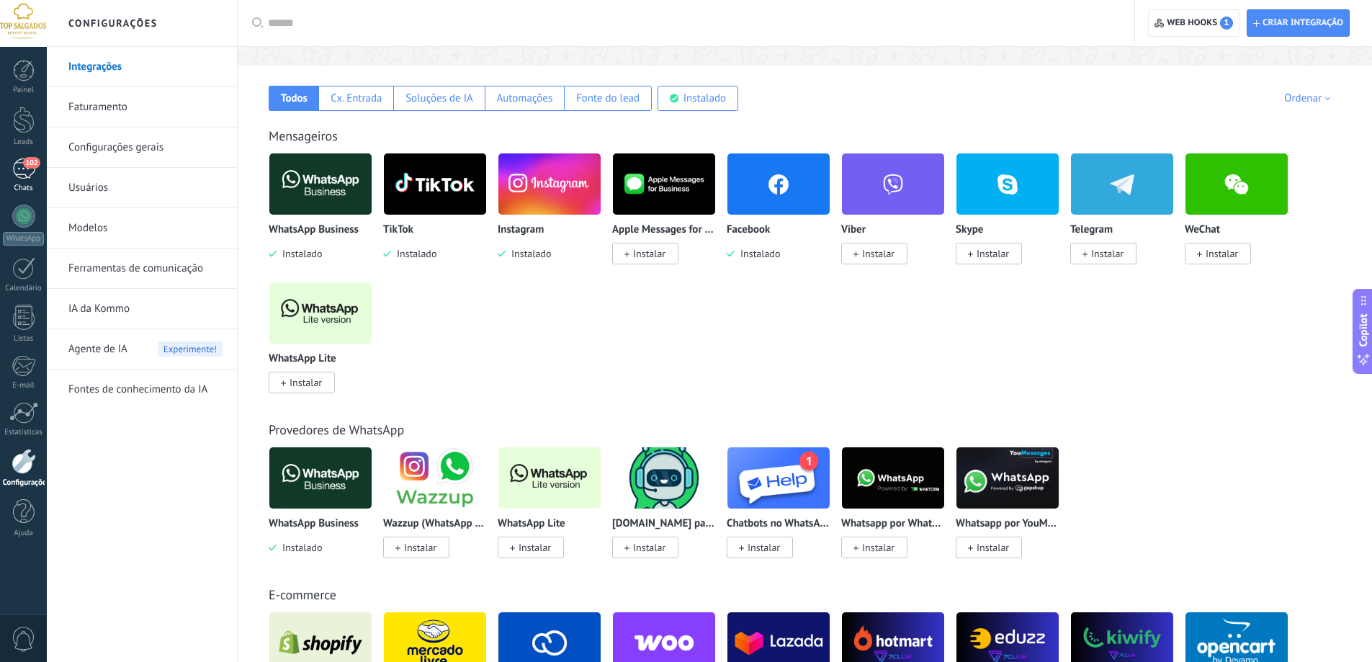
click at [17, 171] on div "102" at bounding box center [23, 168] width 23 height 21
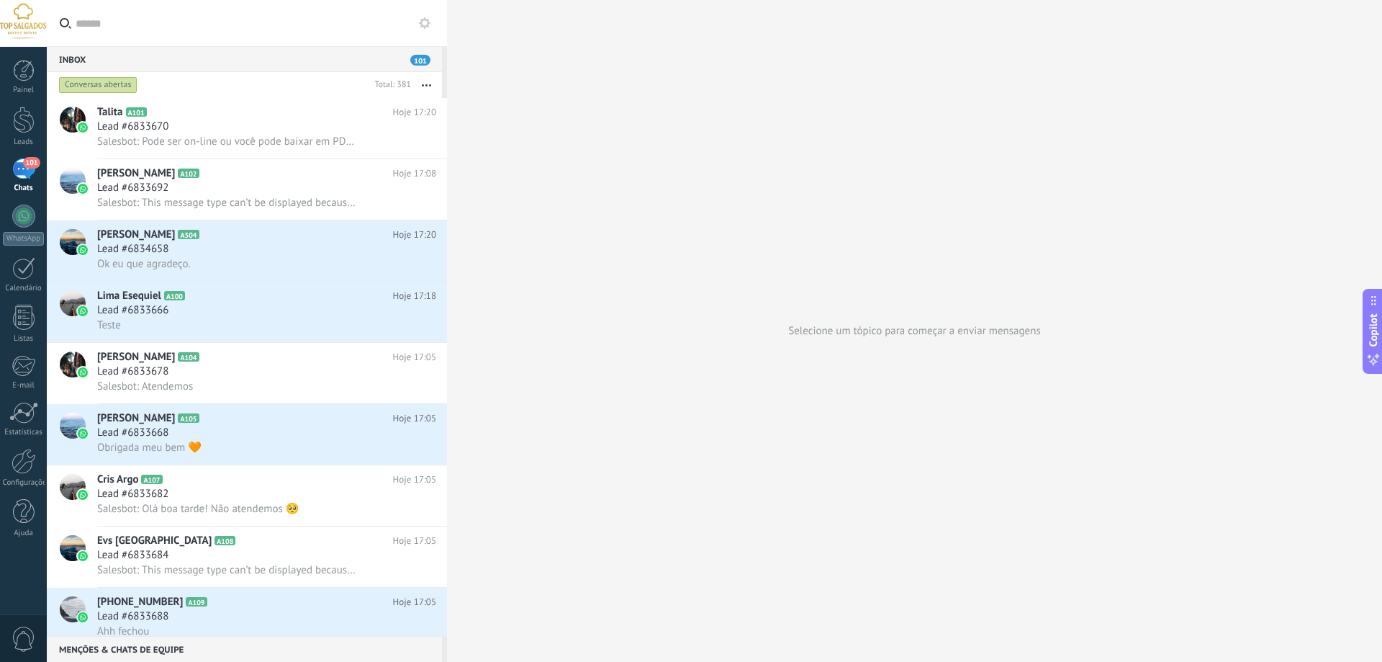
click at [349, 65] on div "Inbox 101" at bounding box center [244, 59] width 395 height 26
click at [71, 63] on div "Inbox 101" at bounding box center [244, 59] width 395 height 26
click at [174, 652] on div "Menções & Chats de equipe 0" at bounding box center [244, 649] width 395 height 26
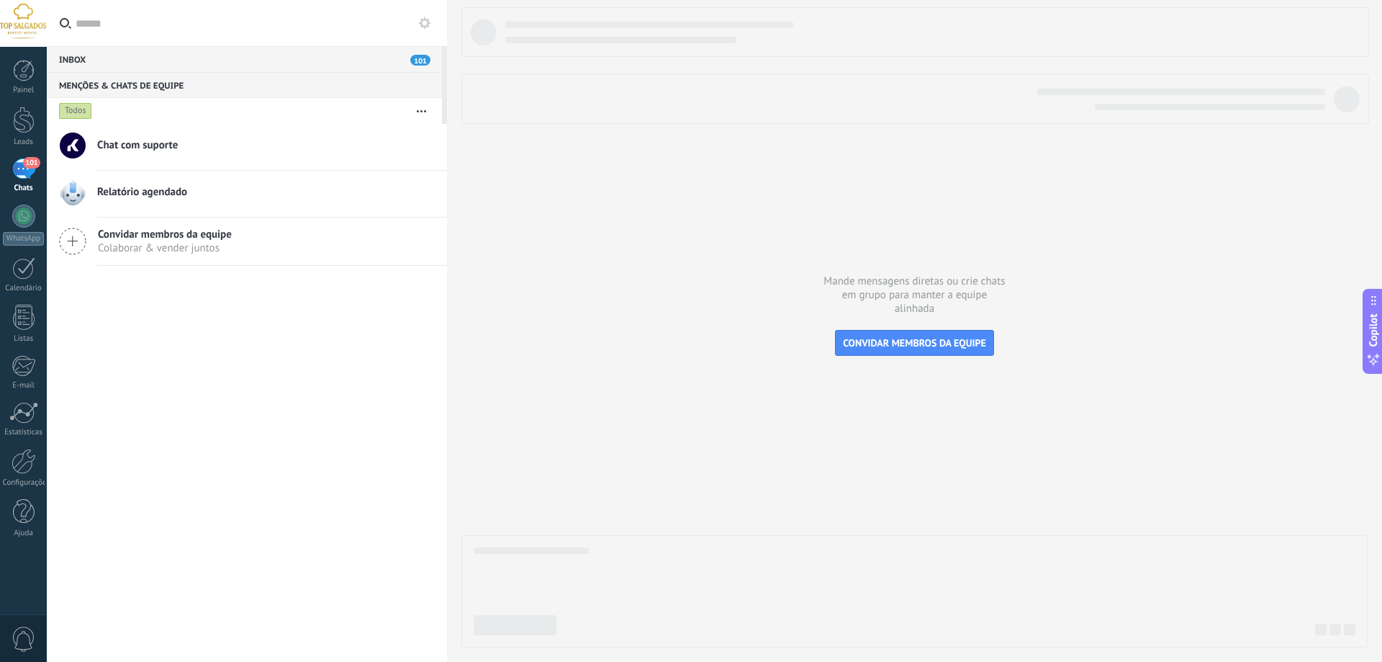
click at [423, 26] on use at bounding box center [425, 23] width 12 height 12
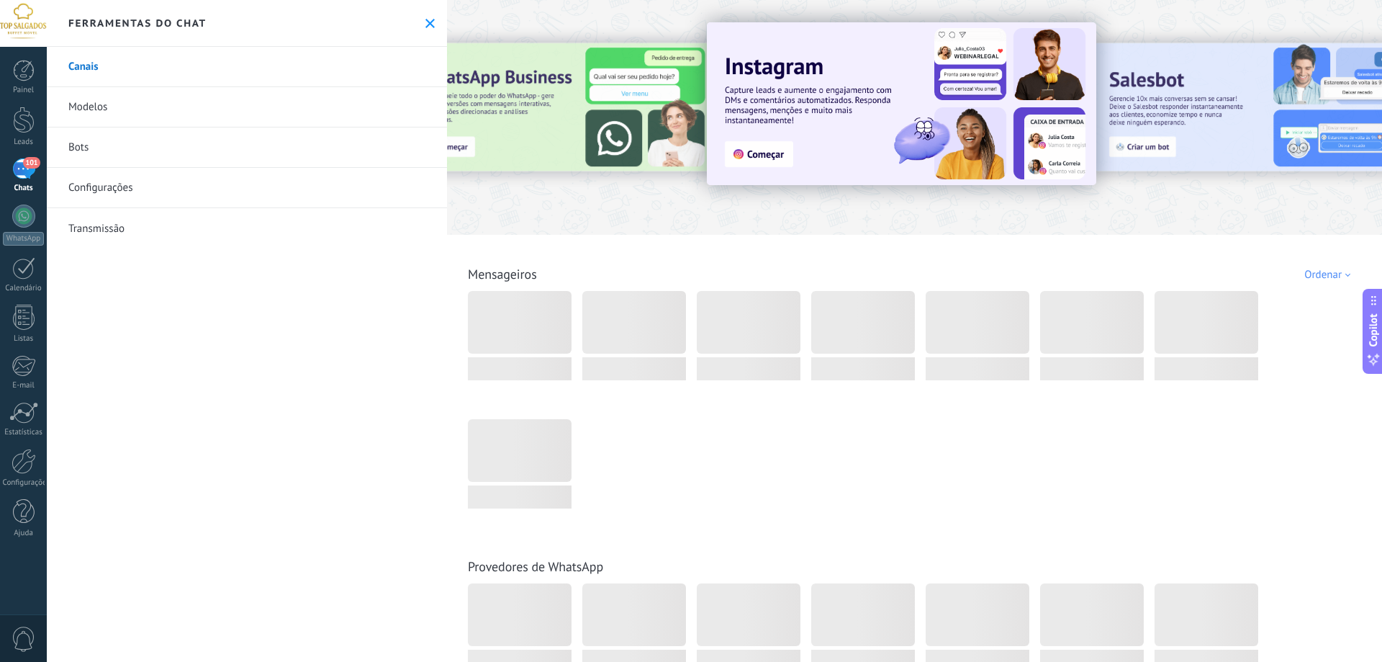
click at [78, 66] on link "Canais" at bounding box center [247, 67] width 400 height 40
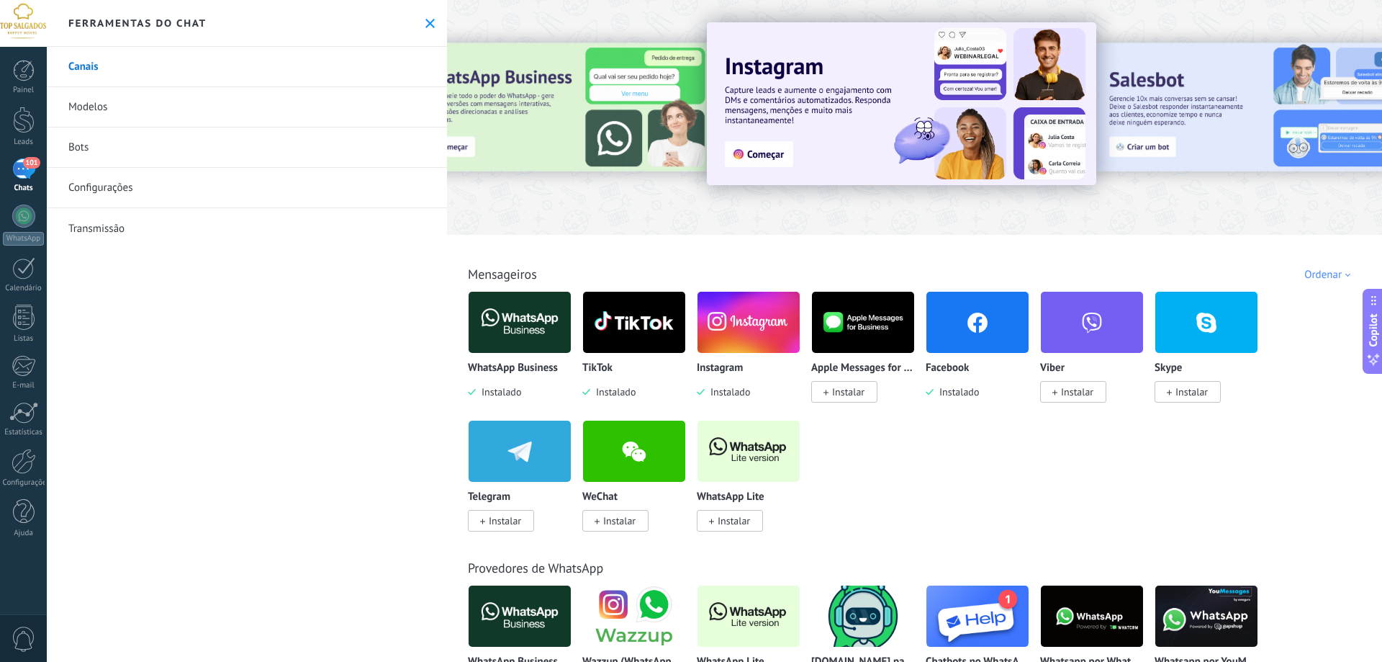
click at [424, 21] on button at bounding box center [430, 23] width 12 height 12
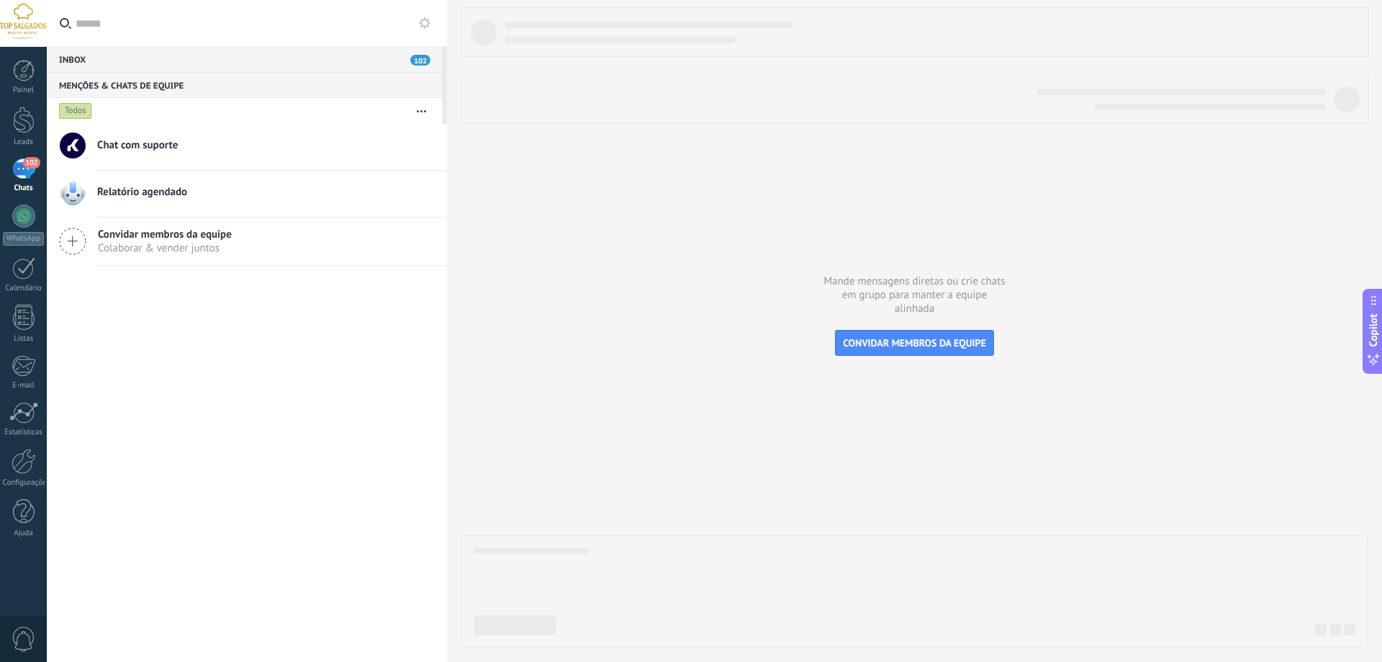
click at [164, 50] on div "Inbox 102" at bounding box center [244, 59] width 395 height 26
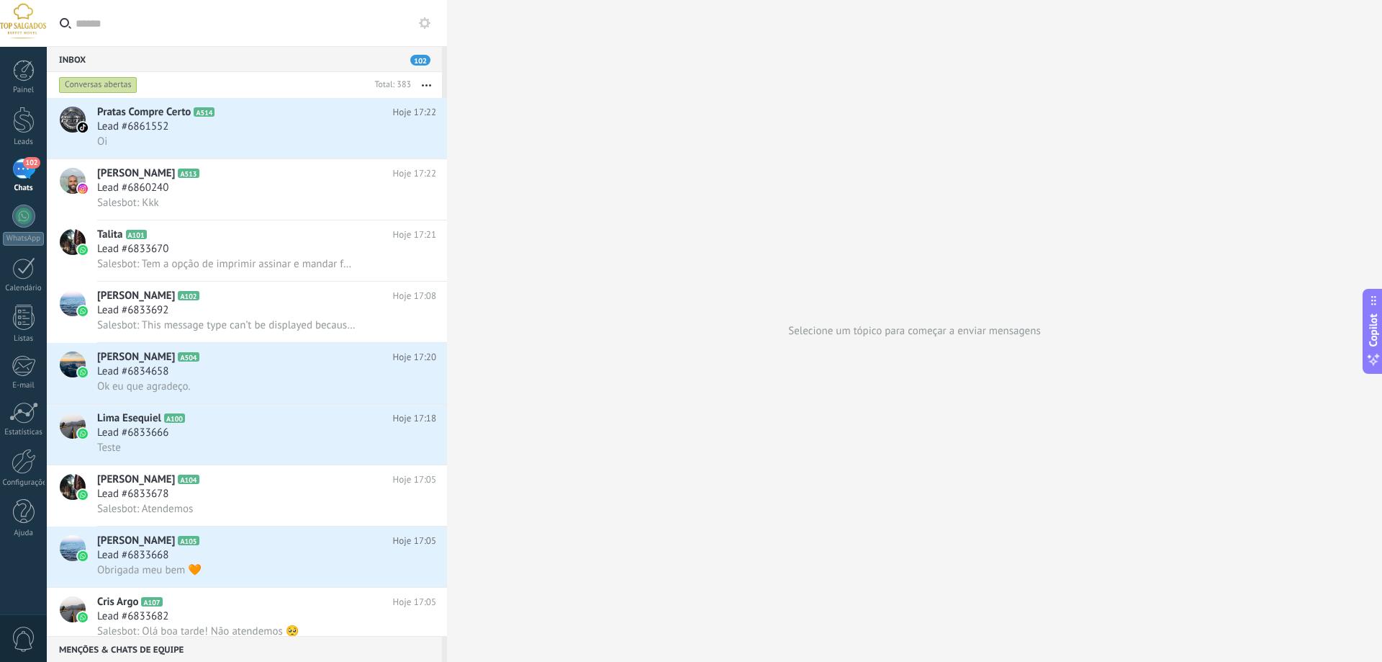
drag, startPoint x: 597, startPoint y: 42, endPoint x: 545, endPoint y: 72, distance: 59.7
drag, startPoint x: 545, startPoint y: 72, endPoint x: 512, endPoint y: 76, distance: 33.3
click at [512, 76] on div "Selecione um tópico para começar a enviar mensagens" at bounding box center [914, 331] width 935 height 662
drag, startPoint x: 862, startPoint y: 75, endPoint x: 346, endPoint y: 63, distance: 515.7
click at [661, 91] on div "Selecione um tópico para começar a enviar mensagens" at bounding box center [914, 331] width 935 height 662
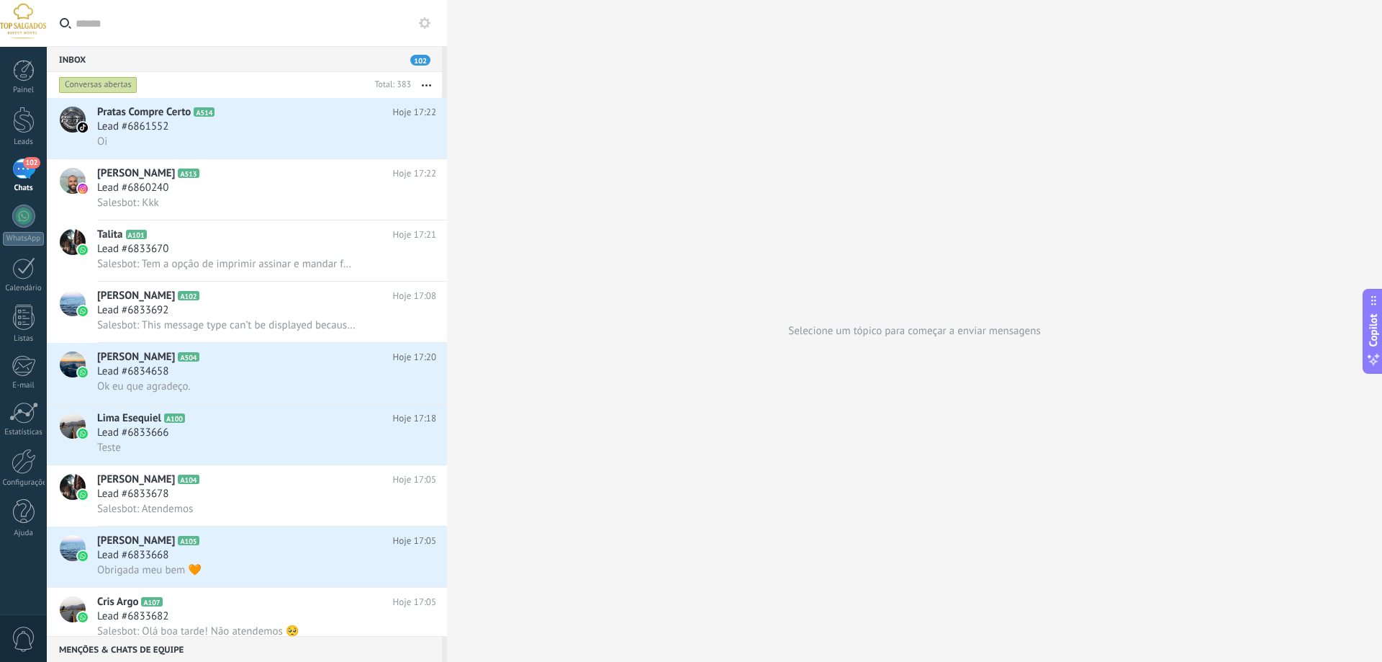
click at [34, 20] on div at bounding box center [23, 23] width 47 height 47
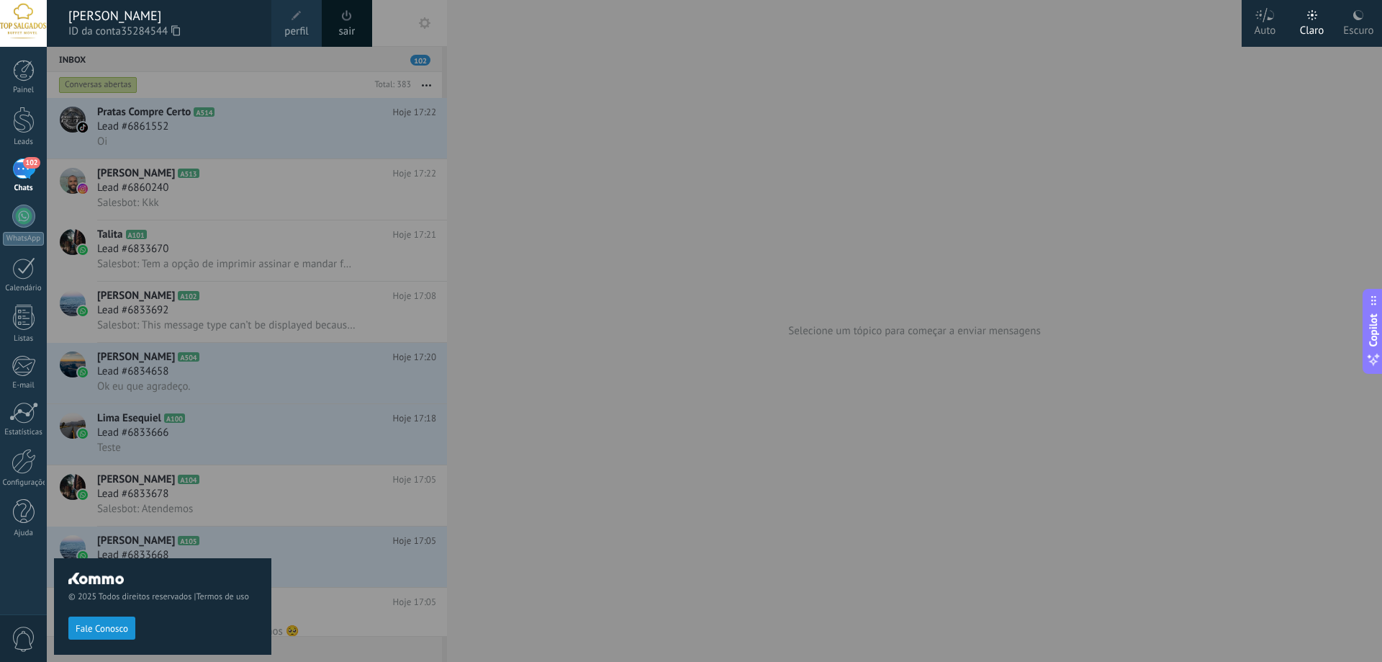
click at [305, 20] on link "perfil" at bounding box center [296, 23] width 50 height 47
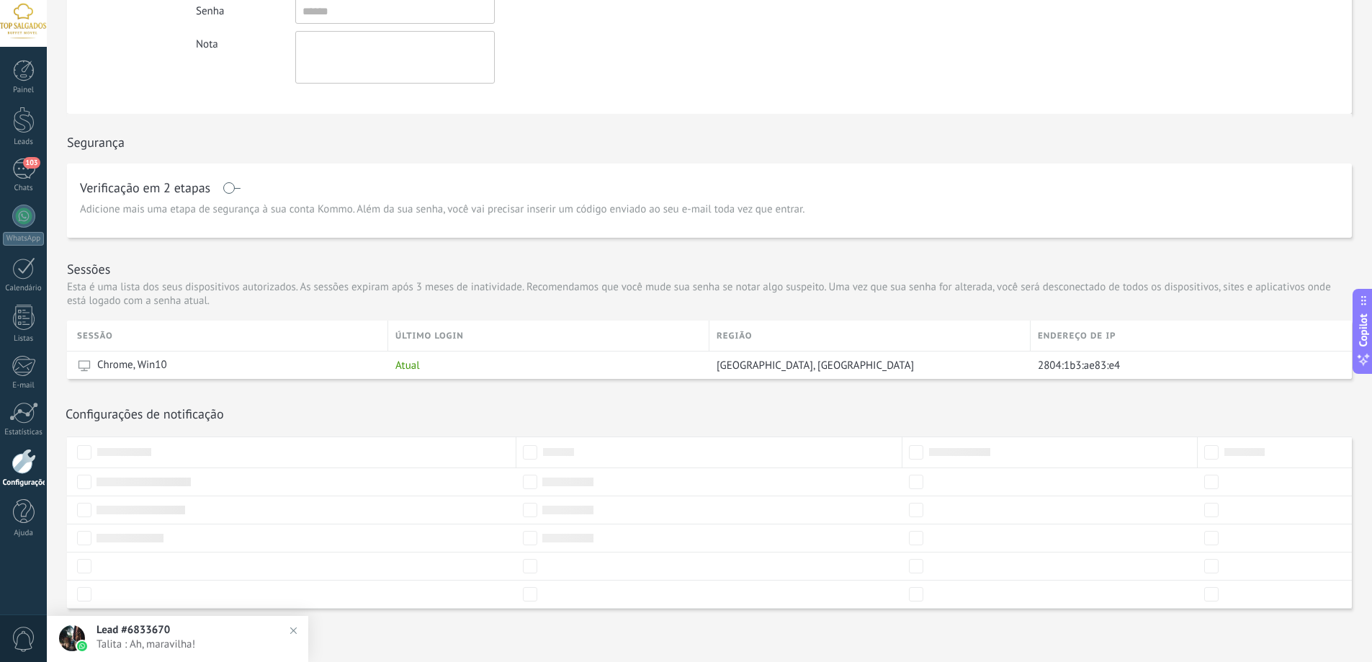
scroll to position [274, 0]
drag, startPoint x: 753, startPoint y: 426, endPoint x: 571, endPoint y: 444, distance: 183.1
click at [571, 444] on div at bounding box center [708, 451] width 371 height 14
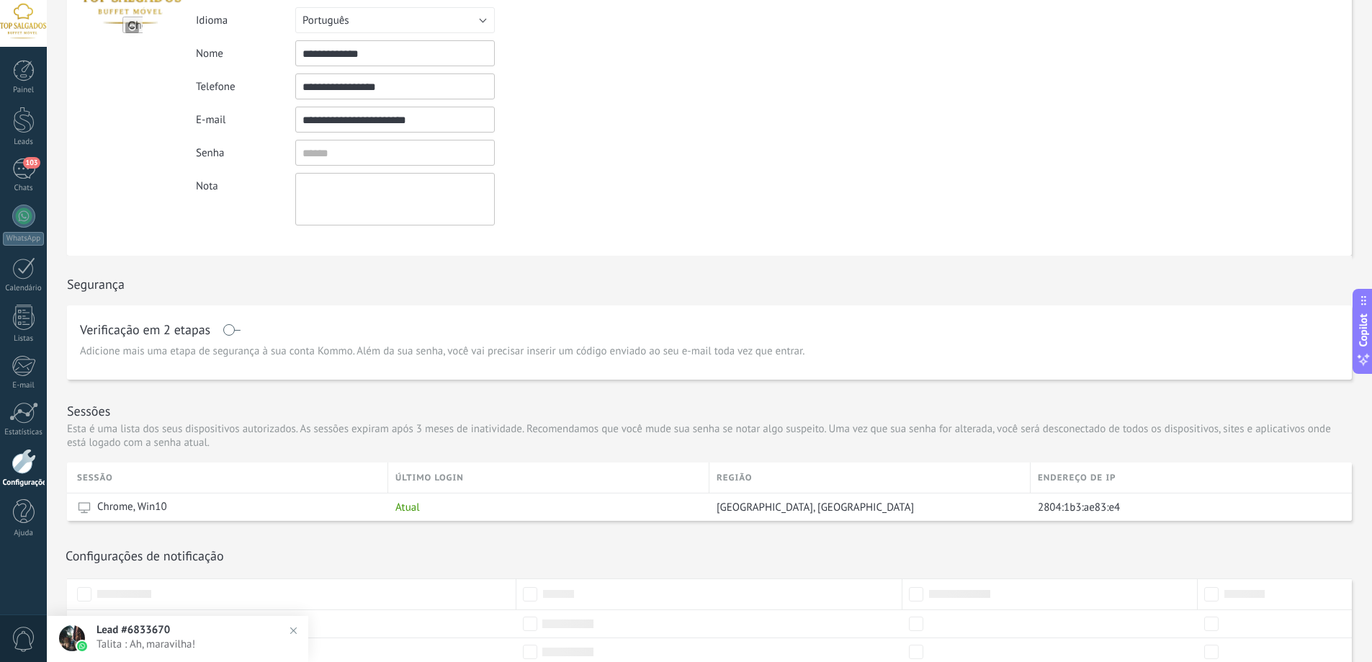
scroll to position [0, 0]
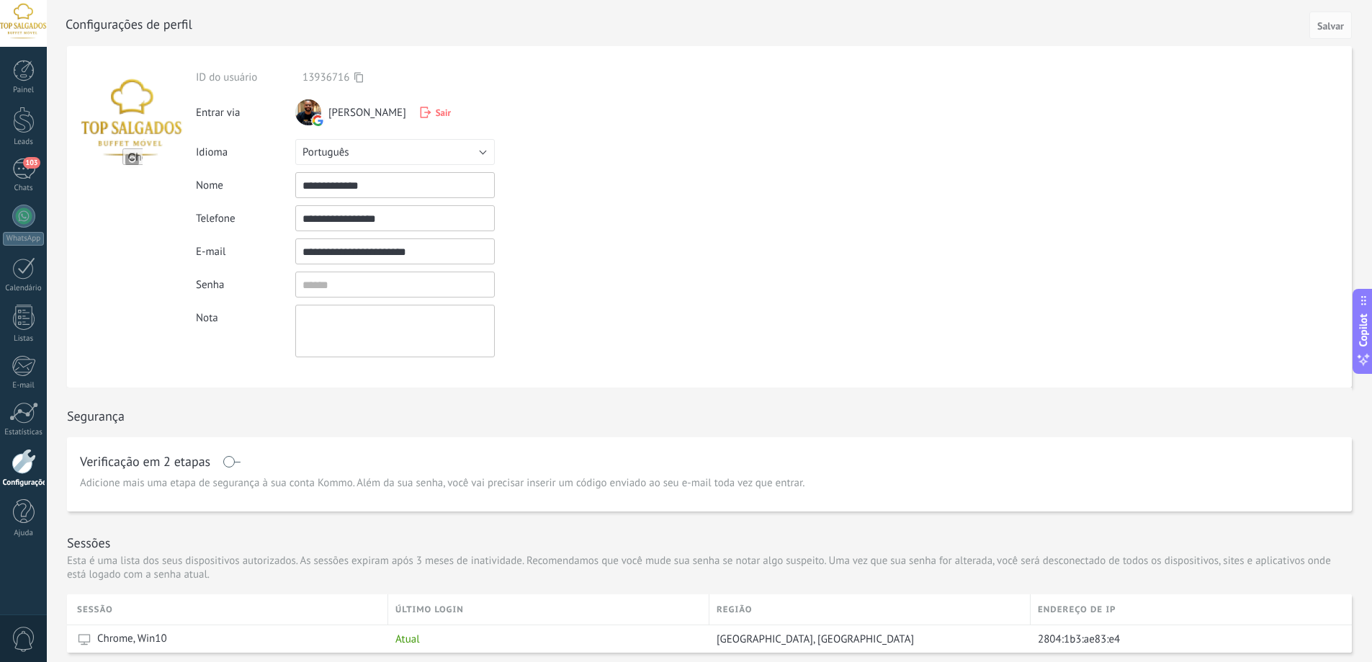
drag, startPoint x: 119, startPoint y: 298, endPoint x: 725, endPoint y: 198, distance: 614.5
drag, startPoint x: 725, startPoint y: 198, endPoint x: 634, endPoint y: 125, distance: 116.3
click at [634, 125] on div "Entrar via Jose Esequiel Sair" at bounding box center [423, 115] width 455 height 34
drag, startPoint x: 266, startPoint y: 344, endPoint x: 163, endPoint y: 358, distance: 103.9
drag, startPoint x: 163, startPoint y: 358, endPoint x: 158, endPoint y: 374, distance: 17.1
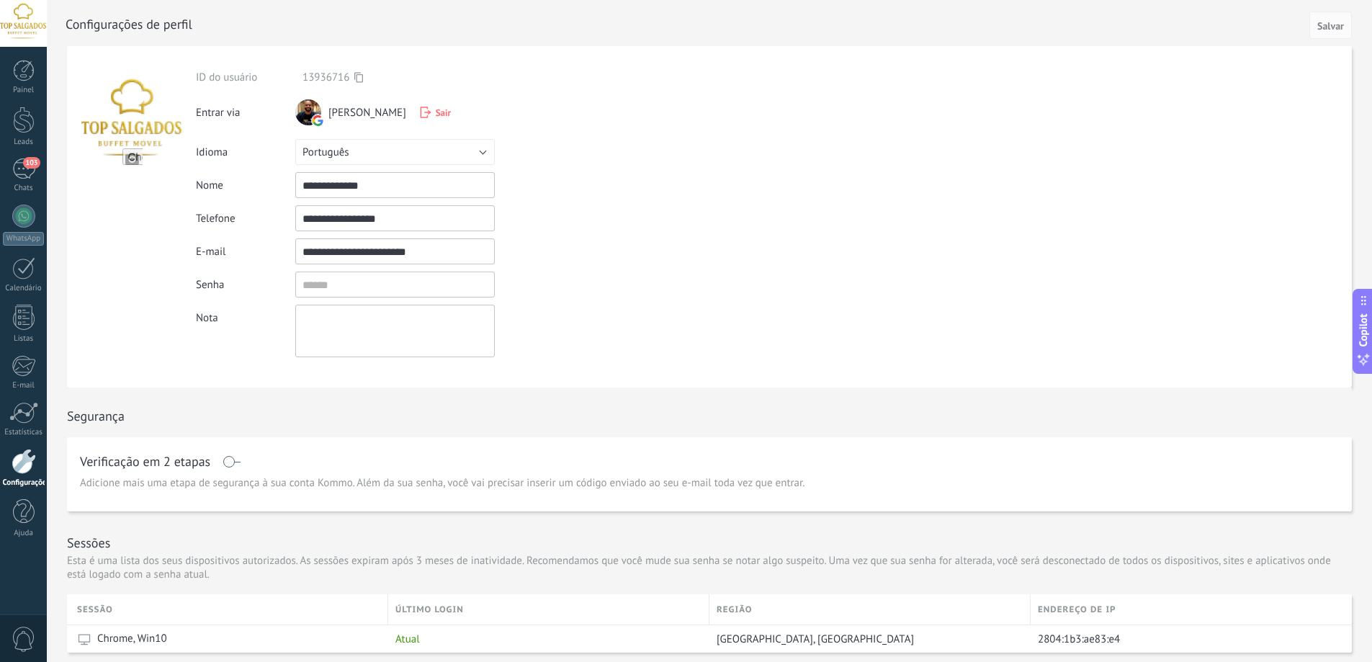
drag, startPoint x: 158, startPoint y: 374, endPoint x: 68, endPoint y: 385, distance: 90.7
drag, startPoint x: 68, startPoint y: 385, endPoint x: 351, endPoint y: 382, distance: 282.3
drag, startPoint x: 351, startPoint y: 382, endPoint x: 622, endPoint y: 382, distance: 271.5
drag, startPoint x: 622, startPoint y: 382, endPoint x: 925, endPoint y: 381, distance: 302.4
drag, startPoint x: 925, startPoint y: 381, endPoint x: 1259, endPoint y: 377, distance: 334.8
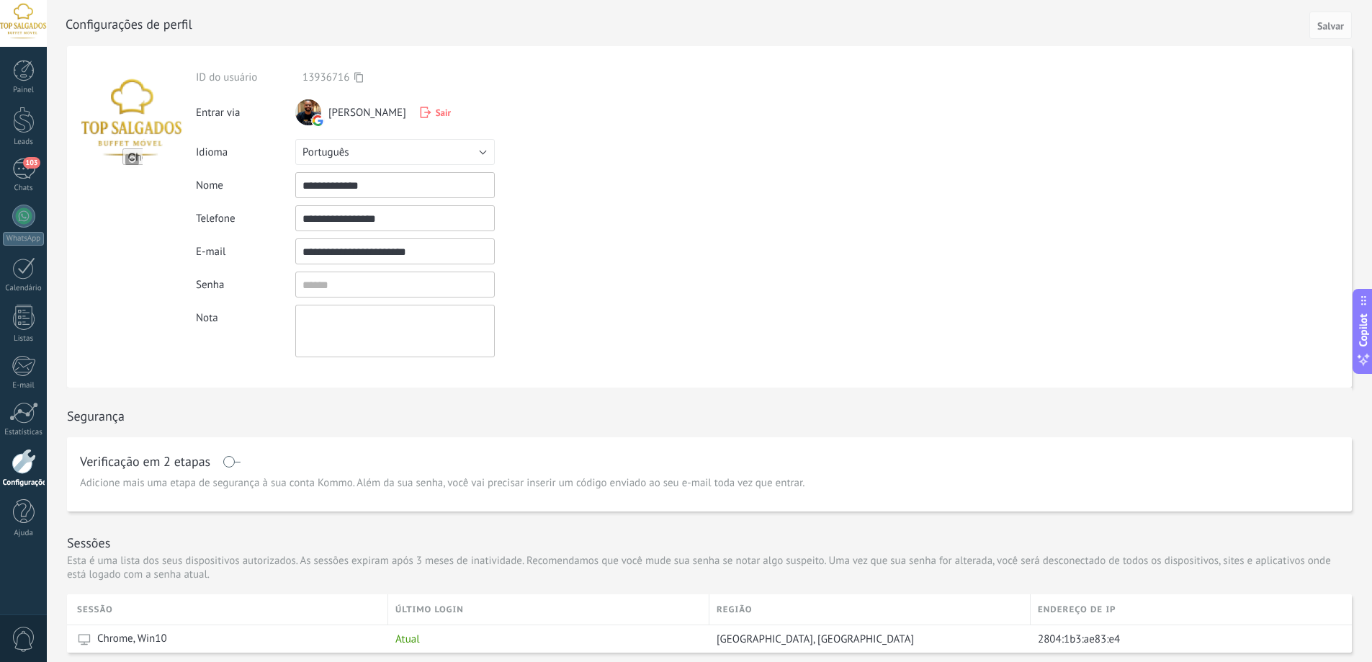
drag, startPoint x: 1259, startPoint y: 377, endPoint x: 673, endPoint y: 325, distance: 589.1
click at [735, 348] on form "**********" at bounding box center [709, 216] width 1285 height 341
click at [29, 9] on div at bounding box center [23, 23] width 47 height 47
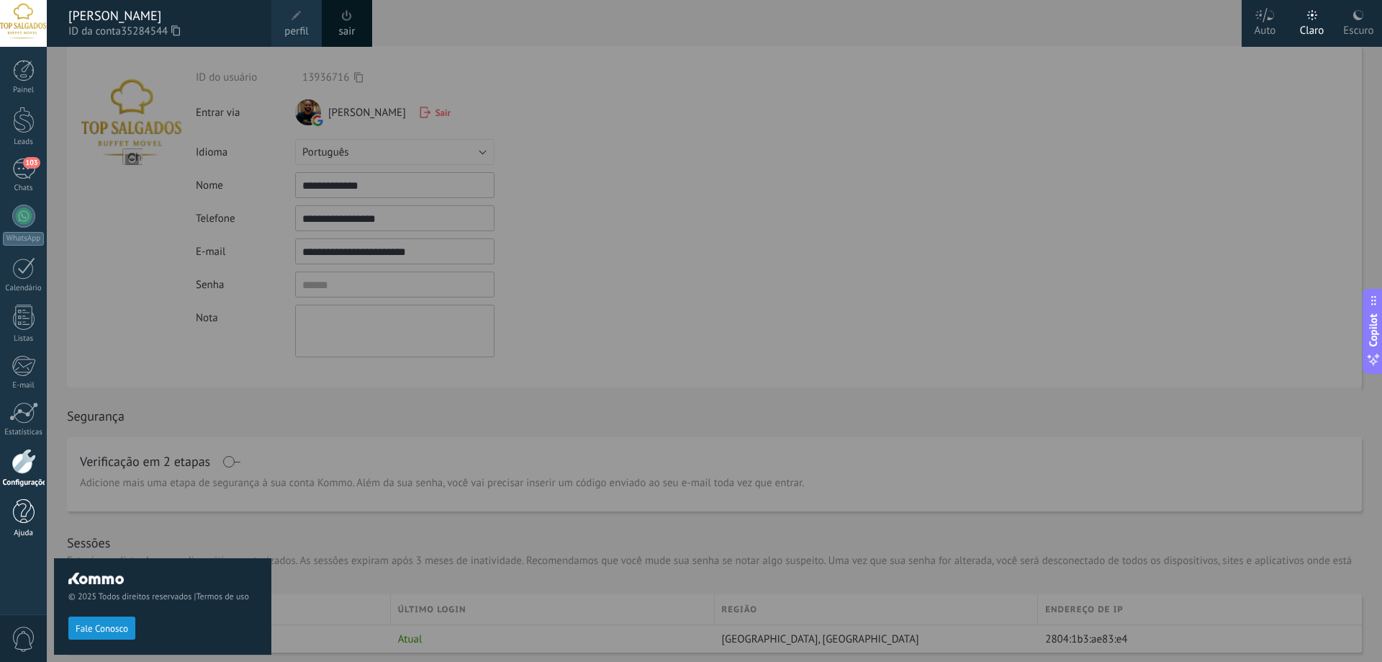
click at [19, 516] on div at bounding box center [24, 511] width 22 height 25
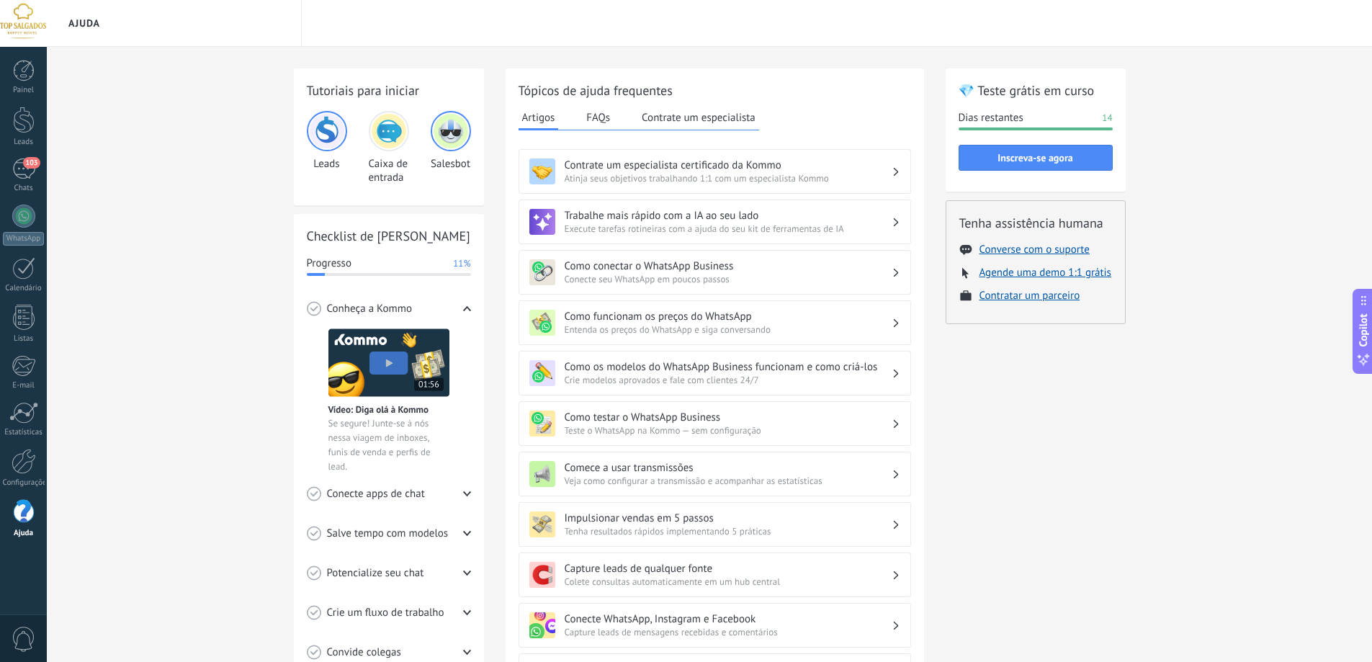
drag, startPoint x: 312, startPoint y: 236, endPoint x: 244, endPoint y: 246, distance: 68.3
click at [238, 246] on div "Tutoriais para iniciar Leads Caixa de entrada Salesbot Checklist de Início Rápi…" at bounding box center [709, 471] width 1325 height 849
drag, startPoint x: 303, startPoint y: 78, endPoint x: 584, endPoint y: 59, distance: 281.4
drag, startPoint x: 584, startPoint y: 59, endPoint x: 546, endPoint y: 61, distance: 38.2
click at [546, 61] on div "Tutoriais para iniciar Leads Caixa de entrada Salesbot Checklist de Início Rápi…" at bounding box center [709, 471] width 1325 height 849
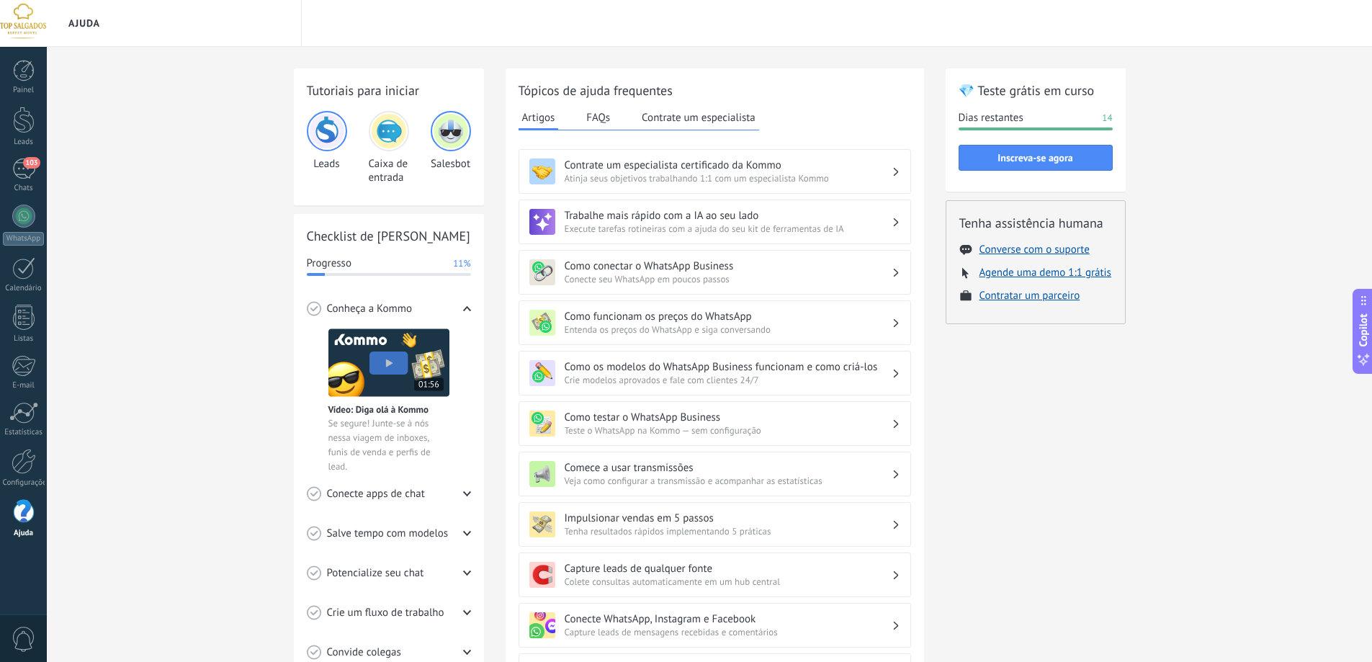
drag, startPoint x: 924, startPoint y: 54, endPoint x: 943, endPoint y: 79, distance: 31.4
click at [870, 55] on div "Tutoriais para iniciar Leads Caixa de entrada Salesbot Checklist de Início Rápi…" at bounding box center [709, 471] width 1325 height 849
drag, startPoint x: 981, startPoint y: 109, endPoint x: 1133, endPoint y: 130, distance: 154.1
click at [1039, 109] on div "💎 Teste grátis em curso Dias restantes 14 Inscreva-se agora" at bounding box center [1035, 129] width 180 height 123
click at [1154, 130] on div "Tutoriais para iniciar Leads Caixa de entrada Salesbot Checklist de Início Rápi…" at bounding box center [709, 471] width 1325 height 849
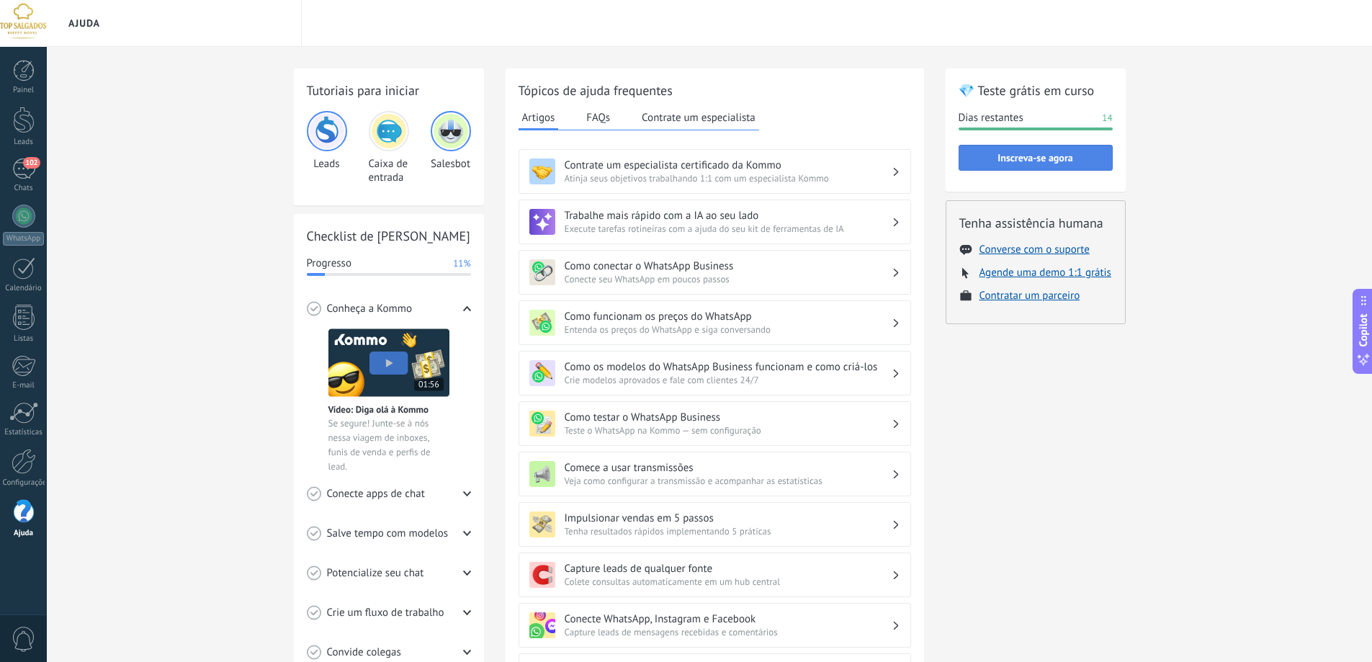
click at [1007, 156] on span "Inscreva-se agora" at bounding box center [1034, 158] width 75 height 10
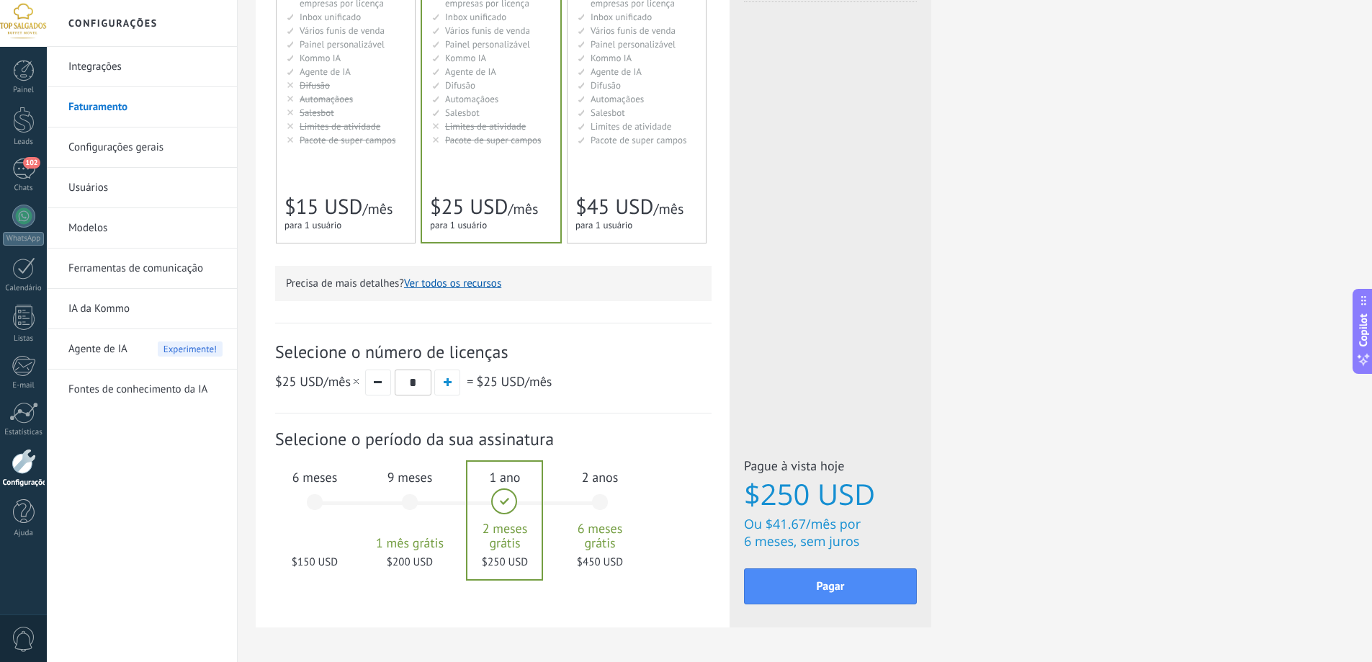
scroll to position [288, 0]
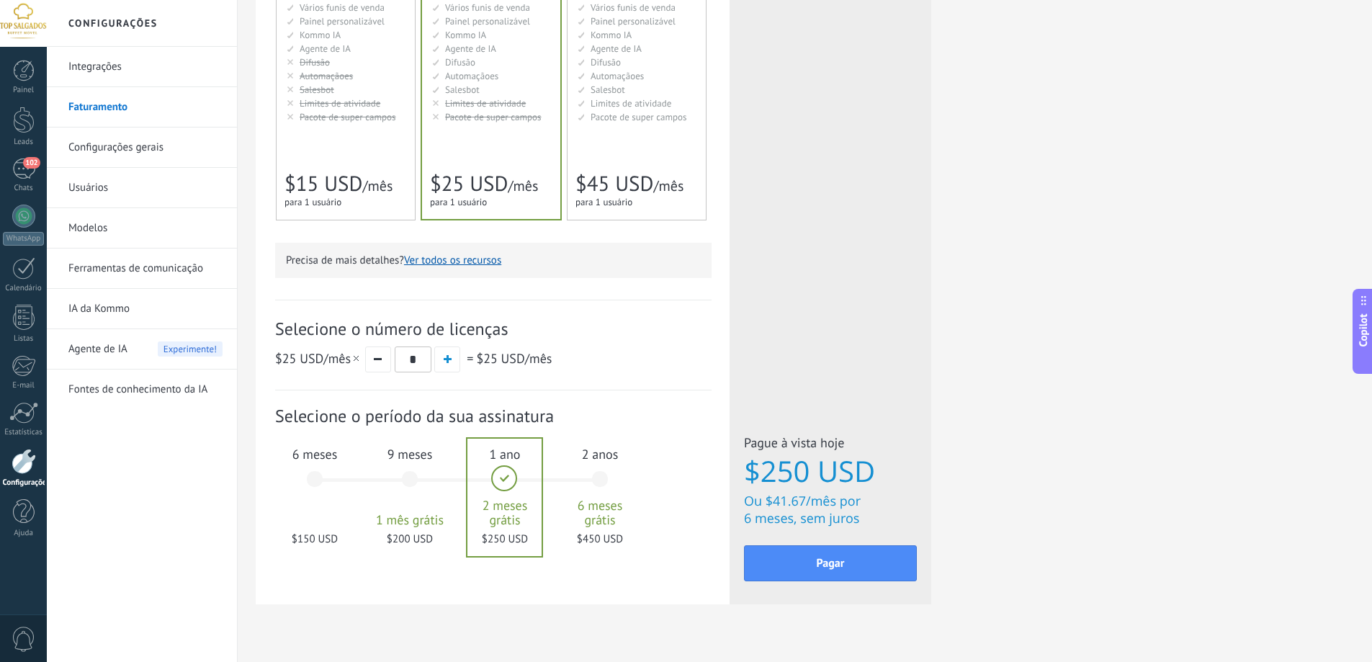
drag, startPoint x: 271, startPoint y: 328, endPoint x: 274, endPoint y: 295, distance: 33.2
drag, startPoint x: 274, startPoint y: 295, endPoint x: 271, endPoint y: 233, distance: 62.0
drag, startPoint x: 271, startPoint y: 233, endPoint x: 269, endPoint y: 192, distance: 41.1
click at [269, 192] on div "Detalhes do plano Seu teste grátis com licenças ilimitadas e 10GB de armazename…" at bounding box center [493, 181] width 474 height 846
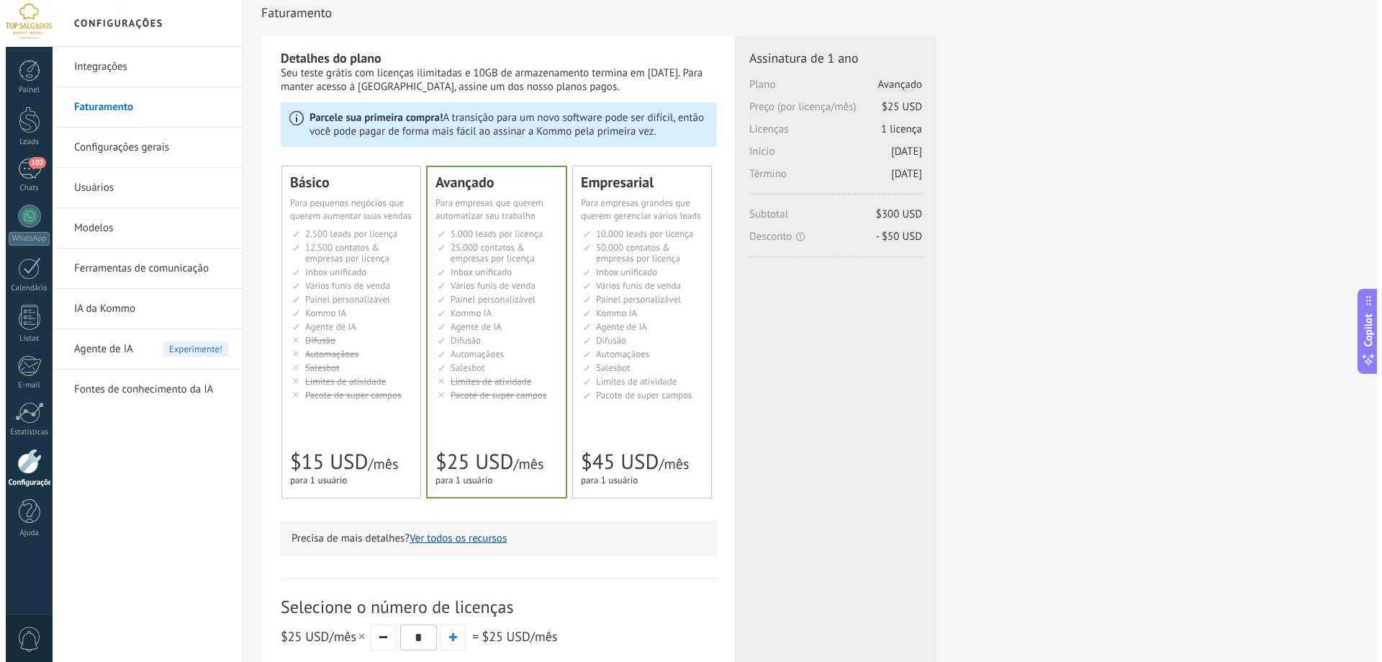
scroll to position [0, 0]
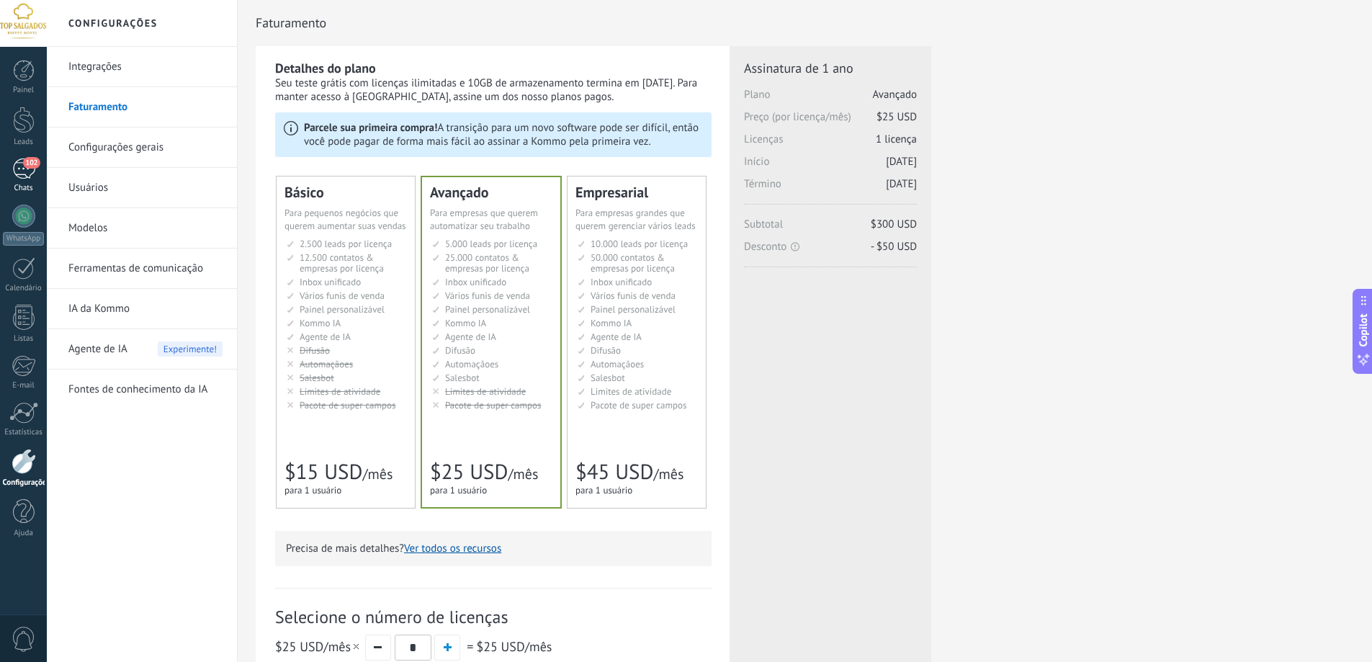
click at [24, 166] on span "102" at bounding box center [31, 163] width 17 height 12
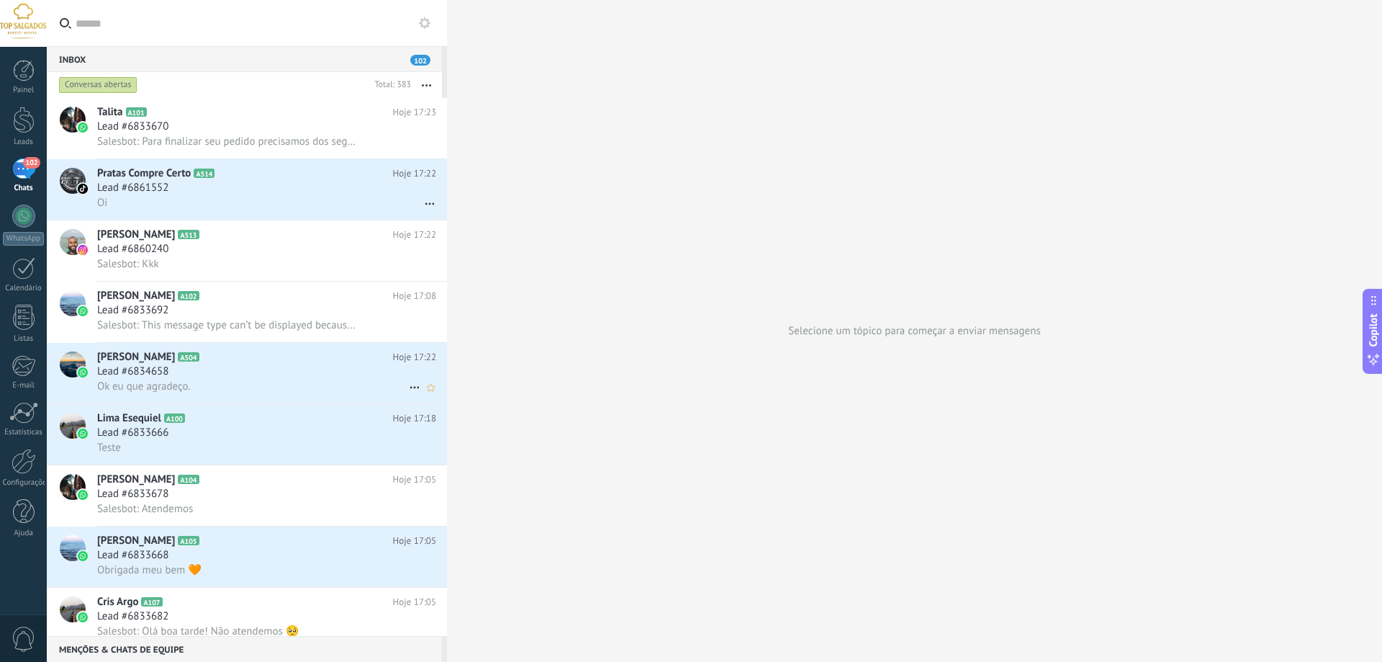
click at [197, 358] on h2 "Alex Alves A504" at bounding box center [245, 357] width 296 height 14
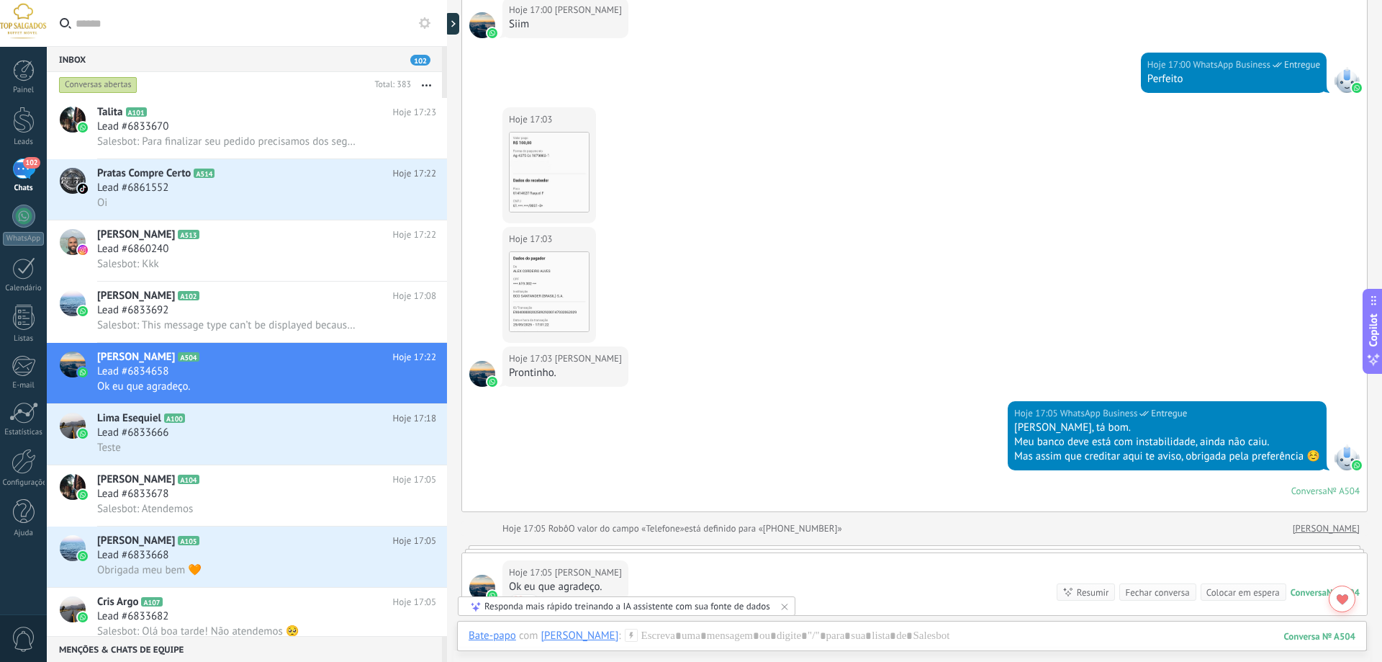
scroll to position [544, 0]
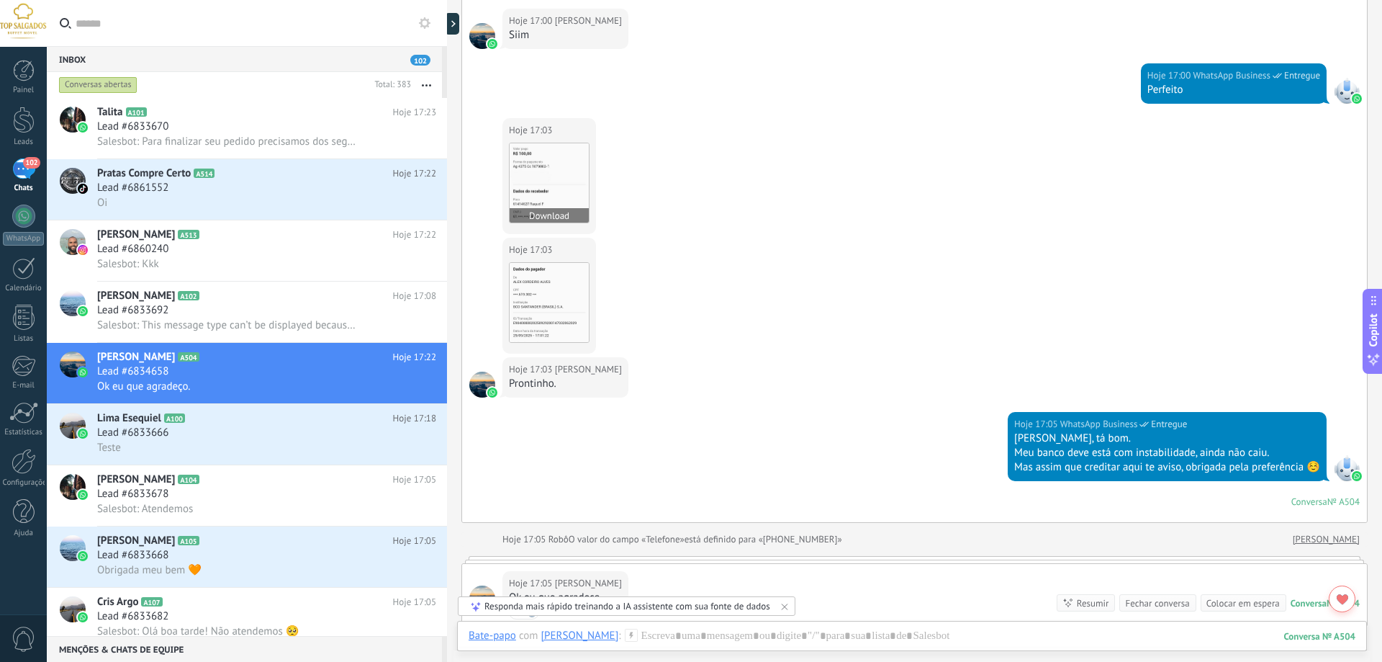
click at [548, 178] on img at bounding box center [549, 182] width 79 height 79
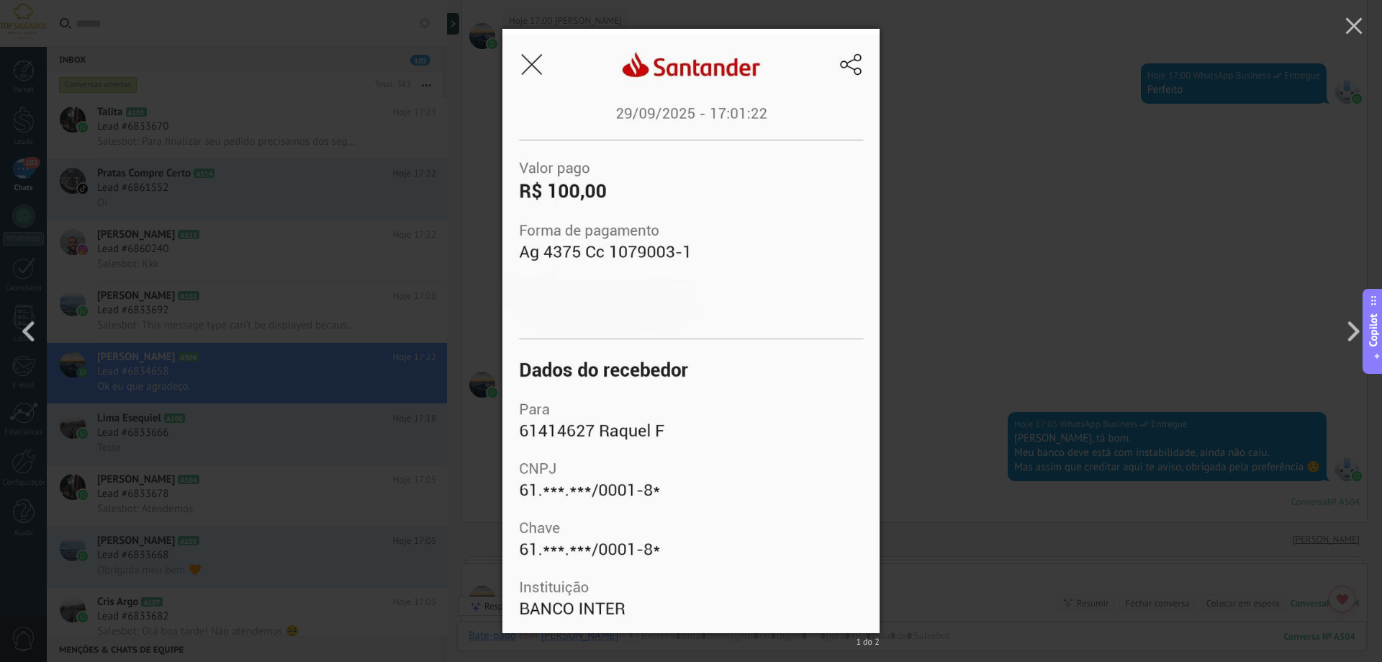
click at [906, 448] on div "1 do 2" at bounding box center [691, 331] width 1382 height 662
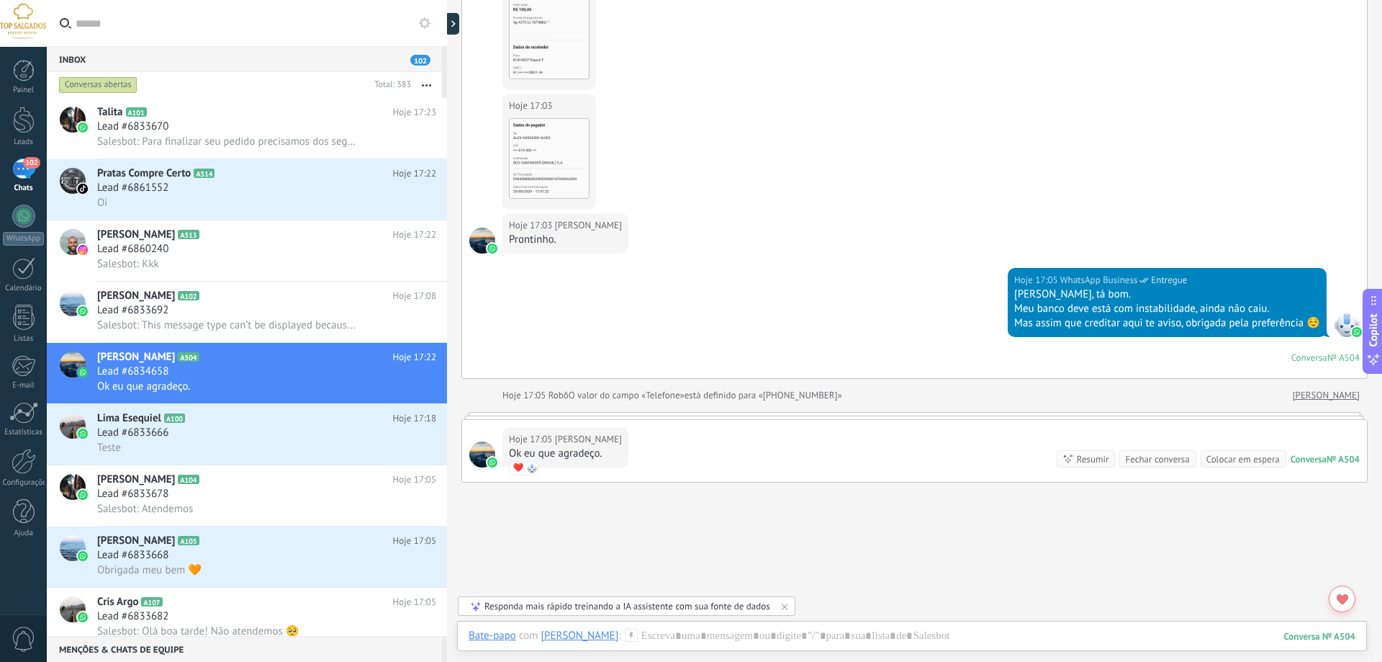
scroll to position [616, 0]
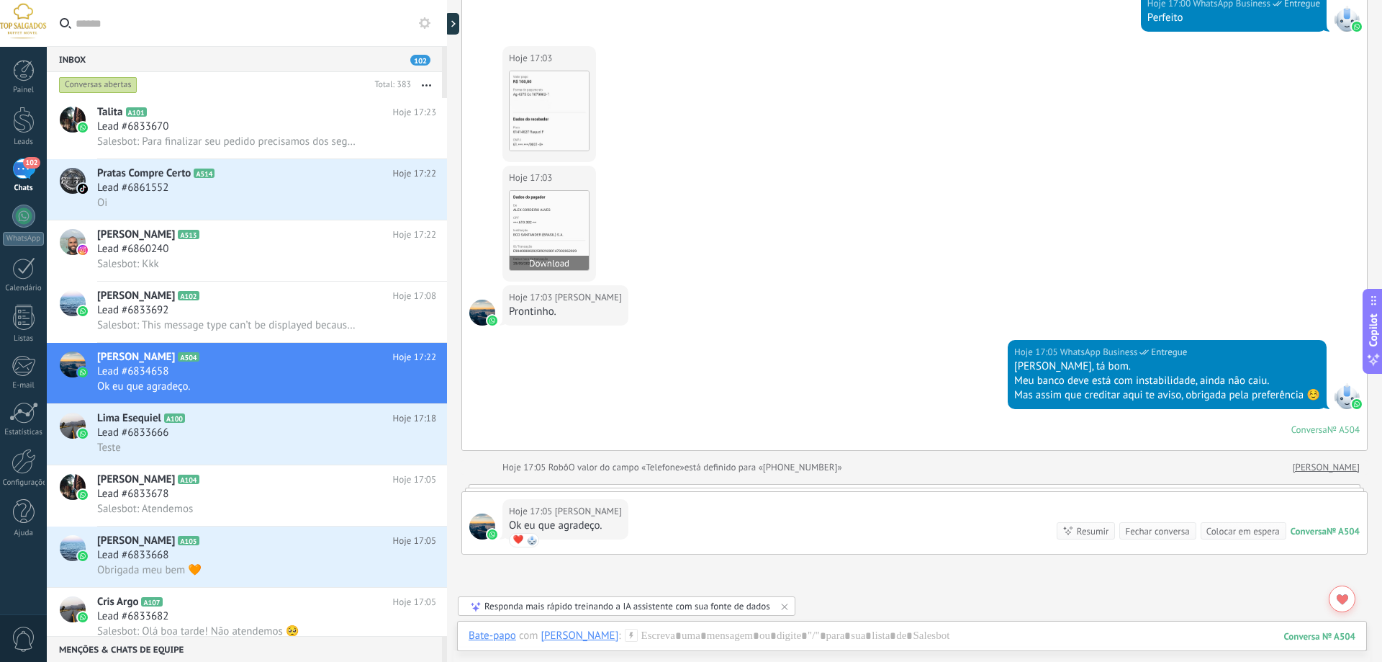
click at [543, 223] on img at bounding box center [549, 230] width 79 height 79
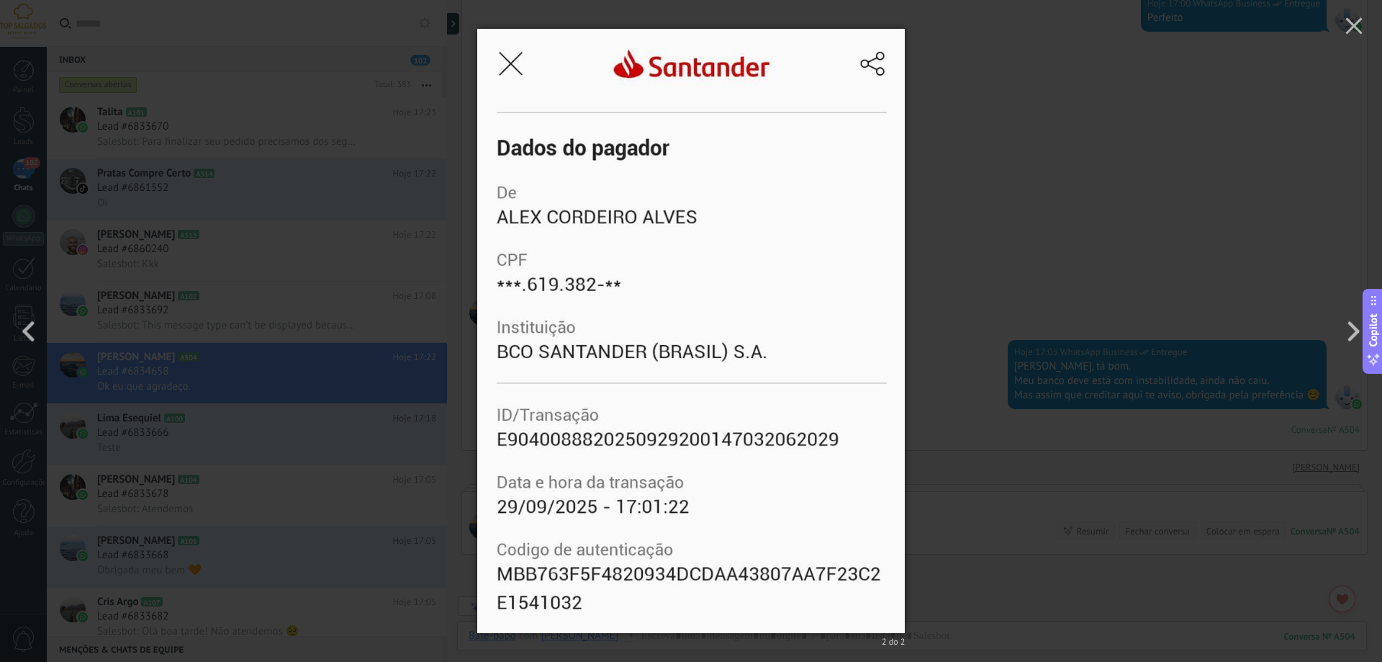
click at [1037, 282] on div "2 do 2" at bounding box center [691, 331] width 1382 height 662
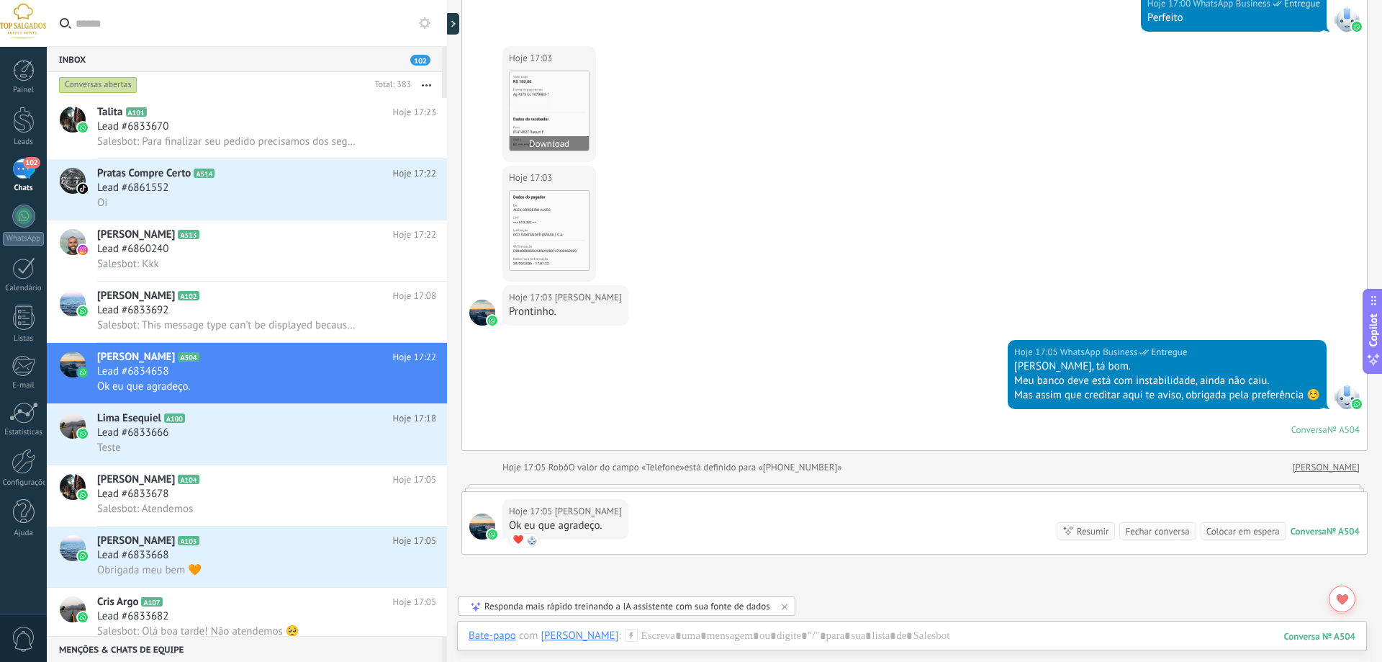
click at [568, 87] on img at bounding box center [549, 110] width 79 height 79
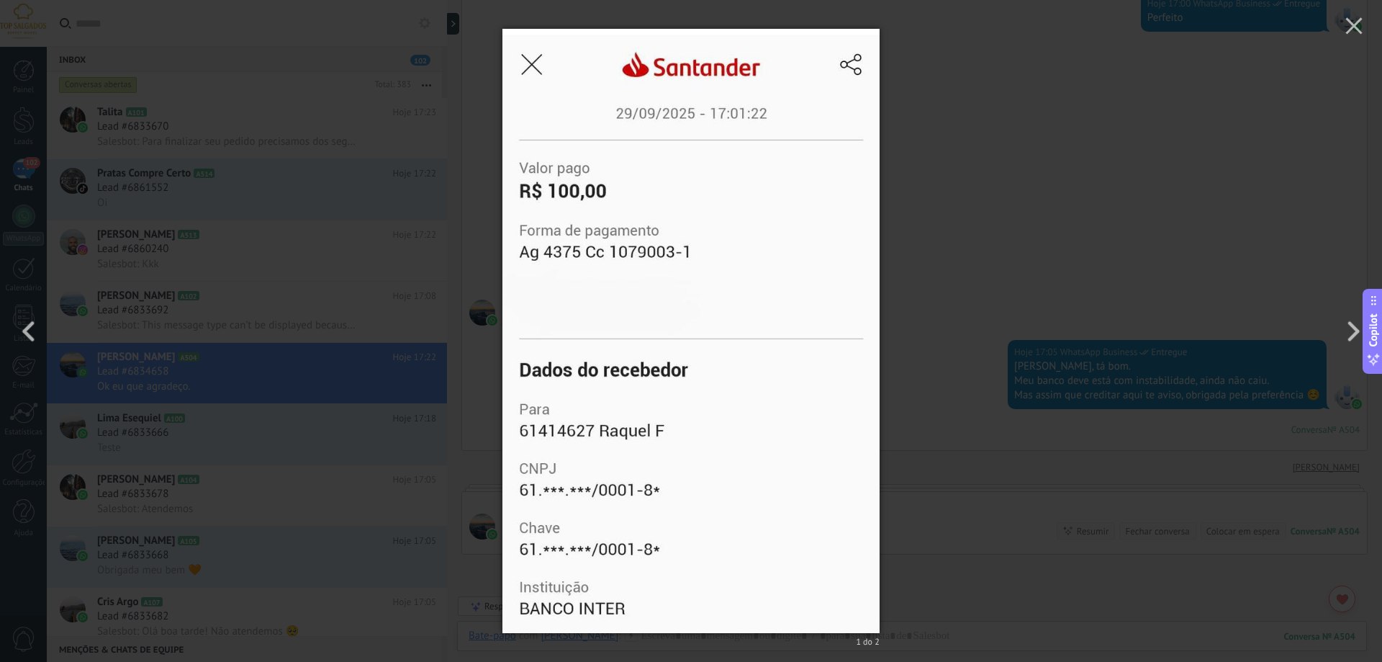
click at [1010, 200] on div "1 do 2" at bounding box center [691, 331] width 1382 height 662
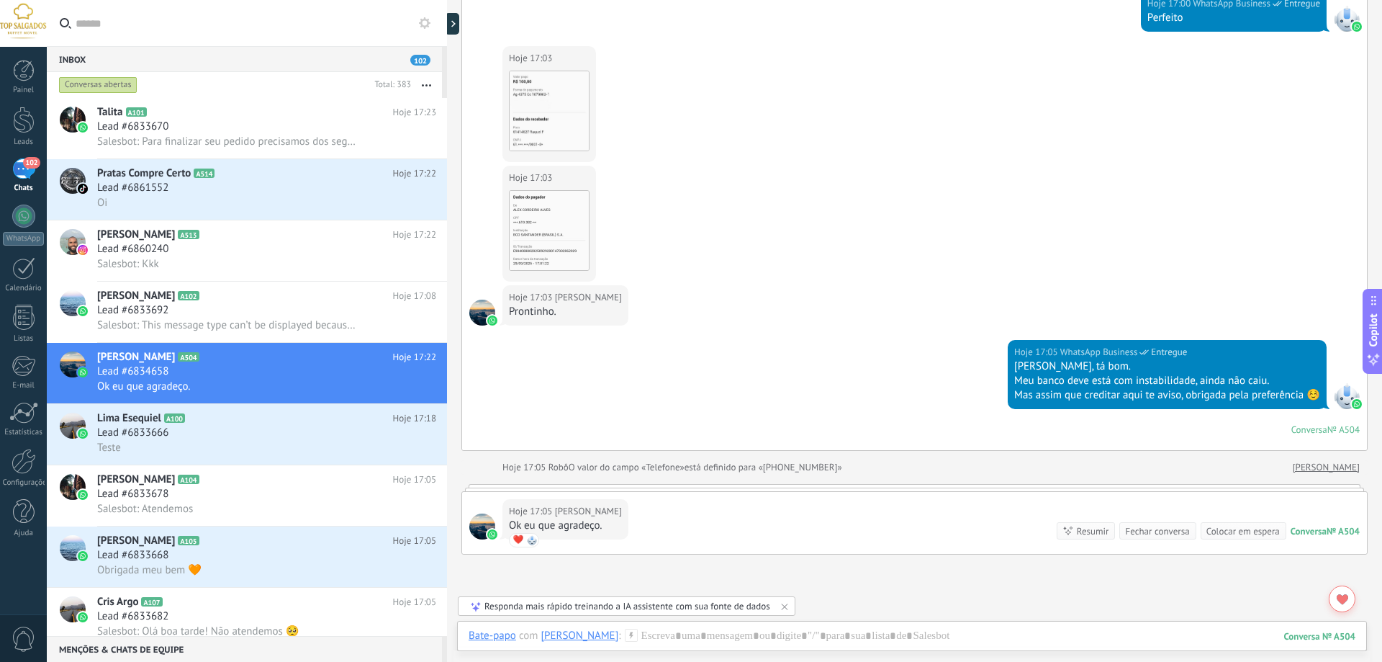
click at [481, 523] on div at bounding box center [482, 526] width 26 height 26
drag, startPoint x: 976, startPoint y: 621, endPoint x: 874, endPoint y: 605, distance: 102.9
click at [874, 605] on div "Buscar Carregar mais Hoje Hoje Criar: 2 eventos Expandir Alex Alves Hoje 16:58 …" at bounding box center [914, 94] width 935 height 1421
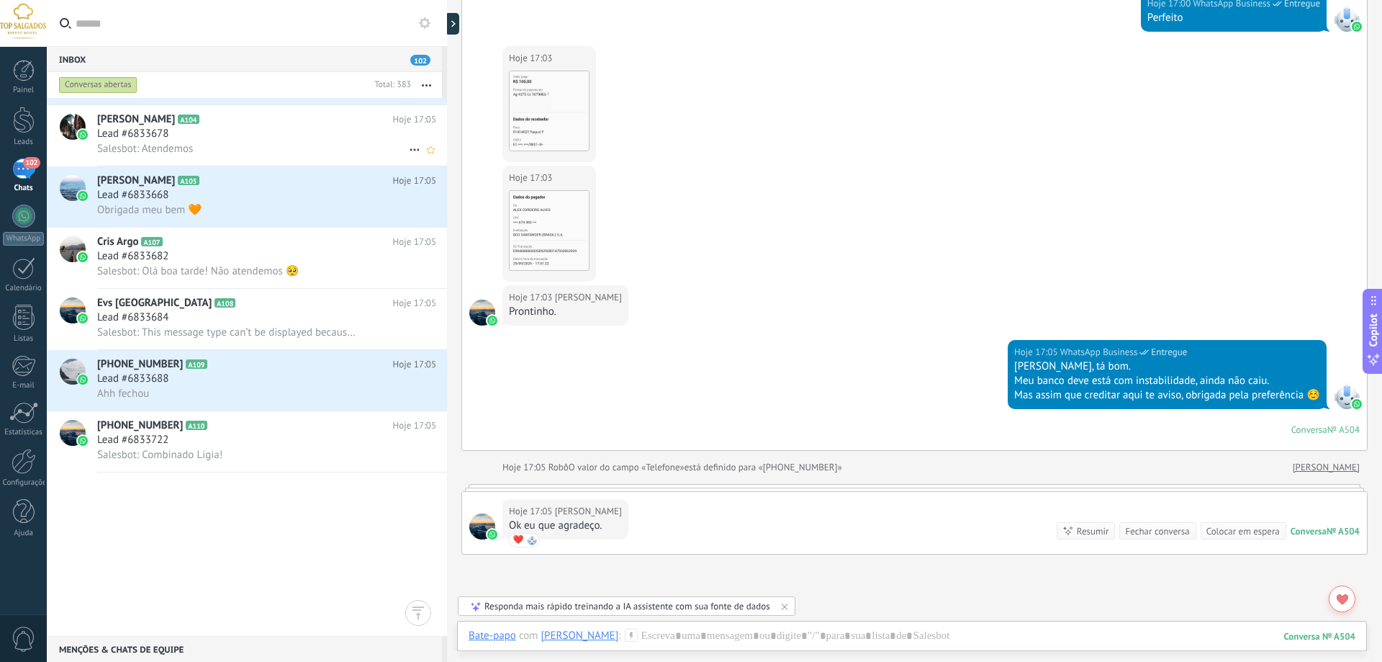
scroll to position [0, 0]
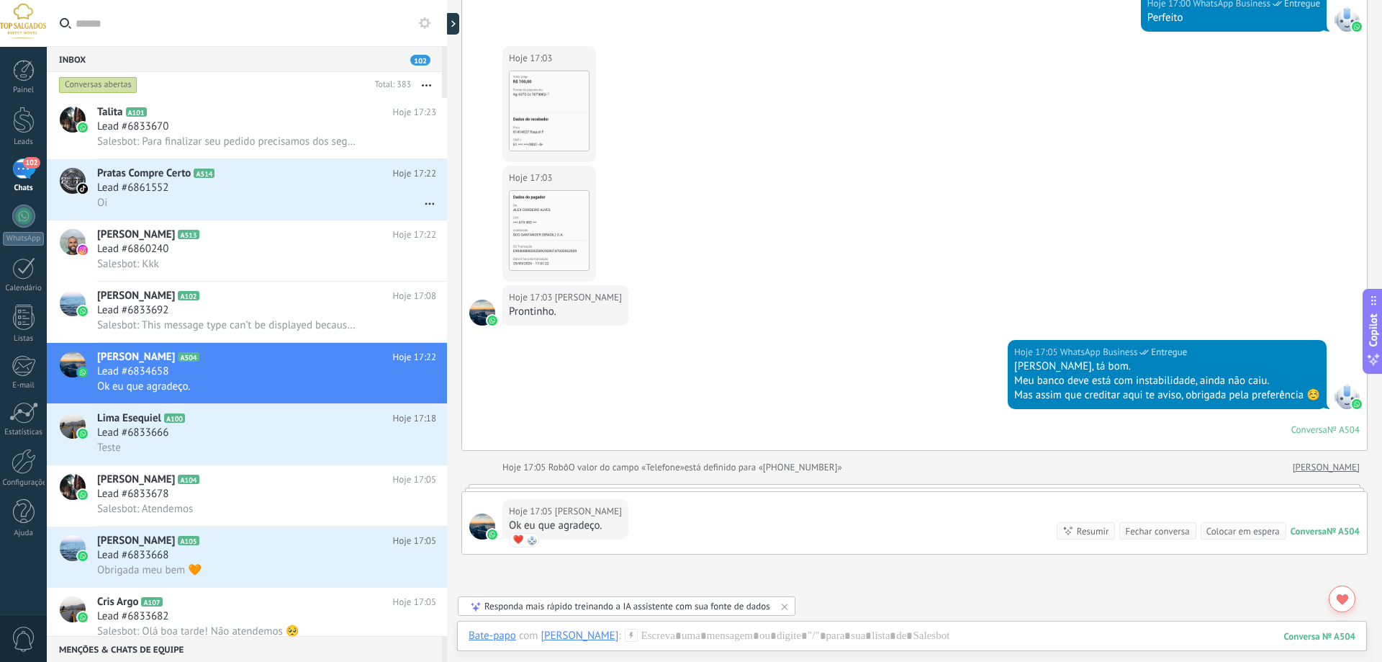
click at [1156, 138] on div "Hoje 17:03 Alex Alves Download" at bounding box center [914, 106] width 905 height 120
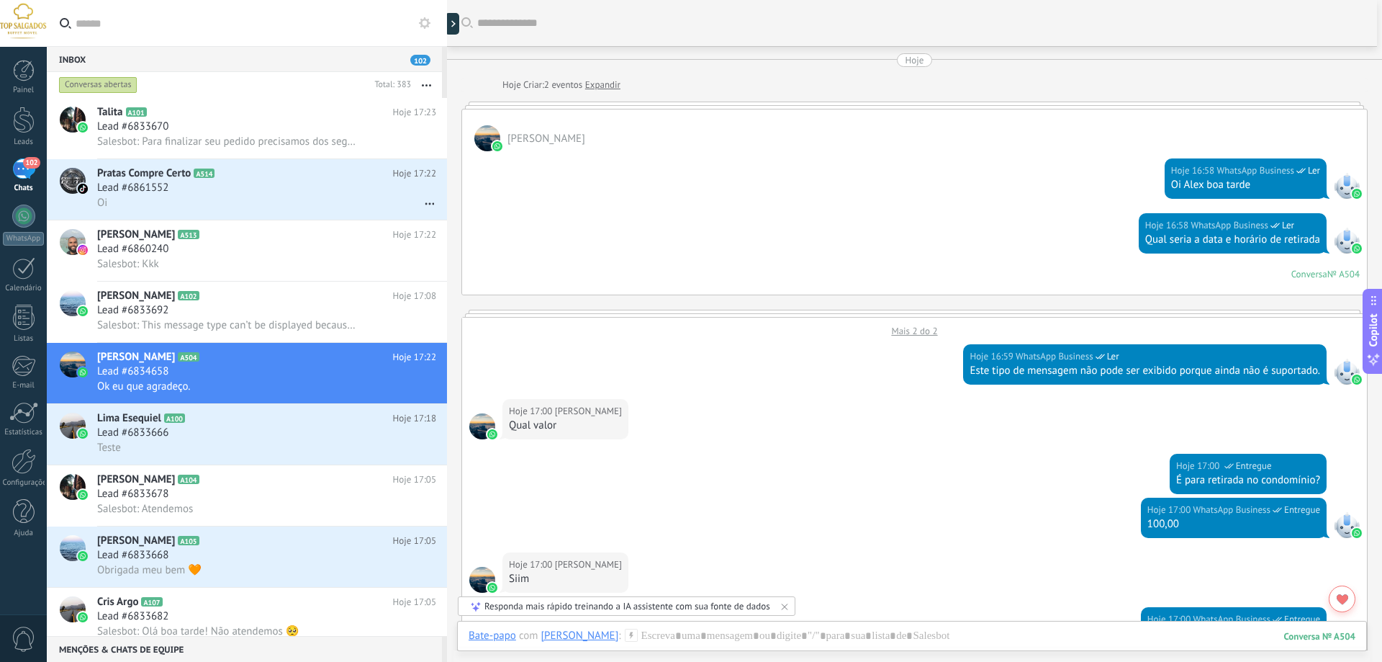
click at [487, 138] on div at bounding box center [488, 138] width 26 height 26
click at [410, 387] on use at bounding box center [414, 388] width 9 height 2
click at [183, 377] on div at bounding box center [691, 331] width 1382 height 662
click at [107, 368] on span "Lead #6834658" at bounding box center [132, 371] width 71 height 14
click at [109, 357] on span "Alex Alves" at bounding box center [136, 357] width 78 height 14
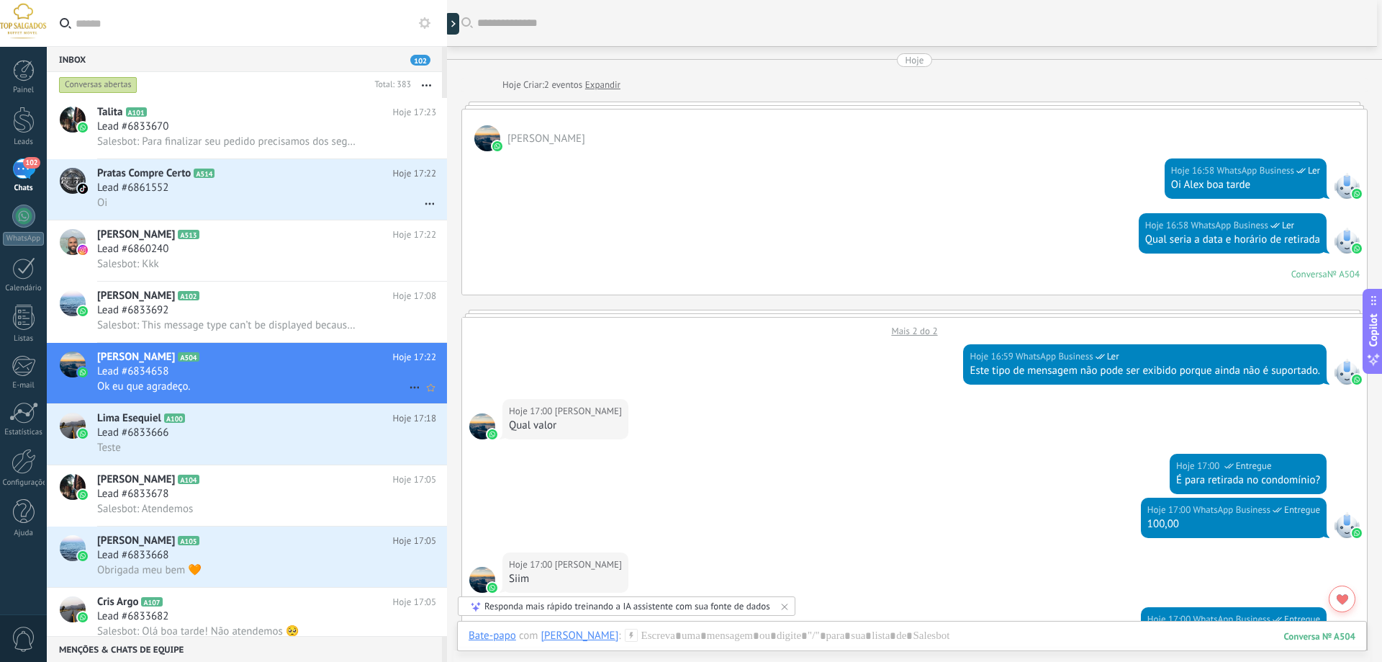
click at [60, 365] on div at bounding box center [73, 364] width 26 height 26
click at [697, 426] on div "Hoje 17:00 Alex Alves Qual valor" at bounding box center [914, 426] width 905 height 55
click at [472, 427] on div at bounding box center [482, 426] width 26 height 26
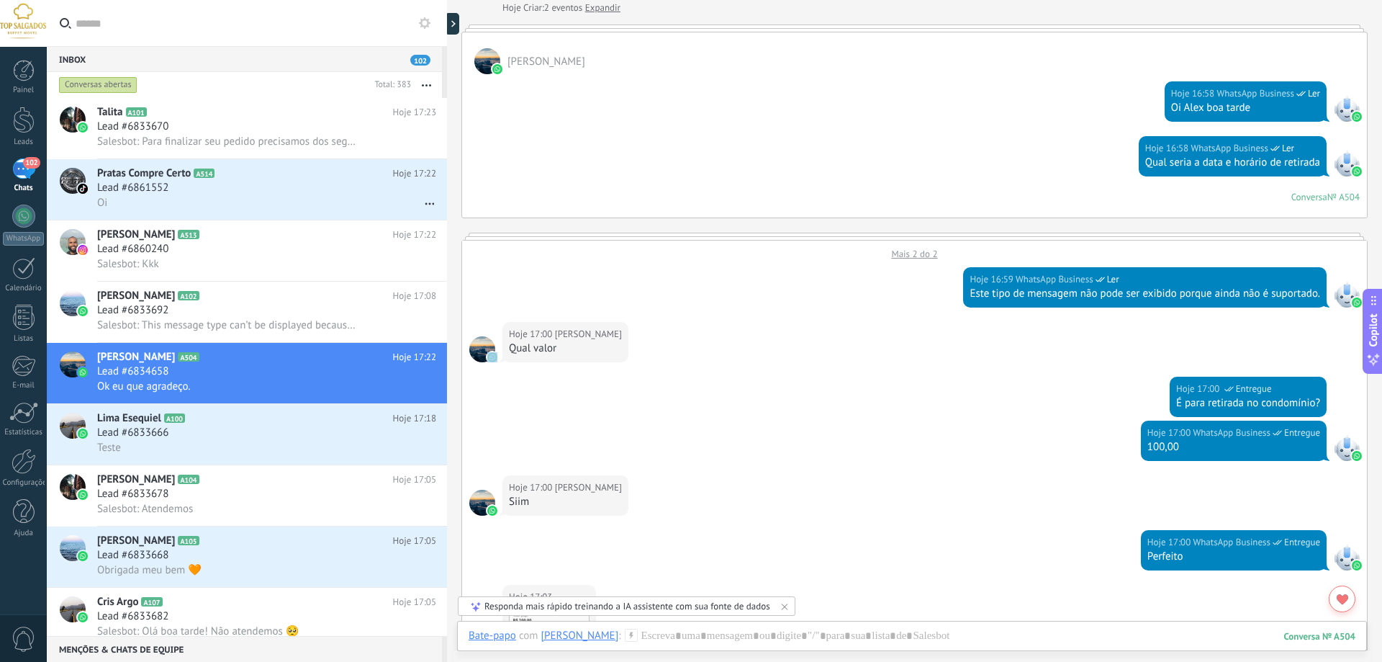
scroll to position [216, 0]
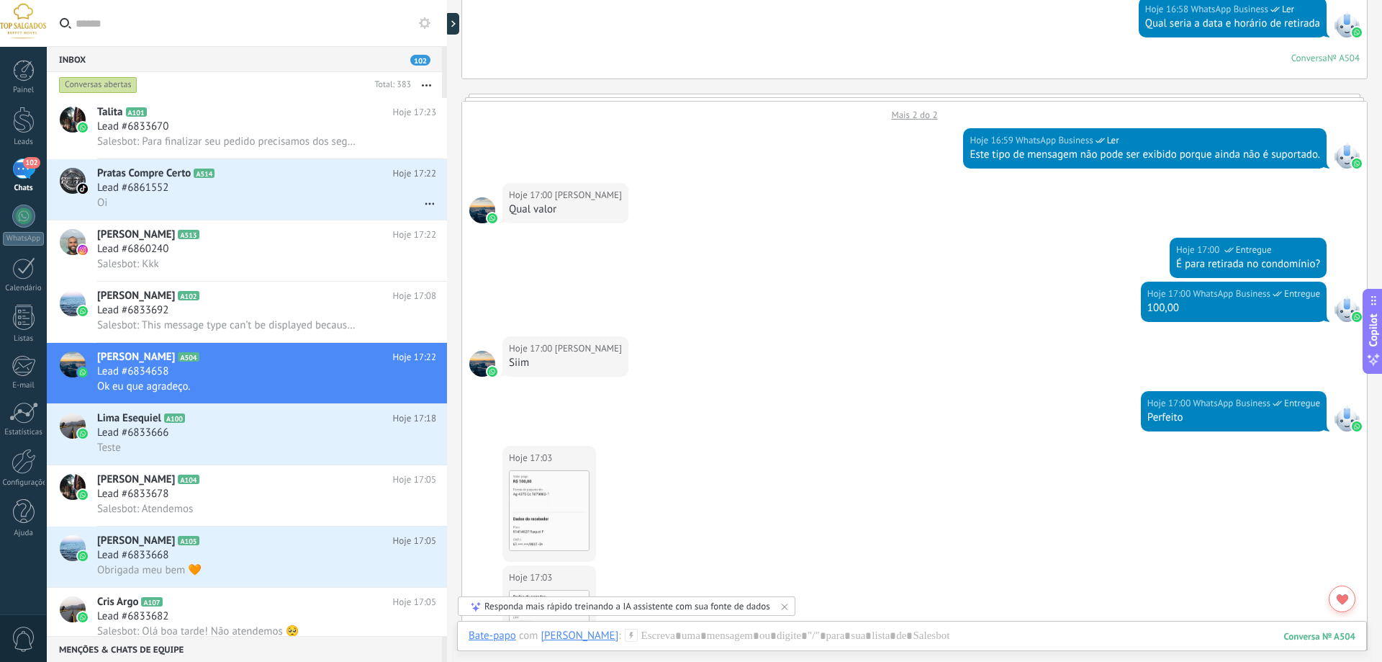
click at [782, 608] on icon at bounding box center [785, 607] width 12 height 12
click at [1308, 629] on div at bounding box center [912, 650] width 887 height 43
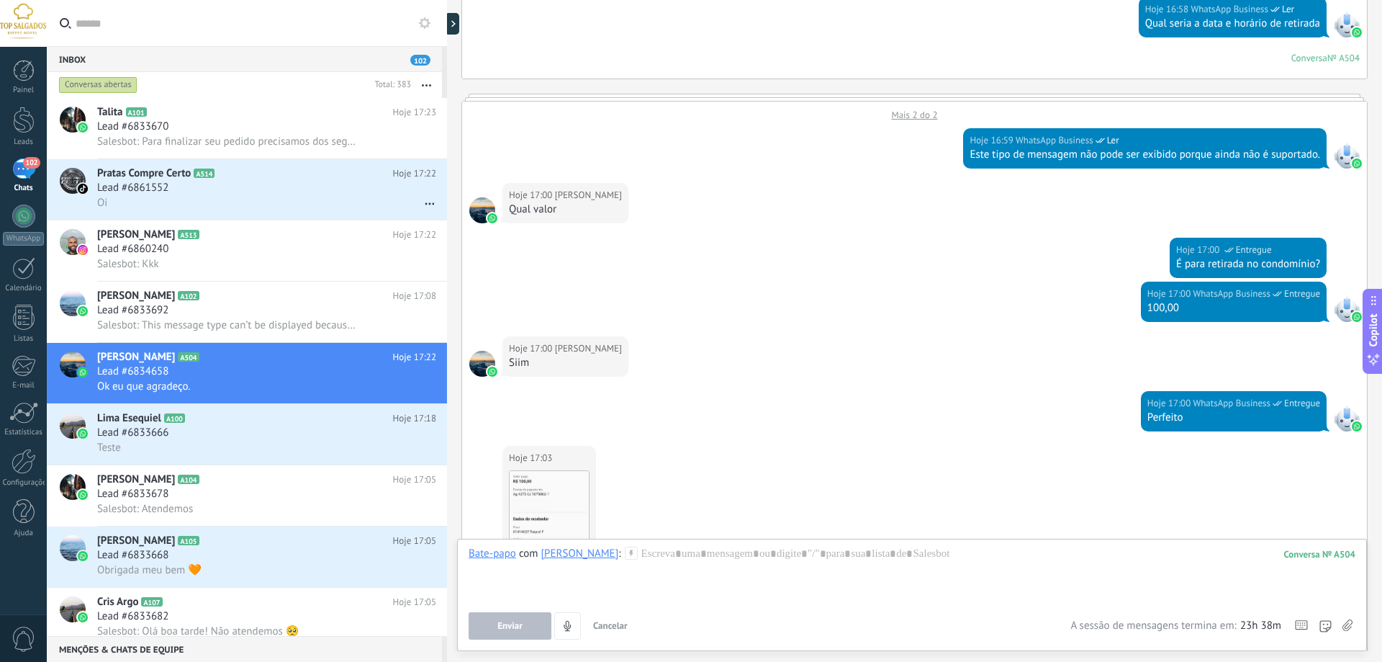
click at [616, 624] on span "Cancelar" at bounding box center [610, 625] width 35 height 12
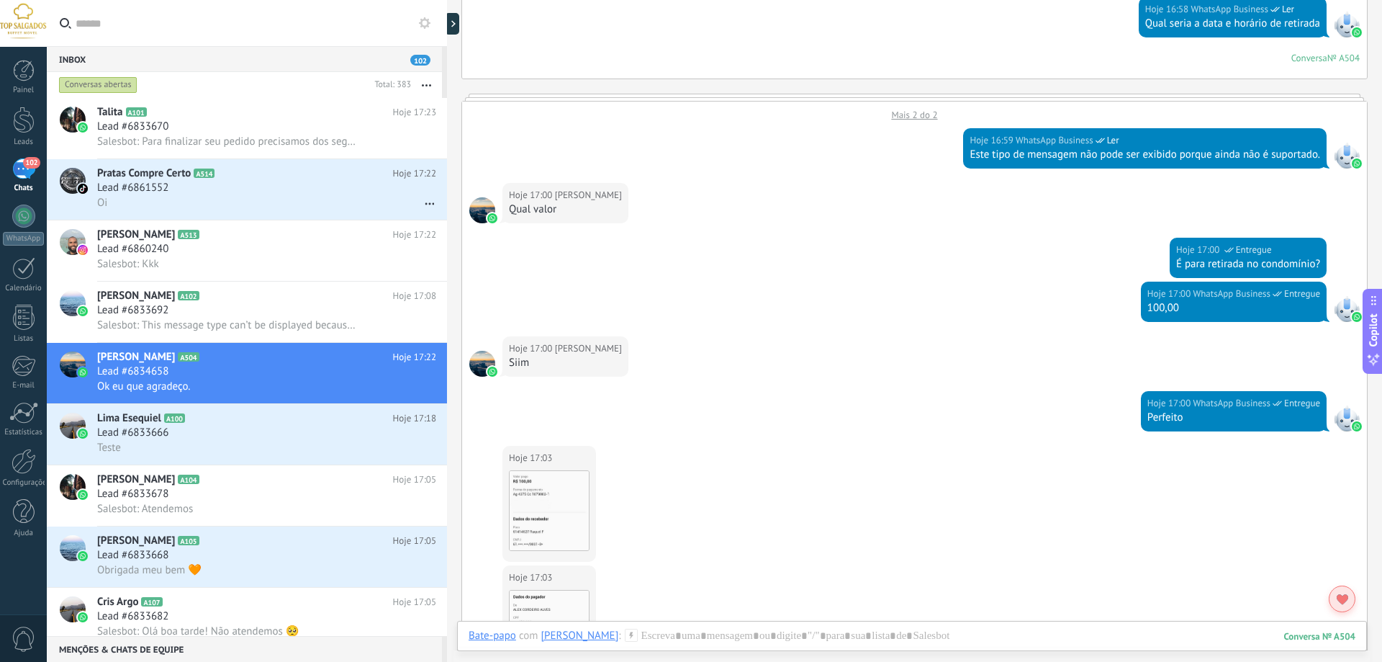
click at [1339, 599] on use at bounding box center [1343, 599] width 12 height 10
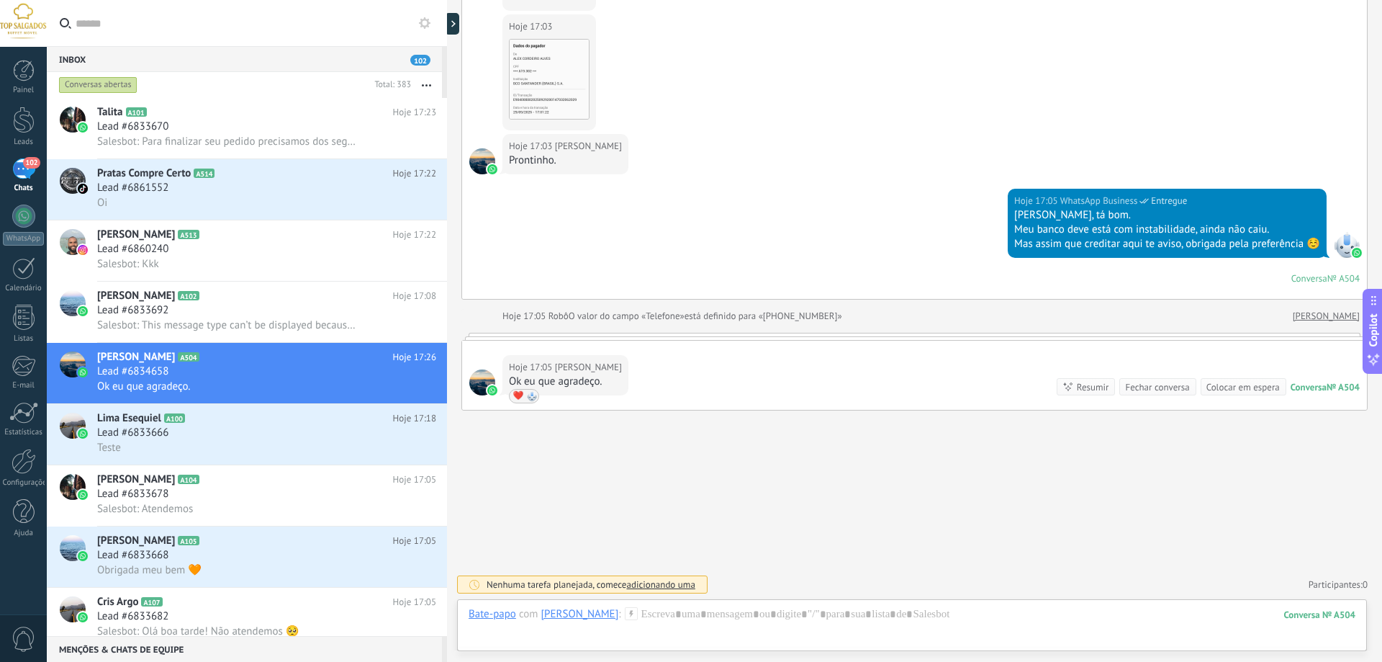
click at [516, 396] on span "❤️" at bounding box center [518, 396] width 11 height 0
click at [1344, 593] on div "Nenhuma tarefa planejada, comece adicionando uma Participantes: 0 Adicionar mem…" at bounding box center [915, 584] width 907 height 24
click at [518, 396] on span "❤️" at bounding box center [518, 396] width 11 height 0
drag, startPoint x: 1184, startPoint y: 404, endPoint x: 1357, endPoint y: 405, distance: 172.8
drag, startPoint x: 1357, startPoint y: 405, endPoint x: 846, endPoint y: 405, distance: 511.2
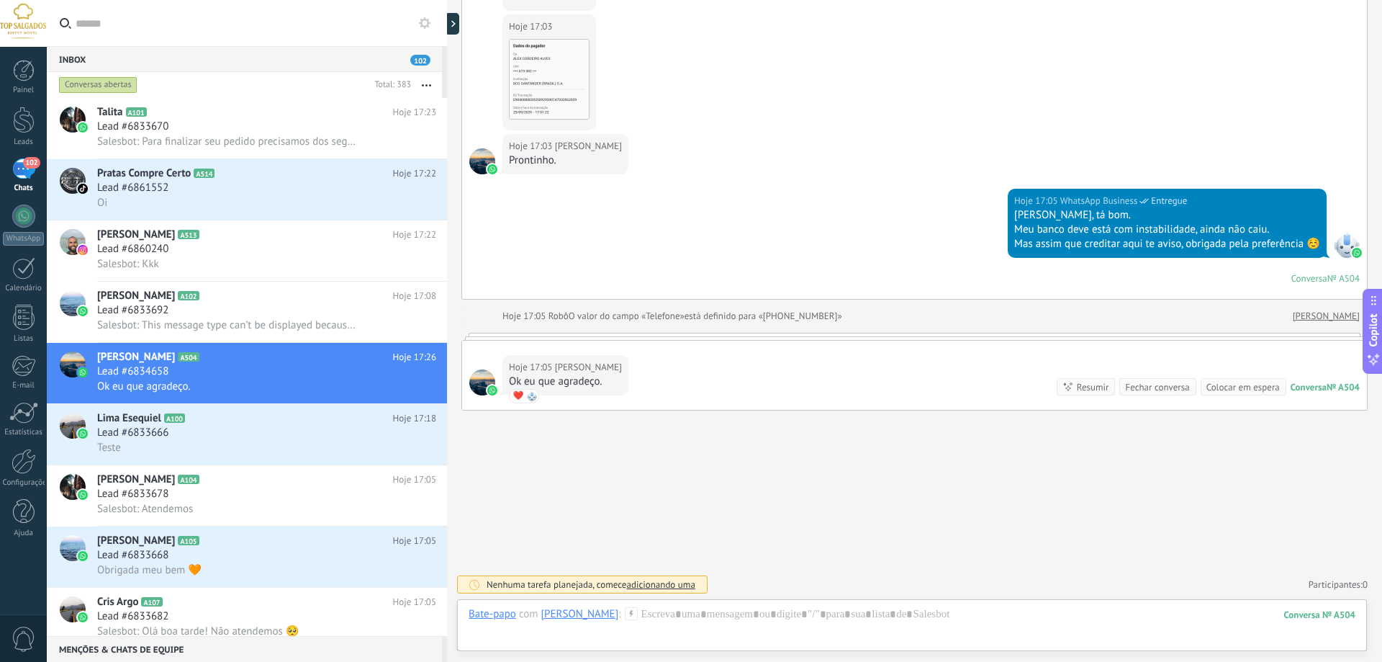
drag, startPoint x: 846, startPoint y: 405, endPoint x: 601, endPoint y: 409, distance: 244.8
drag, startPoint x: 601, startPoint y: 409, endPoint x: 459, endPoint y: 410, distance: 142.6
drag, startPoint x: 459, startPoint y: 410, endPoint x: 894, endPoint y: 515, distance: 447.4
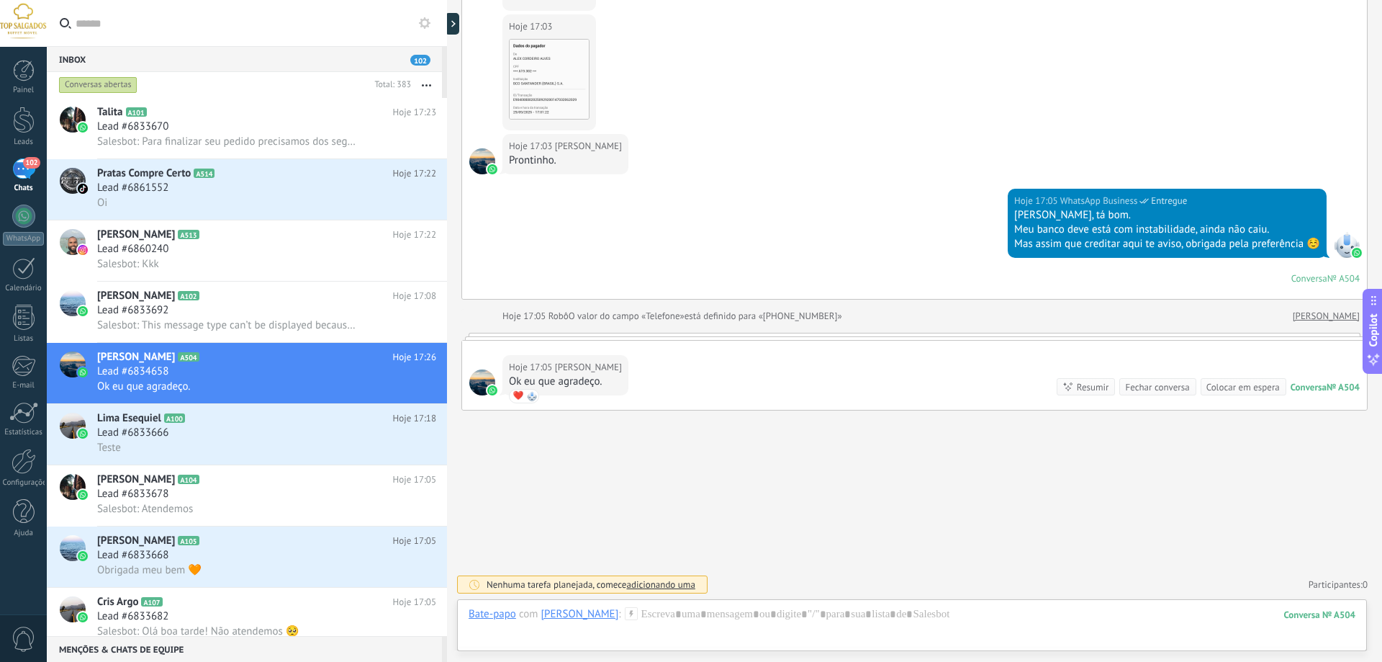
click at [540, 377] on div "Ok eu que agradeço." at bounding box center [565, 381] width 113 height 14
click at [518, 396] on span "❤️" at bounding box center [518, 396] width 11 height 0
click at [517, 396] on span "❤️" at bounding box center [518, 396] width 11 height 0
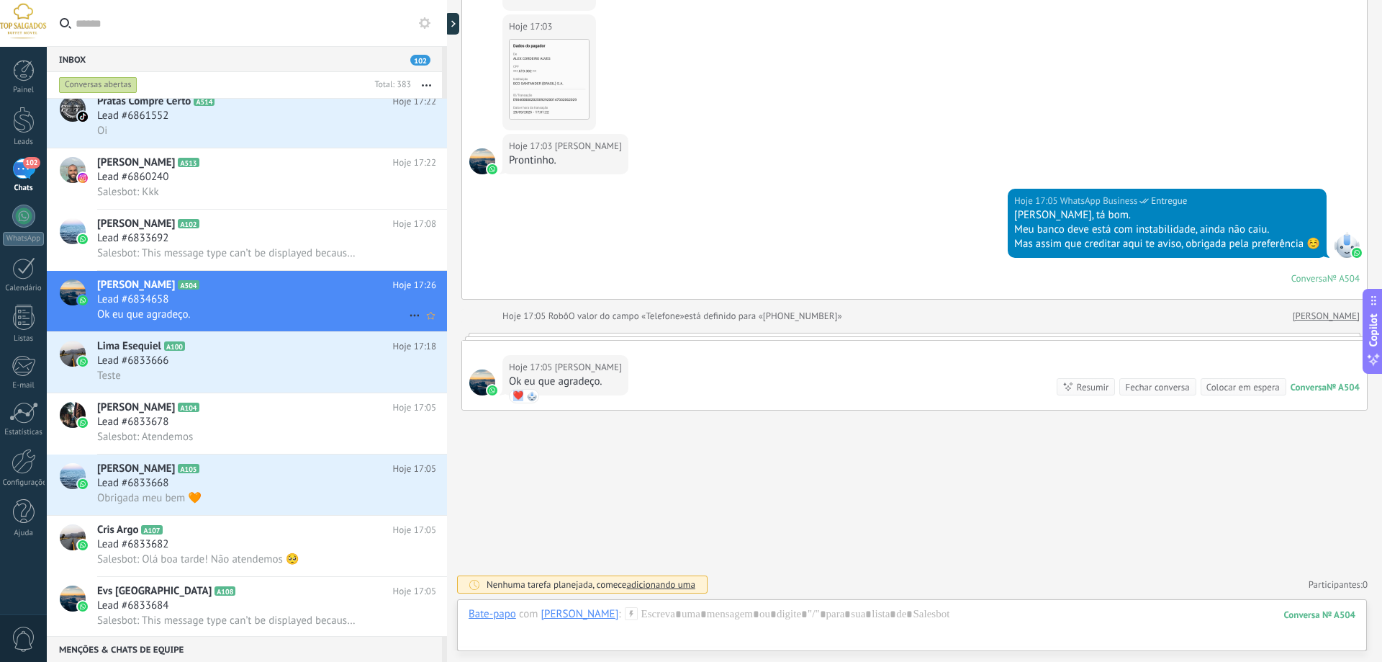
click at [408, 311] on icon at bounding box center [414, 315] width 17 height 17
click at [566, 266] on div at bounding box center [691, 331] width 1382 height 662
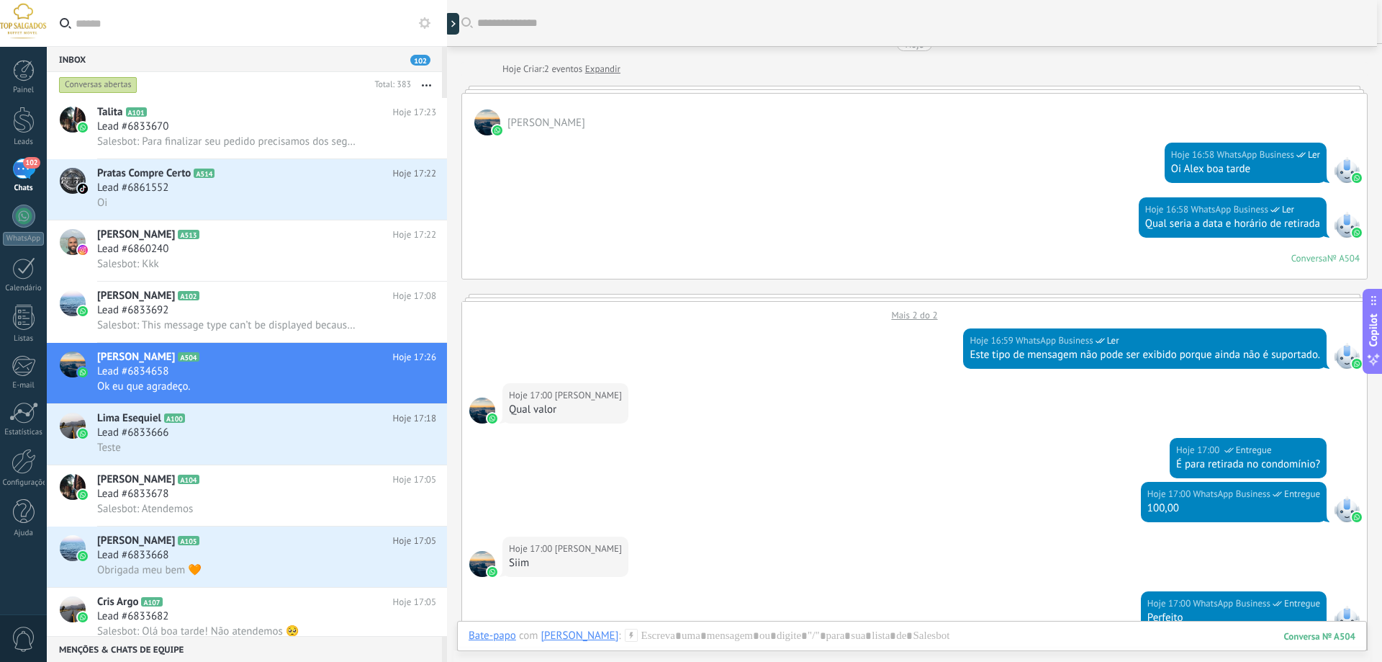
scroll to position [0, 0]
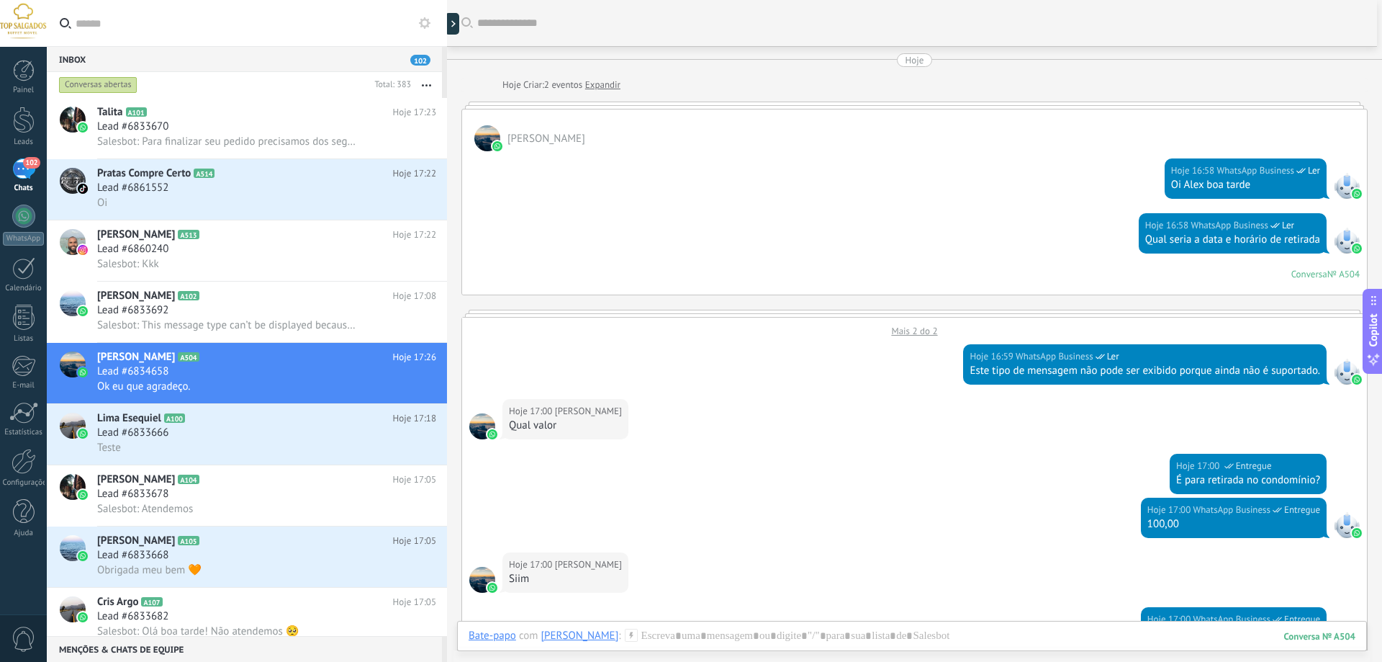
click at [518, 125] on div "[PERSON_NAME]" at bounding box center [914, 130] width 905 height 42
click at [500, 135] on div "[PERSON_NAME]" at bounding box center [914, 130] width 905 height 42
click at [477, 137] on div at bounding box center [488, 138] width 26 height 26
click at [1339, 184] on div at bounding box center [1347, 186] width 26 height 26
click at [1328, 253] on div "Hoje 16:58 WhatsApp Business Ler Qual seria a data e horário de retirada Conver…" at bounding box center [914, 253] width 905 height 81
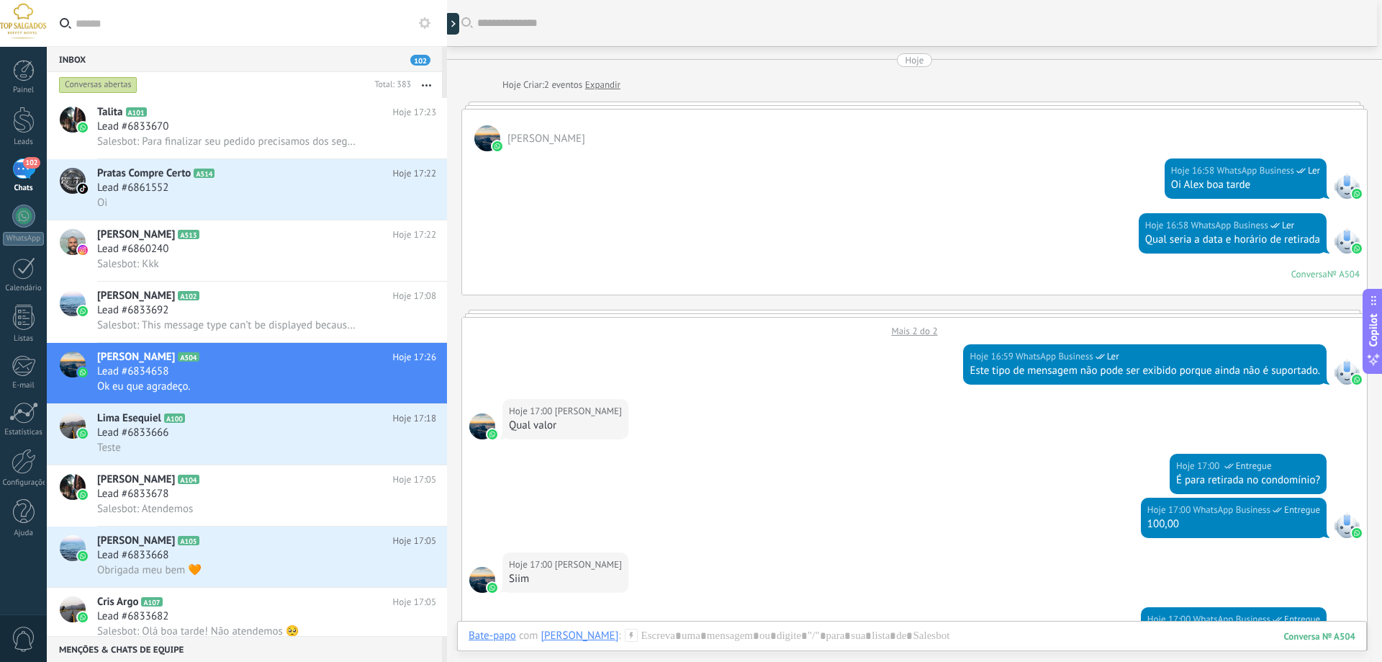
click at [1315, 272] on div "Conversa" at bounding box center [1310, 274] width 36 height 12
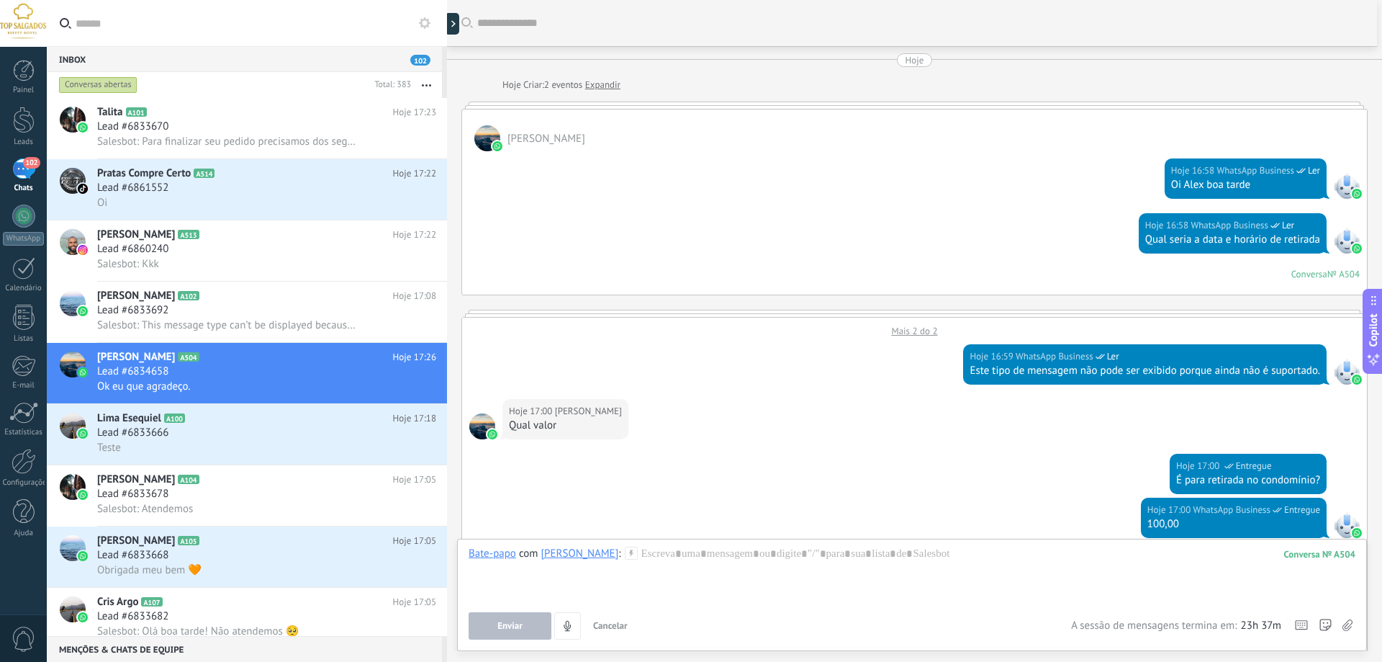
click at [918, 329] on div "Mais 2 do 2" at bounding box center [914, 327] width 905 height 19
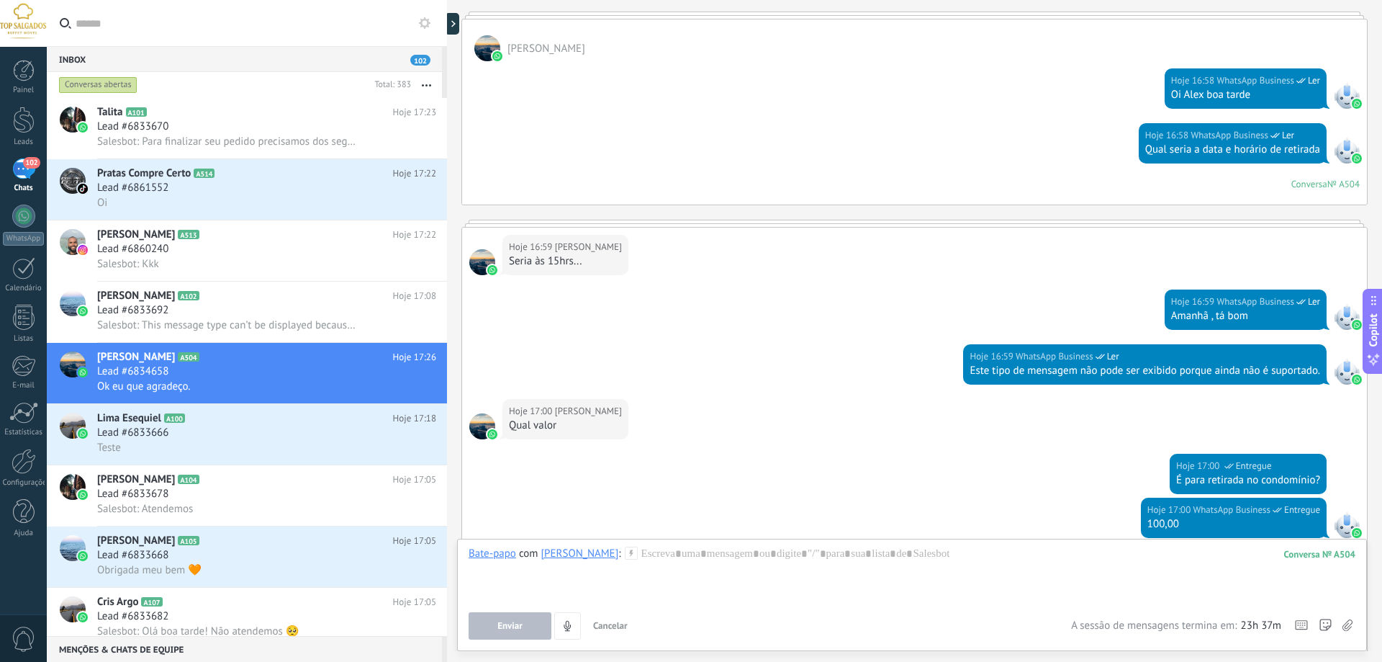
drag, startPoint x: 878, startPoint y: 251, endPoint x: 482, endPoint y: 237, distance: 396.3
drag, startPoint x: 482, startPoint y: 237, endPoint x: 905, endPoint y: 230, distance: 423.4
drag, startPoint x: 905, startPoint y: 230, endPoint x: 1186, endPoint y: 210, distance: 281.5
drag, startPoint x: 1186, startPoint y: 210, endPoint x: 732, endPoint y: 192, distance: 454.7
click at [912, 210] on div "Hoje Hoje Criar: 2 eventos Expandir Alex Alves Hoje 16:58 WhatsApp Business Ler…" at bounding box center [915, 570] width 907 height 1214
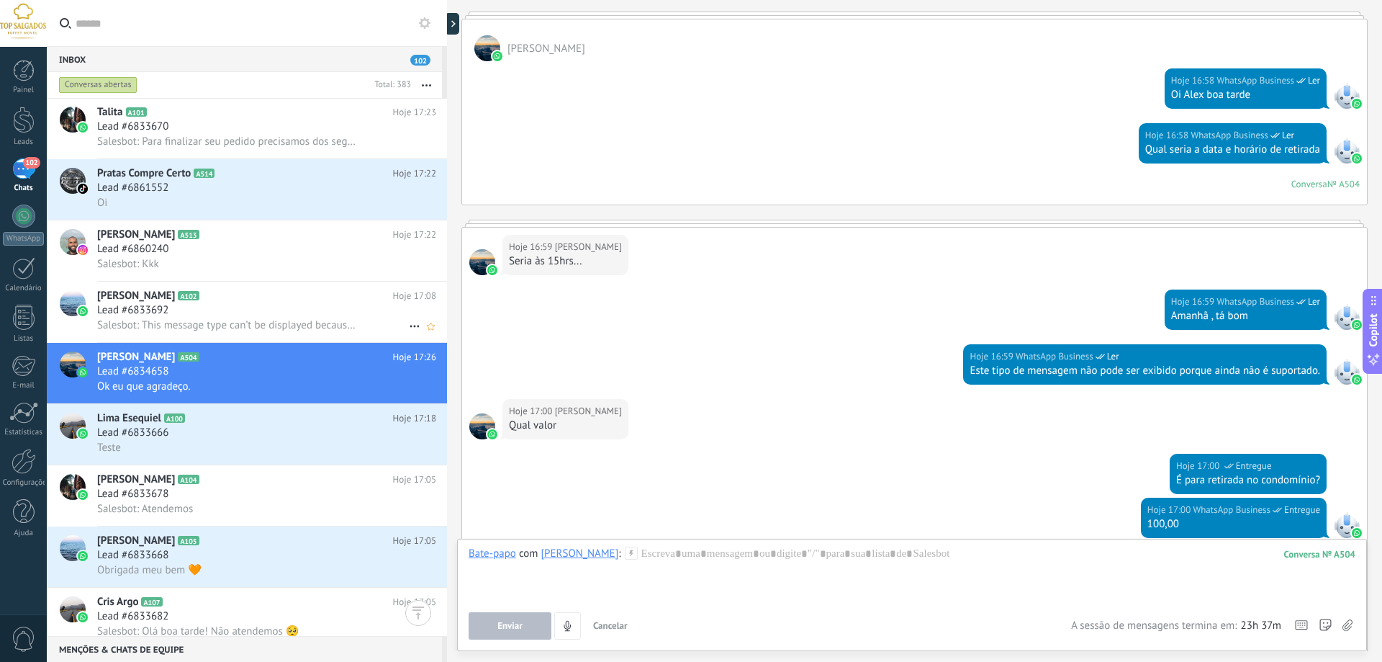
scroll to position [0, 0]
click at [19, 125] on div at bounding box center [24, 120] width 22 height 27
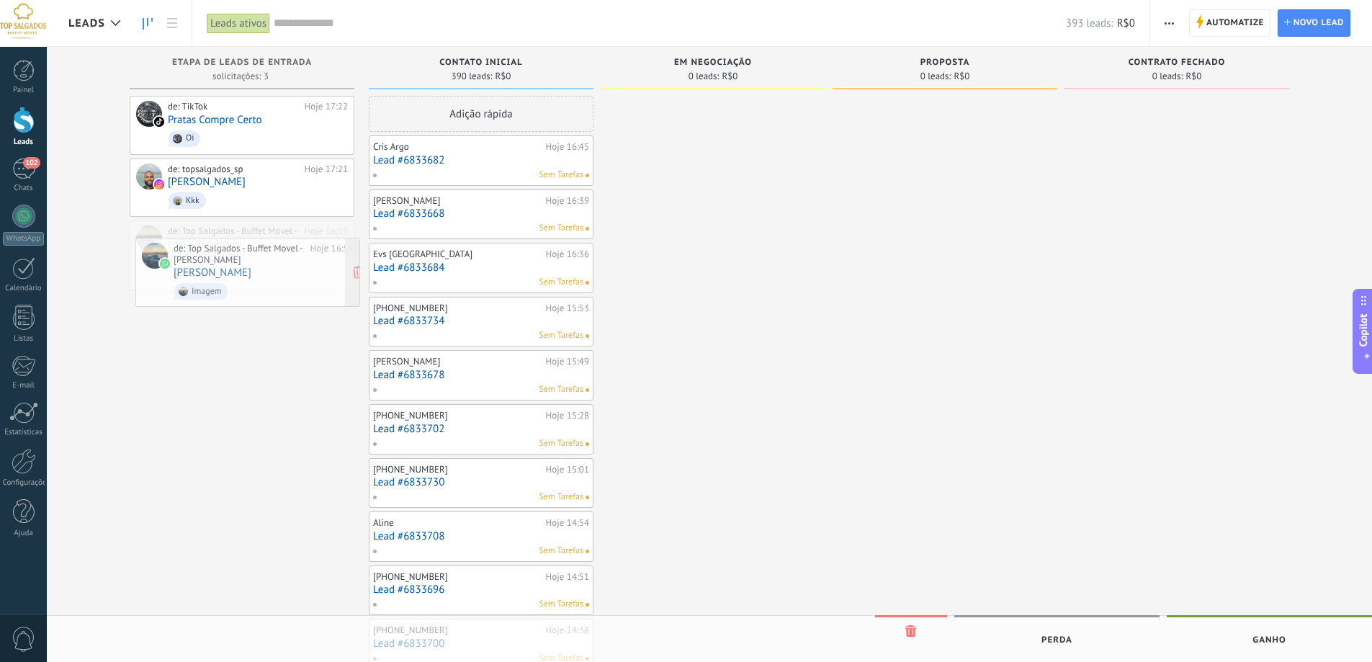
drag, startPoint x: 265, startPoint y: 248, endPoint x: 271, endPoint y: 266, distance: 19.6
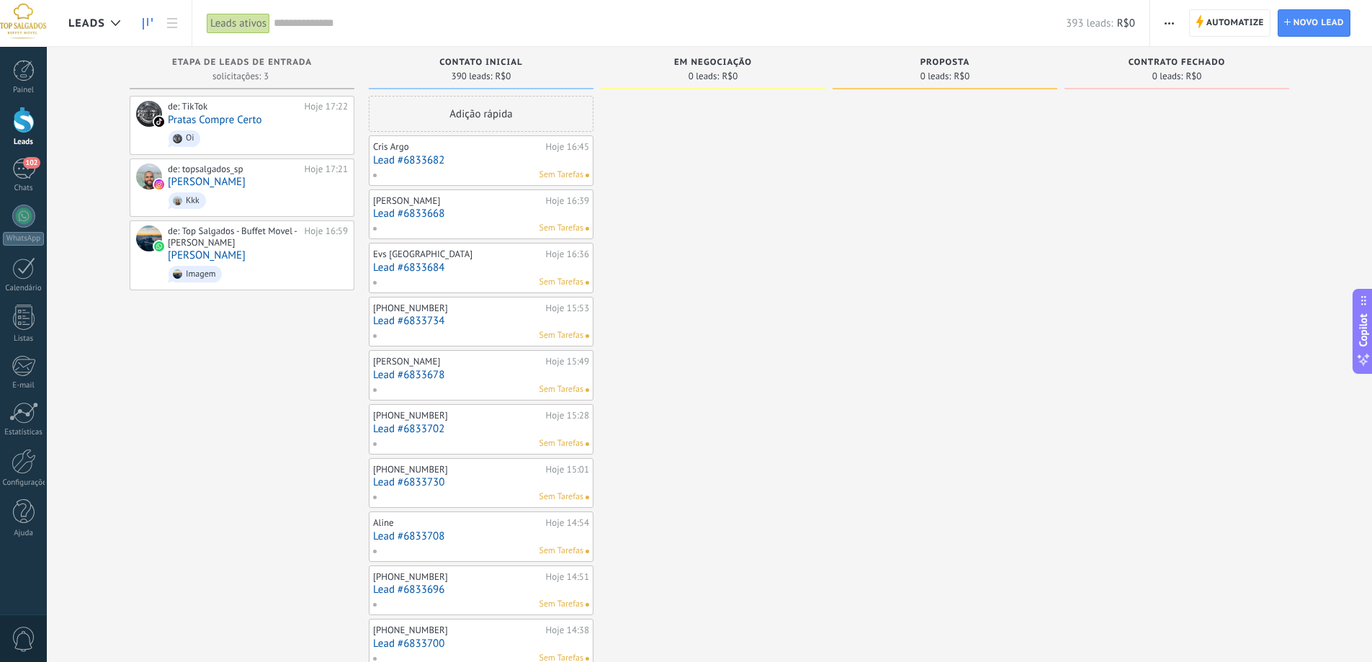
drag, startPoint x: 1075, startPoint y: 230, endPoint x: 845, endPoint y: 245, distance: 230.1
drag, startPoint x: 845, startPoint y: 245, endPoint x: 793, endPoint y: 246, distance: 51.8
click at [793, 246] on div at bounding box center [713, 651] width 225 height 1110
click at [230, 189] on span "Kkk" at bounding box center [258, 200] width 180 height 22
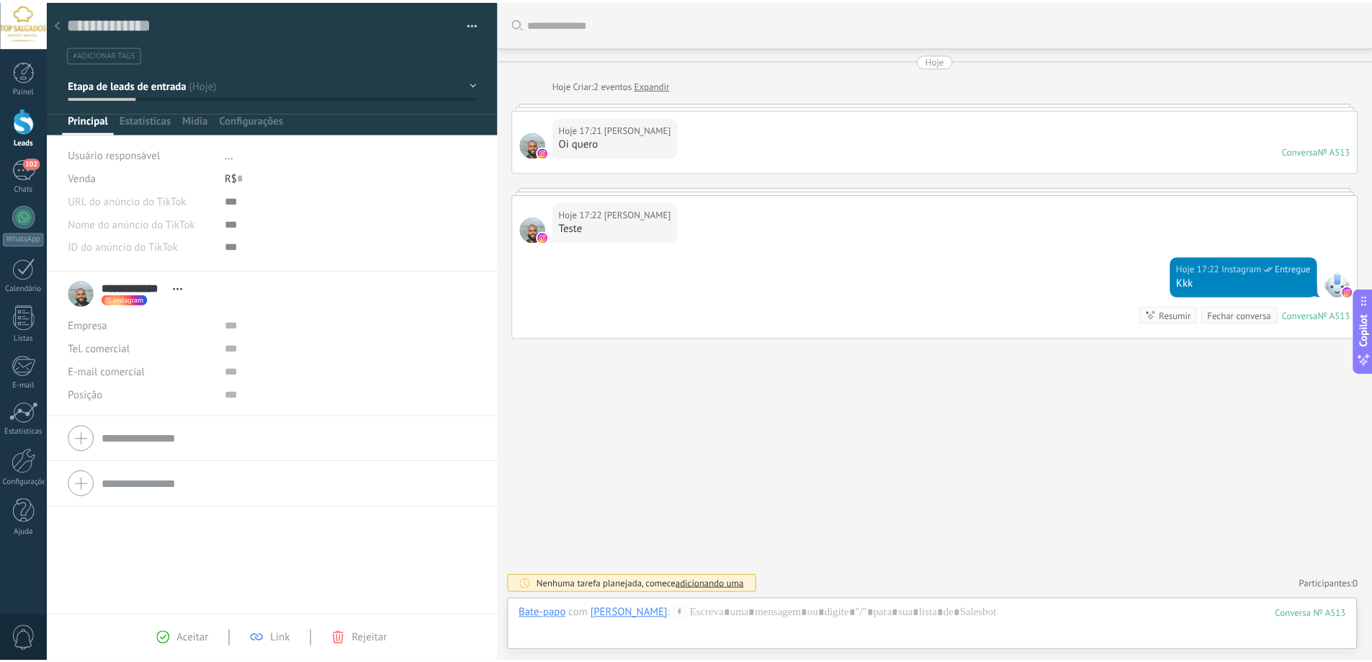
scroll to position [22, 0]
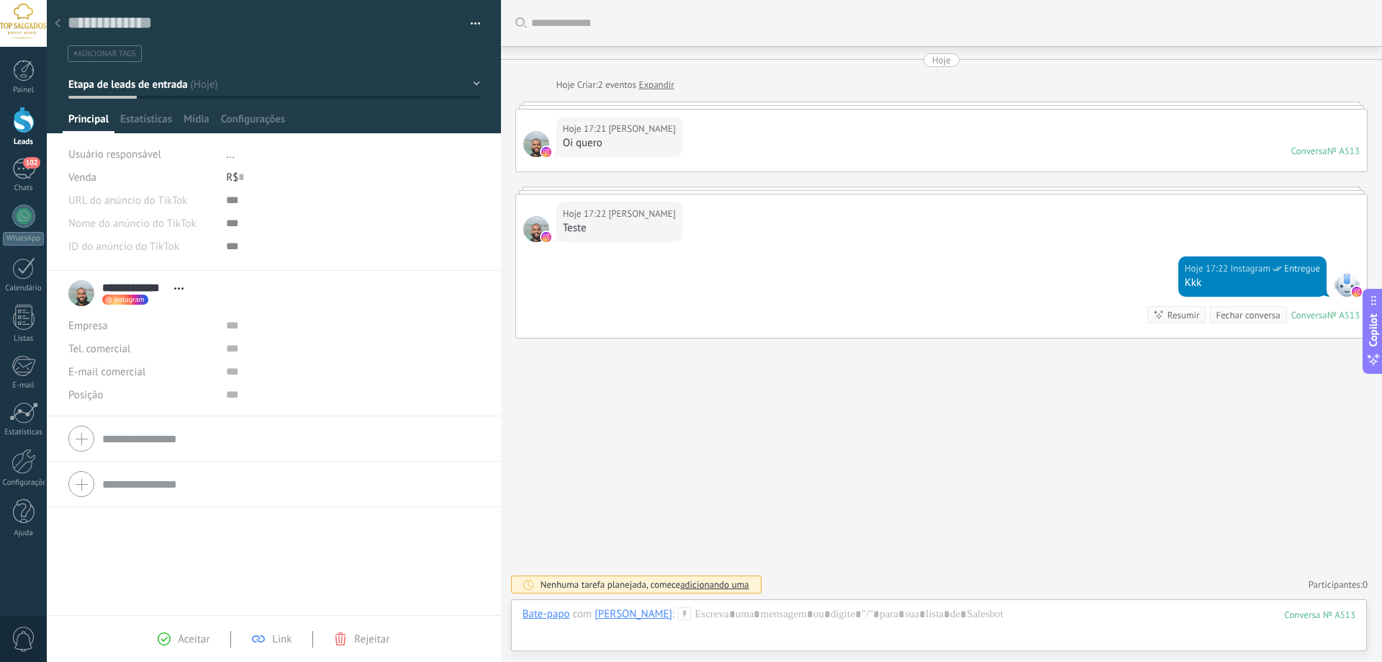
click at [235, 173] on div "R$ 0" at bounding box center [352, 177] width 253 height 23
type input "*"
click at [226, 158] on span "..." at bounding box center [230, 155] width 9 height 14
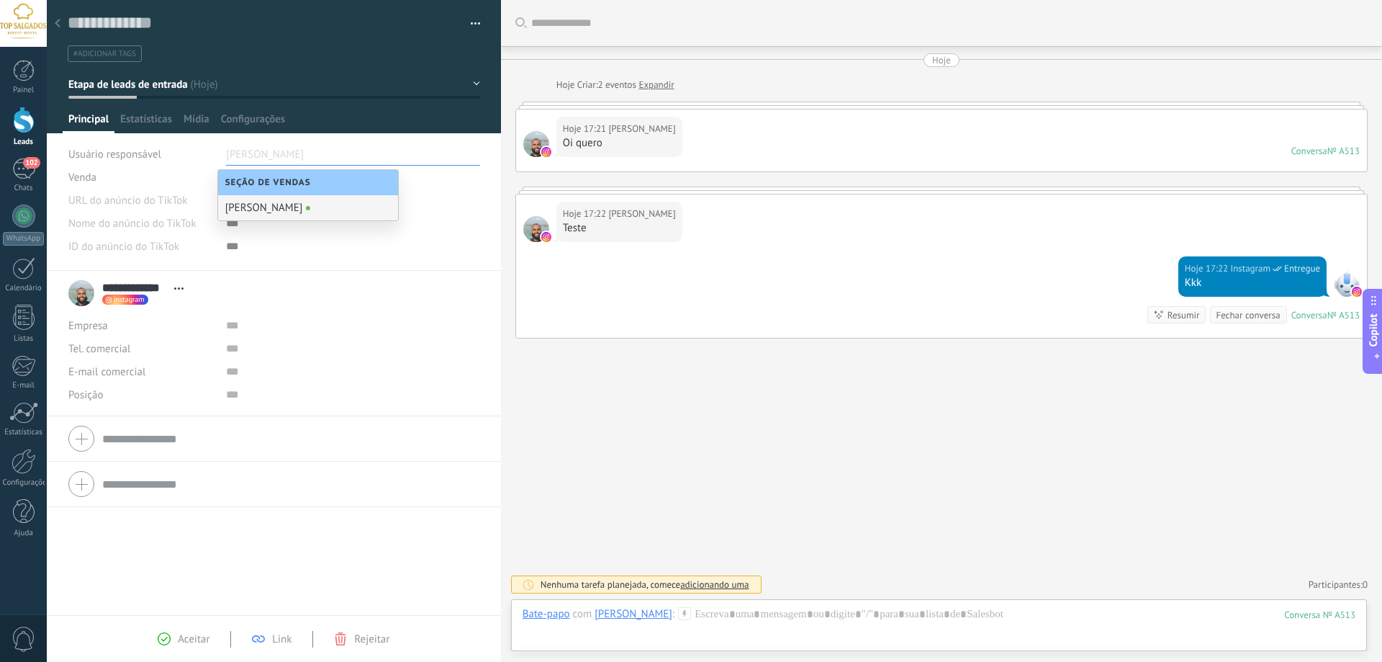
click at [339, 274] on li "**********" at bounding box center [274, 343] width 454 height 145
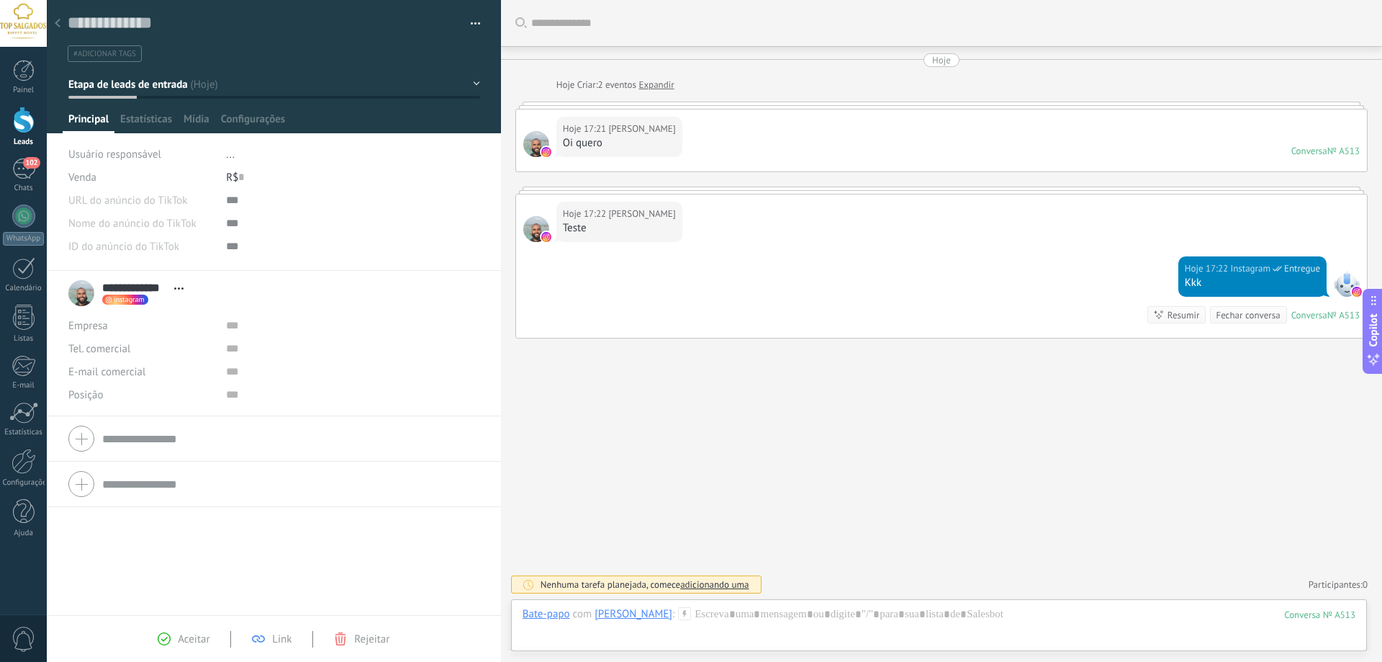
click at [226, 204] on div "Seguir Copiar" at bounding box center [352, 200] width 253 height 23
click at [228, 202] on div "Seguir Copiar" at bounding box center [352, 200] width 253 height 23
click at [226, 202] on div "Seguir Copiar" at bounding box center [352, 200] width 253 height 23
click at [232, 227] on div at bounding box center [352, 223] width 253 height 23
click at [232, 256] on div at bounding box center [352, 246] width 253 height 23
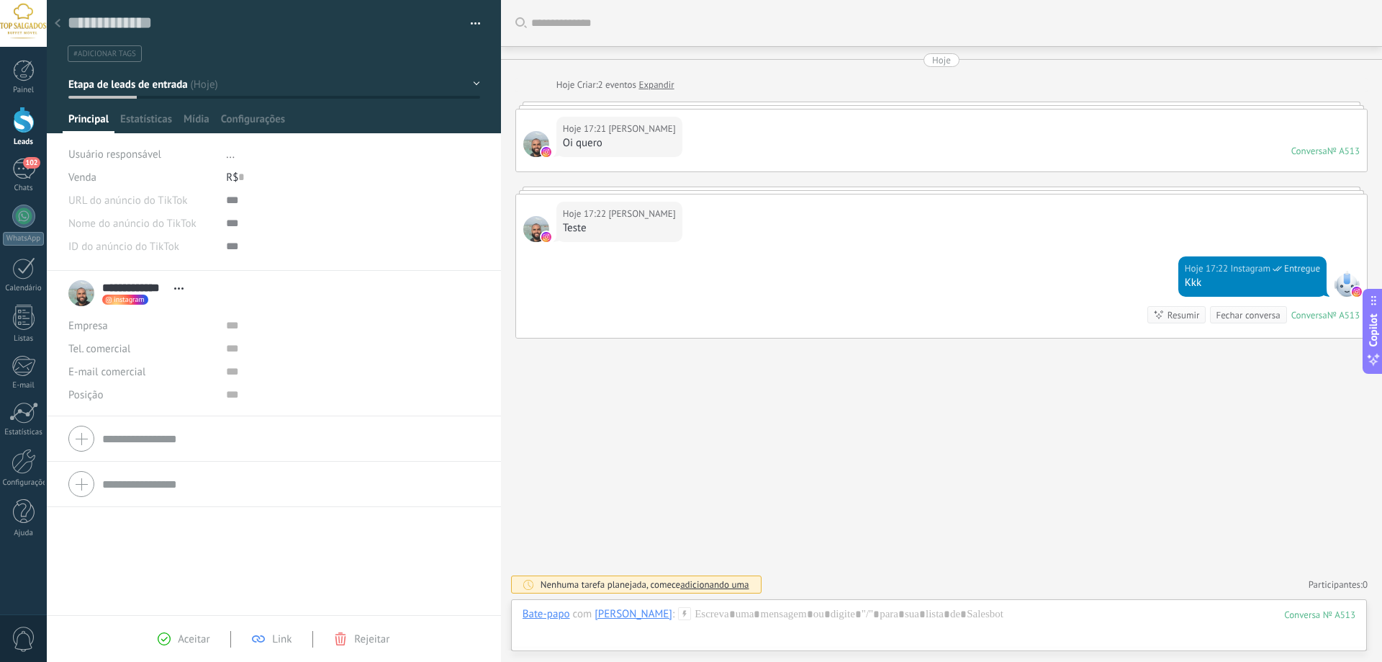
click at [575, 45] on div at bounding box center [949, 23] width 837 height 46
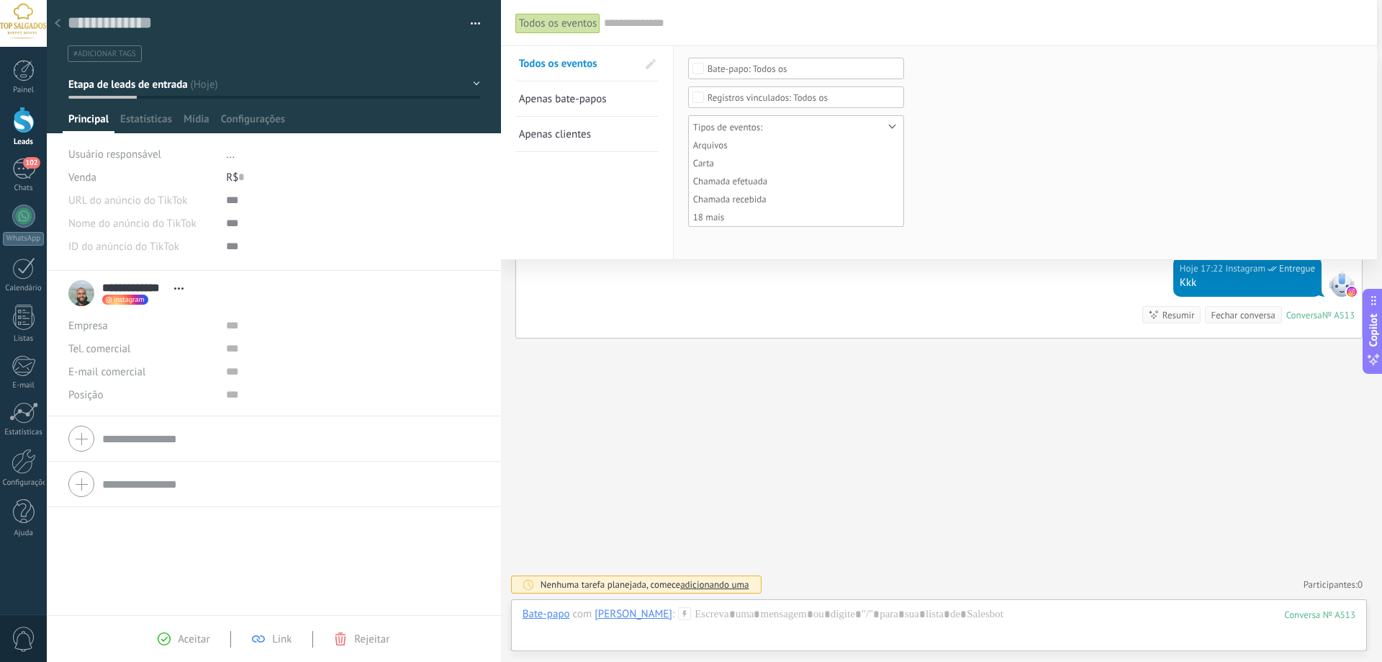
click at [61, 24] on div at bounding box center [58, 24] width 20 height 28
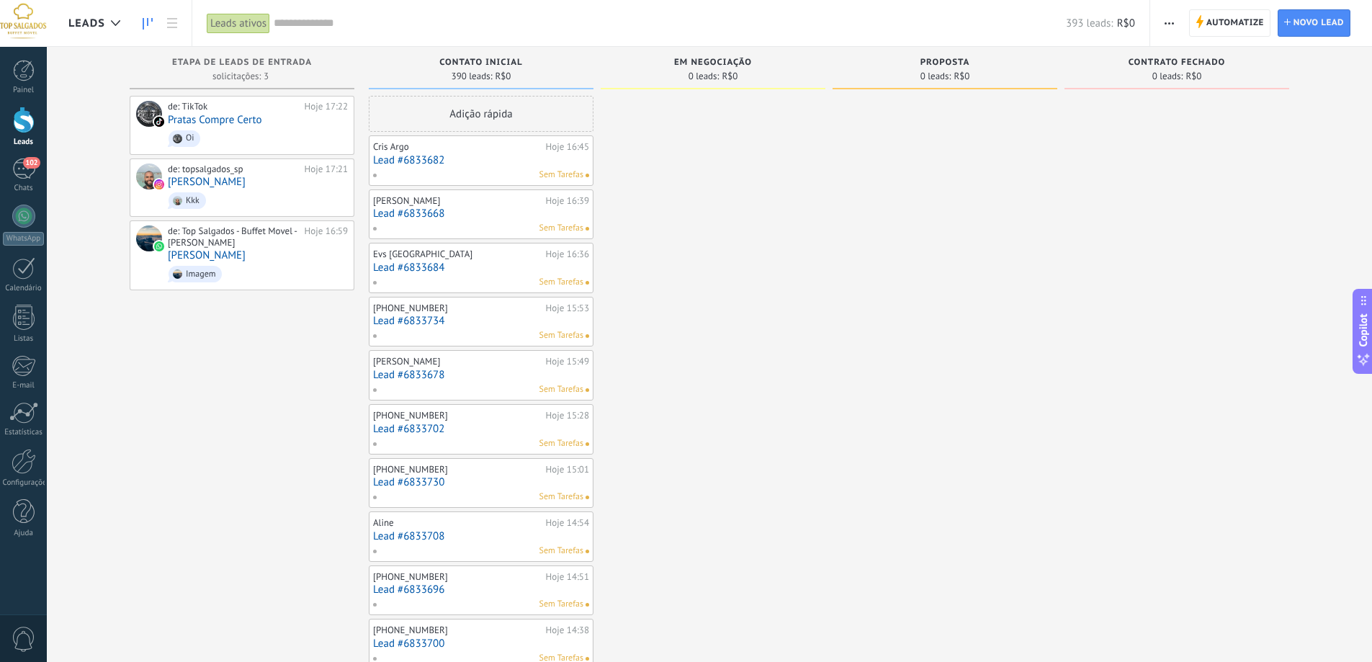
click at [23, 128] on div at bounding box center [24, 120] width 22 height 27
drag, startPoint x: 783, startPoint y: 144, endPoint x: 769, endPoint y: 150, distance: 15.5
drag, startPoint x: 762, startPoint y: 150, endPoint x: 835, endPoint y: 118, distance: 79.3
click at [746, 150] on div at bounding box center [713, 651] width 225 height 1110
drag, startPoint x: 1045, startPoint y: 86, endPoint x: 965, endPoint y: 44, distance: 90.2
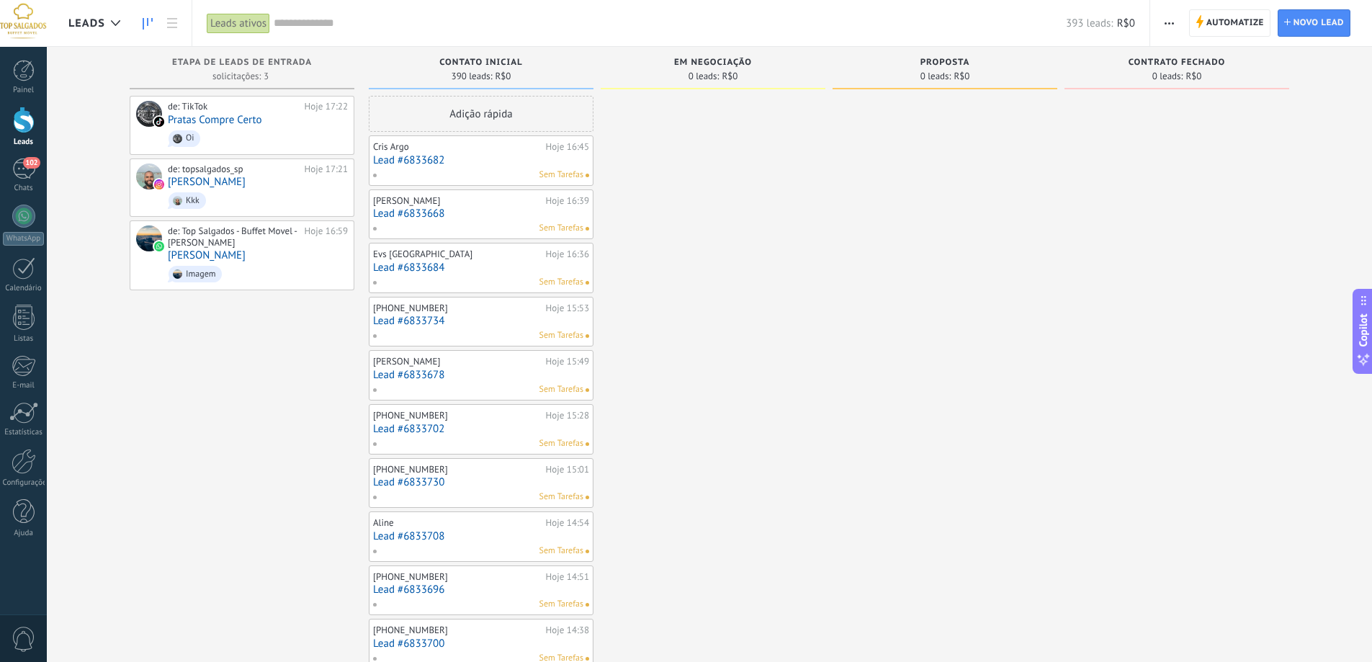
drag, startPoint x: 965, startPoint y: 44, endPoint x: 838, endPoint y: 14, distance: 130.1
click at [876, 55] on div "PROPOSTA 0 leads: R$0" at bounding box center [944, 68] width 225 height 42
drag, startPoint x: 115, startPoint y: 58, endPoint x: 931, endPoint y: 222, distance: 832.3
click at [931, 222] on div at bounding box center [944, 651] width 225 height 1110
click at [1165, 19] on span "button" at bounding box center [1168, 22] width 9 height 27
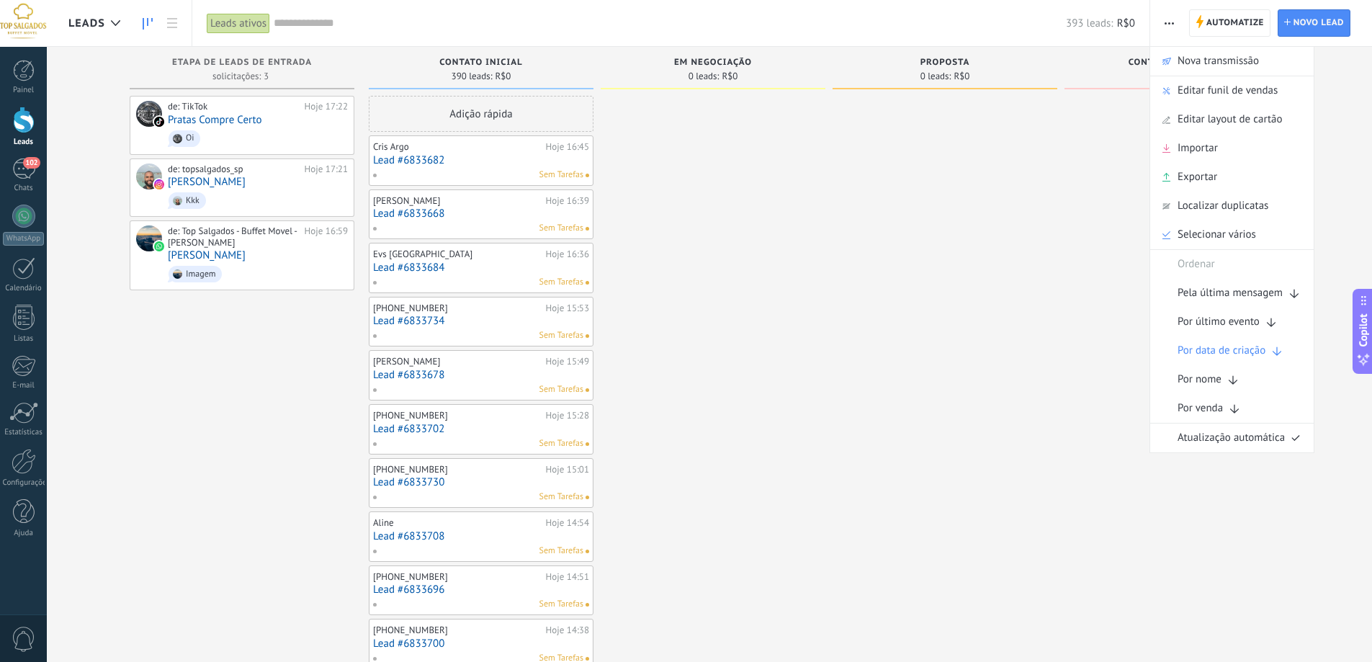
drag, startPoint x: 909, startPoint y: 382, endPoint x: 922, endPoint y: 369, distance: 18.8
click at [908, 382] on div at bounding box center [944, 651] width 225 height 1110
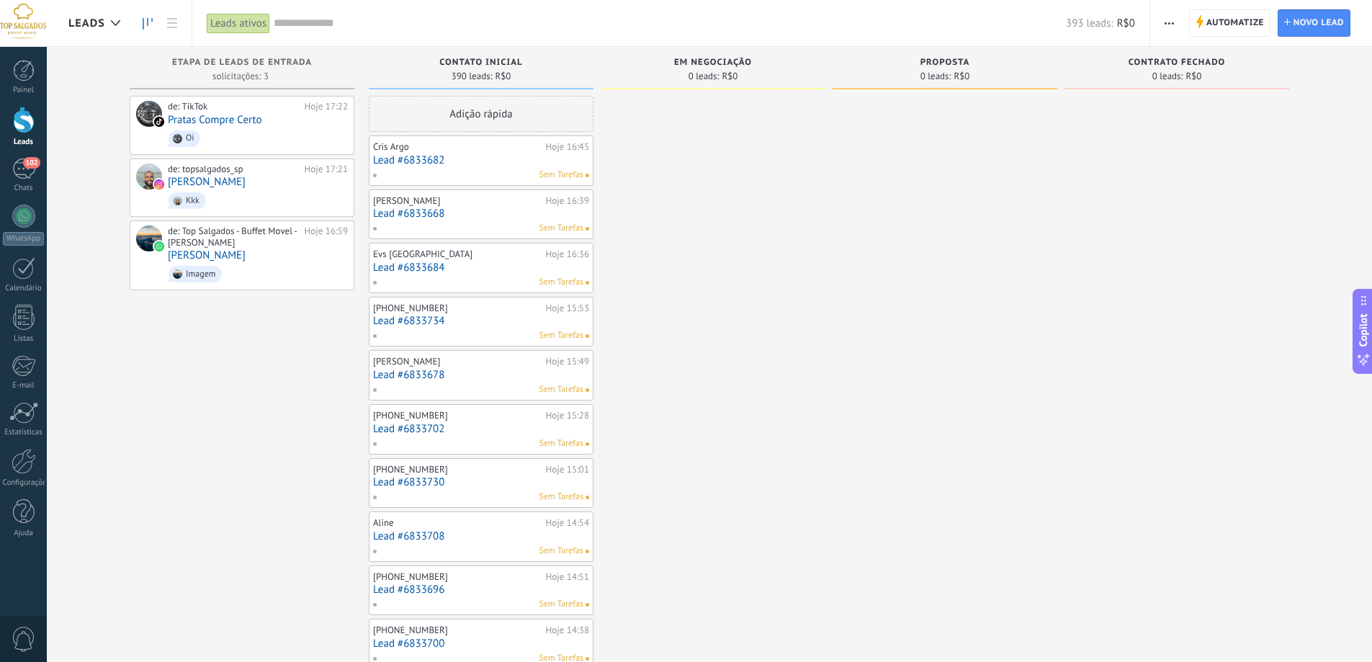
click at [85, 17] on span "Leads" at bounding box center [86, 24] width 37 height 14
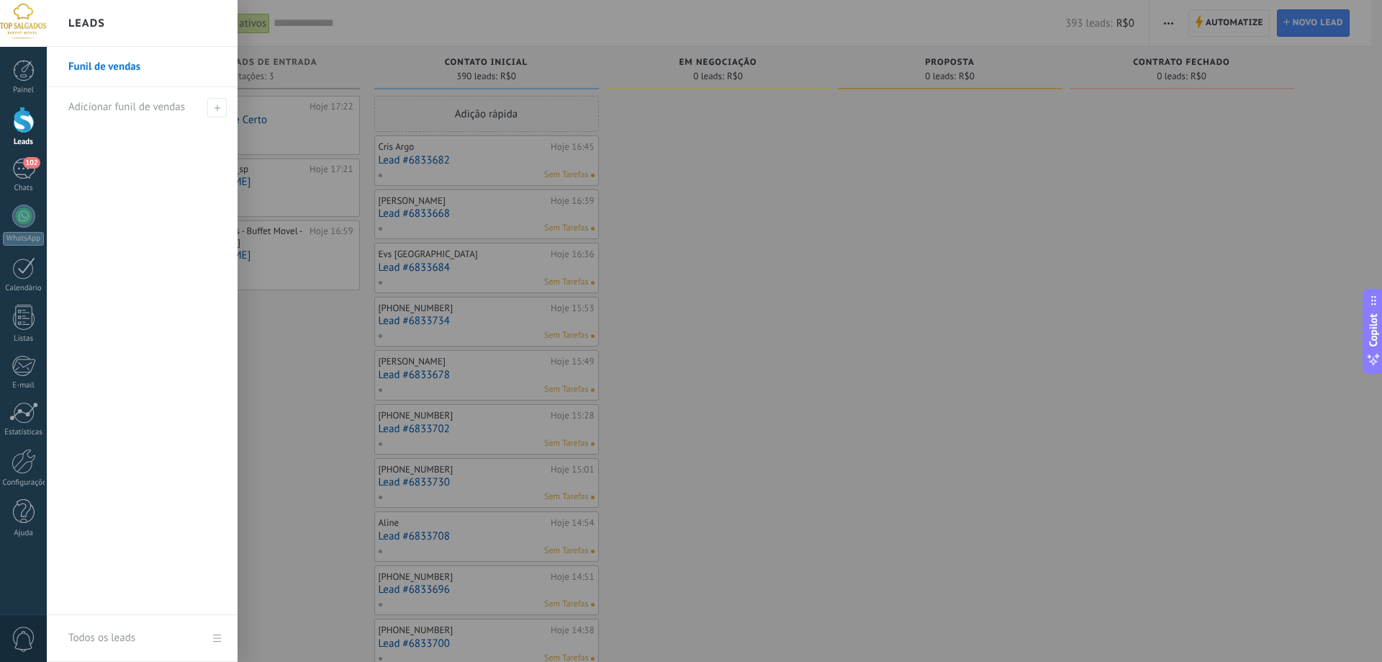
click at [24, 15] on div at bounding box center [23, 23] width 47 height 47
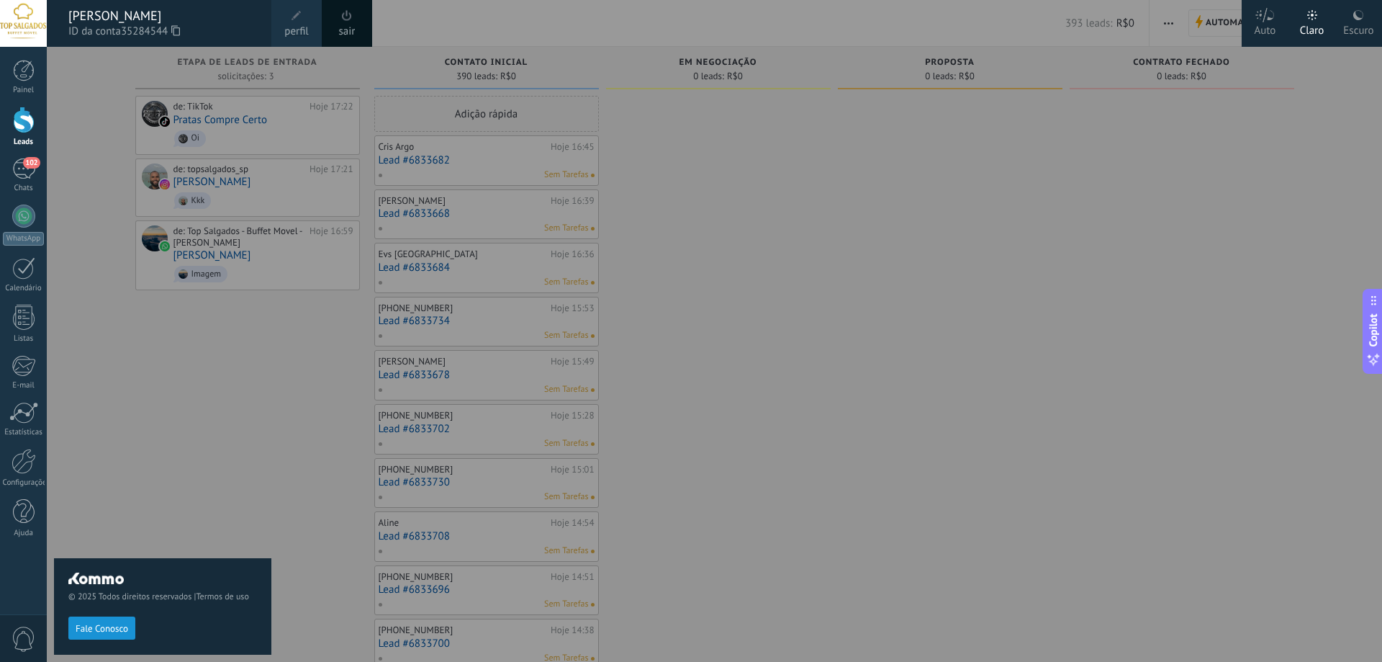
click at [104, 476] on div "© 2025 Todos direitos reservados | Termos de uso Fale Conosco" at bounding box center [162, 354] width 217 height 615
click at [36, 514] on link "Ajuda" at bounding box center [23, 518] width 47 height 39
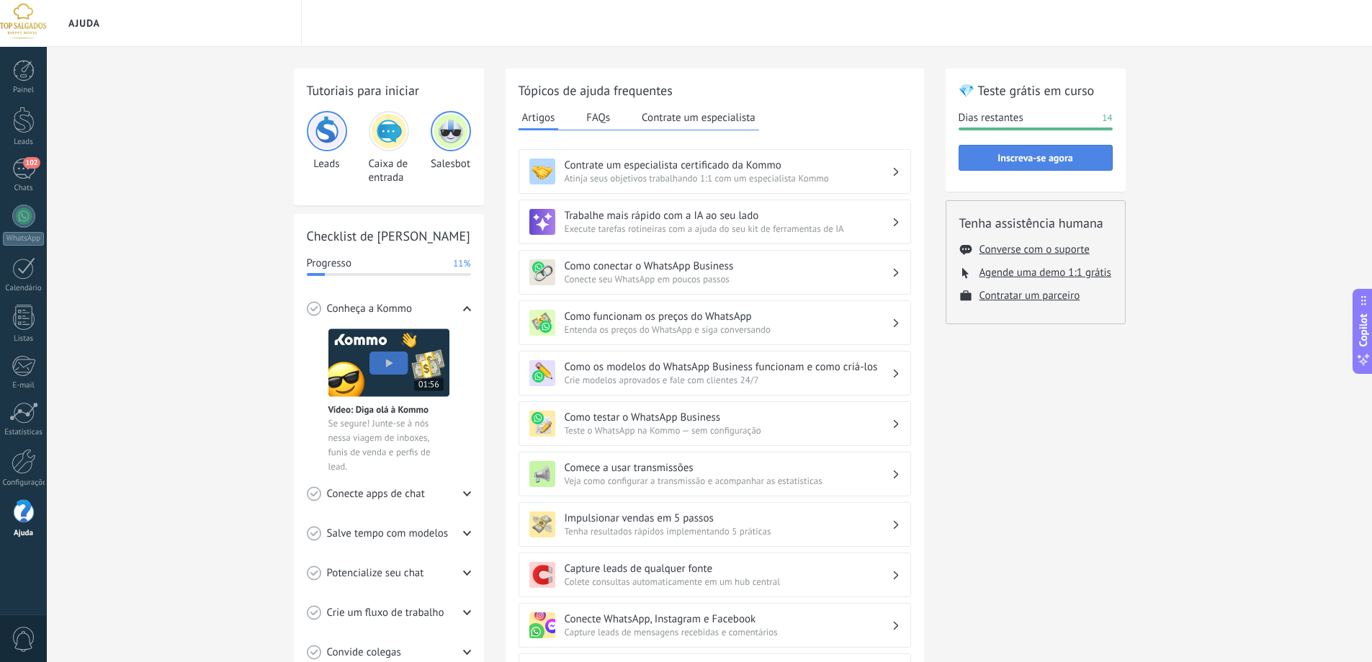
click at [1015, 156] on span "Inscreva-se agora" at bounding box center [1034, 158] width 75 height 10
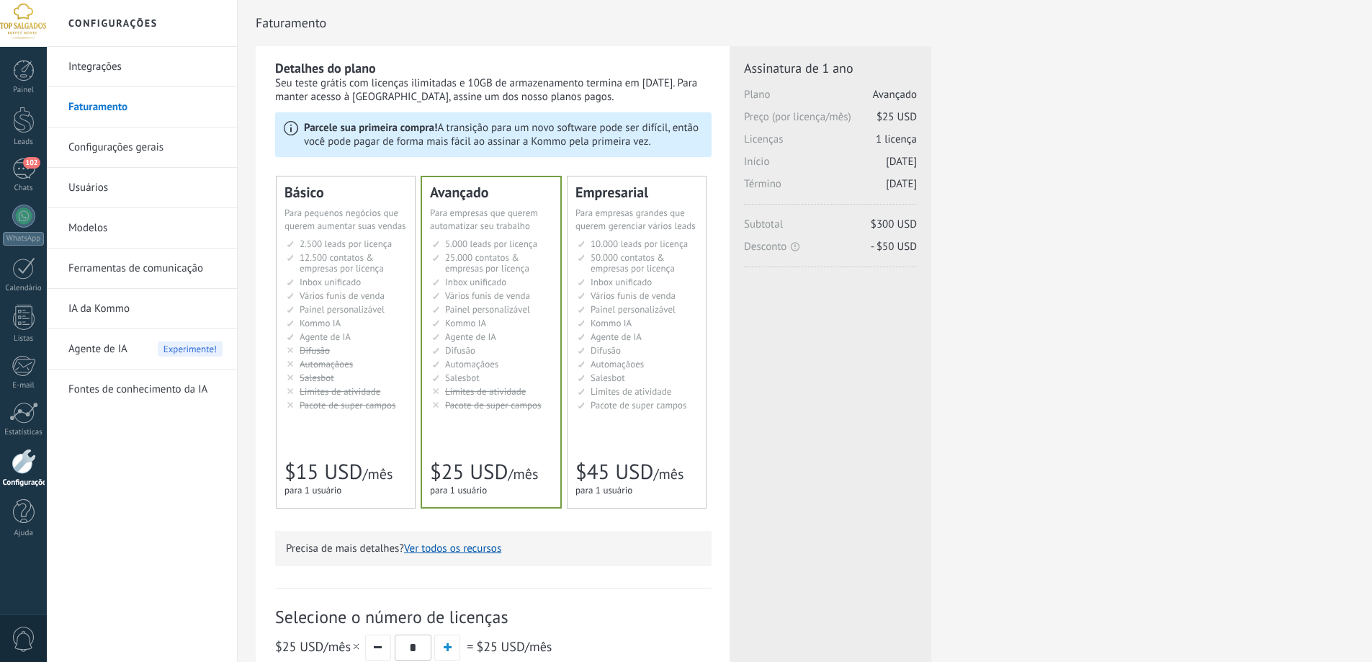
click at [360, 209] on span "Para pequenos negócios que querem aumentar suas vendas" at bounding box center [345, 219] width 122 height 25
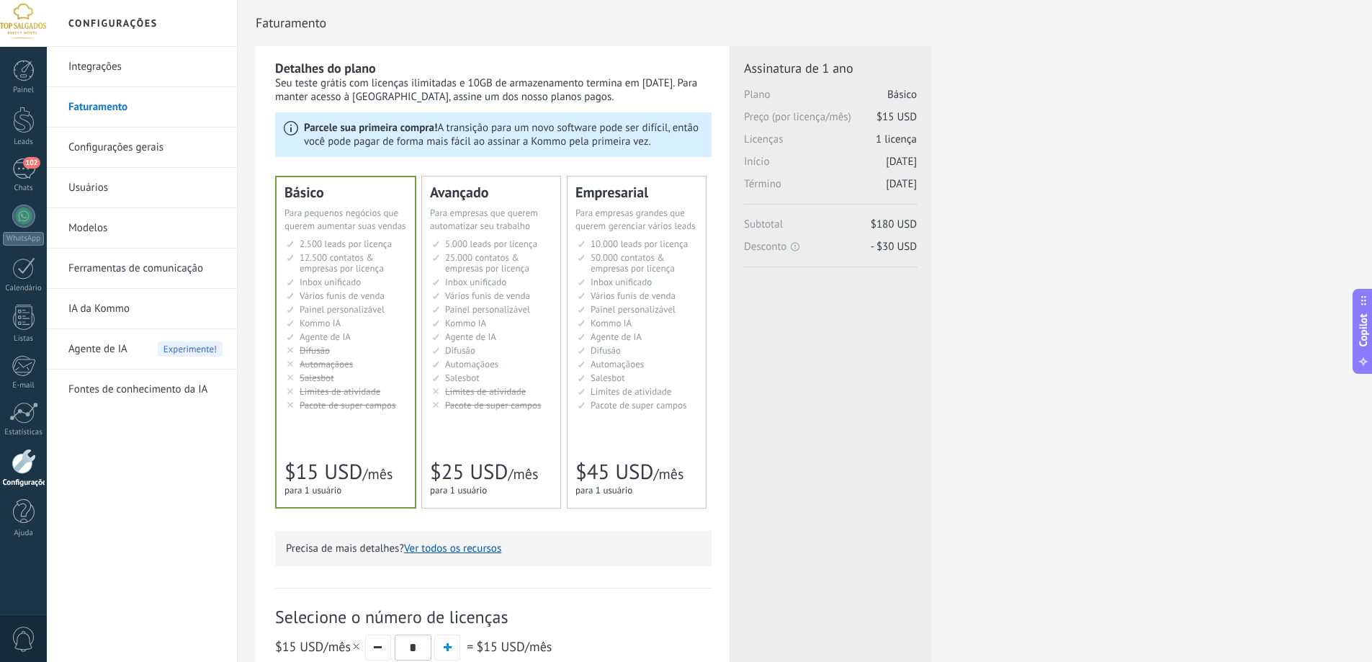
drag, startPoint x: 847, startPoint y: 219, endPoint x: 918, endPoint y: 230, distance: 71.4
click at [918, 230] on div "Licenças adicionais [GEOGRAPHIC_DATA] Básico Preço (por licença/mês) $15 USD No…" at bounding box center [830, 469] width 202 height 846
click at [981, 249] on div "Detalhes do plano Seu teste grátis com licenças ilimitadas e 10GB de armazename…" at bounding box center [805, 487] width 1098 height 882
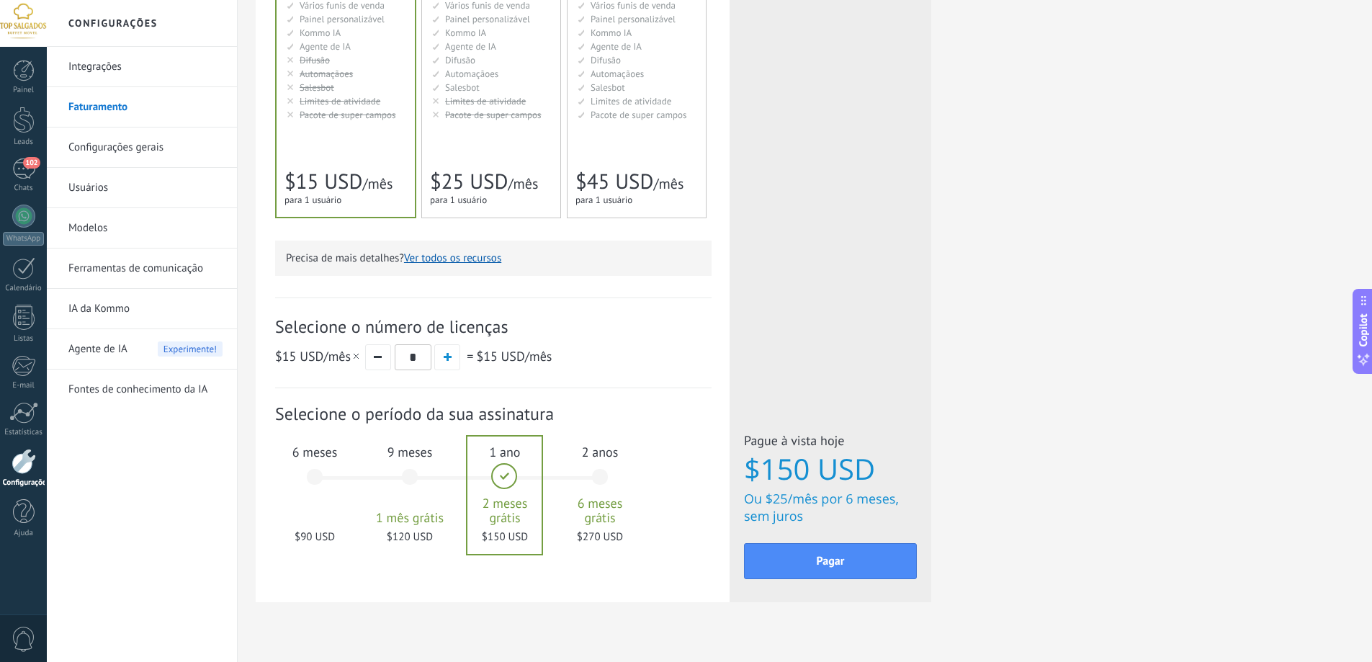
scroll to position [314, 0]
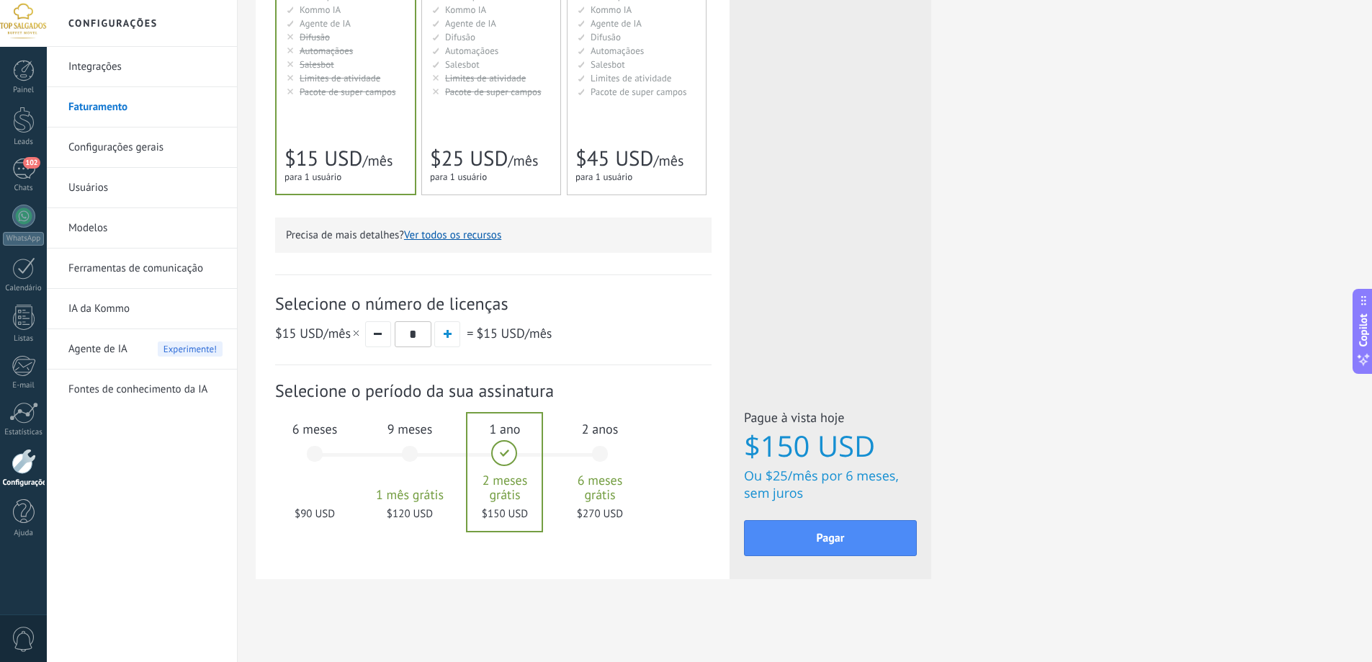
click at [310, 450] on div "6 meses $90 USD" at bounding box center [315, 461] width 78 height 102
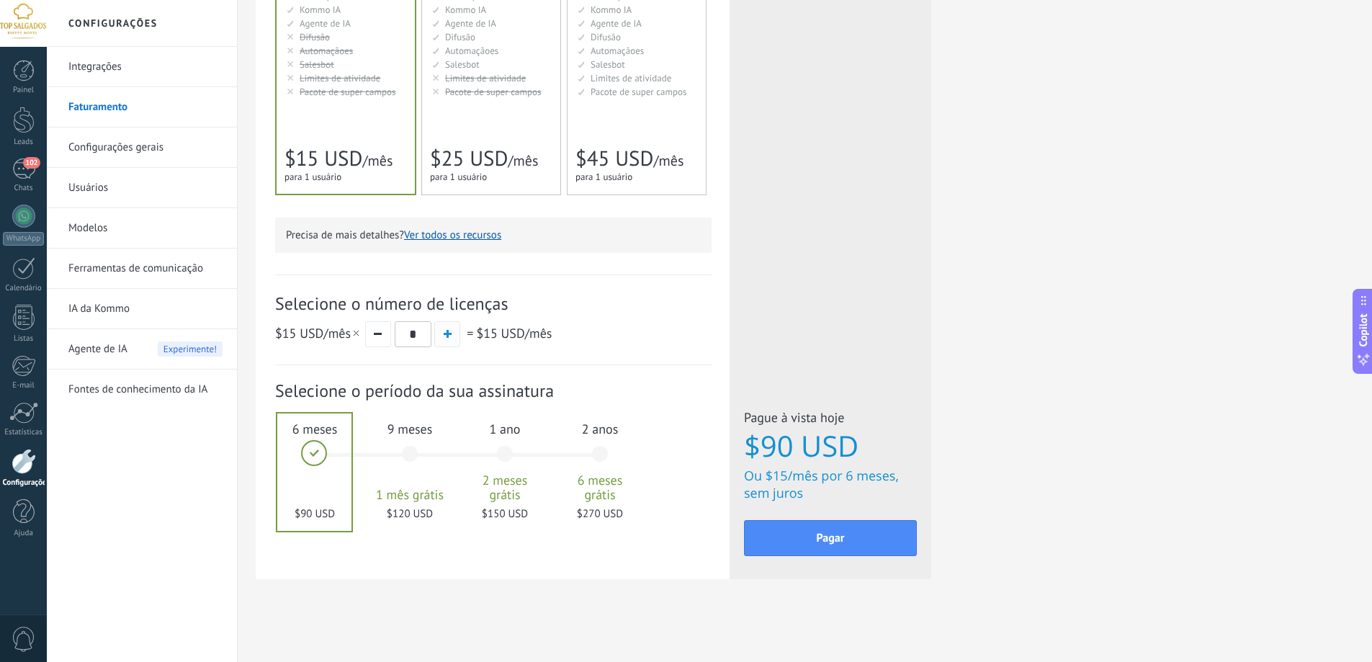
click at [449, 326] on button "button" at bounding box center [447, 334] width 26 height 26
click at [374, 332] on button "button" at bounding box center [378, 334] width 26 height 26
type input "*"
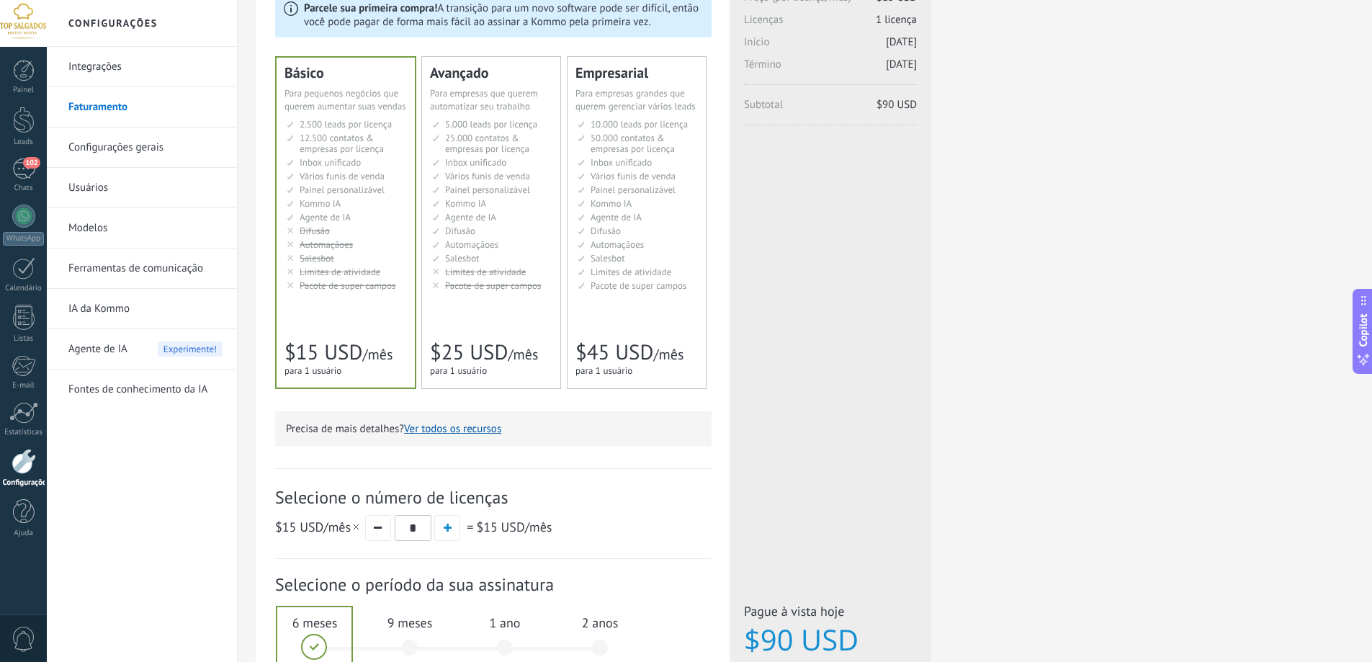
scroll to position [0, 0]
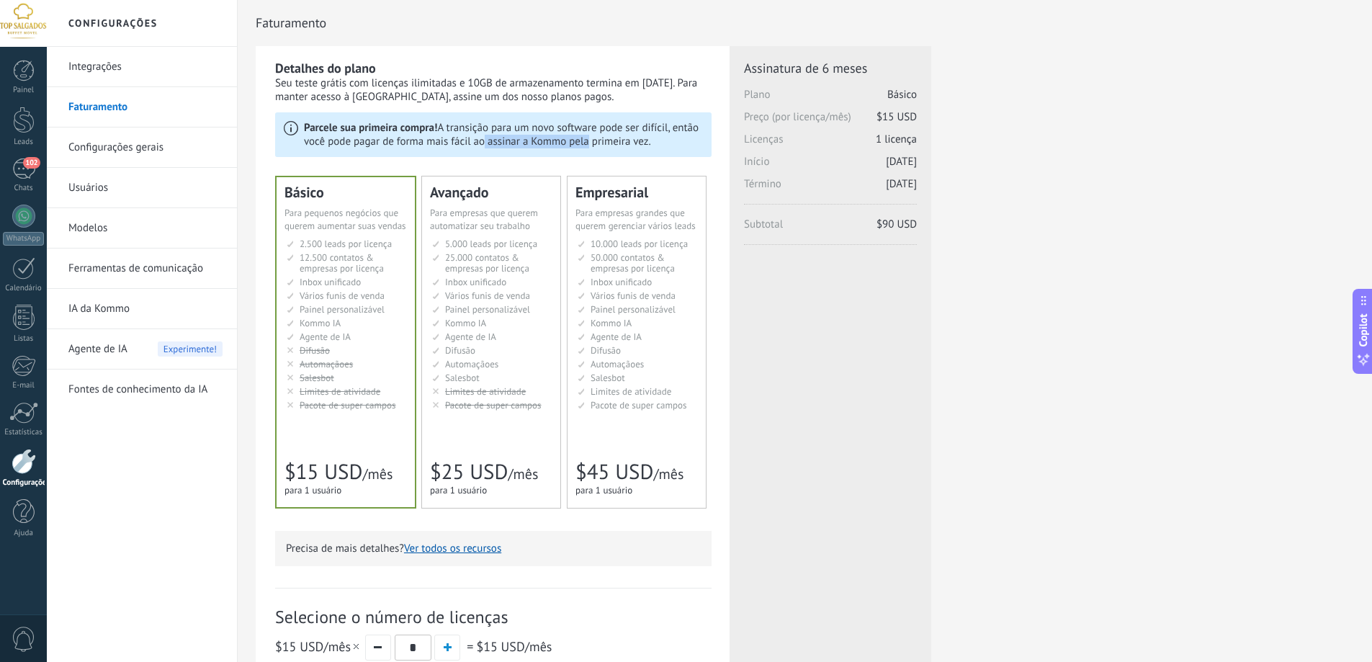
drag, startPoint x: 481, startPoint y: 140, endPoint x: 588, endPoint y: 138, distance: 107.3
click at [585, 140] on p "Parcele sua primeira compra! A transição para um novo software pode ser difícil…" at bounding box center [503, 134] width 399 height 27
click at [626, 139] on p "Parcele sua primeira compra! A transição para um novo software pode ser difícil…" at bounding box center [503, 134] width 399 height 27
click at [290, 130] on icon at bounding box center [291, 128] width 14 height 14
drag, startPoint x: 357, startPoint y: 55, endPoint x: 338, endPoint y: 70, distance: 24.6
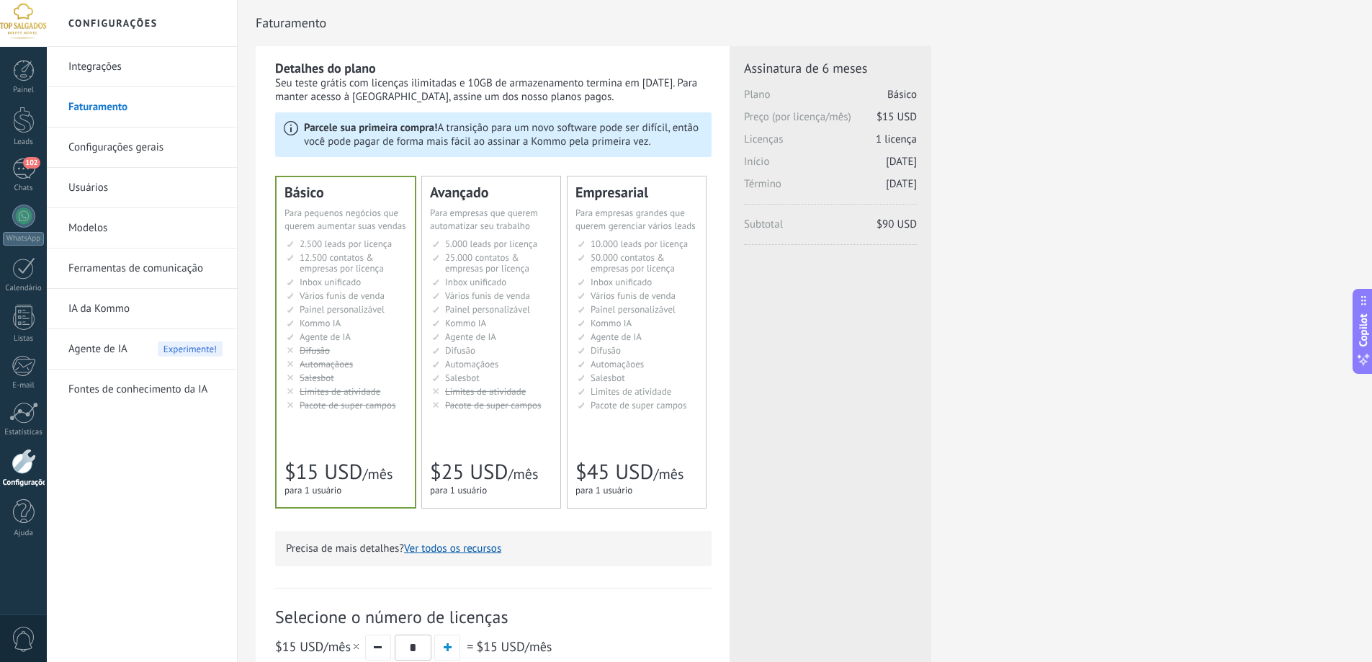
click at [338, 70] on b "Detalhes do plano" at bounding box center [325, 68] width 101 height 17
drag, startPoint x: 349, startPoint y: 79, endPoint x: 524, endPoint y: 97, distance: 175.9
click at [524, 97] on div "Seu teste grátis com licenças ilimitadas e 10GB de armazenamento termina em [DA…" at bounding box center [493, 89] width 436 height 27
click at [538, 94] on div "Seu teste grátis com licenças ilimitadas e 10GB de armazenamento termina em [DA…" at bounding box center [493, 89] width 436 height 27
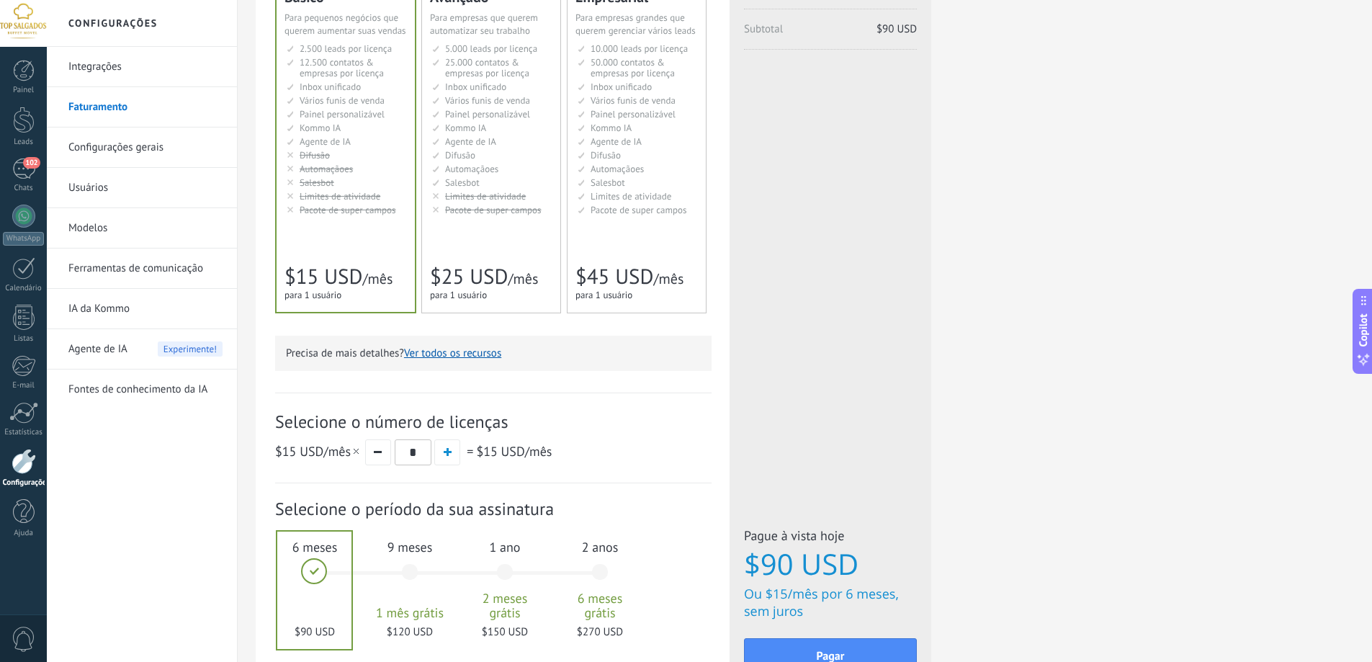
scroll to position [314, 0]
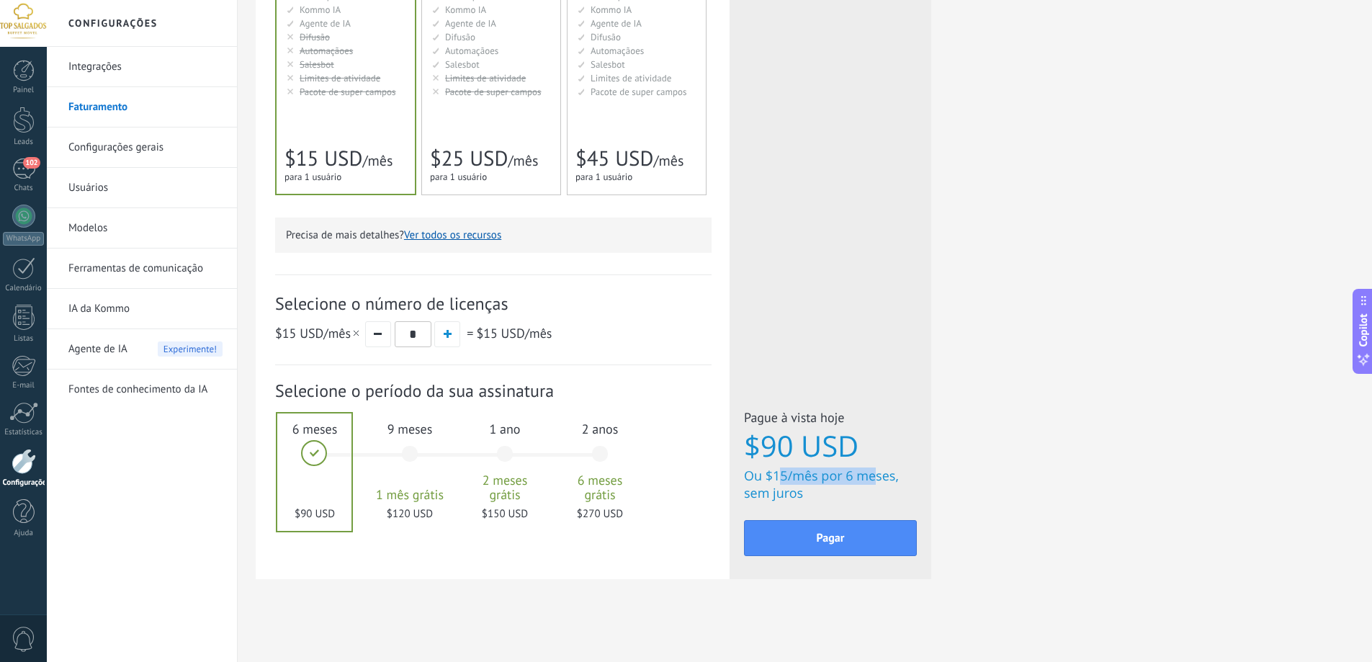
drag, startPoint x: 780, startPoint y: 484, endPoint x: 900, endPoint y: 481, distance: 120.3
click at [883, 480] on span "Ou $15 /mês por 6 meses, sem juros" at bounding box center [830, 484] width 173 height 35
click at [942, 490] on div "Detalhes do plano Seu teste grátis com licenças ilimitadas e 10GB de armazename…" at bounding box center [805, 174] width 1098 height 882
drag, startPoint x: 721, startPoint y: 524, endPoint x: 651, endPoint y: 575, distance: 86.6
drag, startPoint x: 651, startPoint y: 575, endPoint x: 277, endPoint y: 539, distance: 375.5
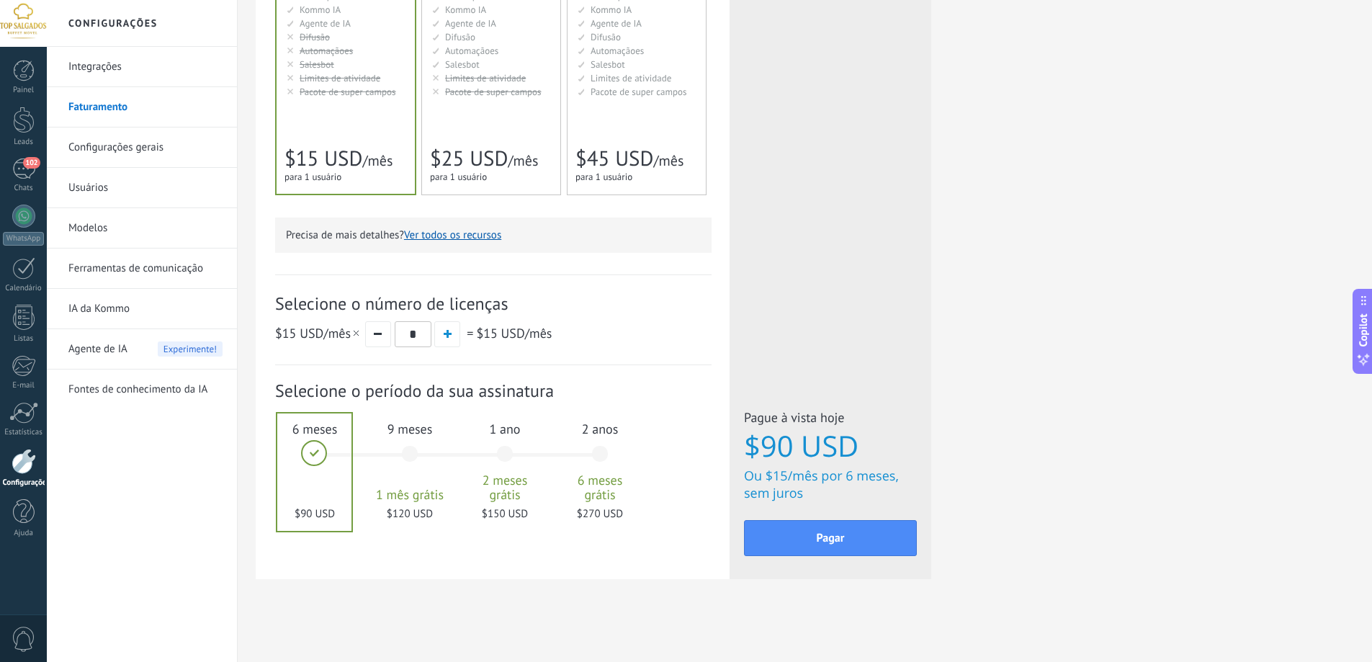
drag, startPoint x: 277, startPoint y: 539, endPoint x: 276, endPoint y: 548, distance: 9.5
drag, startPoint x: 276, startPoint y: 548, endPoint x: 510, endPoint y: 557, distance: 234.2
drag, startPoint x: 510, startPoint y: 557, endPoint x: 547, endPoint y: 572, distance: 39.4
drag, startPoint x: 547, startPoint y: 572, endPoint x: 423, endPoint y: 526, distance: 131.9
click at [540, 575] on div "Detalhes do plano Seu teste grátis com licenças ilimitadas e 10GB de armazename…" at bounding box center [493, 156] width 474 height 846
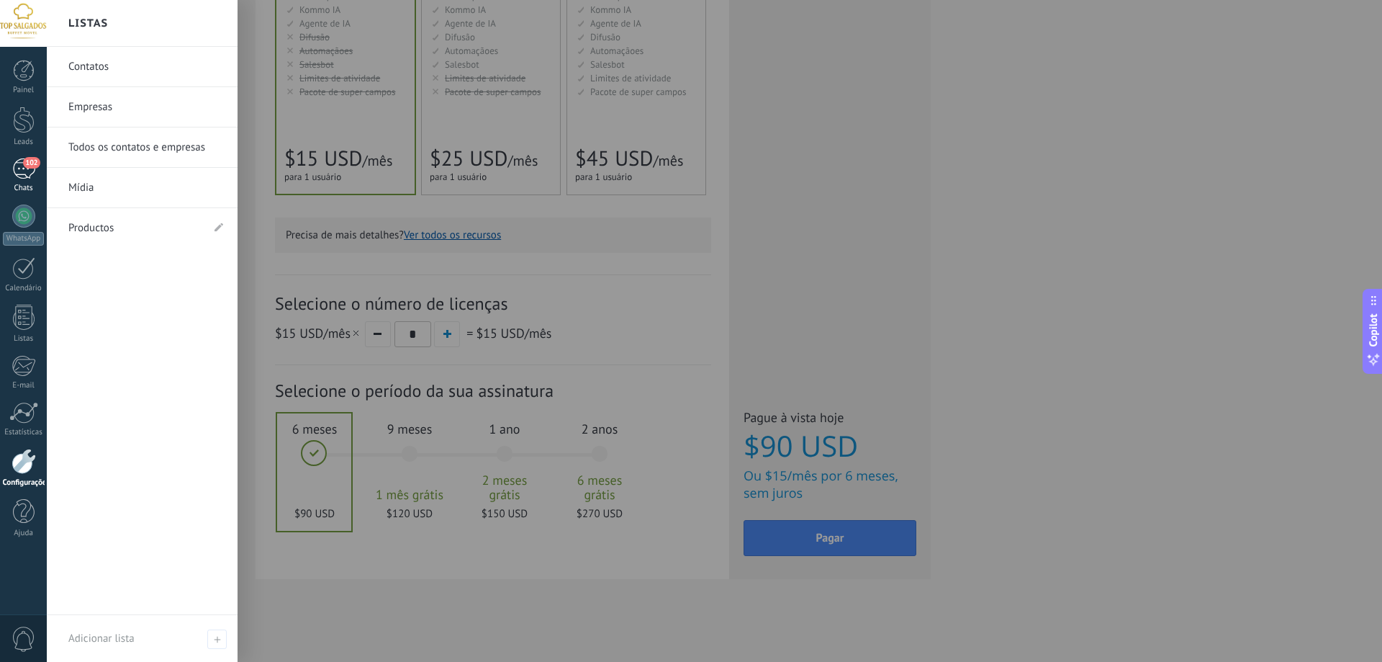
click at [18, 179] on div "102" at bounding box center [23, 168] width 23 height 21
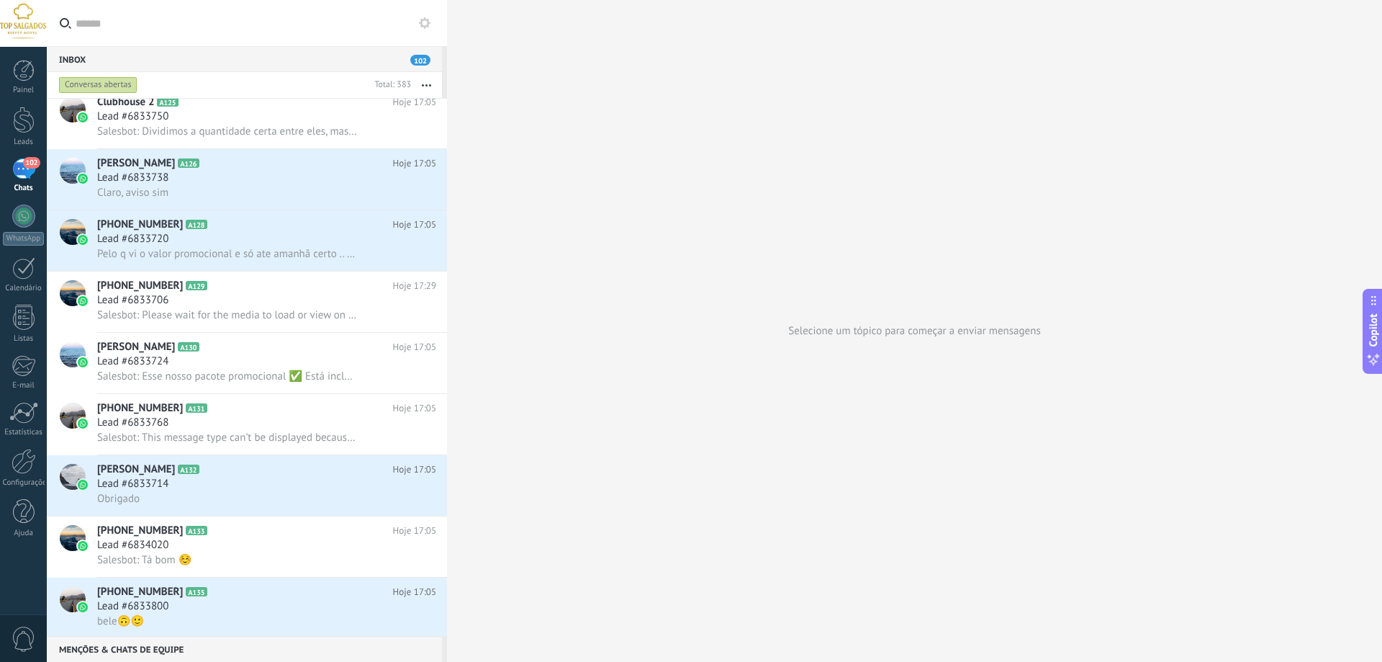
scroll to position [937, 0]
